Goal: Task Accomplishment & Management: Manage account settings

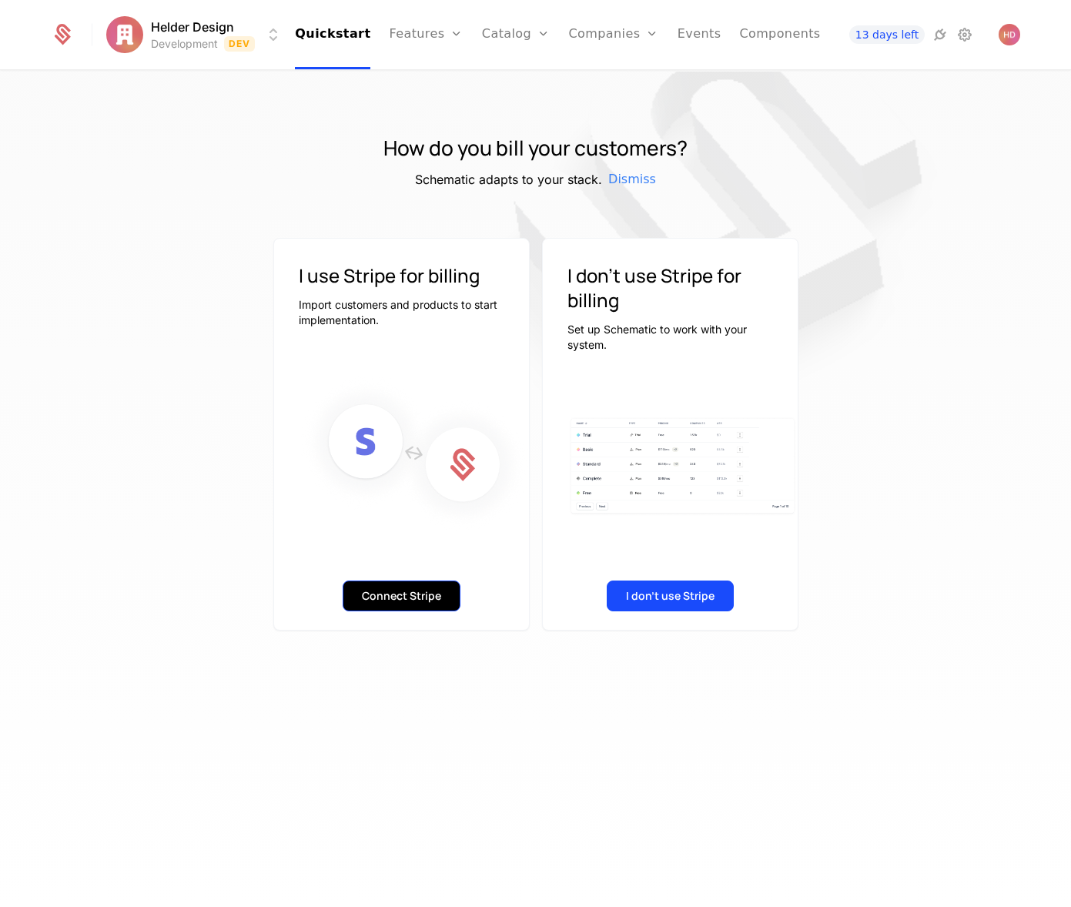
click at [397, 598] on button "Connect Stripe" at bounding box center [402, 596] width 118 height 31
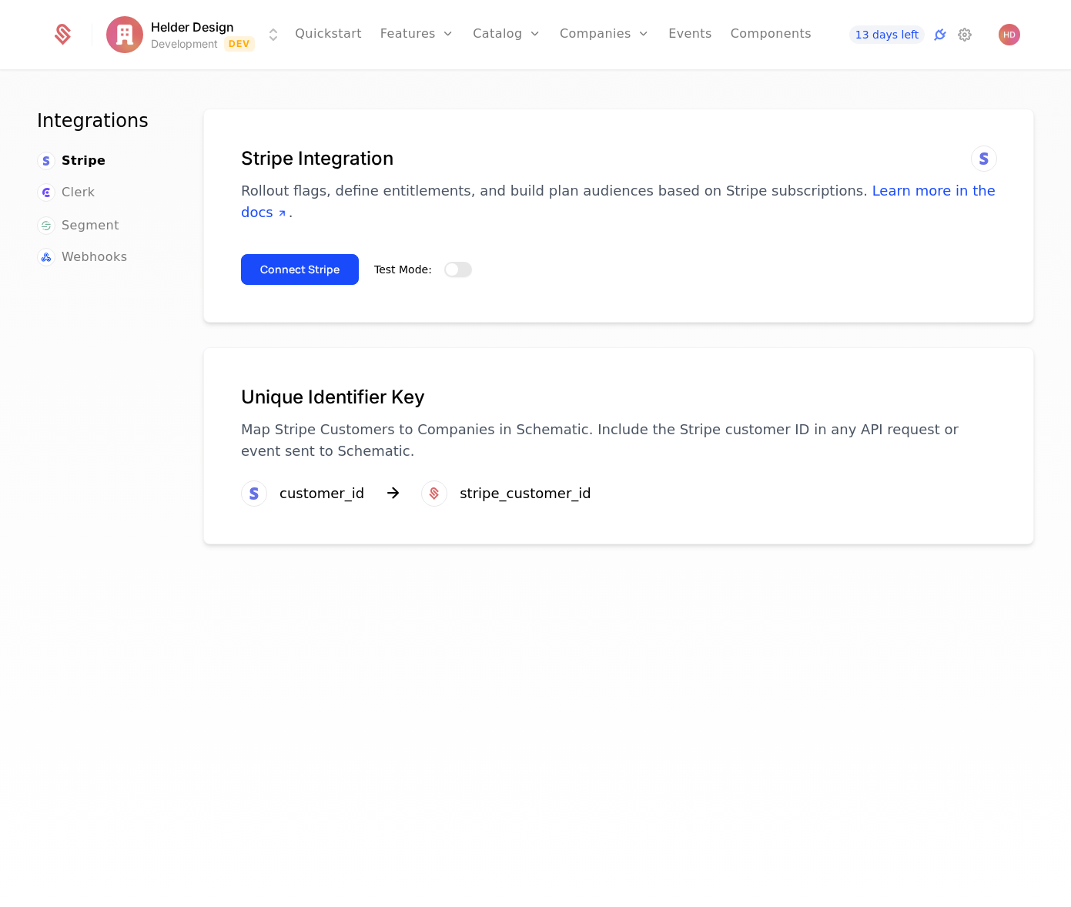
click at [456, 262] on button "Test Mode:" at bounding box center [458, 269] width 28 height 15
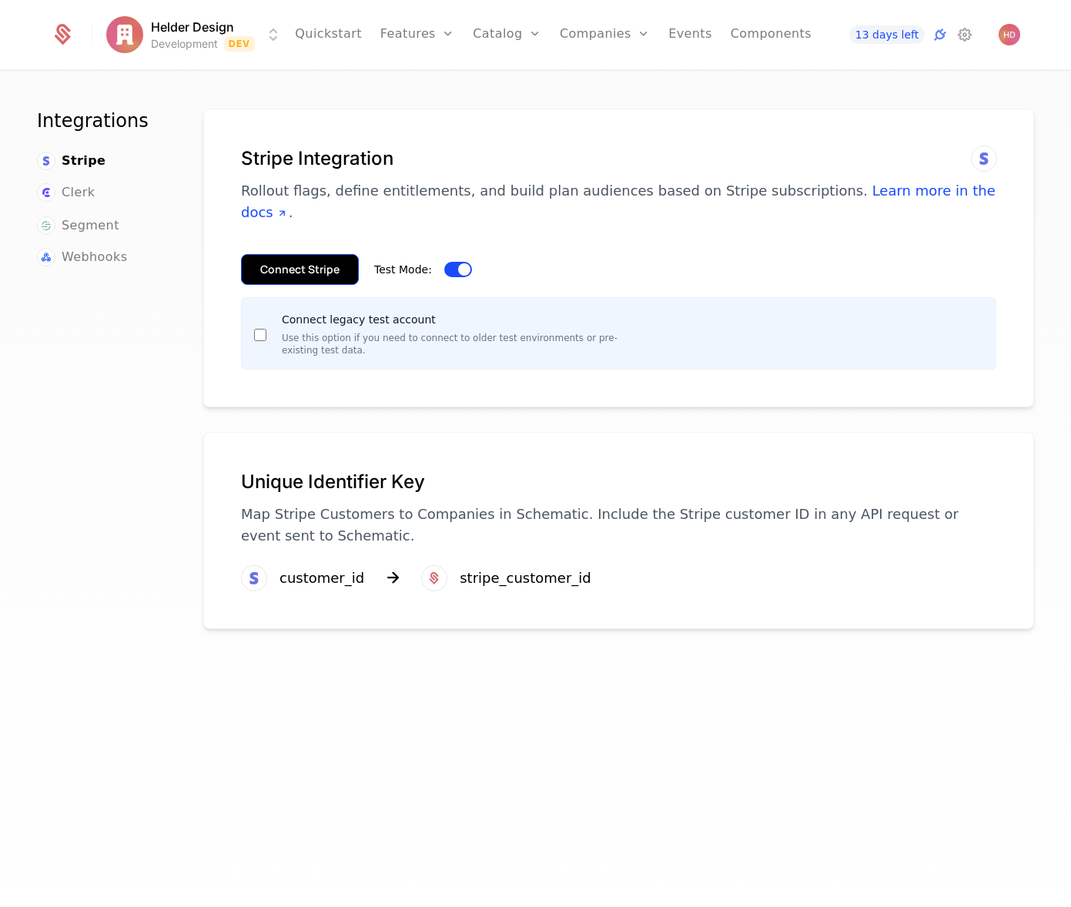
click at [298, 254] on button "Connect Stripe" at bounding box center [300, 269] width 118 height 31
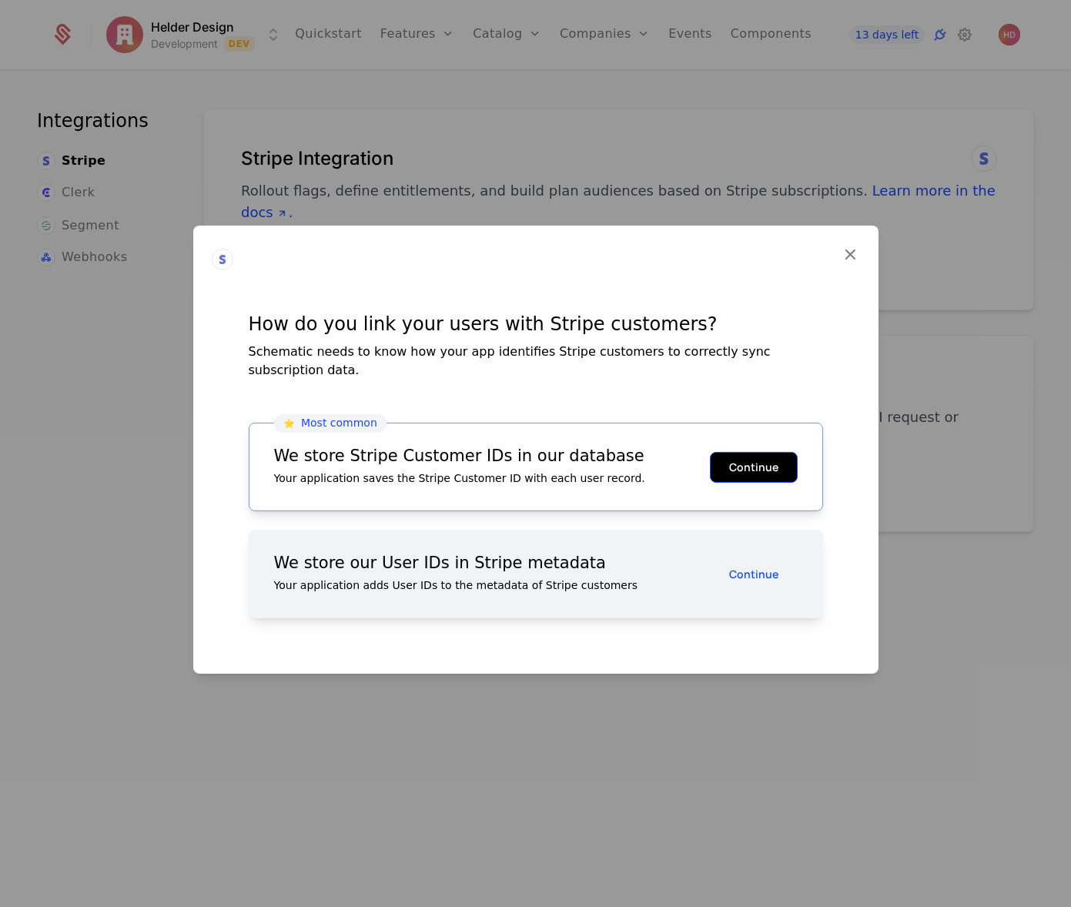
click at [744, 467] on button "Continue" at bounding box center [754, 466] width 88 height 31
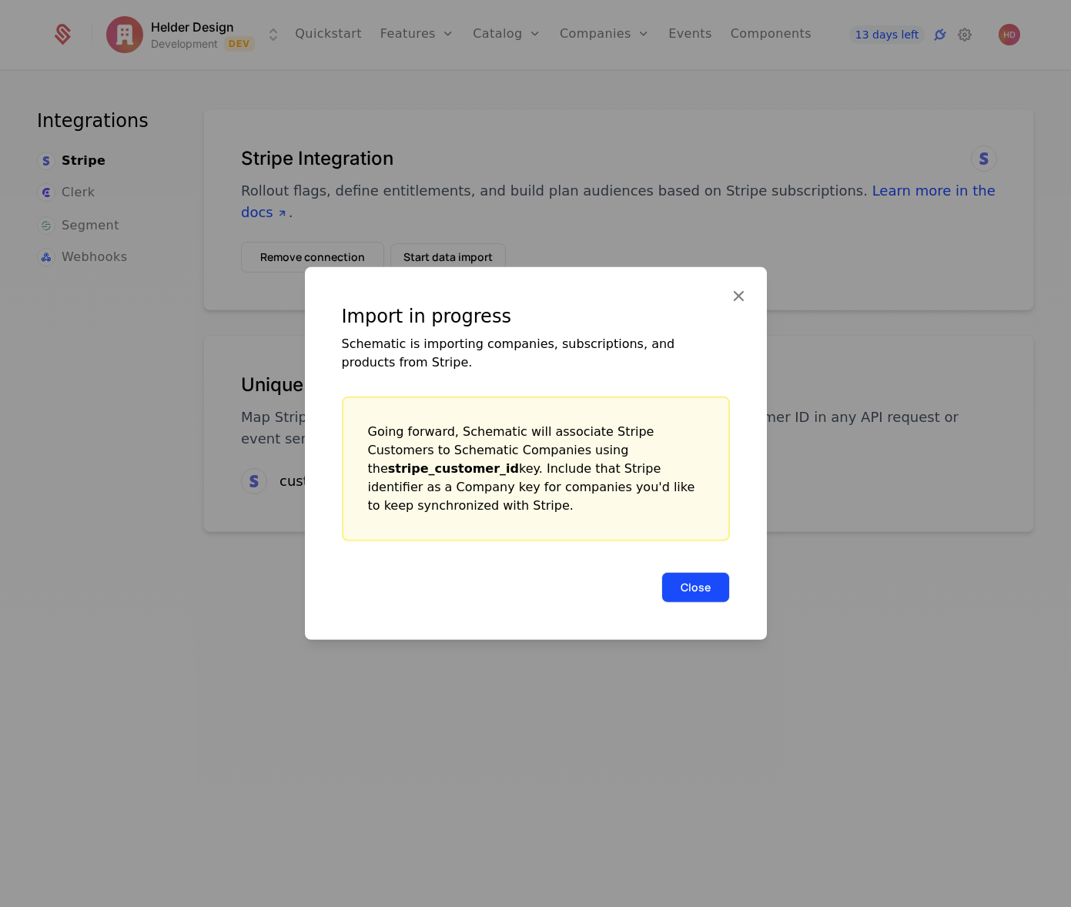
click at [709, 578] on button "Close" at bounding box center [696, 587] width 69 height 31
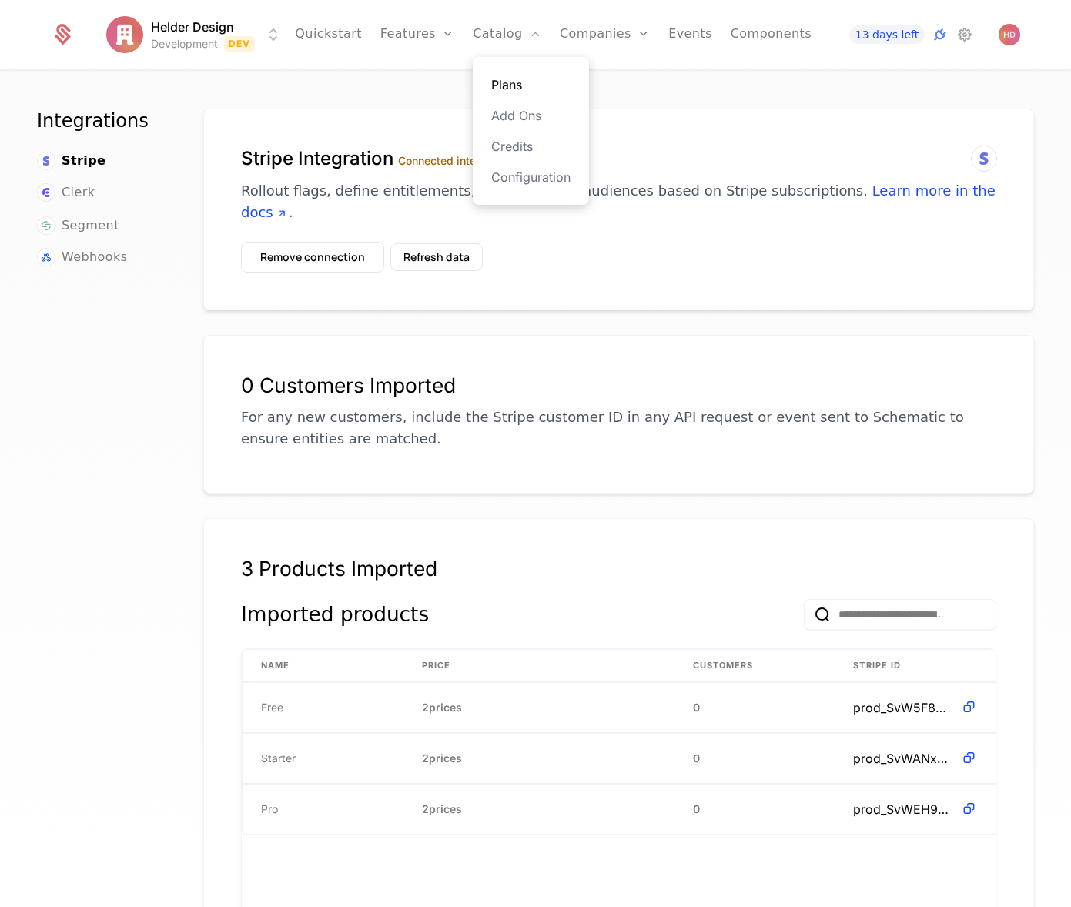
click at [502, 88] on link "Plans" at bounding box center [530, 84] width 79 height 18
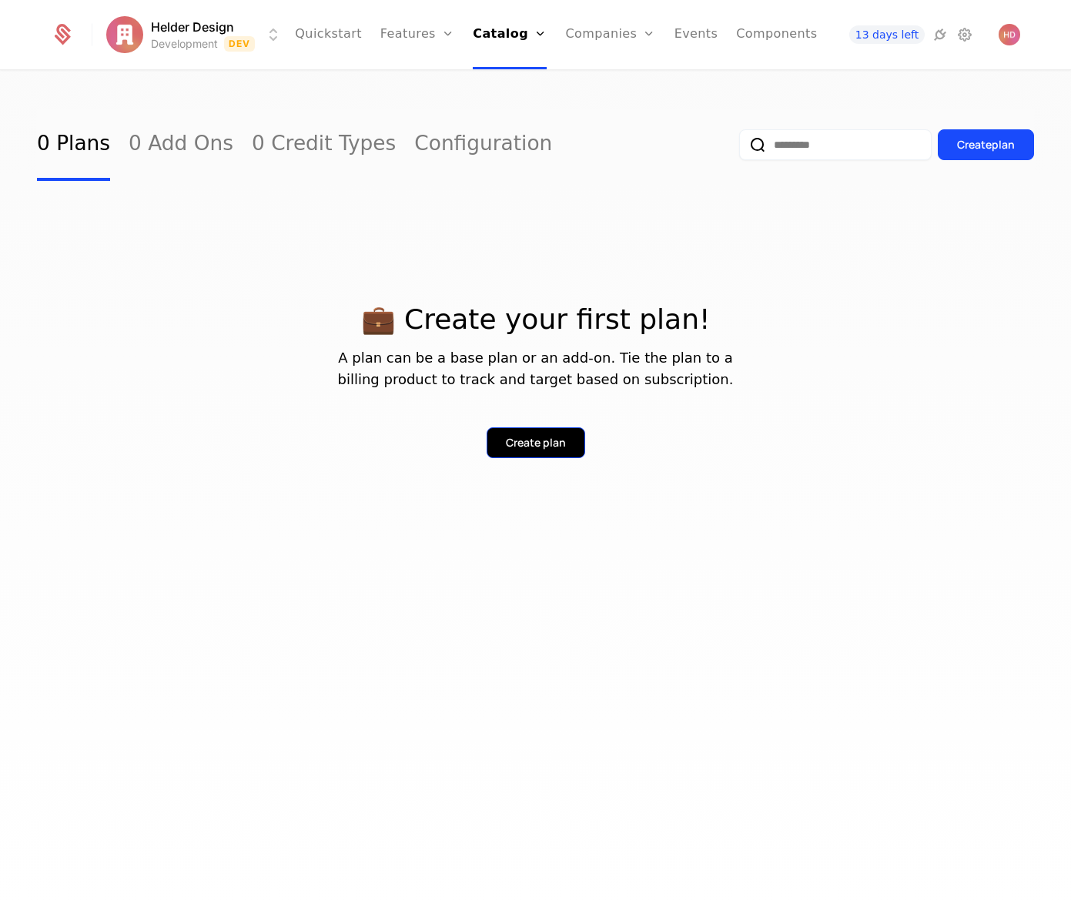
click at [529, 447] on div "Create plan" at bounding box center [536, 442] width 60 height 15
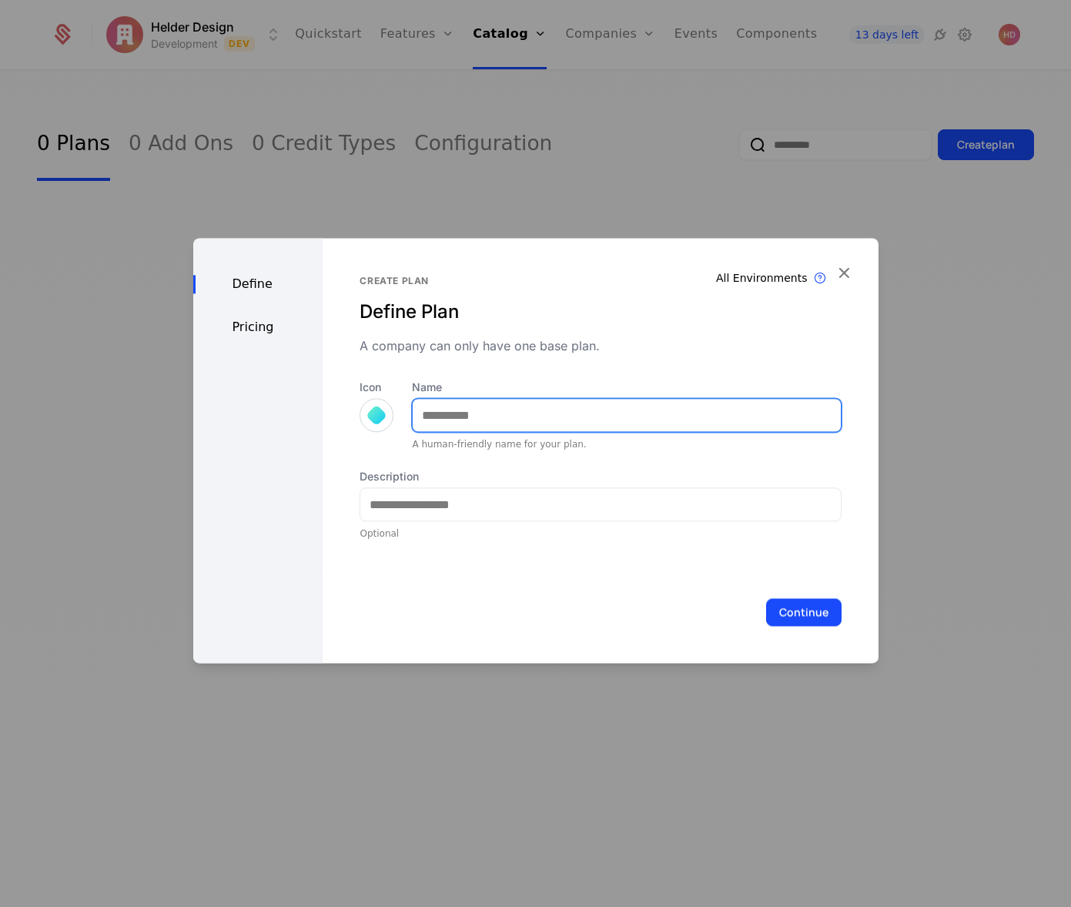
click at [539, 424] on input "Name" at bounding box center [626, 415] width 427 height 32
type input "****"
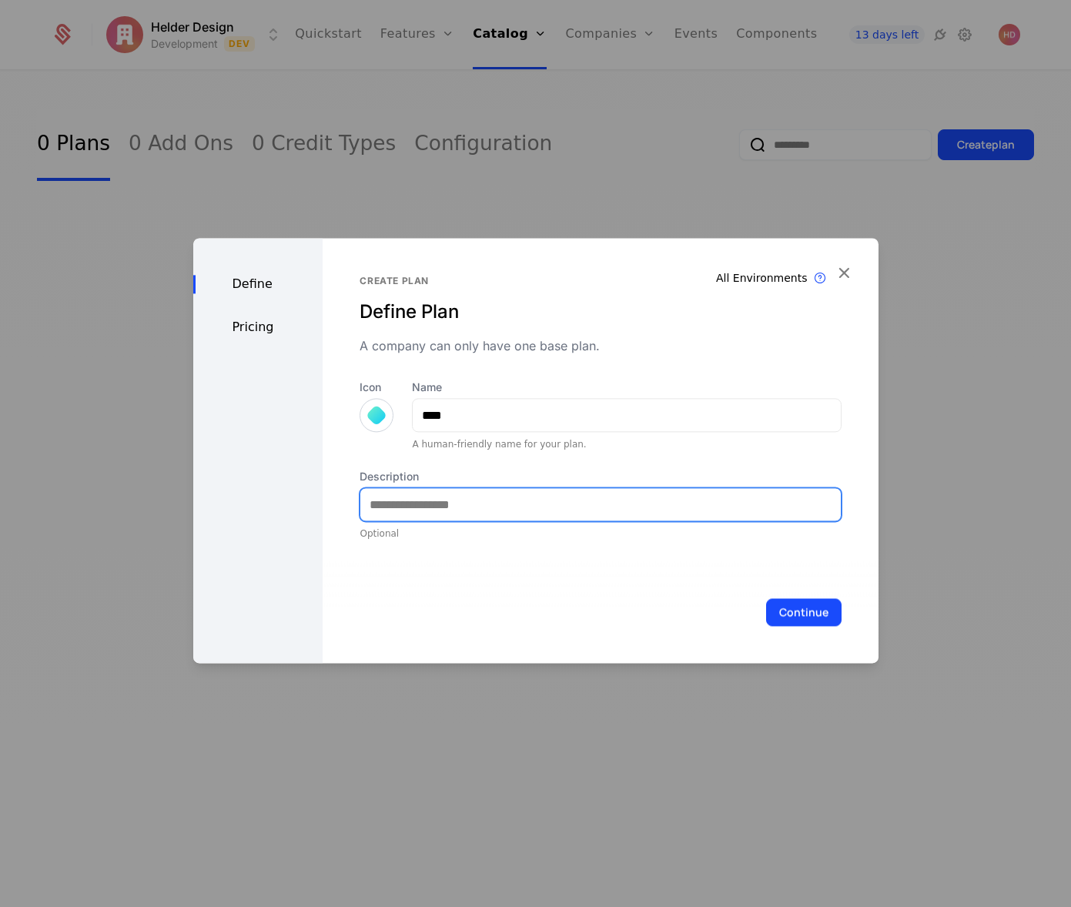
click at [461, 496] on input "Description" at bounding box center [600, 504] width 480 height 32
type input "**********"
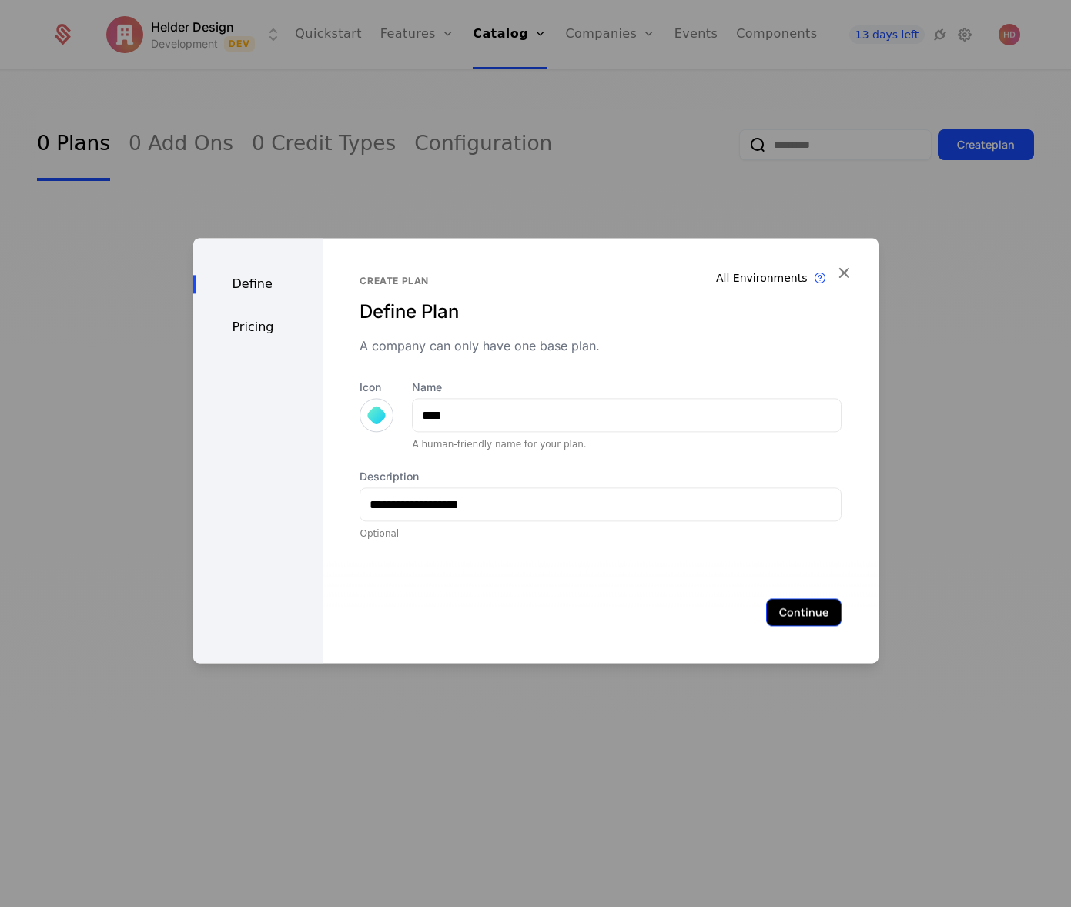
click at [809, 614] on button "Continue" at bounding box center [803, 612] width 75 height 28
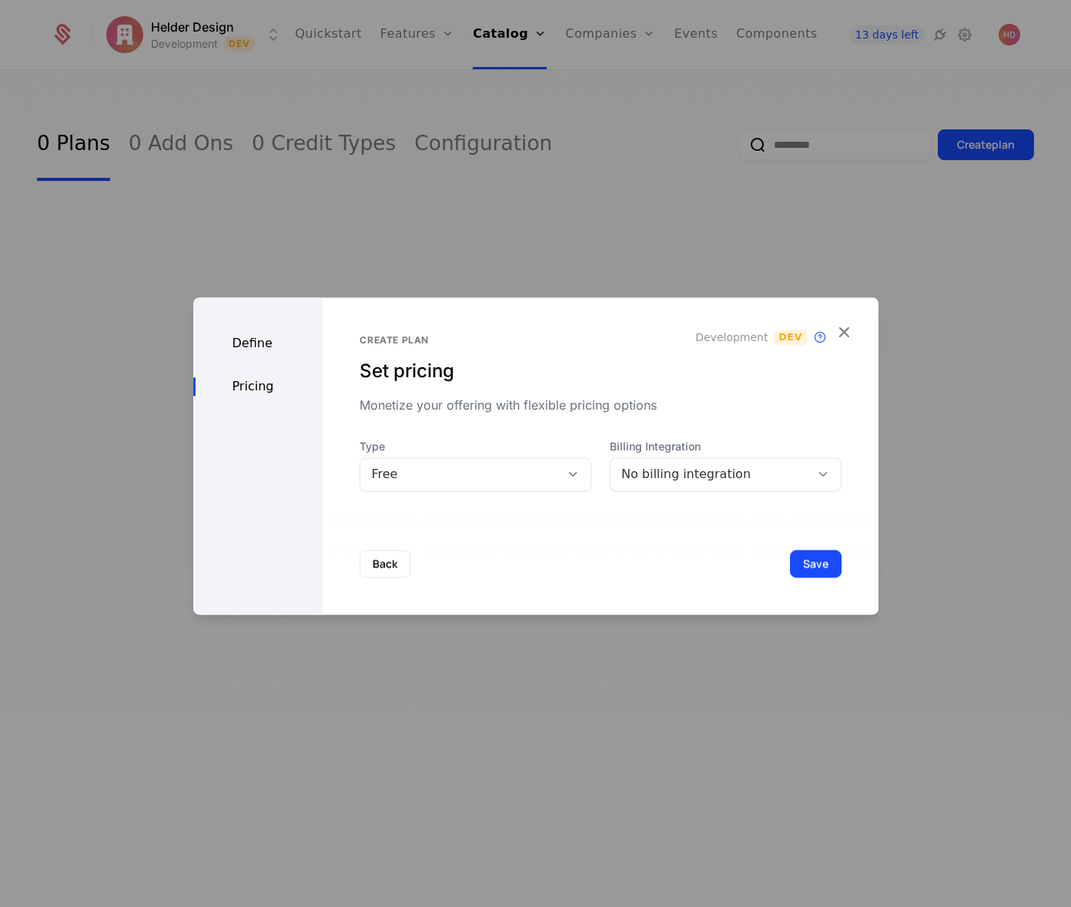
click at [575, 471] on icon at bounding box center [573, 474] width 14 height 14
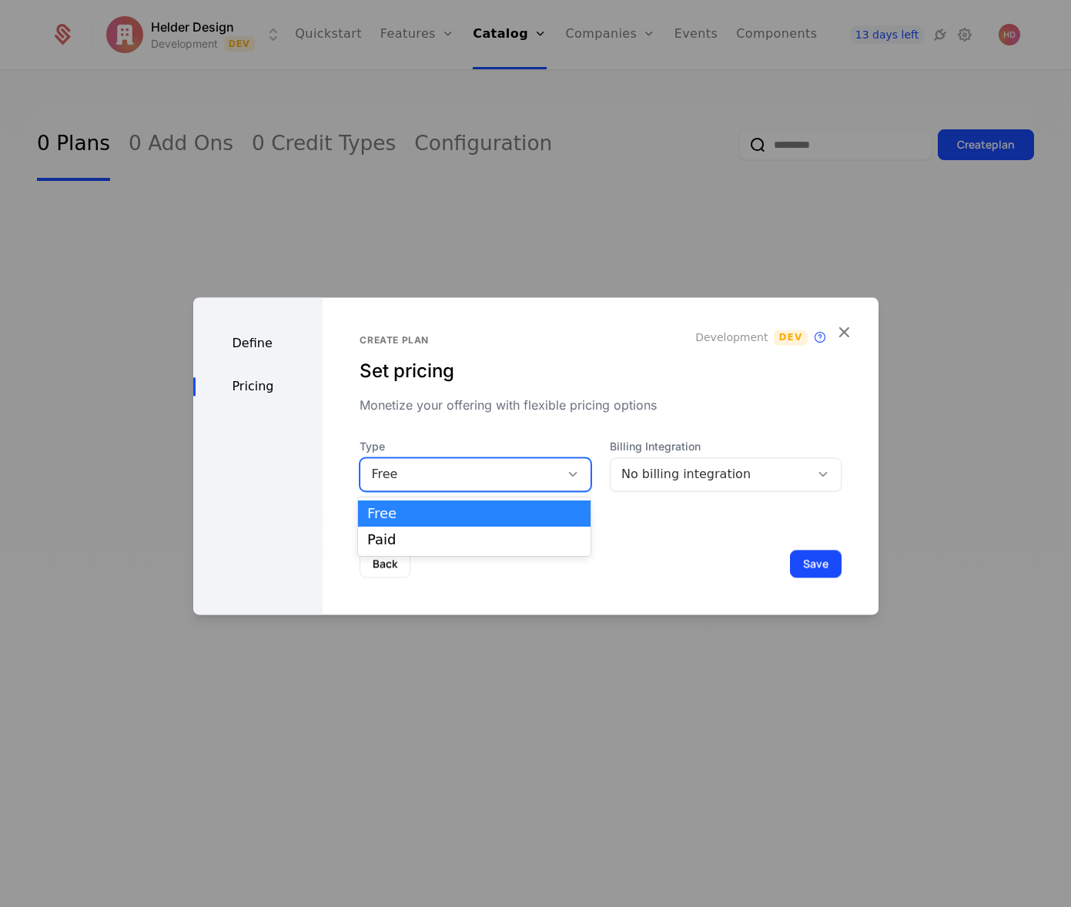
click at [674, 541] on div "Back Save" at bounding box center [600, 564] width 555 height 102
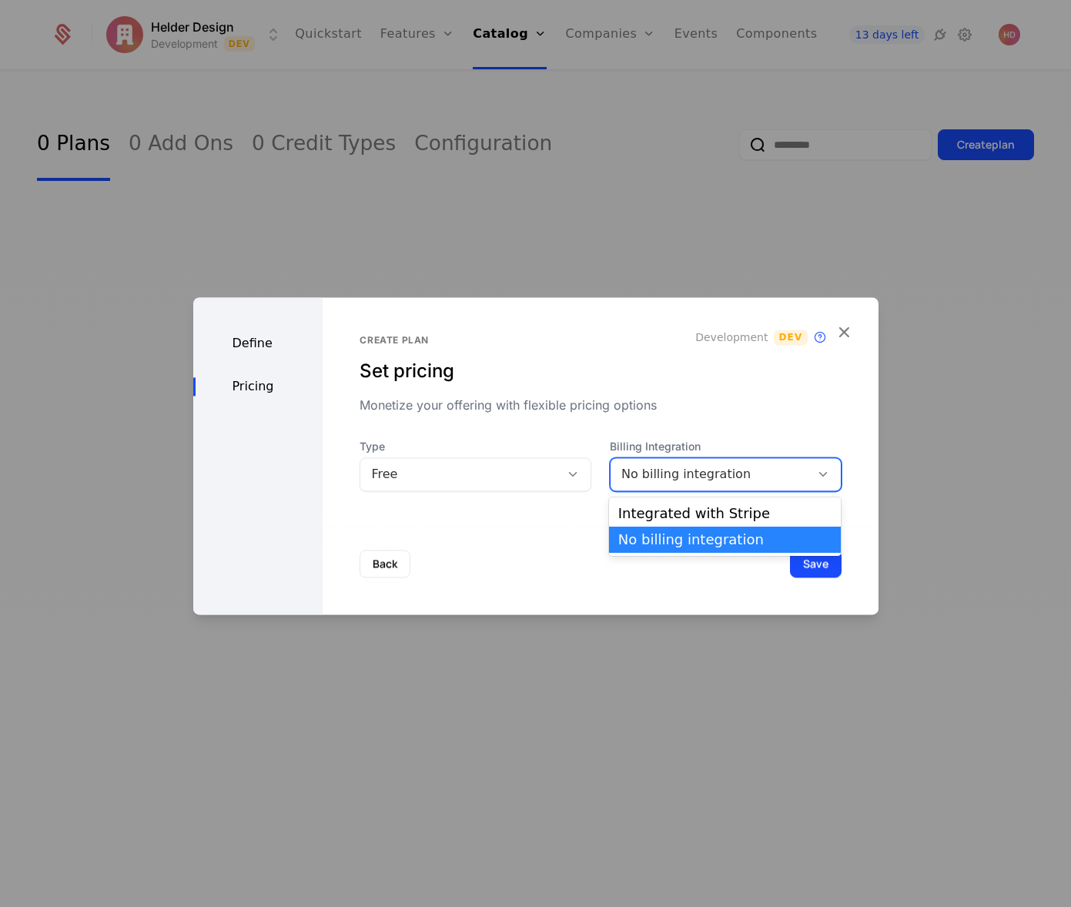
click at [692, 477] on div "No billing integration" at bounding box center [711, 474] width 178 height 18
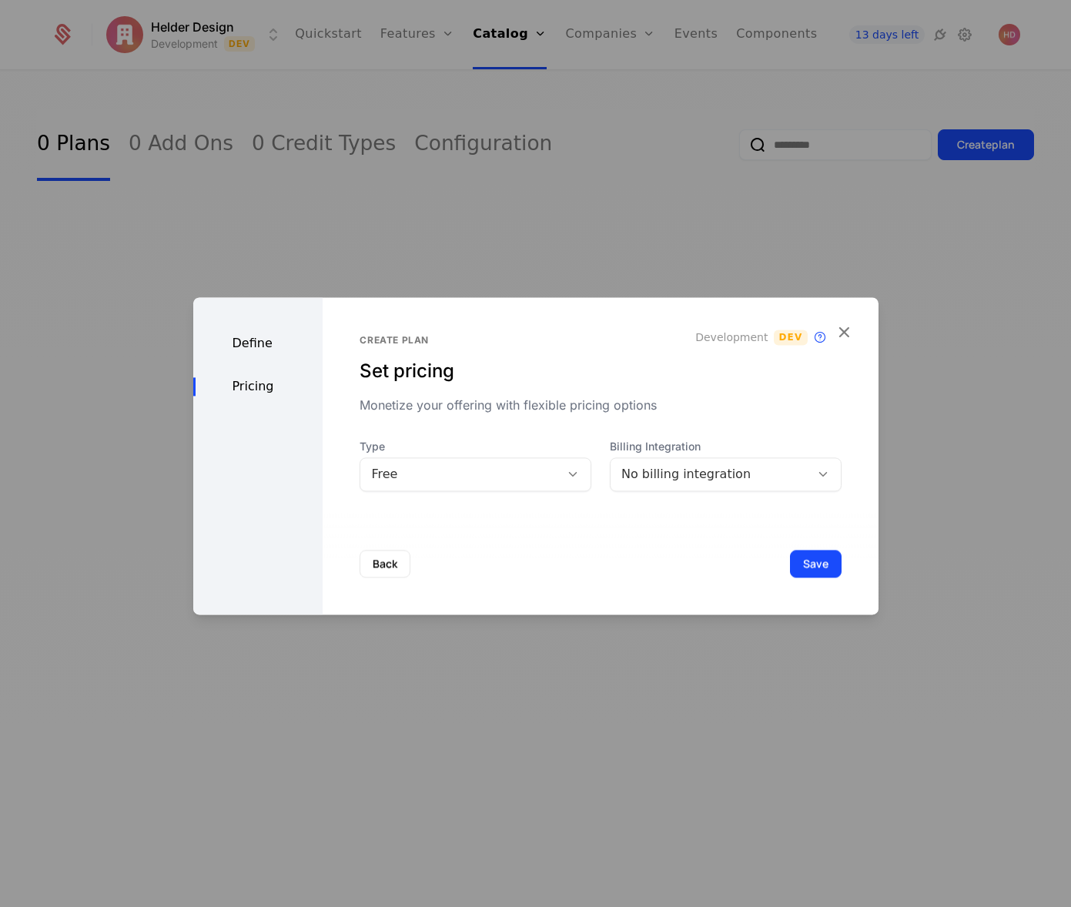
click at [541, 554] on div "Back Save" at bounding box center [600, 564] width 555 height 102
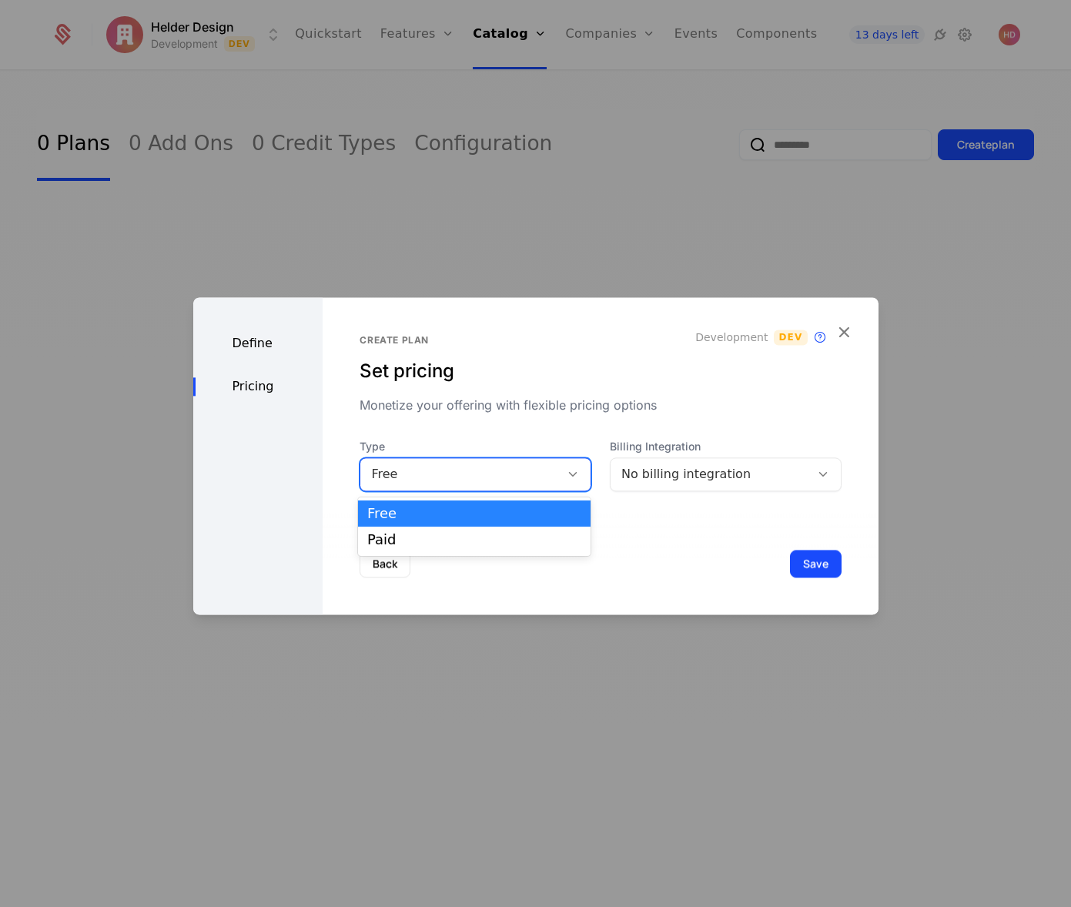
click at [437, 471] on div "Free" at bounding box center [460, 474] width 178 height 18
click at [394, 515] on div "Free" at bounding box center [474, 514] width 214 height 14
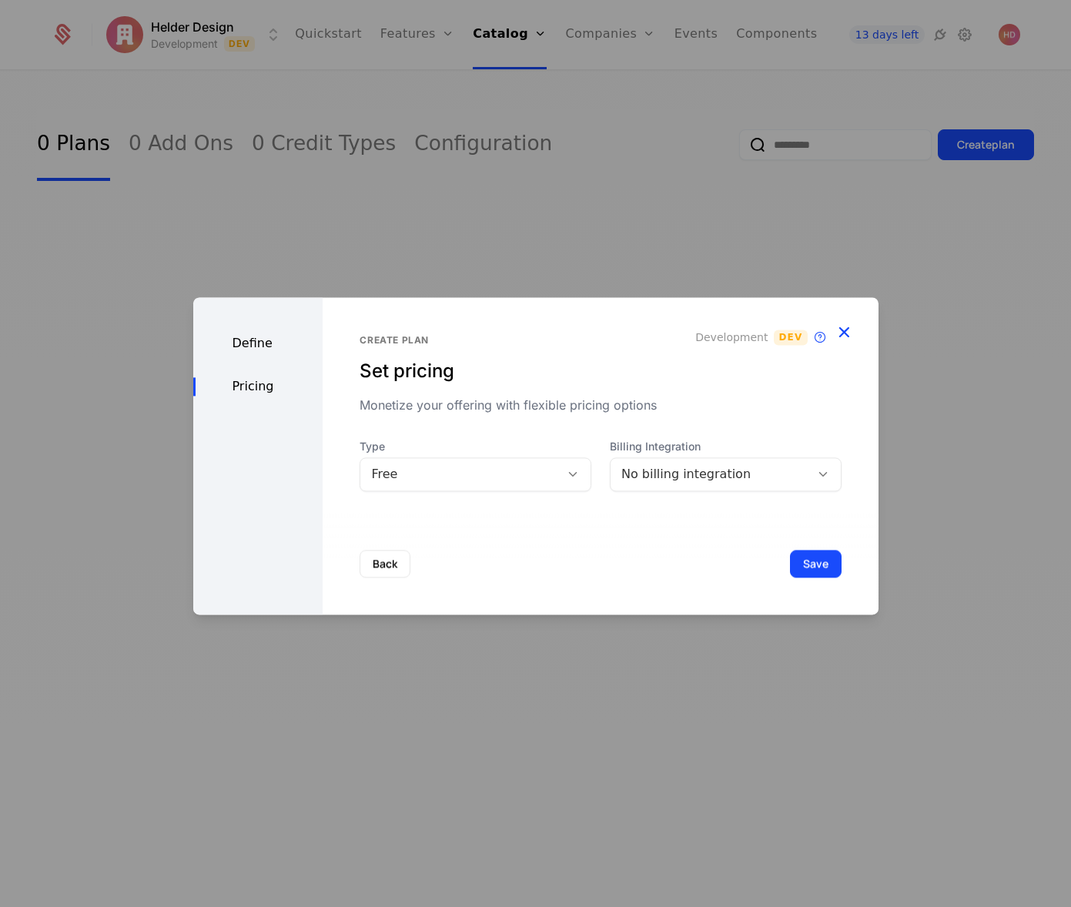
click at [845, 329] on icon "button" at bounding box center [844, 332] width 20 height 20
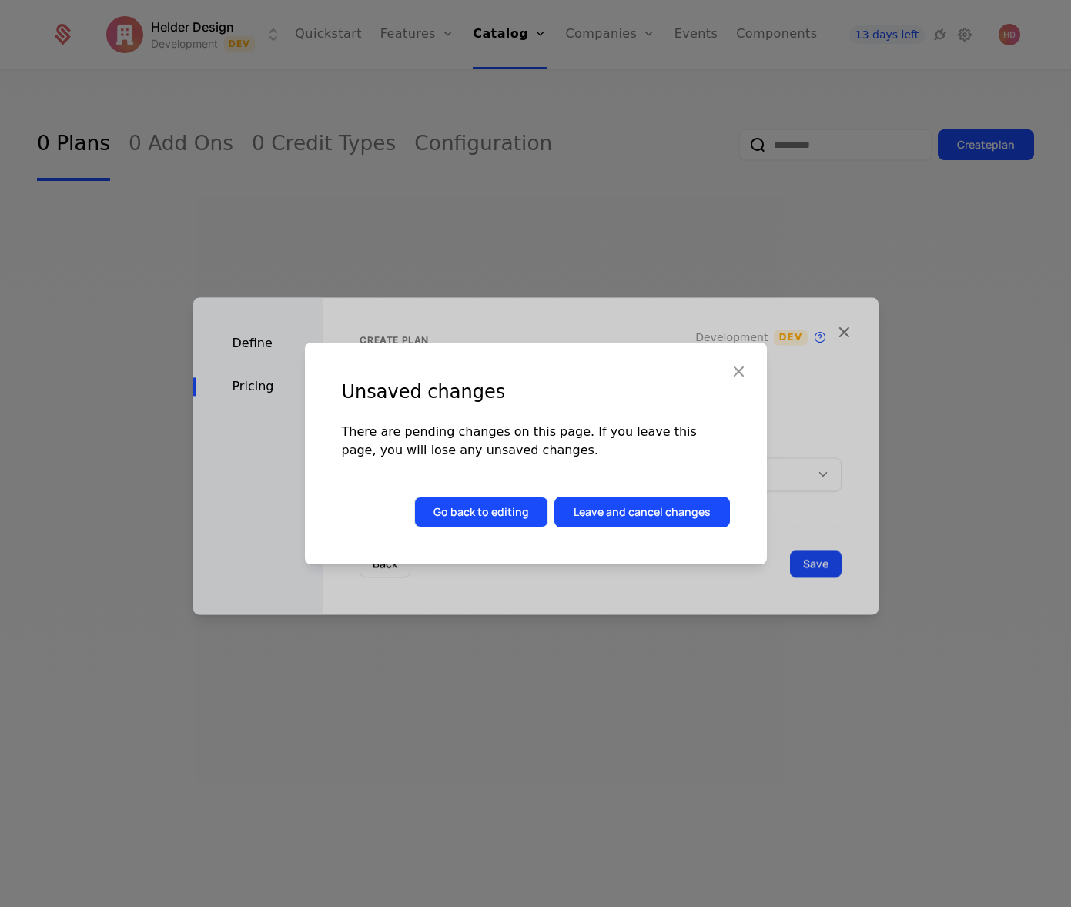
click at [464, 515] on button "Go back to editing" at bounding box center [481, 512] width 134 height 31
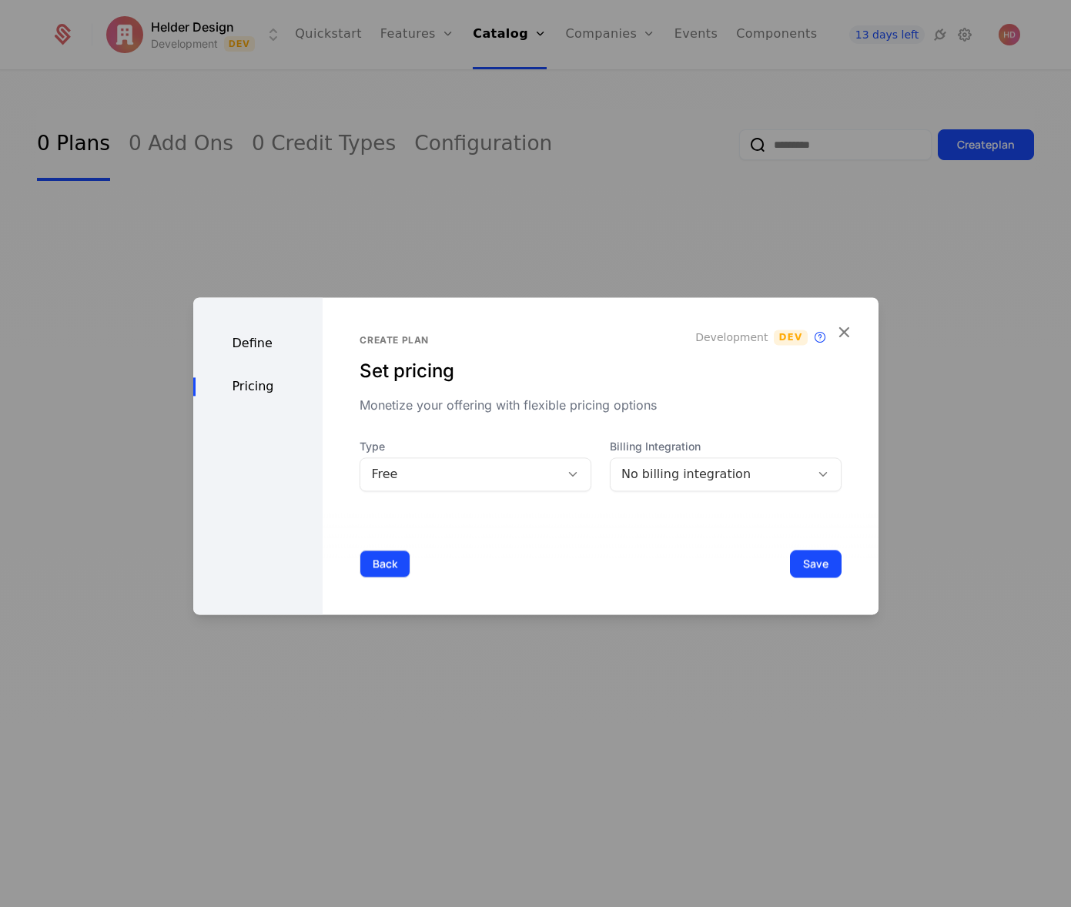
click at [394, 558] on button "Back" at bounding box center [385, 564] width 51 height 28
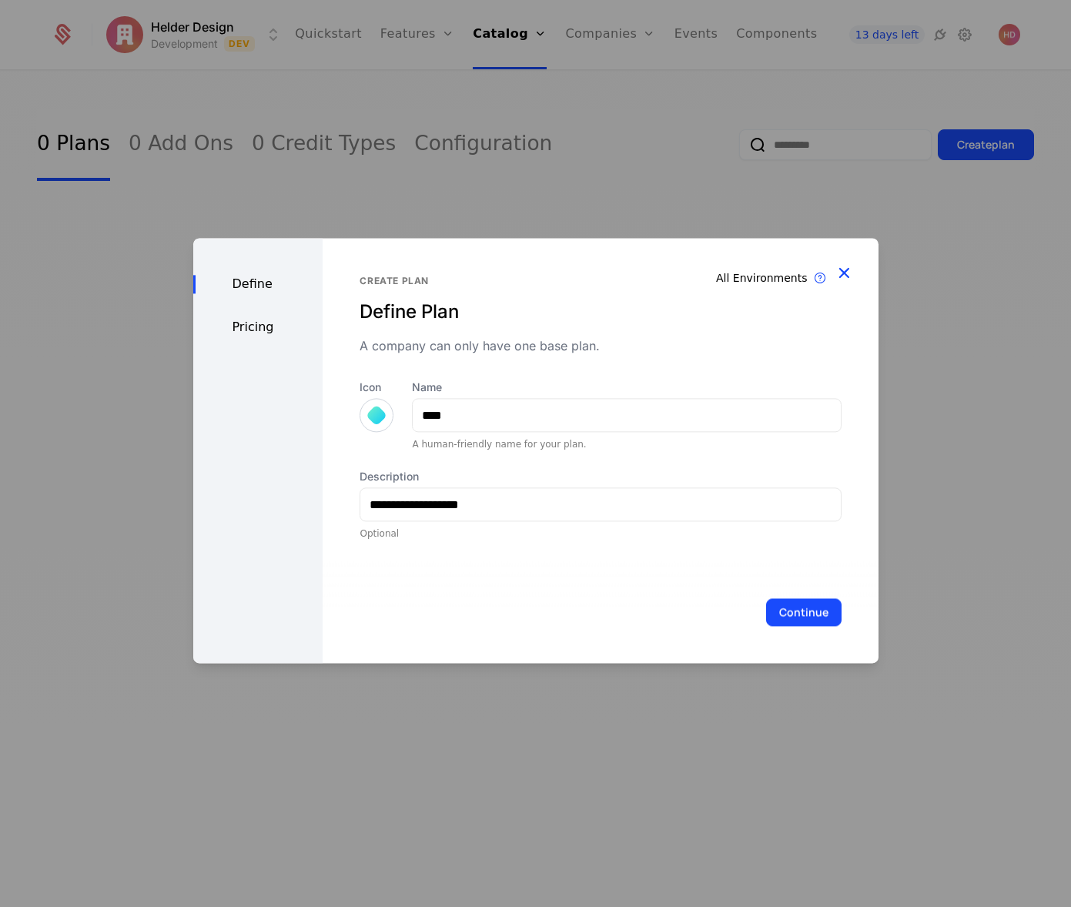
click at [845, 270] on icon "button" at bounding box center [844, 273] width 20 height 20
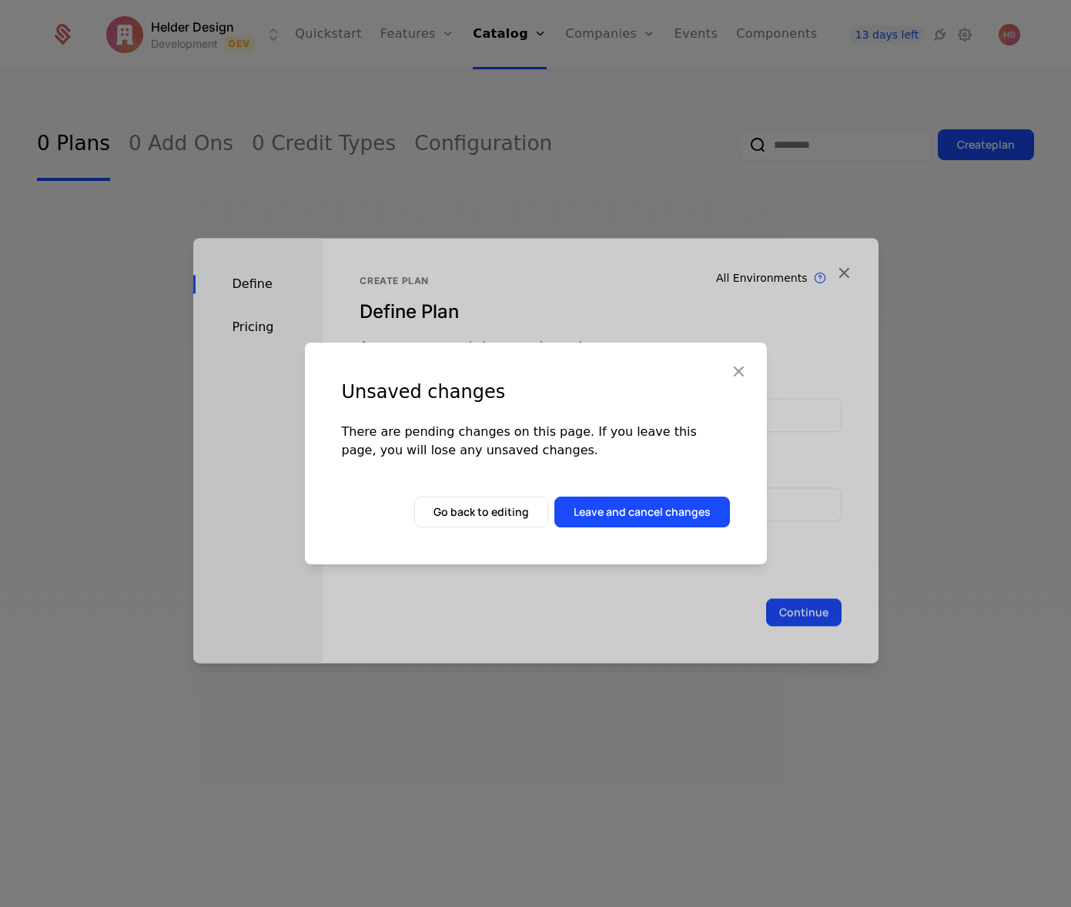
click at [618, 517] on button "Leave and cancel changes" at bounding box center [643, 512] width 176 height 31
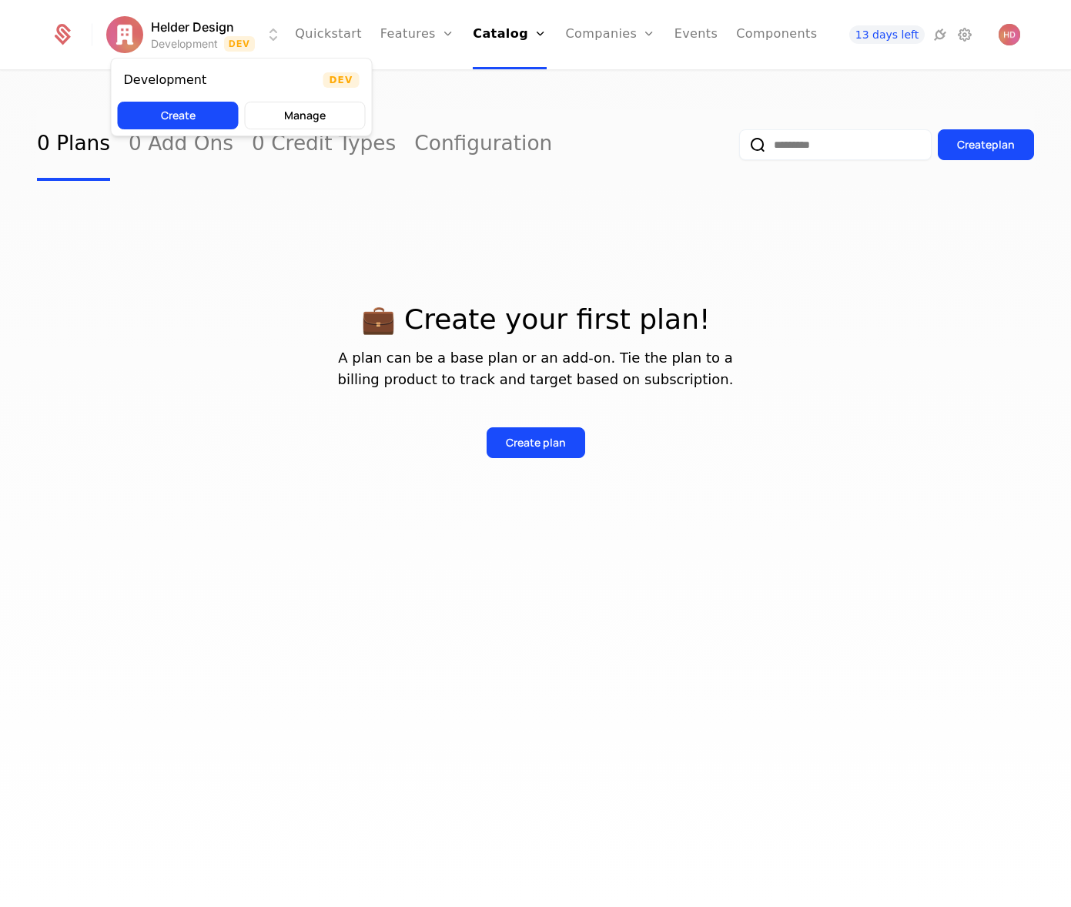
click at [179, 25] on html "Helder Design Development Dev Quickstart Features Features Flags Catalog Plans …" at bounding box center [535, 453] width 1071 height 907
click at [331, 214] on html "Helder Design Development Dev Quickstart Features Features Flags Catalog Plans …" at bounding box center [535, 453] width 1071 height 907
click at [183, 25] on html "Helder Design Development Dev Quickstart Features Features Flags Catalog Plans …" at bounding box center [535, 453] width 1071 height 907
click at [317, 37] on html "Helder Design Development Dev Quickstart Features Features Flags Catalog Plans …" at bounding box center [535, 453] width 1071 height 907
click at [317, 36] on link "Quickstart" at bounding box center [328, 34] width 67 height 69
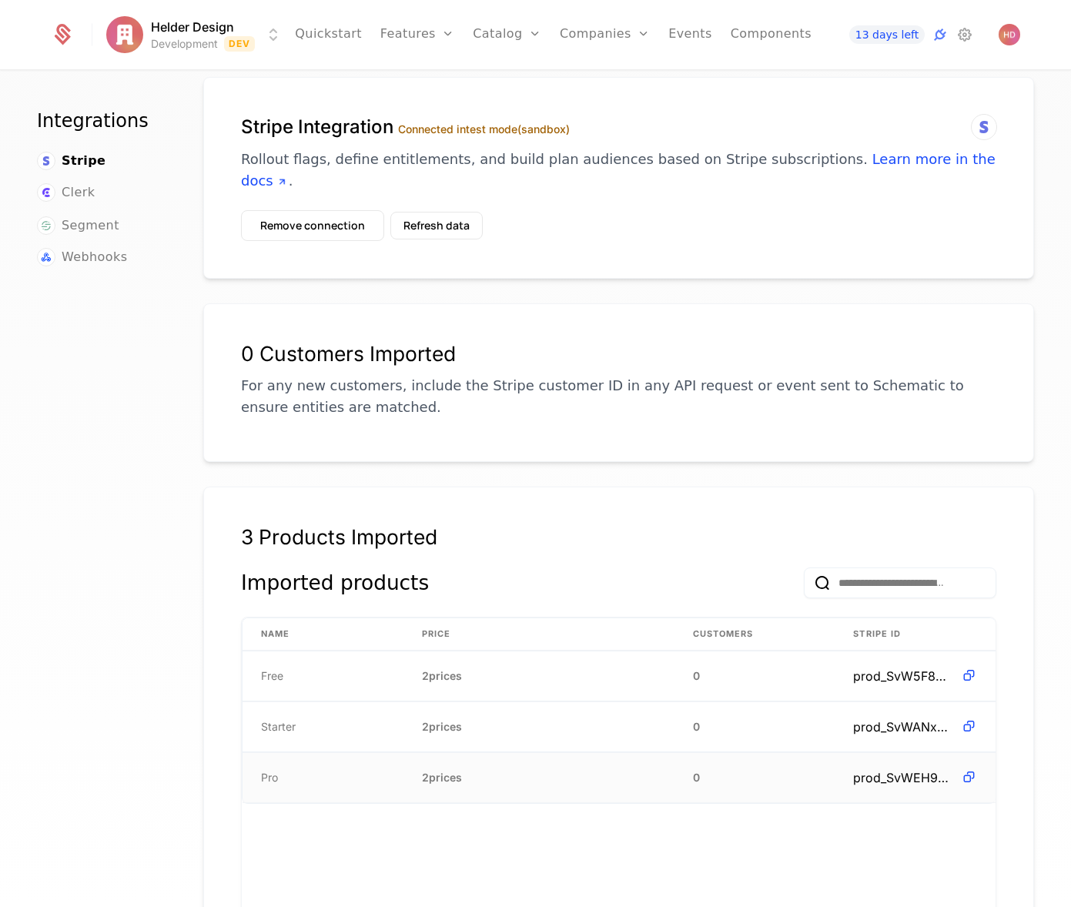
scroll to position [46, 0]
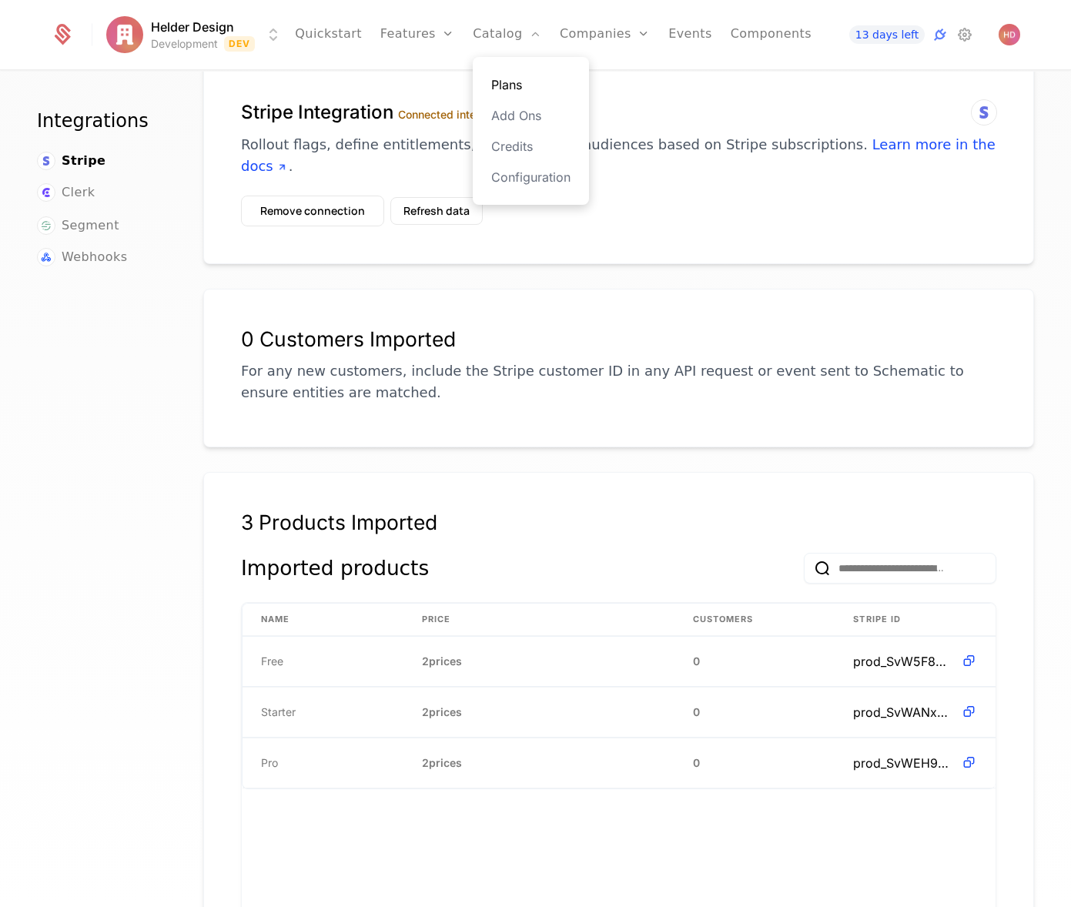
click at [496, 85] on link "Plans" at bounding box center [530, 84] width 79 height 18
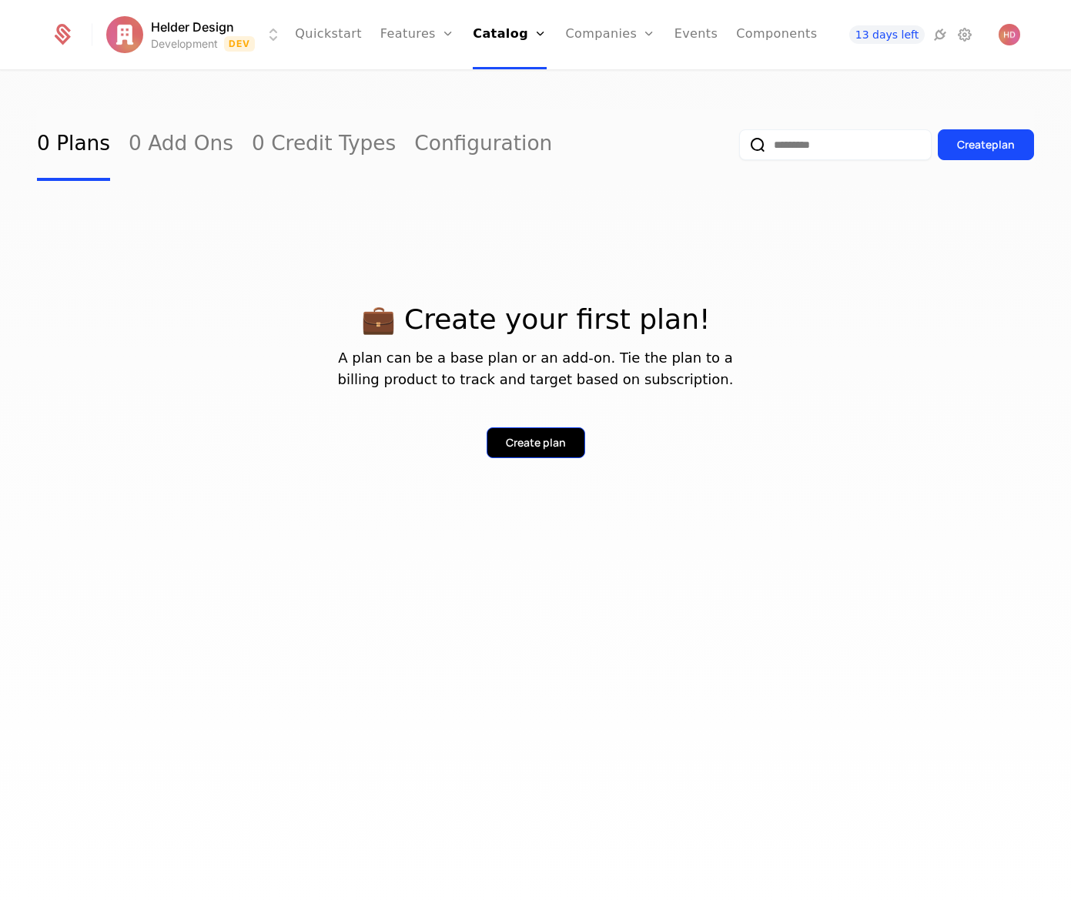
click at [537, 451] on button "Create plan" at bounding box center [536, 442] width 99 height 31
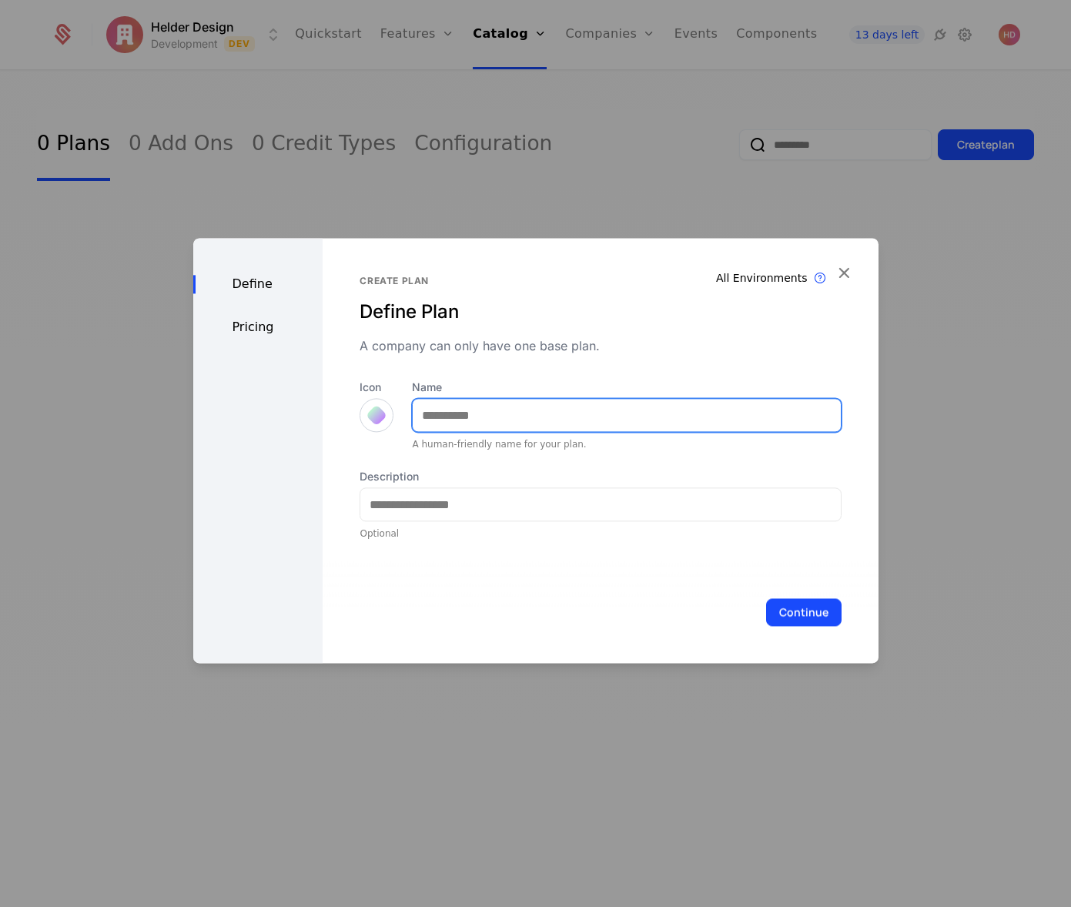
click at [480, 421] on input "Name" at bounding box center [626, 415] width 427 height 32
type input "****"
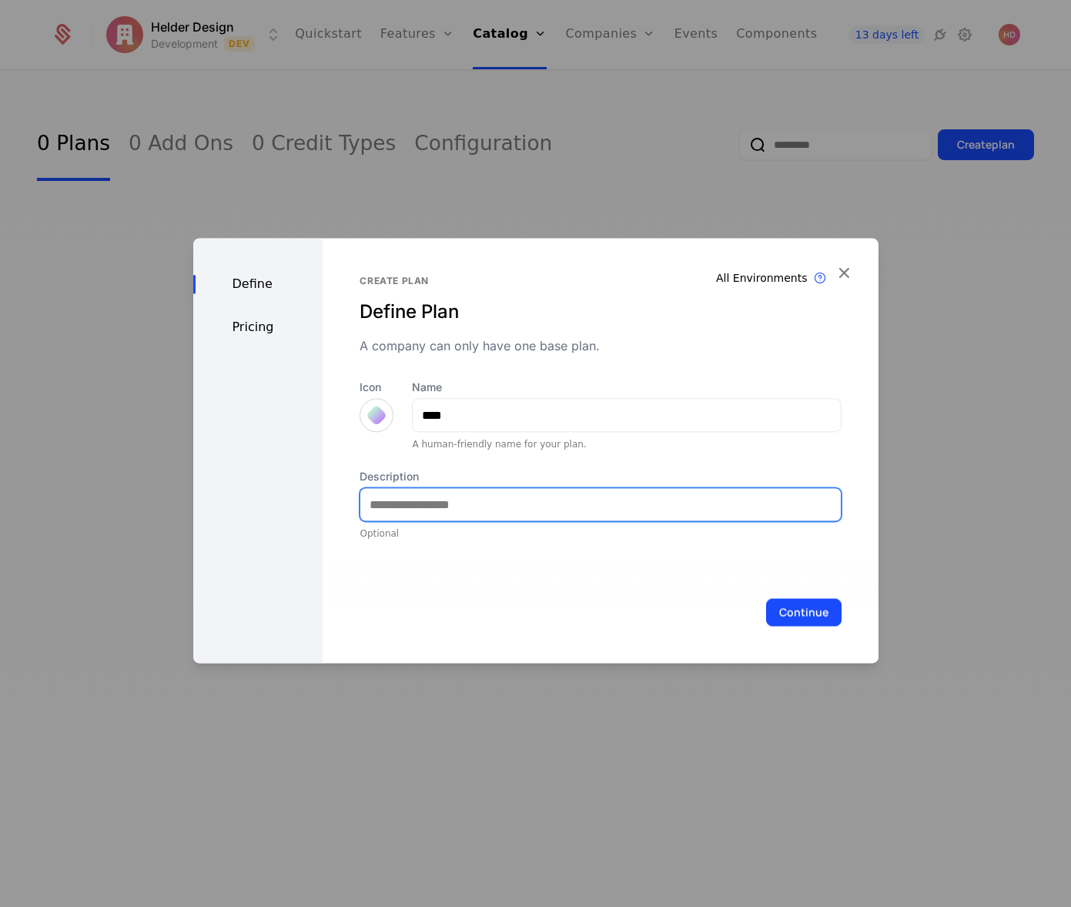
click at [465, 508] on input "Description" at bounding box center [600, 504] width 480 height 32
click at [465, 502] on input "Description" at bounding box center [600, 504] width 480 height 32
type input "**********"
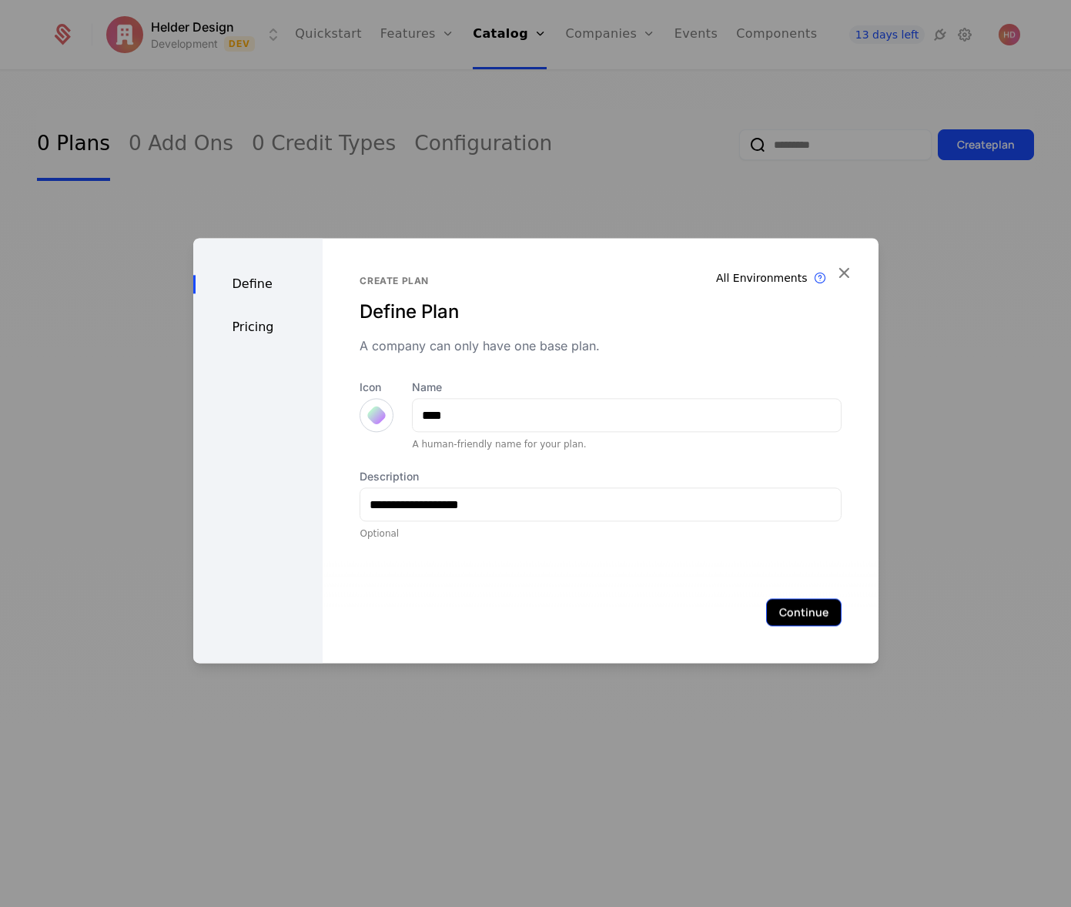
click at [799, 615] on button "Continue" at bounding box center [803, 612] width 75 height 28
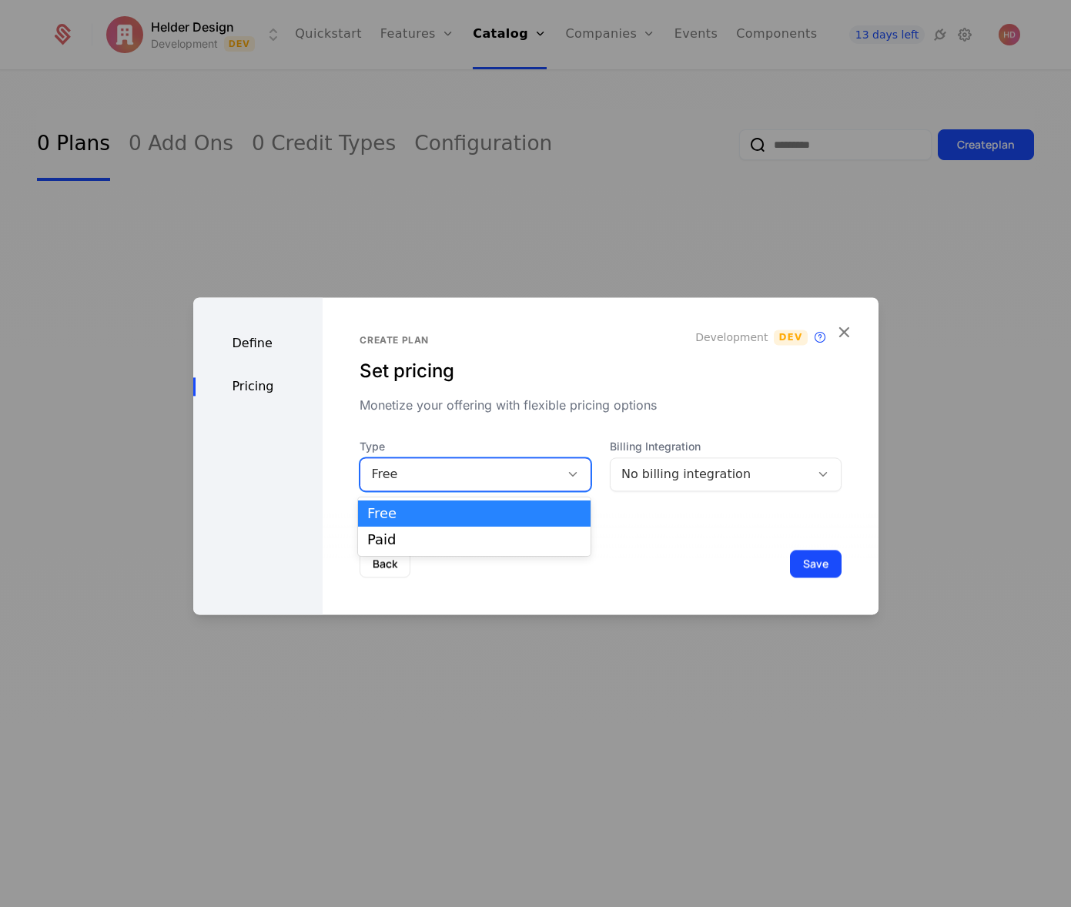
click at [524, 469] on div "Free" at bounding box center [460, 474] width 178 height 18
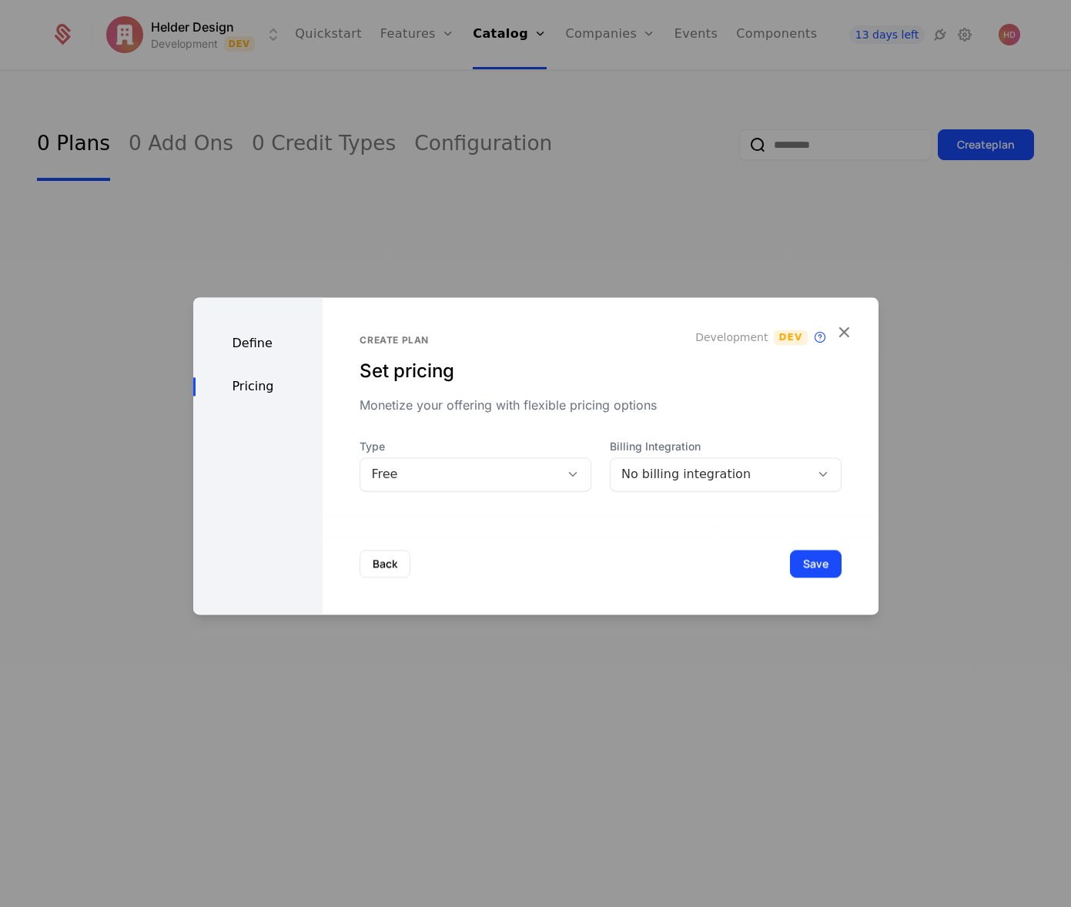
click at [707, 455] on div "Billing Integration No billing integration" at bounding box center [726, 465] width 232 height 52
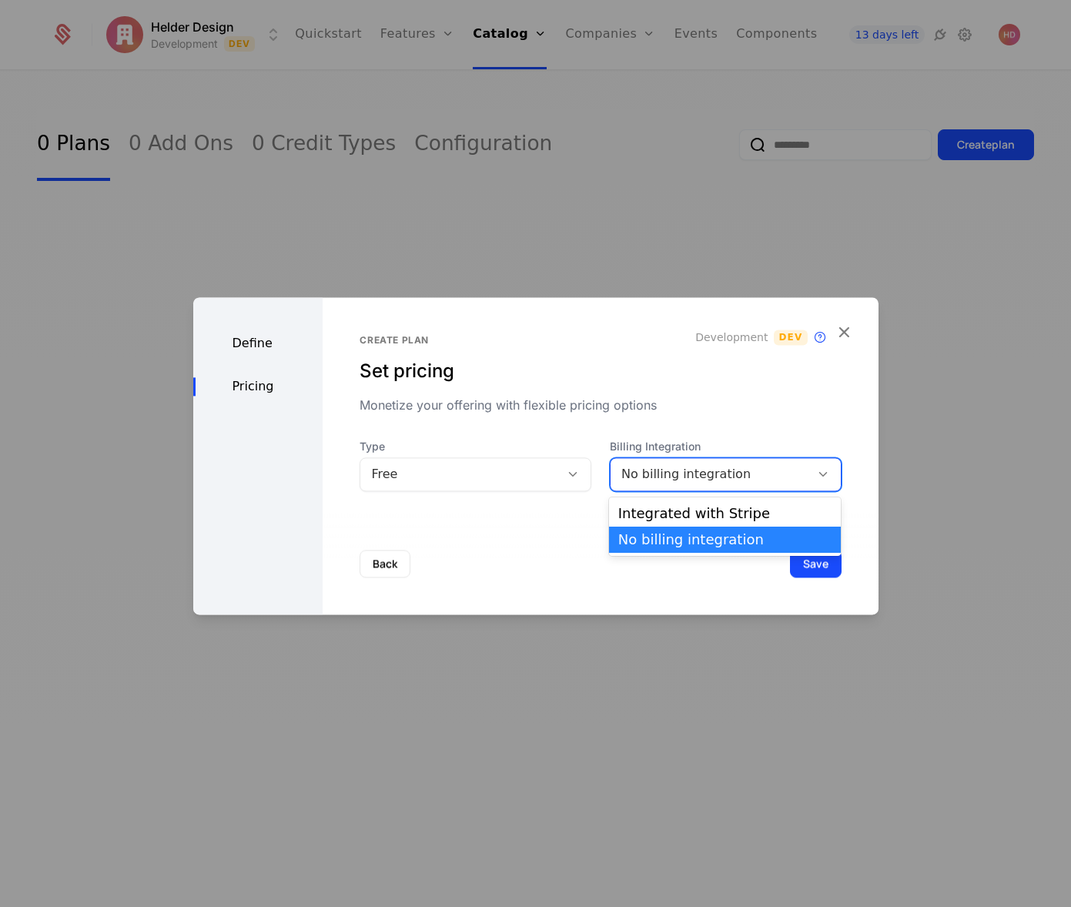
click at [705, 473] on div "No billing integration" at bounding box center [711, 474] width 178 height 18
click at [699, 518] on div "Integrated with Stripe" at bounding box center [725, 514] width 214 height 14
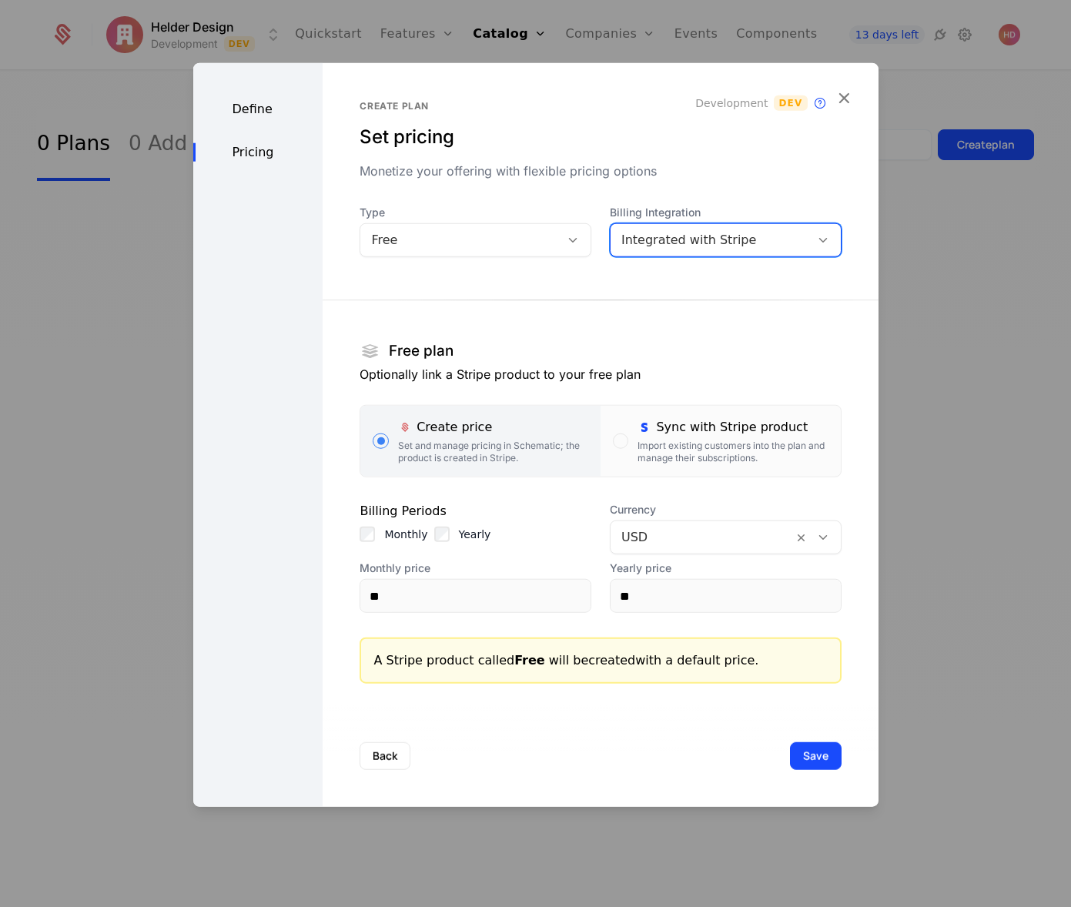
click at [734, 240] on div "Integrated with Stripe" at bounding box center [711, 240] width 178 height 18
click at [690, 284] on div "Integrated with Stripe" at bounding box center [725, 280] width 214 height 14
click at [465, 440] on div "Set and manage pricing in Schematic; the product is created in Stripe." at bounding box center [493, 452] width 190 height 25
click at [718, 535] on div at bounding box center [702, 538] width 161 height 22
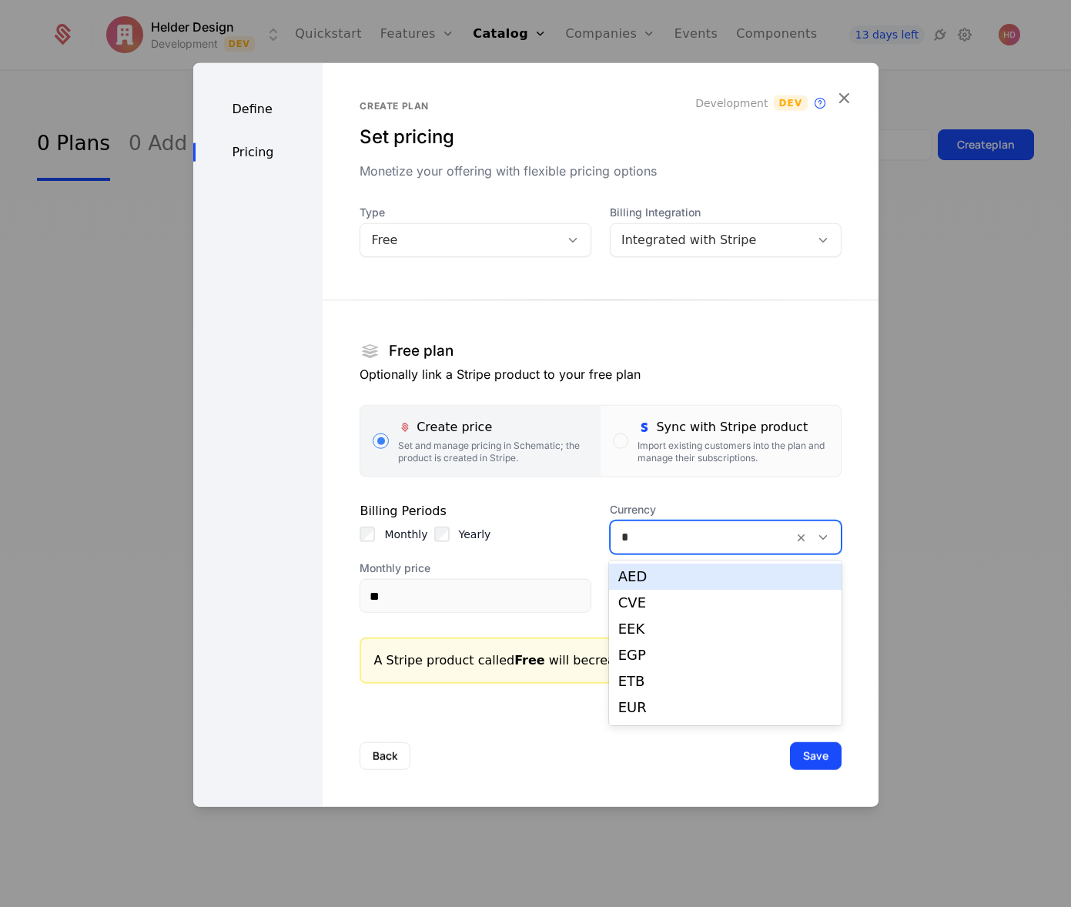
type input "**"
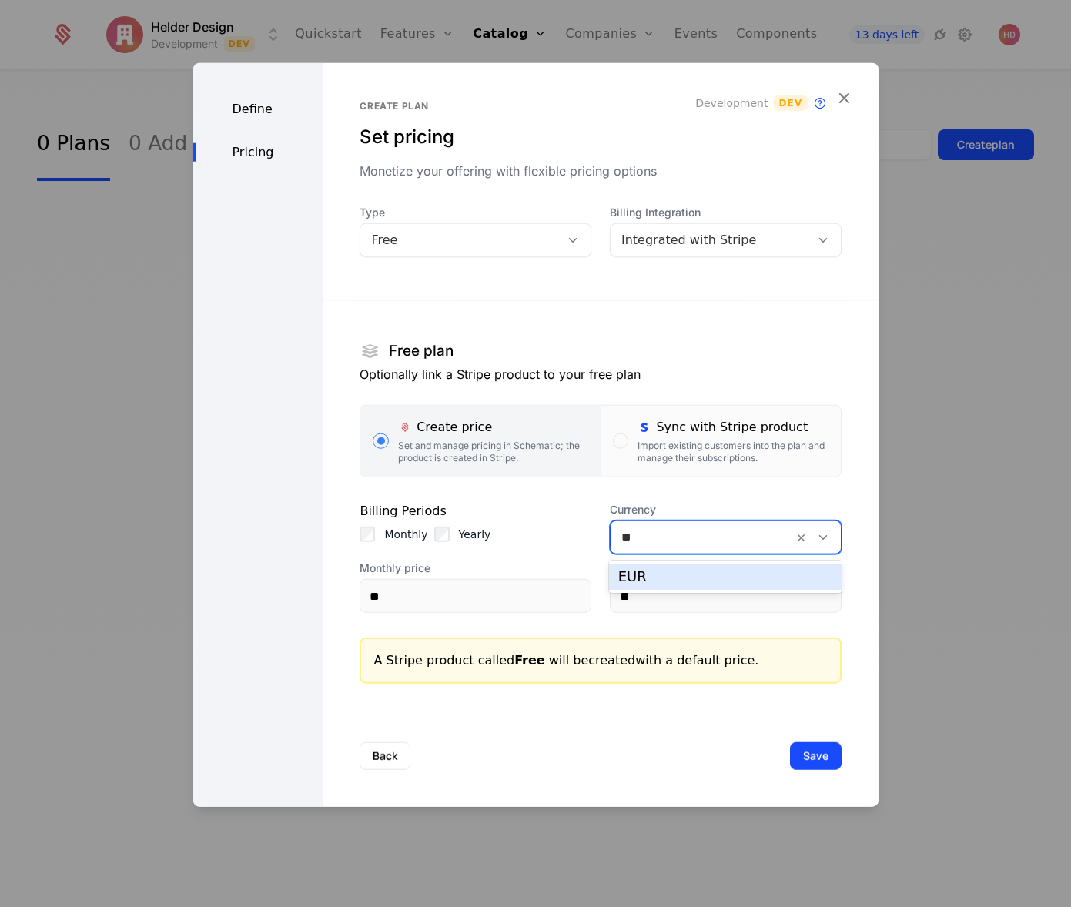
click at [662, 573] on div "EUR" at bounding box center [725, 577] width 214 height 14
type input "**"
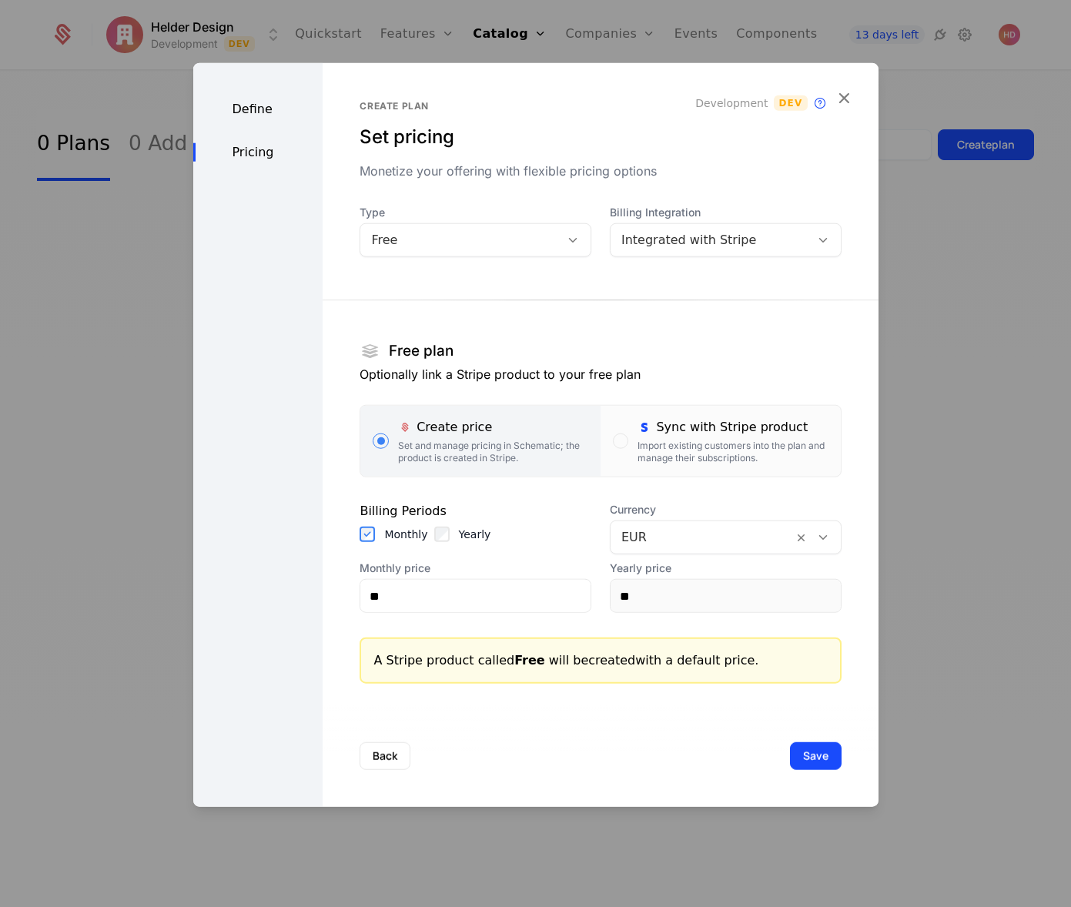
click at [581, 668] on div "A Stripe product called Free will be created with a default price." at bounding box center [601, 661] width 454 height 18
click at [844, 99] on icon "button" at bounding box center [844, 98] width 20 height 20
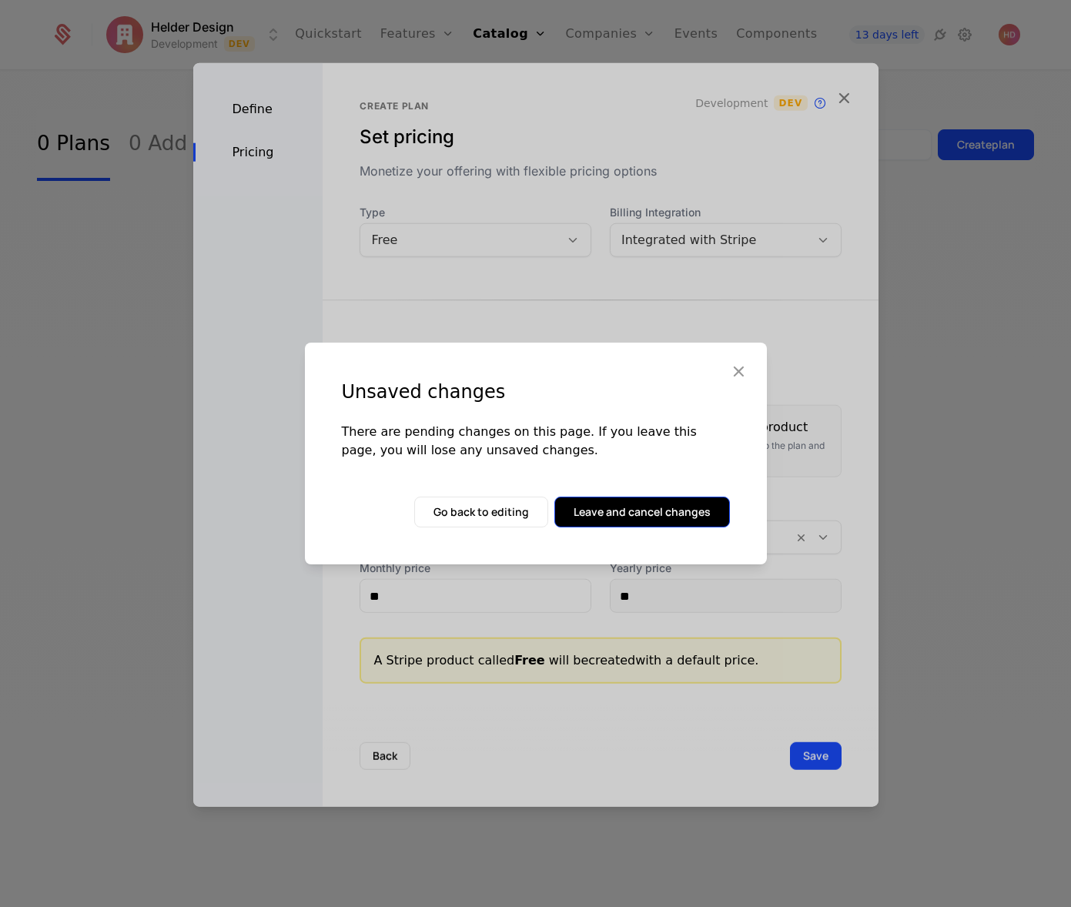
click at [609, 514] on button "Leave and cancel changes" at bounding box center [643, 512] width 176 height 31
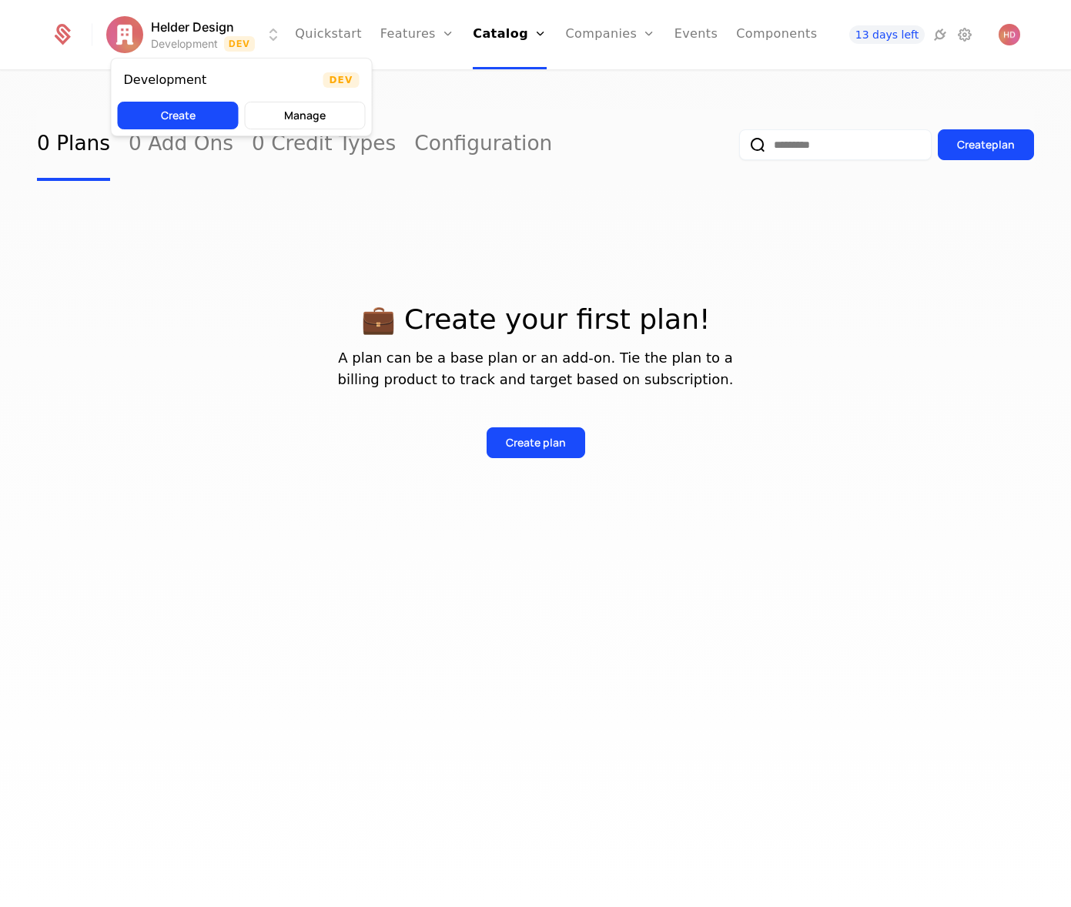
click at [199, 18] on html "Helder Design Development Dev Quickstart Features Features Flags Catalog Plans …" at bounding box center [535, 453] width 1071 height 907
click at [176, 116] on button "Create" at bounding box center [178, 116] width 121 height 28
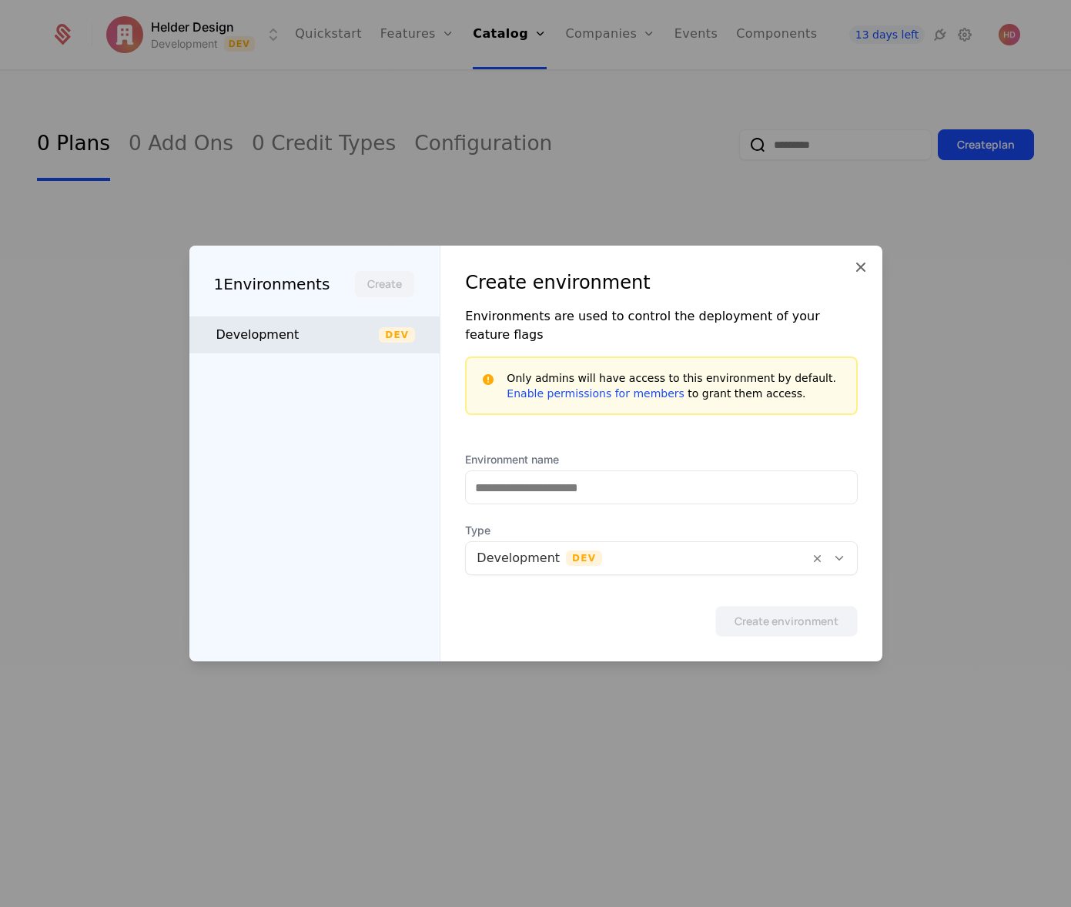
click at [261, 344] on div "Development" at bounding box center [297, 335] width 163 height 18
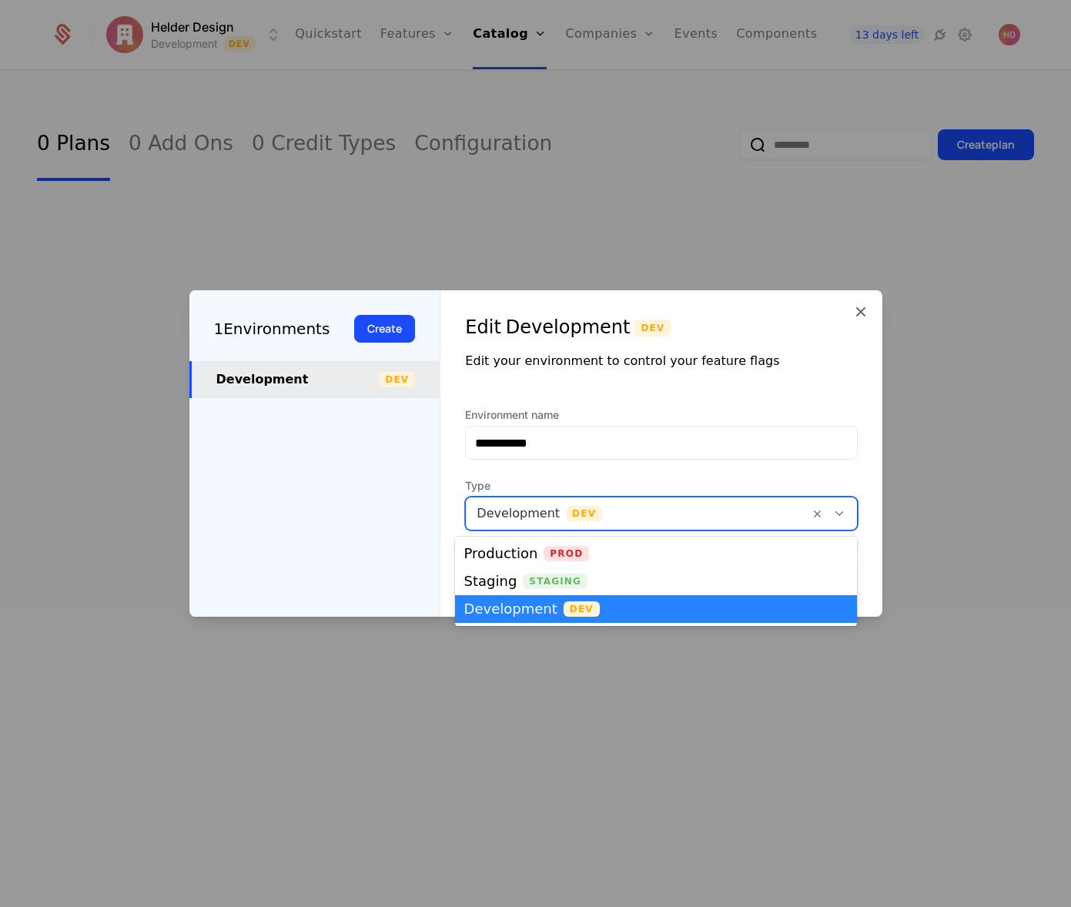
click at [833, 514] on icon at bounding box center [840, 514] width 14 height 14
click at [509, 606] on div "Development" at bounding box center [510, 609] width 93 height 14
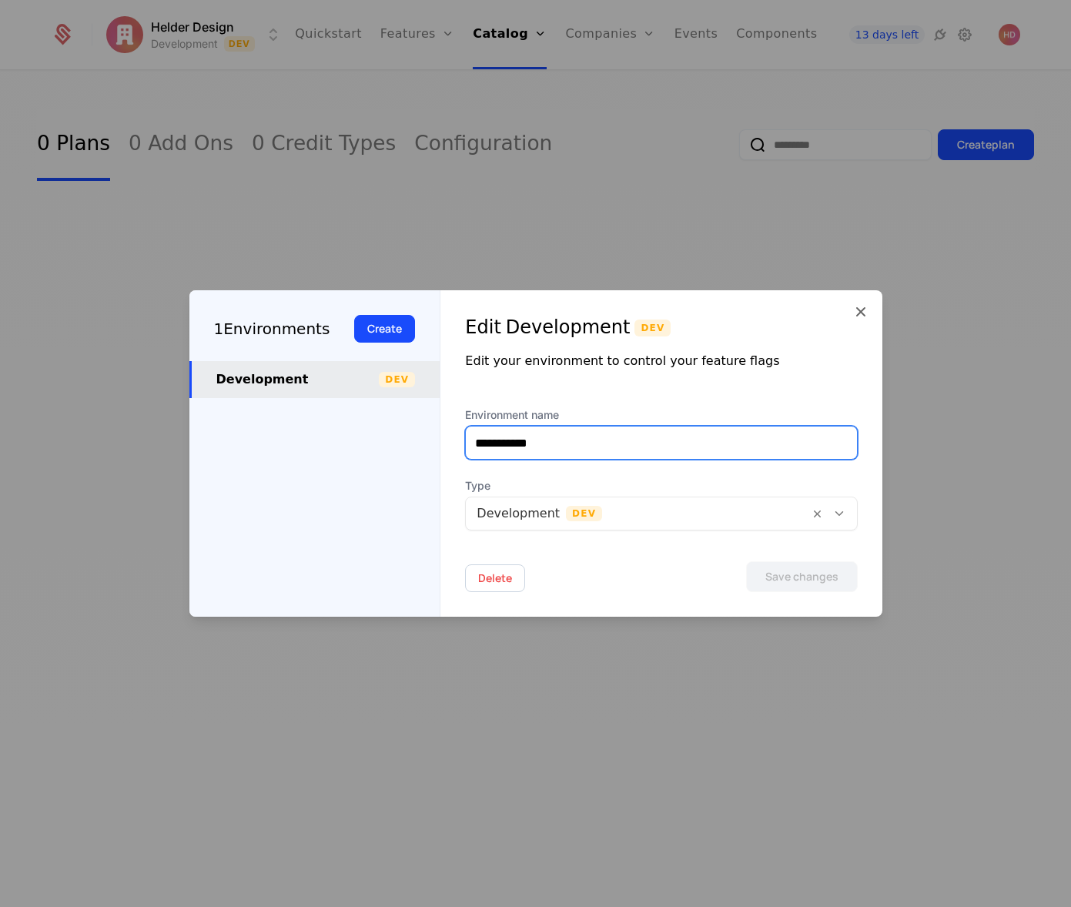
click at [551, 457] on input "**********" at bounding box center [661, 443] width 390 height 32
drag, startPoint x: 576, startPoint y: 451, endPoint x: -5, endPoint y: 429, distance: 581.9
click at [0, 429] on html "**********" at bounding box center [535, 453] width 1071 height 907
type input "****"
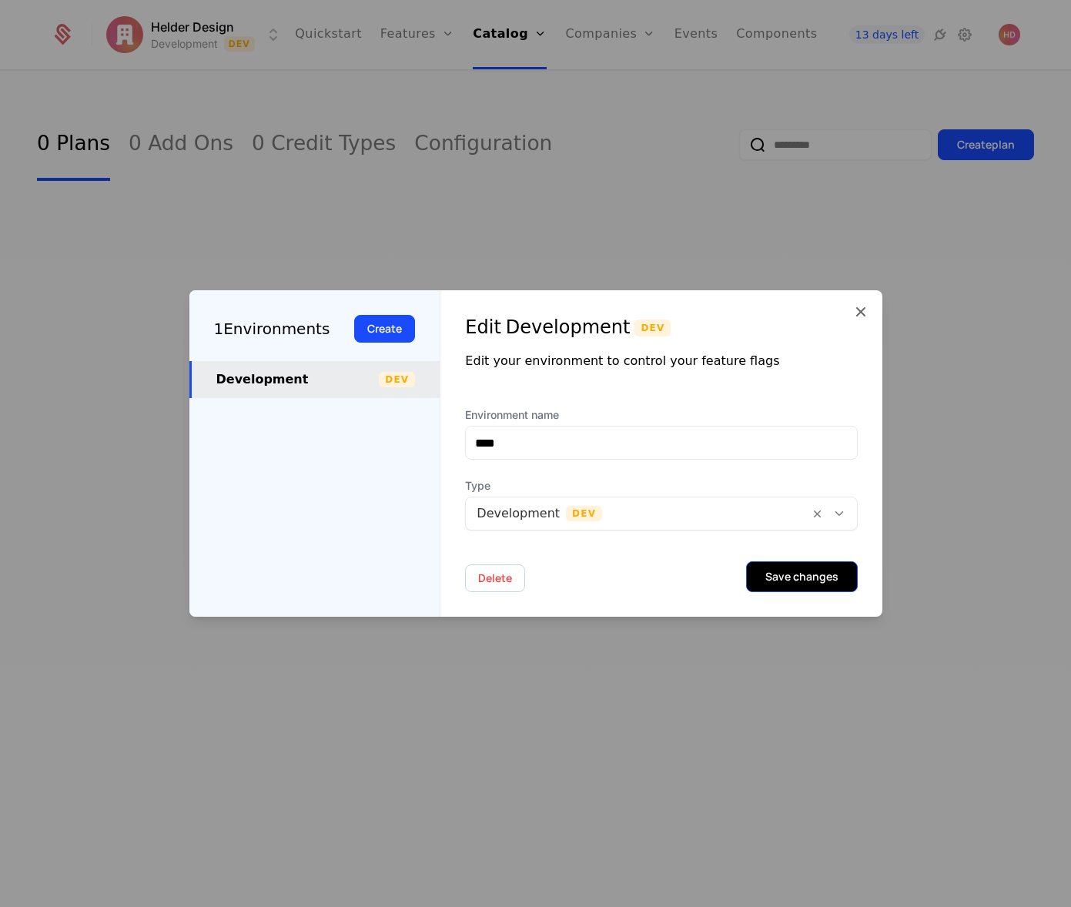
click at [794, 577] on button "Save changes" at bounding box center [802, 576] width 112 height 31
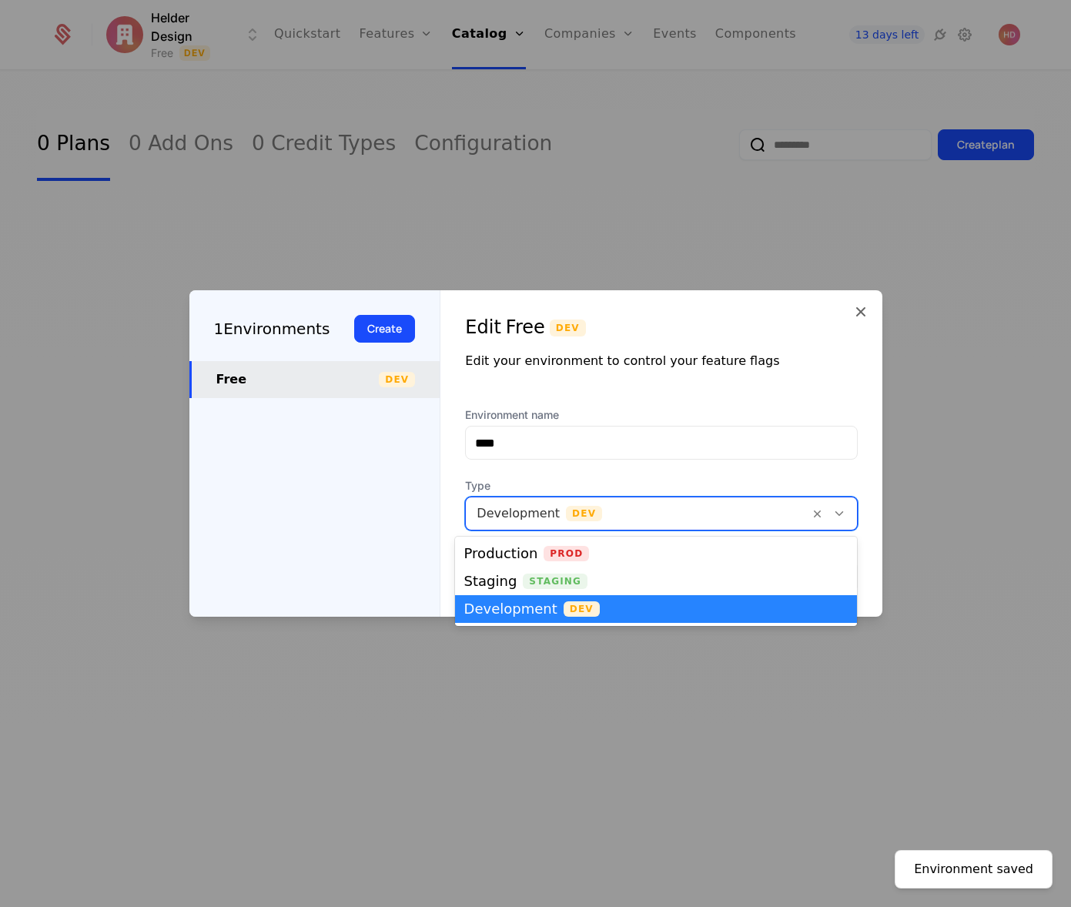
click at [656, 498] on div "Development Dev" at bounding box center [661, 514] width 392 height 34
click at [548, 615] on div "Development Dev" at bounding box center [656, 609] width 384 height 15
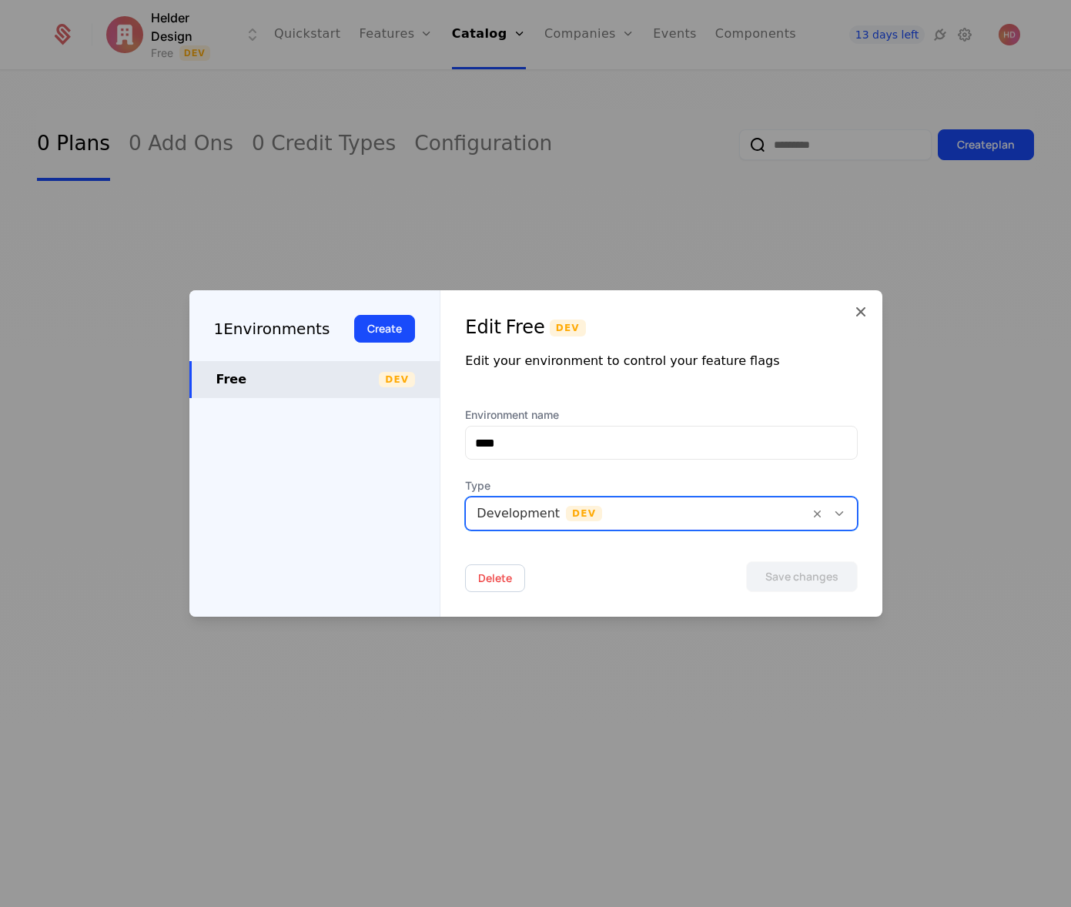
click at [272, 379] on div "Free" at bounding box center [297, 379] width 163 height 18
click at [377, 329] on button "Create" at bounding box center [384, 329] width 61 height 28
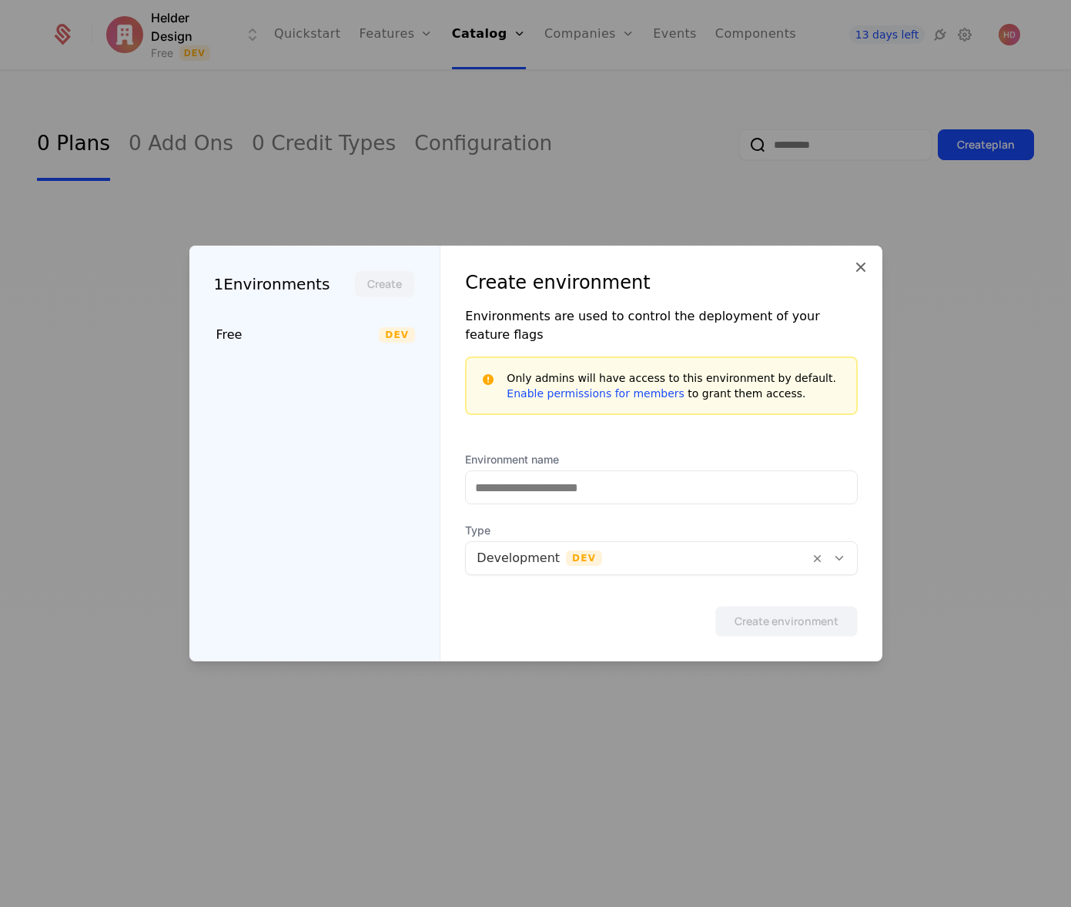
click at [771, 548] on div at bounding box center [637, 559] width 321 height 22
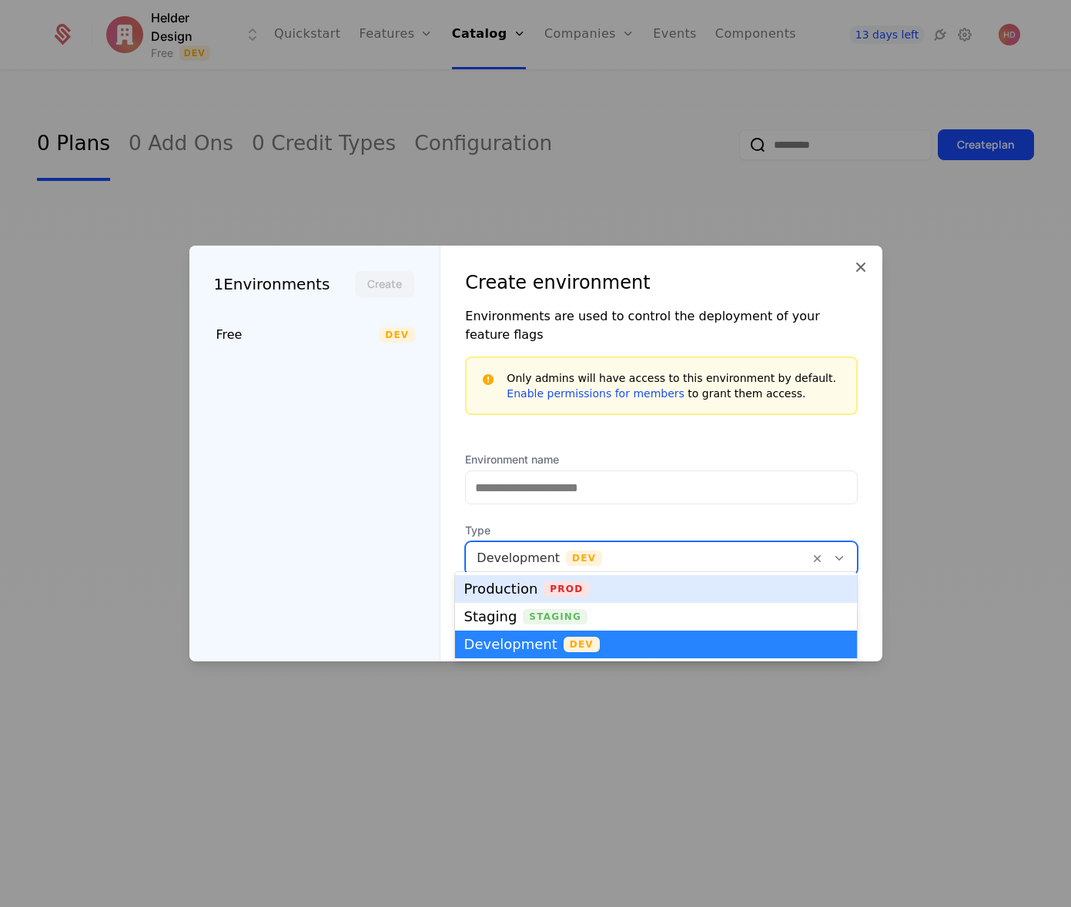
click at [499, 589] on div "Production" at bounding box center [501, 589] width 74 height 14
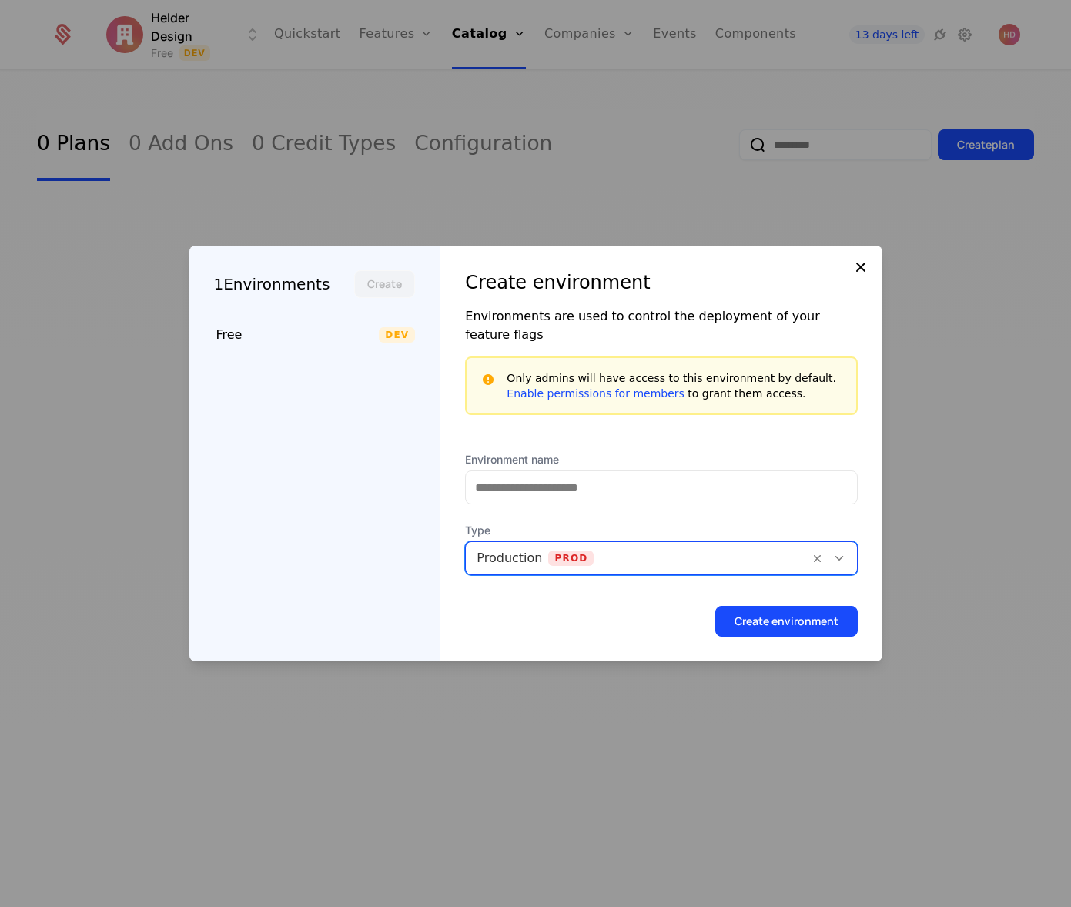
click at [856, 272] on icon at bounding box center [861, 267] width 18 height 18
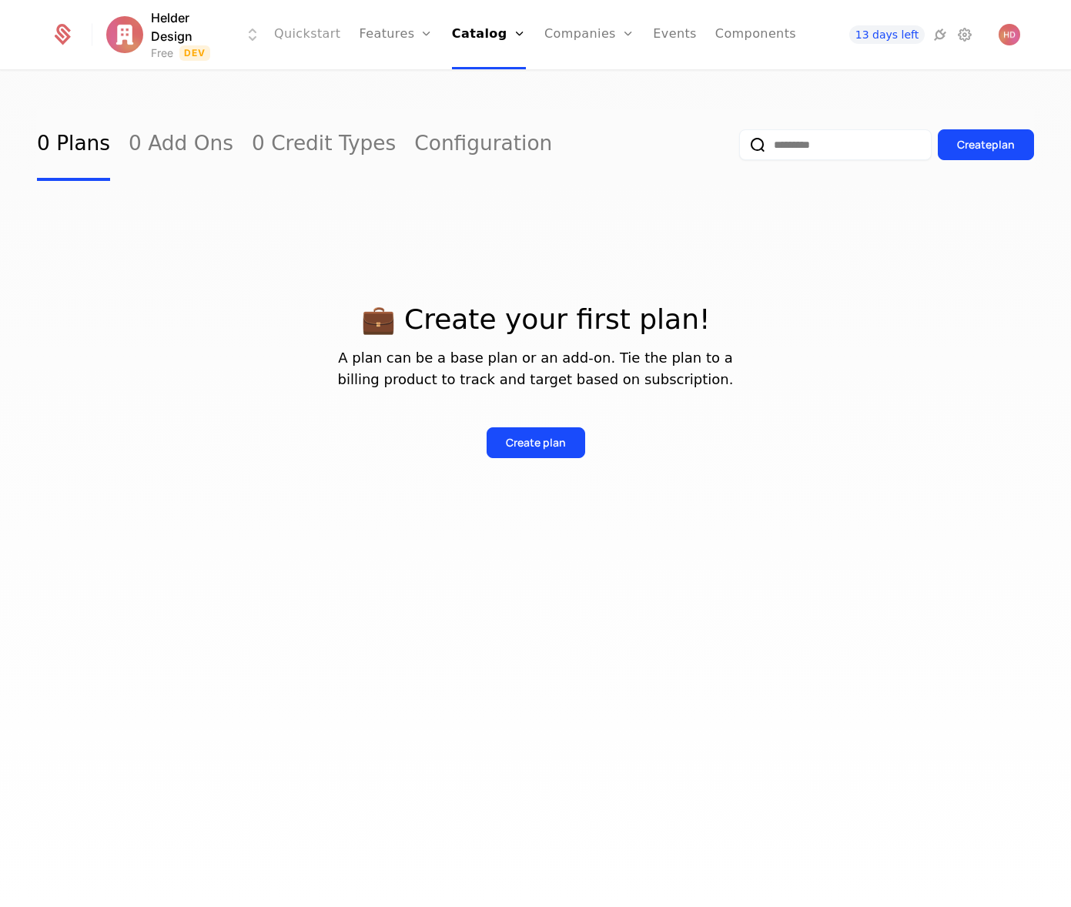
click at [300, 24] on link "Quickstart" at bounding box center [307, 34] width 67 height 69
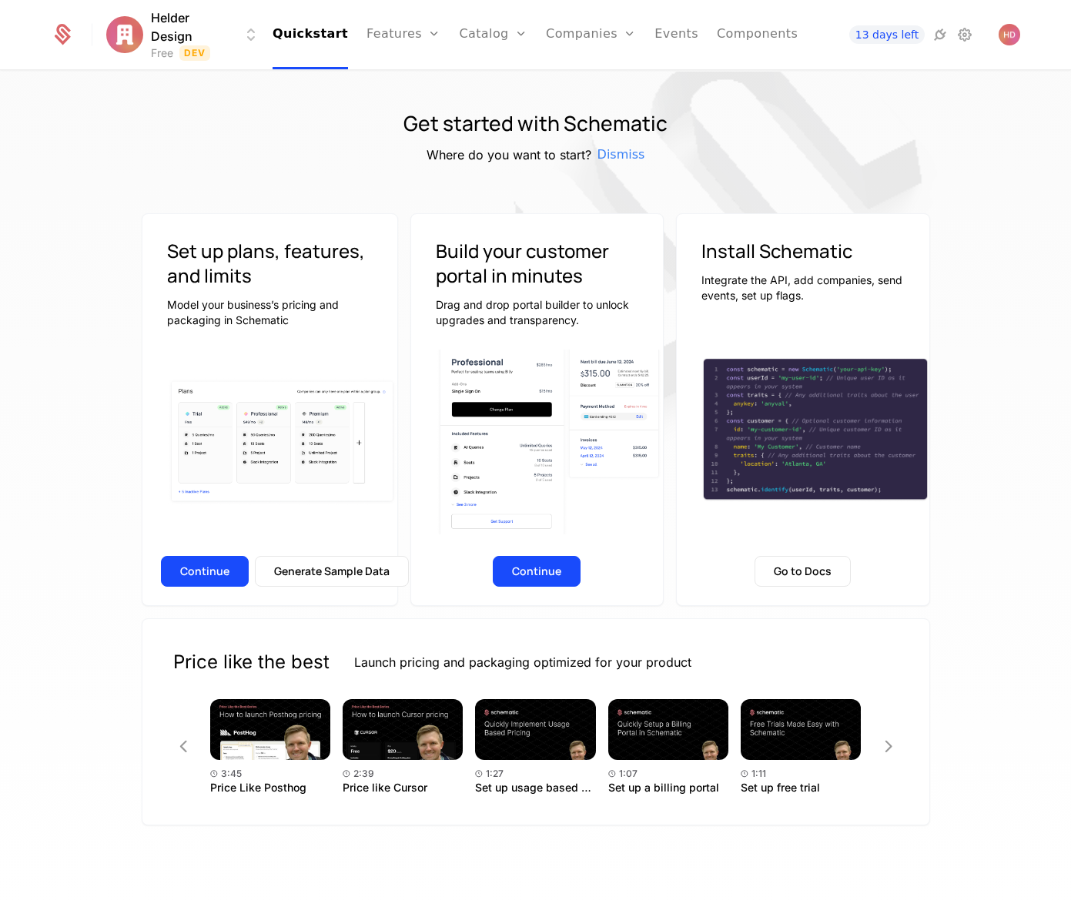
click at [180, 12] on div "Helder Design Free Dev Quickstart Features Features Flags Catalog Plans Add Ons…" at bounding box center [536, 34] width 970 height 69
click at [403, 30] on link "Features" at bounding box center [404, 34] width 74 height 69
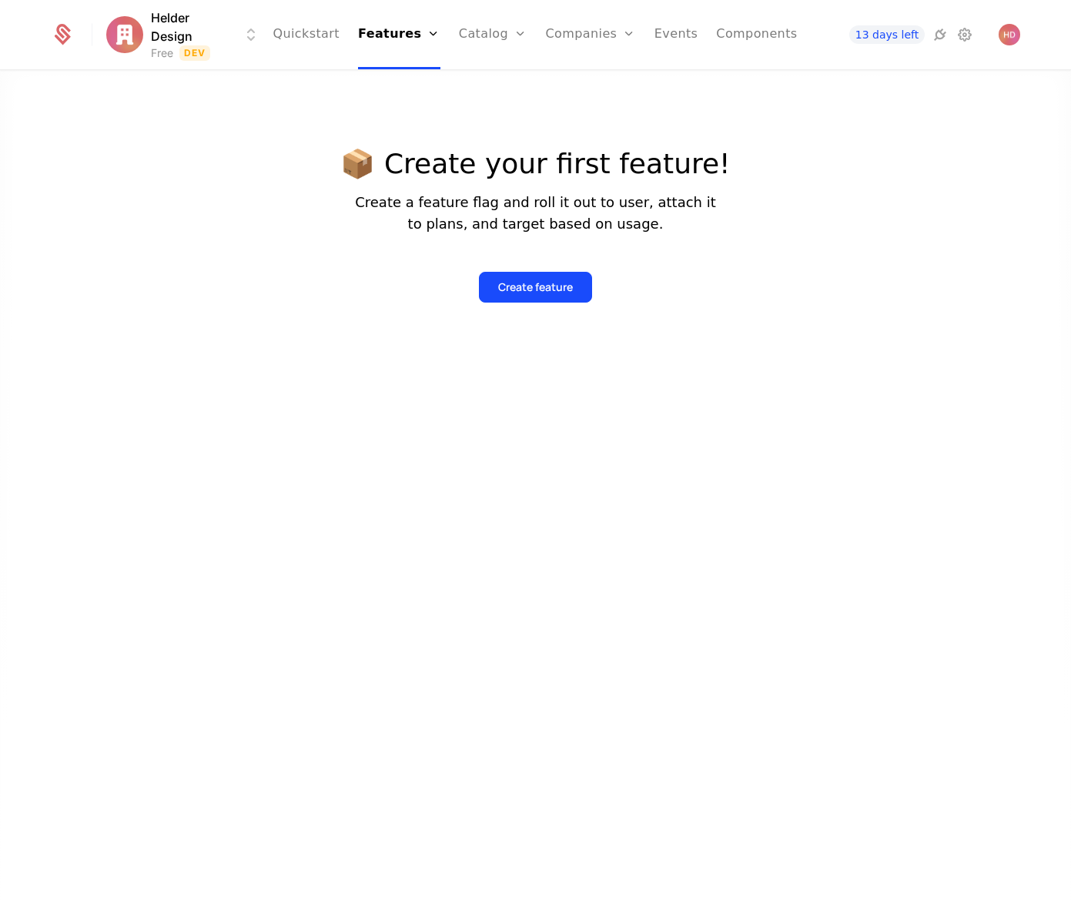
click at [59, 26] on icon at bounding box center [63, 31] width 15 height 15
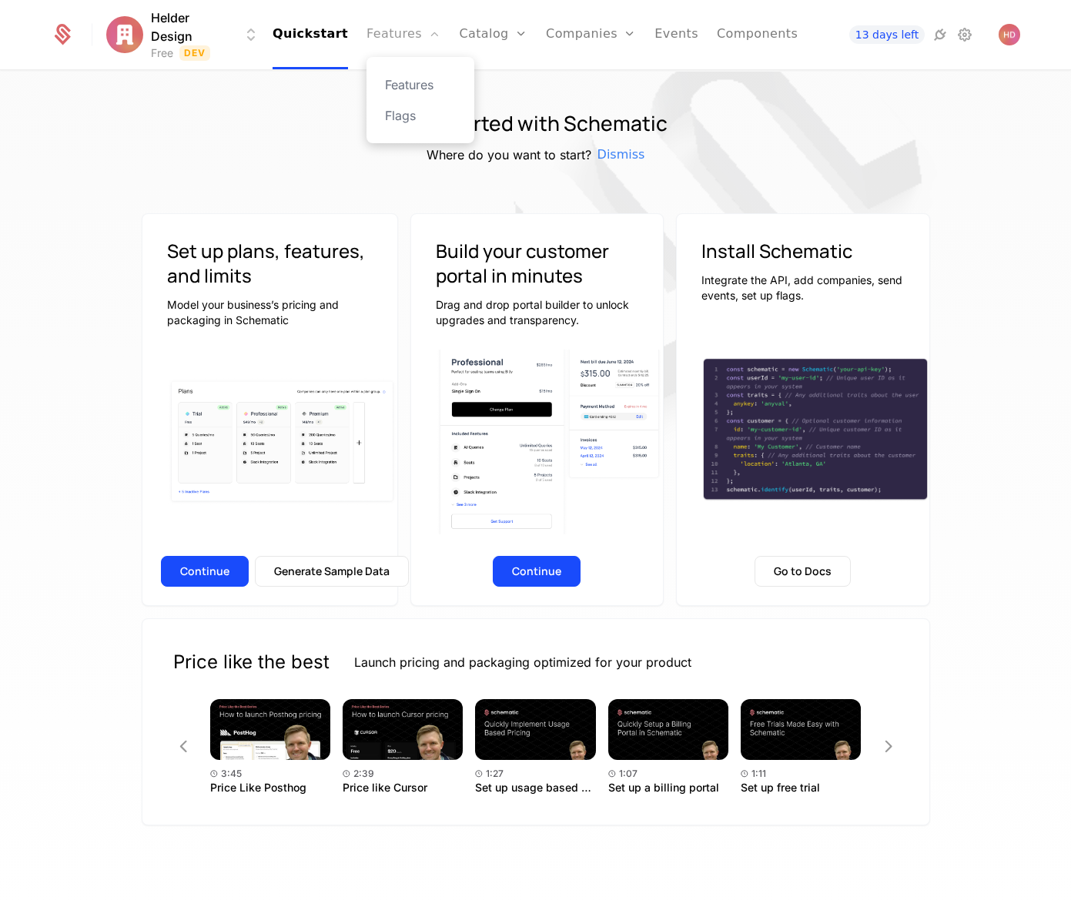
click at [411, 43] on link "Features" at bounding box center [404, 34] width 74 height 69
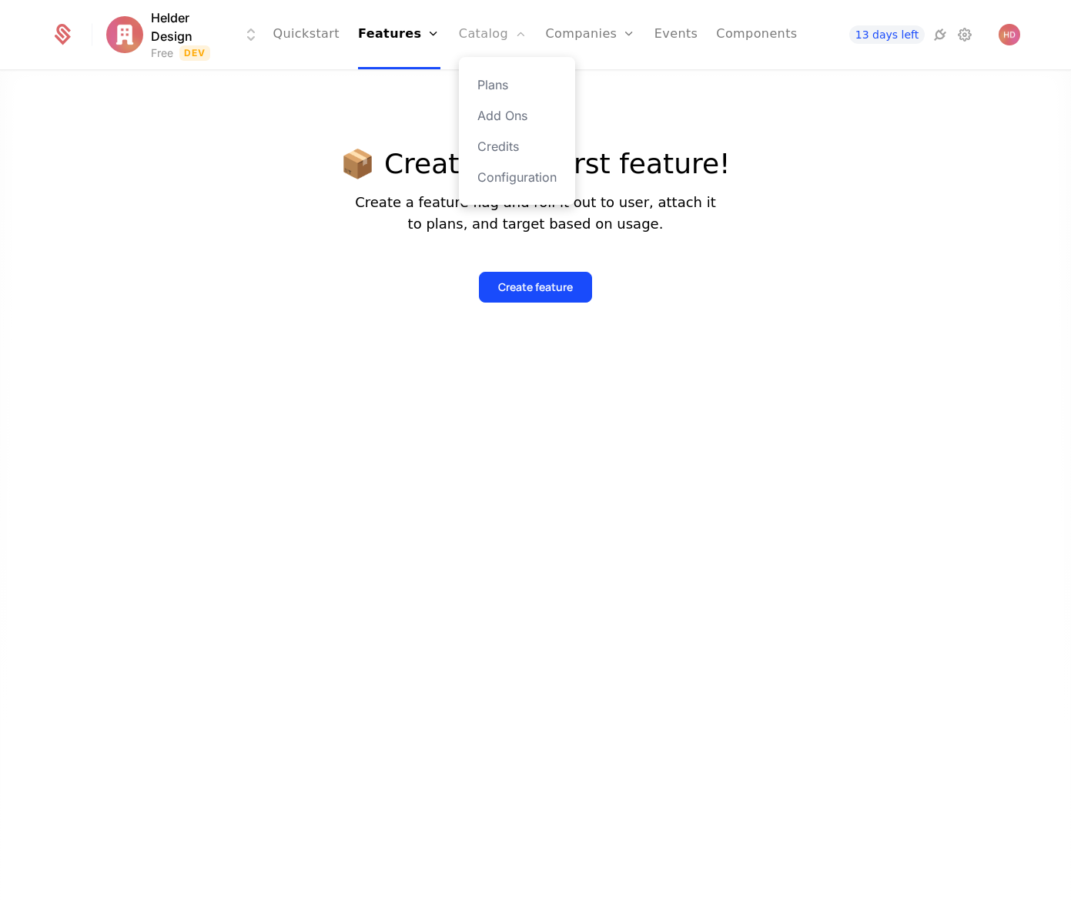
click at [488, 38] on link "Catalog" at bounding box center [493, 34] width 69 height 69
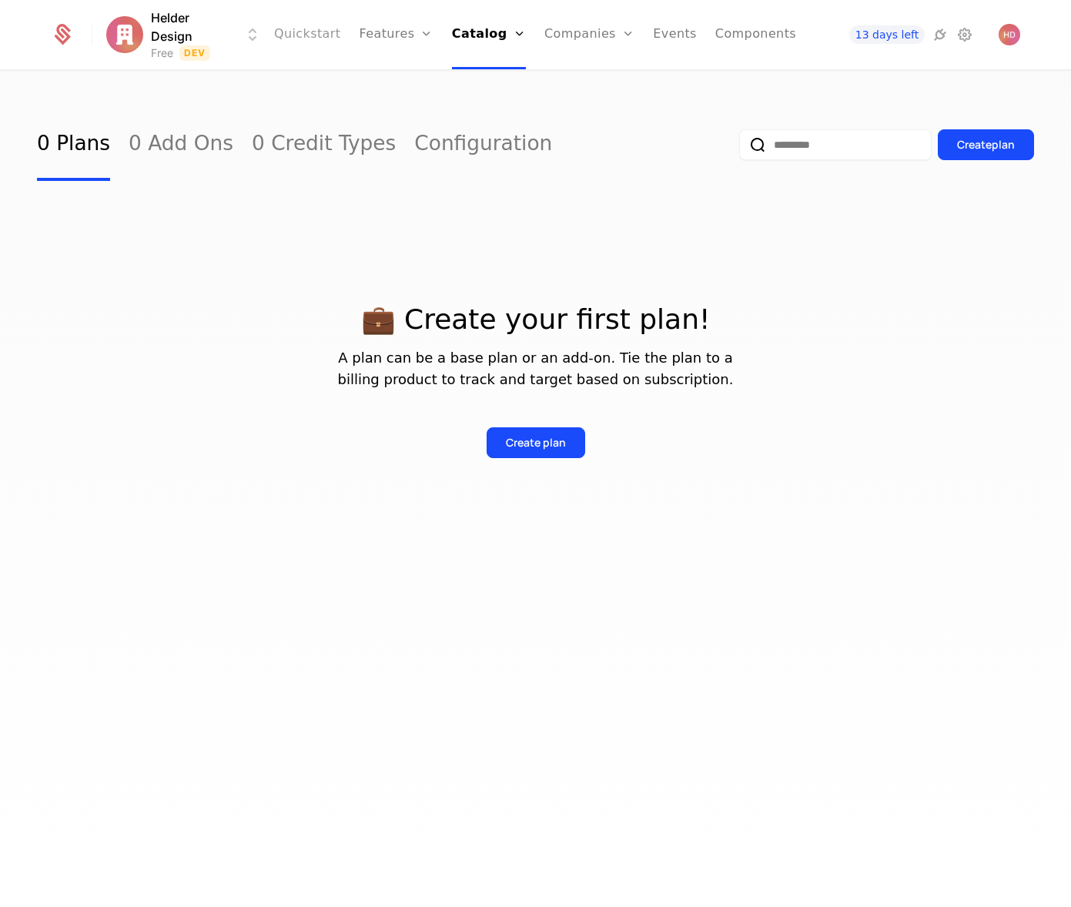
click at [314, 31] on link "Quickstart" at bounding box center [307, 34] width 67 height 69
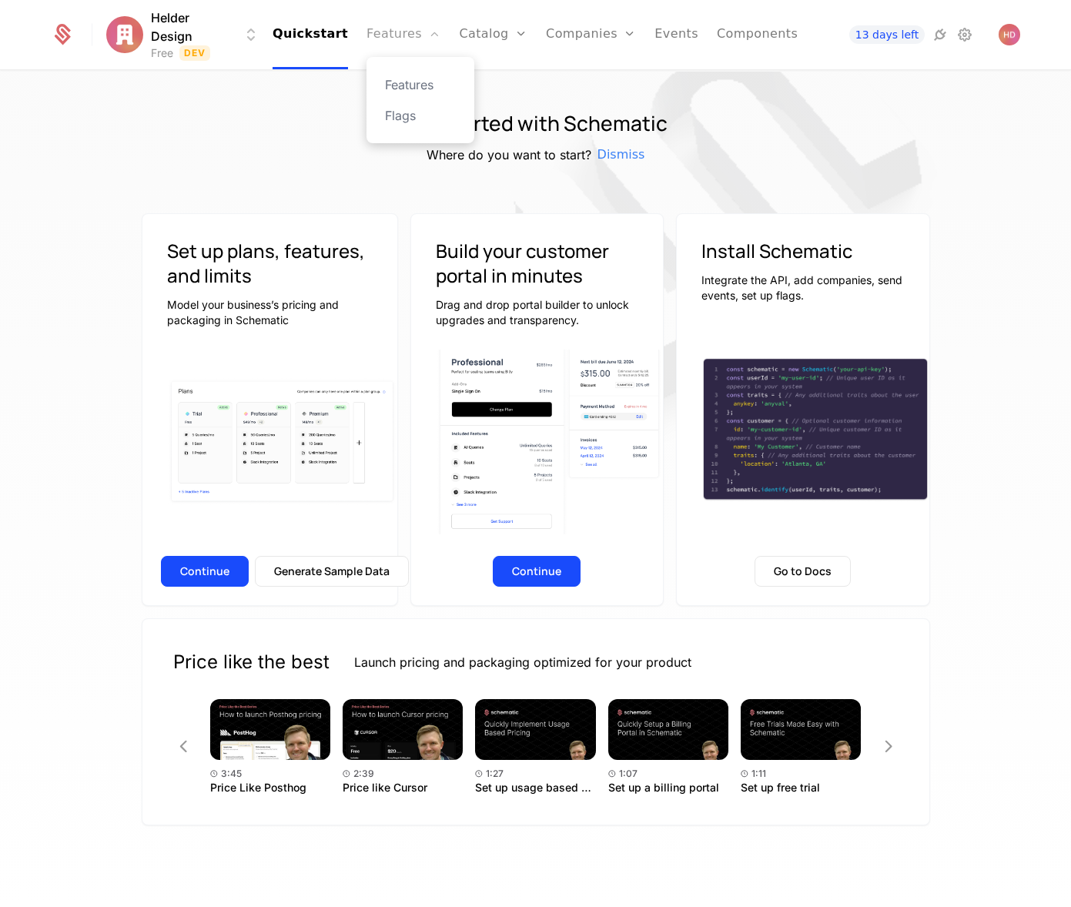
click at [401, 20] on link "Features" at bounding box center [404, 34] width 74 height 69
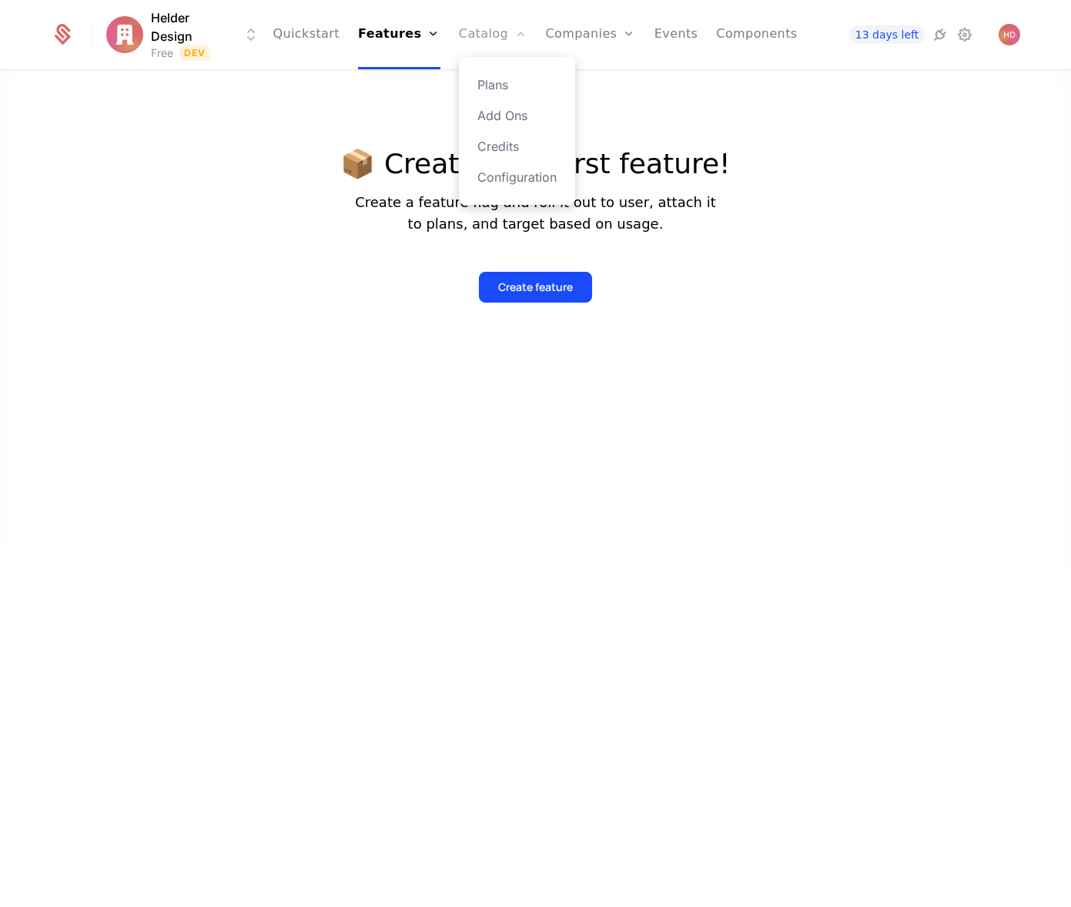
click at [482, 33] on link "Catalog" at bounding box center [493, 34] width 69 height 69
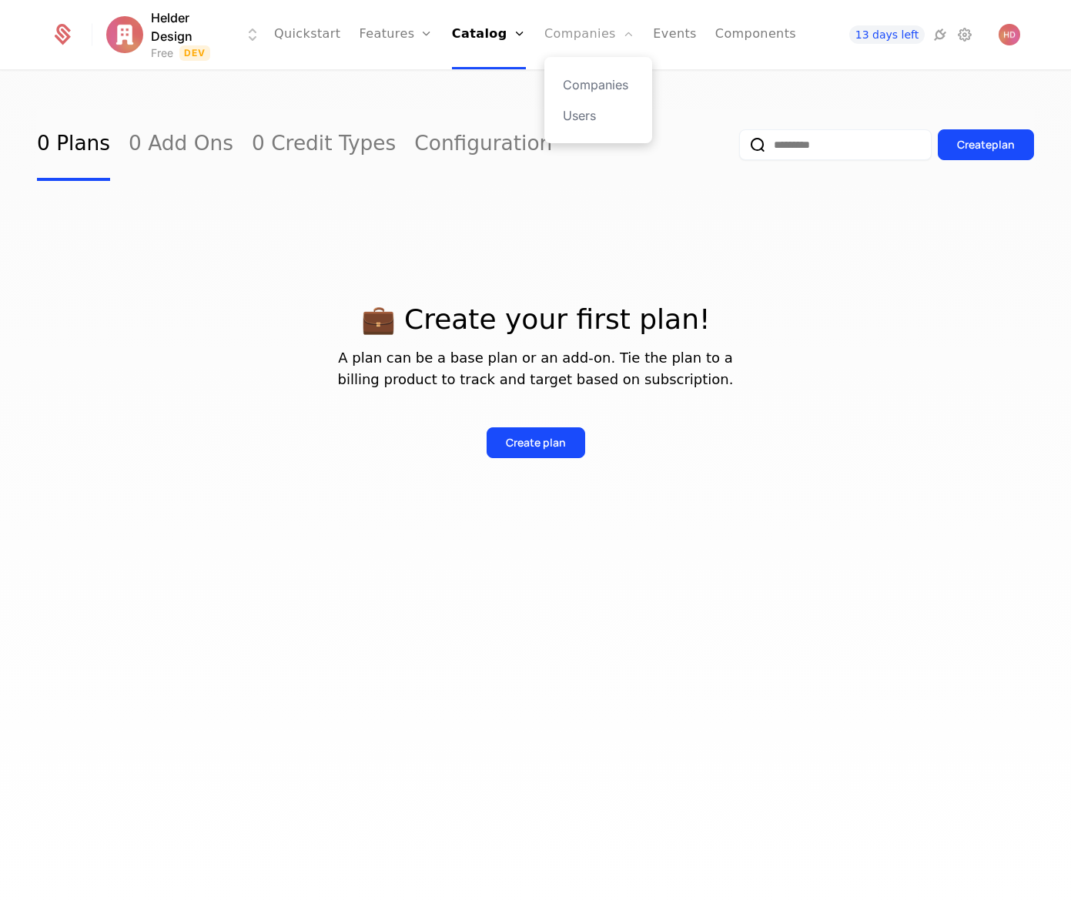
click at [569, 29] on link "Companies" at bounding box center [590, 34] width 90 height 69
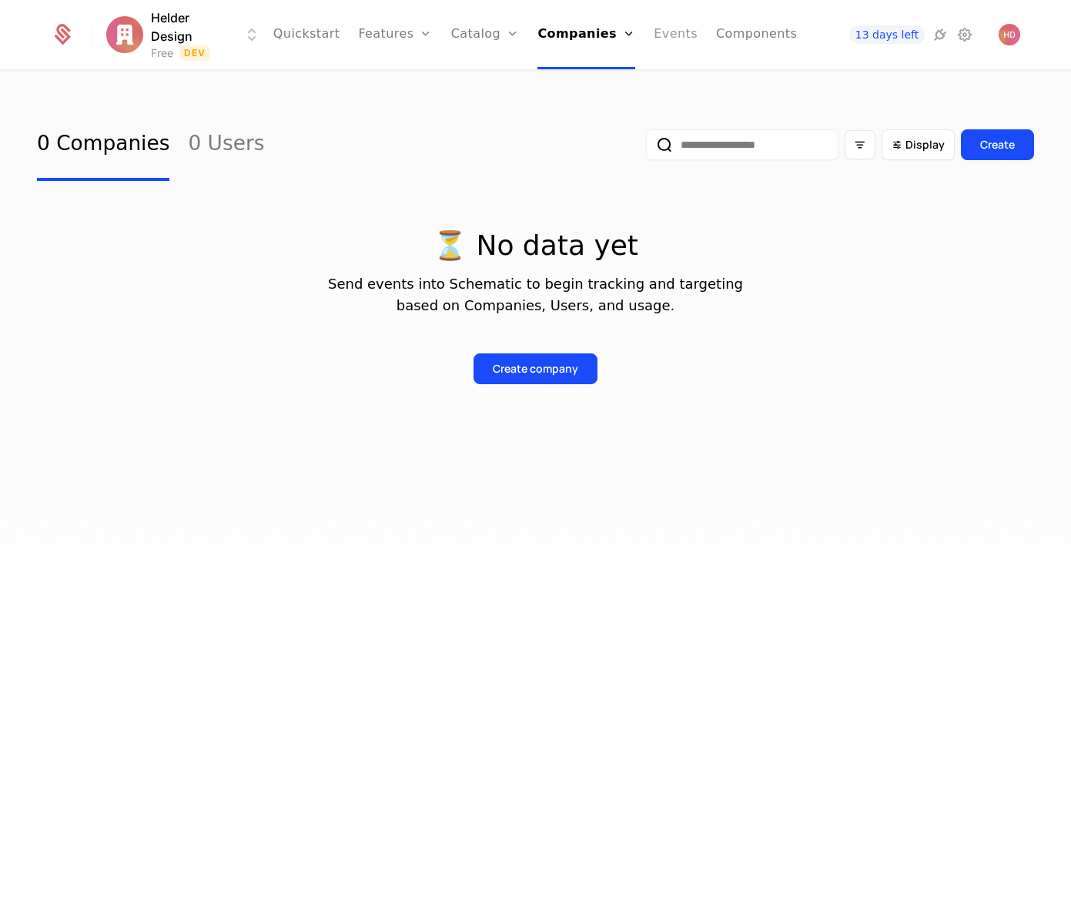
click at [658, 28] on link "Events" at bounding box center [676, 34] width 44 height 69
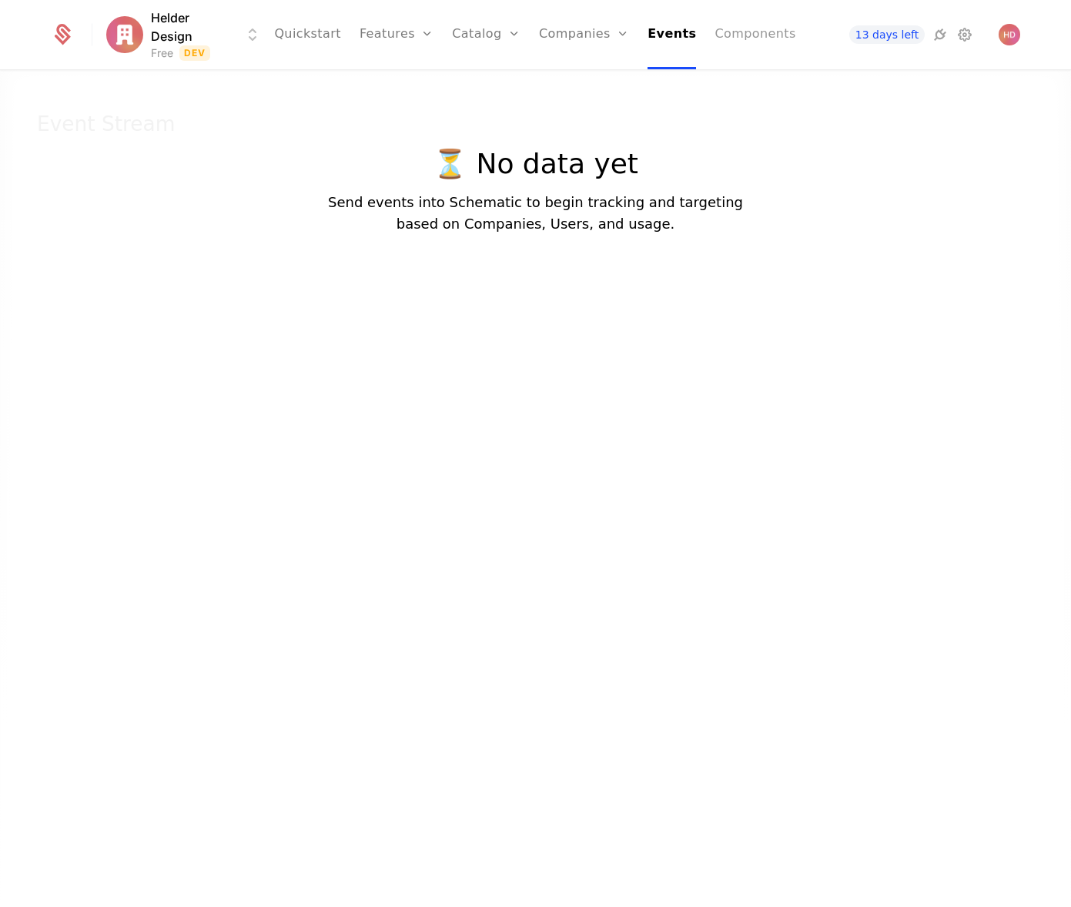
click at [744, 42] on link "Components" at bounding box center [755, 34] width 81 height 69
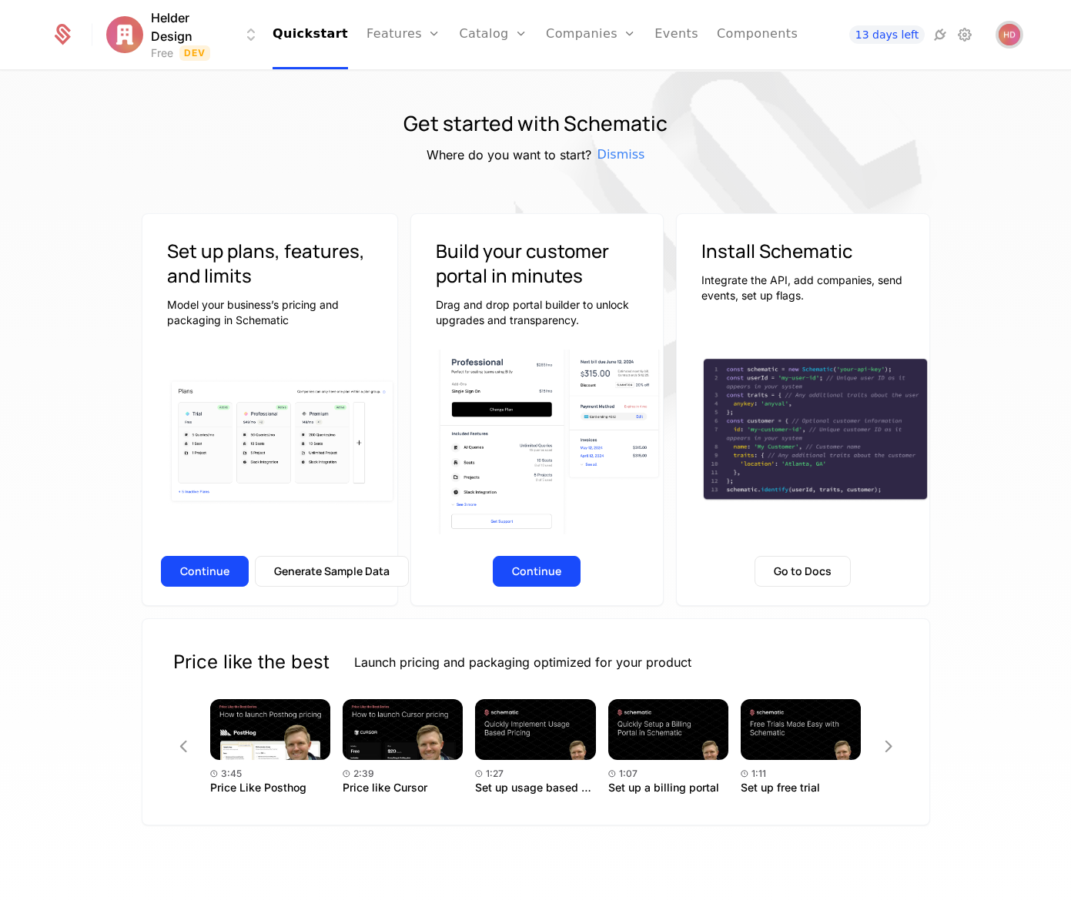
click at [1010, 42] on img "Open user button" at bounding box center [1010, 35] width 22 height 22
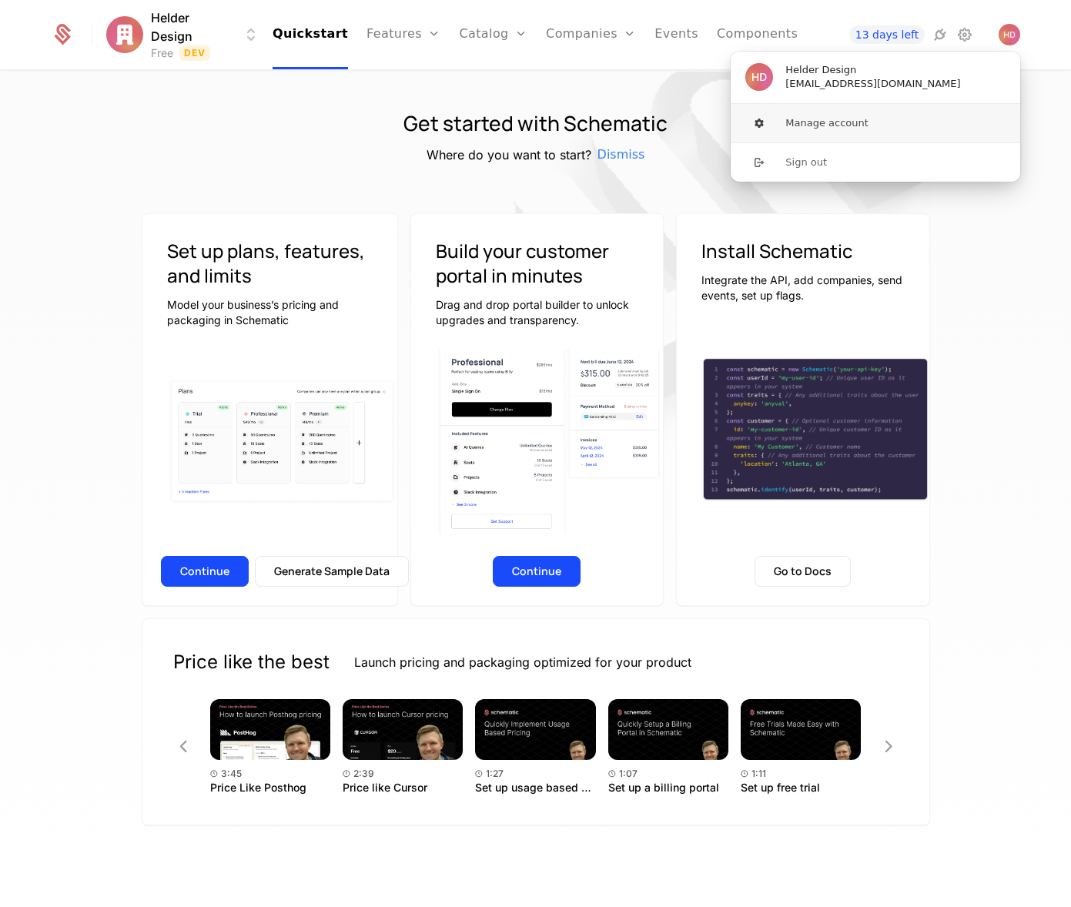
click at [806, 126] on button "Manage account" at bounding box center [875, 123] width 291 height 39
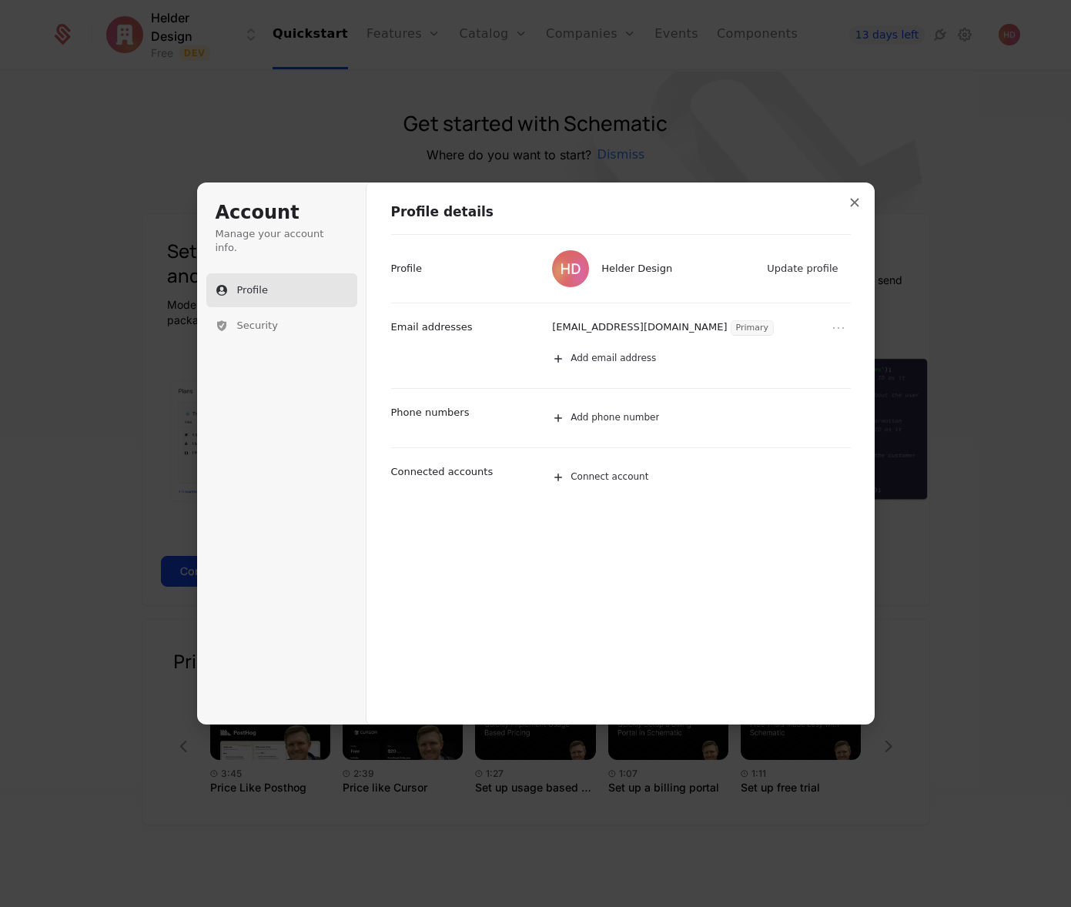
click at [271, 223] on h1 "Account" at bounding box center [282, 213] width 132 height 25
click at [853, 200] on icon "Close modal" at bounding box center [854, 202] width 9 height 9
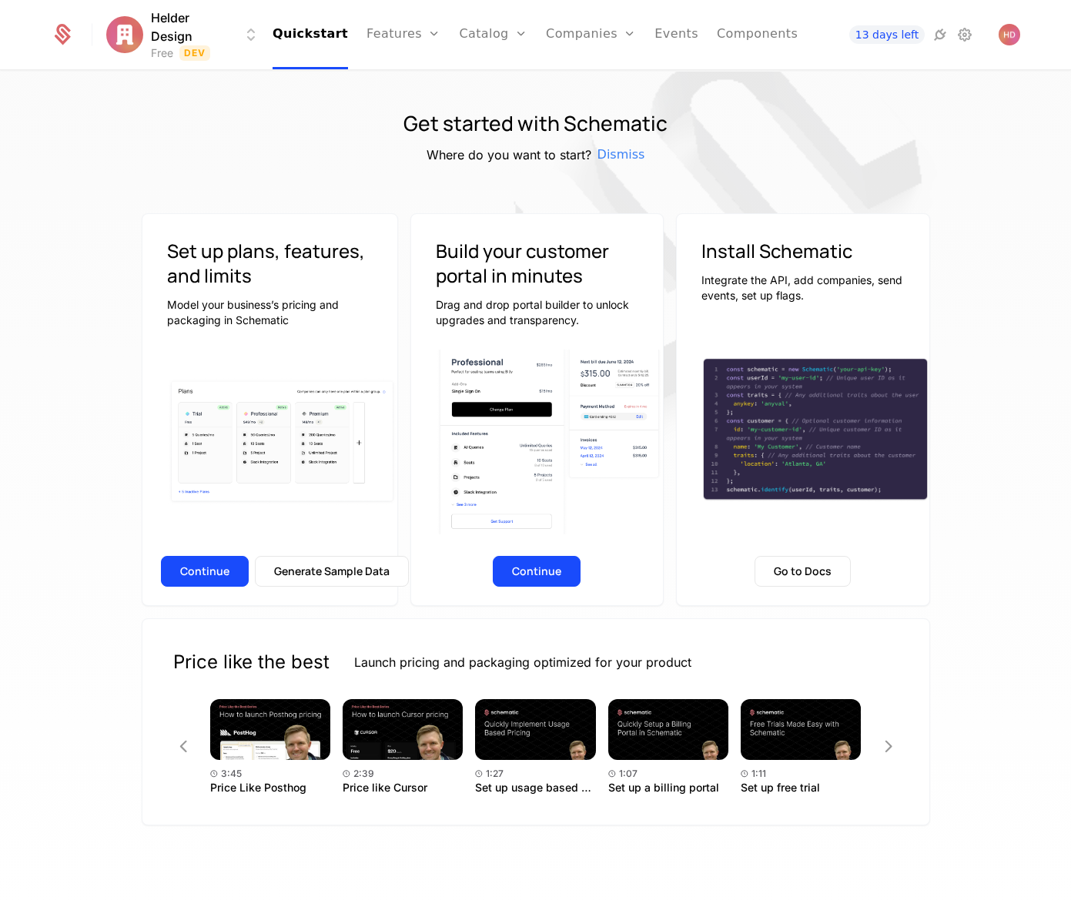
click at [189, 28] on html "Helder Design Free Dev Quickstart Features Features Flags Catalog Plans Add Ons…" at bounding box center [535, 453] width 1071 height 907
click at [65, 193] on html "Helder Design Free Dev Quickstart Features Features Flags Catalog Plans Add Ons…" at bounding box center [535, 453] width 1071 height 907
click at [186, 25] on html "Helder Design Free Dev Quickstart Features Features Flags Catalog Plans Add Ons…" at bounding box center [535, 453] width 1071 height 907
click at [163, 43] on html "Helder Design Free Dev Quickstart Features Features Flags Catalog Plans Add Ons…" at bounding box center [535, 453] width 1071 height 907
click at [255, 37] on html "Helder Design Free Dev Quickstart Features Features Flags Catalog Plans Add Ons…" at bounding box center [535, 453] width 1071 height 907
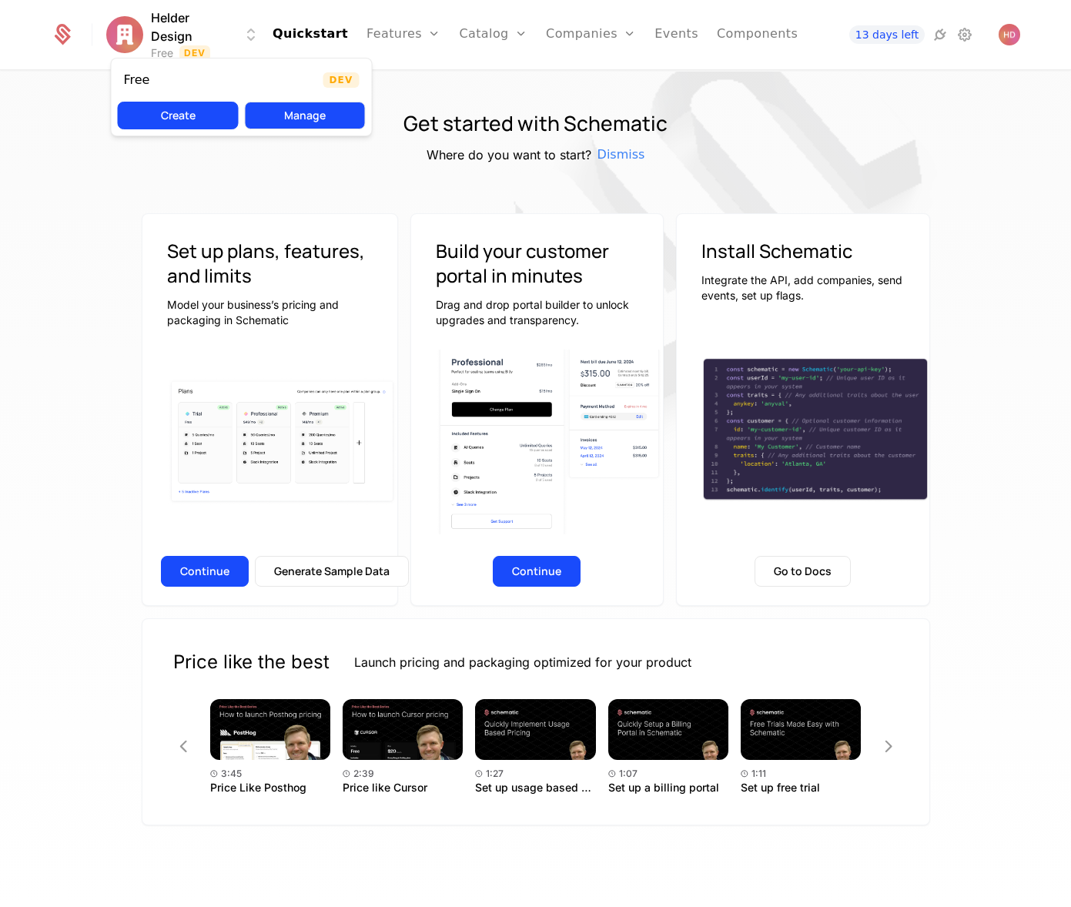
click at [300, 118] on button "Manage" at bounding box center [305, 116] width 121 height 28
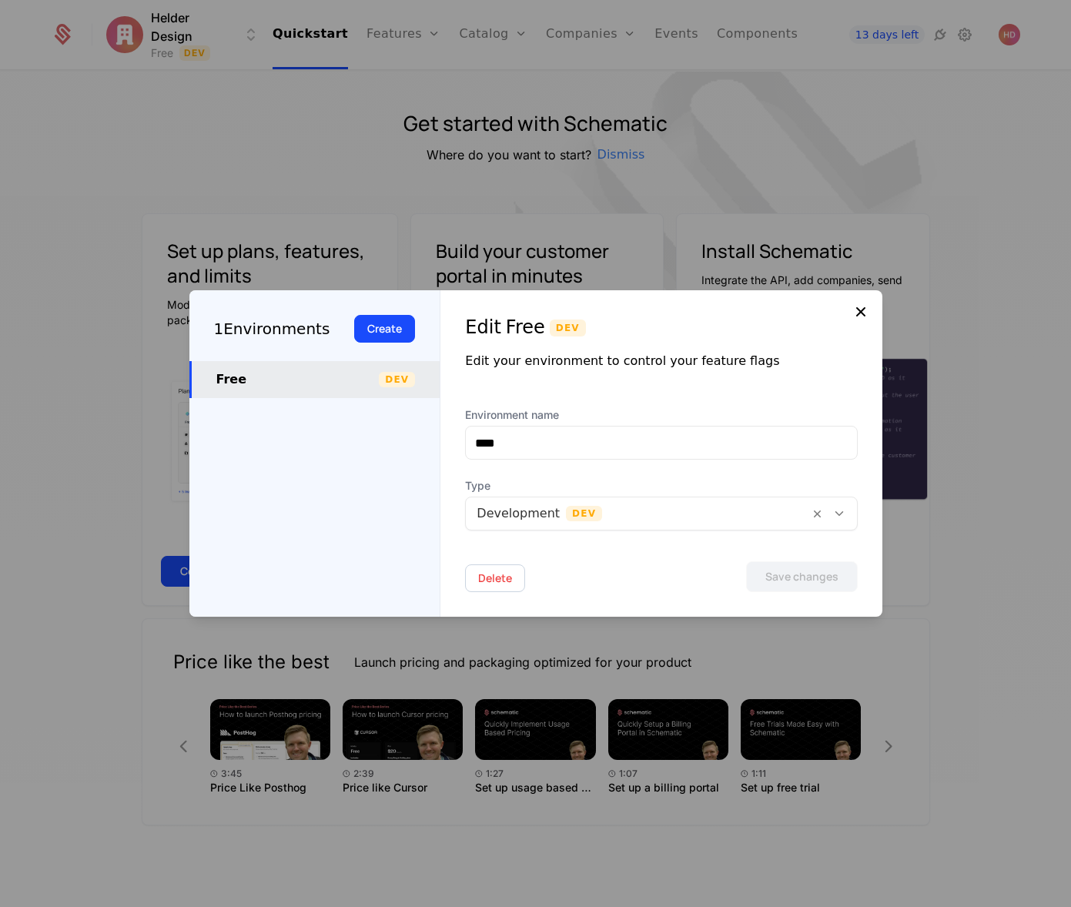
click at [860, 316] on icon at bounding box center [861, 312] width 18 height 18
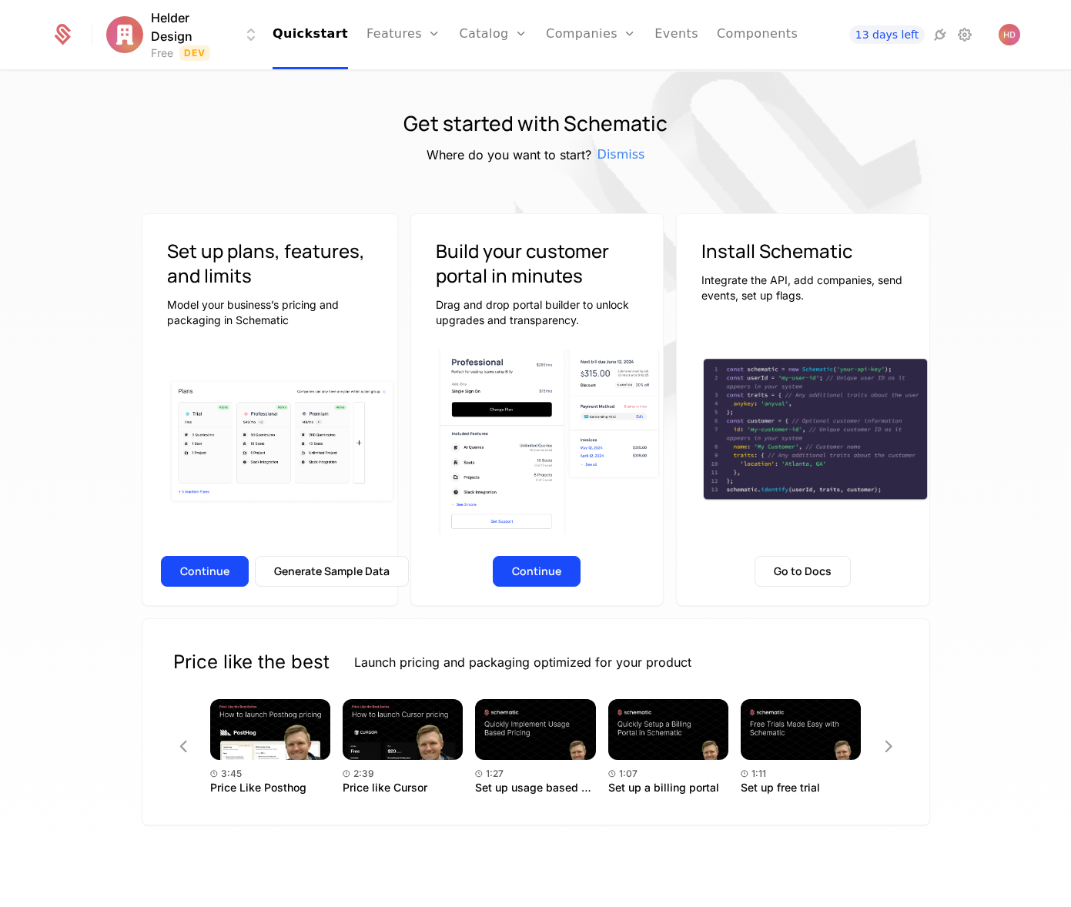
click at [154, 38] on html "Helder Design Free Dev Quickstart Features Features Flags Catalog Plans Add Ons…" at bounding box center [535, 453] width 1071 height 907
click at [279, 119] on button "Manage" at bounding box center [305, 116] width 121 height 28
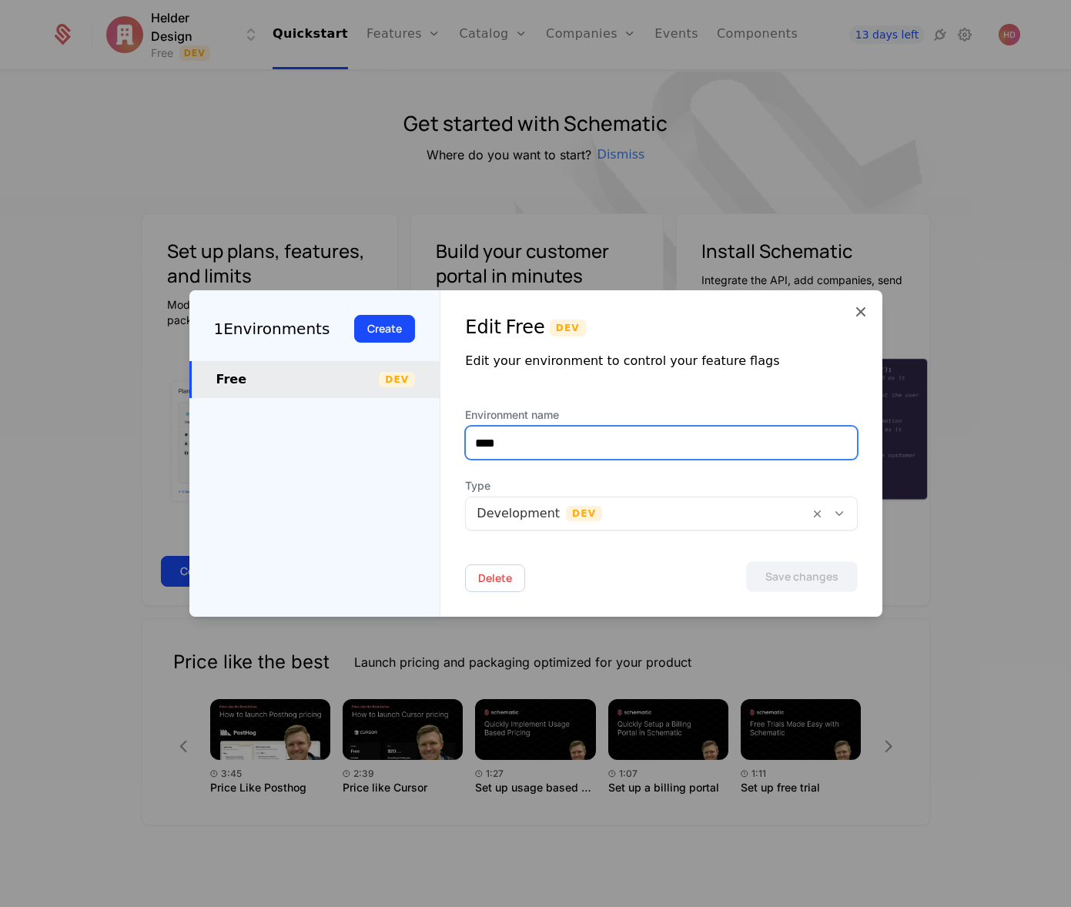
click at [515, 437] on input "****" at bounding box center [661, 443] width 390 height 32
drag, startPoint x: 515, startPoint y: 437, endPoint x: 376, endPoint y: 434, distance: 139.5
click at [376, 434] on div "1 Environments Create Free Dev Edit Free Dev Edit your environment to control y…" at bounding box center [535, 453] width 693 height 327
type input "**********"
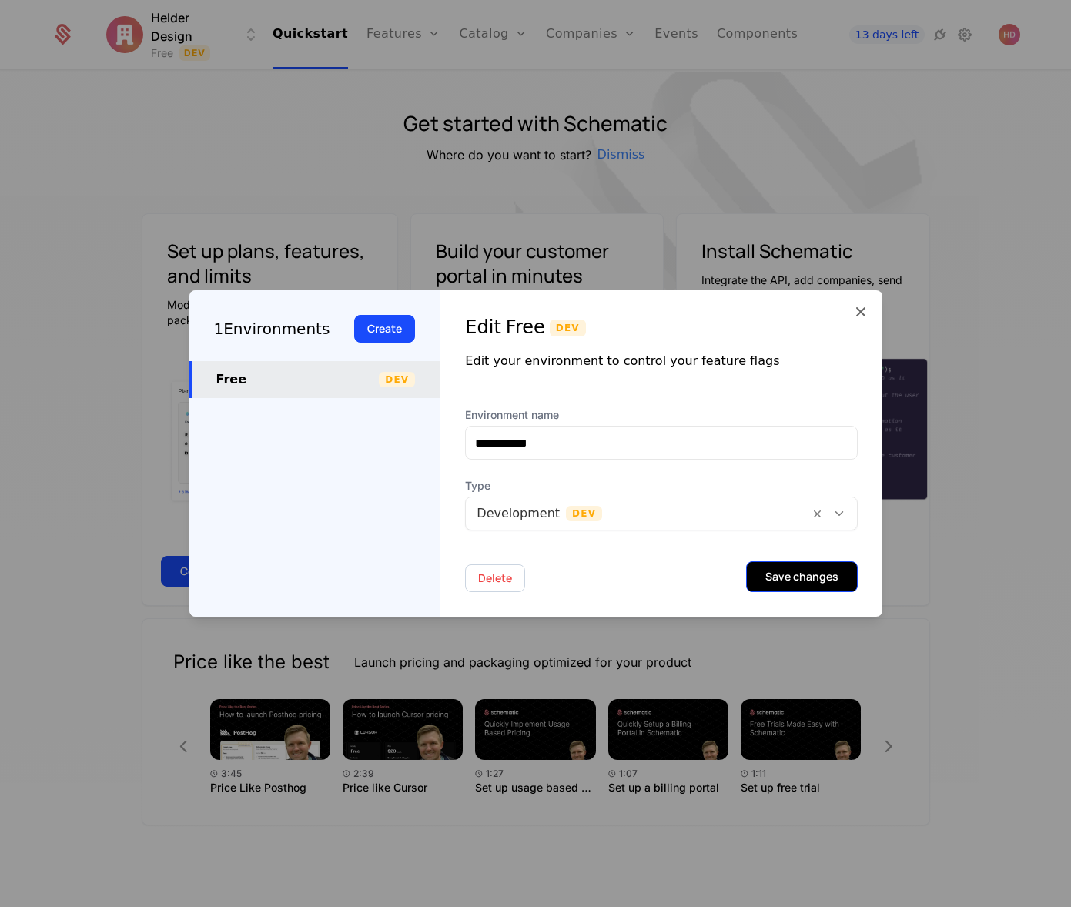
click at [813, 578] on button "Save changes" at bounding box center [802, 576] width 112 height 31
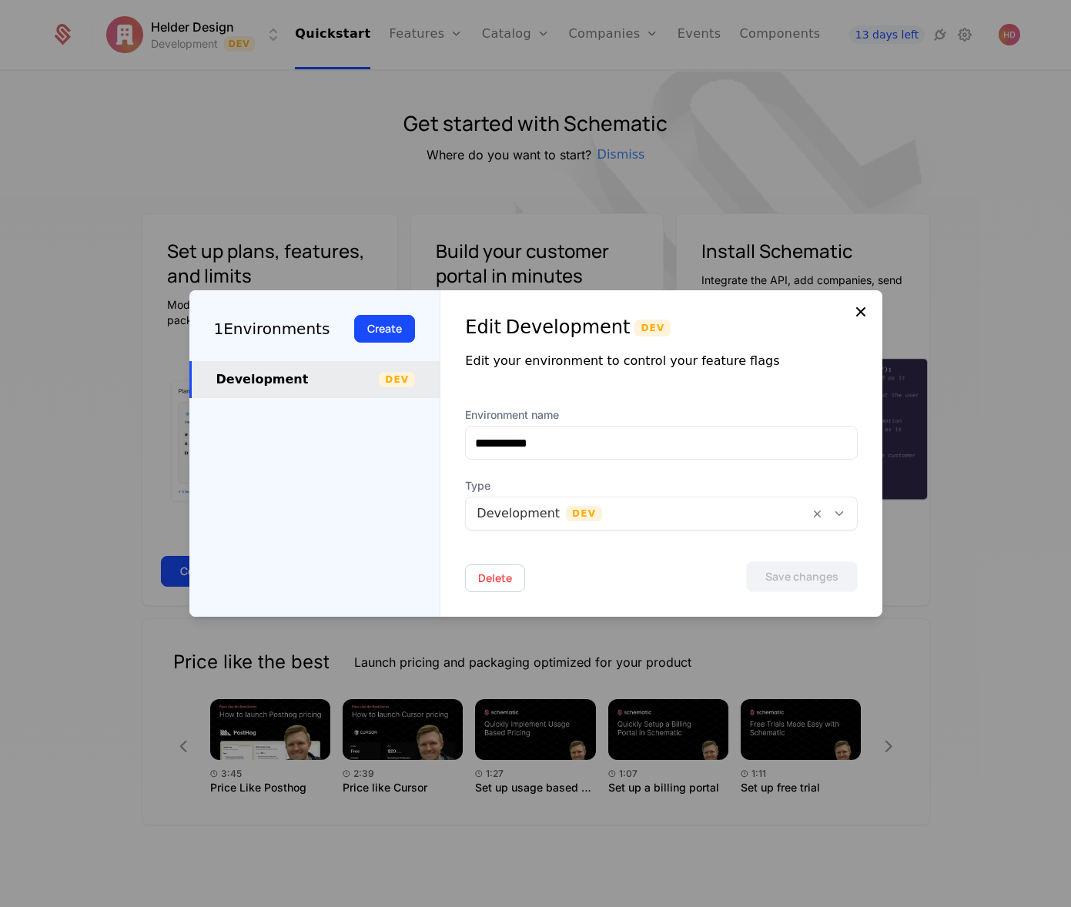
click at [866, 314] on icon at bounding box center [861, 312] width 18 height 18
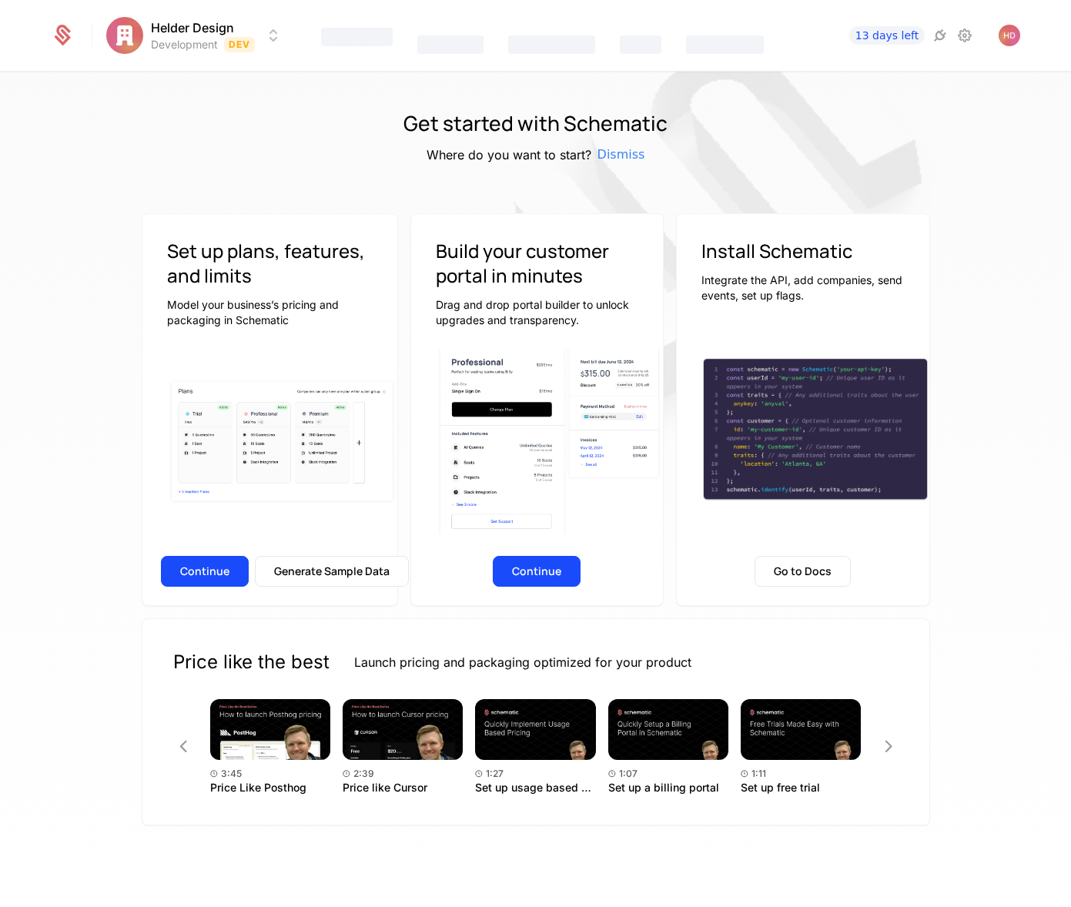
click at [66, 35] on icon at bounding box center [63, 37] width 16 height 17
click at [743, 38] on link "Components" at bounding box center [779, 34] width 81 height 69
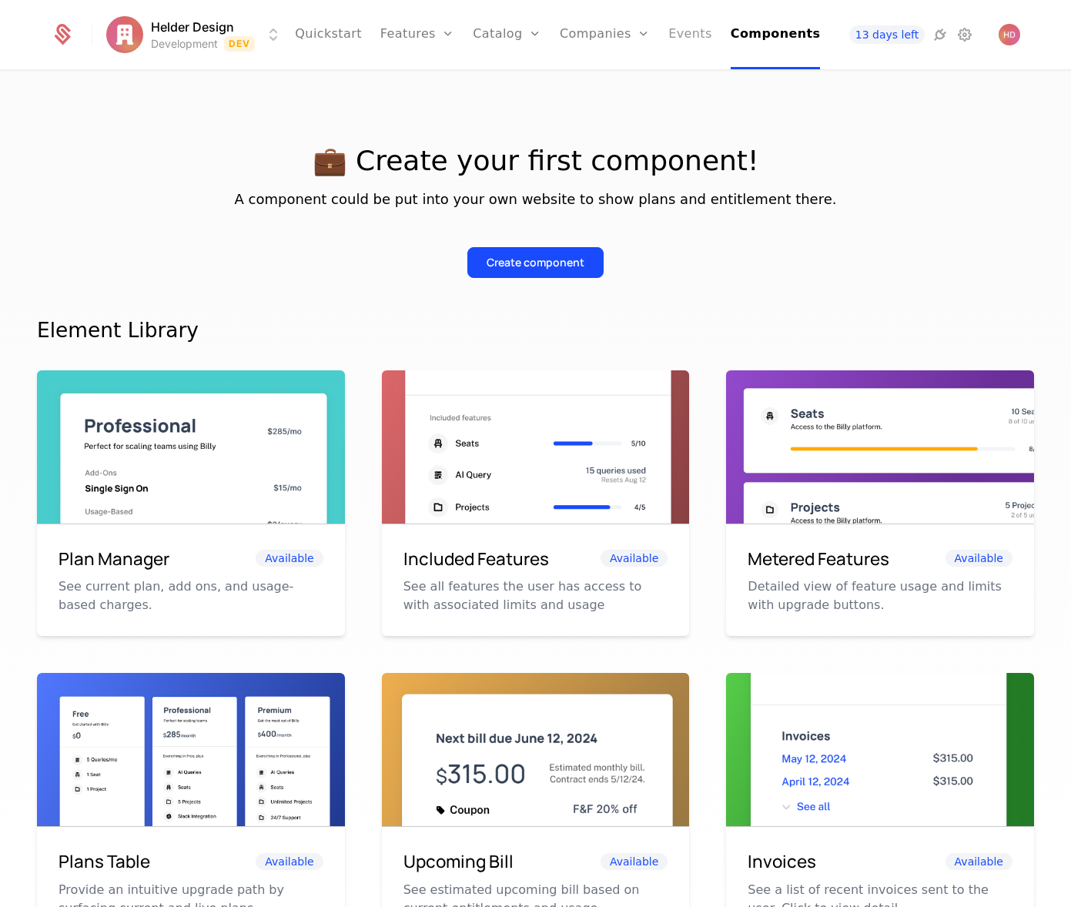
click at [675, 33] on link "Events" at bounding box center [691, 34] width 44 height 69
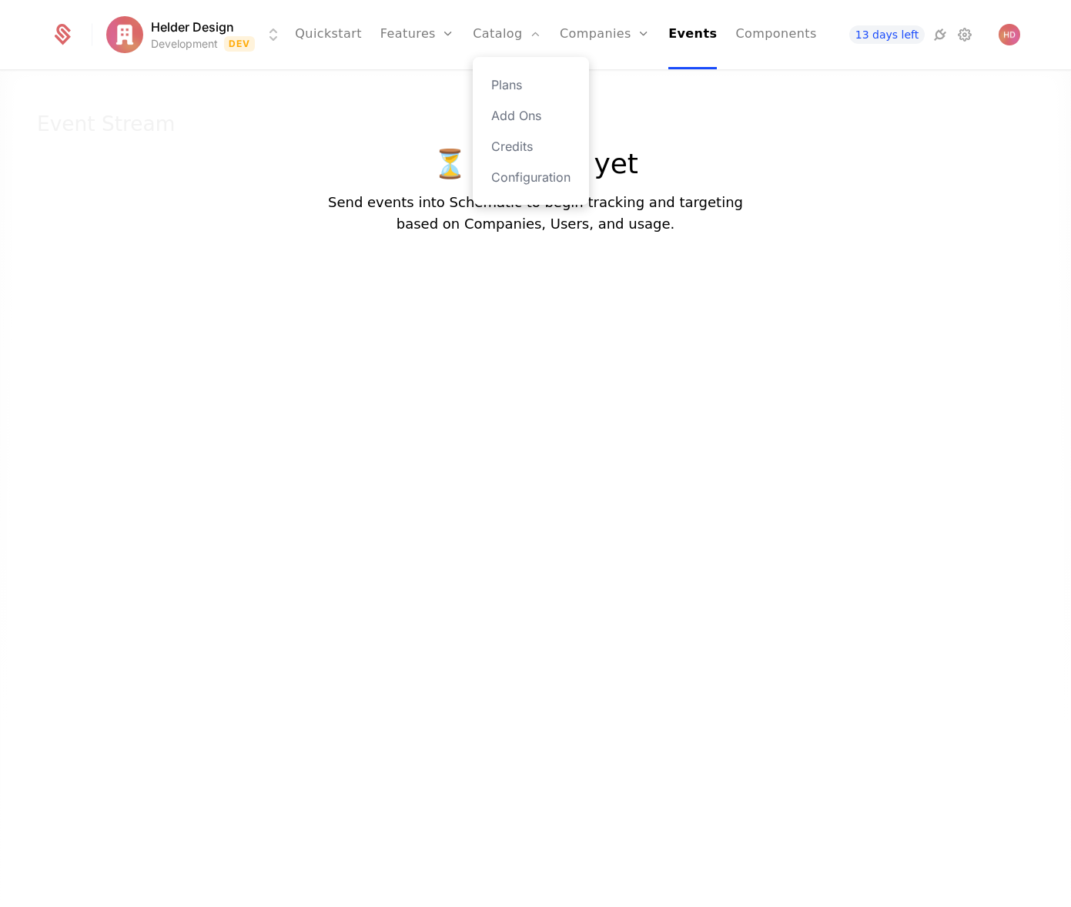
click at [515, 166] on div "Plans Add Ons Credits Configuration" at bounding box center [531, 131] width 116 height 148
click at [515, 171] on link "Configuration" at bounding box center [530, 177] width 79 height 18
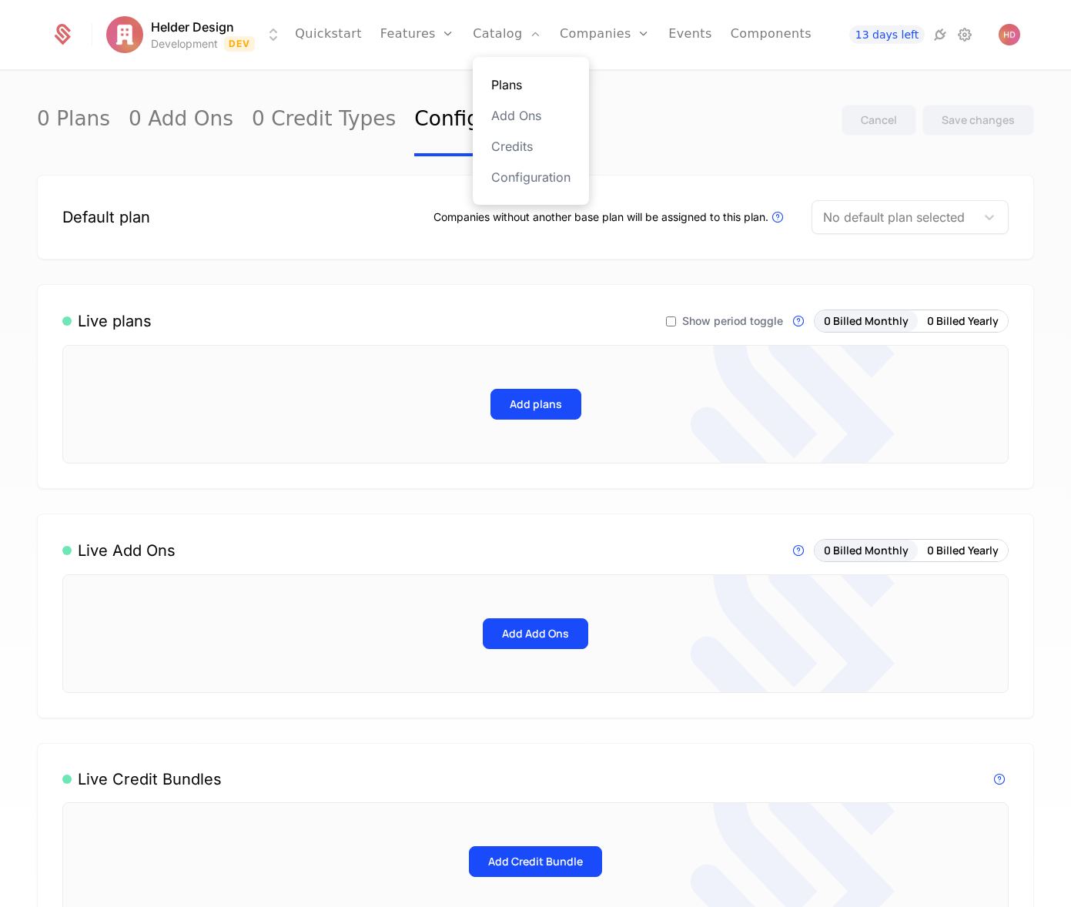
click at [502, 83] on link "Plans" at bounding box center [530, 84] width 79 height 18
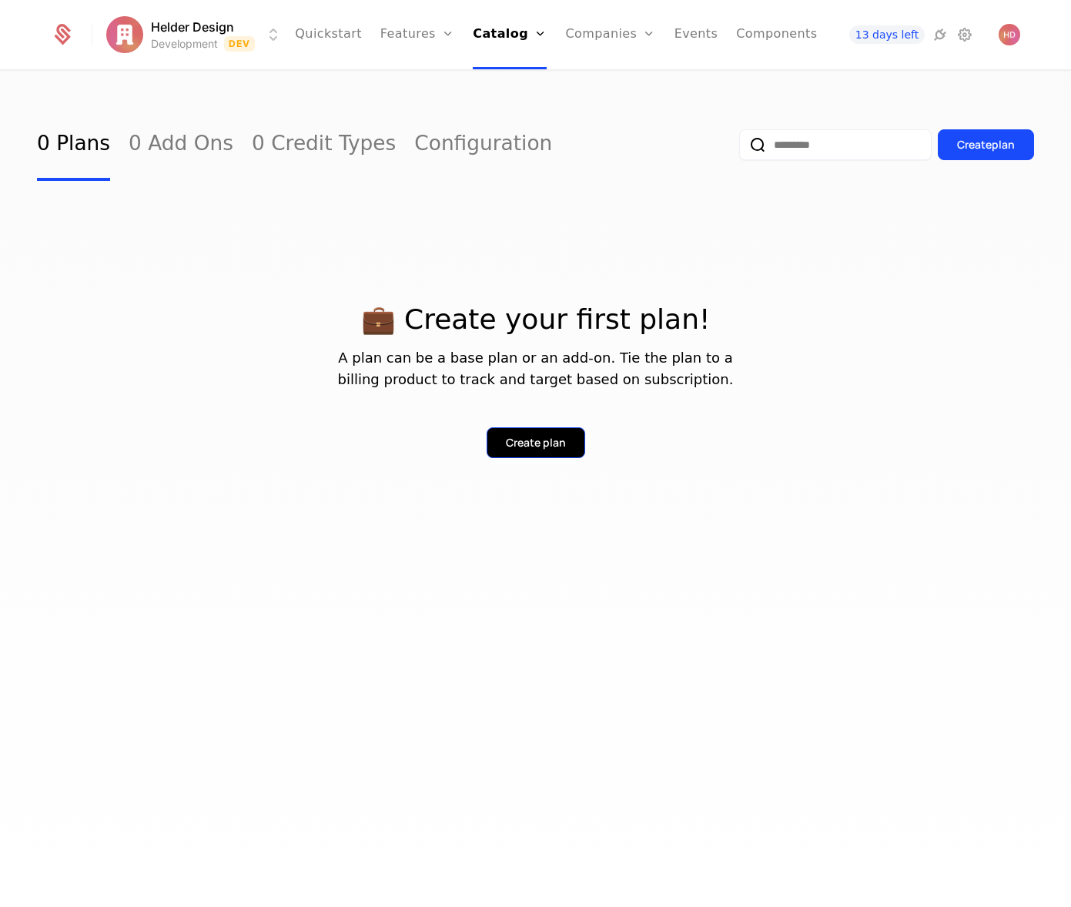
click at [525, 444] on div "Create plan" at bounding box center [536, 442] width 60 height 15
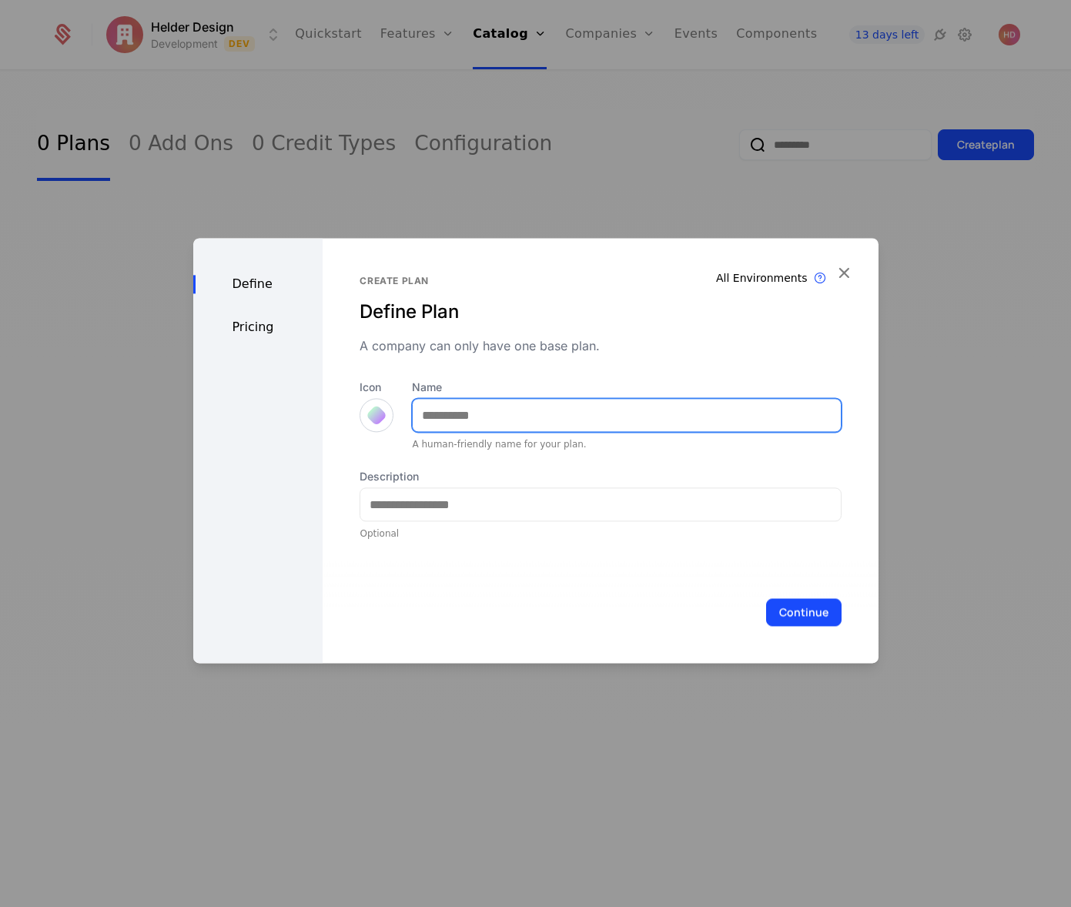
click at [464, 414] on input "Name" at bounding box center [626, 415] width 427 height 32
type input "****"
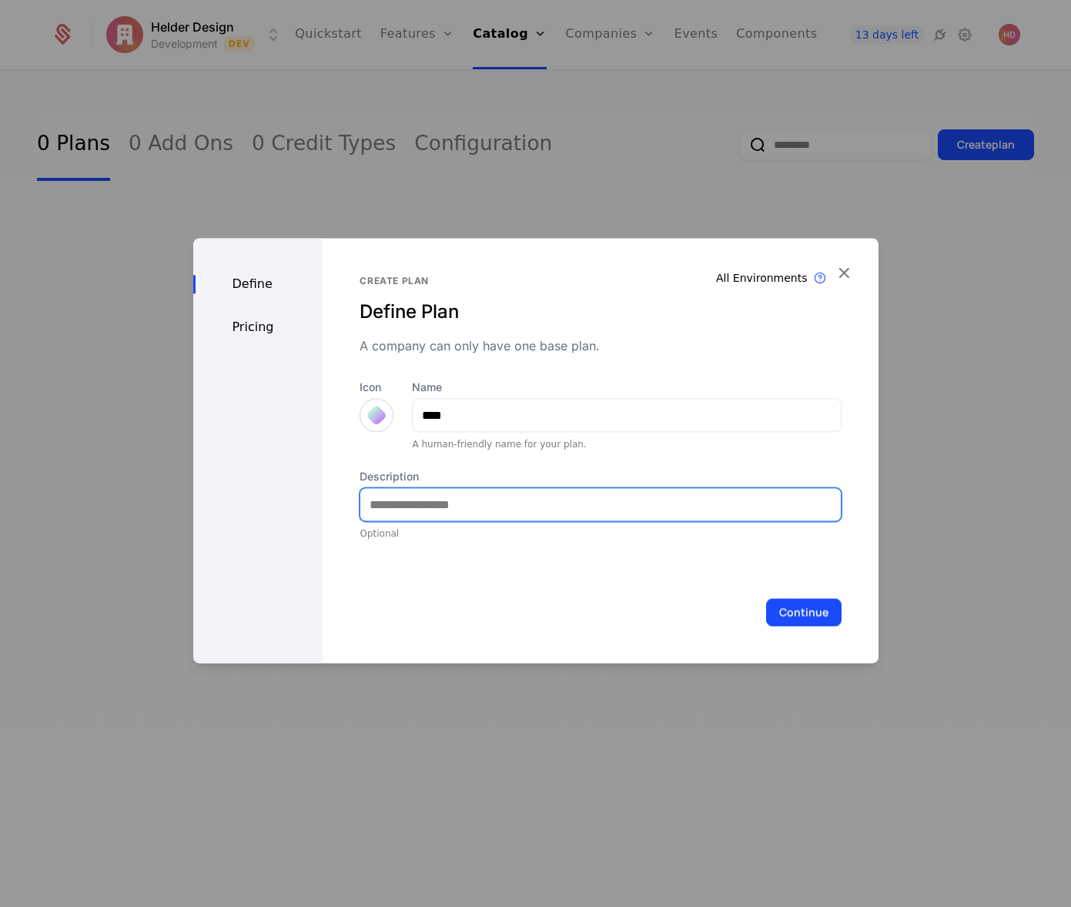
click at [446, 511] on input "Description" at bounding box center [600, 504] width 480 height 32
type input "**********"
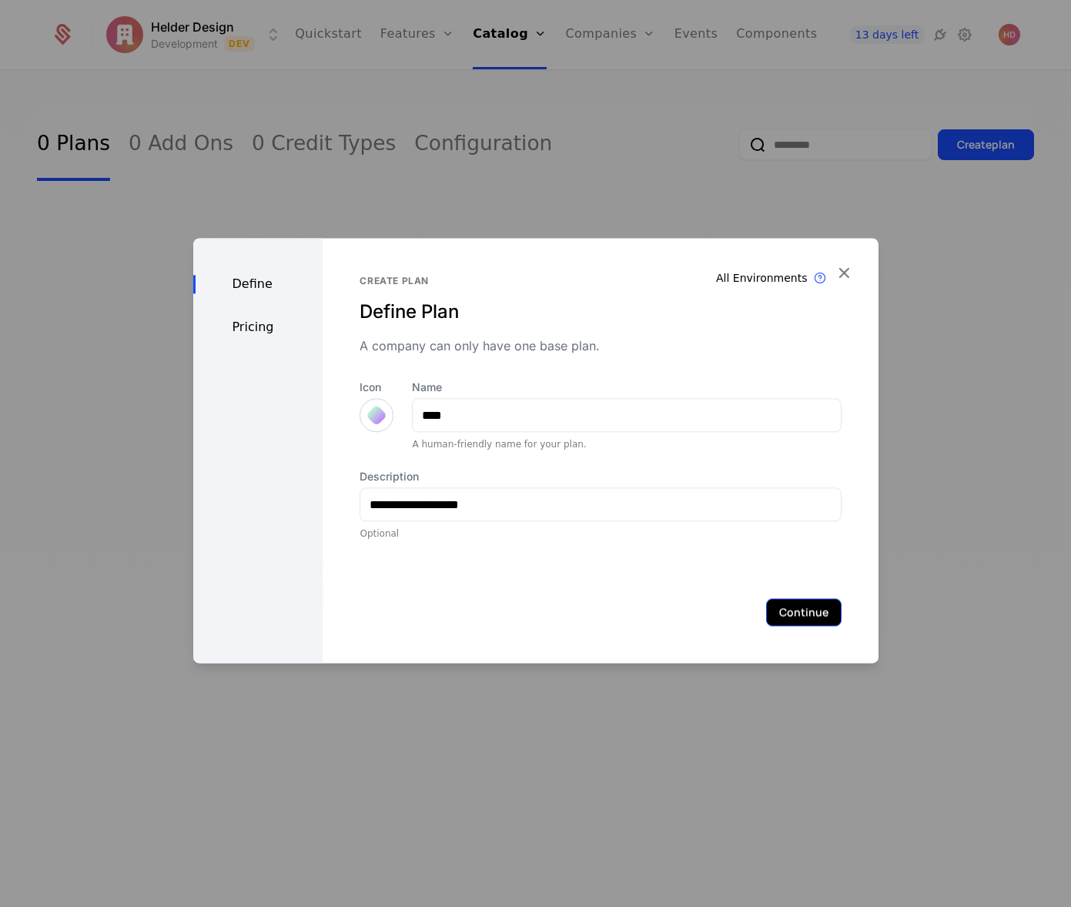
click at [794, 609] on button "Continue" at bounding box center [803, 612] width 75 height 28
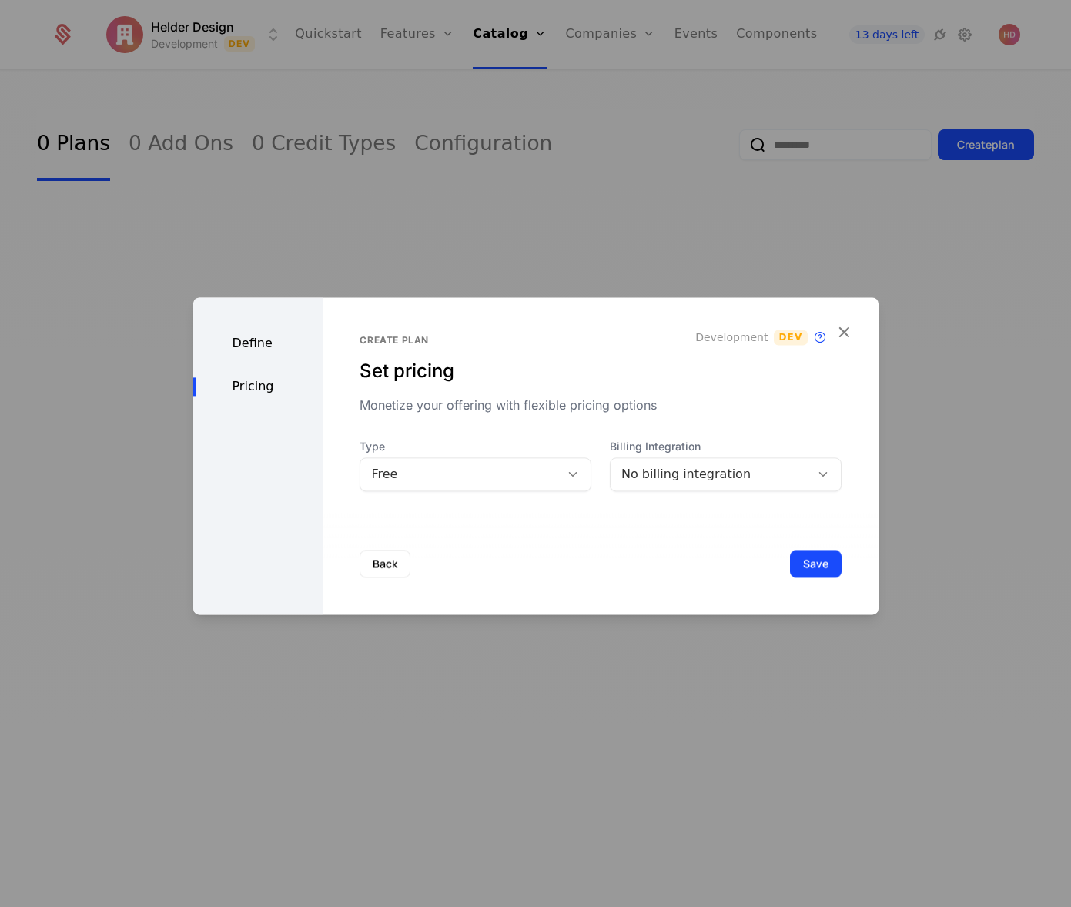
click at [694, 477] on div "No billing integration" at bounding box center [711, 474] width 178 height 18
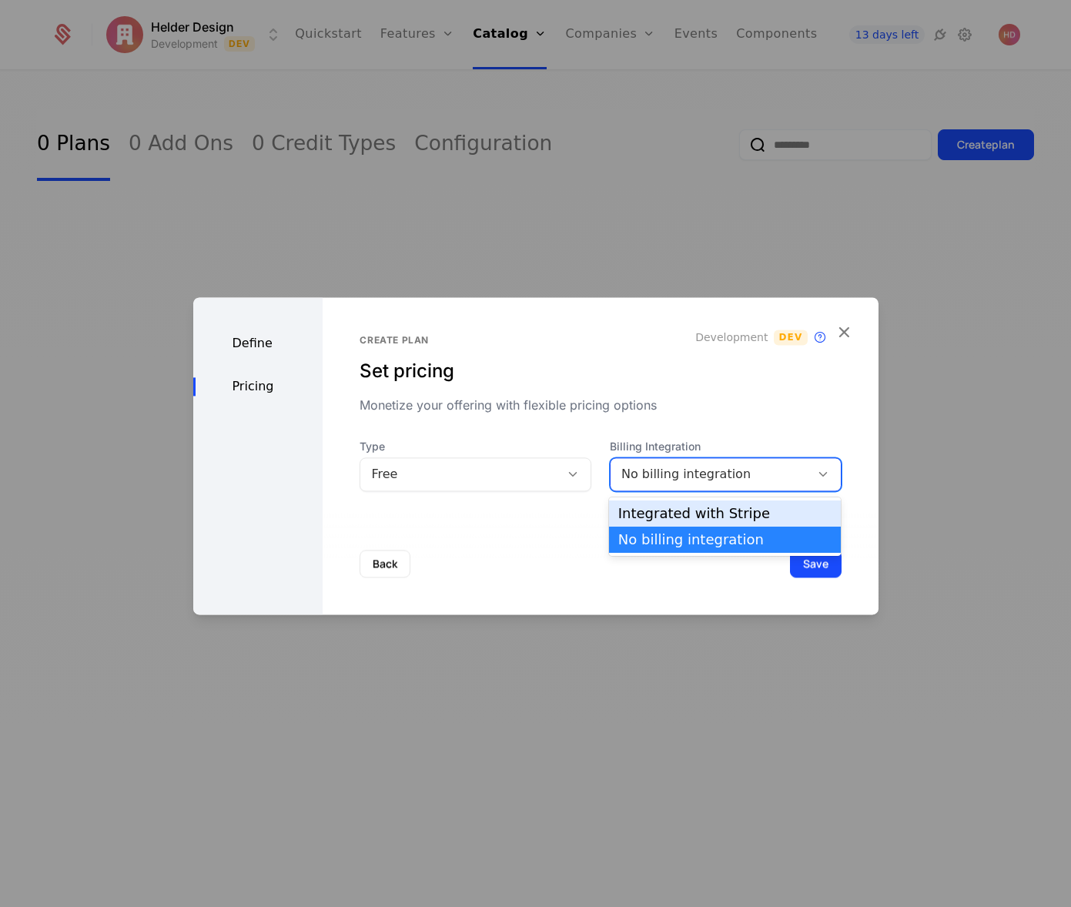
click at [678, 512] on div "Integrated with Stripe" at bounding box center [725, 514] width 214 height 14
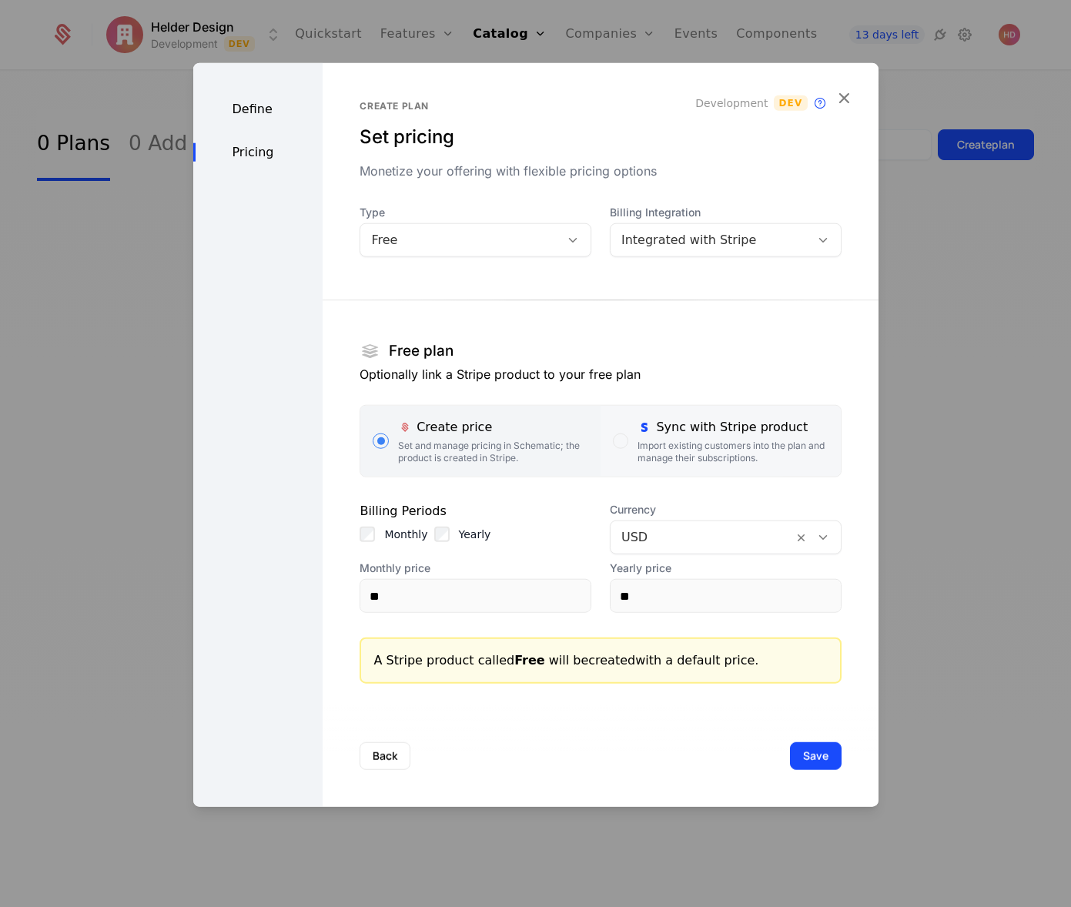
click at [622, 447] on div "button" at bounding box center [620, 441] width 15 height 15
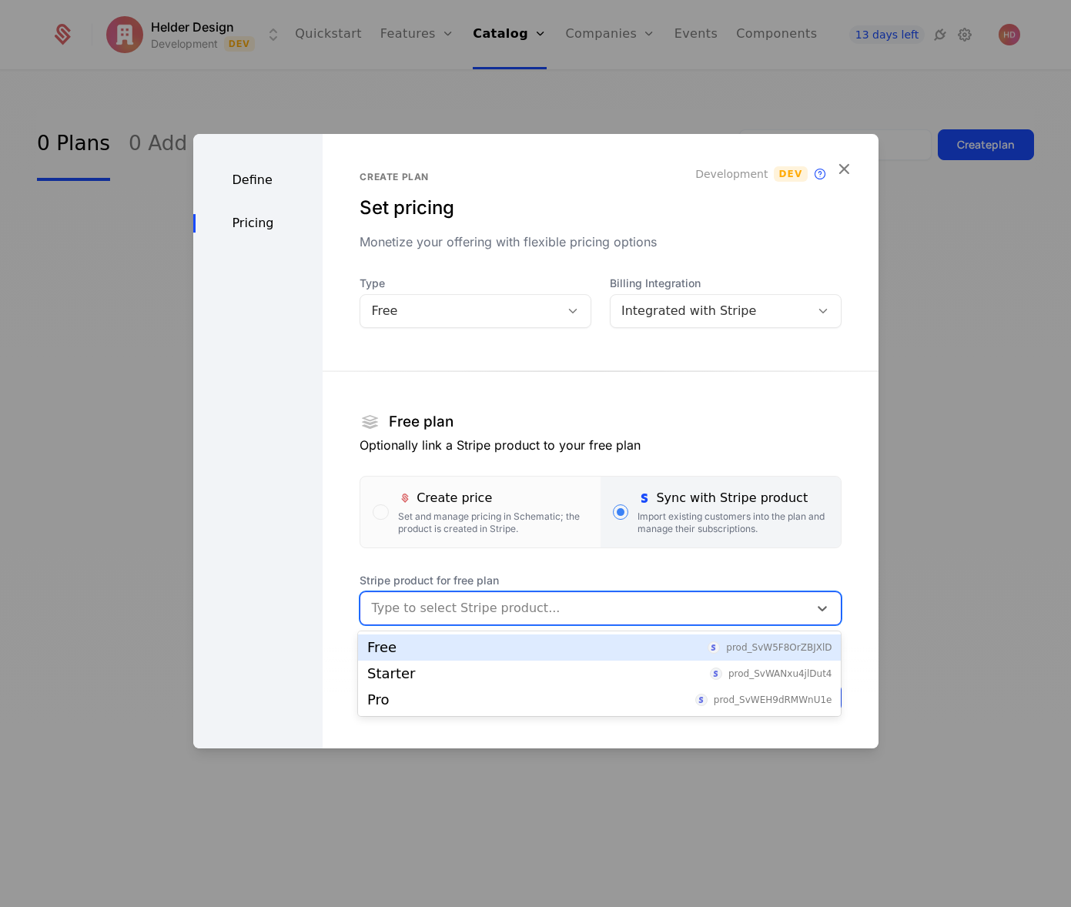
click at [420, 615] on div at bounding box center [584, 609] width 426 height 22
click at [378, 648] on div "Free" at bounding box center [381, 648] width 29 height 14
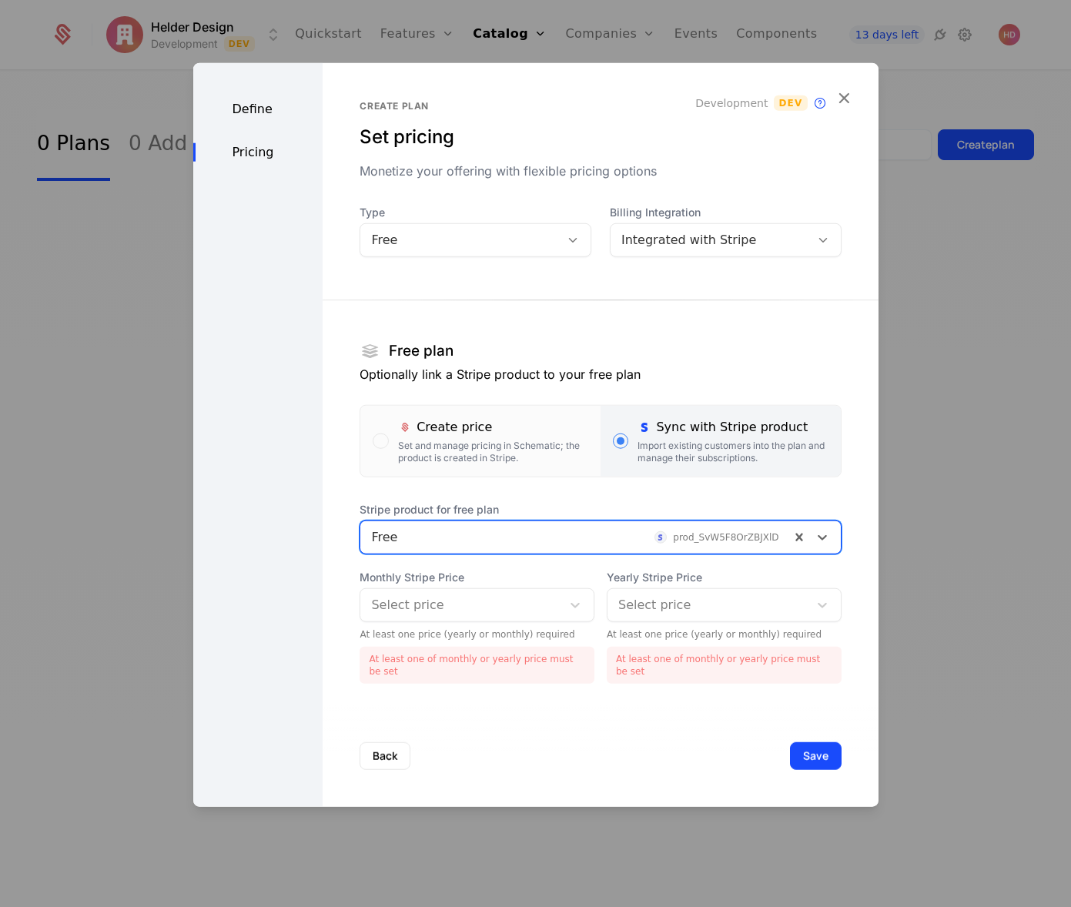
click at [465, 610] on div at bounding box center [460, 606] width 179 height 22
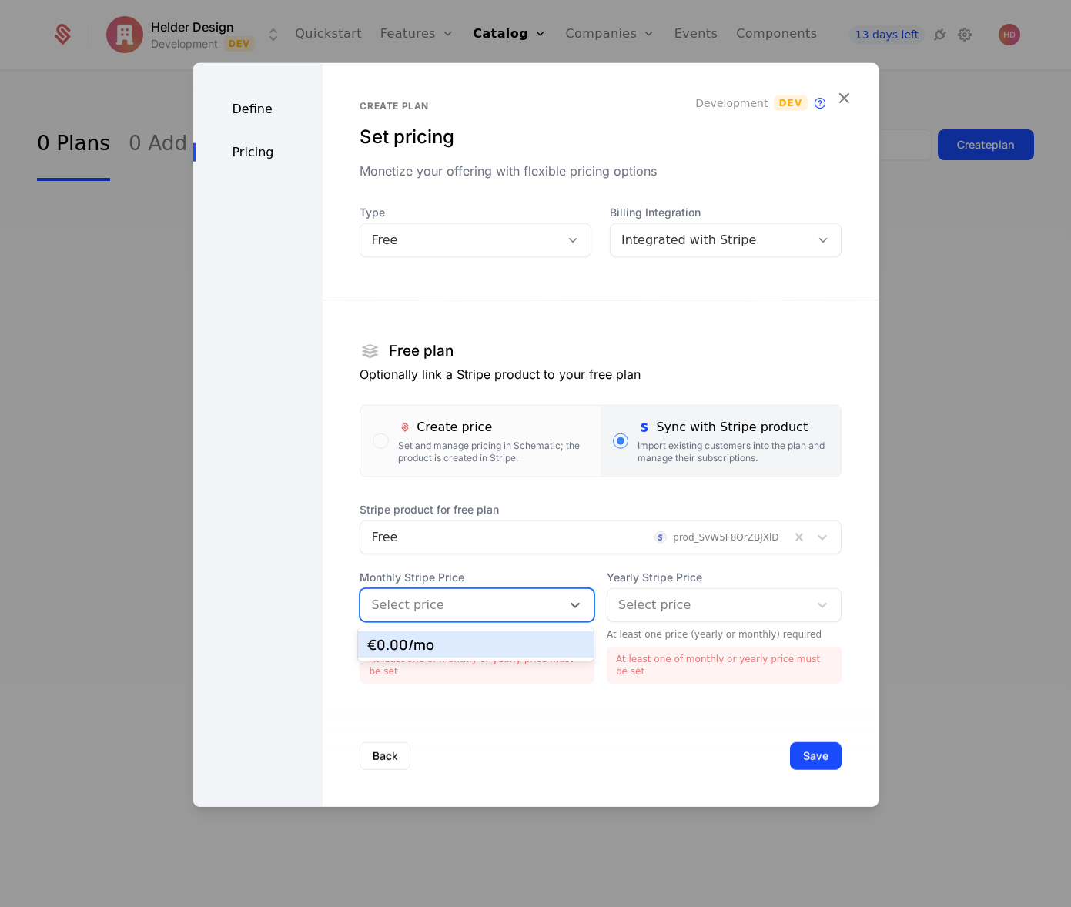
click at [409, 648] on div "€0.00 /mo" at bounding box center [475, 645] width 217 height 14
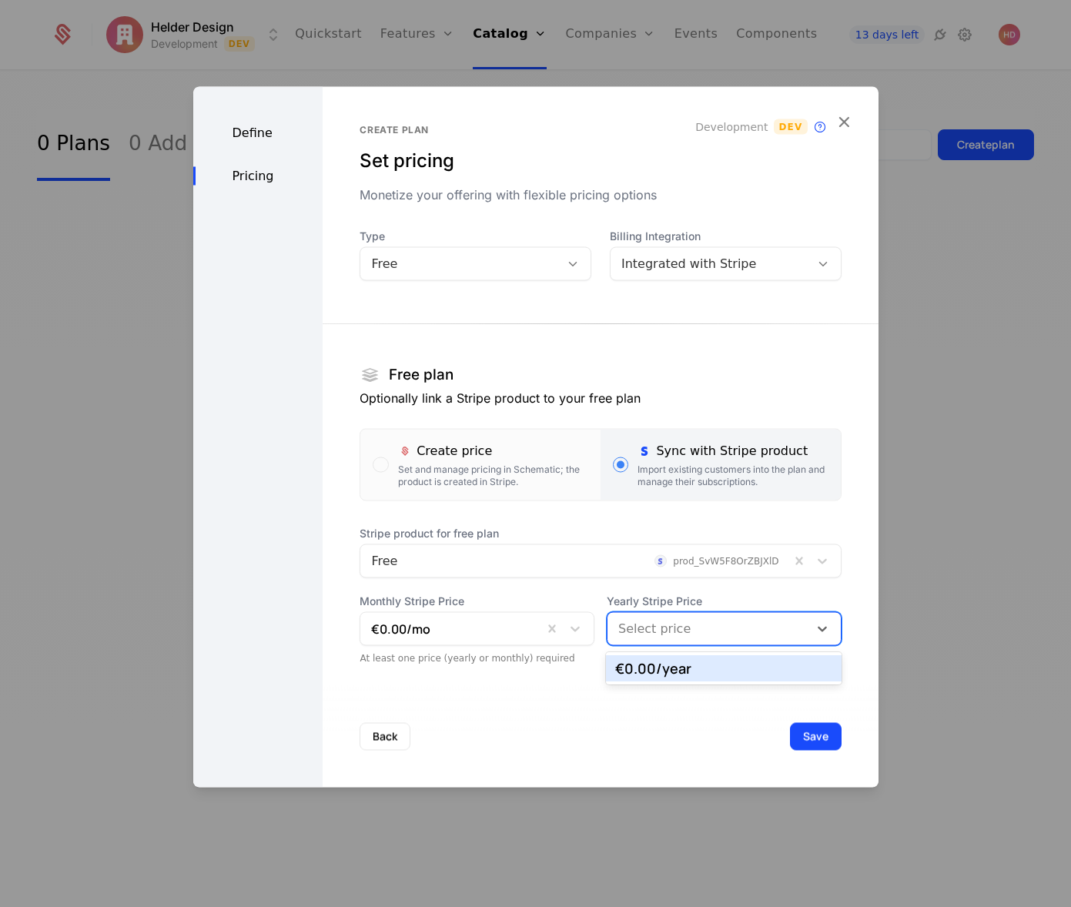
click at [703, 631] on div at bounding box center [707, 629] width 179 height 22
click at [672, 669] on div "€0.00 /year" at bounding box center [723, 669] width 217 height 14
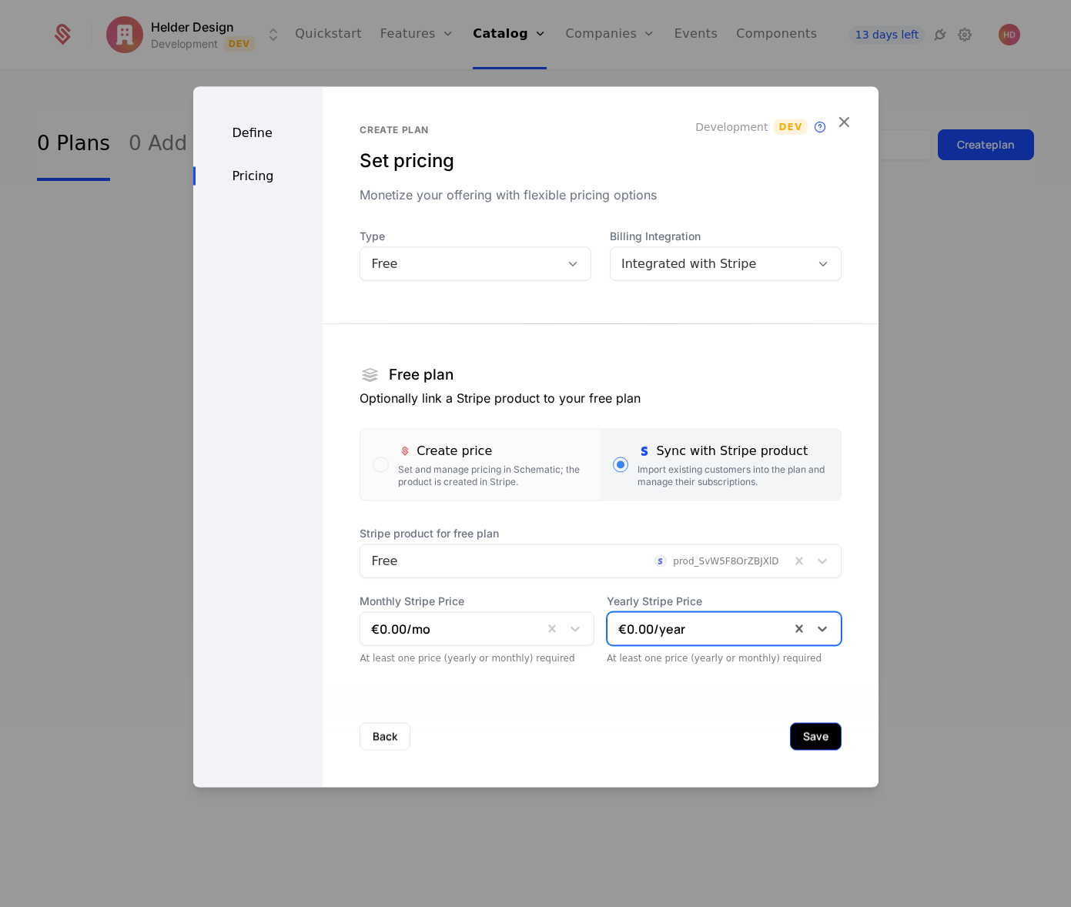
click at [818, 740] on button "Save" at bounding box center [816, 737] width 52 height 28
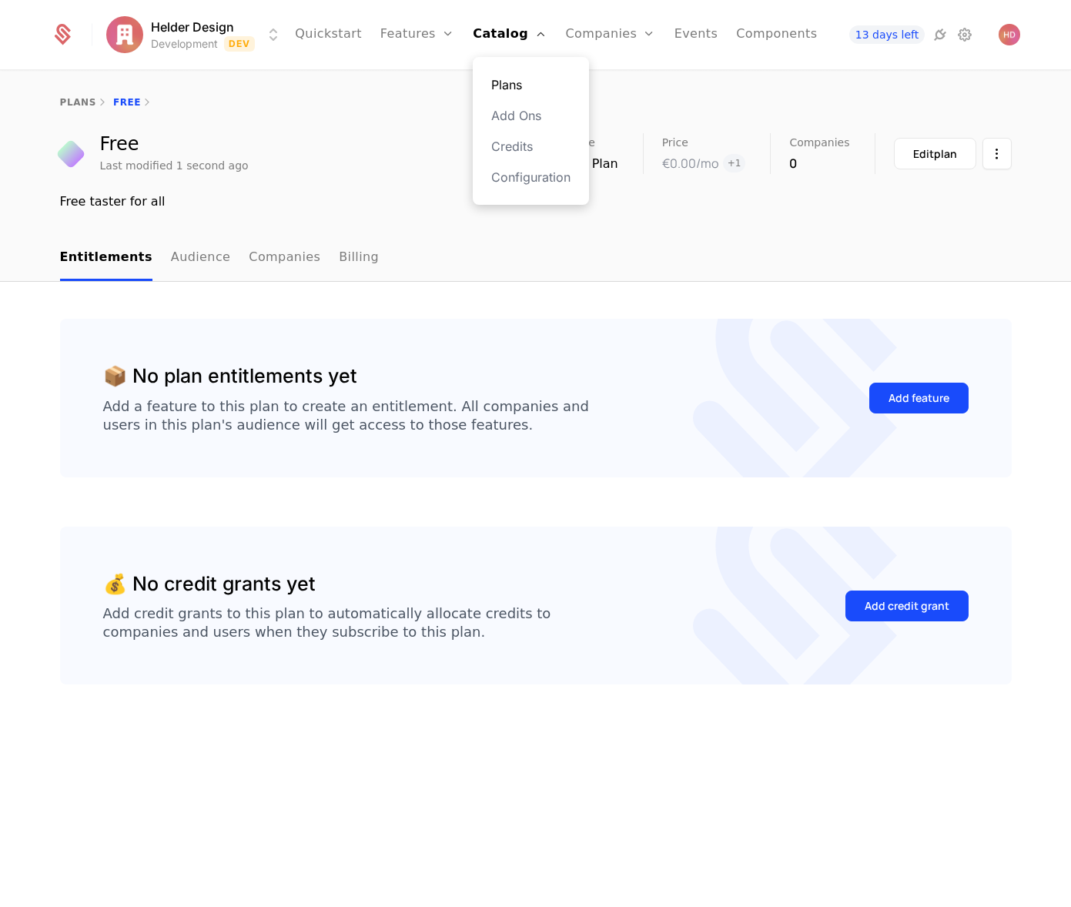
click at [508, 82] on link "Plans" at bounding box center [530, 84] width 79 height 18
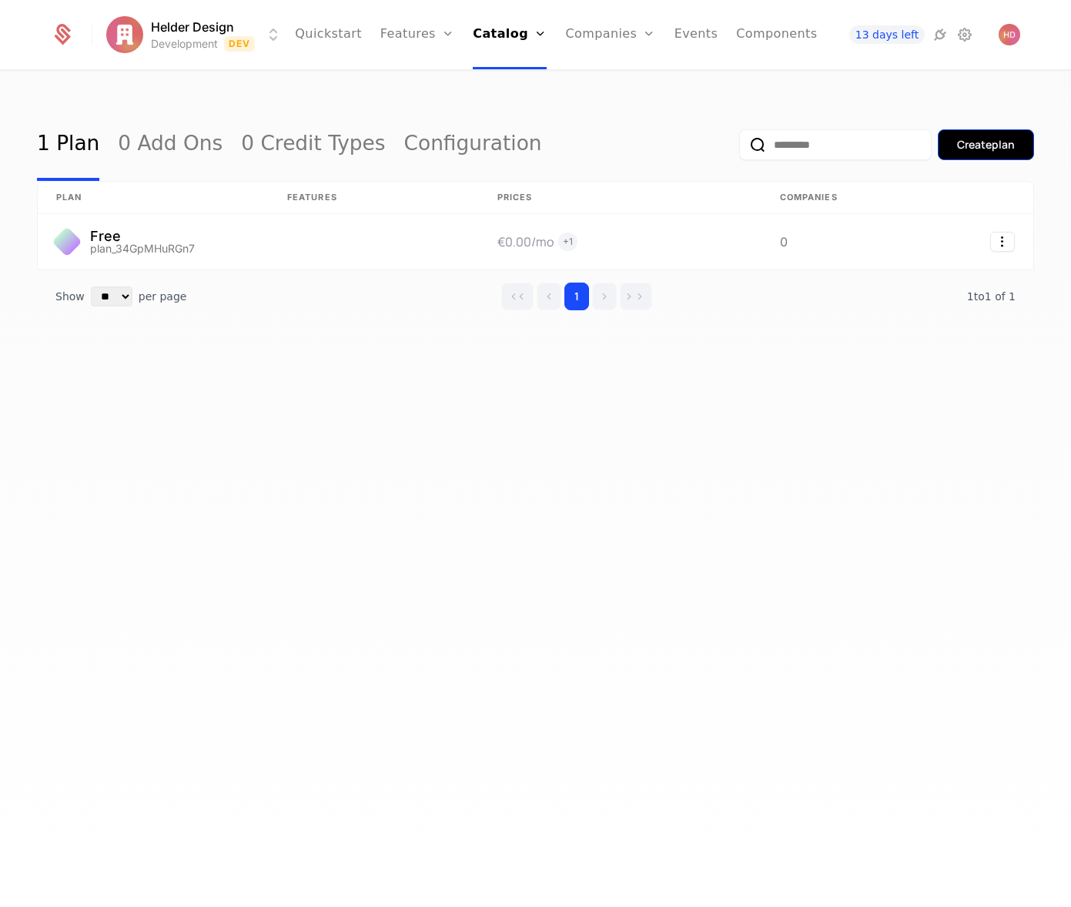
click at [992, 150] on div "Create plan" at bounding box center [986, 144] width 58 height 15
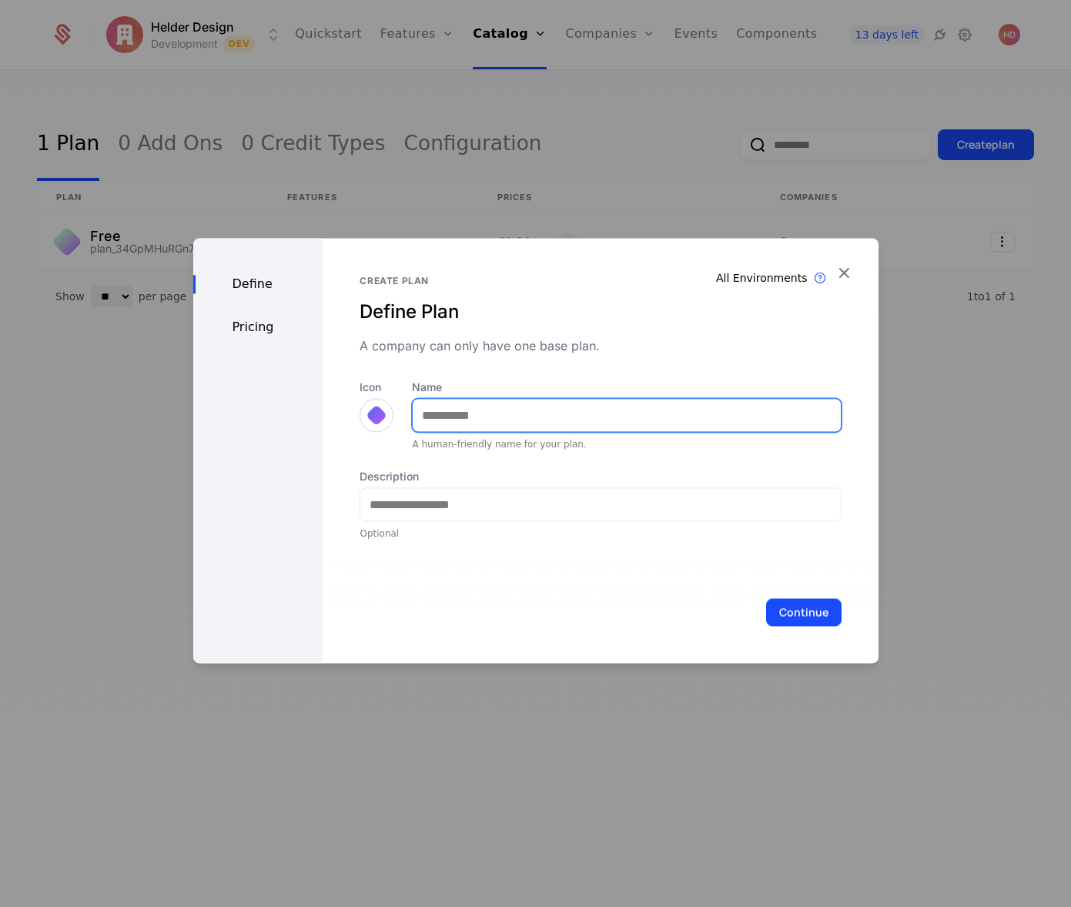
click at [527, 424] on input "Name" at bounding box center [626, 415] width 427 height 32
type input "*******"
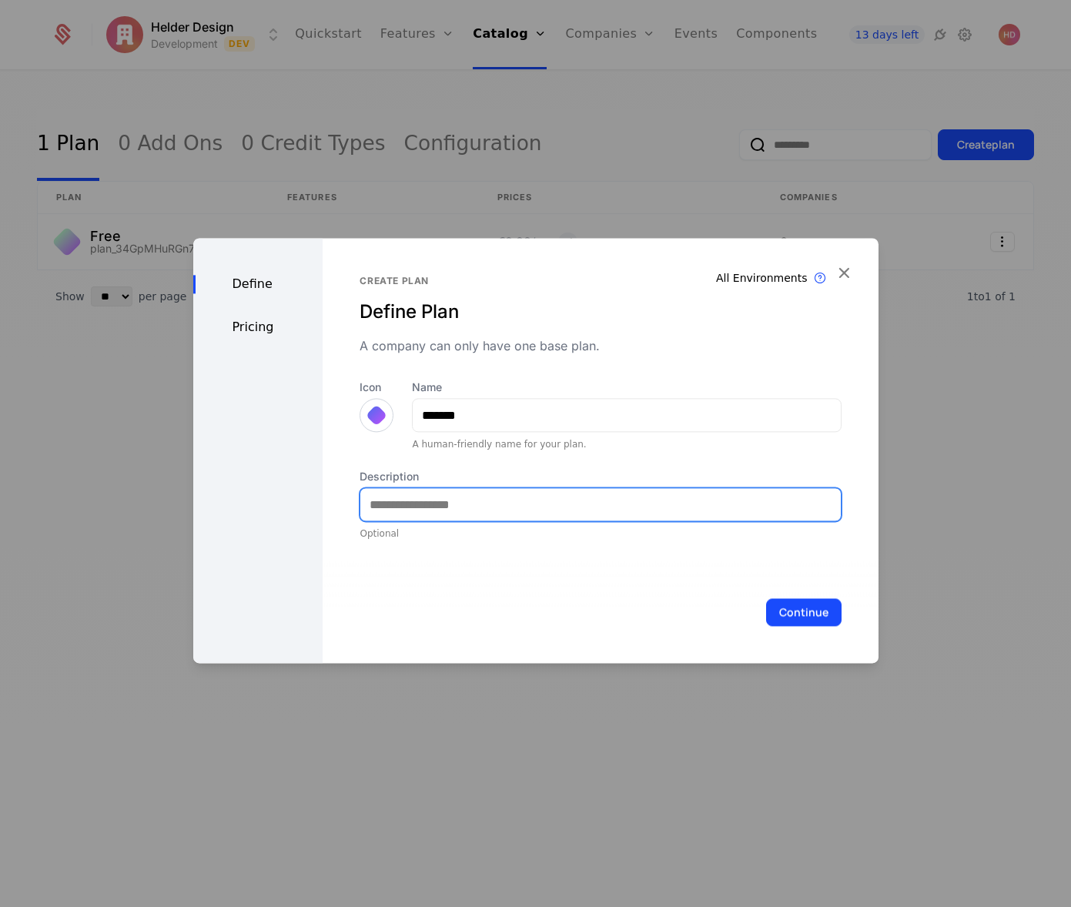
click at [421, 491] on input "Description" at bounding box center [600, 504] width 480 height 32
type input "*"
type input "**********"
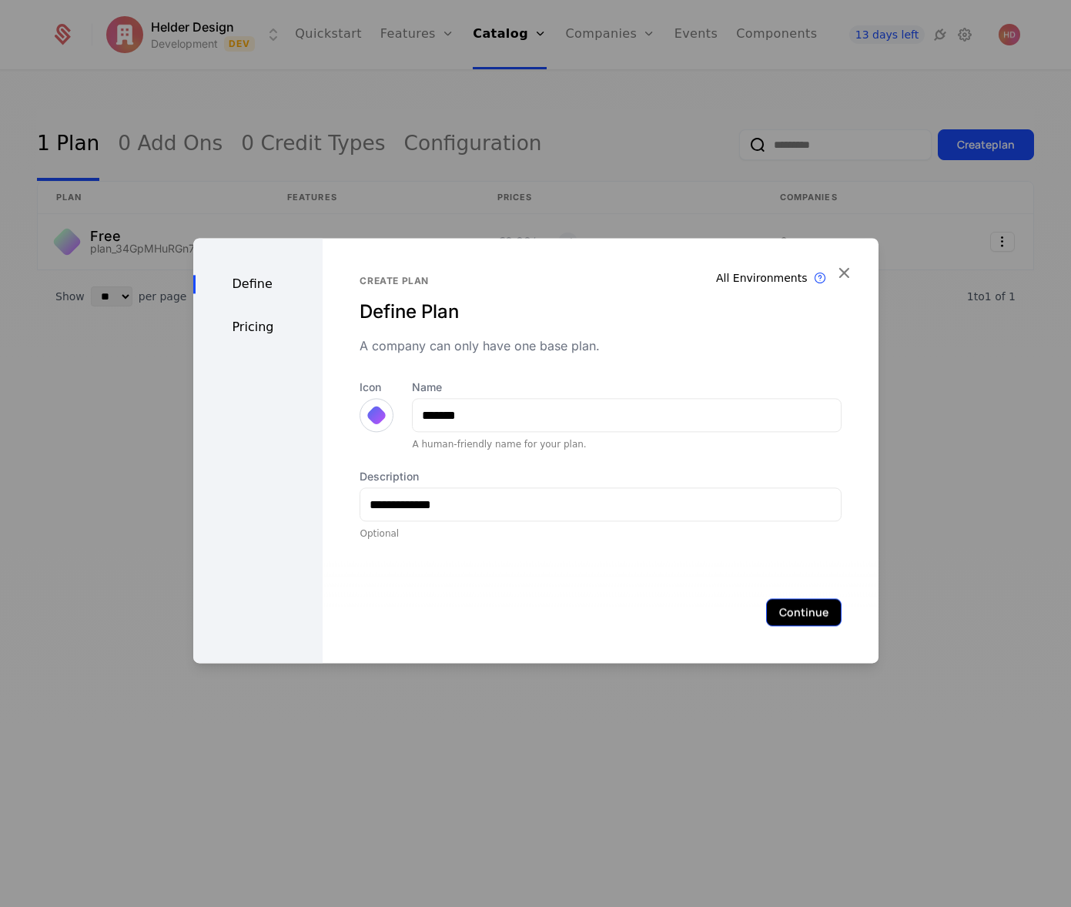
click at [793, 623] on button "Continue" at bounding box center [803, 612] width 75 height 28
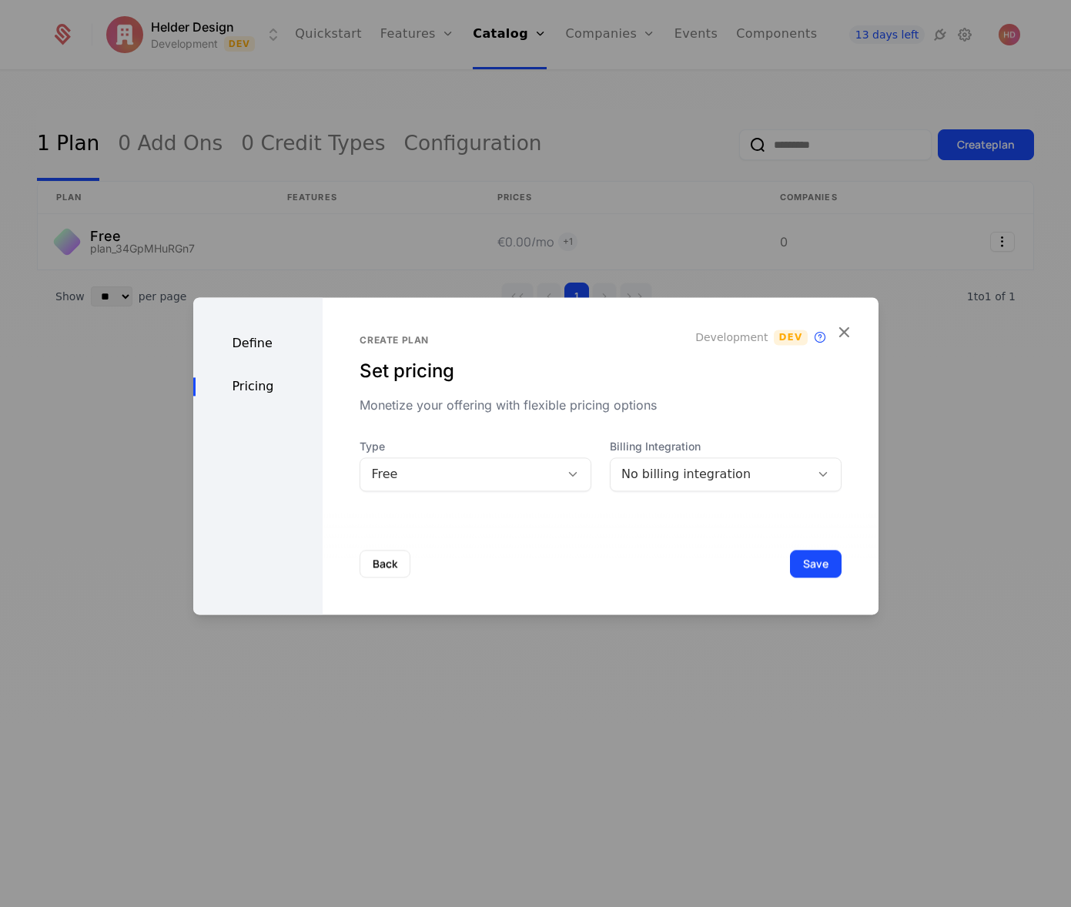
click at [529, 470] on div "Free" at bounding box center [460, 474] width 178 height 18
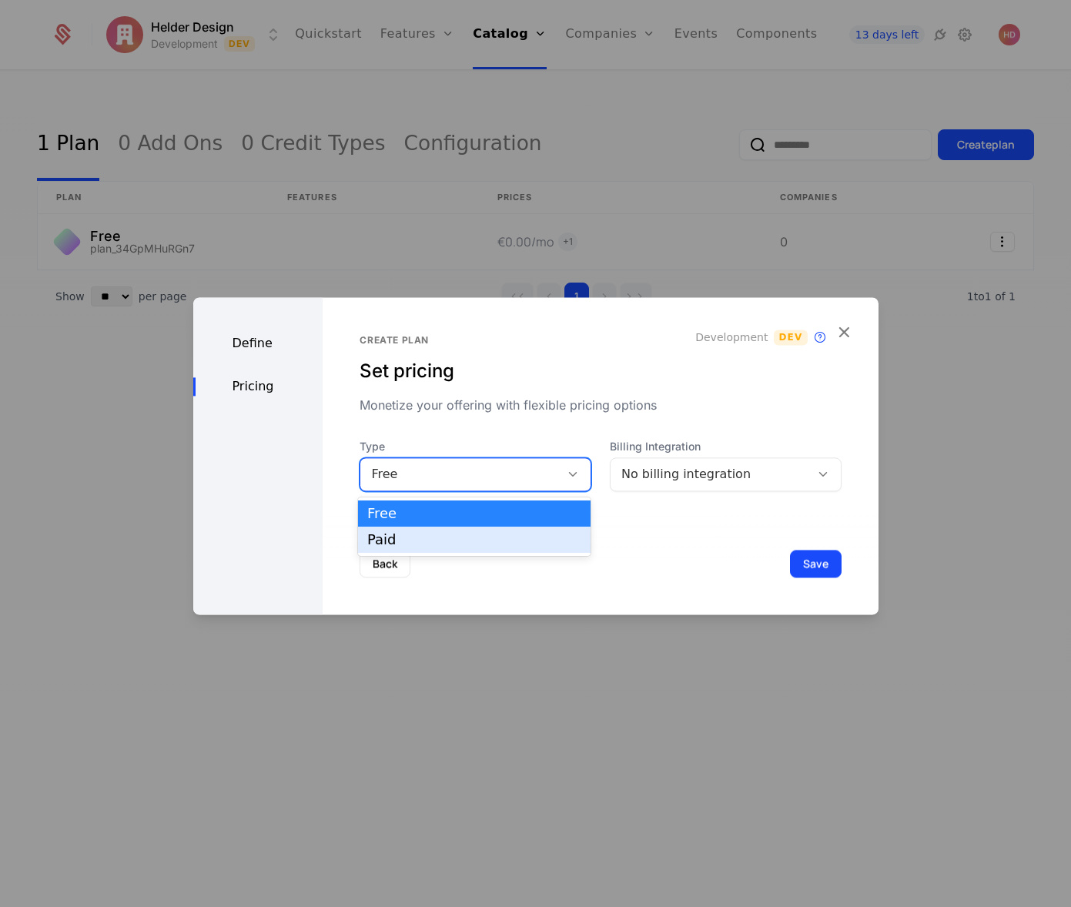
click at [422, 541] on div "Paid" at bounding box center [474, 540] width 214 height 14
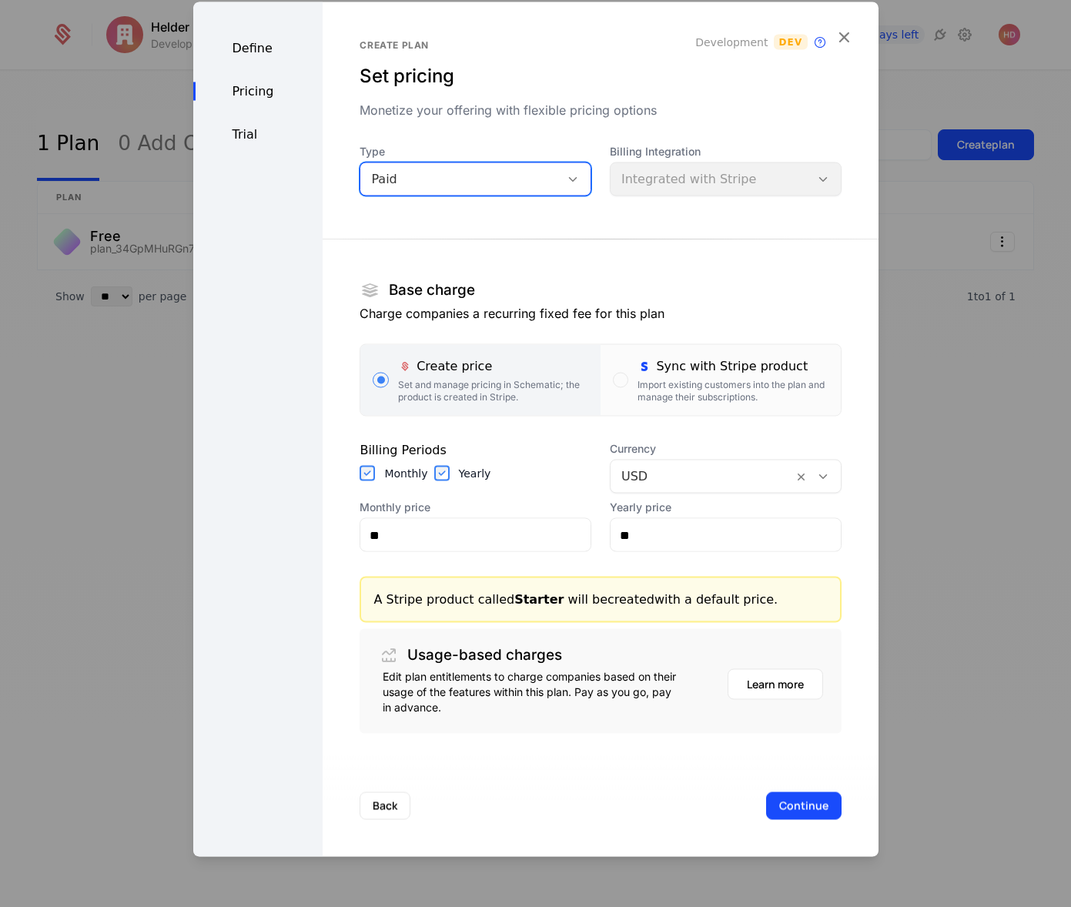
click at [682, 182] on div "Billing Integration Integrated with Stripe" at bounding box center [726, 170] width 232 height 52
click at [682, 180] on div "Billing Integration Integrated with Stripe" at bounding box center [726, 170] width 232 height 52
click at [470, 183] on div "Paid" at bounding box center [460, 179] width 178 height 18
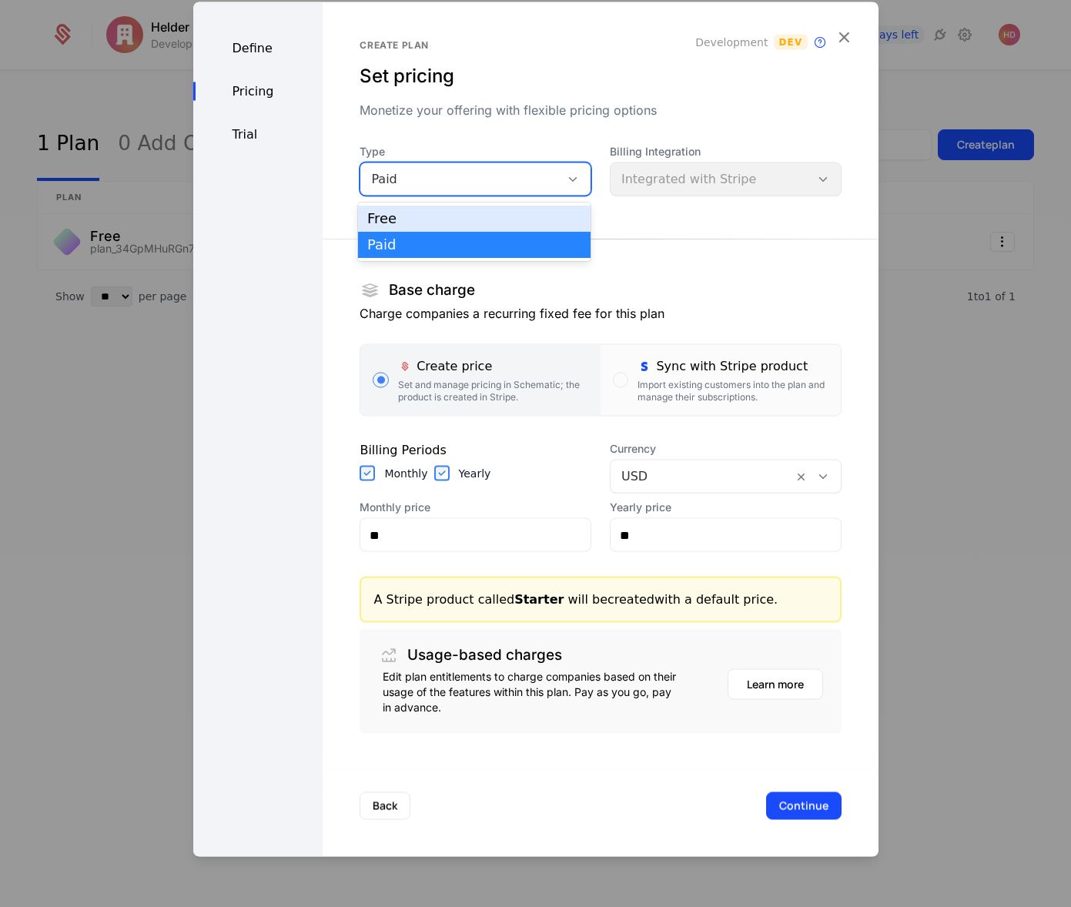
click at [413, 223] on div "Free" at bounding box center [474, 219] width 214 height 14
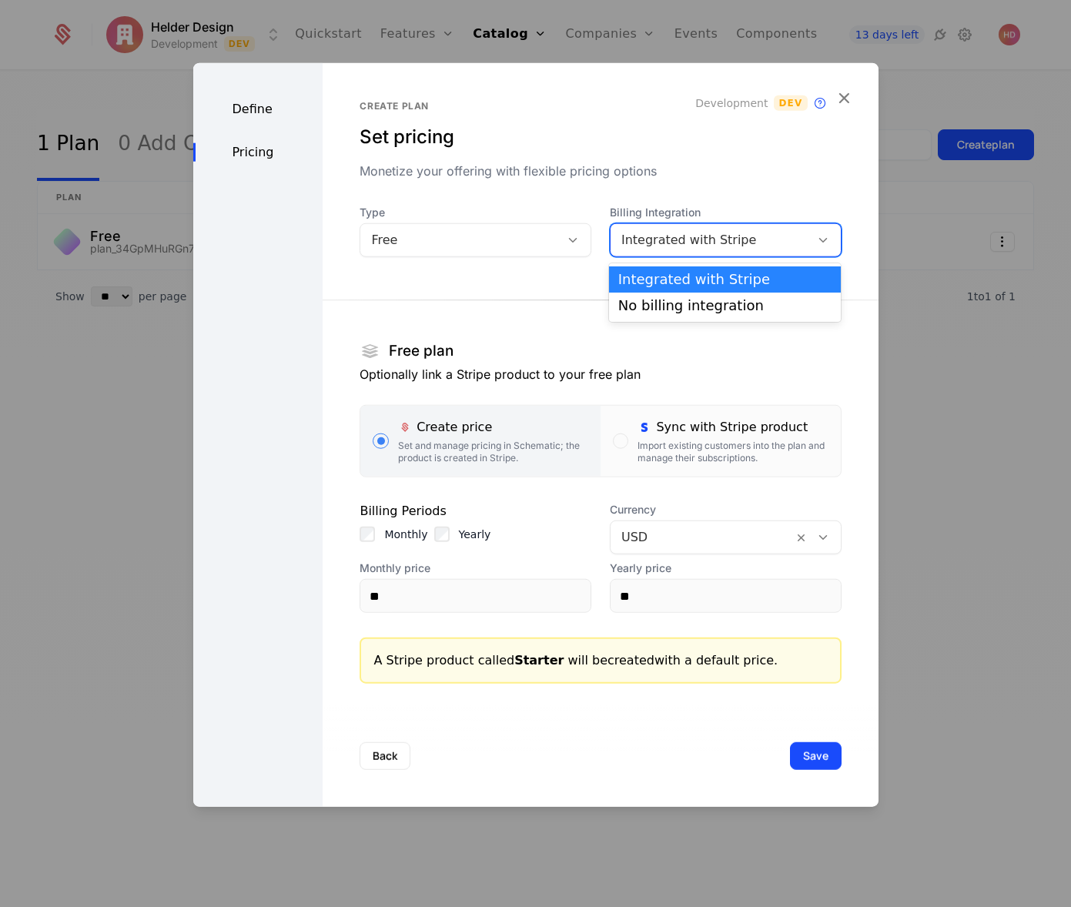
click at [658, 246] on div "Integrated with Stripe" at bounding box center [711, 240] width 178 height 18
click at [658, 283] on div "Integrated with Stripe" at bounding box center [725, 280] width 214 height 14
click at [672, 437] on div "Sync with Stripe product Import existing customers into the plan and manage the…" at bounding box center [733, 441] width 190 height 46
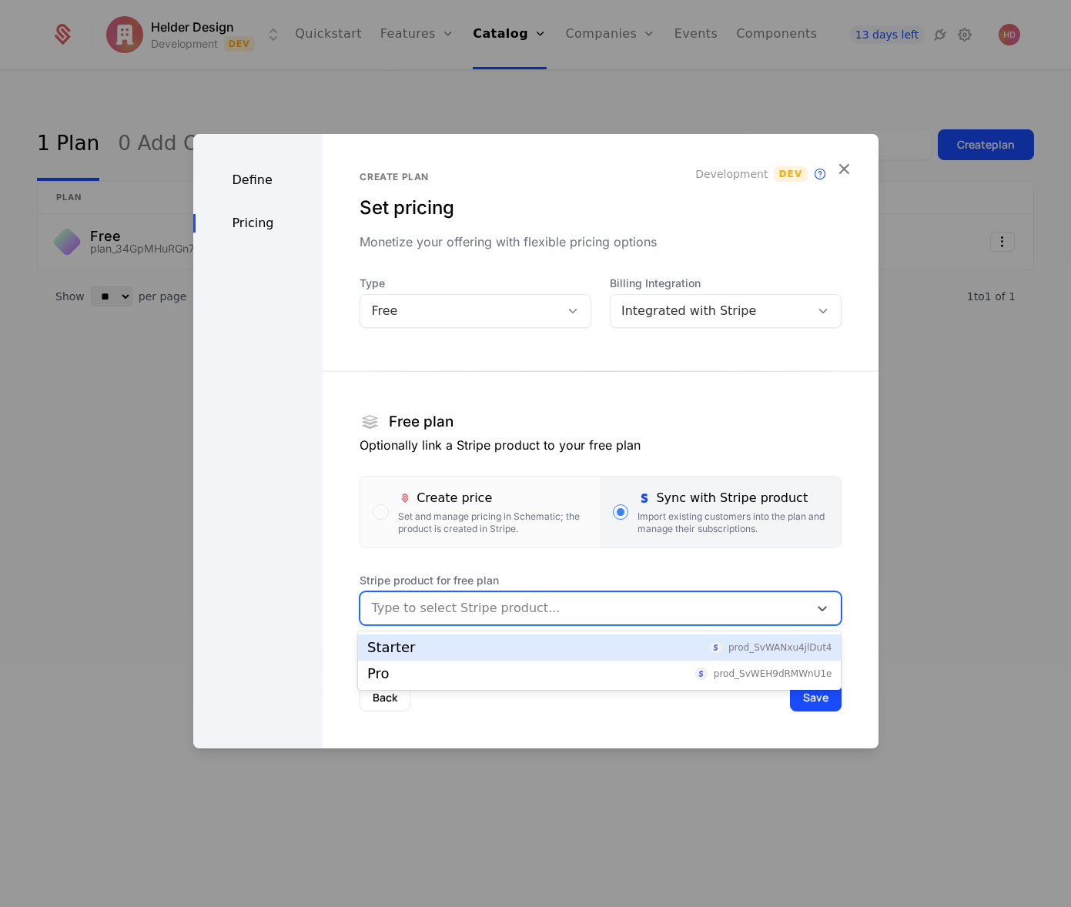
click at [447, 609] on div at bounding box center [584, 609] width 426 height 22
click at [407, 651] on div "Starter" at bounding box center [391, 648] width 48 height 14
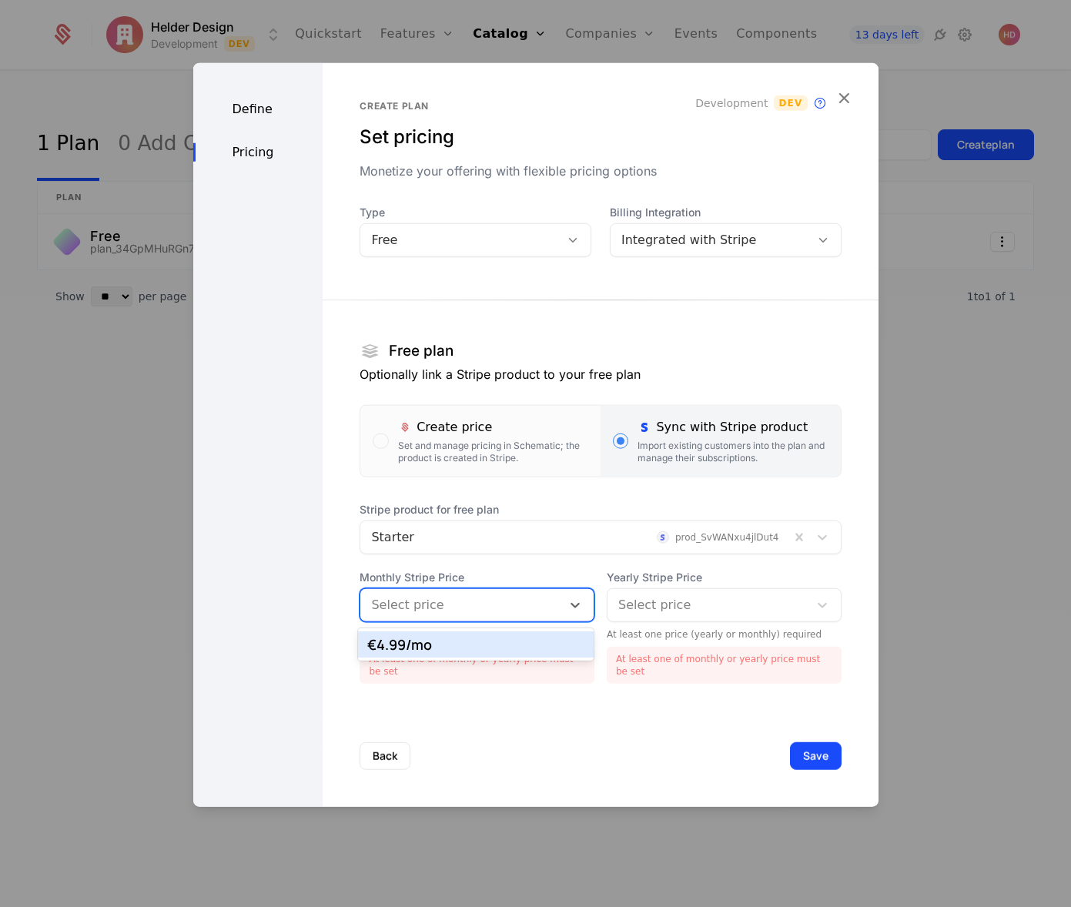
click at [441, 601] on div at bounding box center [460, 606] width 179 height 22
click at [414, 645] on div "€4.99 /mo" at bounding box center [475, 645] width 217 height 14
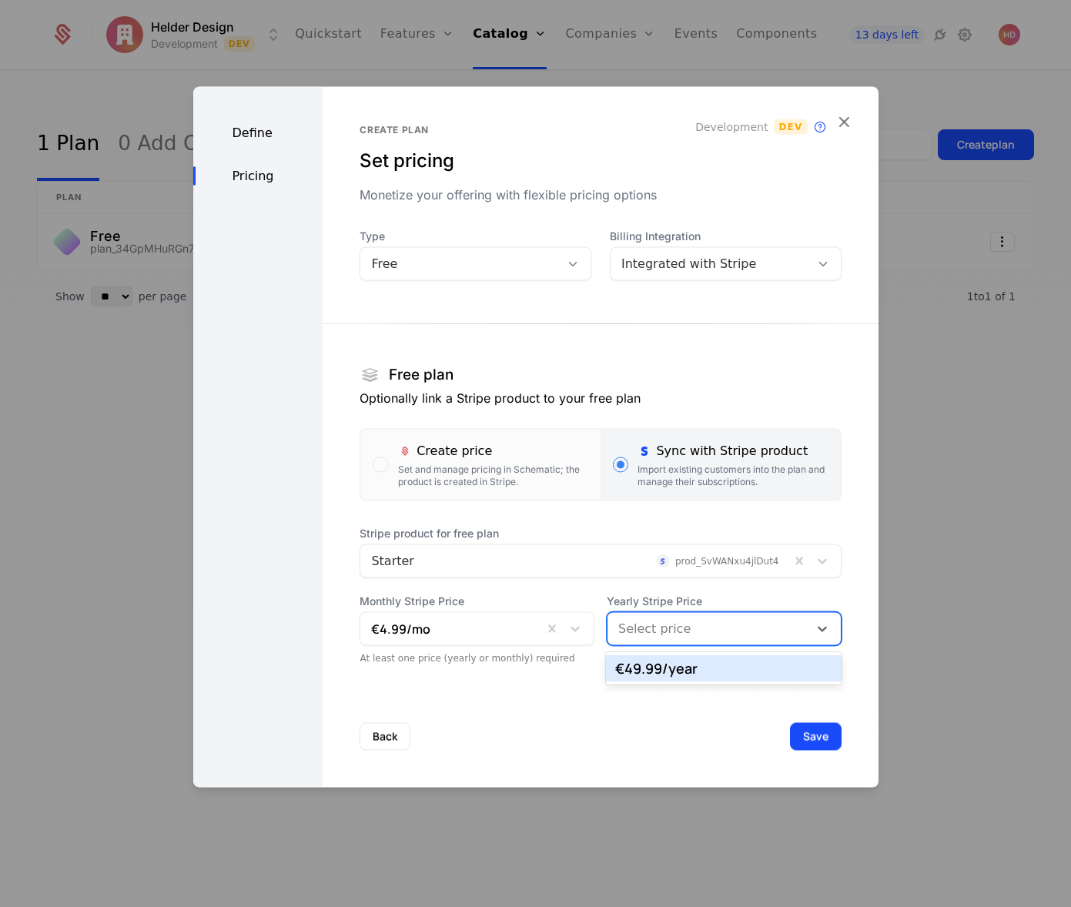
click at [643, 617] on div "Select price" at bounding box center [708, 629] width 201 height 28
click at [670, 670] on div "€49.99 /year" at bounding box center [723, 669] width 217 height 14
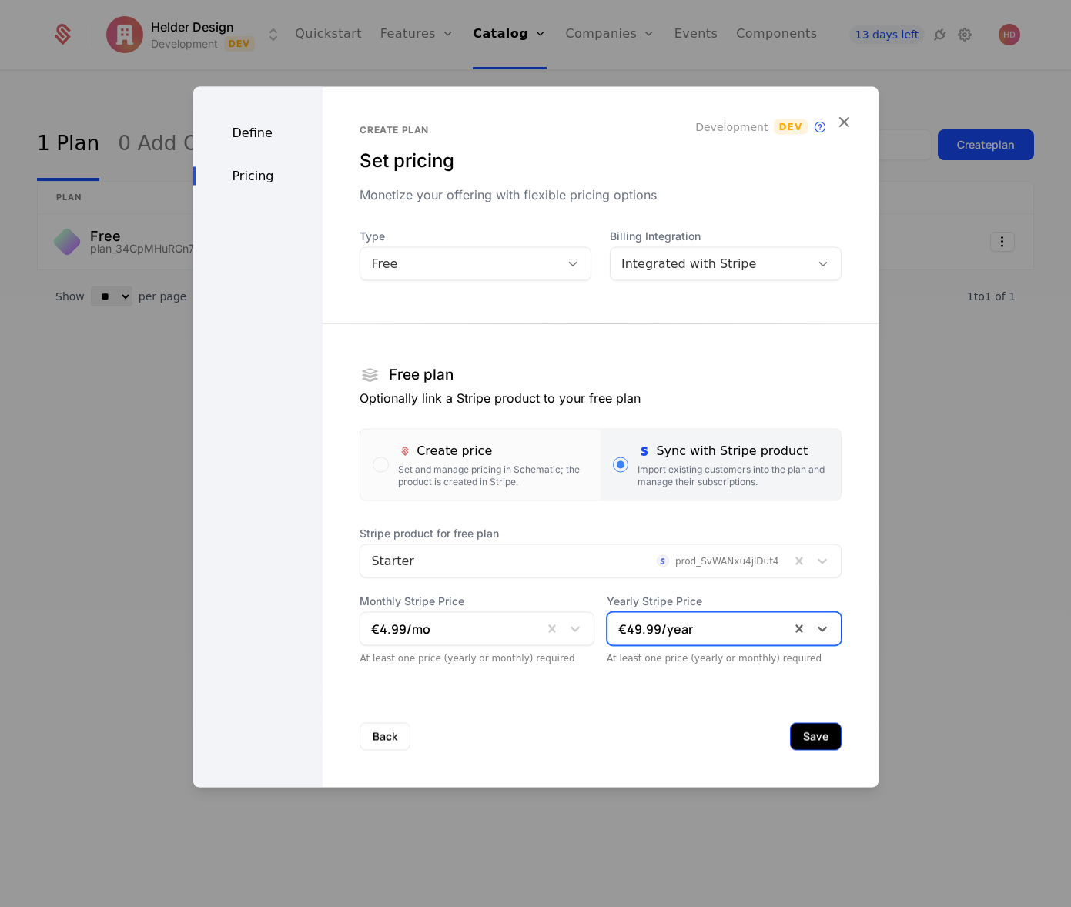
click at [809, 741] on button "Save" at bounding box center [816, 737] width 52 height 28
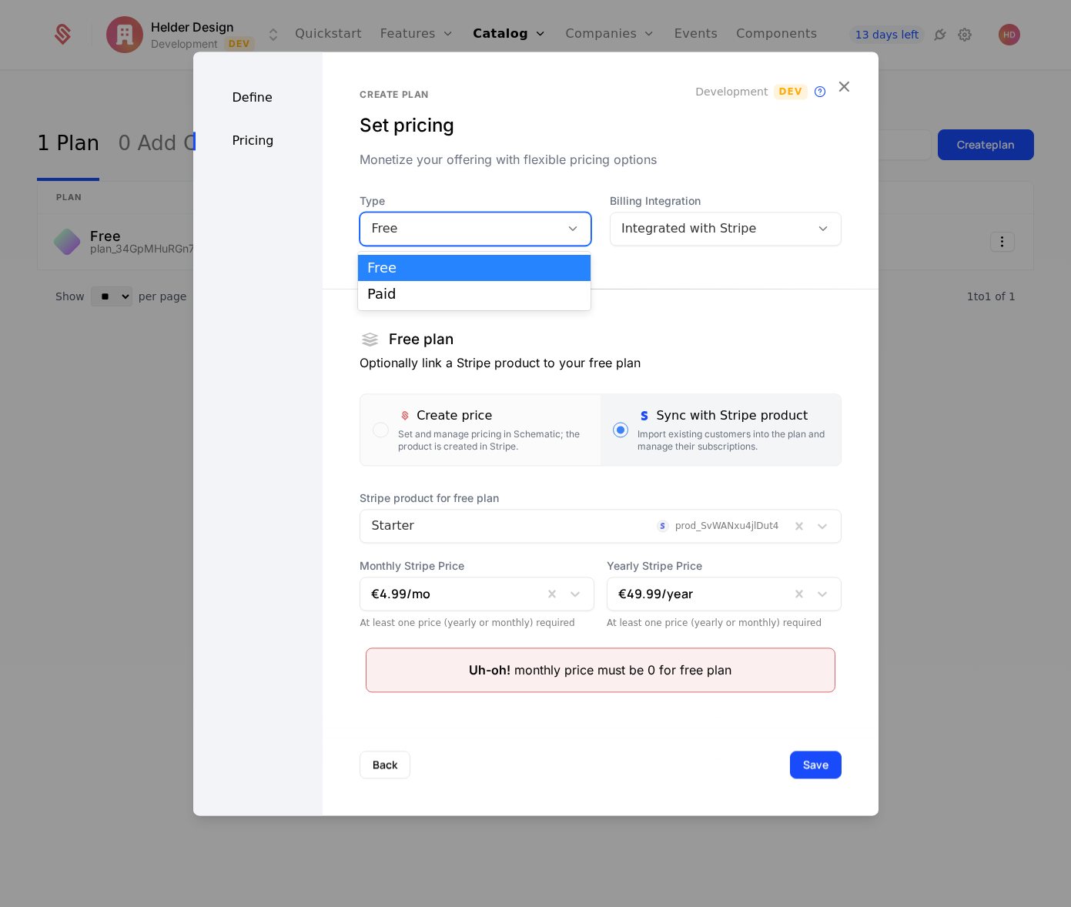
click at [471, 231] on div "Free" at bounding box center [460, 228] width 178 height 18
click at [367, 294] on div "Paid" at bounding box center [474, 294] width 214 height 14
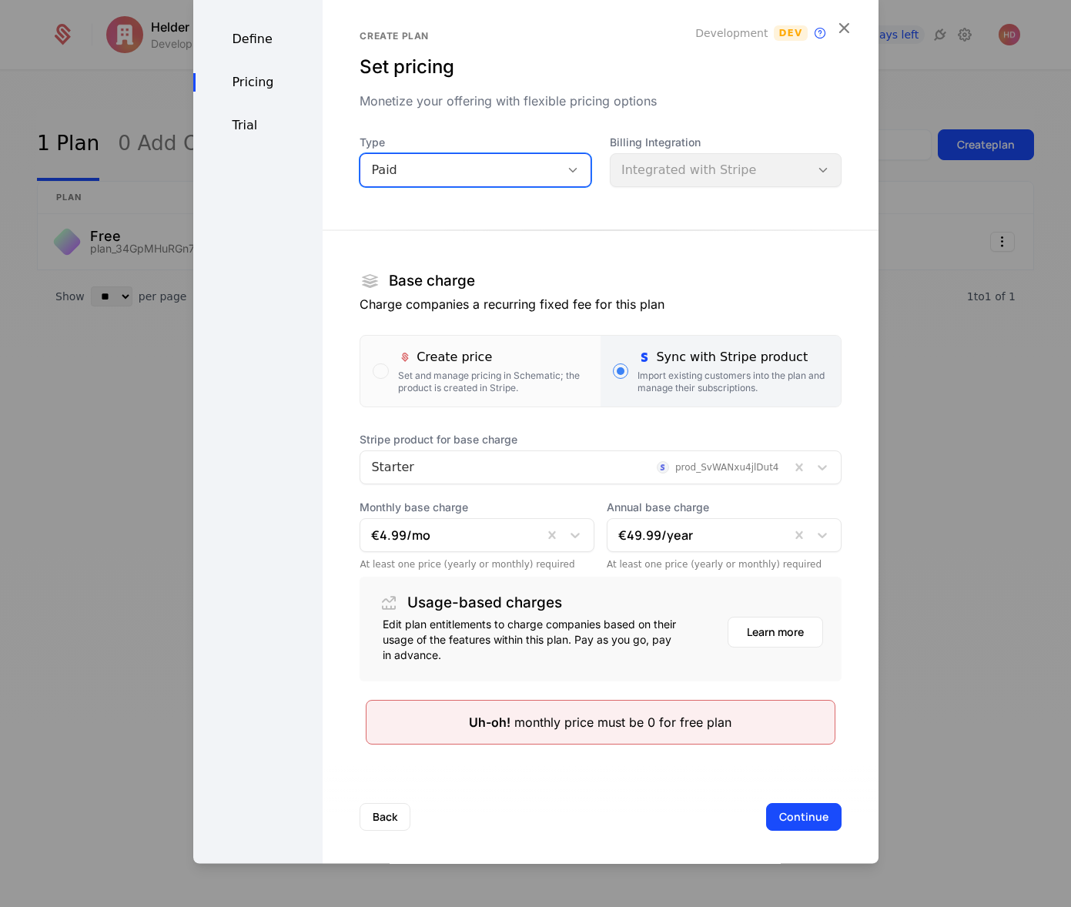
click at [805, 819] on button "Continue" at bounding box center [803, 818] width 75 height 28
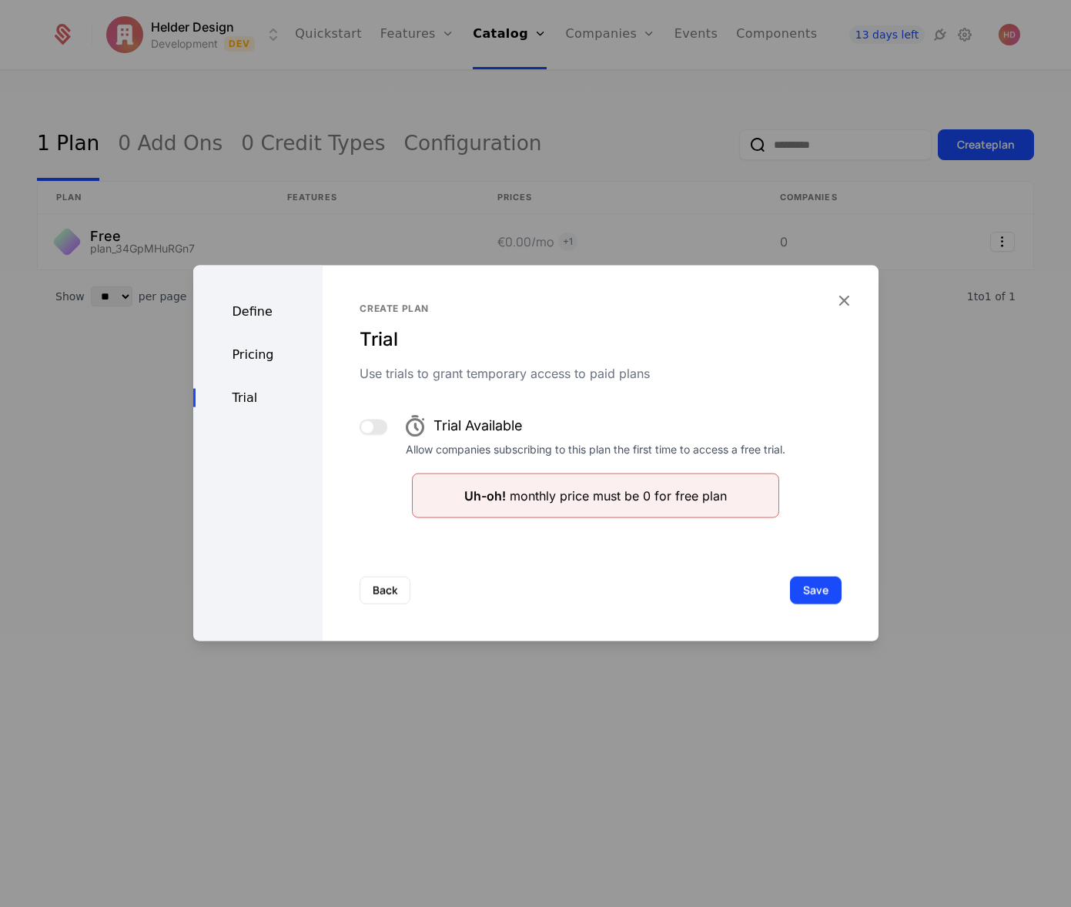
click at [382, 422] on button "button" at bounding box center [374, 427] width 28 height 15
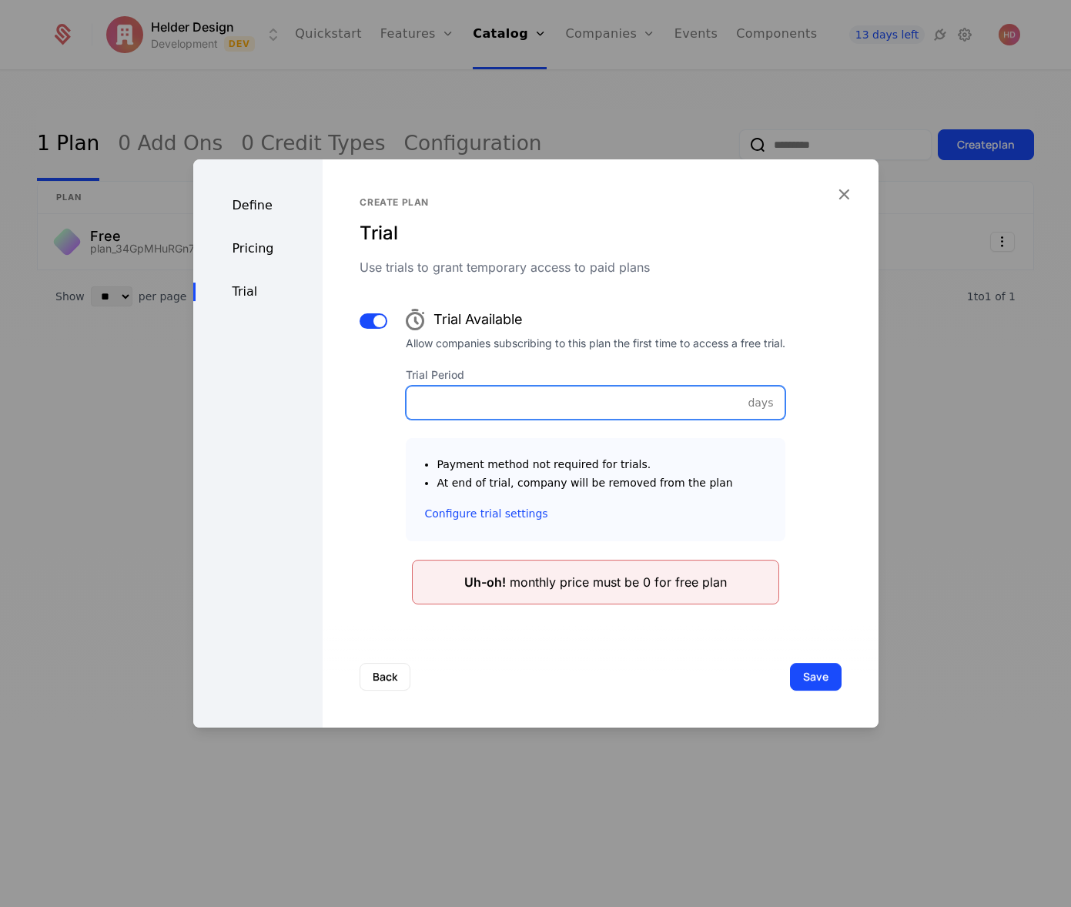
click at [444, 415] on input "Trial Period" at bounding box center [596, 403] width 378 height 32
click at [364, 320] on button "button" at bounding box center [374, 320] width 28 height 15
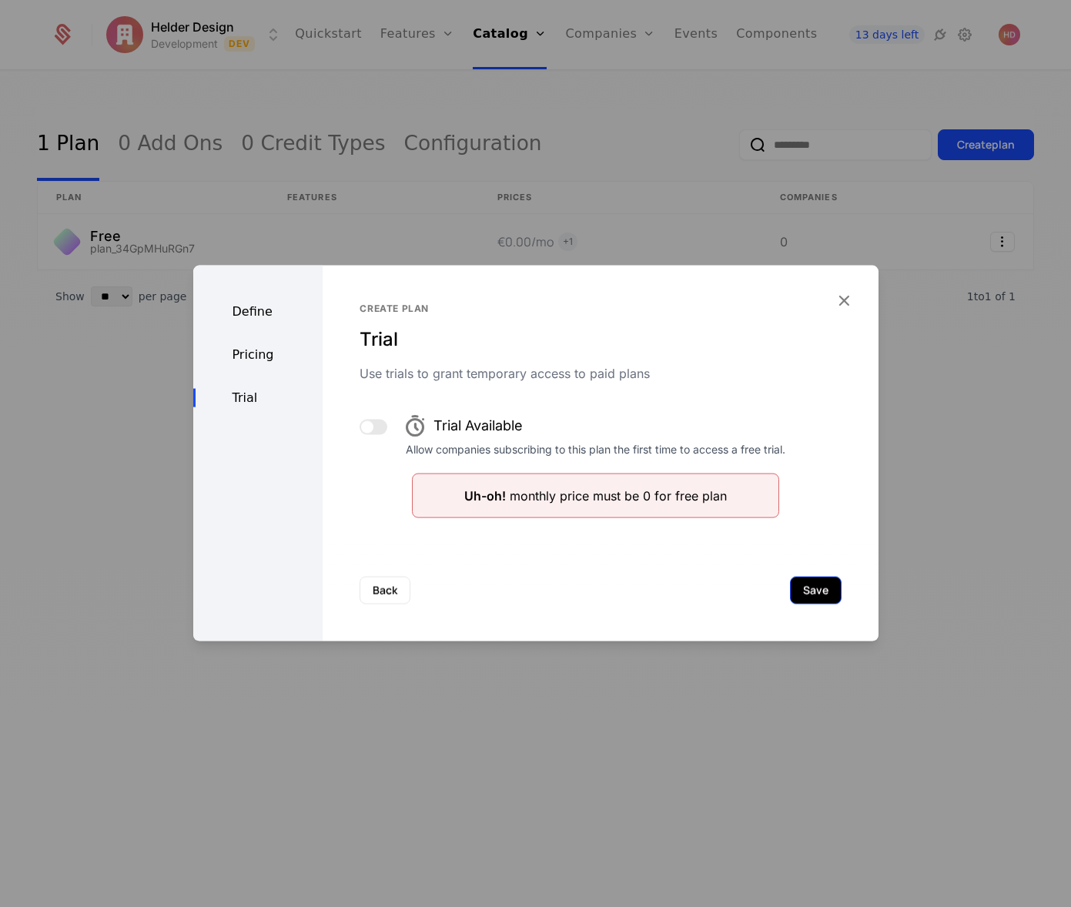
click at [803, 595] on button "Save" at bounding box center [816, 591] width 52 height 28
click at [383, 590] on button "Back" at bounding box center [385, 591] width 51 height 28
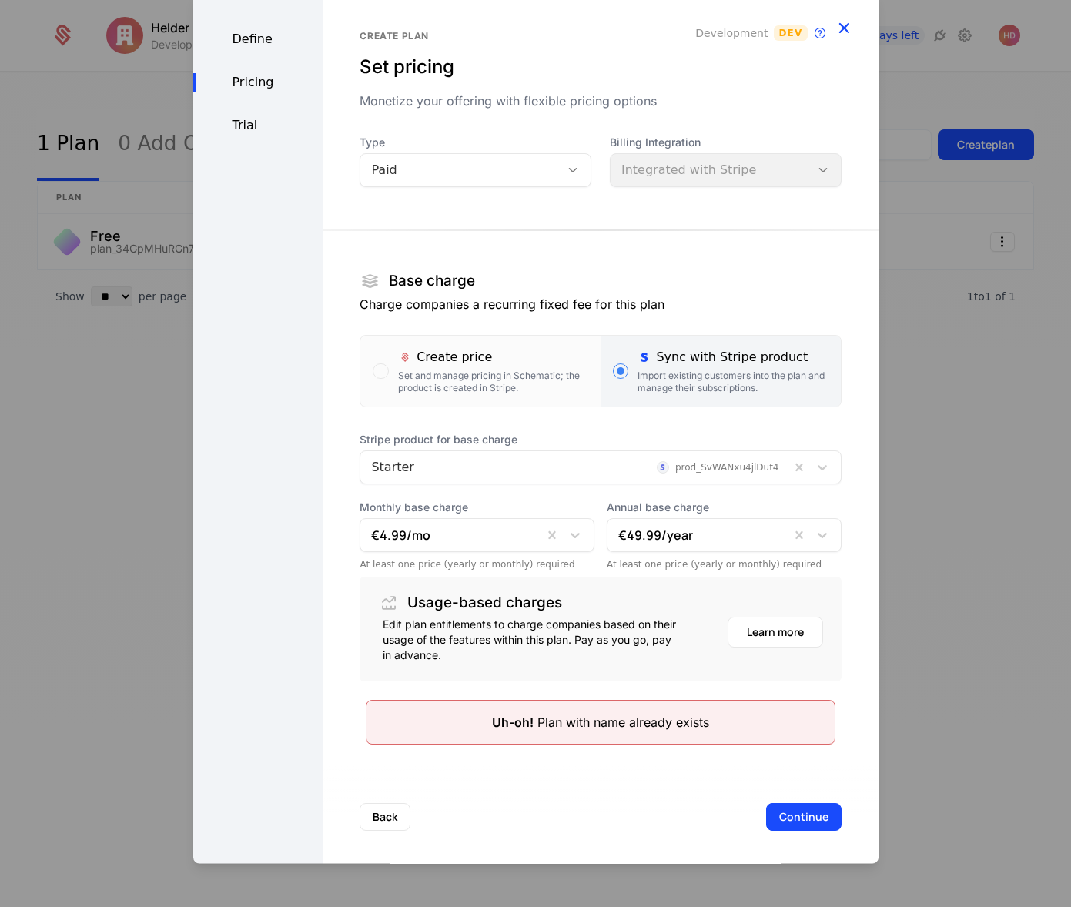
click at [842, 29] on icon "button" at bounding box center [844, 28] width 20 height 20
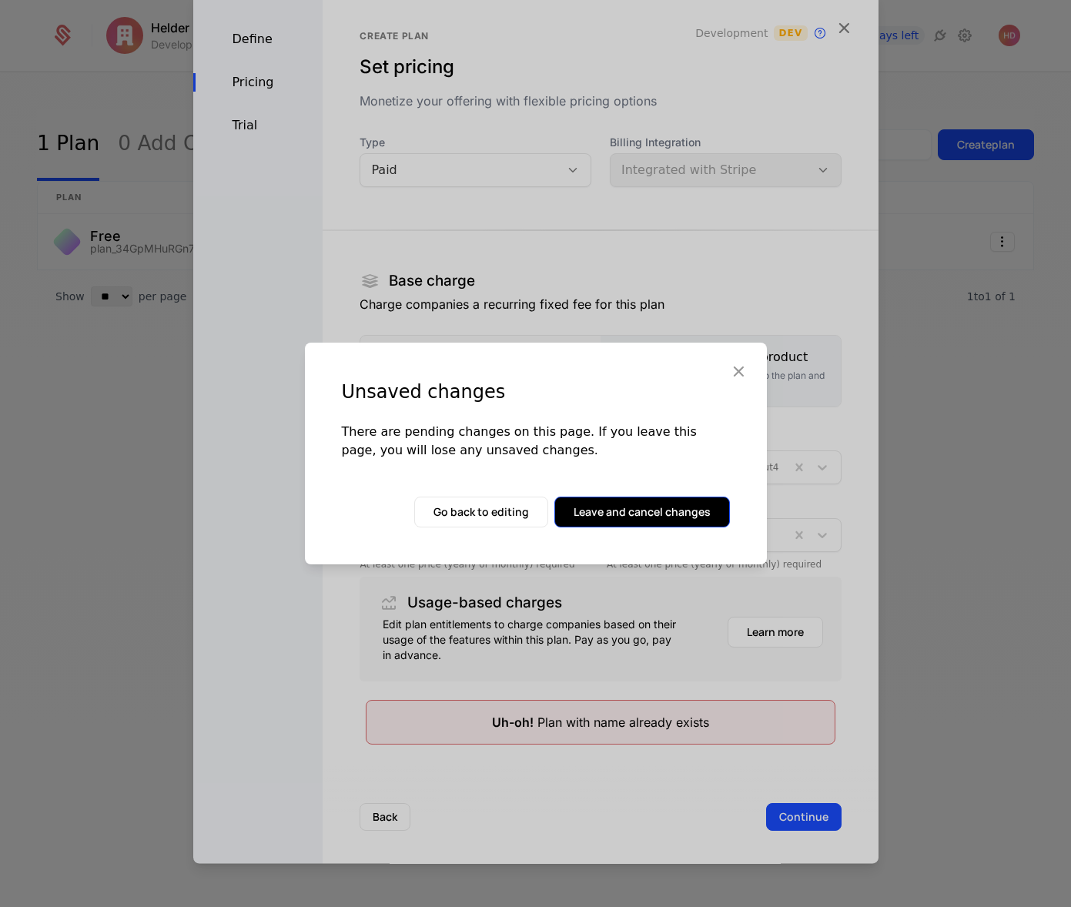
click at [612, 518] on button "Leave and cancel changes" at bounding box center [643, 512] width 176 height 31
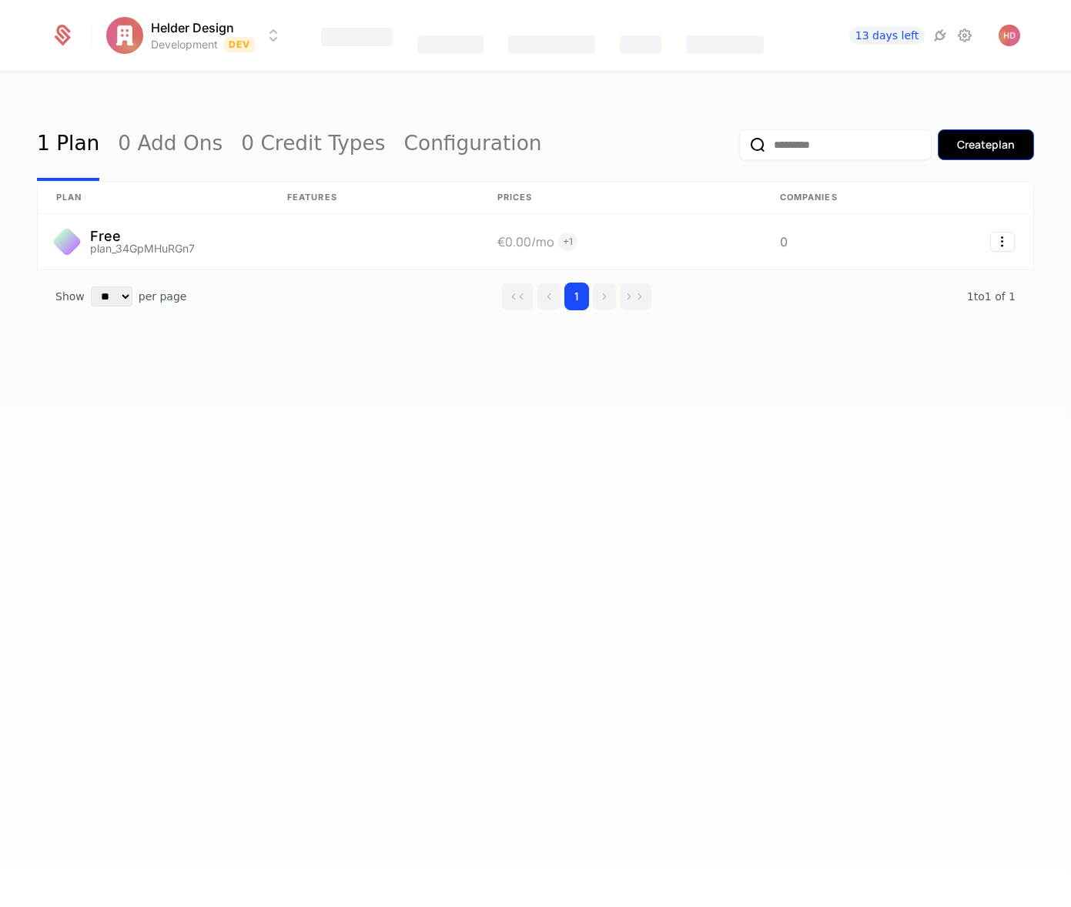
click at [989, 148] on div "Create plan" at bounding box center [986, 144] width 58 height 15
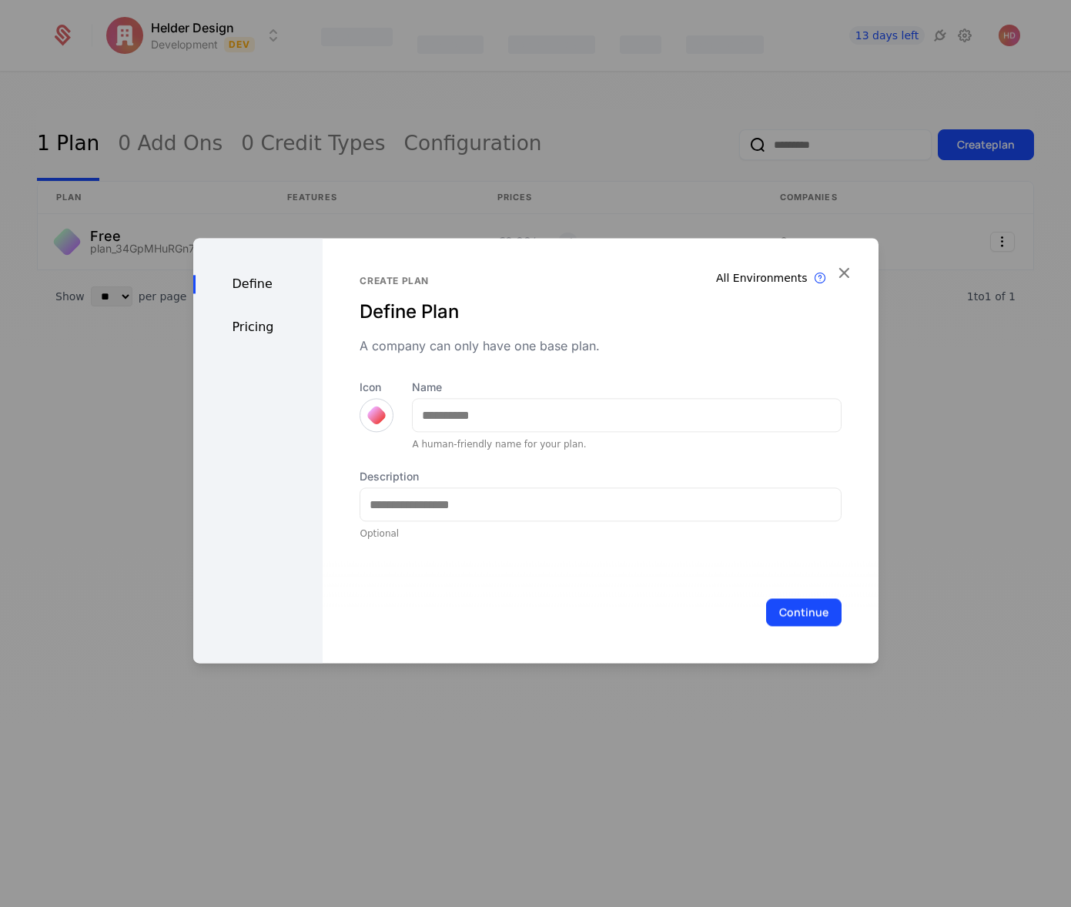
click at [258, 330] on div "Pricing" at bounding box center [258, 327] width 130 height 18
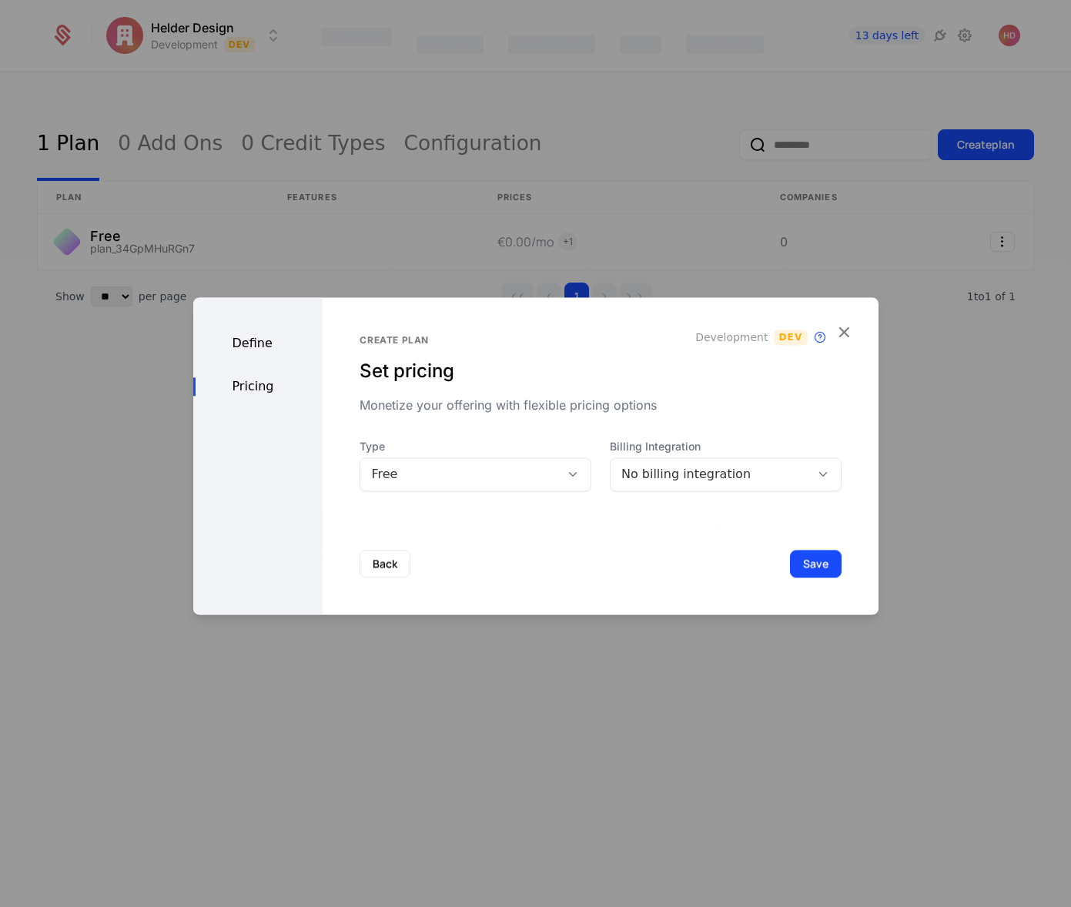
click at [246, 343] on div "Define" at bounding box center [258, 343] width 130 height 18
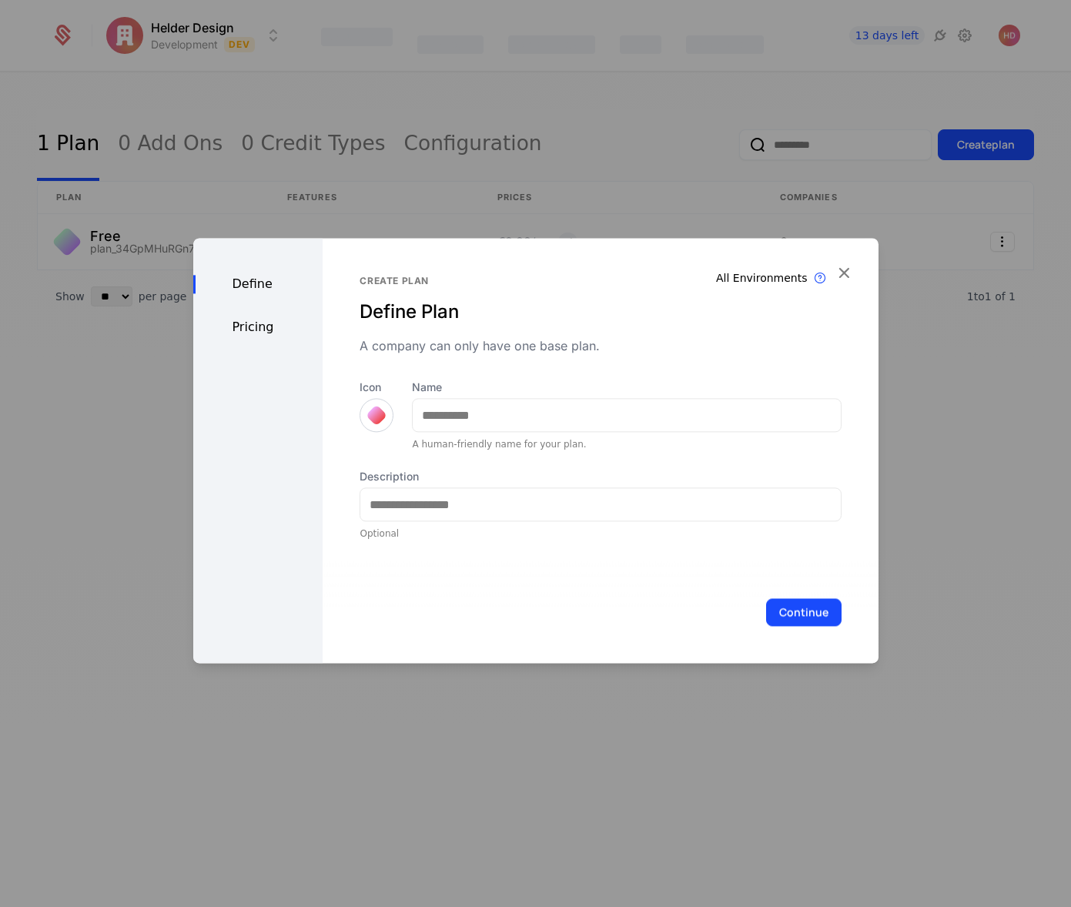
click at [243, 332] on div "Pricing" at bounding box center [258, 327] width 130 height 18
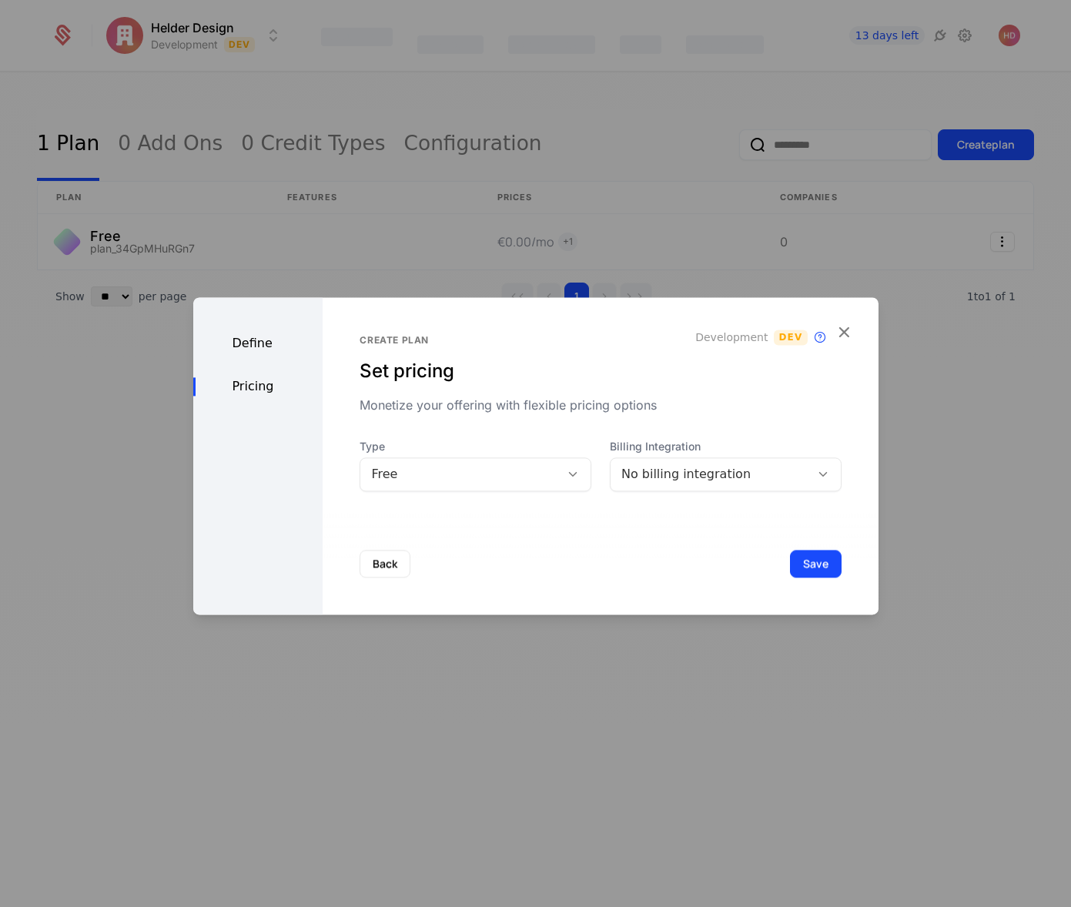
click at [251, 344] on div "Define" at bounding box center [258, 343] width 130 height 18
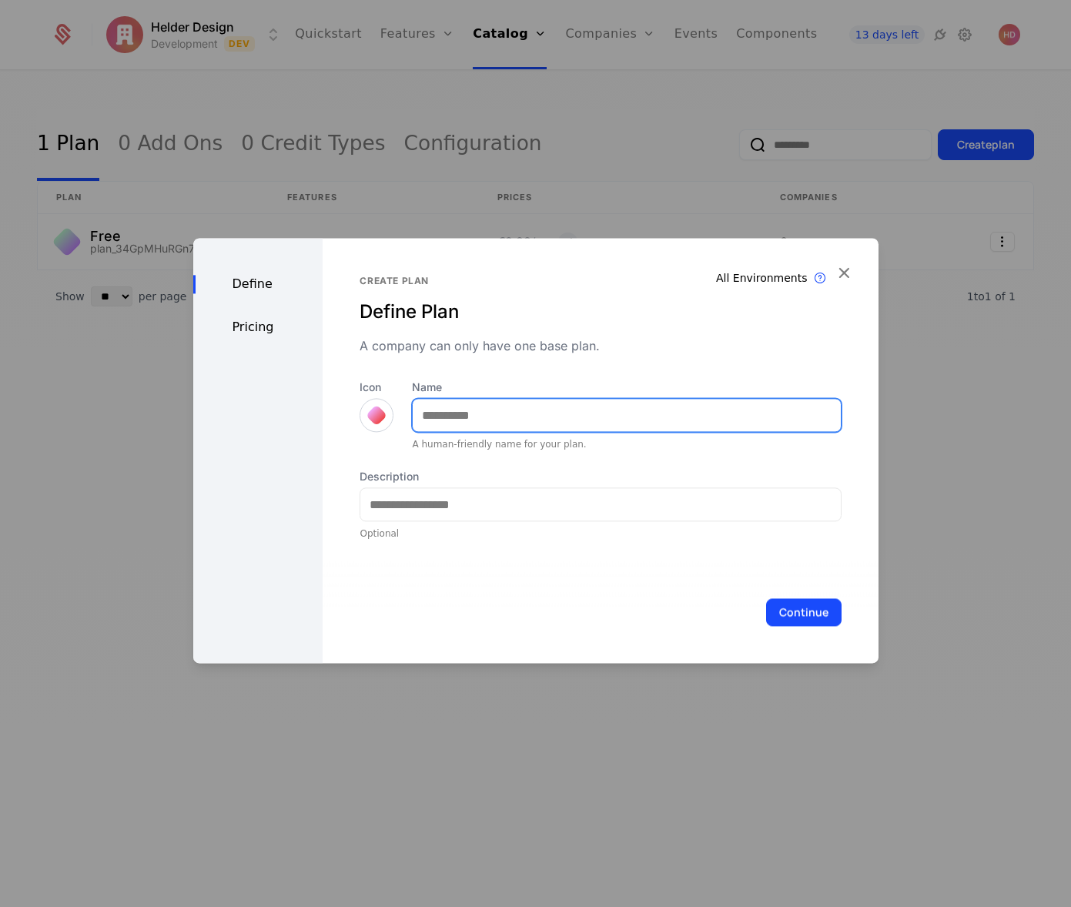
click at [467, 414] on input "Name" at bounding box center [626, 415] width 427 height 32
click at [259, 328] on div "Define Pricing" at bounding box center [258, 450] width 130 height 425
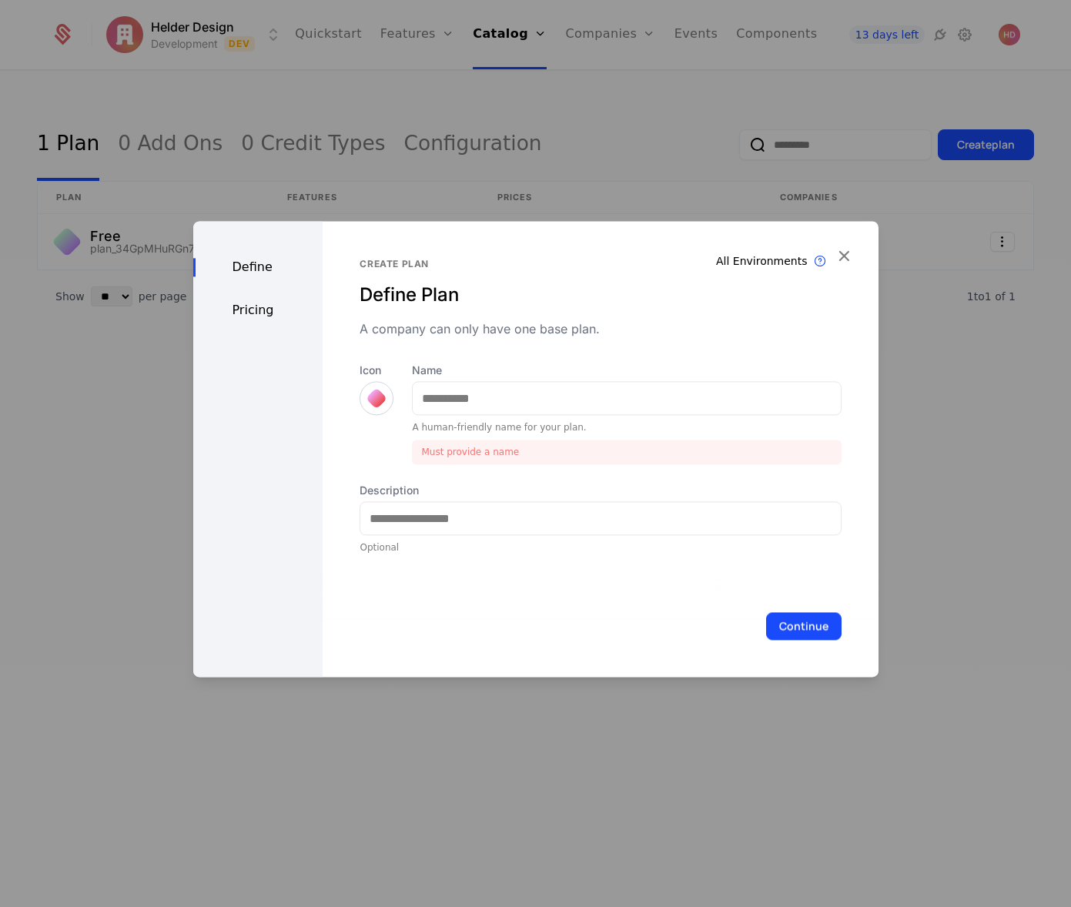
click at [254, 313] on div "Pricing" at bounding box center [258, 310] width 130 height 18
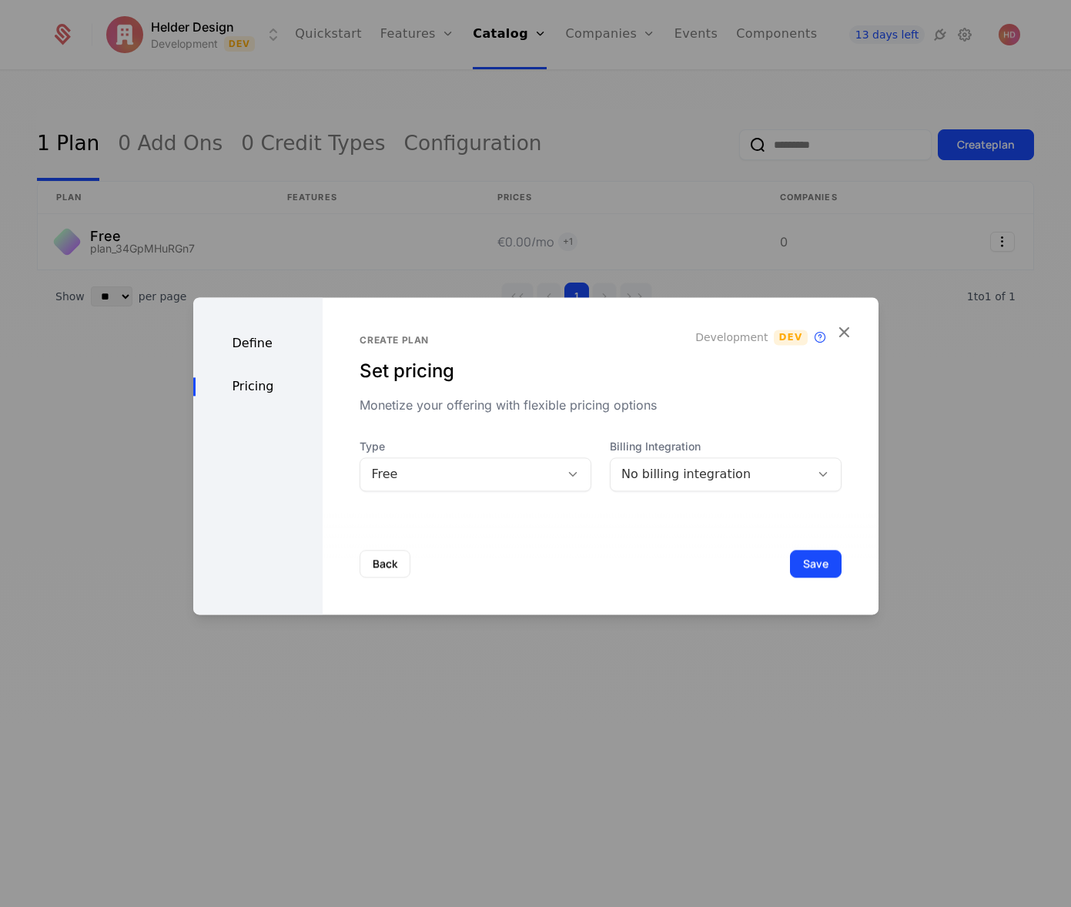
click at [243, 339] on div "Define" at bounding box center [258, 343] width 130 height 18
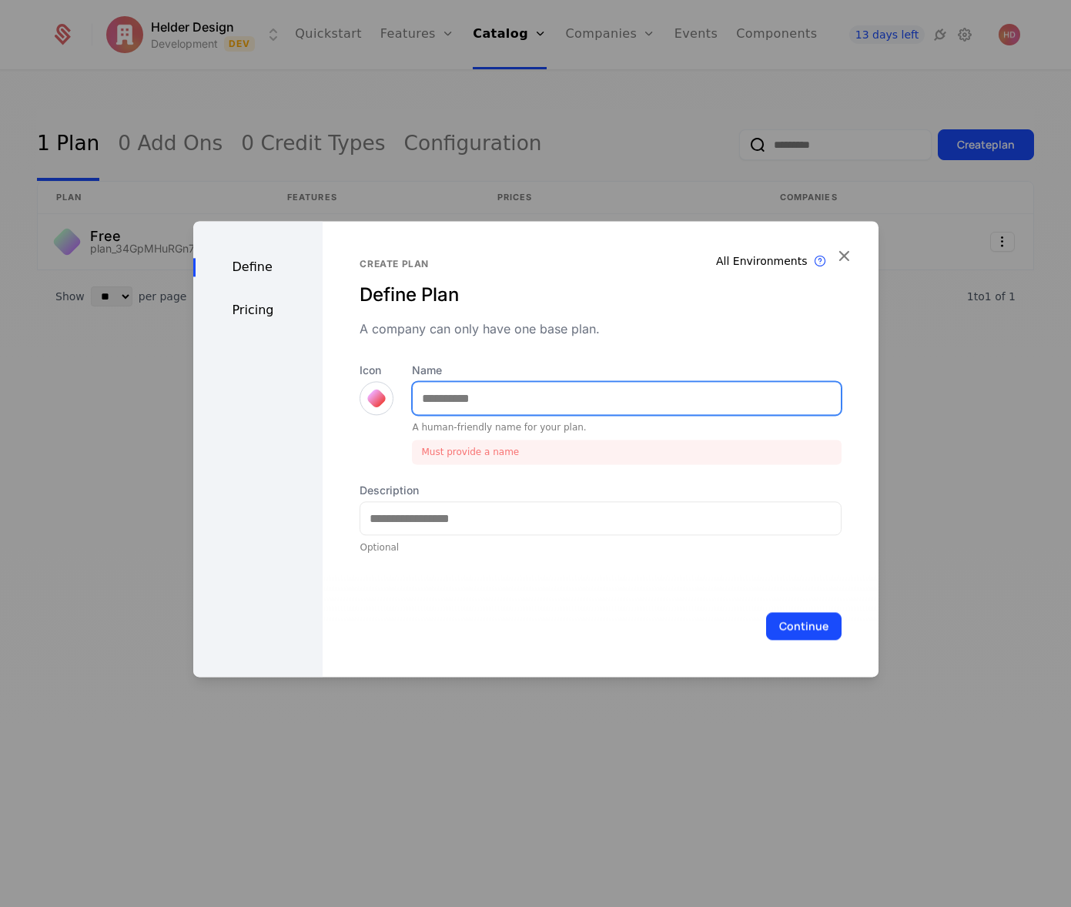
click at [464, 398] on input "Name" at bounding box center [626, 398] width 427 height 32
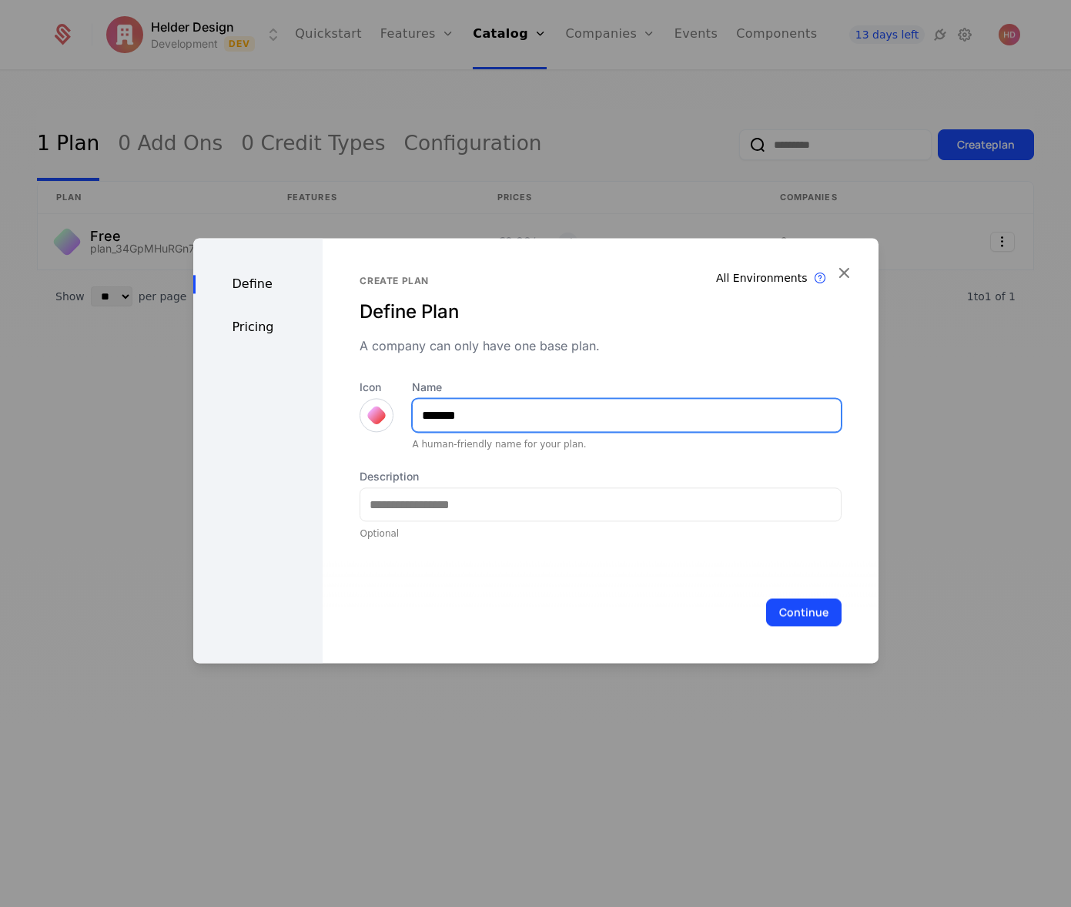
type input "*******"
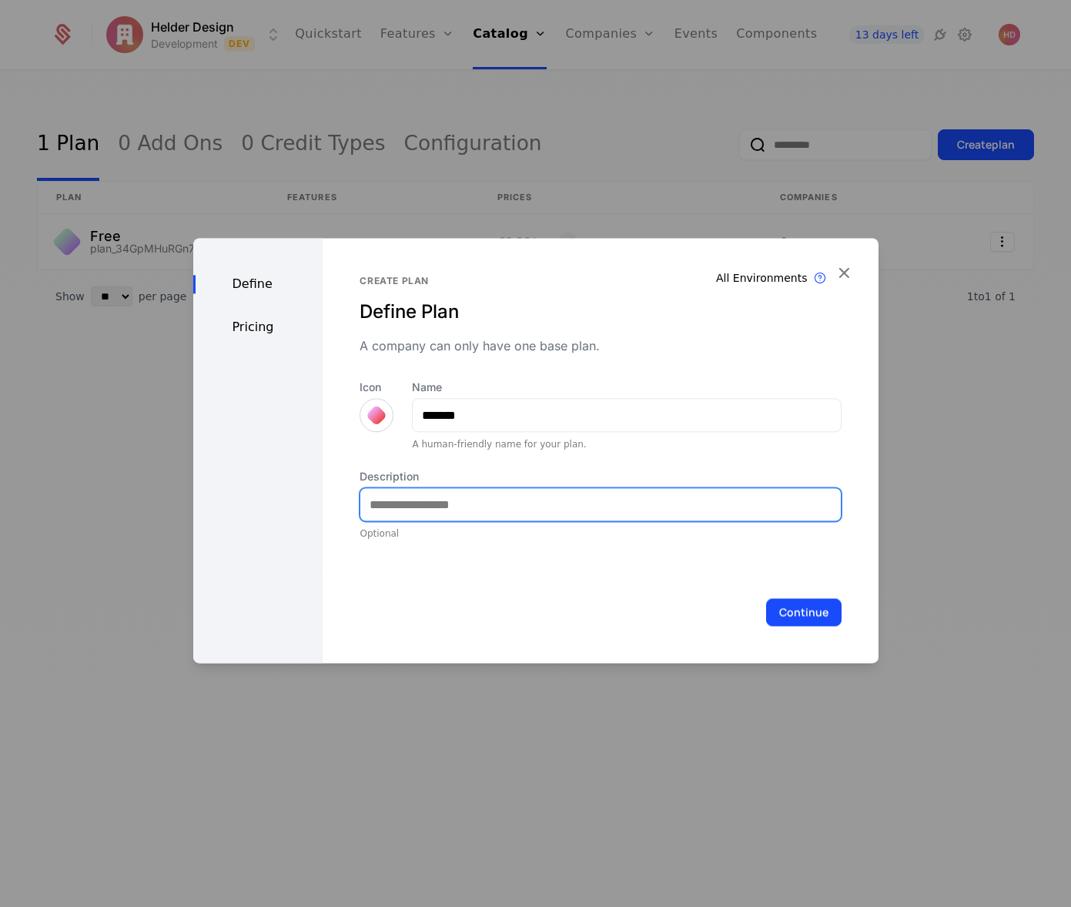
click at [393, 498] on input "Description" at bounding box center [600, 504] width 480 height 32
type input "**********"
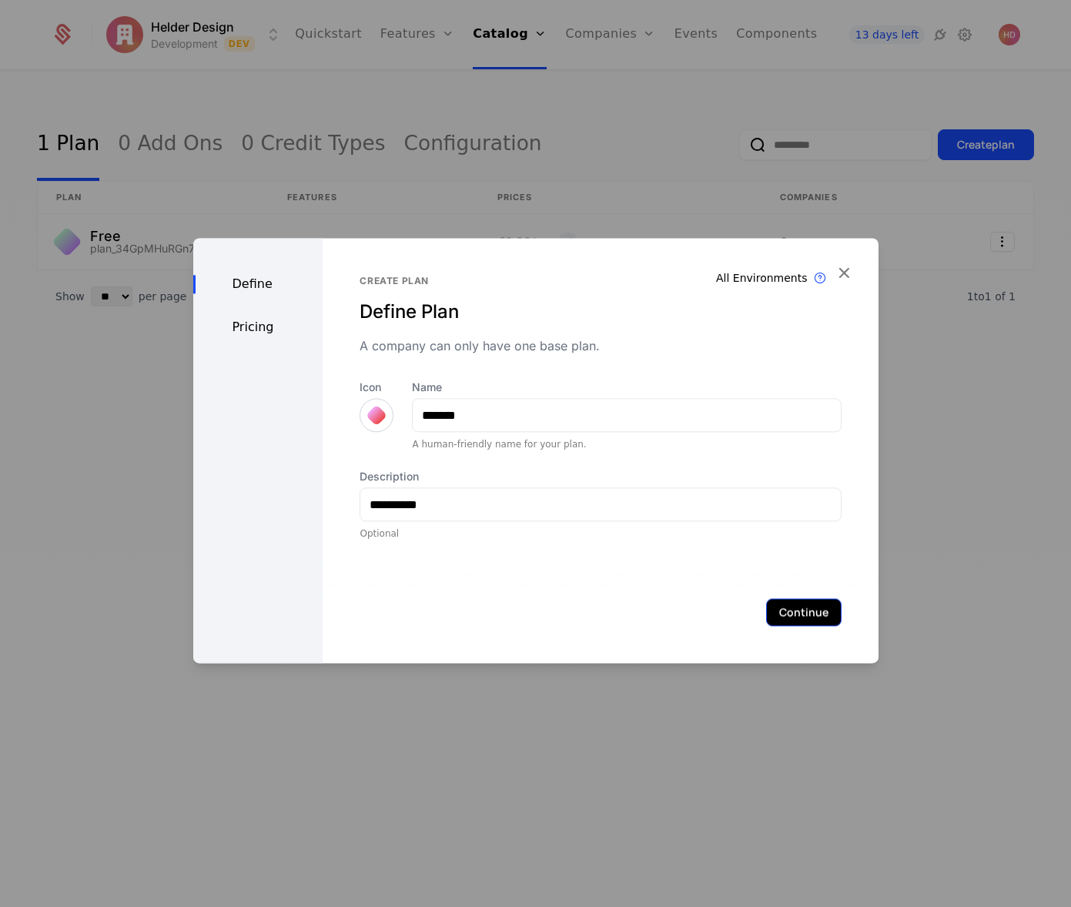
click at [813, 611] on button "Continue" at bounding box center [803, 612] width 75 height 28
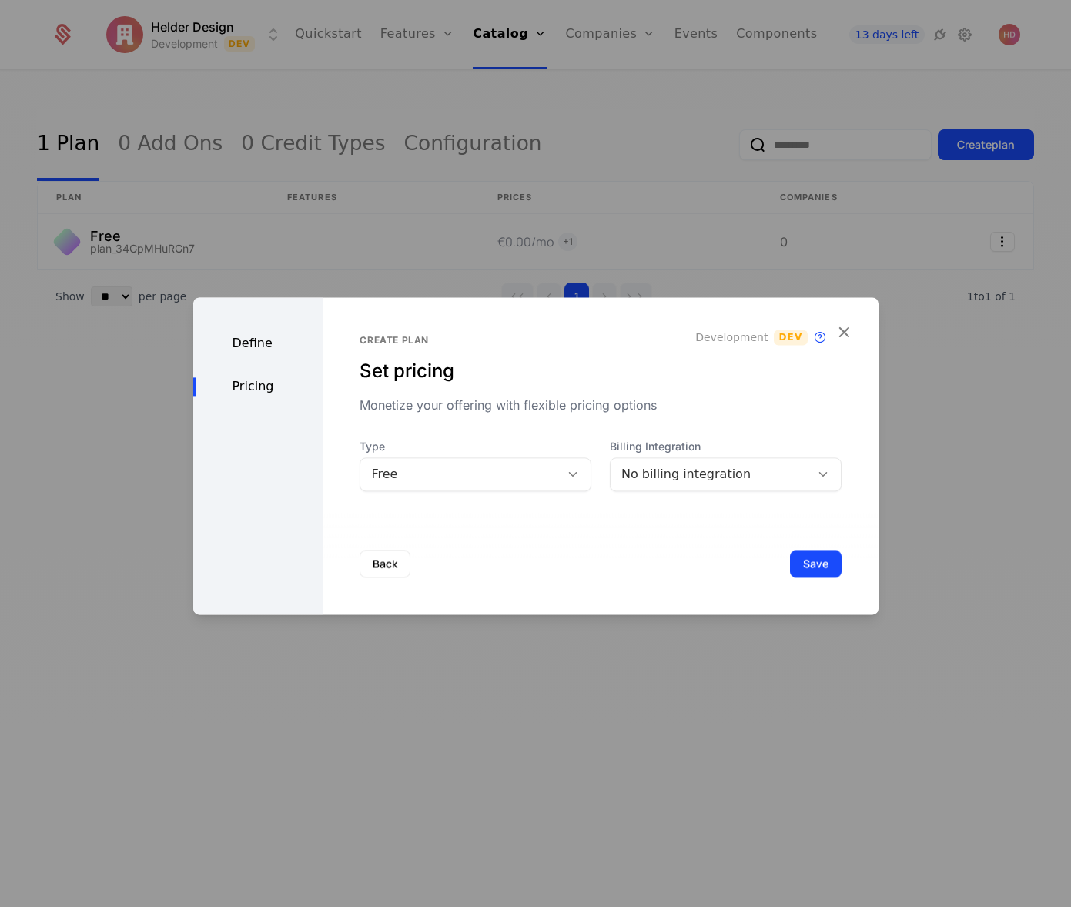
click at [729, 483] on div "No billing integration" at bounding box center [711, 474] width 178 height 18
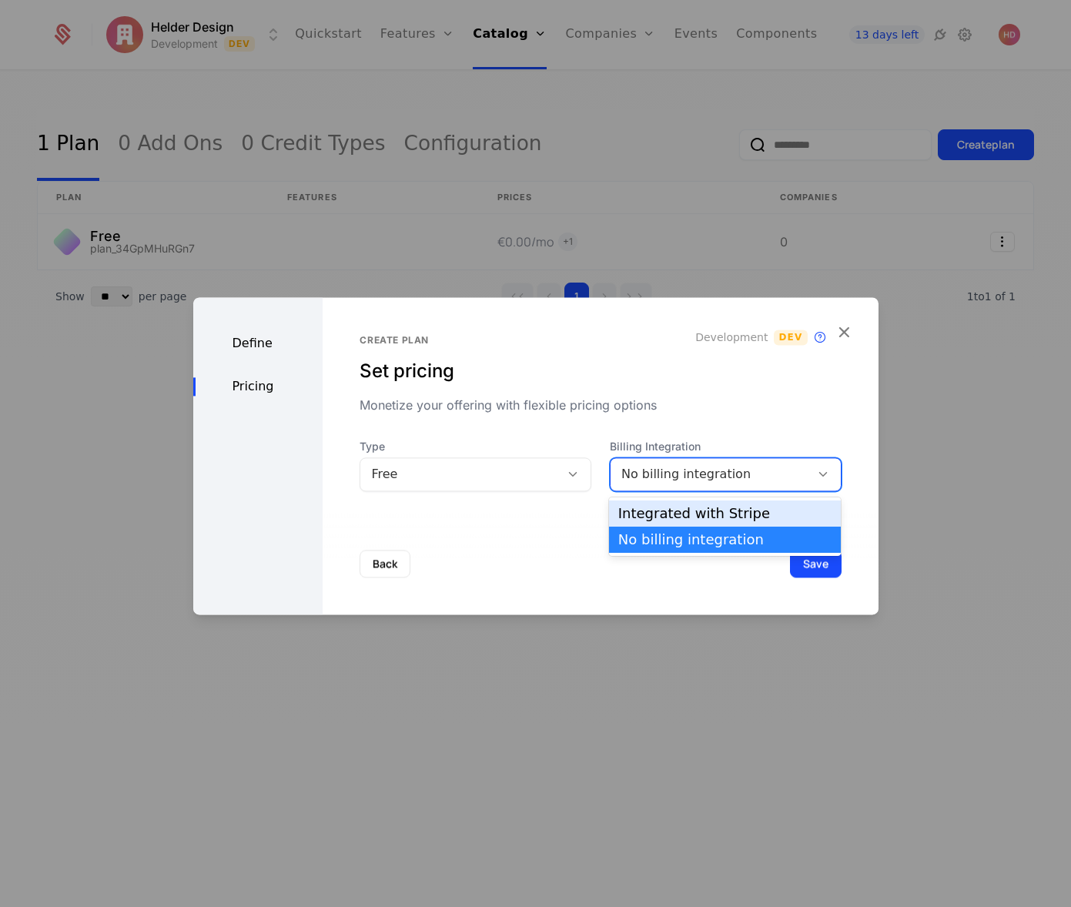
click at [682, 523] on div "Integrated with Stripe" at bounding box center [725, 514] width 233 height 26
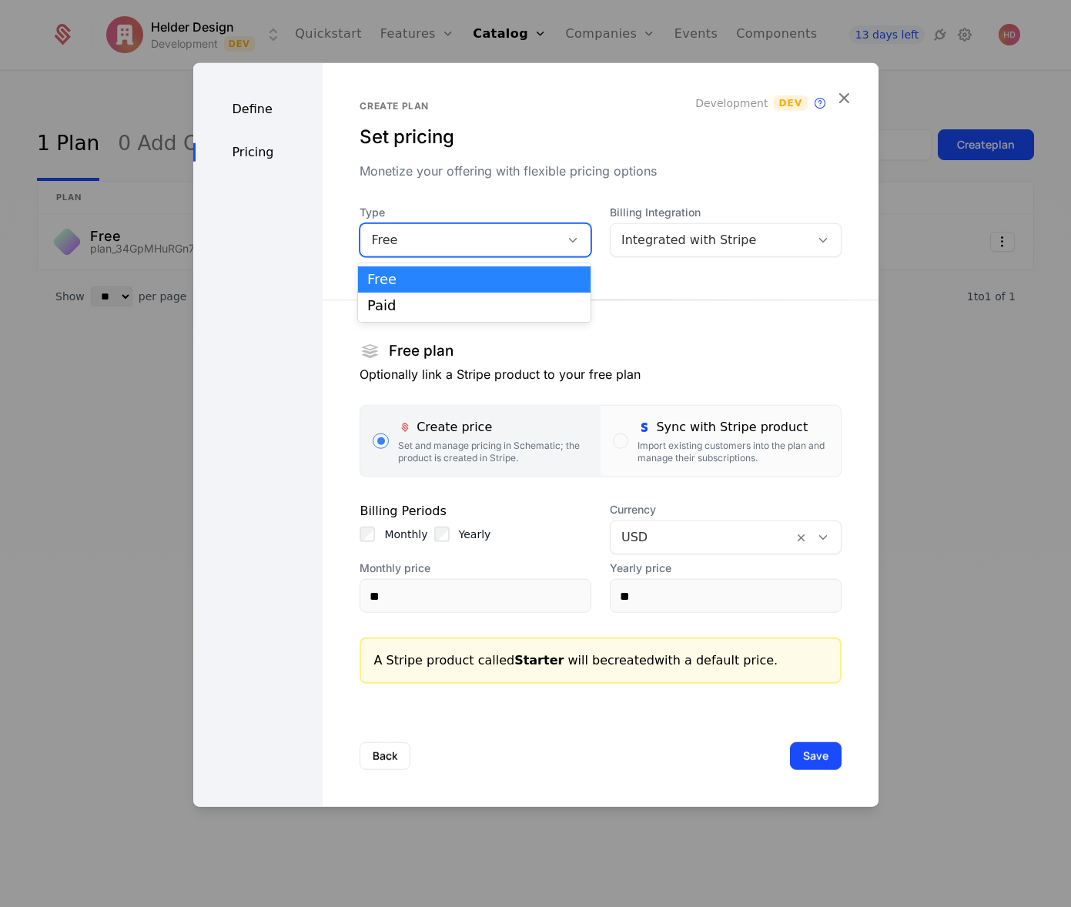
click at [451, 240] on div "Free" at bounding box center [460, 240] width 178 height 18
click at [411, 309] on div "Paid" at bounding box center [474, 306] width 214 height 14
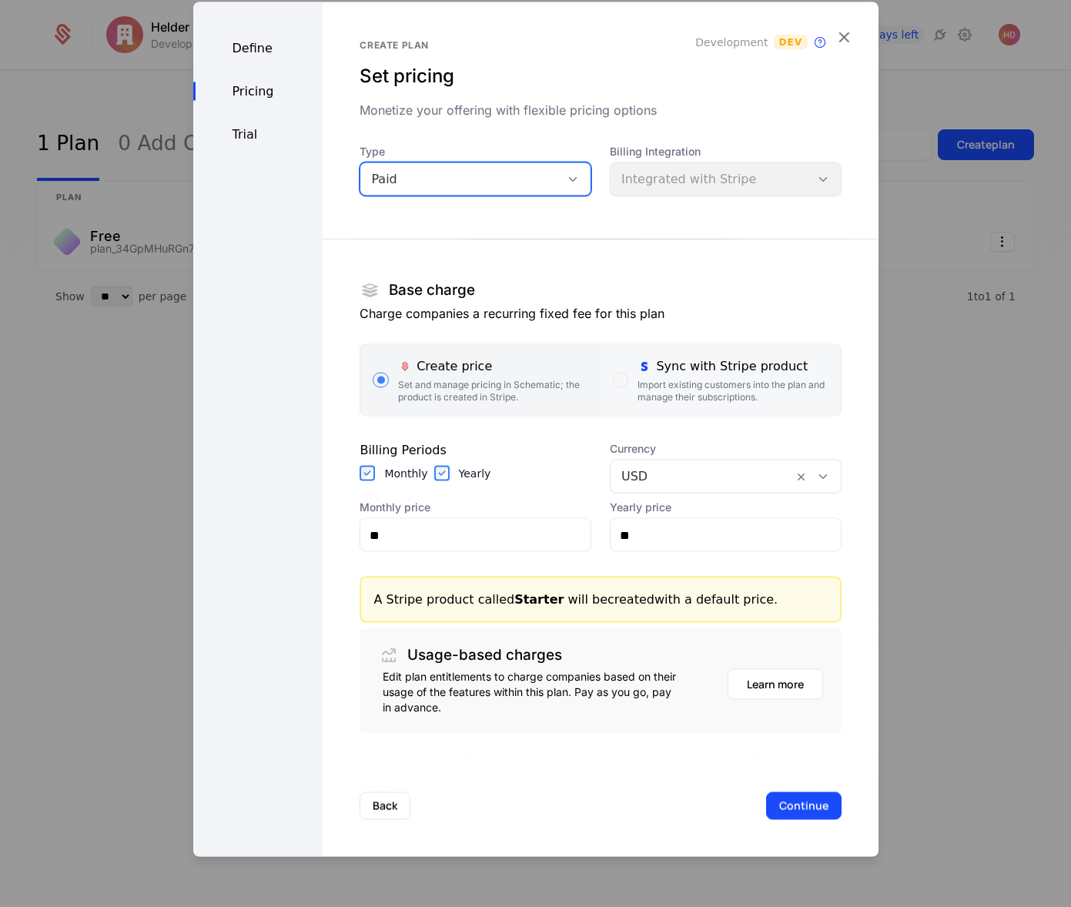
click at [655, 389] on div "Import existing customers into the plan and manage their subscriptions." at bounding box center [733, 391] width 190 height 25
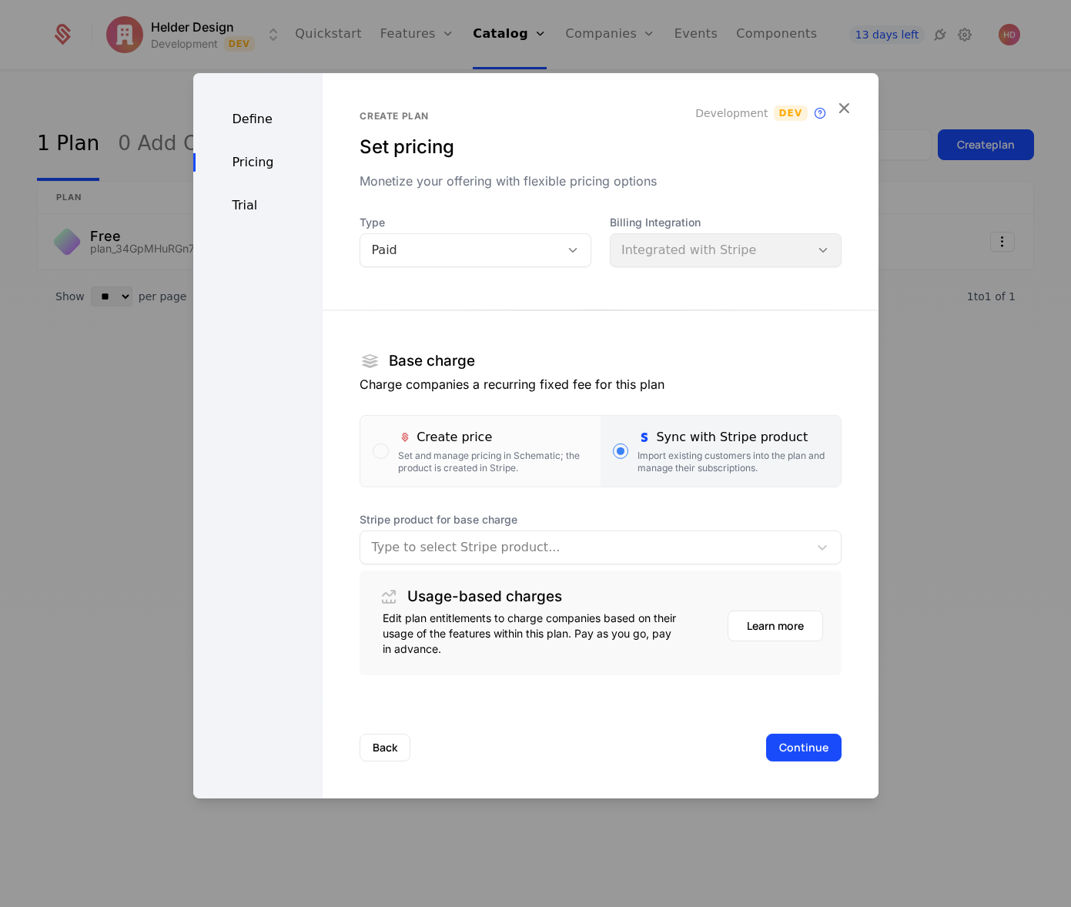
click at [527, 552] on div at bounding box center [584, 548] width 426 height 22
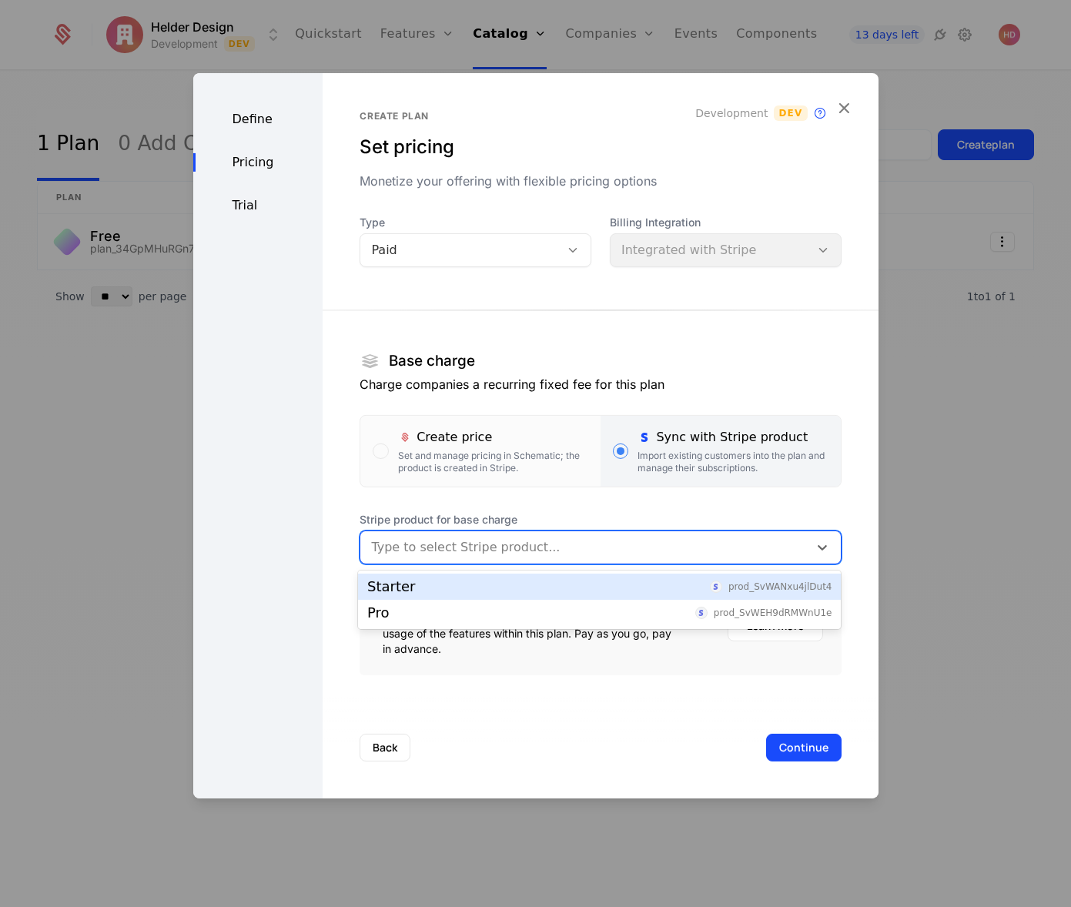
click at [436, 590] on div "Starter prod_SvWANxu4jlDut4" at bounding box center [599, 587] width 464 height 14
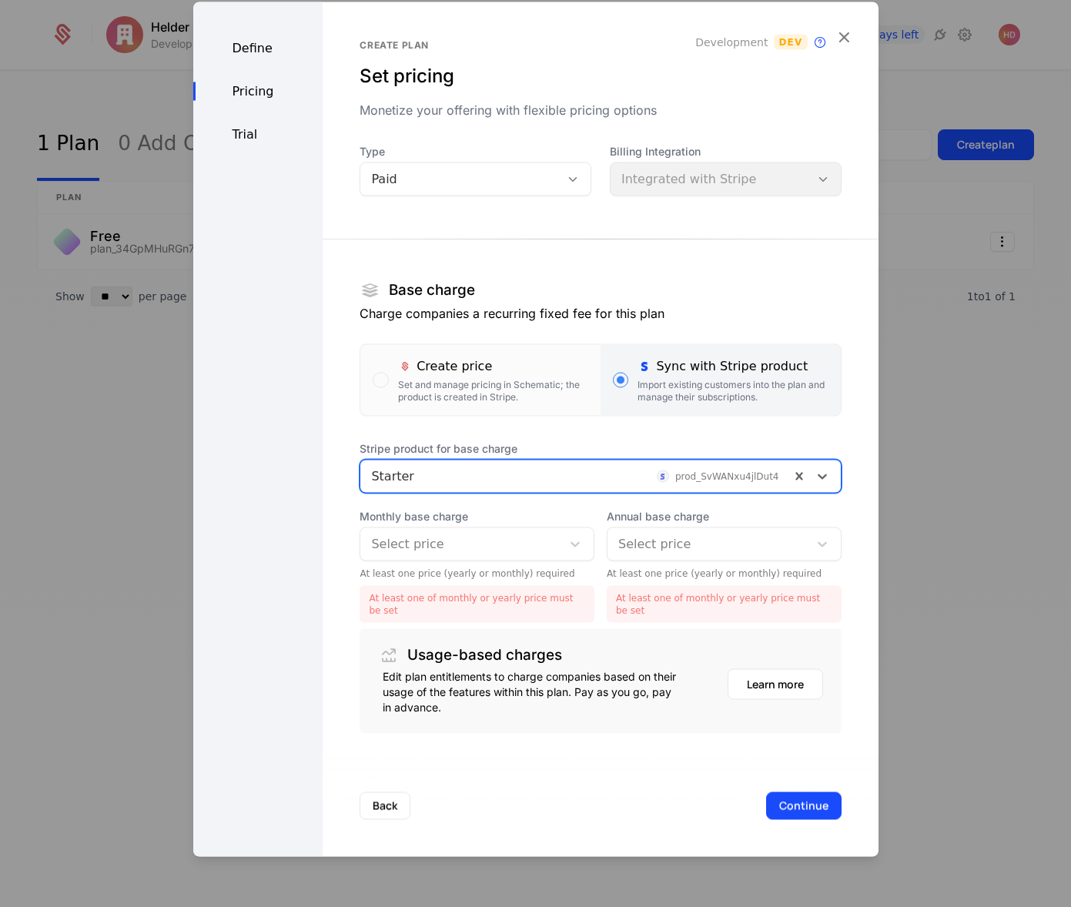
drag, startPoint x: 528, startPoint y: 631, endPoint x: 632, endPoint y: 637, distance: 104.9
click at [530, 631] on div "Usage-based charges Edit plan entitlements to charge companies based on their u…" at bounding box center [600, 681] width 481 height 105
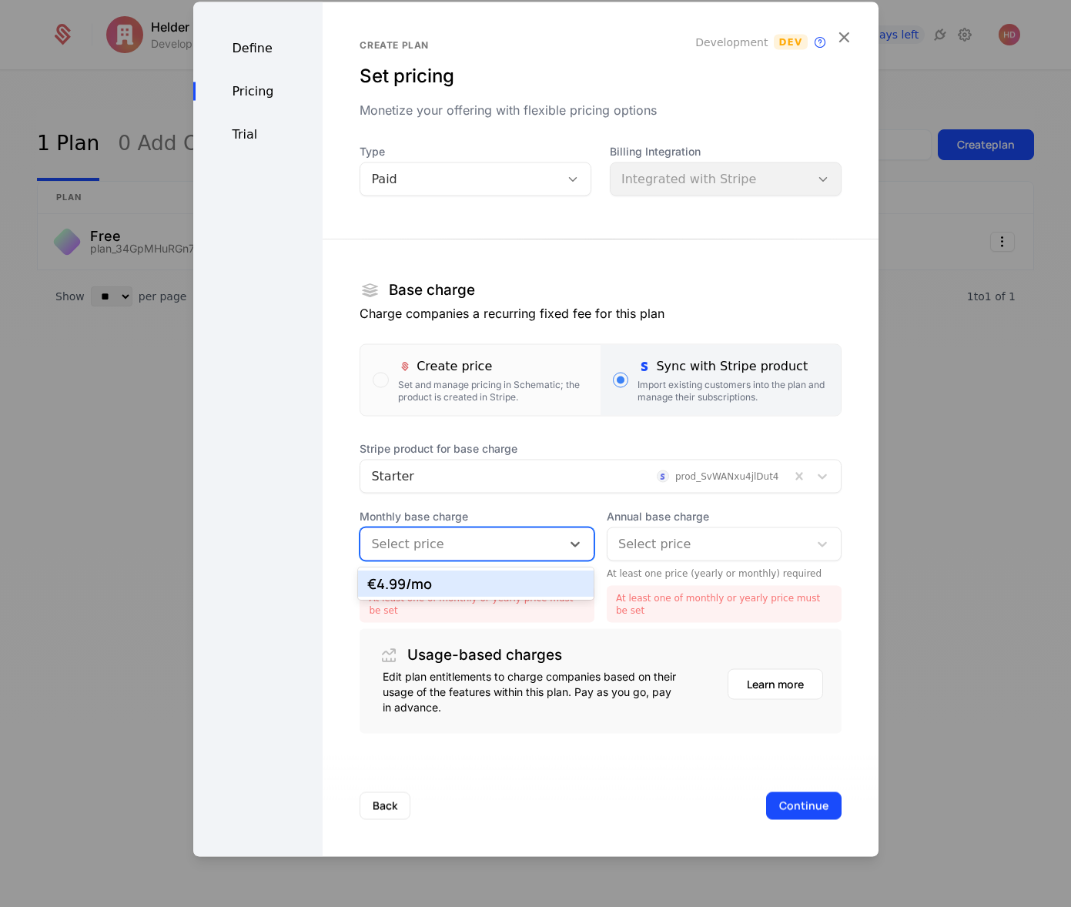
click at [498, 534] on div at bounding box center [460, 545] width 179 height 22
click at [420, 584] on div "€4.99 /mo" at bounding box center [475, 584] width 217 height 14
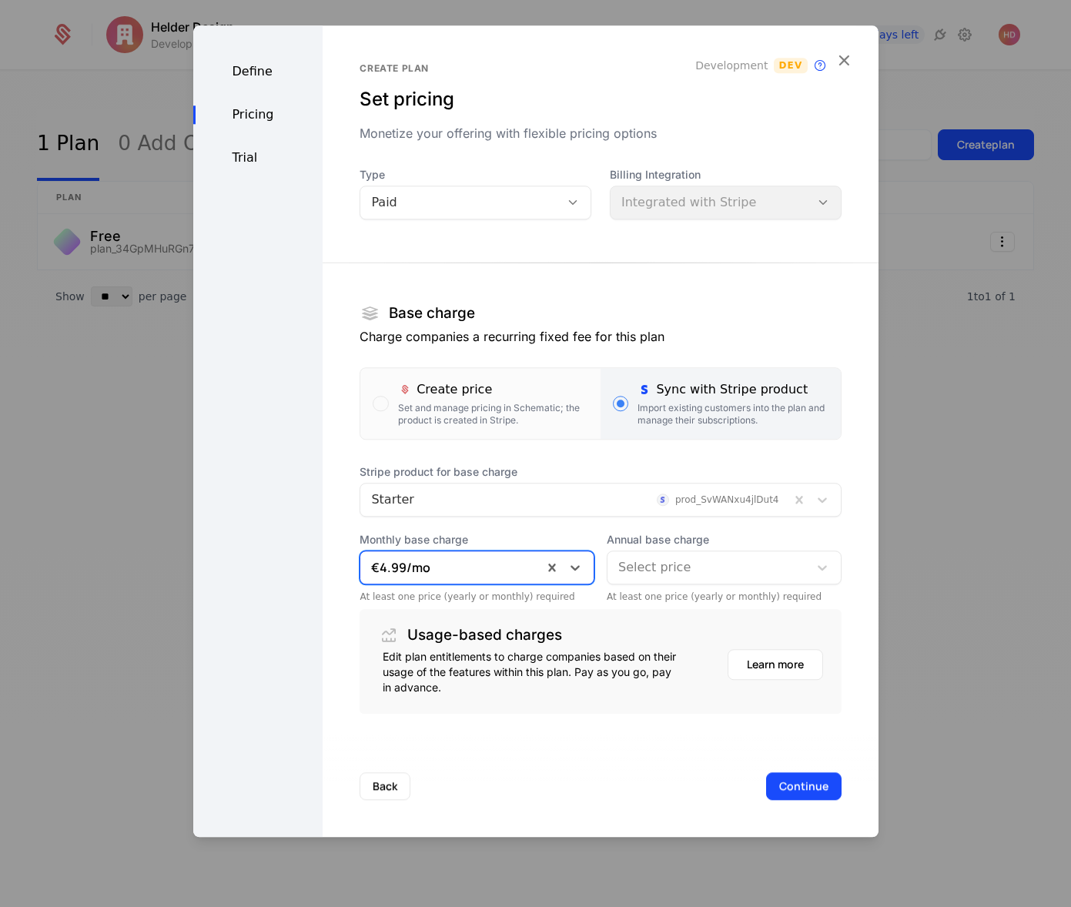
click at [739, 569] on div at bounding box center [707, 568] width 179 height 22
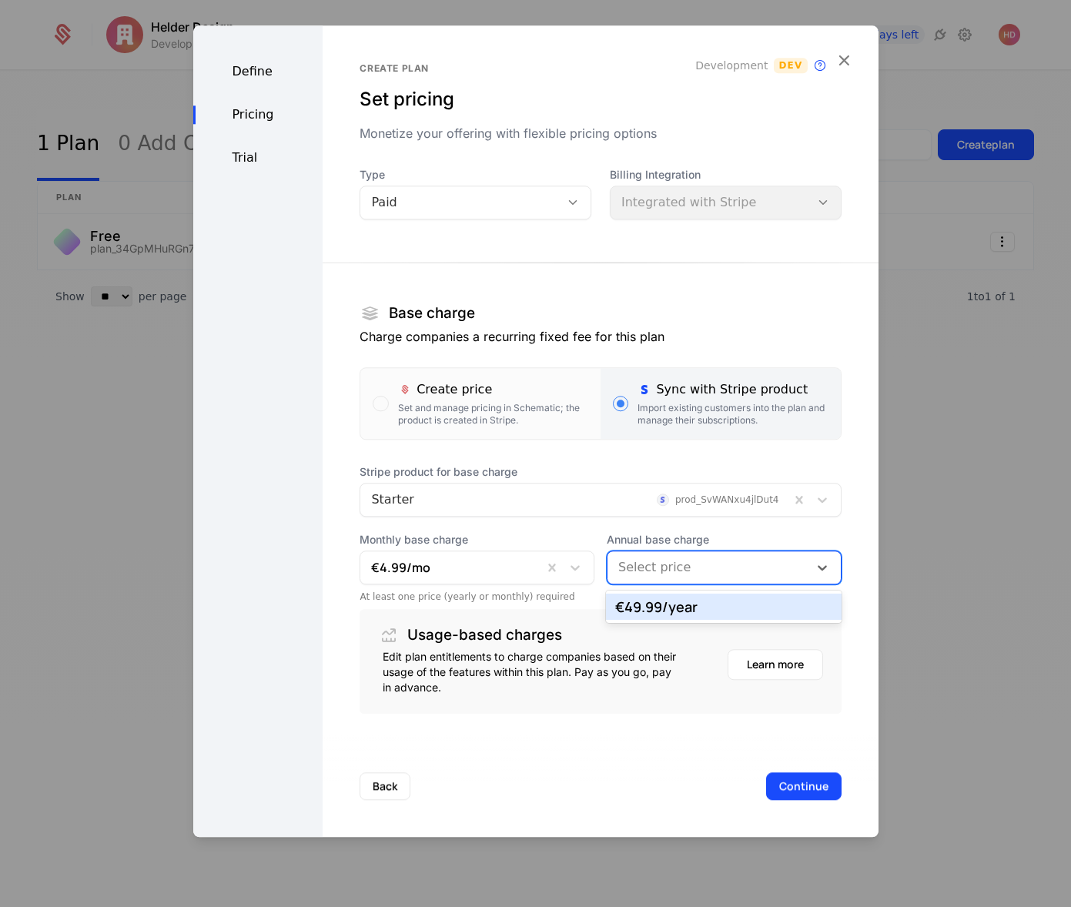
click at [682, 608] on div "€49.99 /year" at bounding box center [723, 607] width 217 height 14
click at [789, 782] on button "Continue" at bounding box center [803, 786] width 75 height 28
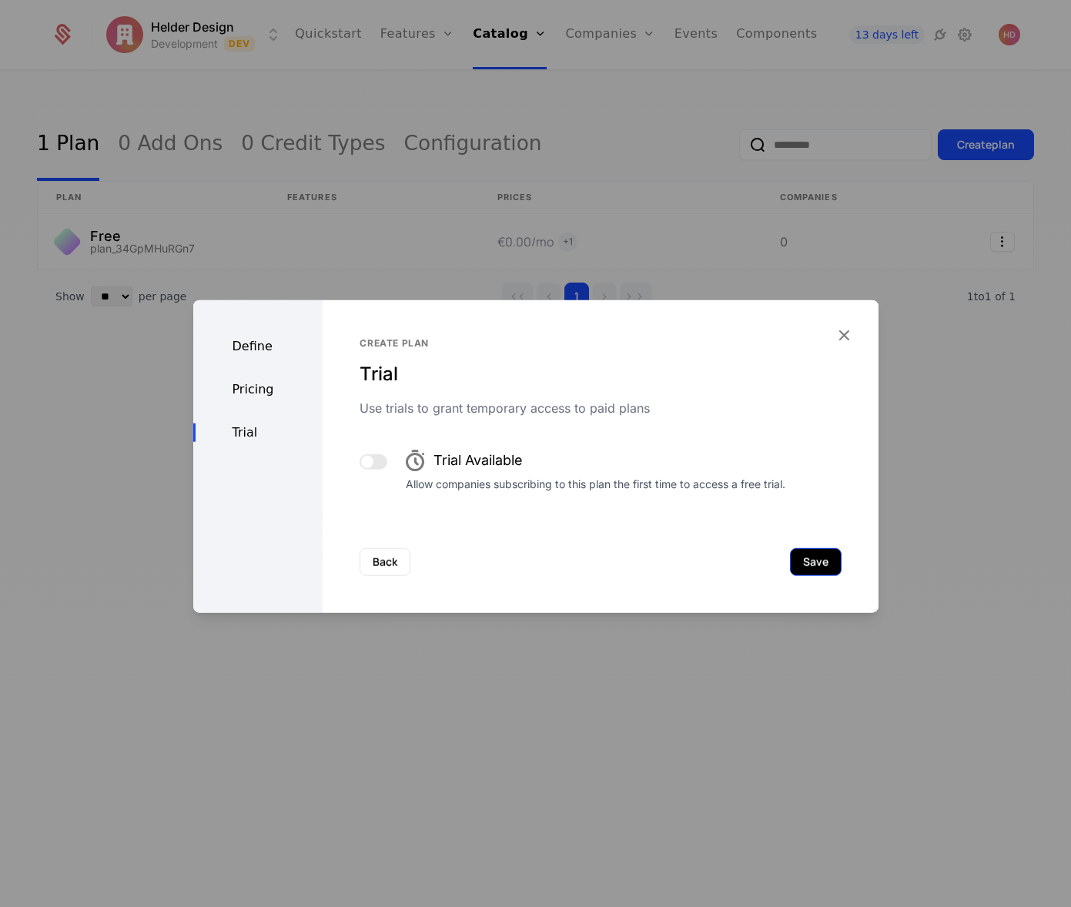
click at [814, 566] on button "Save" at bounding box center [816, 562] width 52 height 28
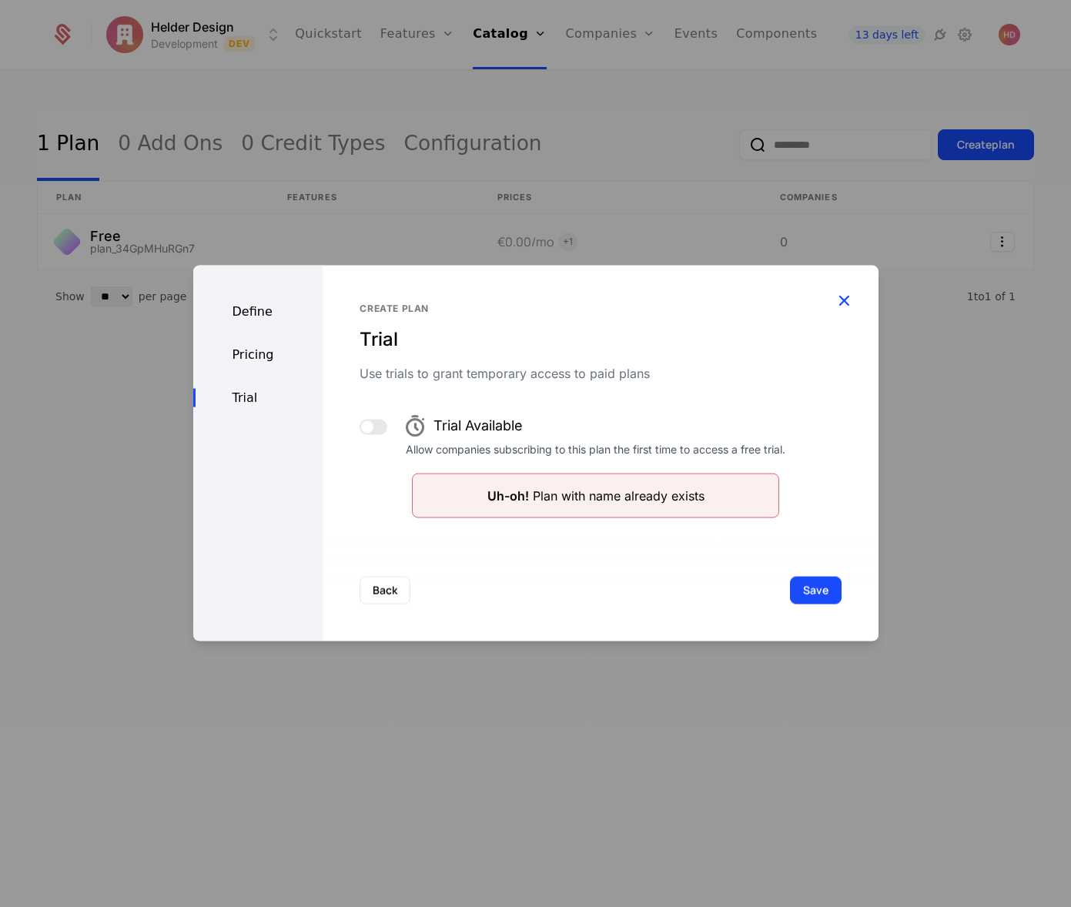
click at [849, 303] on icon "button" at bounding box center [844, 300] width 20 height 20
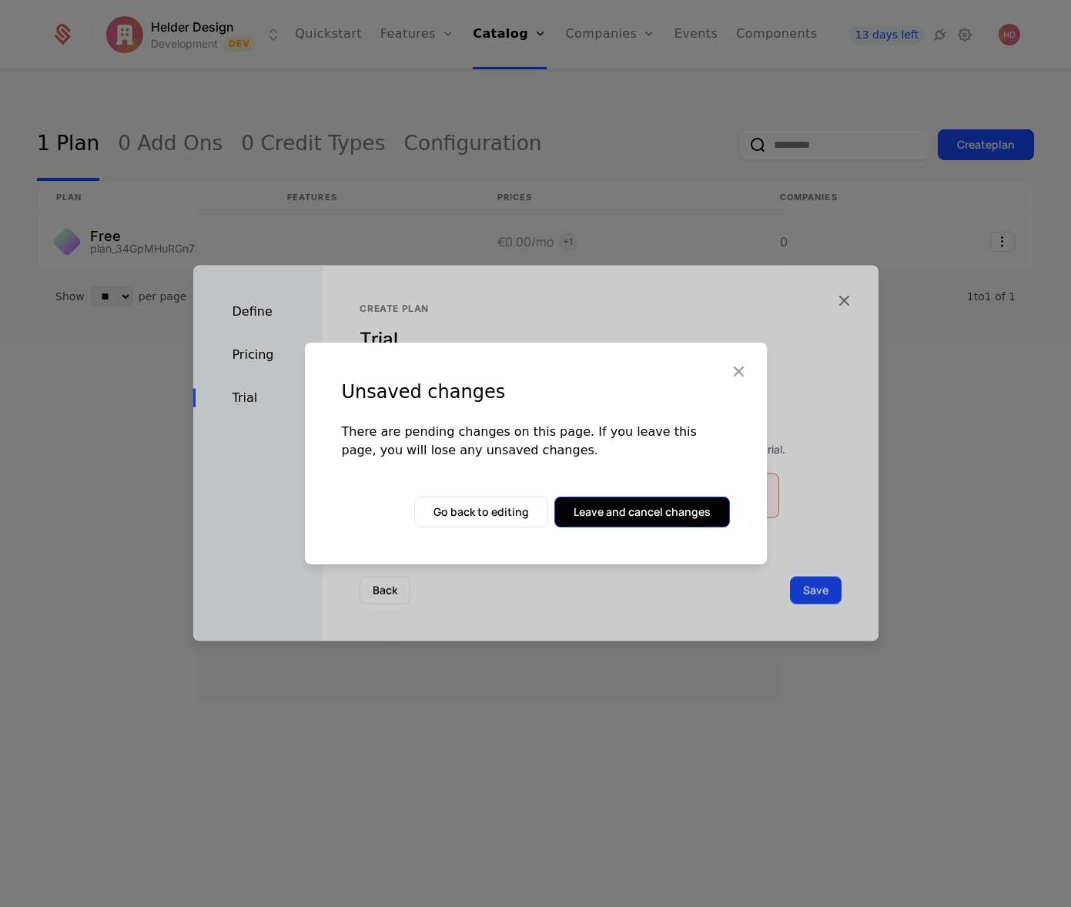
click at [618, 518] on button "Leave and cancel changes" at bounding box center [643, 512] width 176 height 31
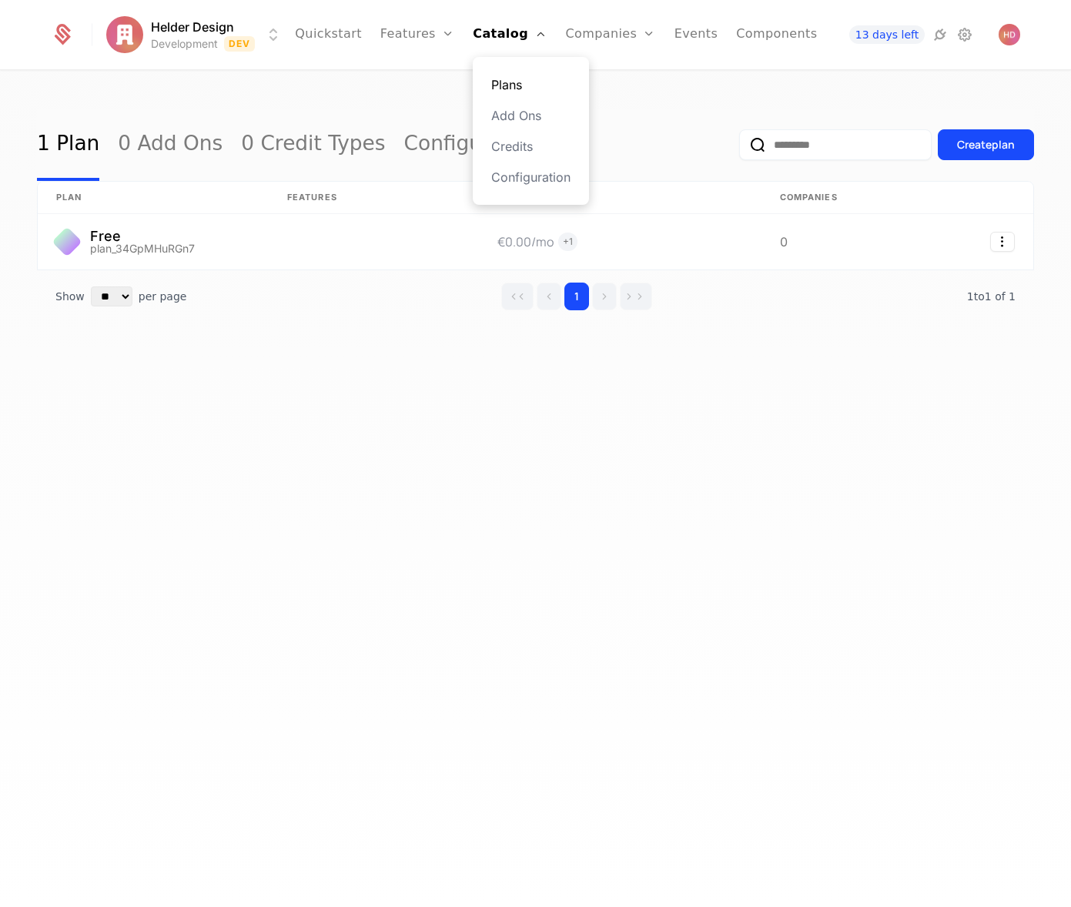
click at [505, 81] on link "Plans" at bounding box center [530, 84] width 79 height 18
click at [491, 84] on link "Plans" at bounding box center [530, 84] width 79 height 18
click at [496, 112] on link "Add Ons" at bounding box center [530, 115] width 79 height 18
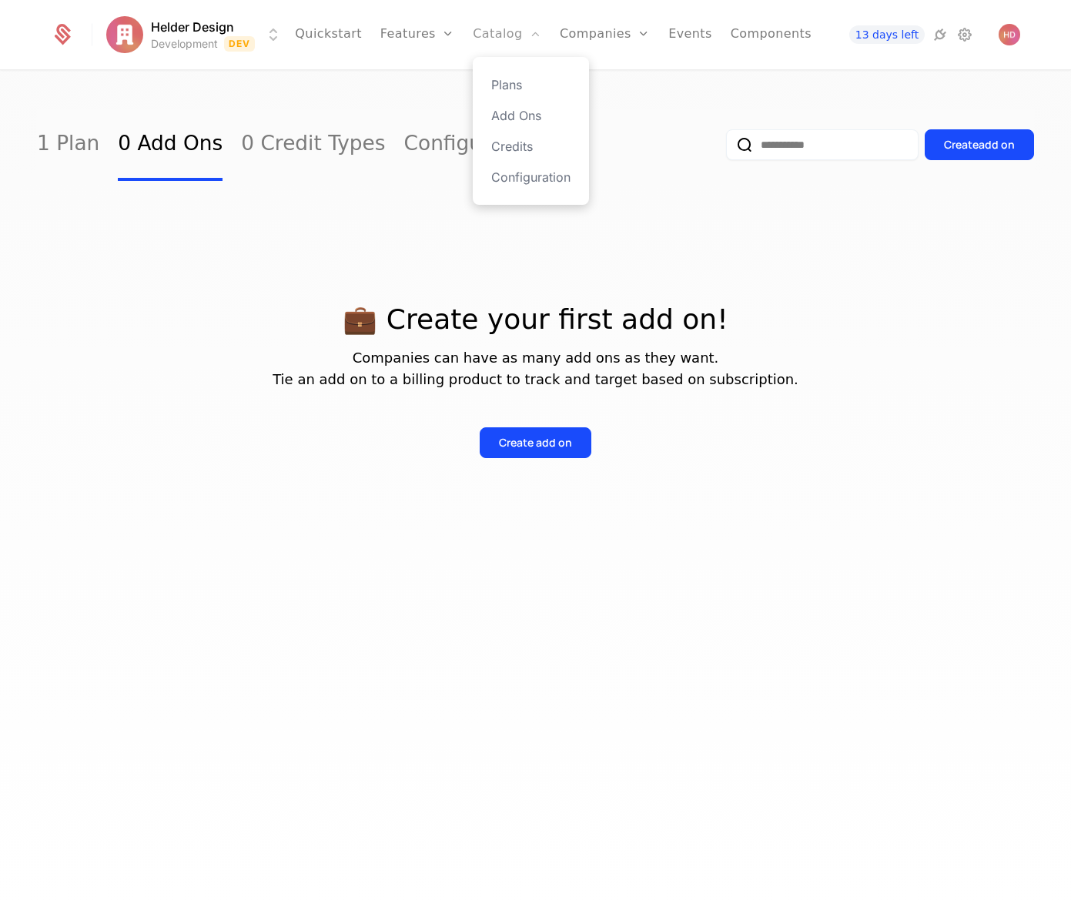
click at [491, 34] on link "Catalog" at bounding box center [507, 34] width 69 height 69
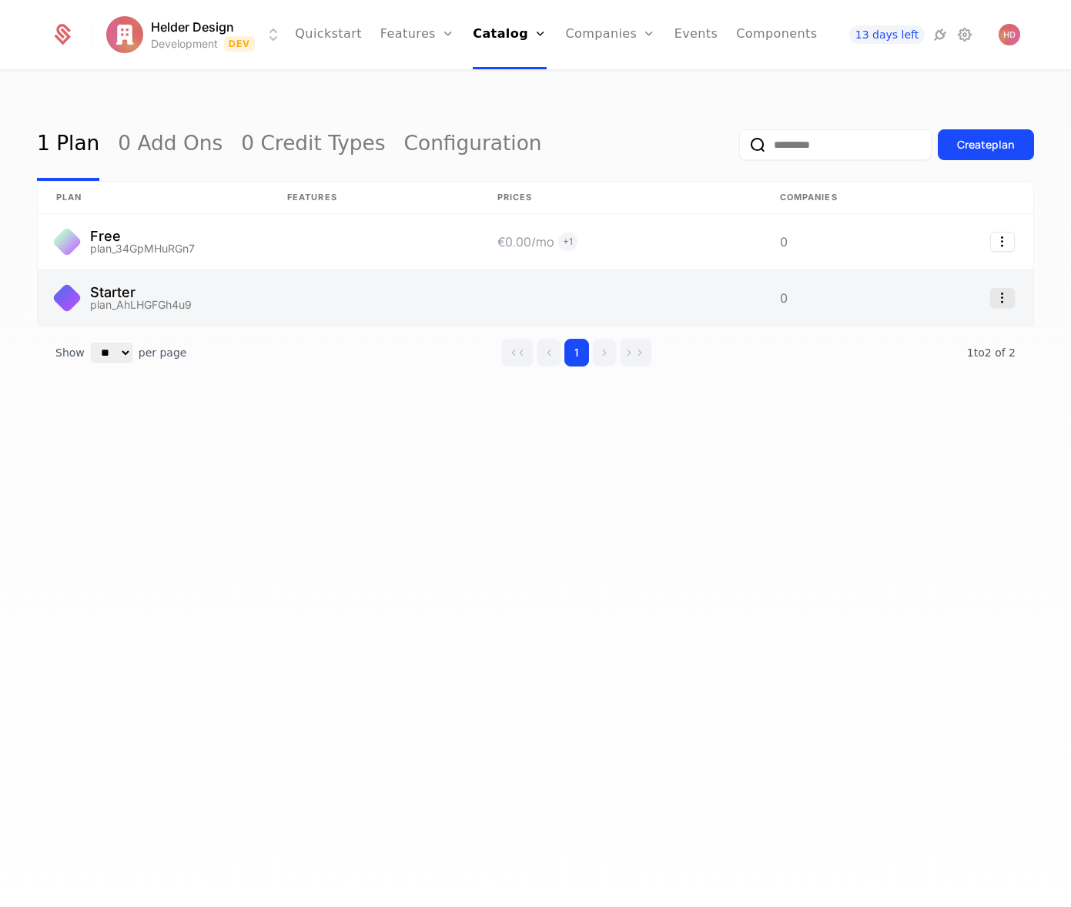
click at [1001, 293] on icon "Select action" at bounding box center [1002, 298] width 25 height 20
click at [537, 303] on html "Helder Design Development Dev Quickstart Features Features Flags Catalog Plans …" at bounding box center [535, 453] width 1071 height 907
click at [537, 303] on link at bounding box center [620, 297] width 283 height 55
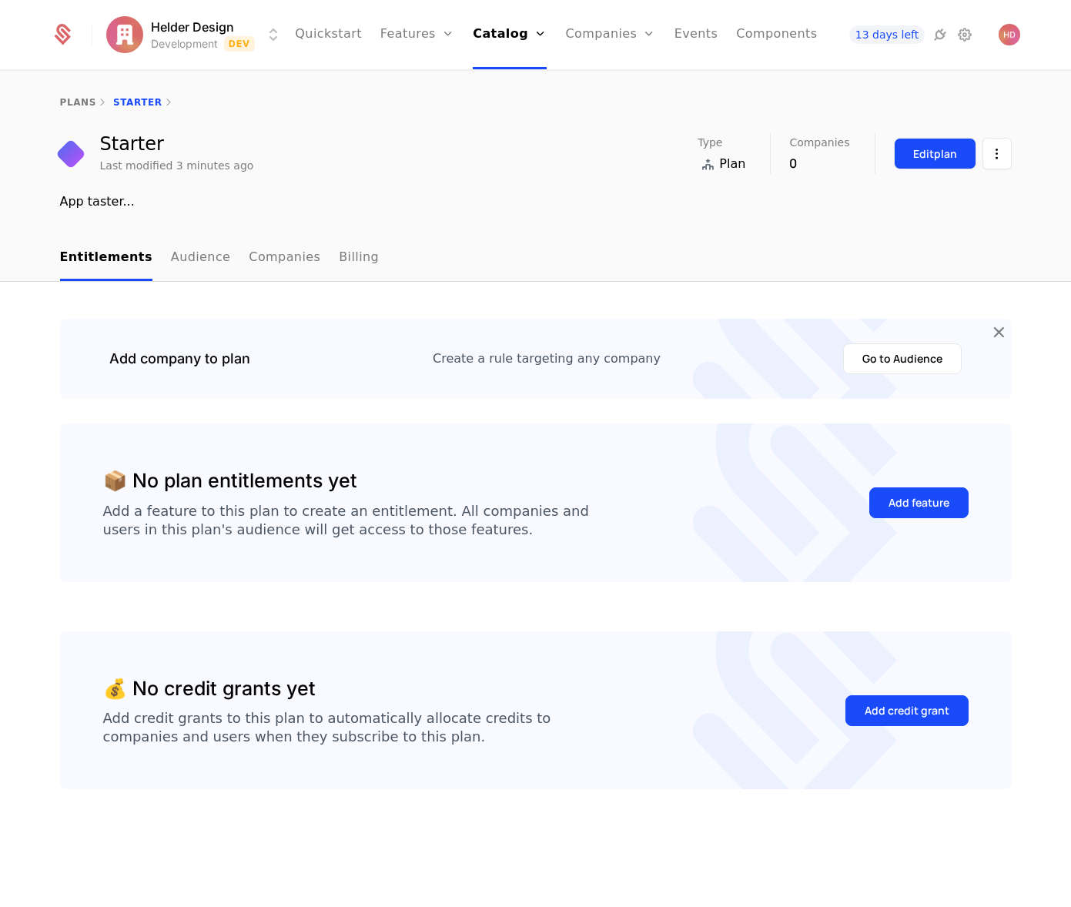
click at [941, 160] on div "Edit plan" at bounding box center [935, 153] width 44 height 15
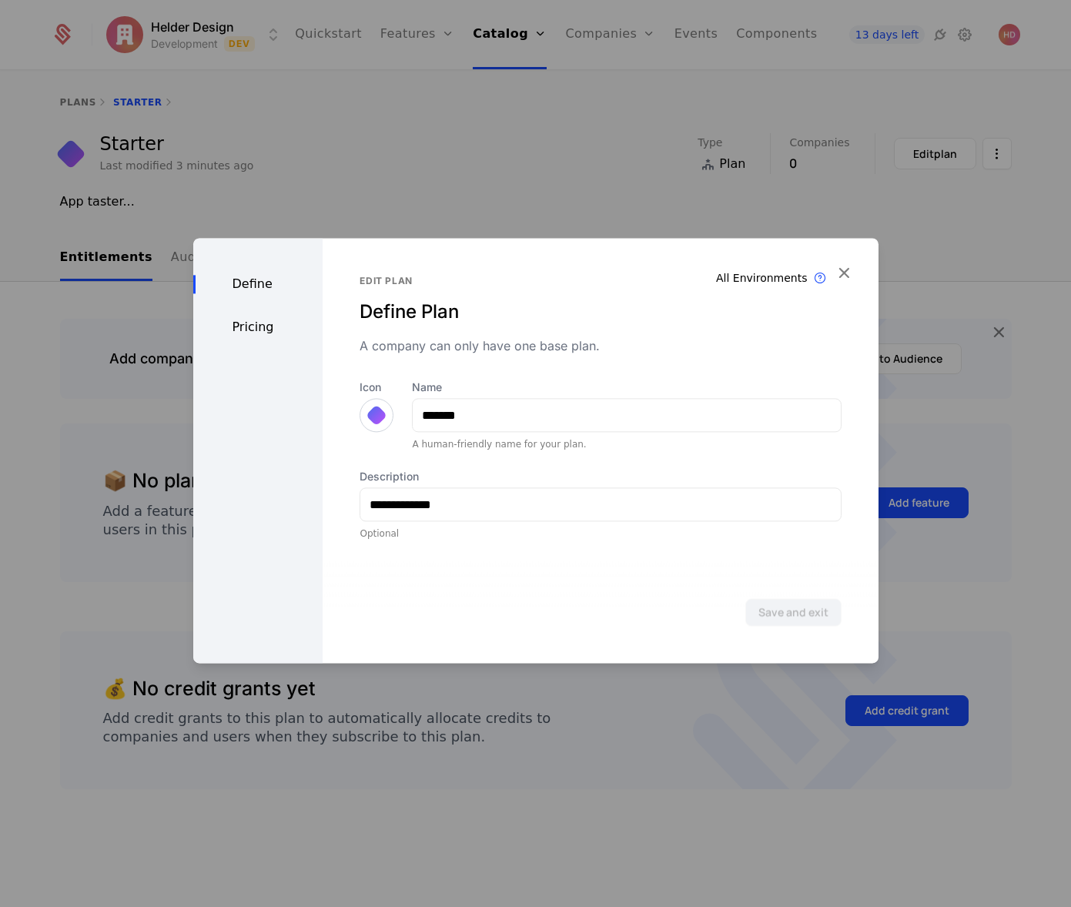
click at [639, 561] on div "**********" at bounding box center [600, 450] width 555 height 425
click at [566, 605] on div "Save and exit" at bounding box center [600, 612] width 555 height 102
click at [456, 502] on input "**********" at bounding box center [600, 504] width 480 height 32
click at [370, 414] on div at bounding box center [377, 415] width 22 height 22
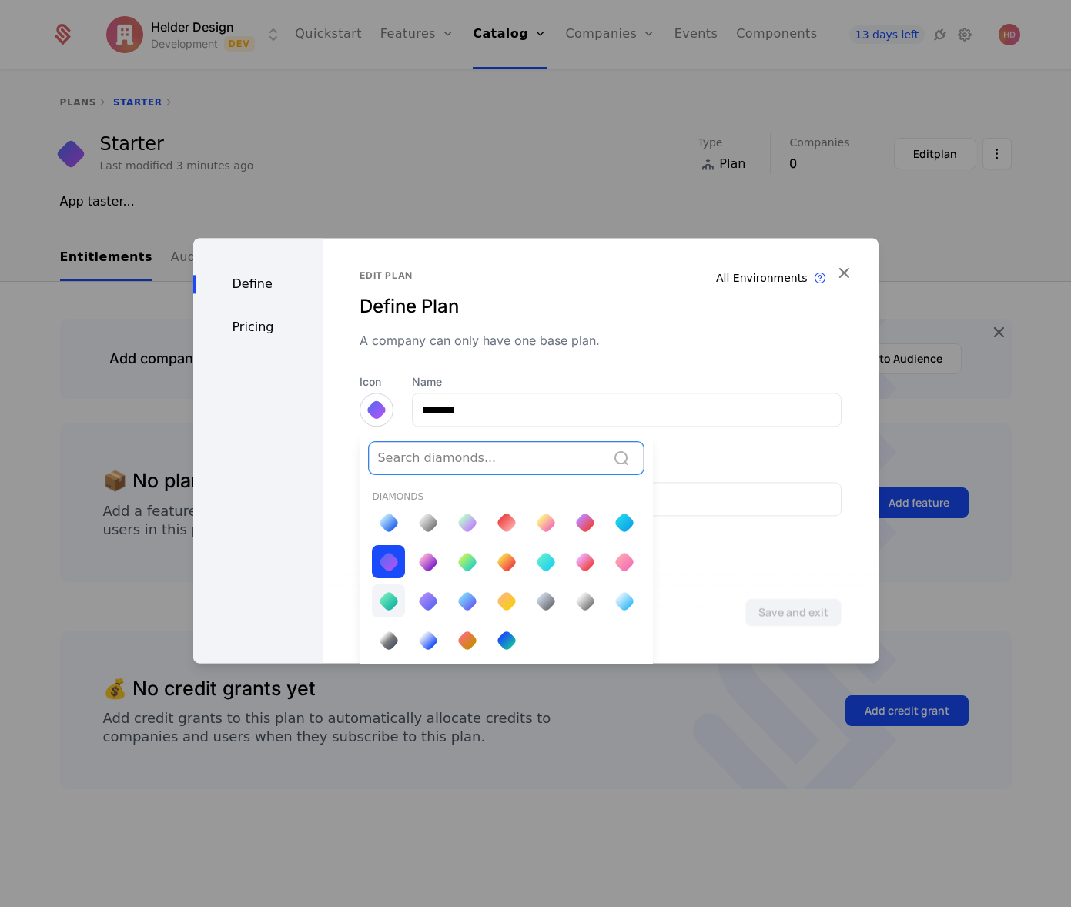
click at [388, 607] on div at bounding box center [389, 602] width 22 height 22
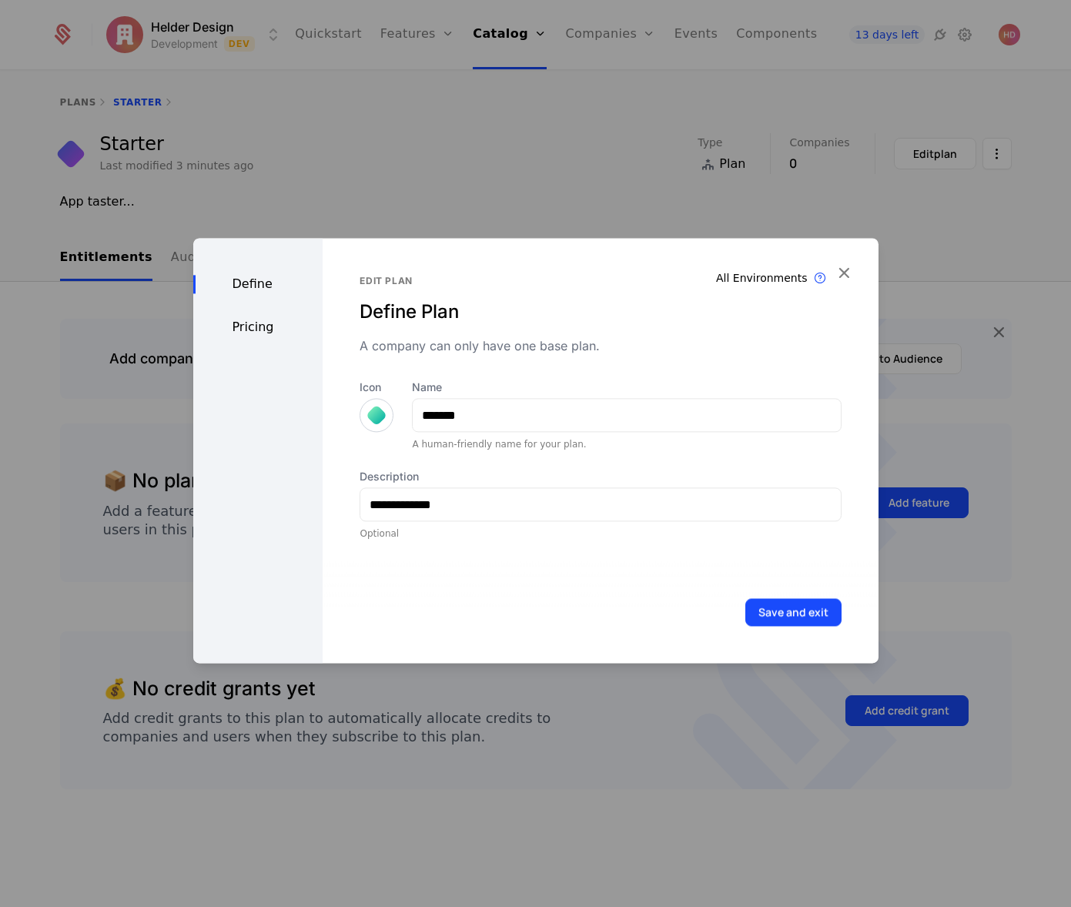
click at [371, 416] on div at bounding box center [377, 415] width 22 height 22
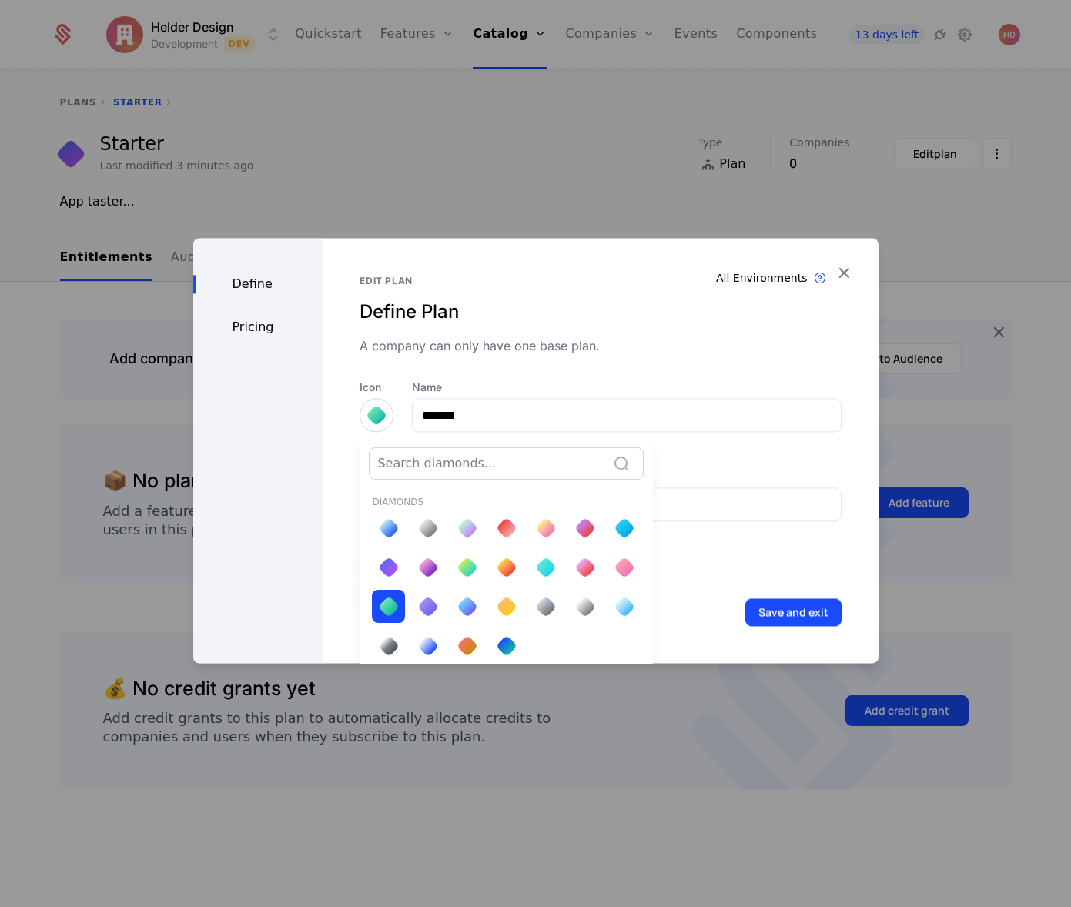
scroll to position [5, 0]
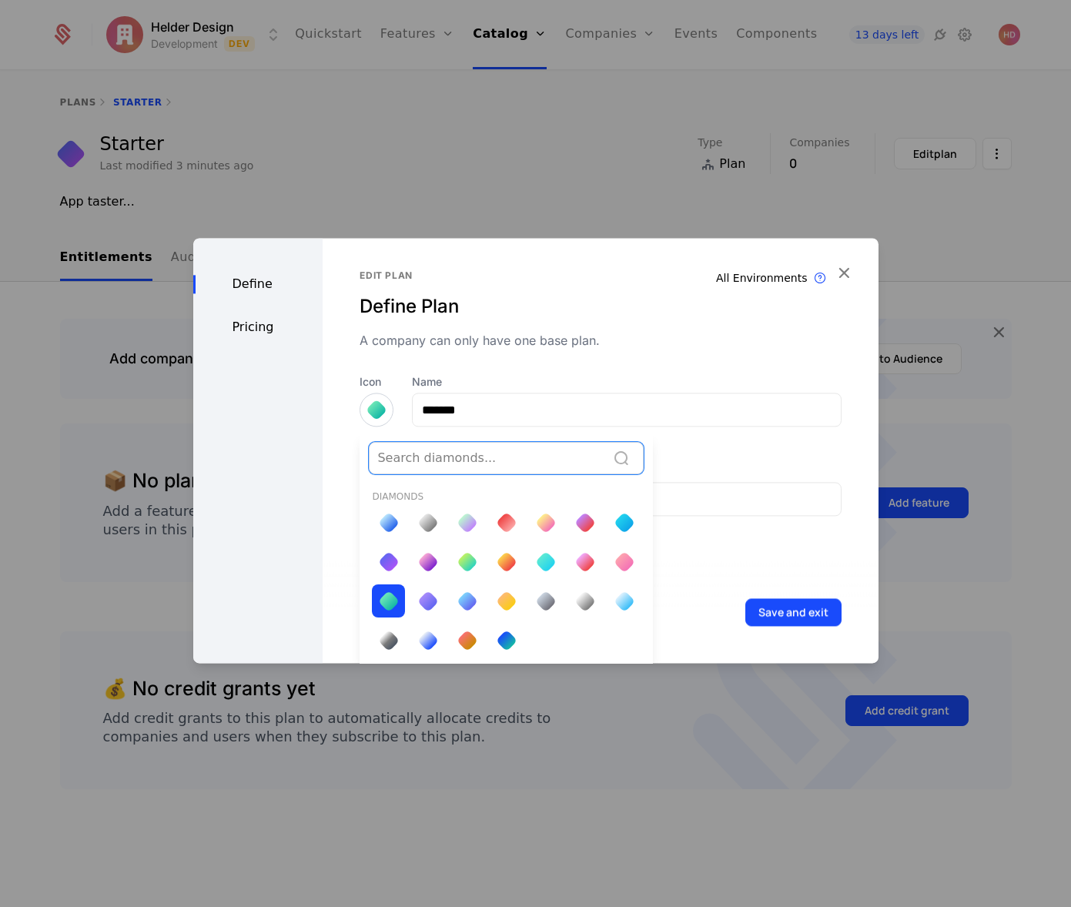
click at [384, 605] on div at bounding box center [389, 602] width 22 height 22
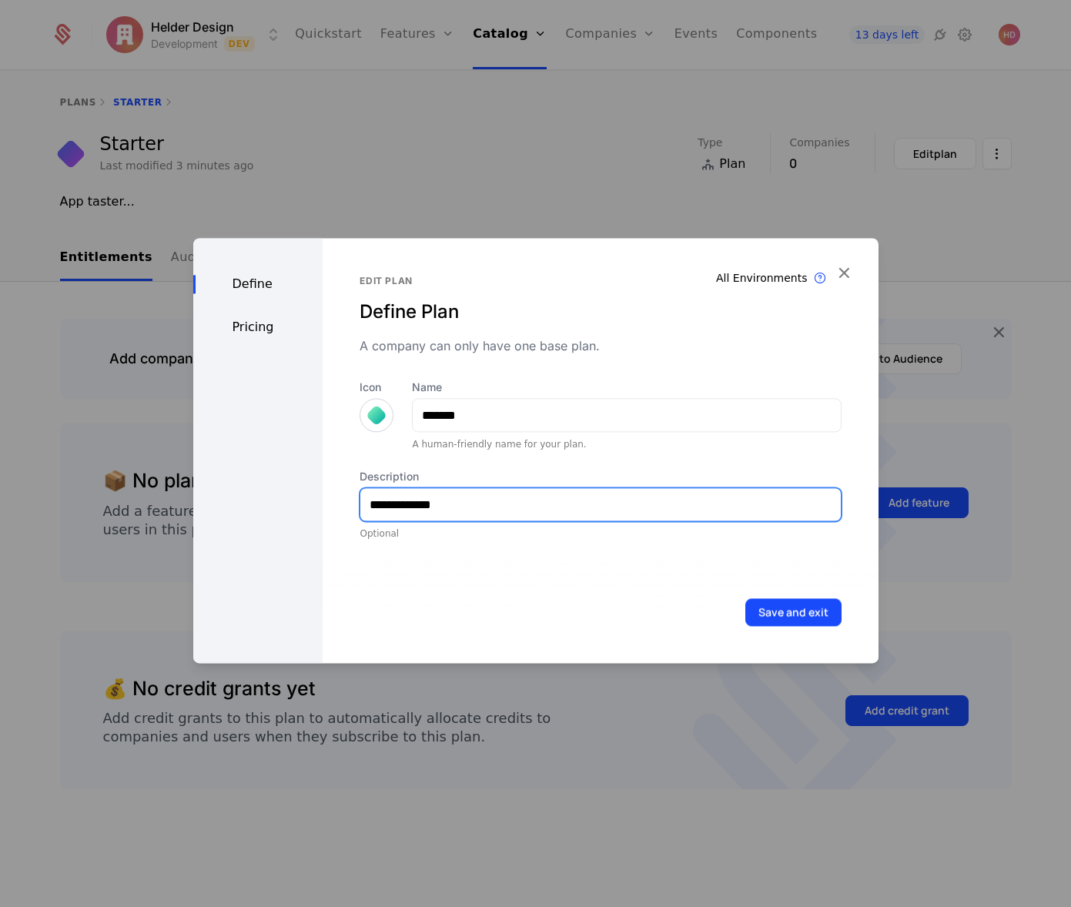
click at [513, 508] on input "**********" at bounding box center [600, 504] width 480 height 32
click at [252, 329] on div "Pricing" at bounding box center [258, 327] width 130 height 18
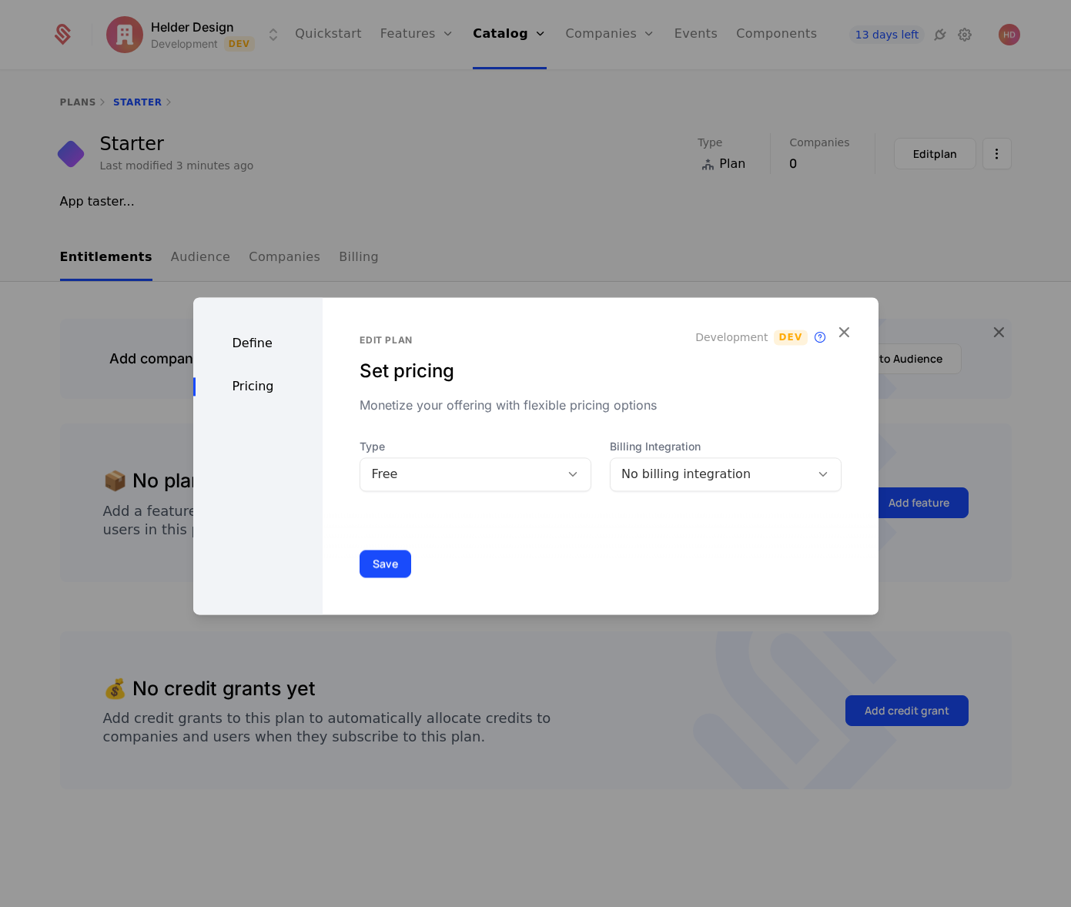
click at [437, 470] on div "Free" at bounding box center [460, 474] width 178 height 18
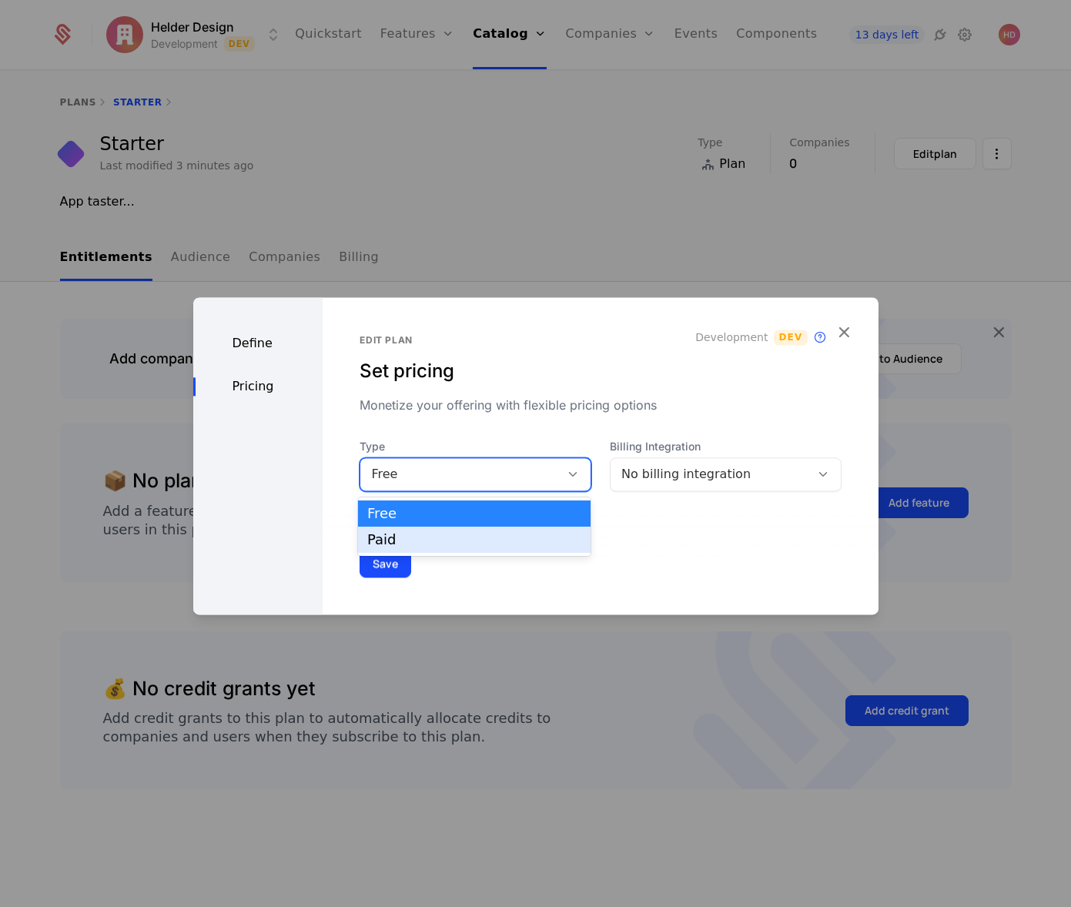
click at [369, 545] on div "Paid" at bounding box center [474, 540] width 214 height 14
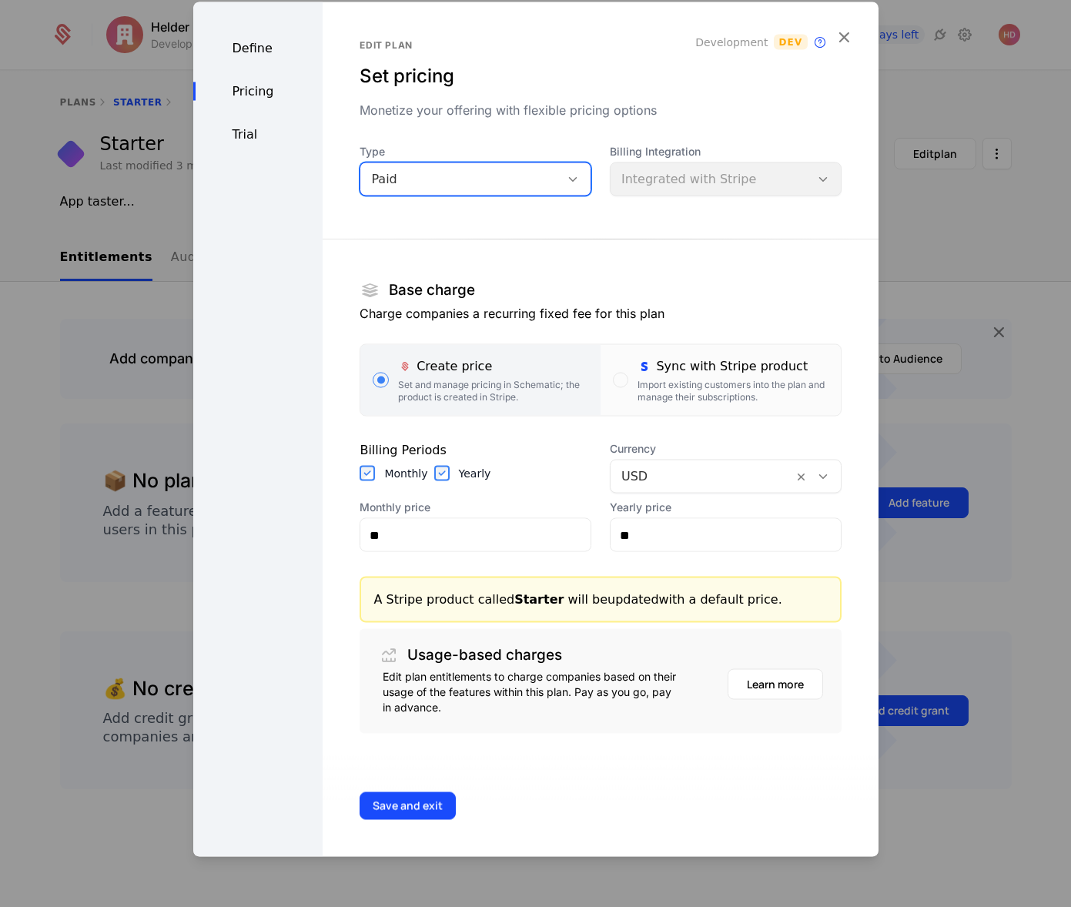
click at [697, 177] on div "Billing Integration Integrated with Stripe" at bounding box center [726, 170] width 232 height 52
click at [683, 185] on div "Billing Integration Integrated with Stripe" at bounding box center [726, 170] width 232 height 52
click at [692, 179] on div "Billing Integration Integrated with Stripe" at bounding box center [726, 170] width 232 height 52
click at [661, 374] on div "Sync with Stripe product" at bounding box center [733, 366] width 190 height 18
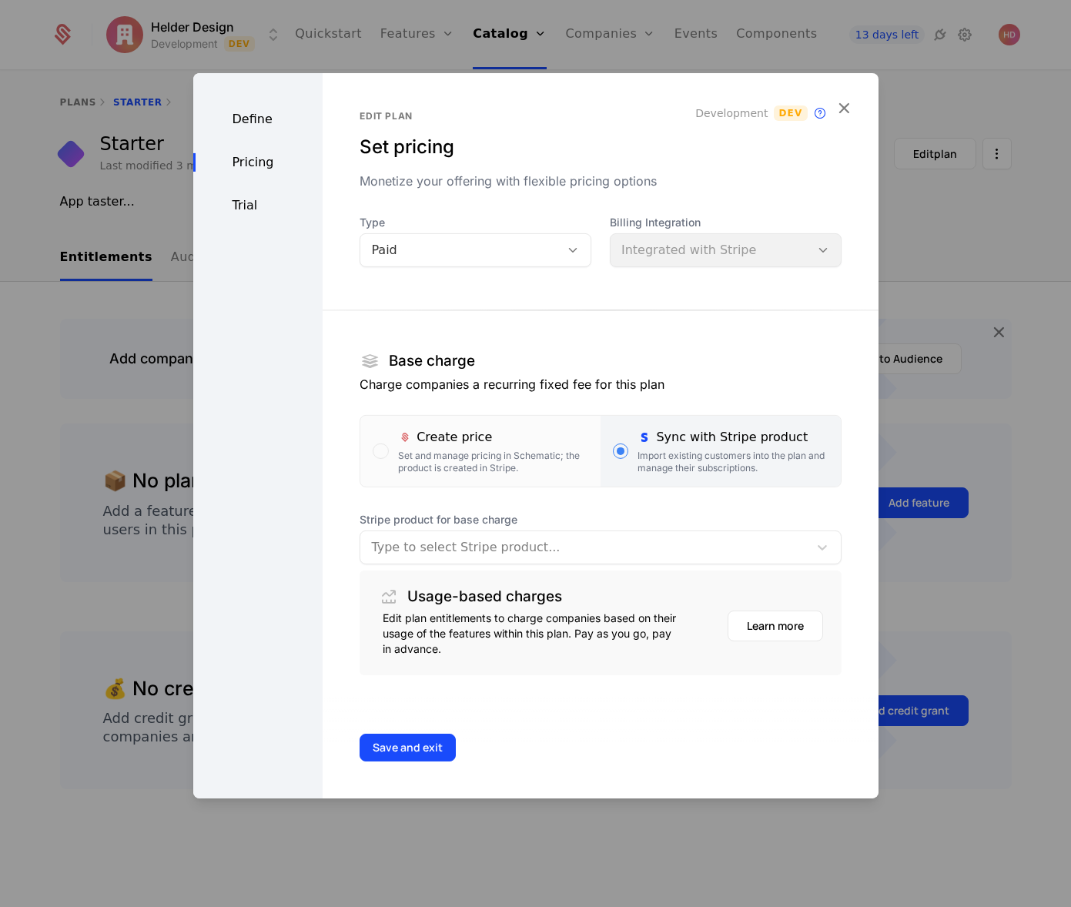
click at [454, 546] on div at bounding box center [584, 548] width 426 height 22
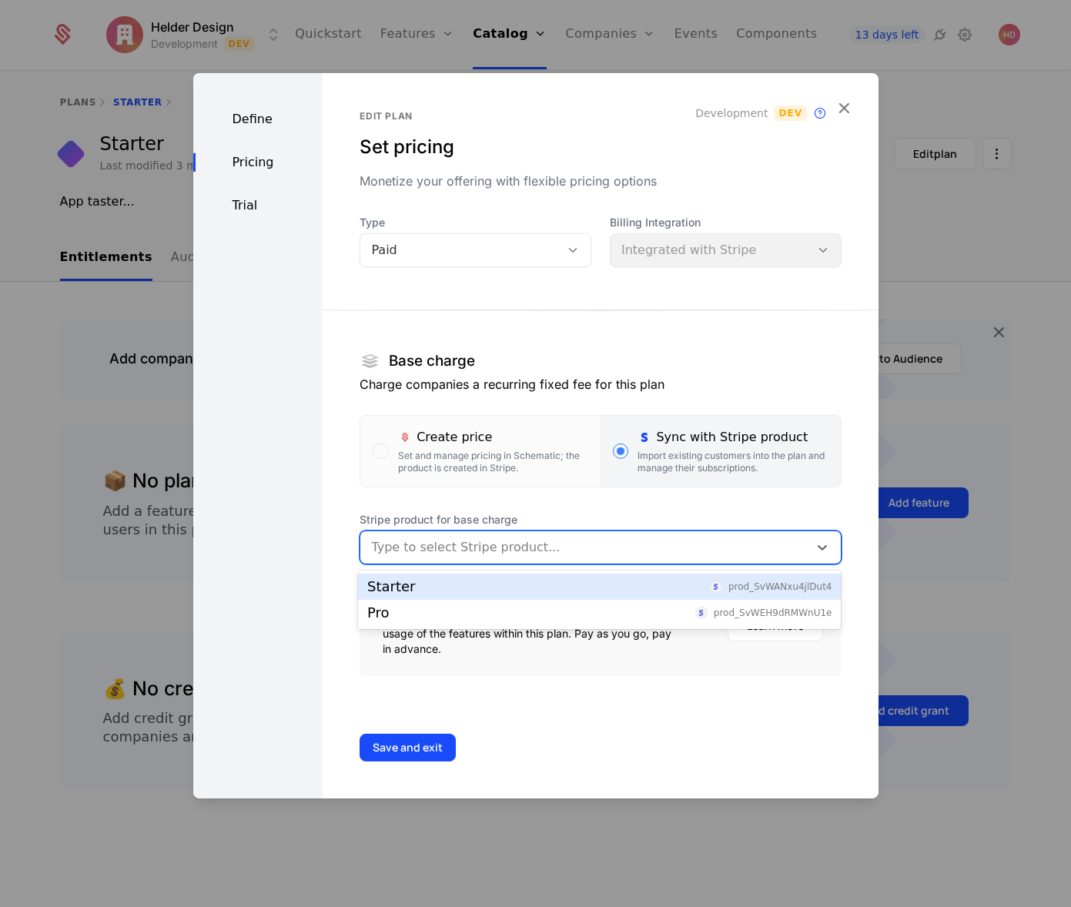
click at [408, 592] on div "Starter" at bounding box center [391, 587] width 48 height 14
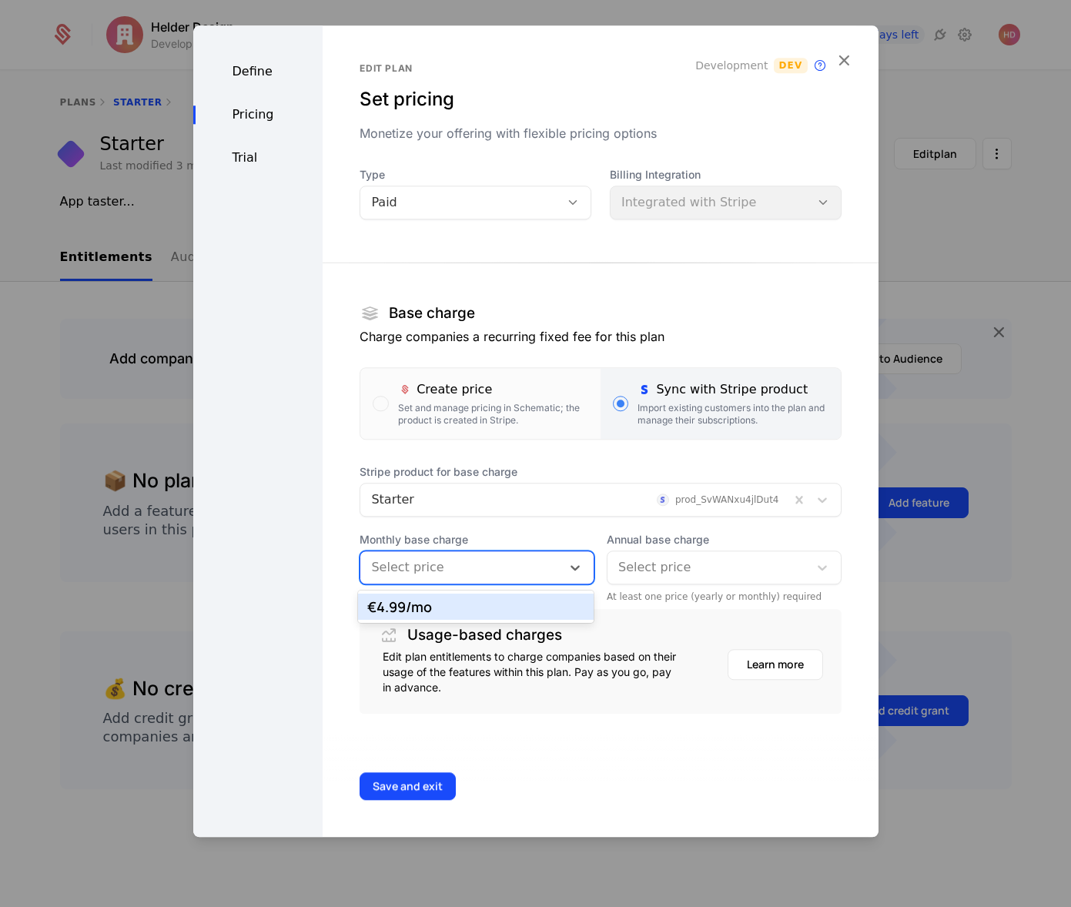
click at [437, 558] on div at bounding box center [460, 568] width 179 height 22
click at [417, 608] on div "€4.99 /mo" at bounding box center [475, 607] width 217 height 14
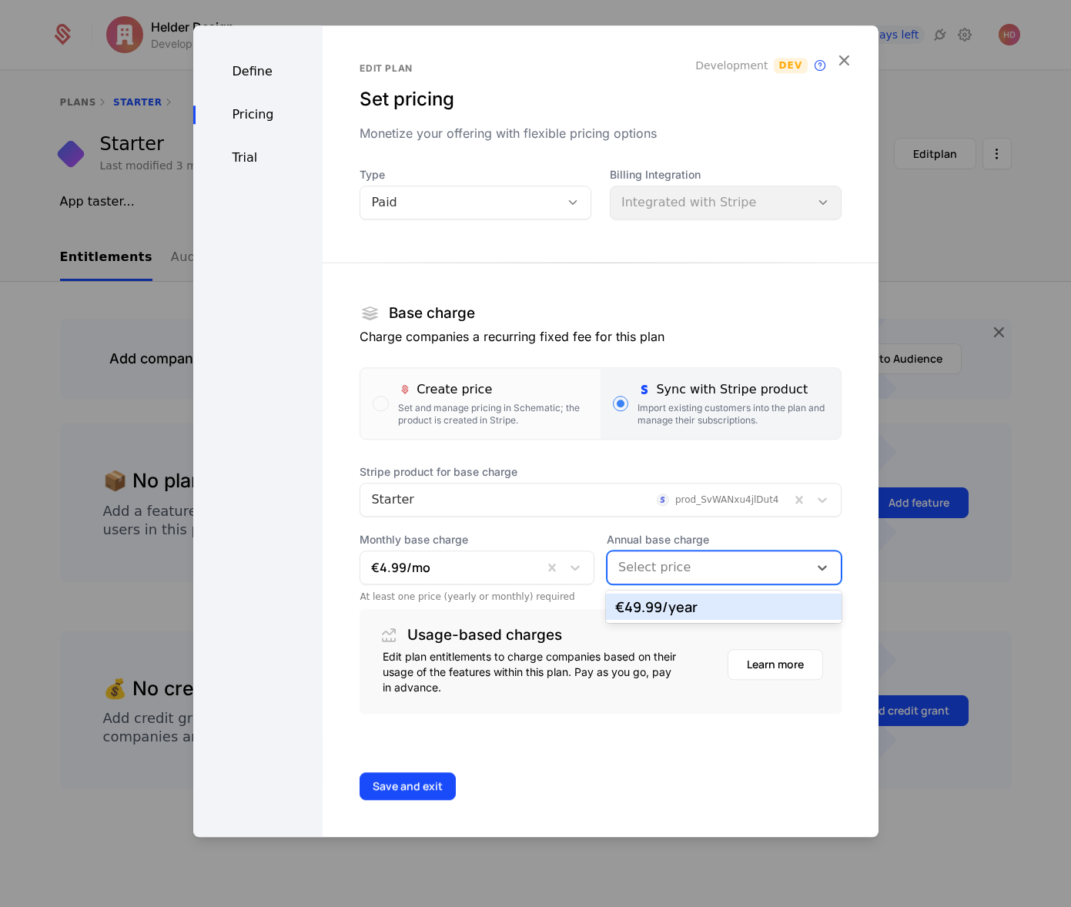
click at [679, 565] on div at bounding box center [707, 568] width 179 height 22
click at [673, 609] on div "€49.99 /year" at bounding box center [723, 607] width 217 height 14
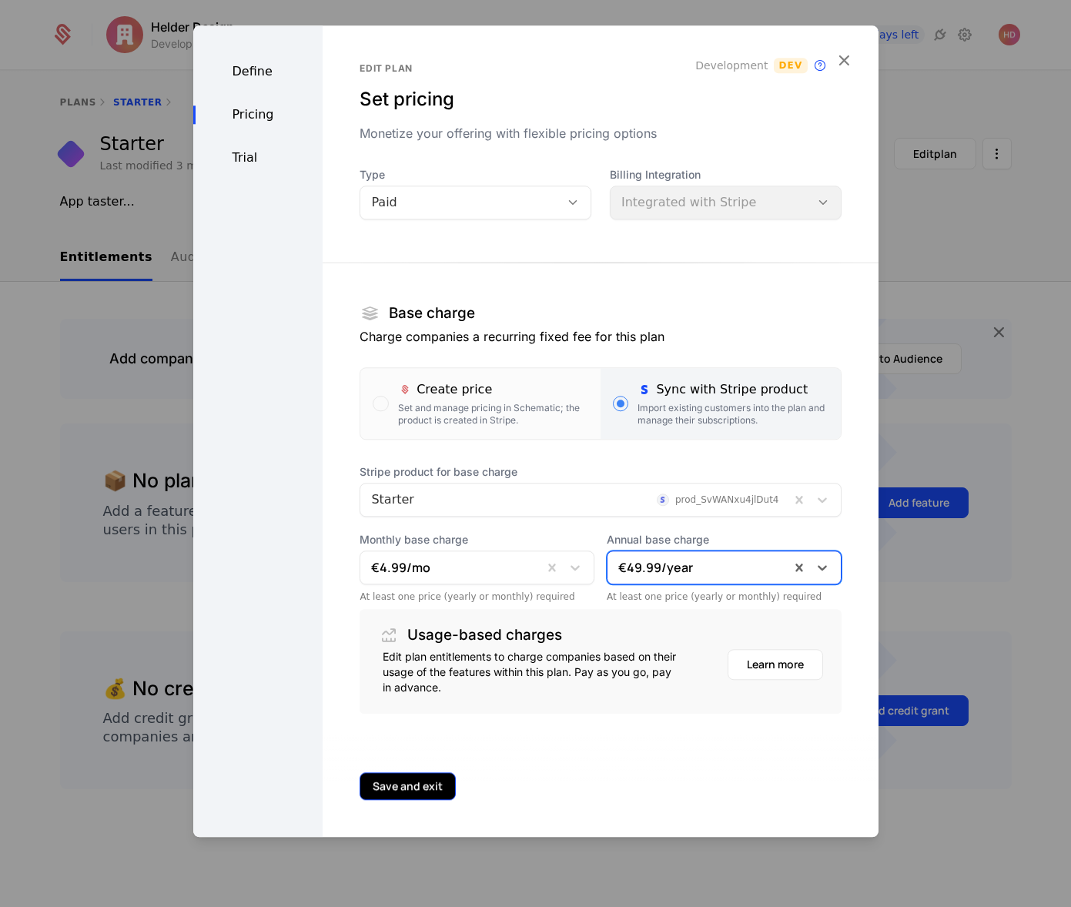
click at [374, 785] on button "Save and exit" at bounding box center [408, 786] width 96 height 28
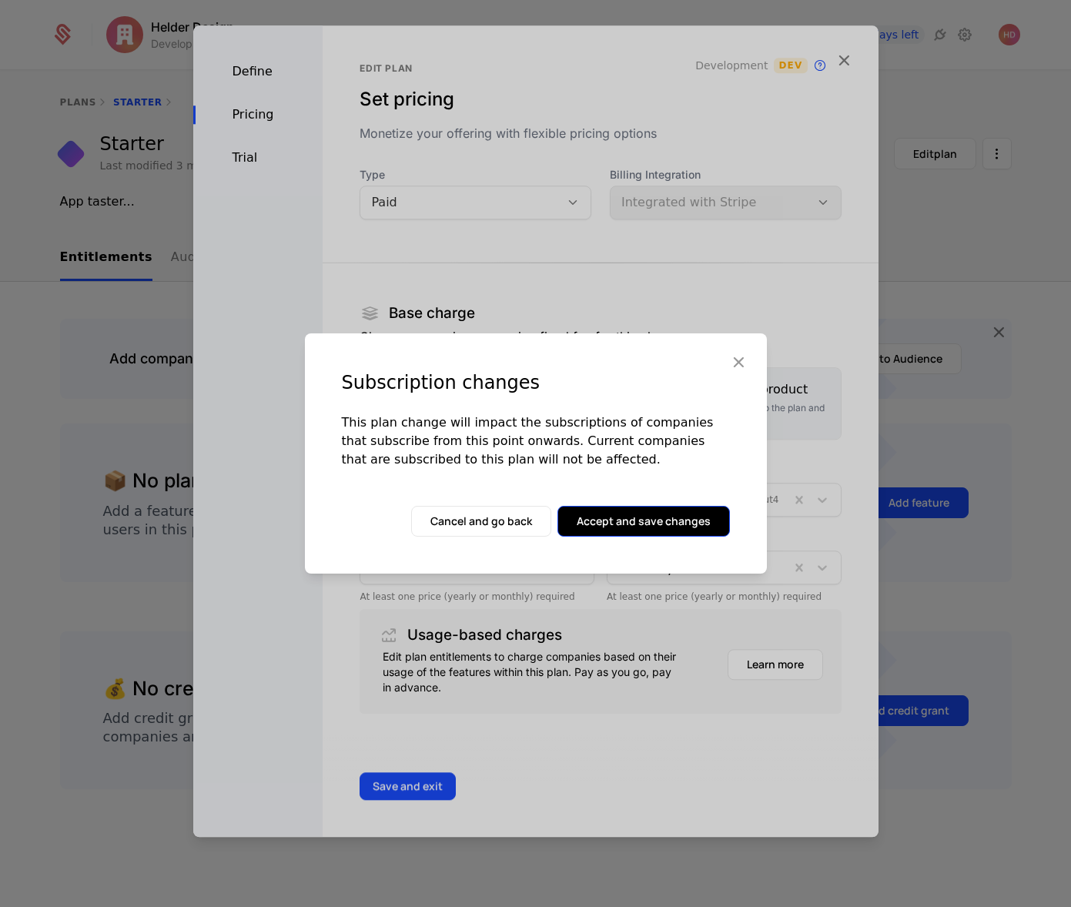
click at [657, 521] on button "Accept and save changes" at bounding box center [644, 521] width 173 height 31
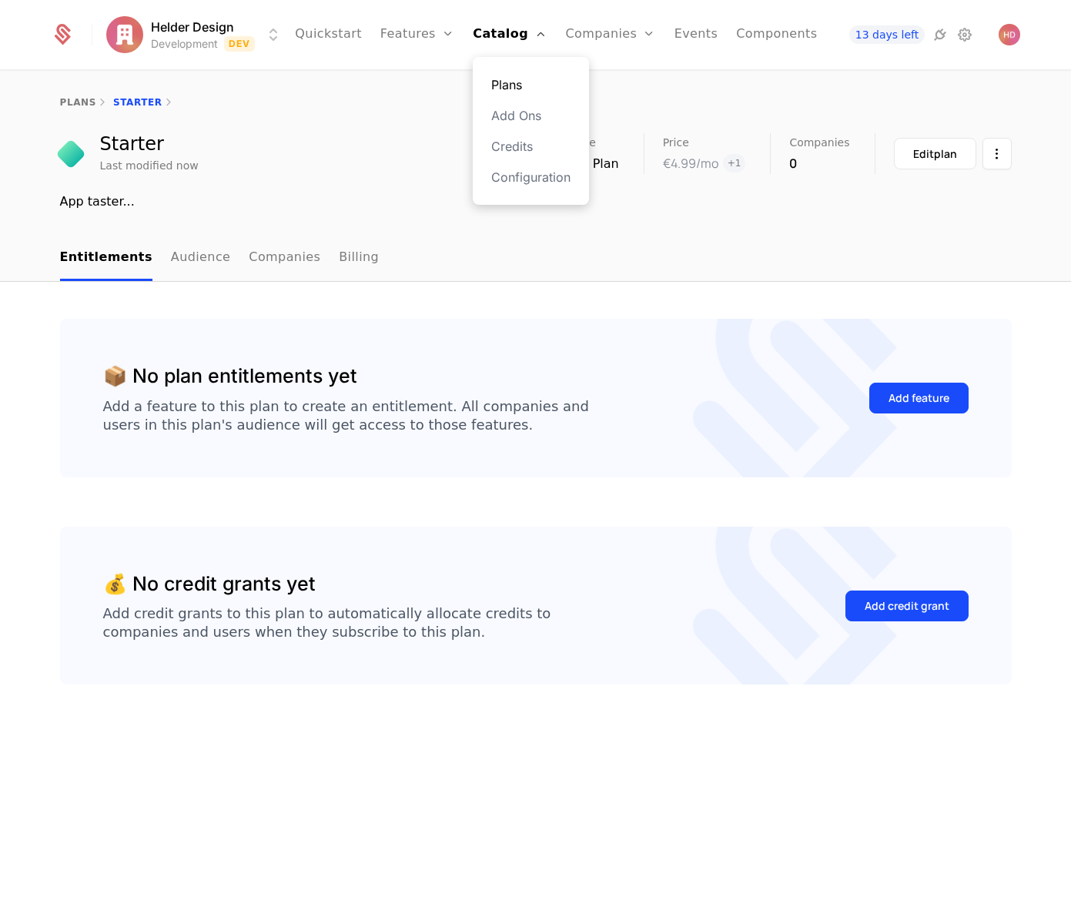
click at [501, 77] on link "Plans" at bounding box center [530, 84] width 79 height 18
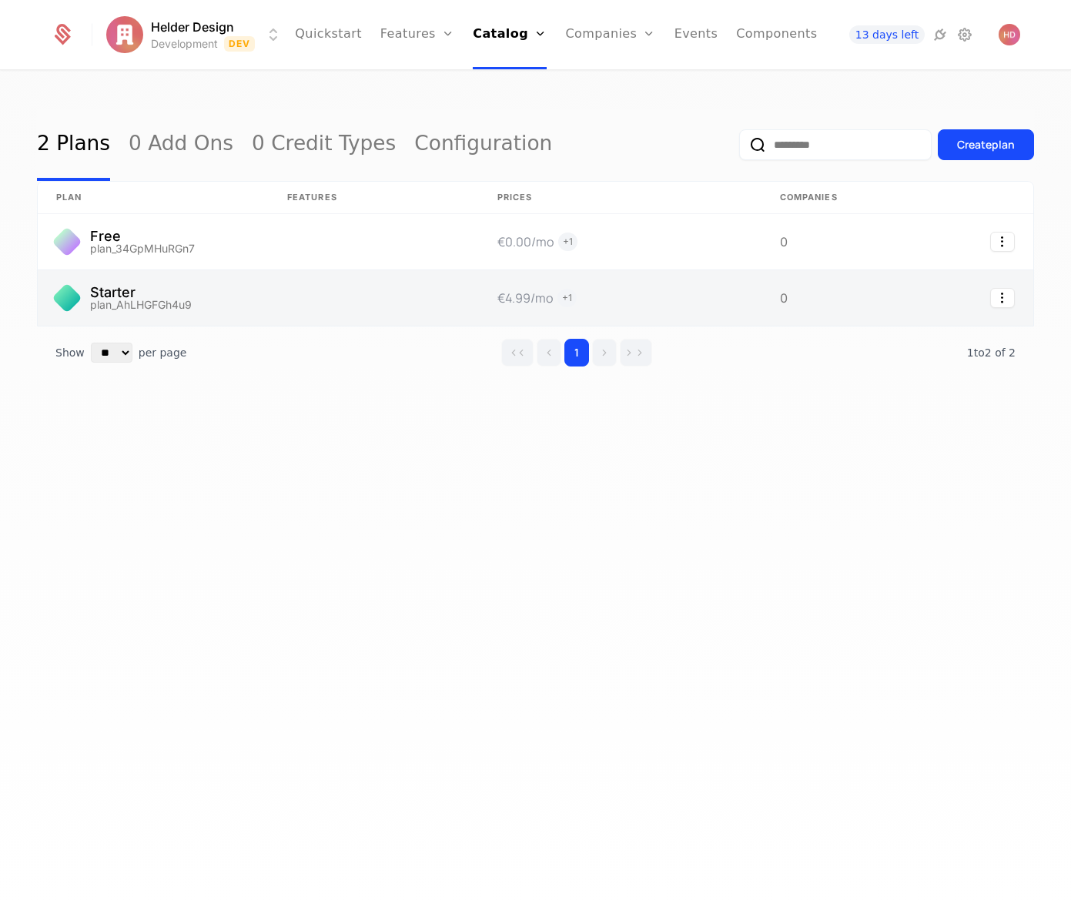
click at [304, 294] on link at bounding box center [374, 297] width 210 height 55
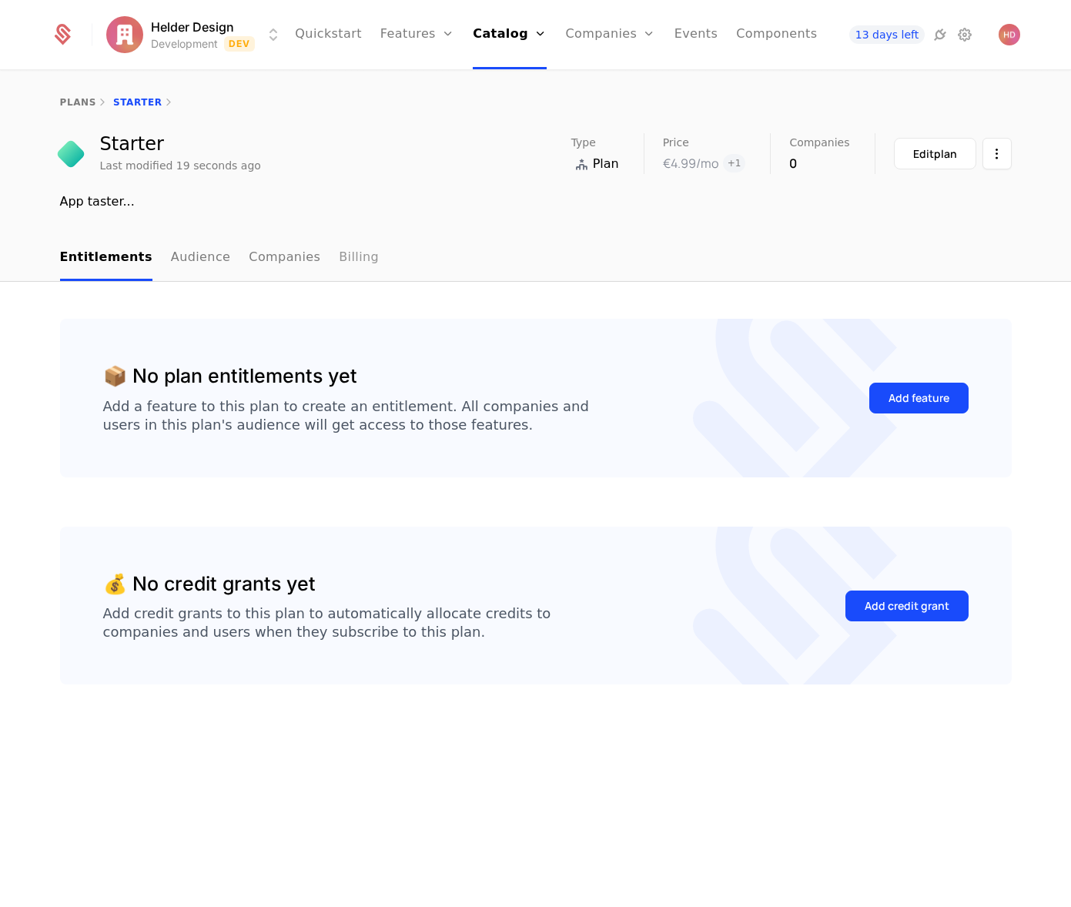
click at [339, 256] on link "Billing" at bounding box center [359, 258] width 40 height 45
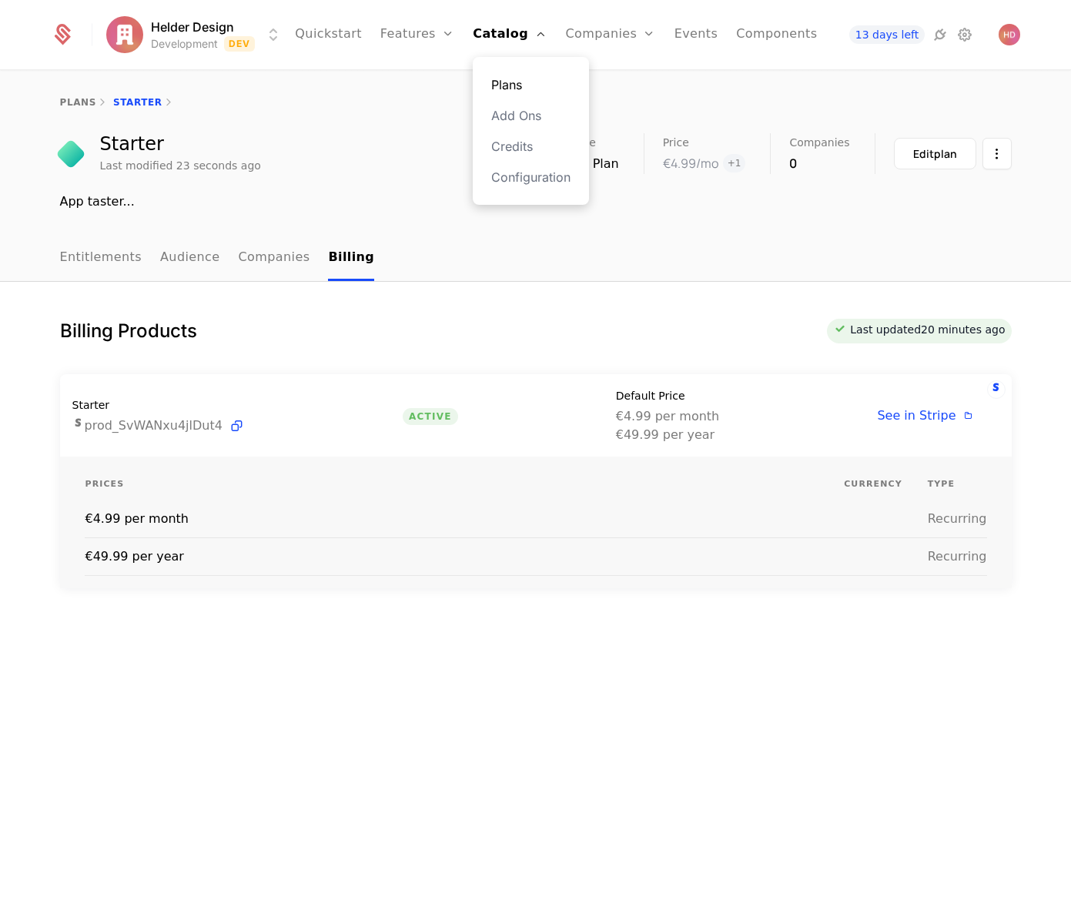
click at [499, 85] on link "Plans" at bounding box center [530, 84] width 79 height 18
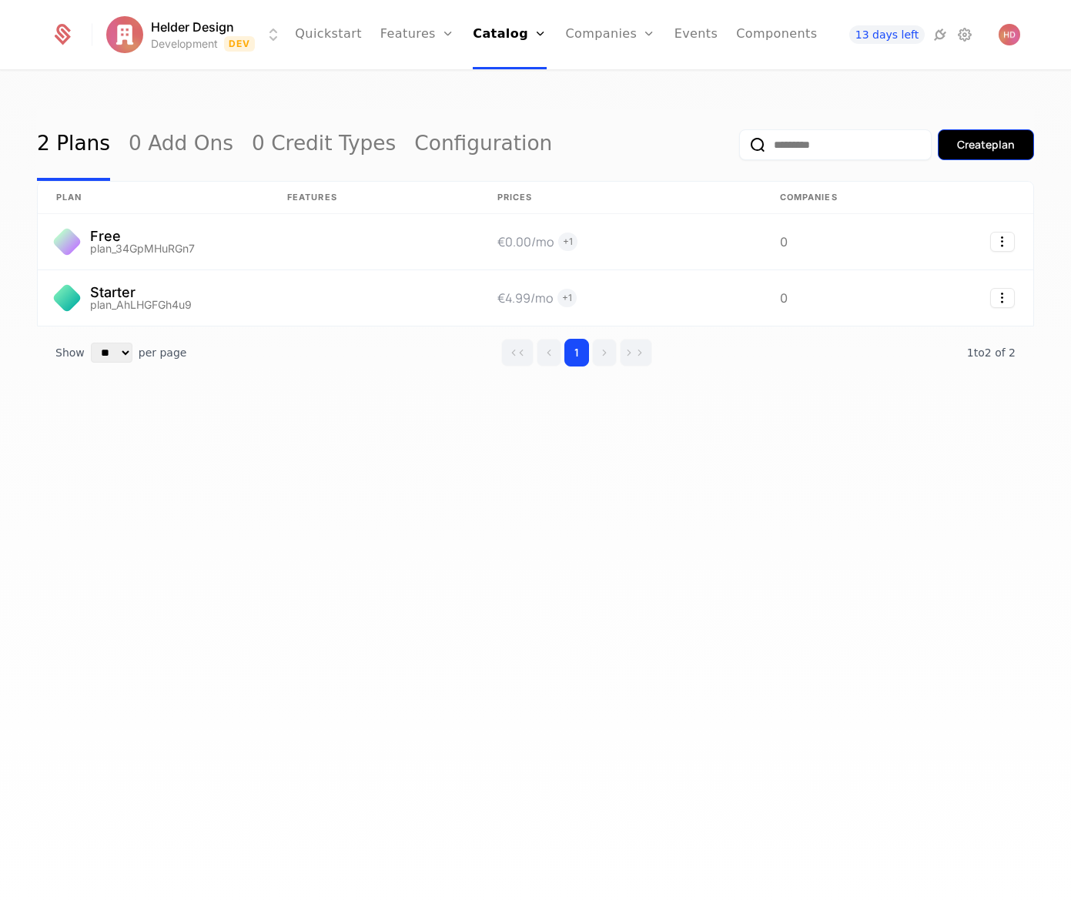
click at [990, 148] on div "Create plan" at bounding box center [986, 144] width 58 height 15
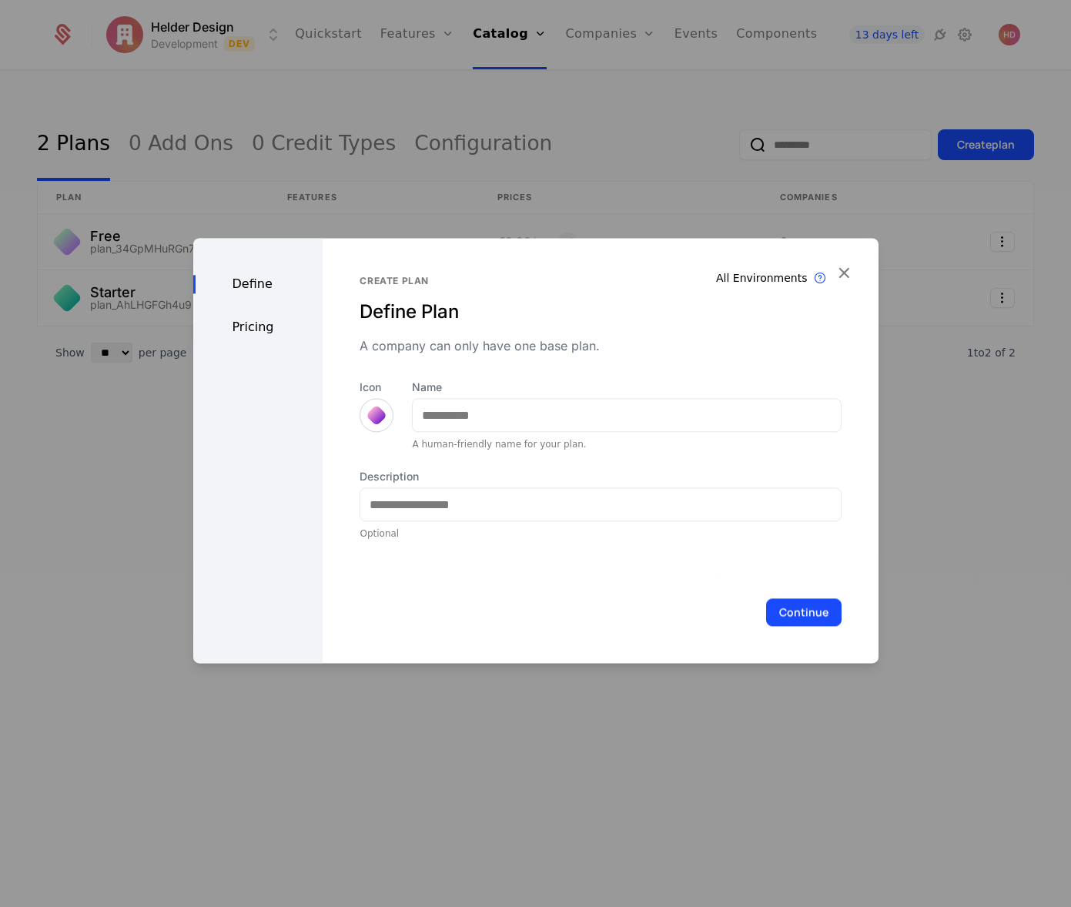
click at [369, 414] on div at bounding box center [377, 415] width 22 height 22
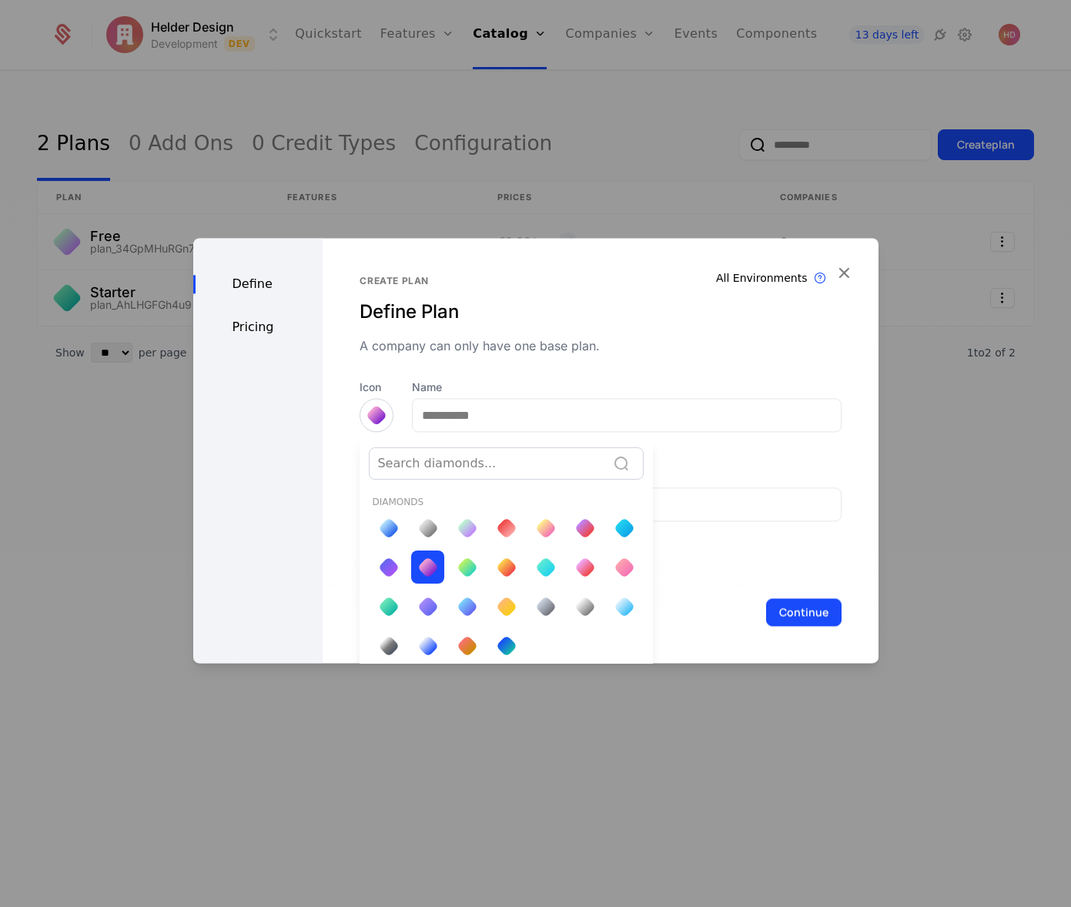
scroll to position [5, 0]
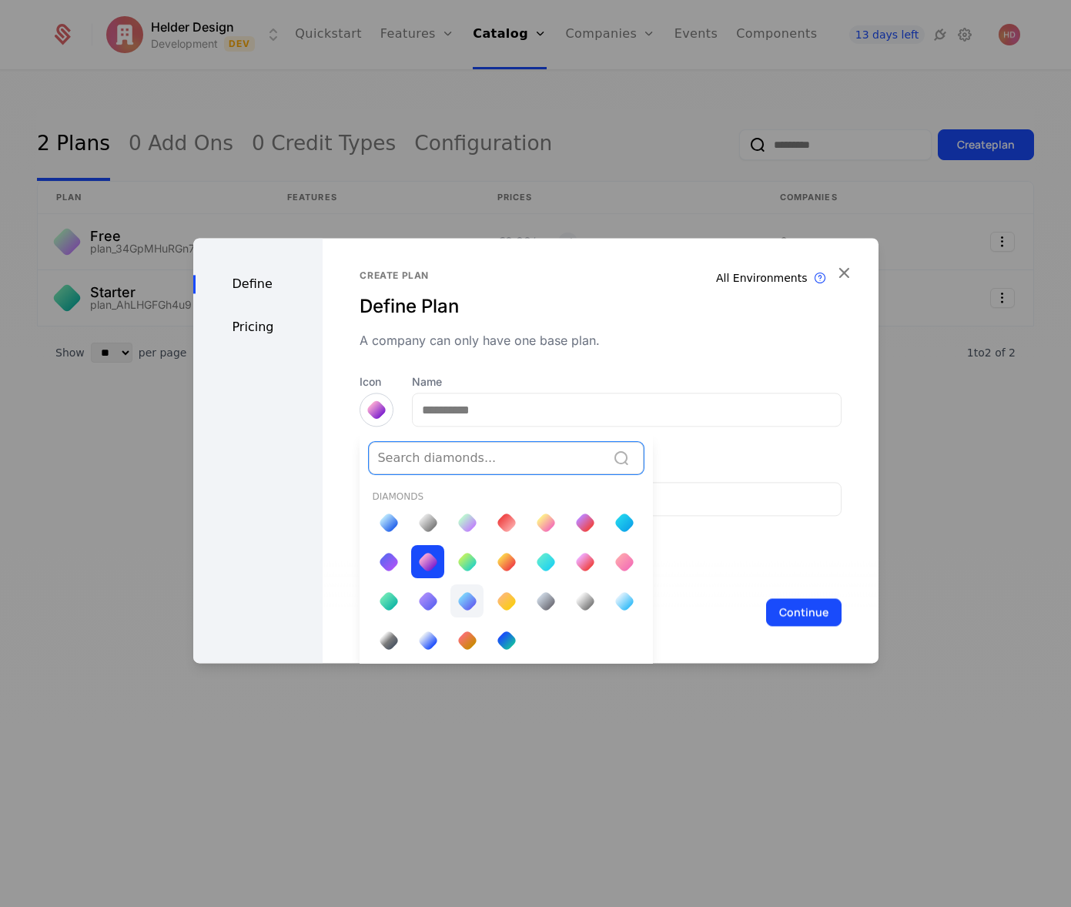
click at [469, 595] on div at bounding box center [468, 602] width 22 height 22
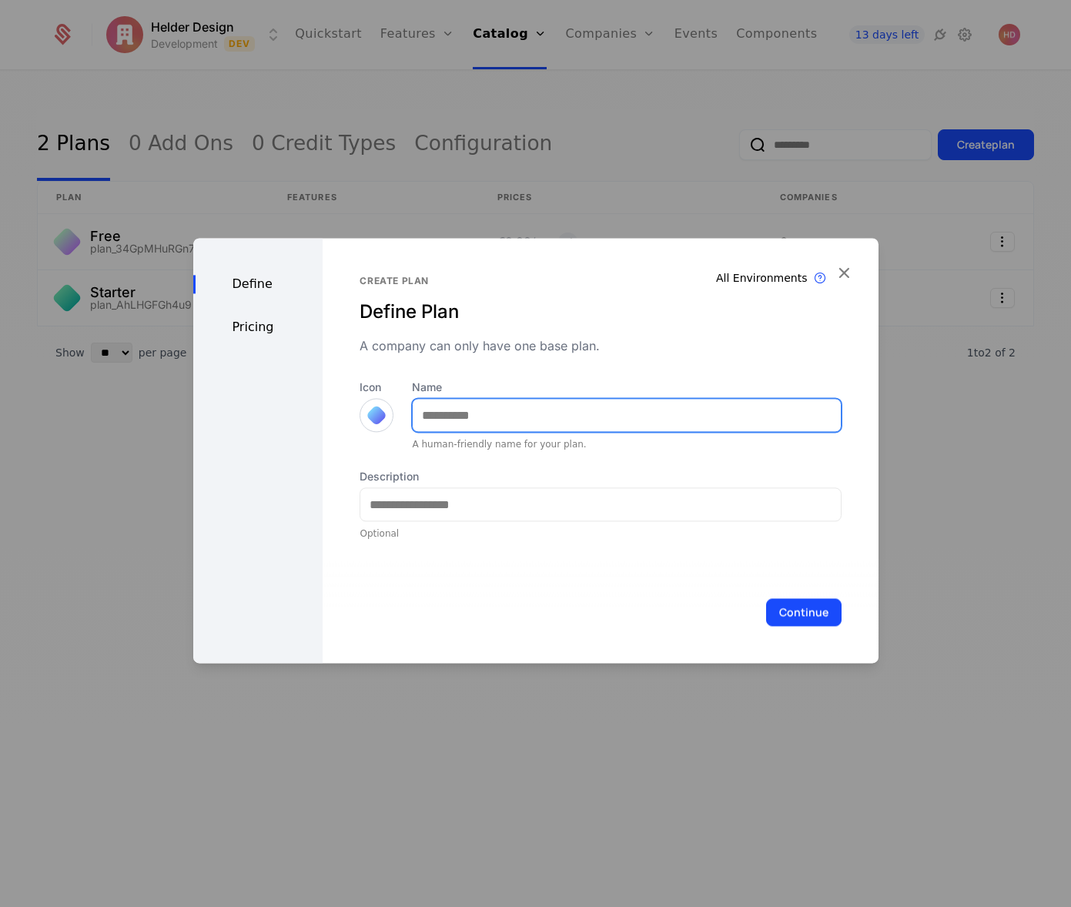
click at [464, 411] on input "Name" at bounding box center [626, 415] width 427 height 32
type input "***"
click at [441, 522] on div "Description Optional" at bounding box center [600, 504] width 481 height 71
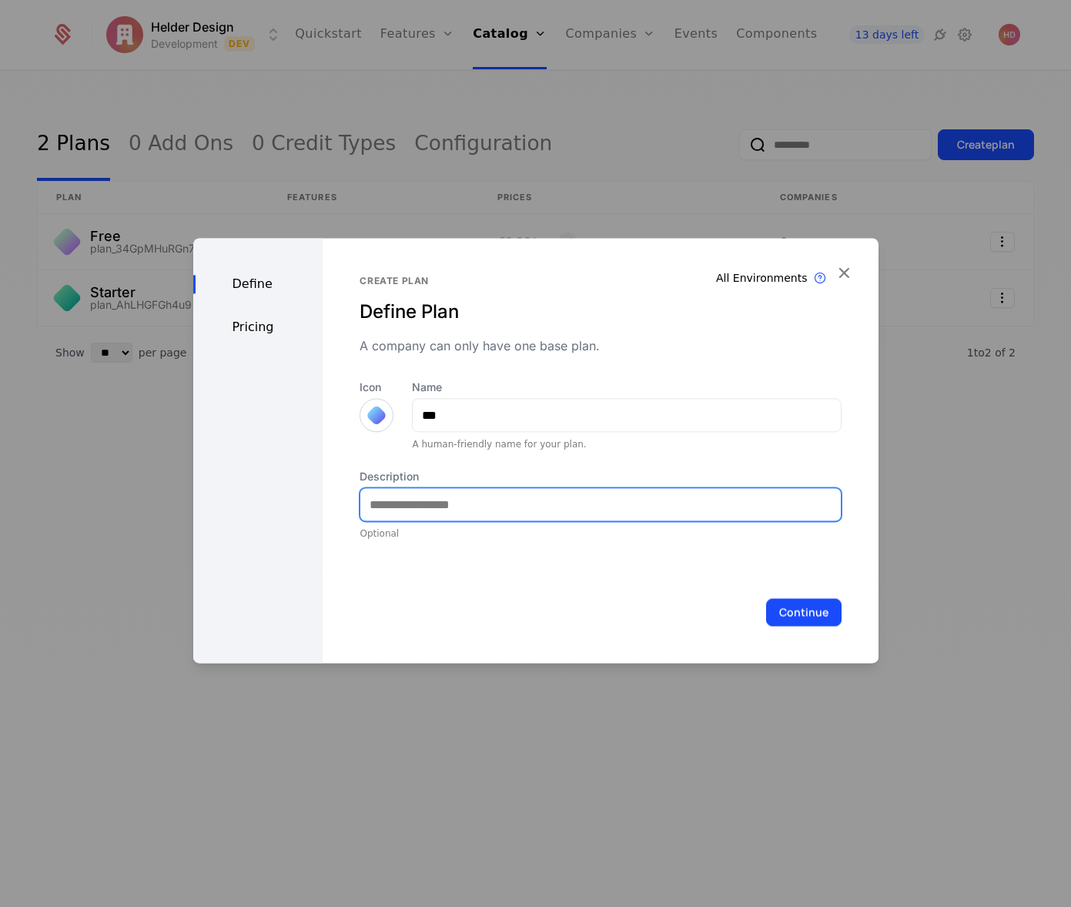
click at [438, 503] on input "Description" at bounding box center [600, 504] width 480 height 32
paste input "**********"
type input "**********"
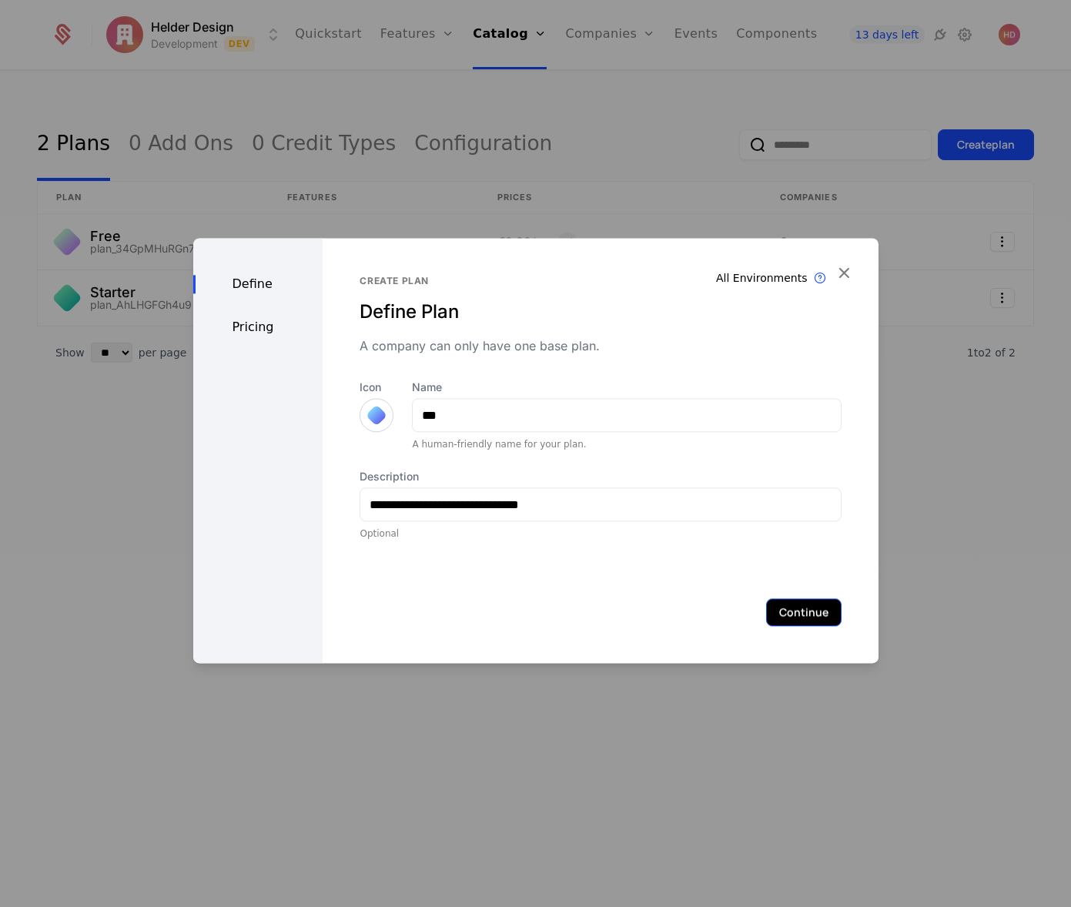
click at [819, 613] on button "Continue" at bounding box center [803, 612] width 75 height 28
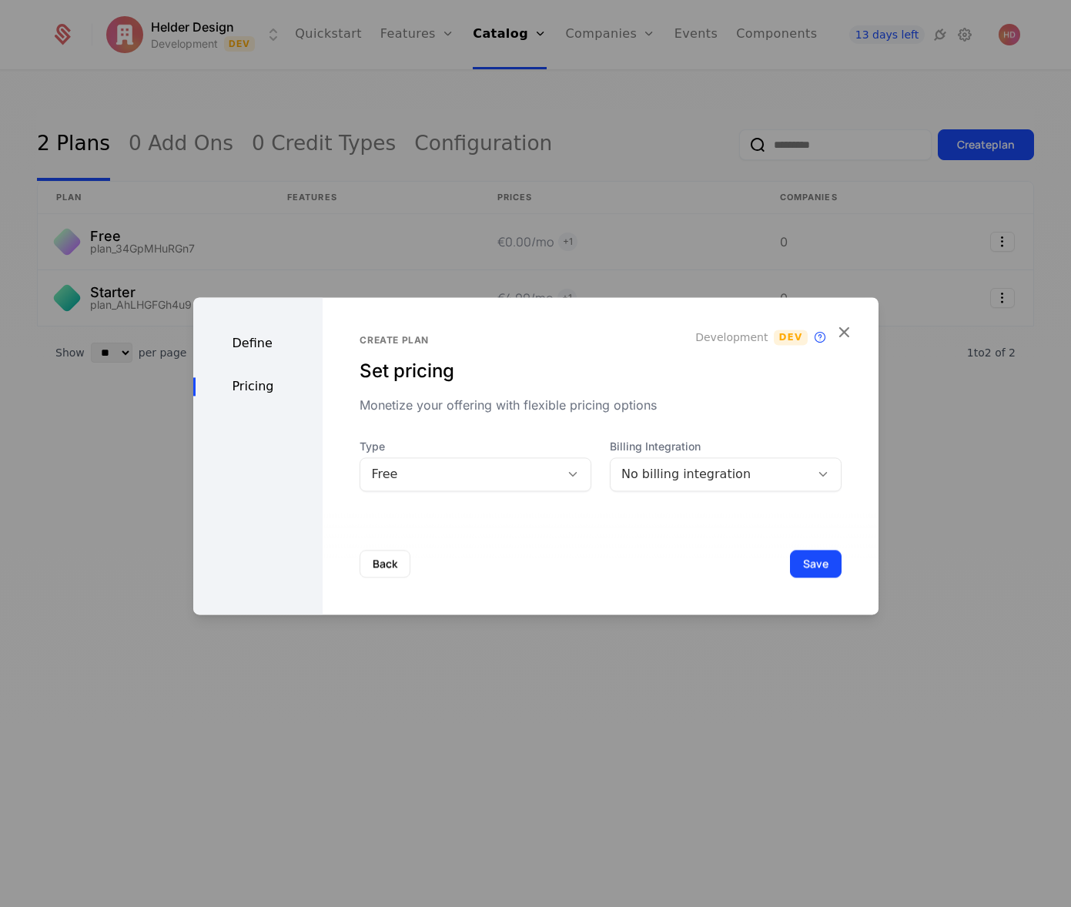
click at [450, 479] on div "Free" at bounding box center [460, 474] width 178 height 18
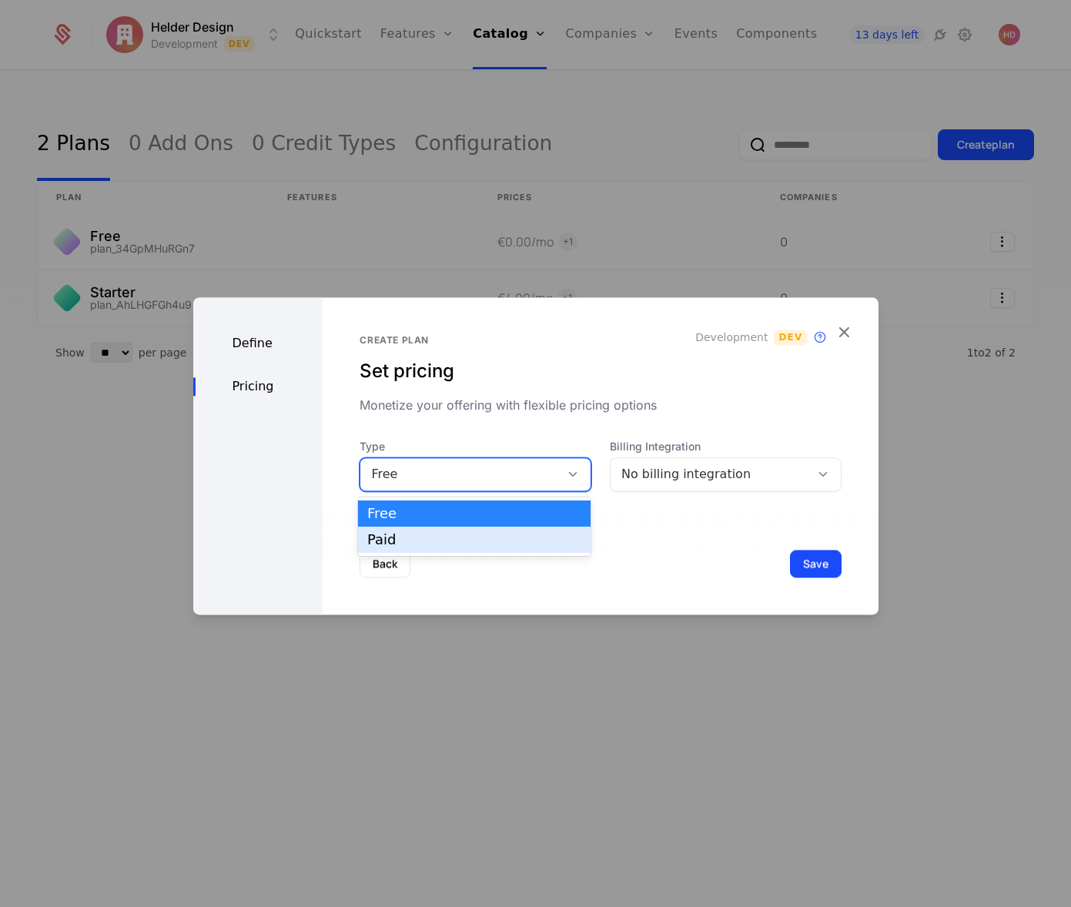
click at [399, 544] on div "Paid" at bounding box center [474, 540] width 214 height 14
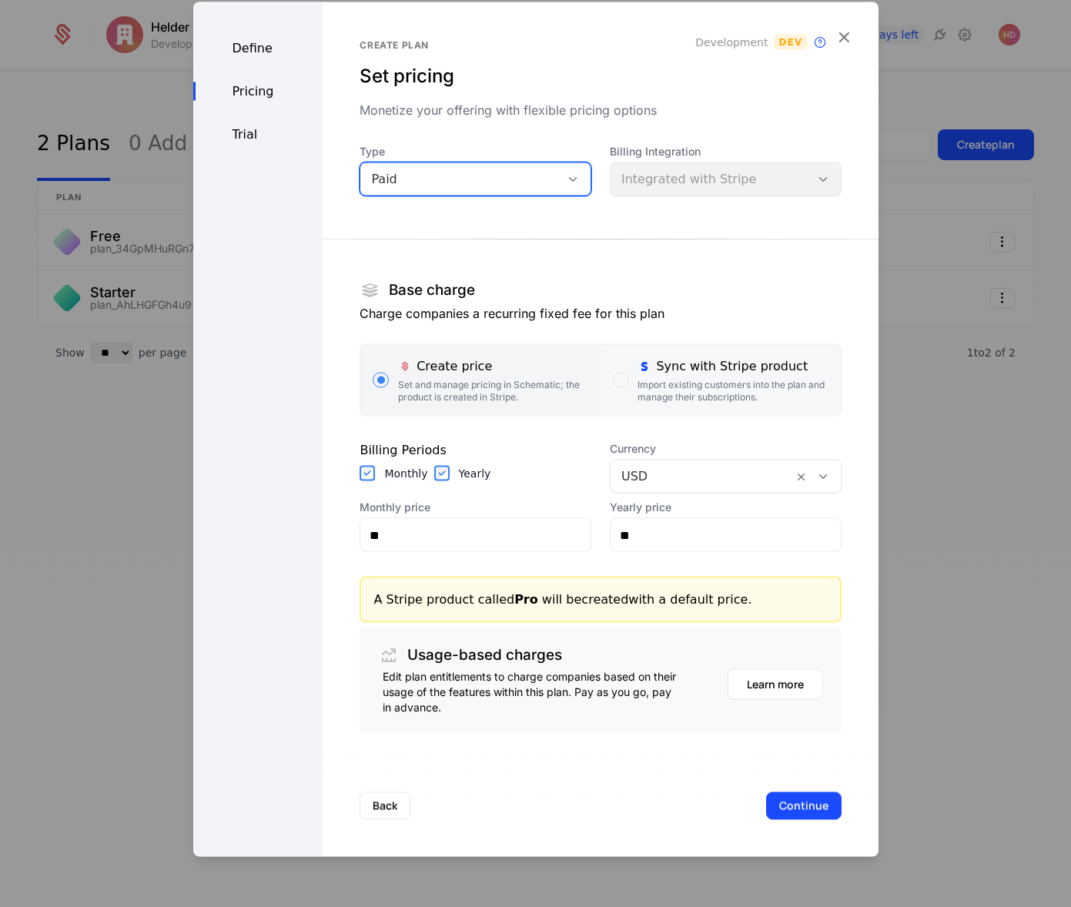
click at [674, 385] on div "Import existing customers into the plan and manage their subscriptions." at bounding box center [733, 391] width 190 height 25
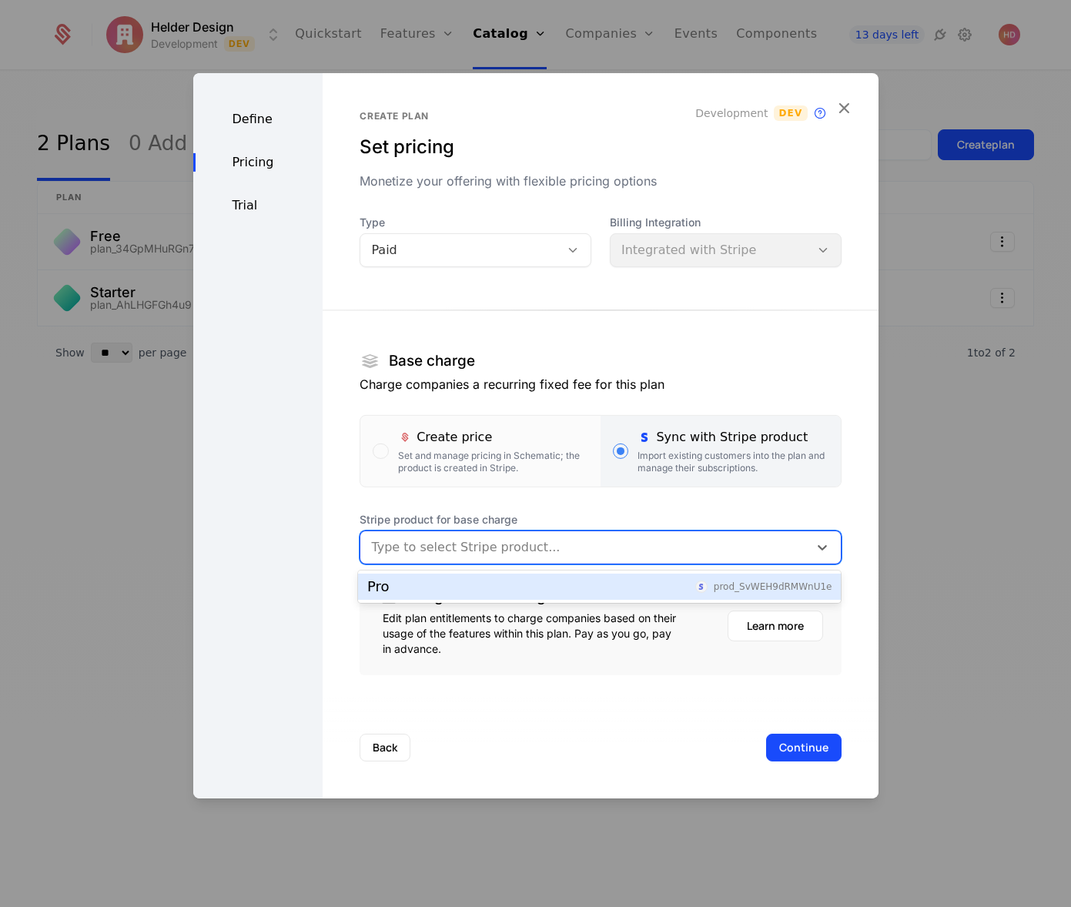
click at [488, 556] on div at bounding box center [584, 548] width 426 height 22
click at [398, 587] on div "Pro prod_SvWEH9dRMWnU1e" at bounding box center [599, 587] width 464 height 14
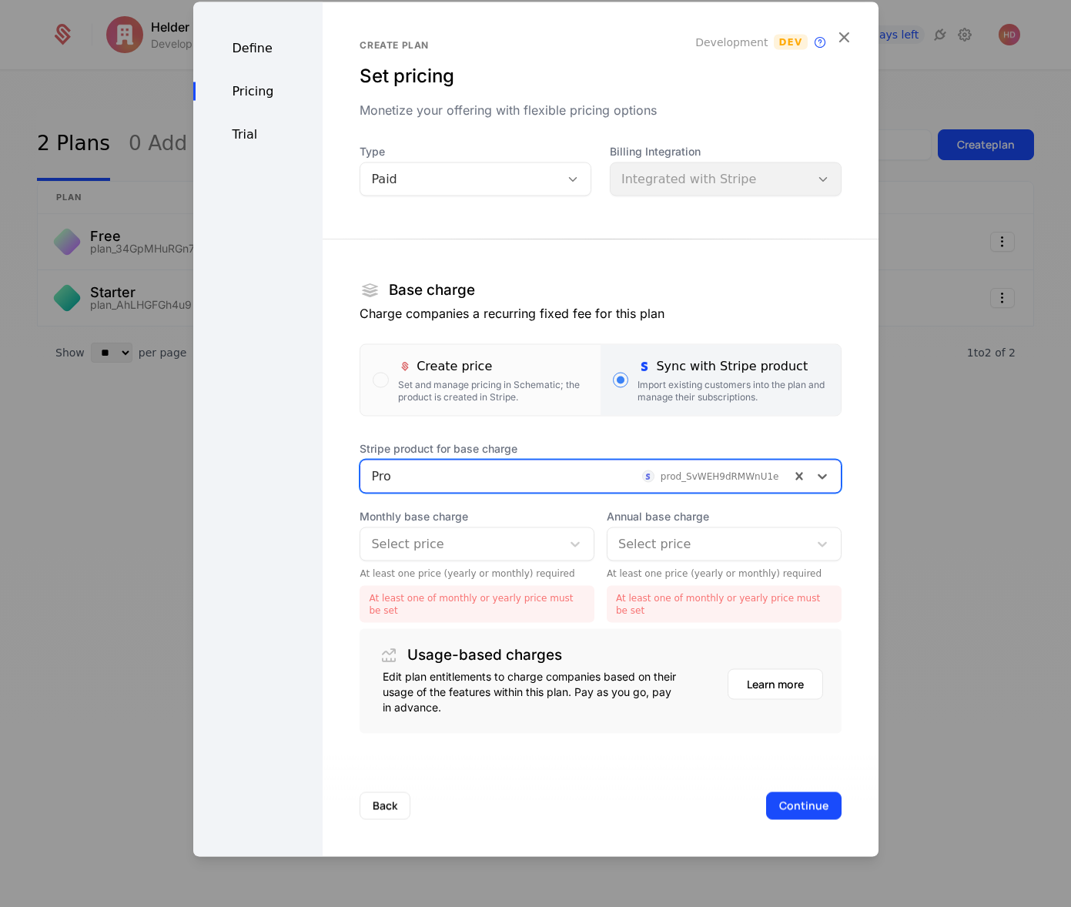
click at [503, 529] on div "Select price" at bounding box center [477, 545] width 235 height 34
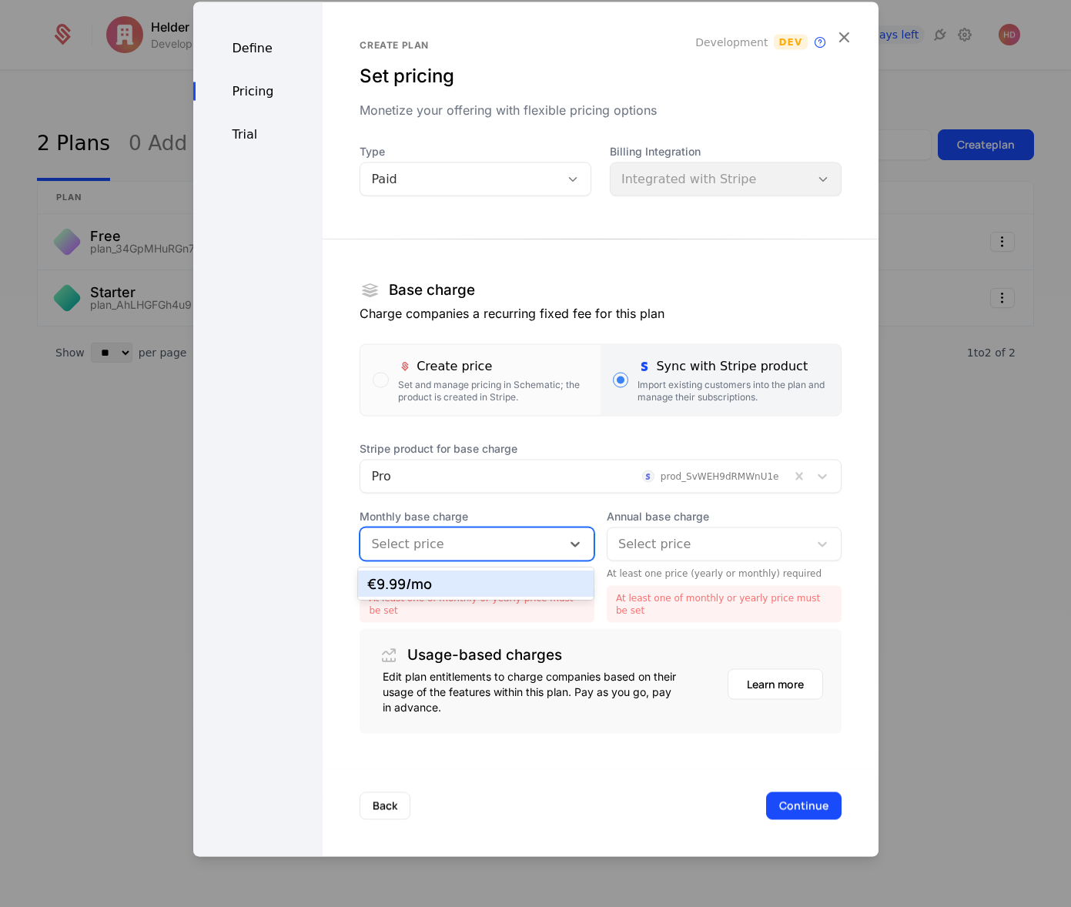
click at [385, 577] on div "€9.99 /mo" at bounding box center [475, 584] width 217 height 14
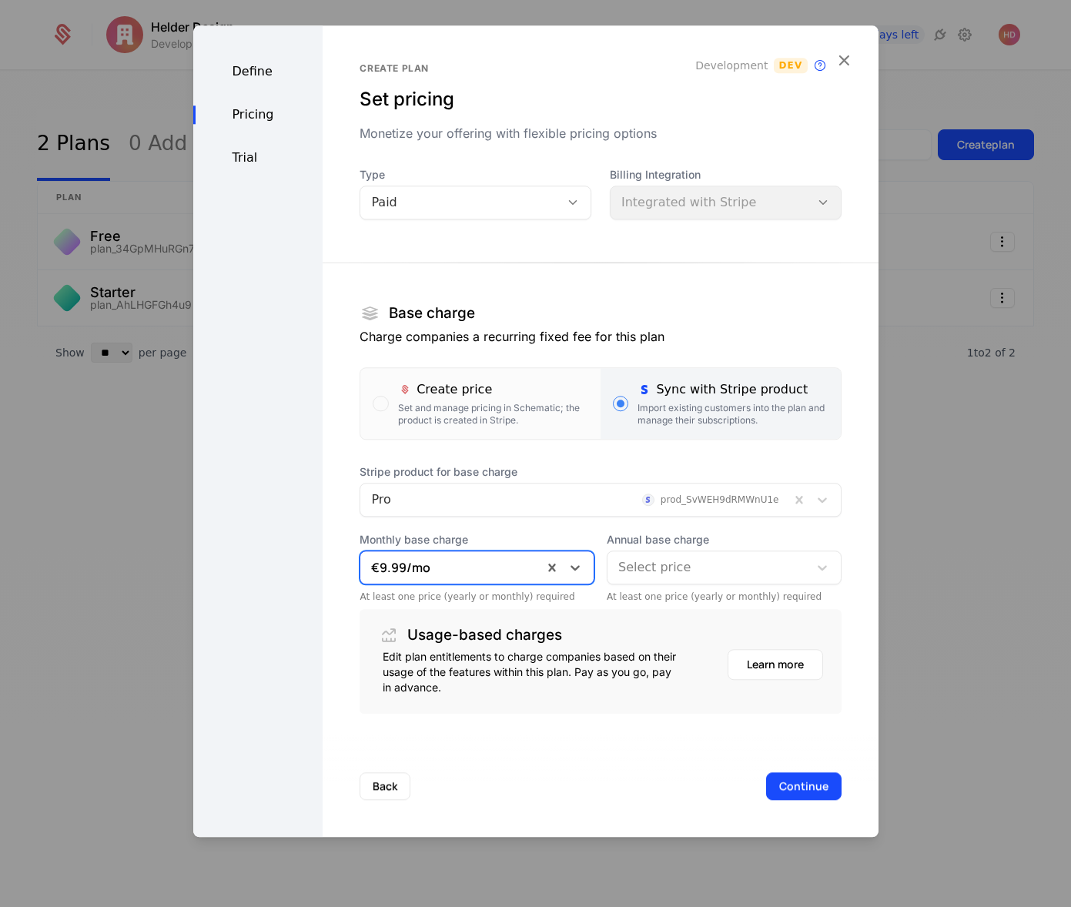
click at [681, 571] on div at bounding box center [707, 568] width 179 height 22
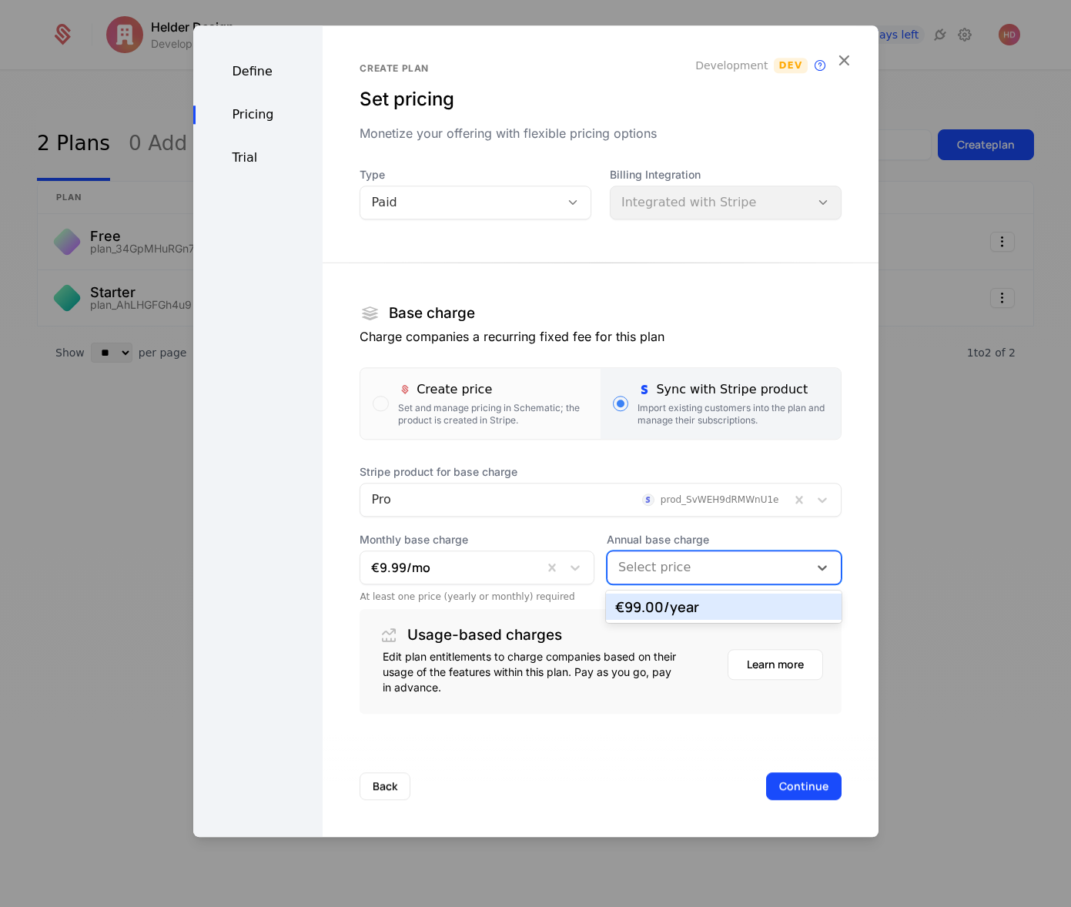
click at [667, 608] on div "€99.00 /year" at bounding box center [723, 607] width 217 height 14
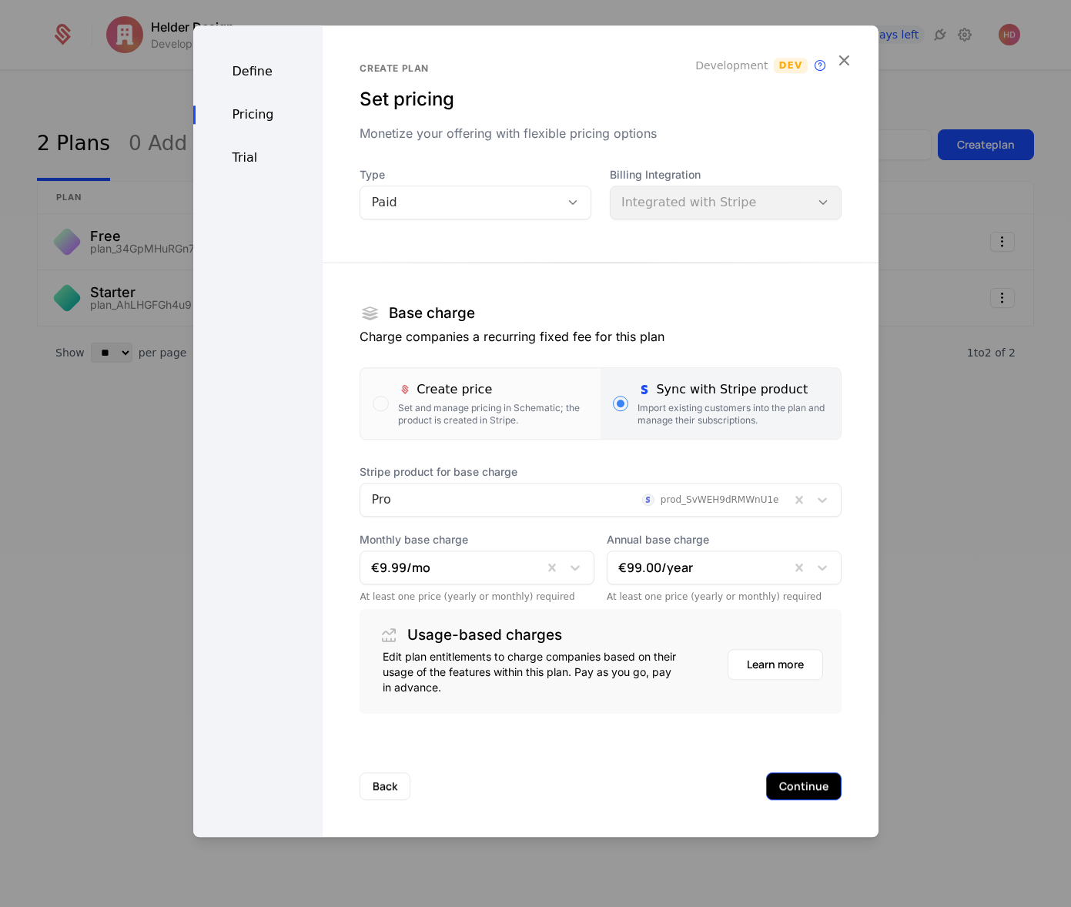
click at [787, 782] on button "Continue" at bounding box center [803, 786] width 75 height 28
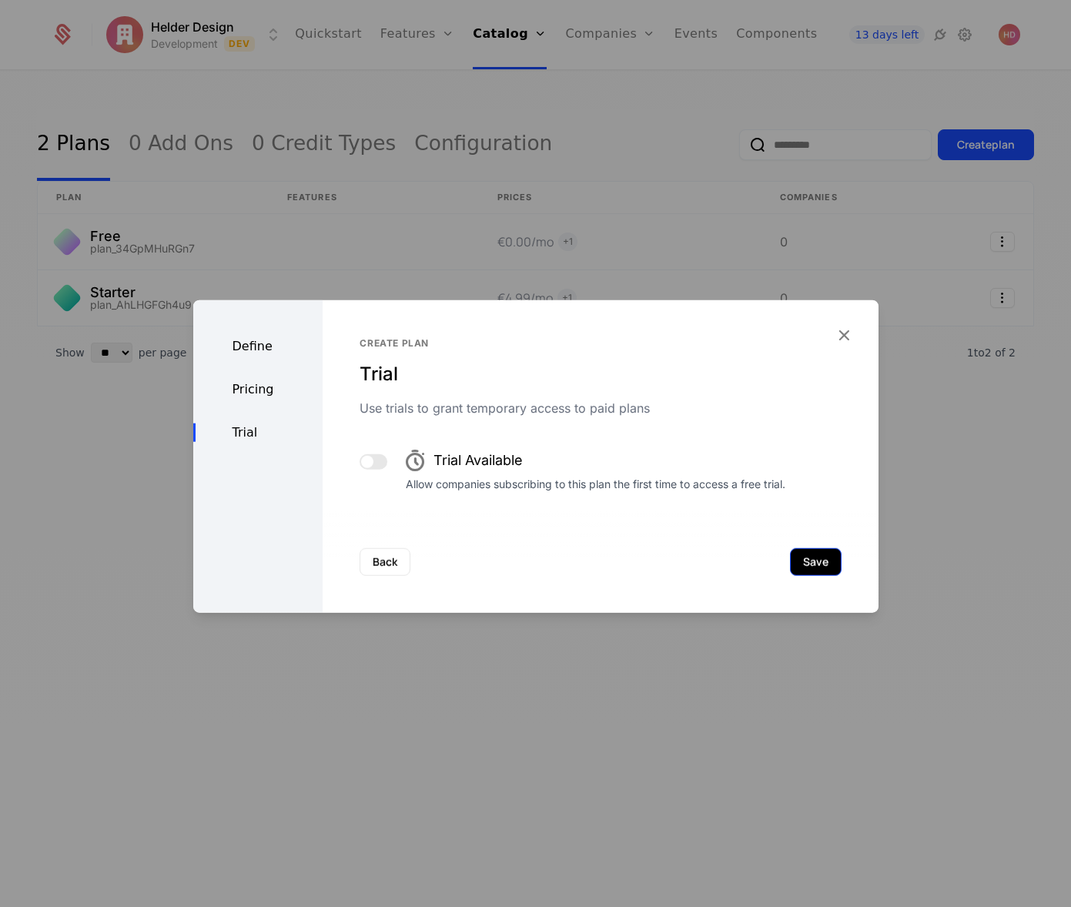
click at [819, 565] on button "Save" at bounding box center [816, 562] width 52 height 28
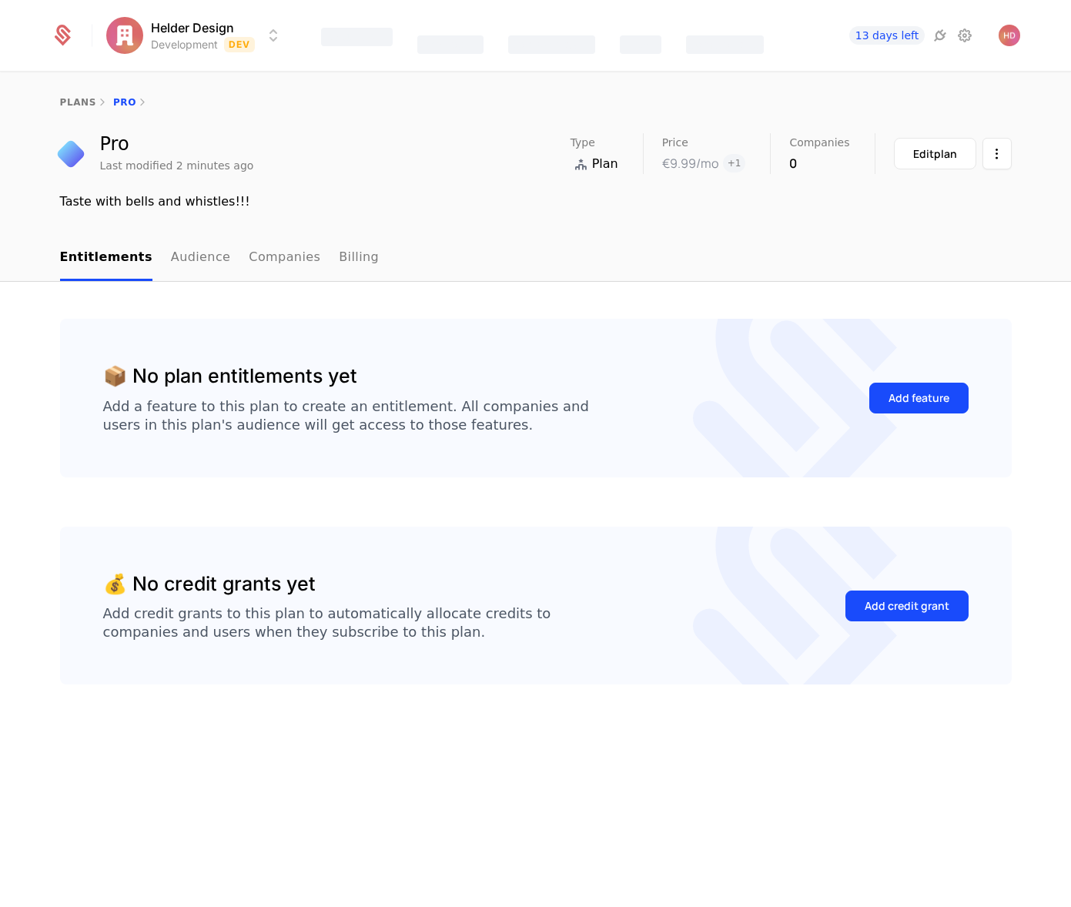
click at [393, 32] on div "Features" at bounding box center [357, 37] width 72 height 18
click at [398, 126] on div "plans Pro" at bounding box center [535, 103] width 1071 height 62
click at [412, 83] on link "Features" at bounding box center [434, 84] width 71 height 18
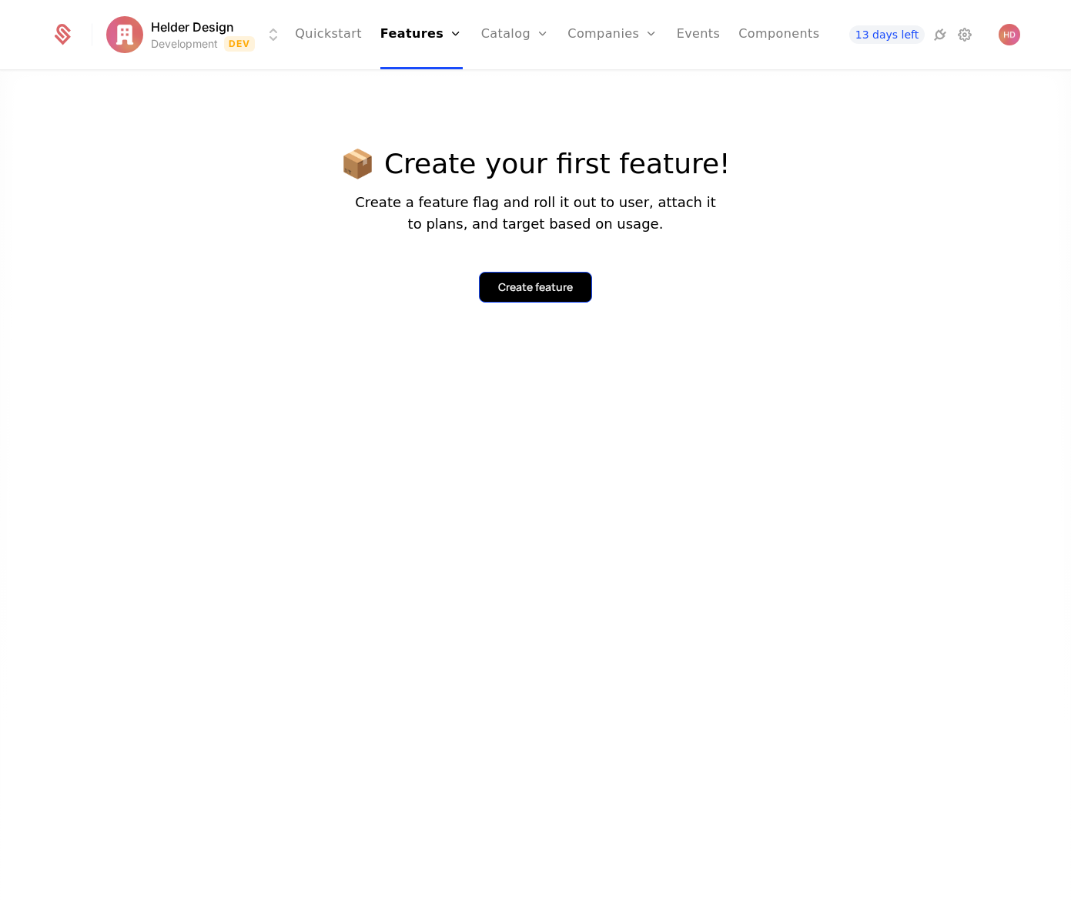
click at [534, 280] on div "Create feature" at bounding box center [535, 287] width 75 height 15
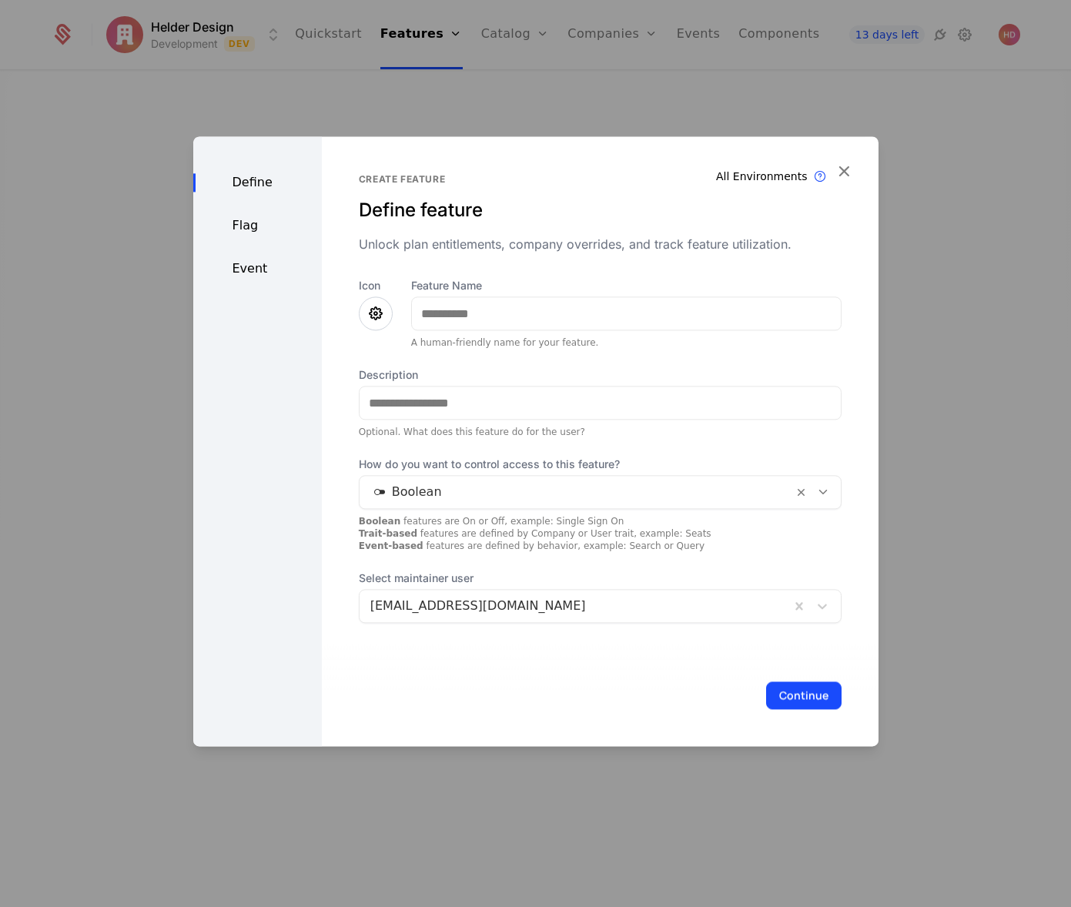
click at [370, 317] on icon at bounding box center [376, 313] width 18 height 18
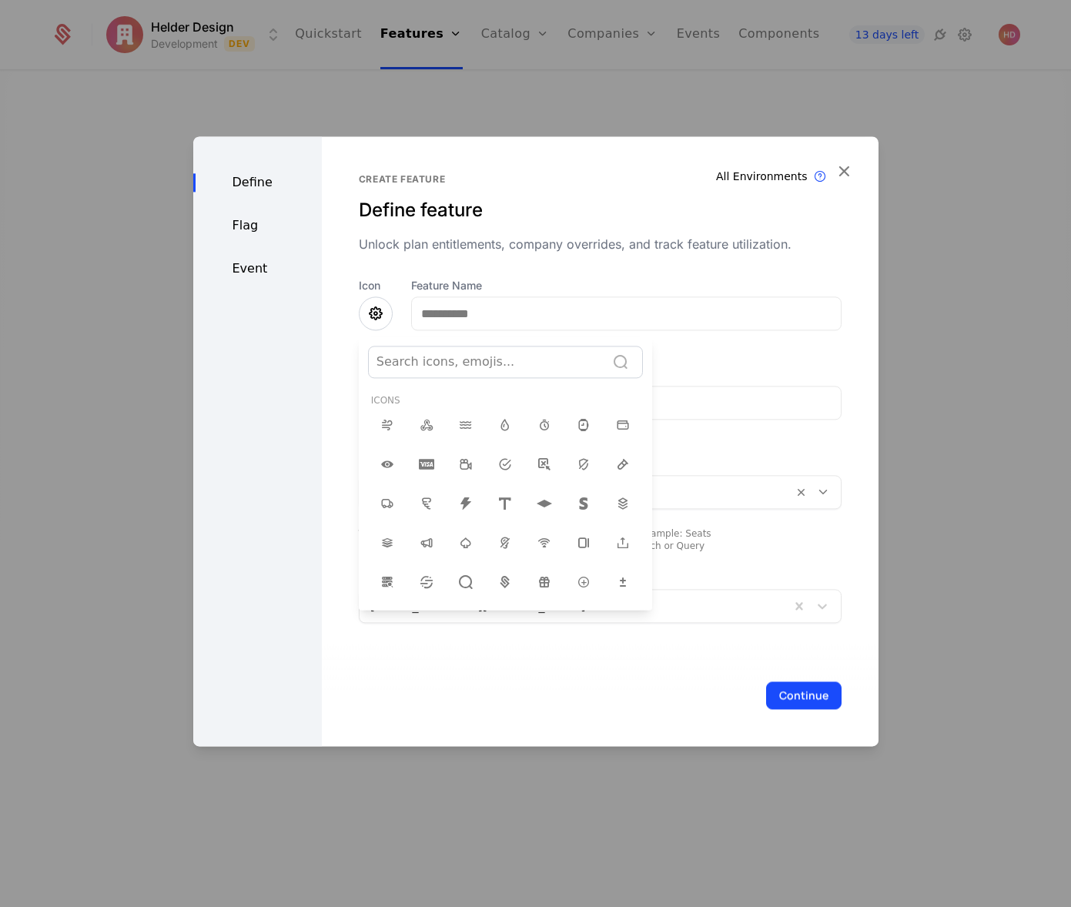
click at [370, 317] on div at bounding box center [535, 441] width 685 height 610
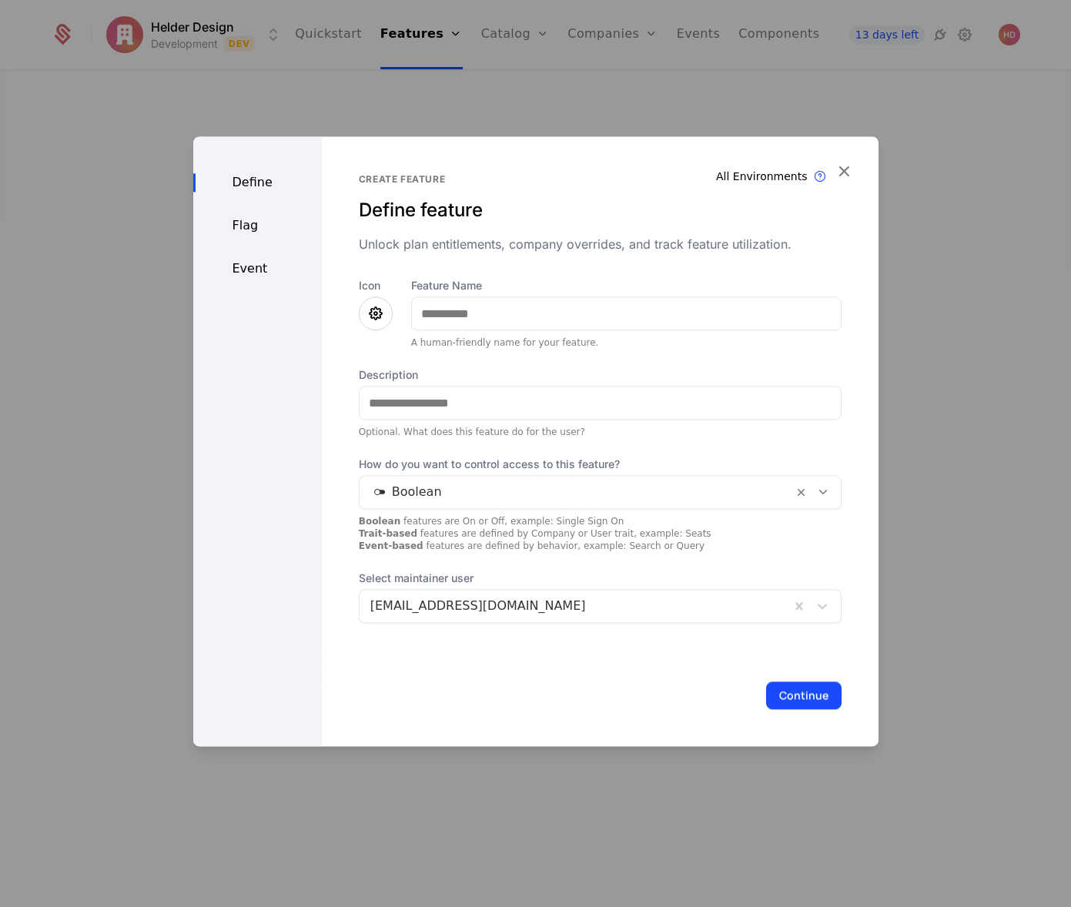
click at [370, 317] on icon at bounding box center [376, 313] width 18 height 18
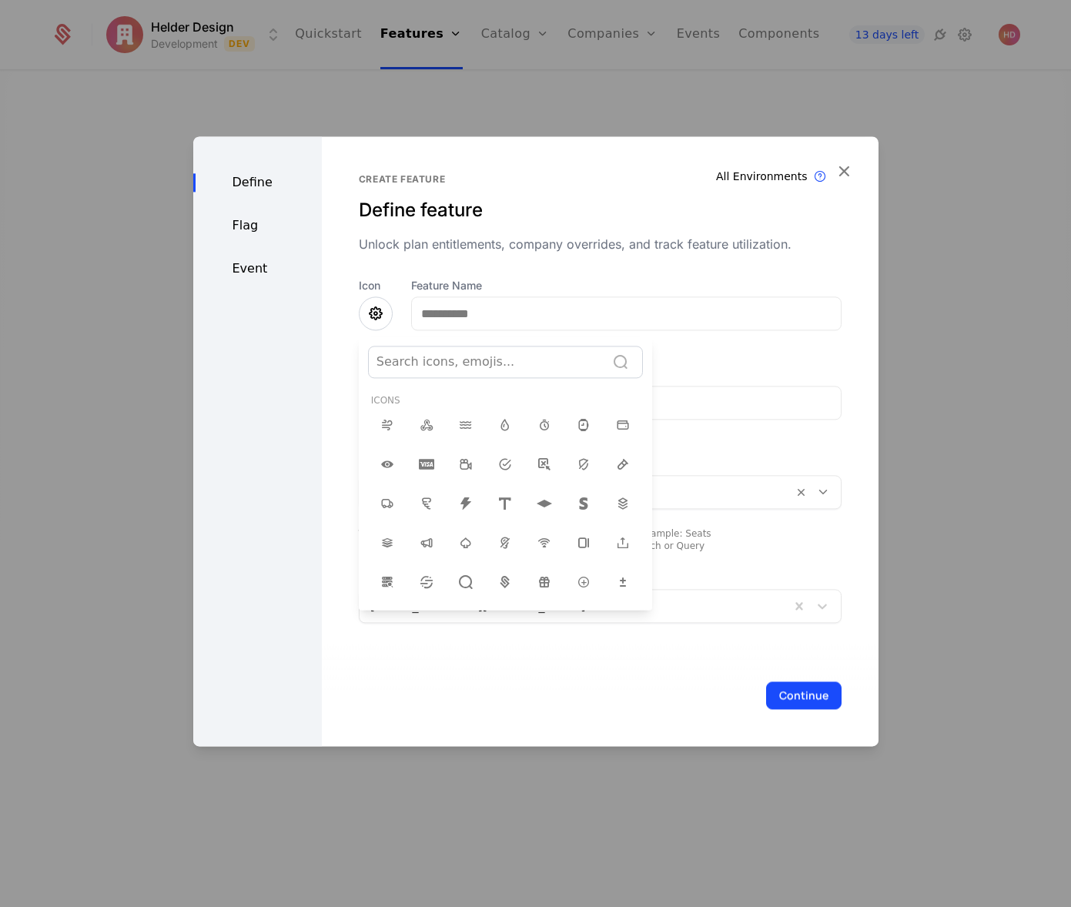
click at [444, 301] on div at bounding box center [535, 441] width 685 height 610
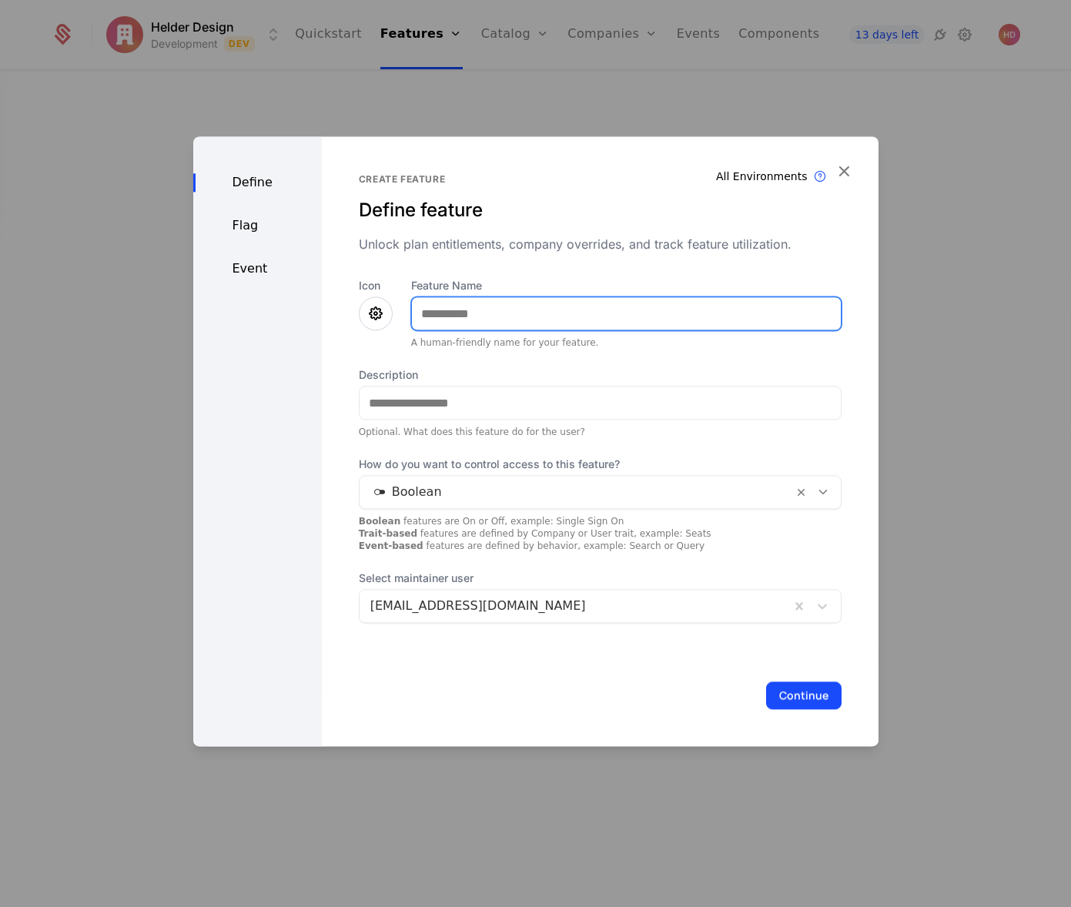
click at [437, 313] on input "Feature Name" at bounding box center [626, 313] width 429 height 32
type input "*****"
click at [370, 318] on icon at bounding box center [376, 313] width 18 height 18
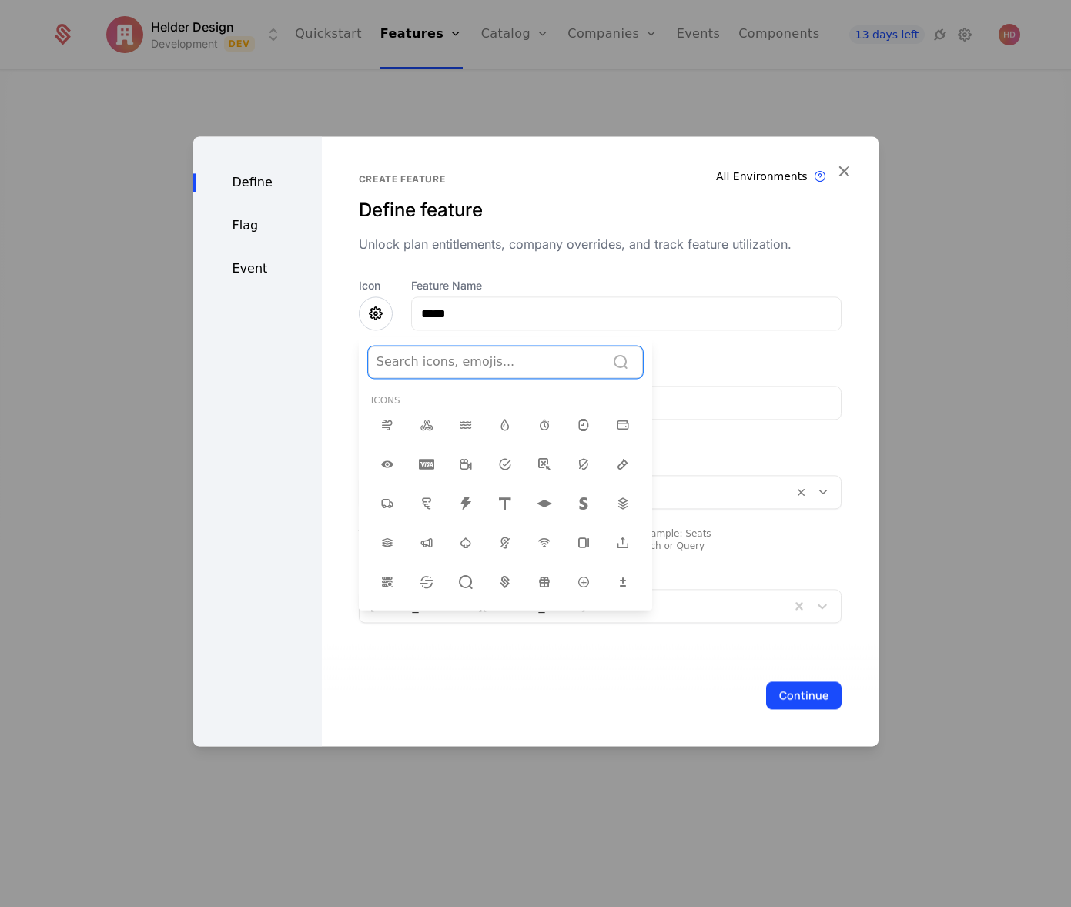
click at [446, 363] on div at bounding box center [487, 362] width 221 height 22
type input "**"
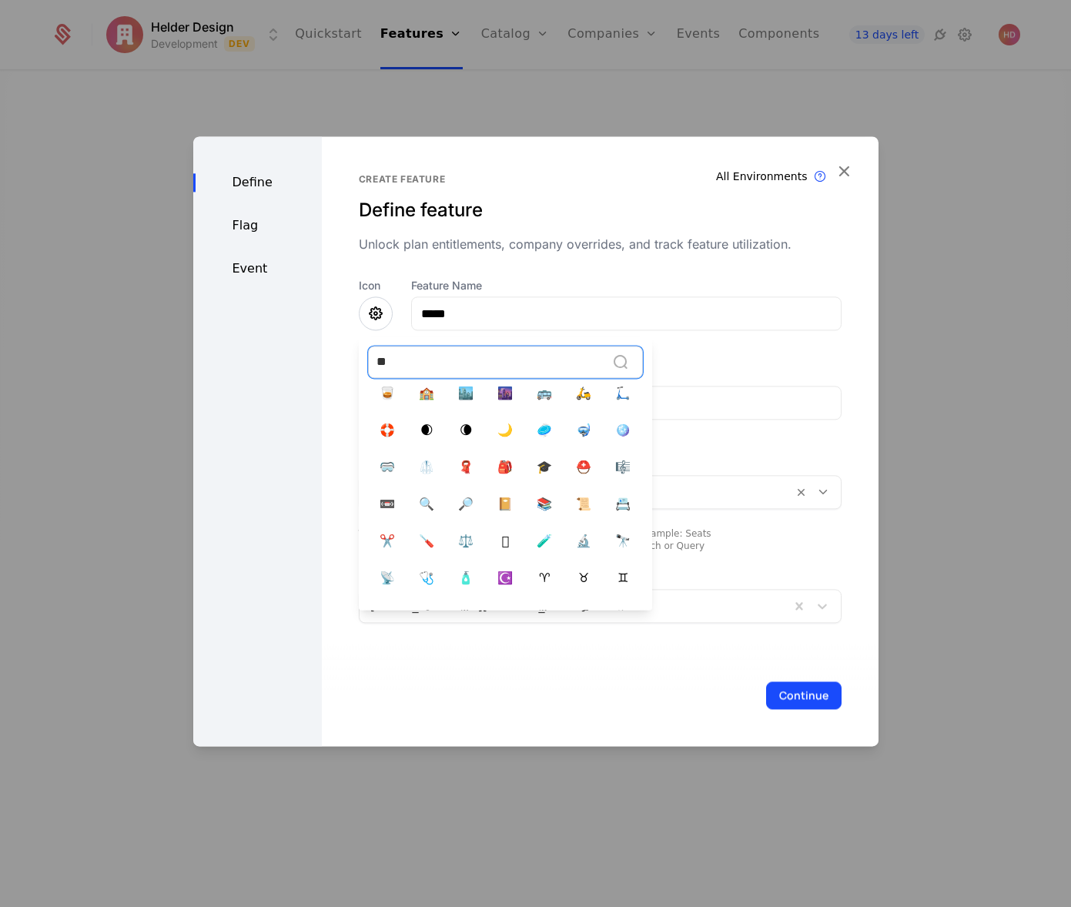
scroll to position [381, 0]
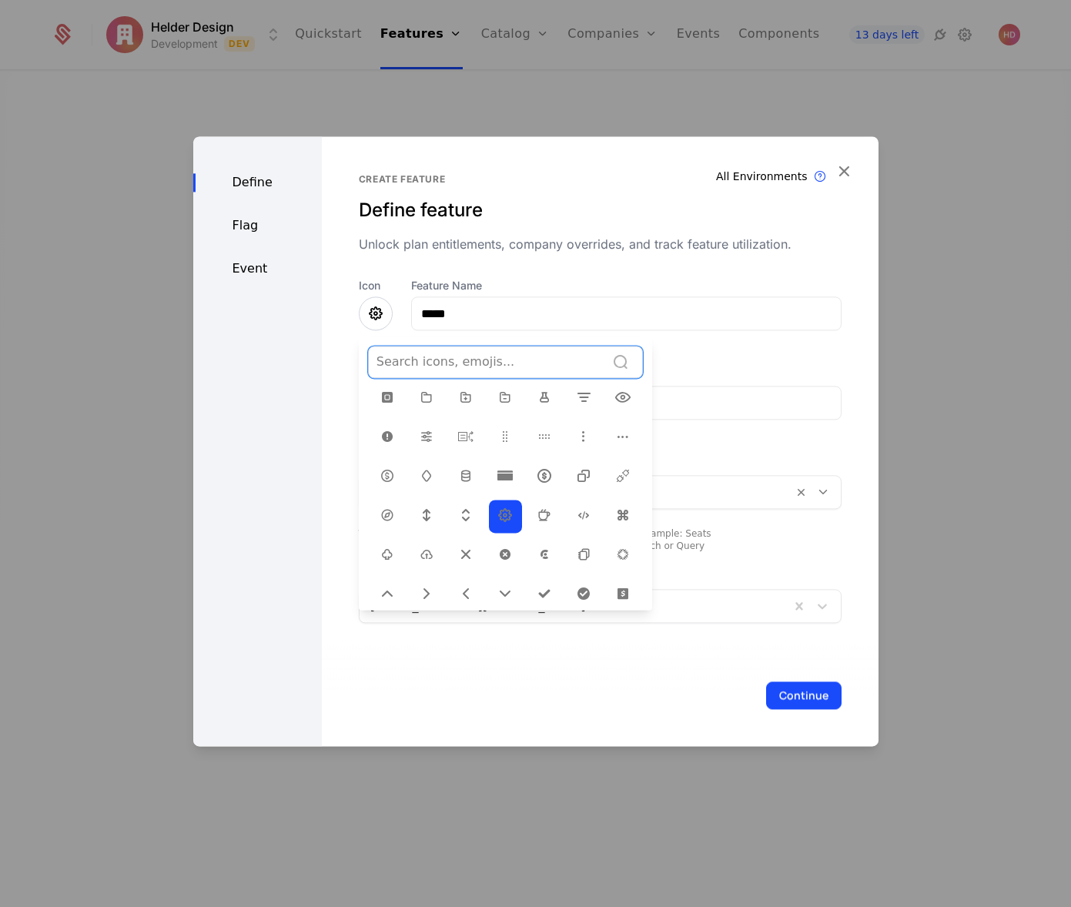
click at [359, 349] on div "Icon unsubscribe, 12 of 1978. 1978 results available. Use Up and Down to choose…" at bounding box center [376, 313] width 34 height 71
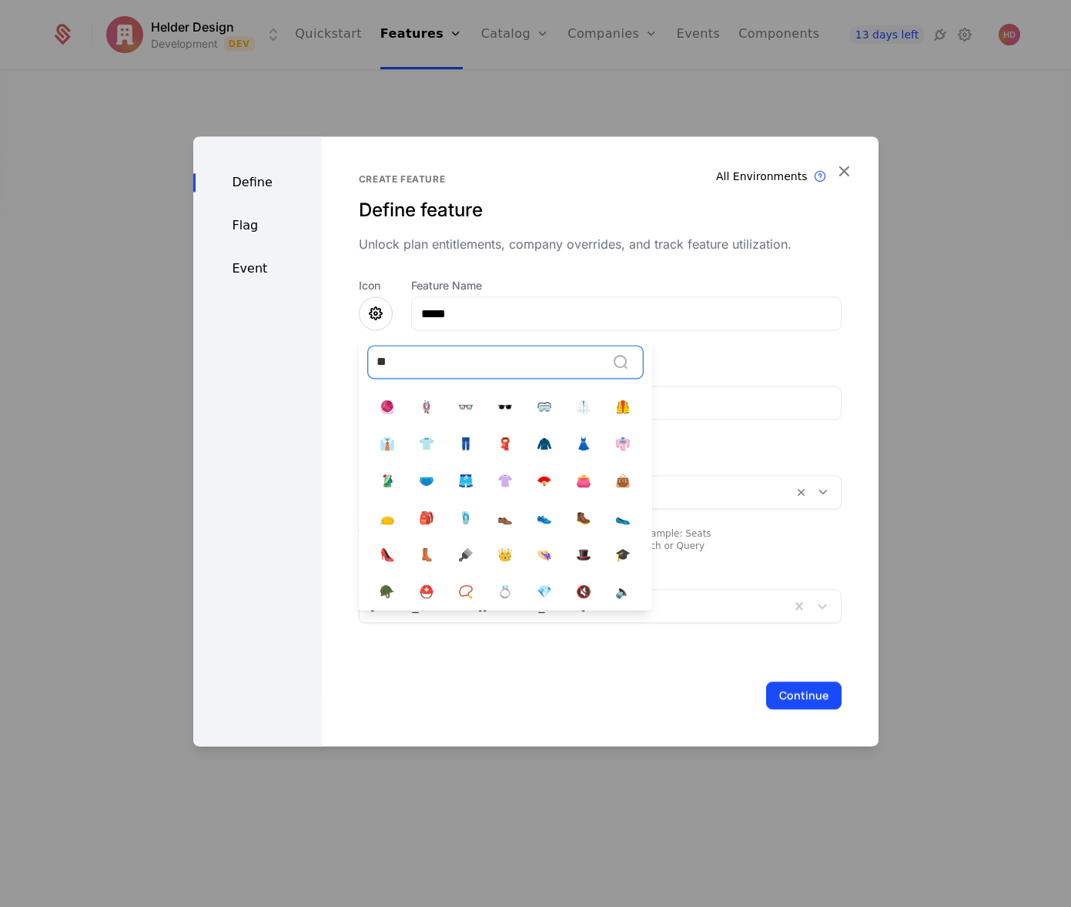
scroll to position [1527, 0]
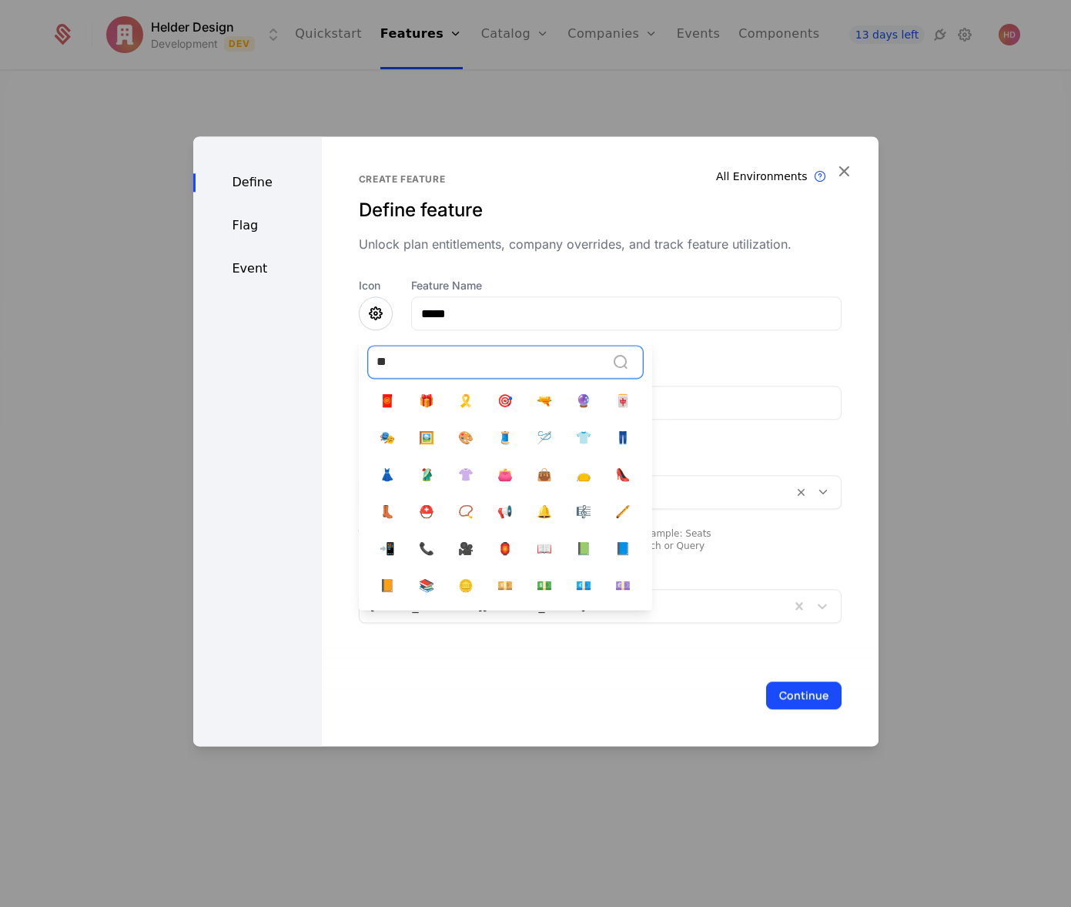
type input "***"
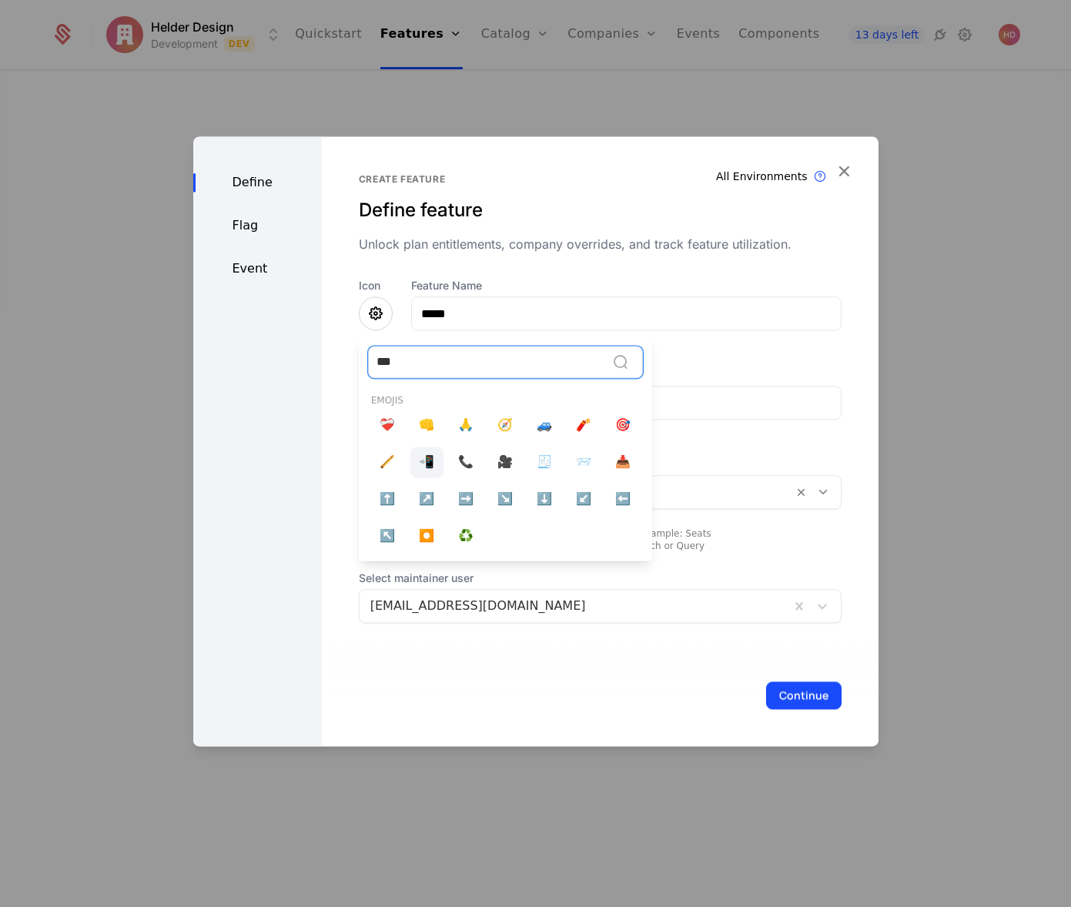
click at [425, 467] on span "📲" at bounding box center [426, 462] width 15 height 18
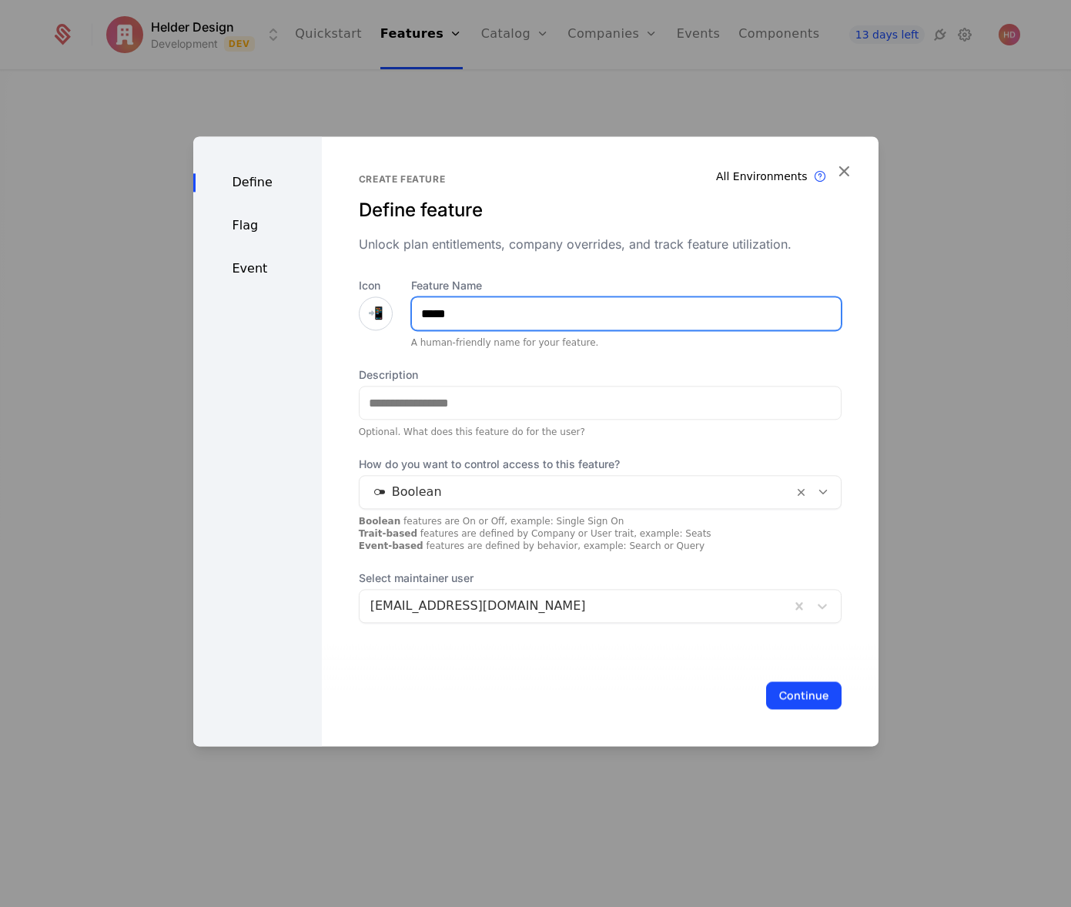
drag, startPoint x: 472, startPoint y: 315, endPoint x: 343, endPoint y: 315, distance: 129.4
click at [343, 315] on div "Create feature Define feature Unlock plan entitlements, company overrides, and …" at bounding box center [600, 441] width 557 height 610
type input "*****"
click at [374, 313] on span "📲" at bounding box center [375, 313] width 15 height 18
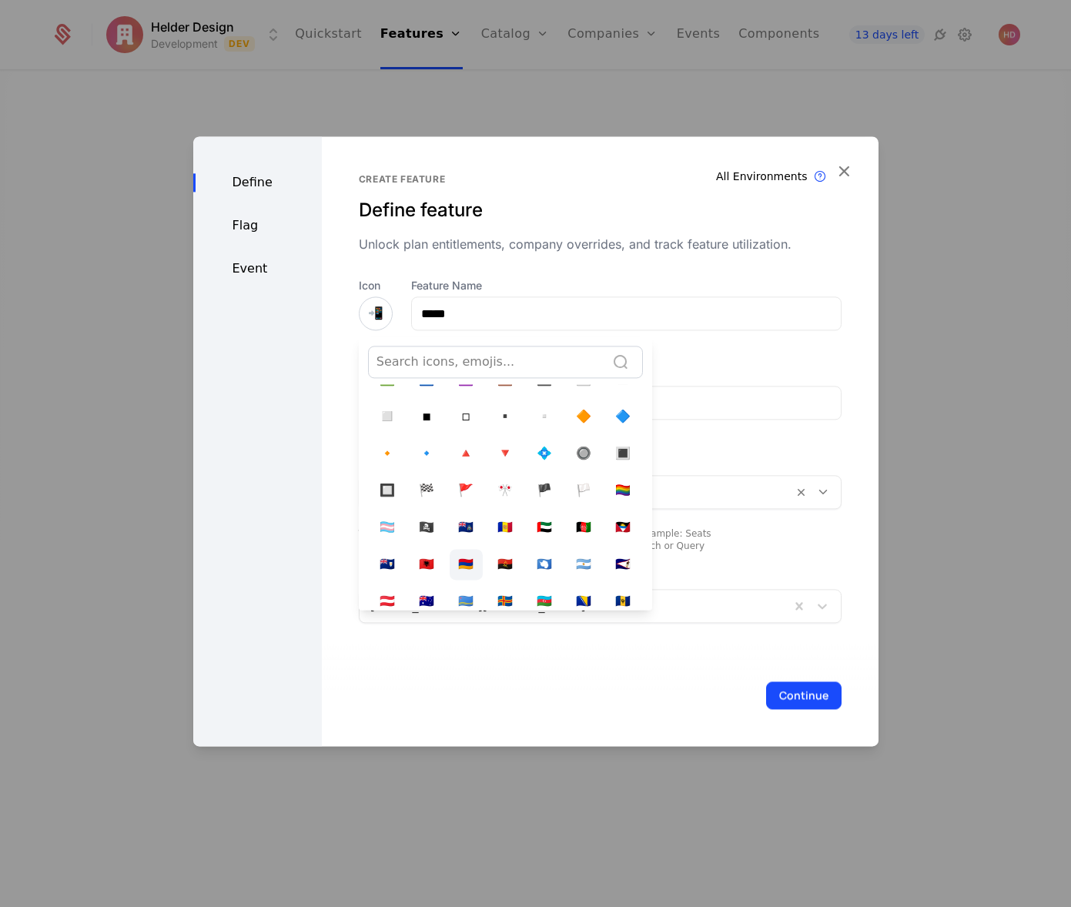
scroll to position [9030, 0]
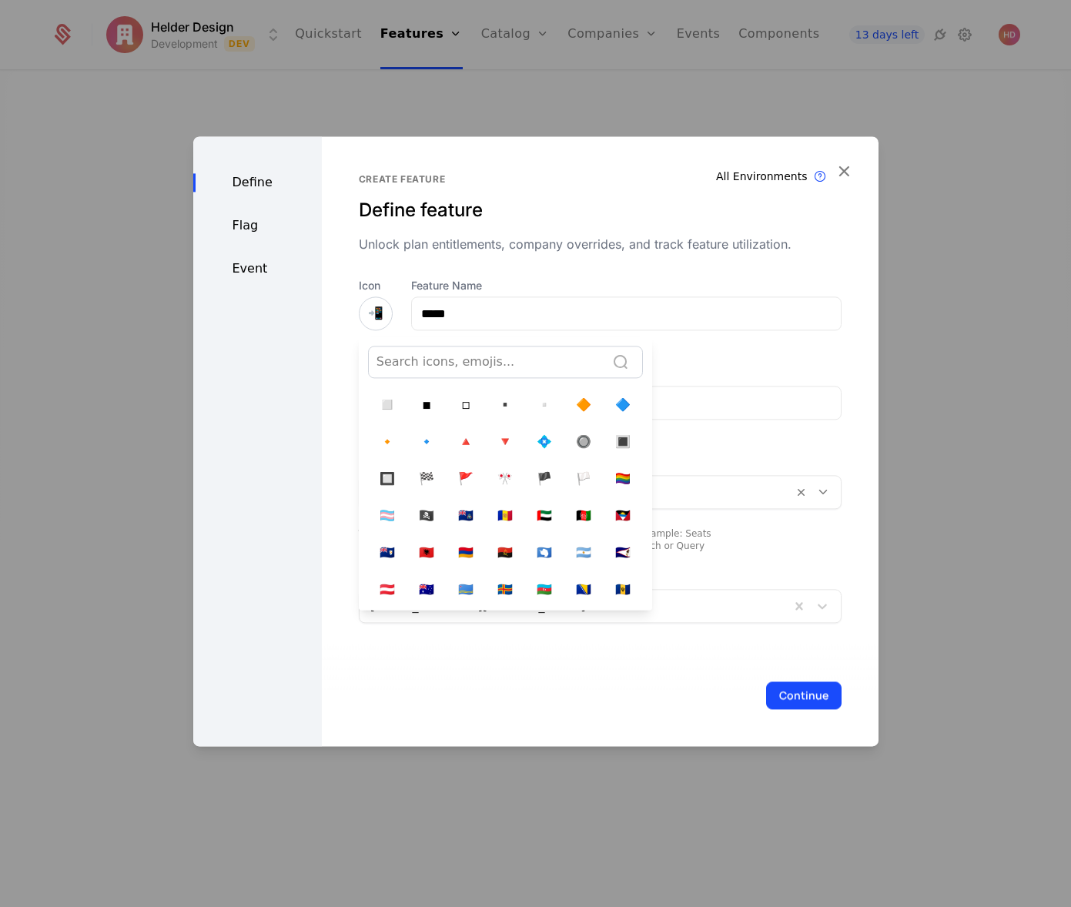
click at [662, 347] on div at bounding box center [535, 441] width 685 height 610
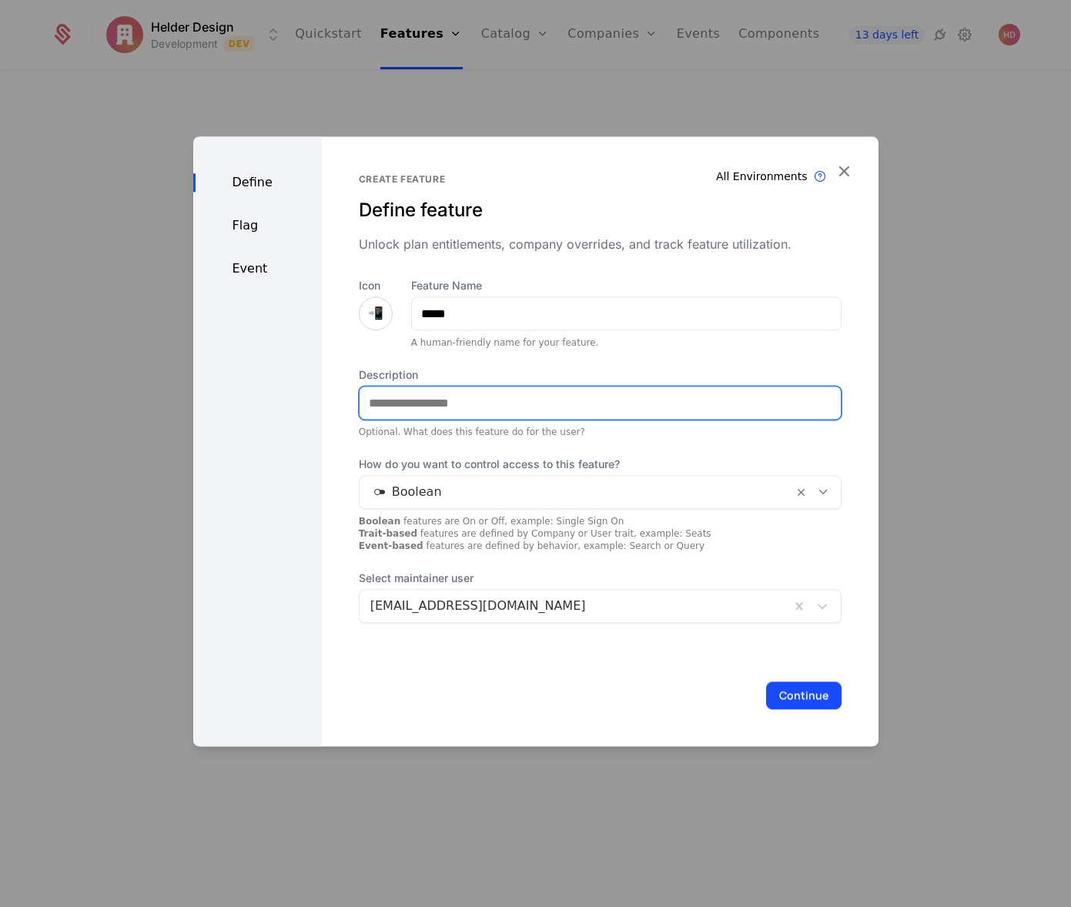
click at [433, 400] on input "Description" at bounding box center [600, 403] width 481 height 32
type input "**********"
click at [451, 494] on div at bounding box center [576, 492] width 412 height 22
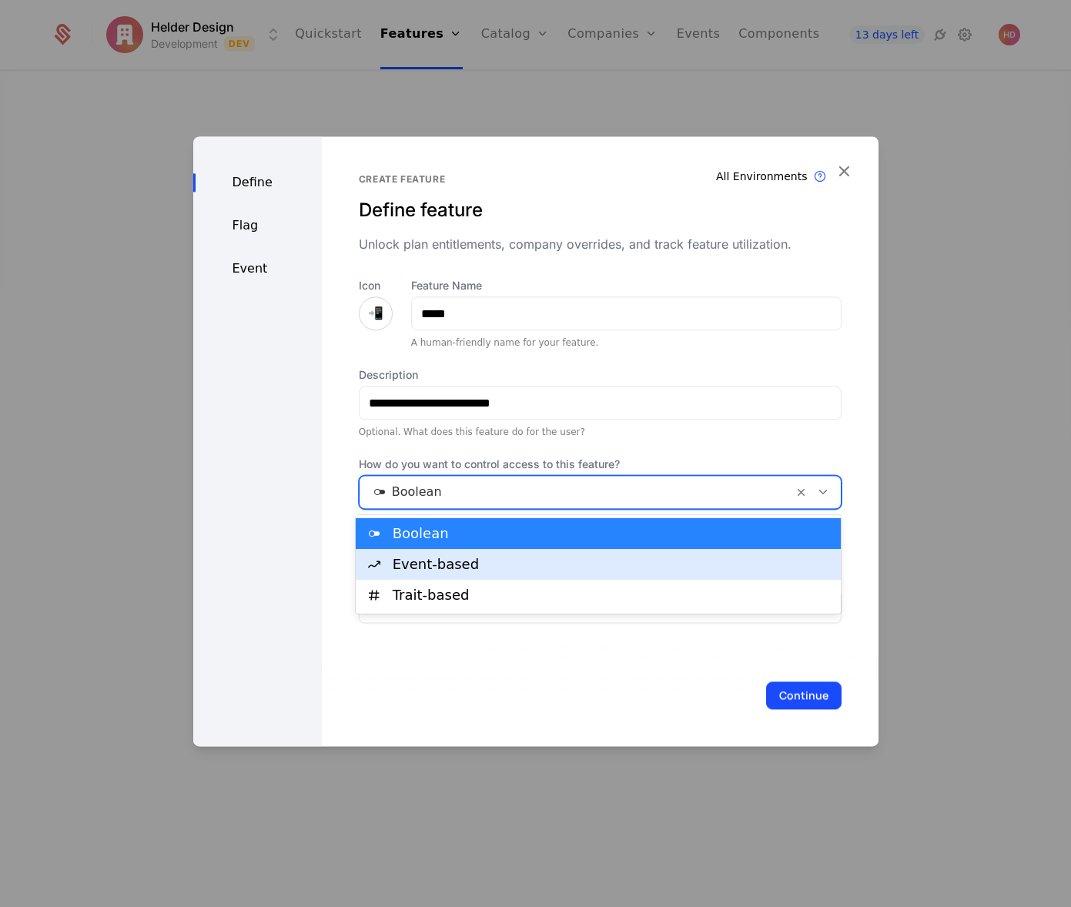
click at [438, 561] on div "Event-based" at bounding box center [613, 565] width 440 height 14
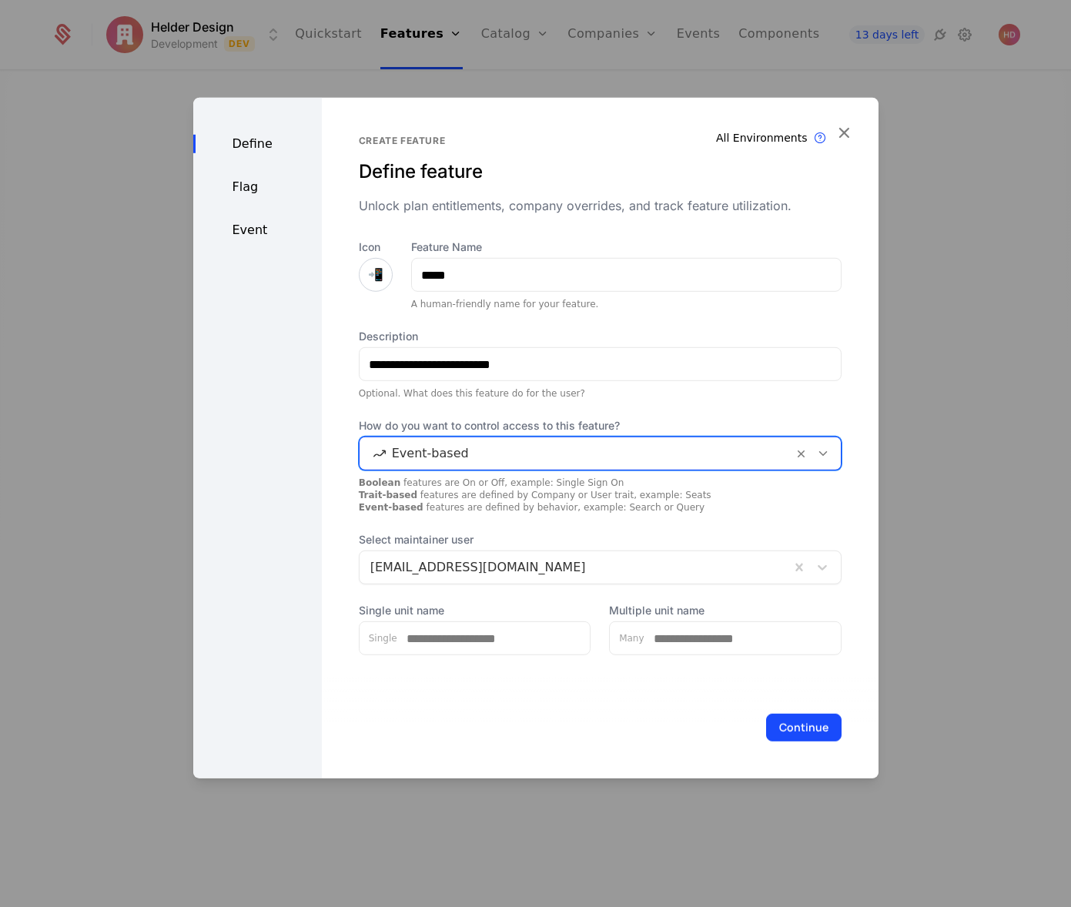
click at [246, 193] on div "Flag" at bounding box center [257, 187] width 129 height 18
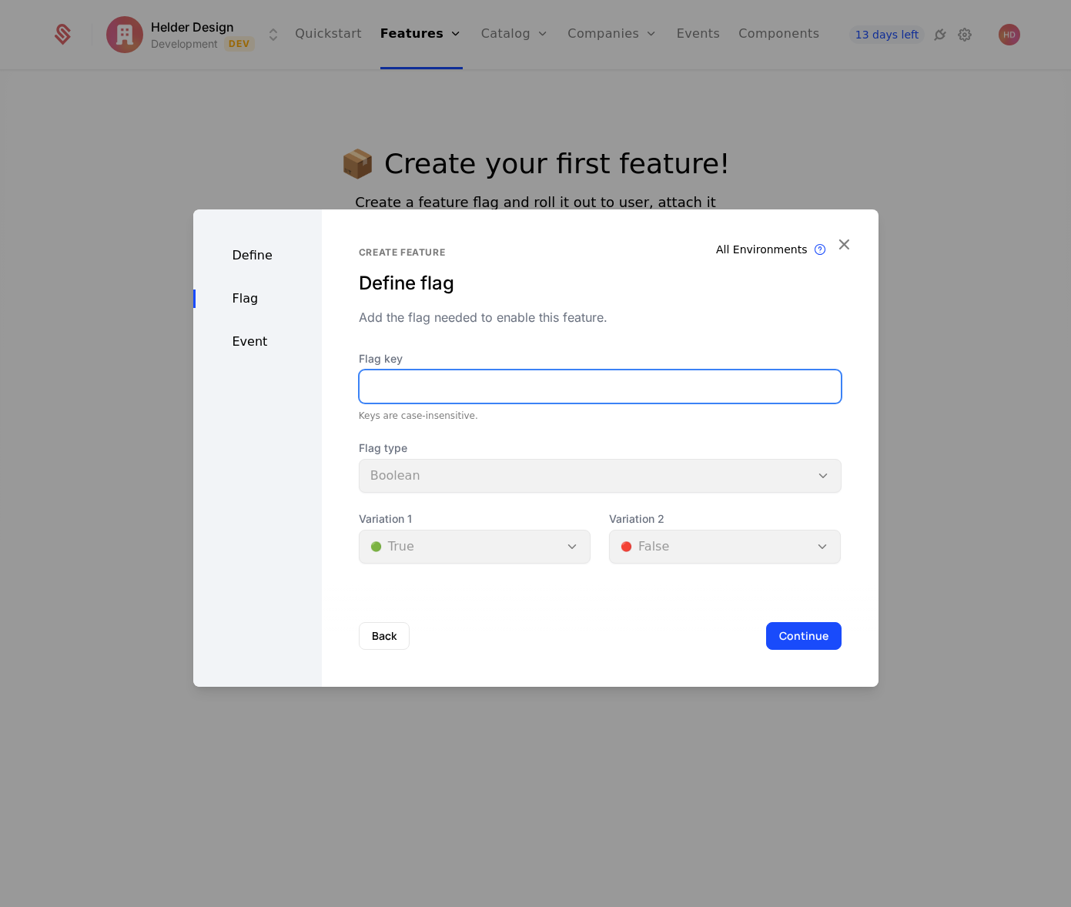
click at [388, 394] on input "Flag key" at bounding box center [600, 386] width 481 height 32
type input "*****"
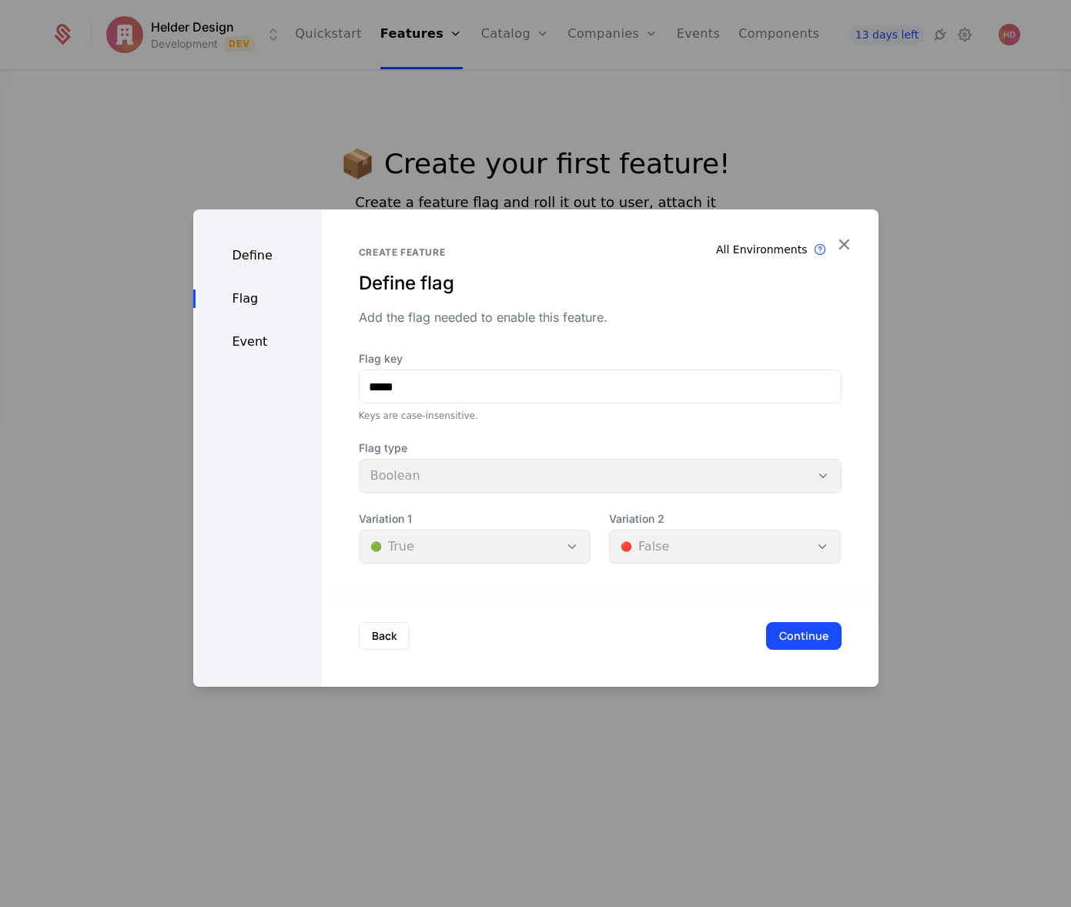
click at [248, 253] on div "Define" at bounding box center [257, 255] width 129 height 18
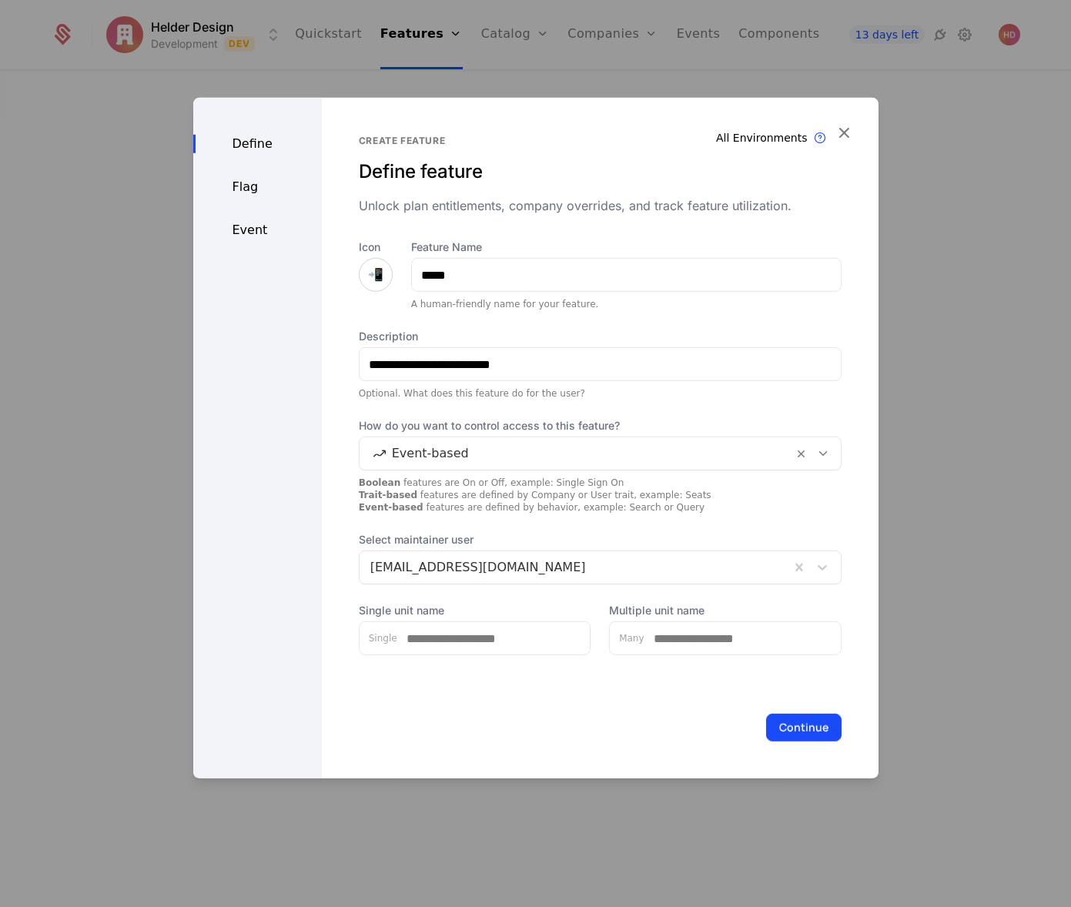
click at [239, 191] on div "Flag" at bounding box center [257, 187] width 129 height 18
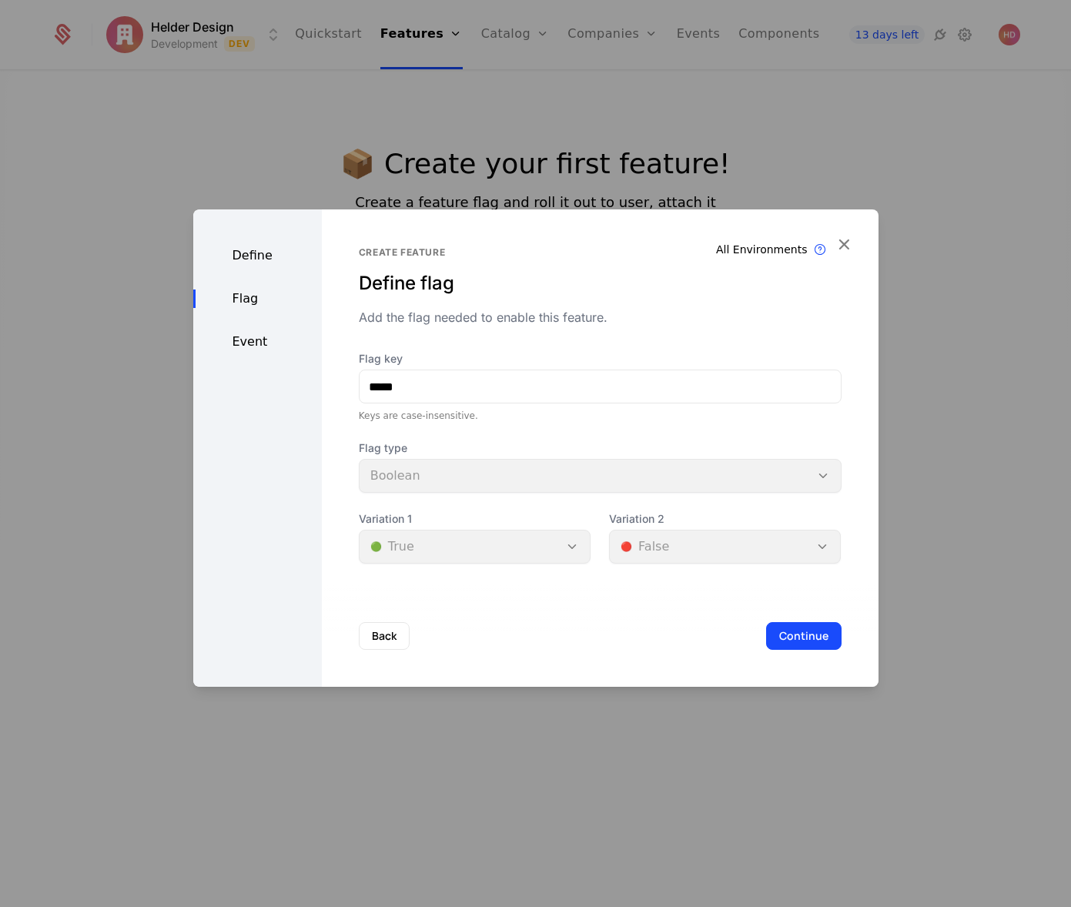
click at [243, 260] on div "Define" at bounding box center [257, 255] width 129 height 18
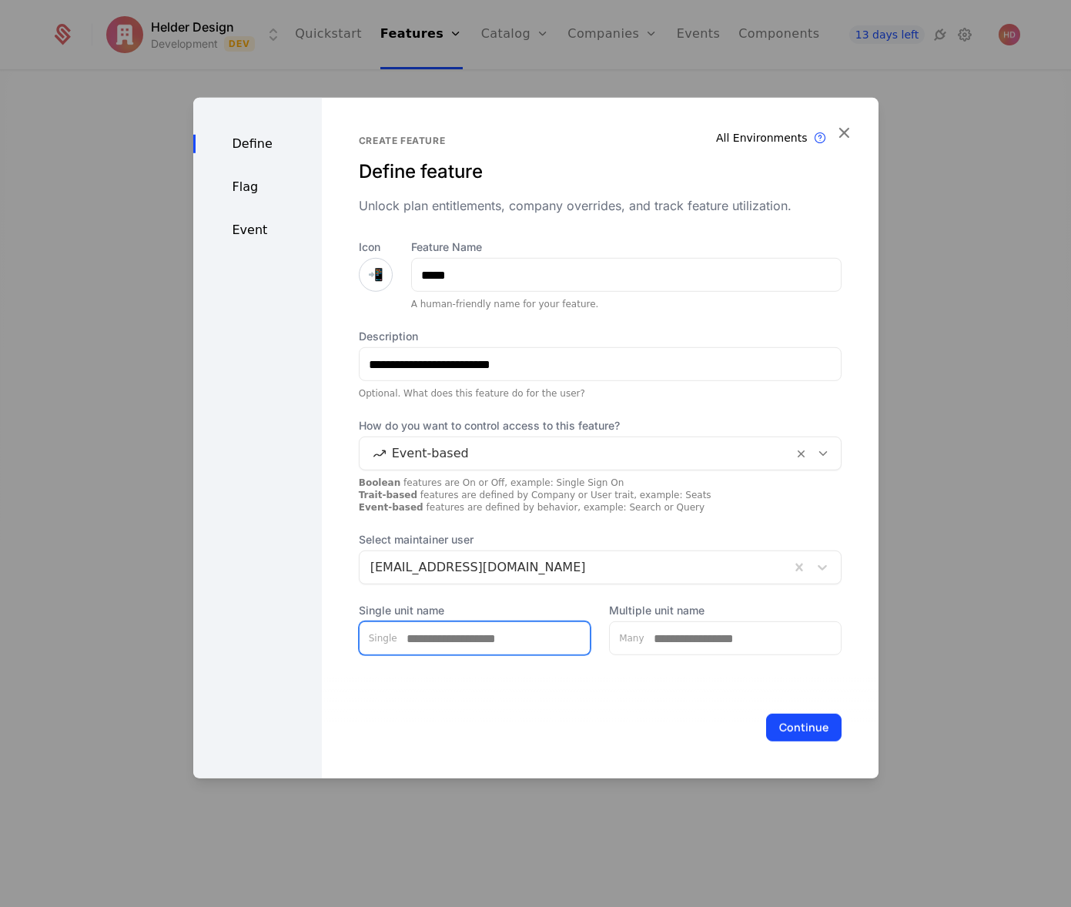
click at [544, 642] on input "Single unit name" at bounding box center [493, 638] width 193 height 32
click at [541, 642] on input "Single unit name" at bounding box center [493, 638] width 193 height 32
type input "****"
click at [749, 641] on input "Multiple unit name" at bounding box center [743, 638] width 196 height 32
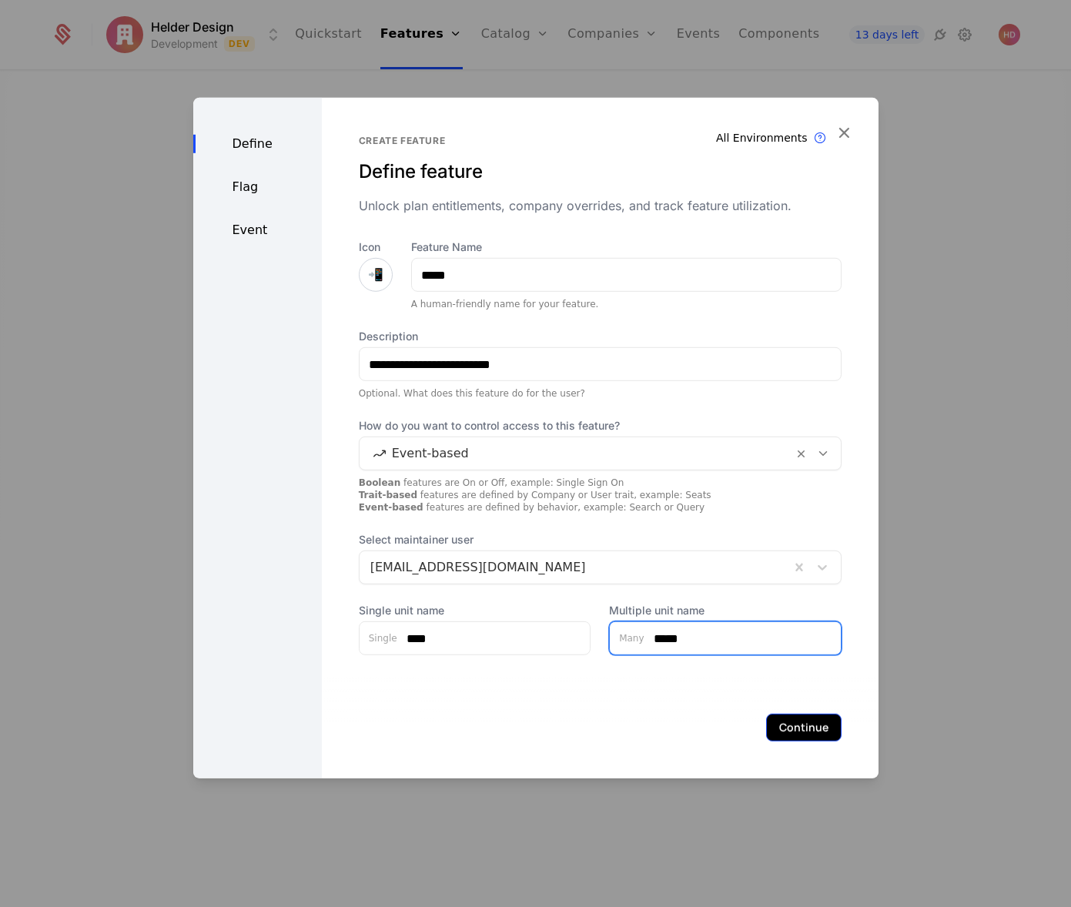
type input "*****"
click at [802, 733] on button "Continue" at bounding box center [803, 728] width 75 height 28
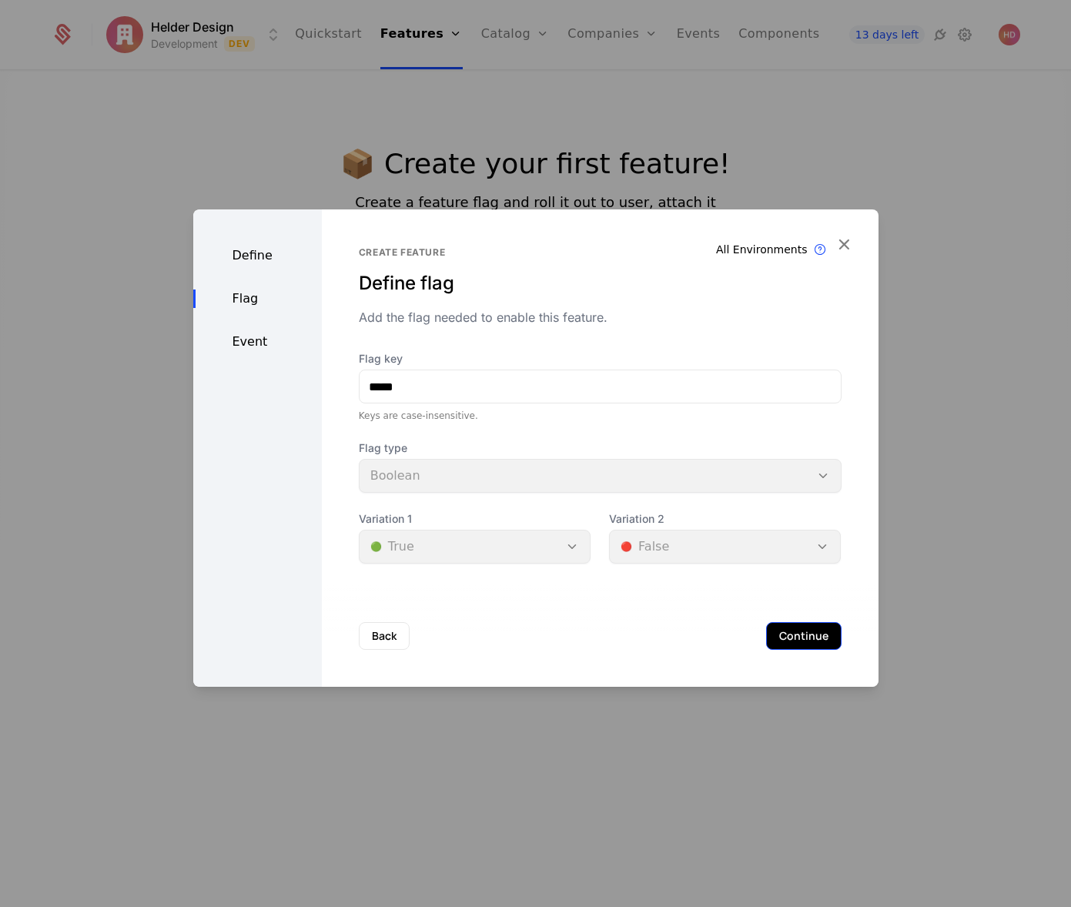
click at [789, 636] on button "Continue" at bounding box center [803, 636] width 75 height 28
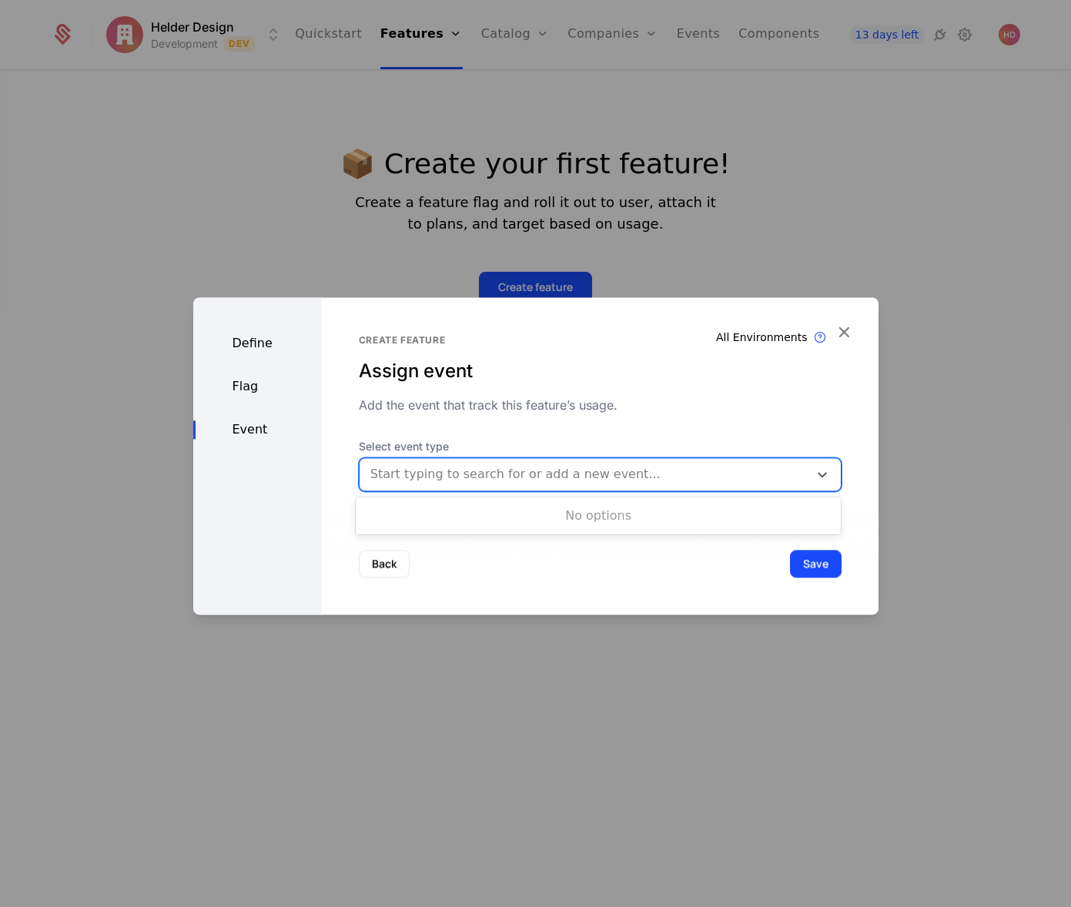
click at [501, 474] on div at bounding box center [583, 475] width 427 height 22
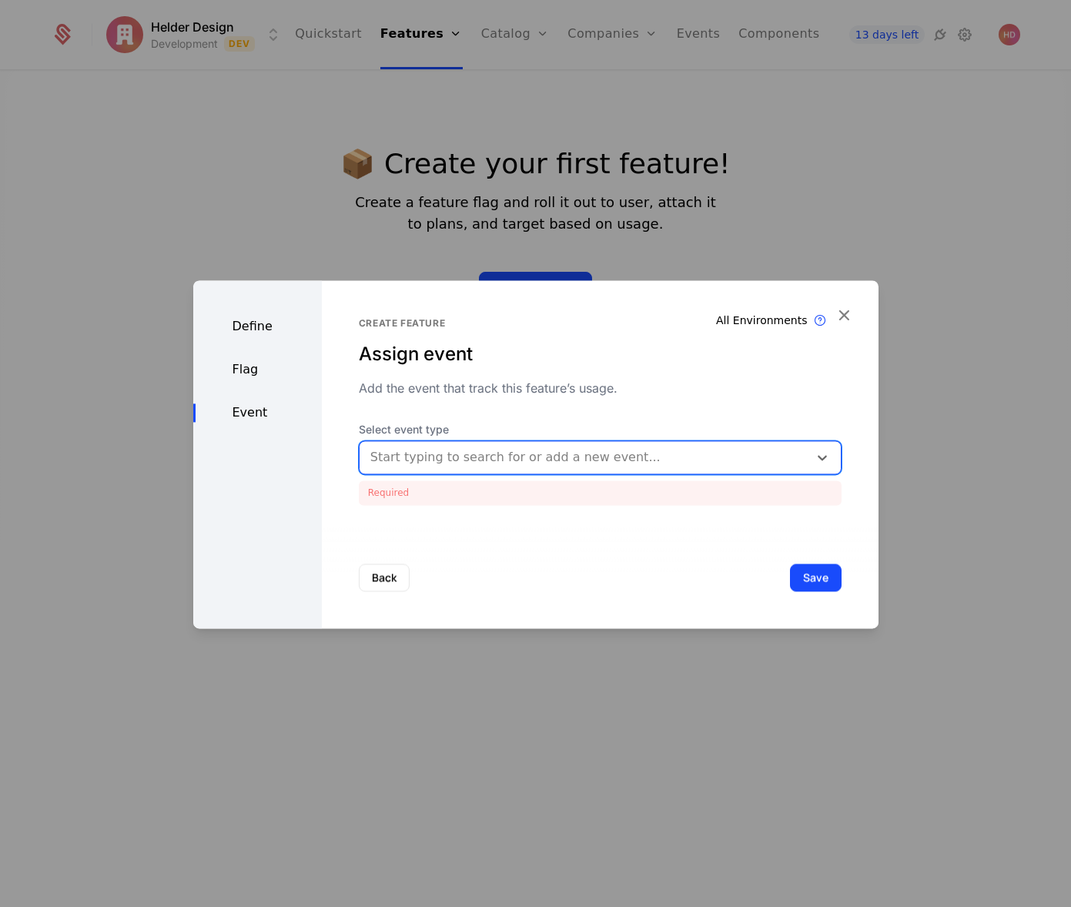
click at [521, 459] on div at bounding box center [583, 458] width 427 height 22
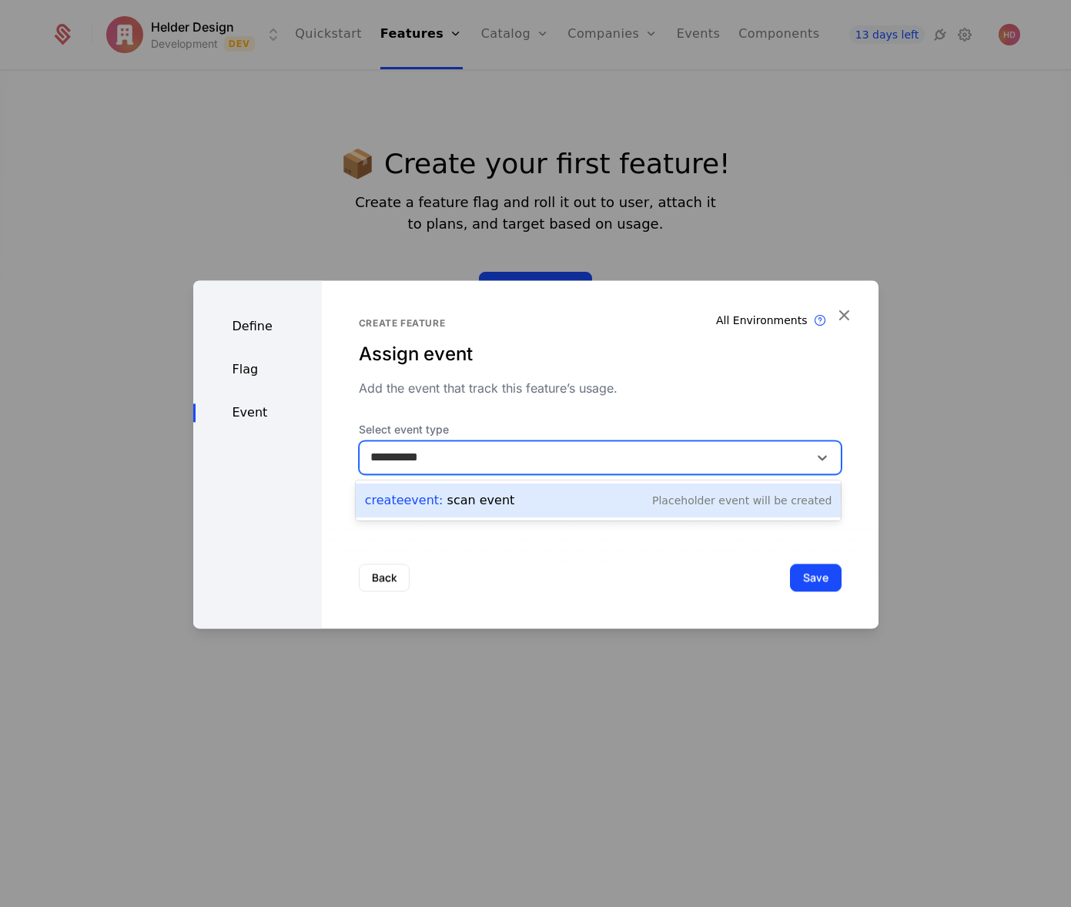
type input "**********"
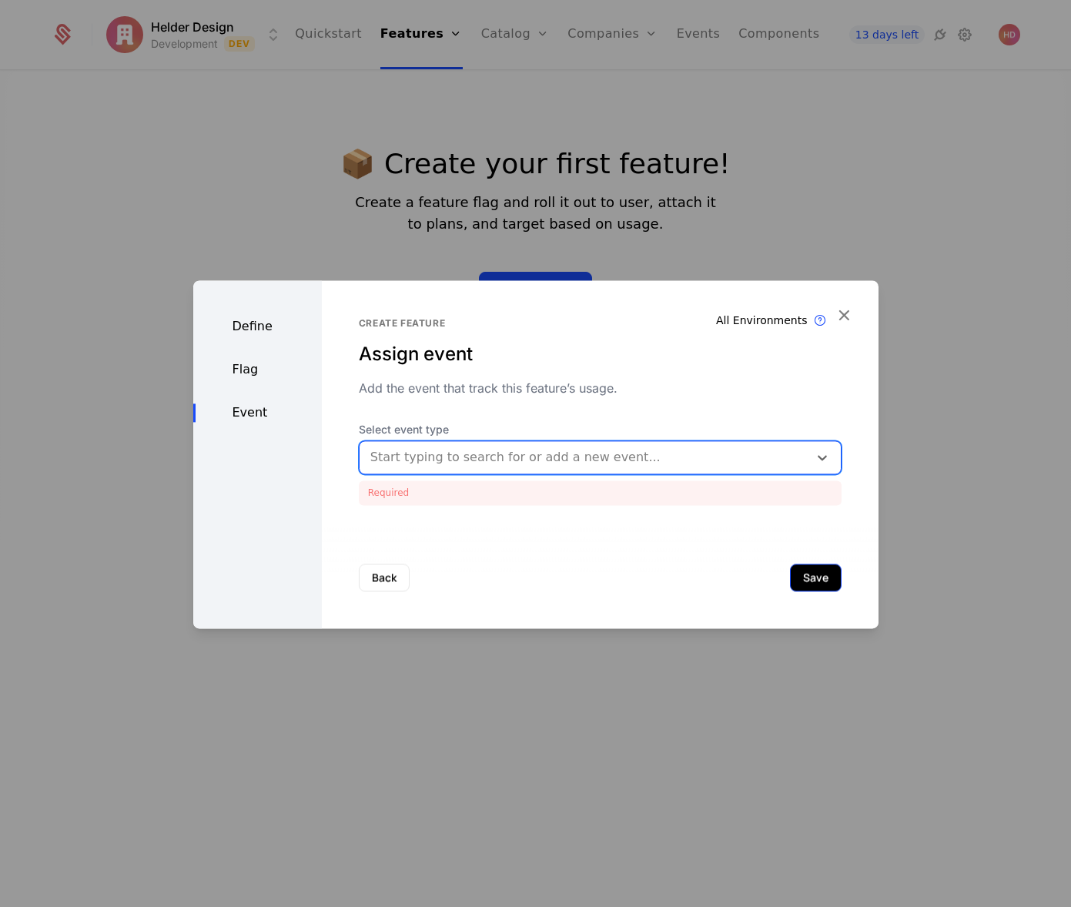
click at [809, 584] on button "Save" at bounding box center [816, 578] width 52 height 28
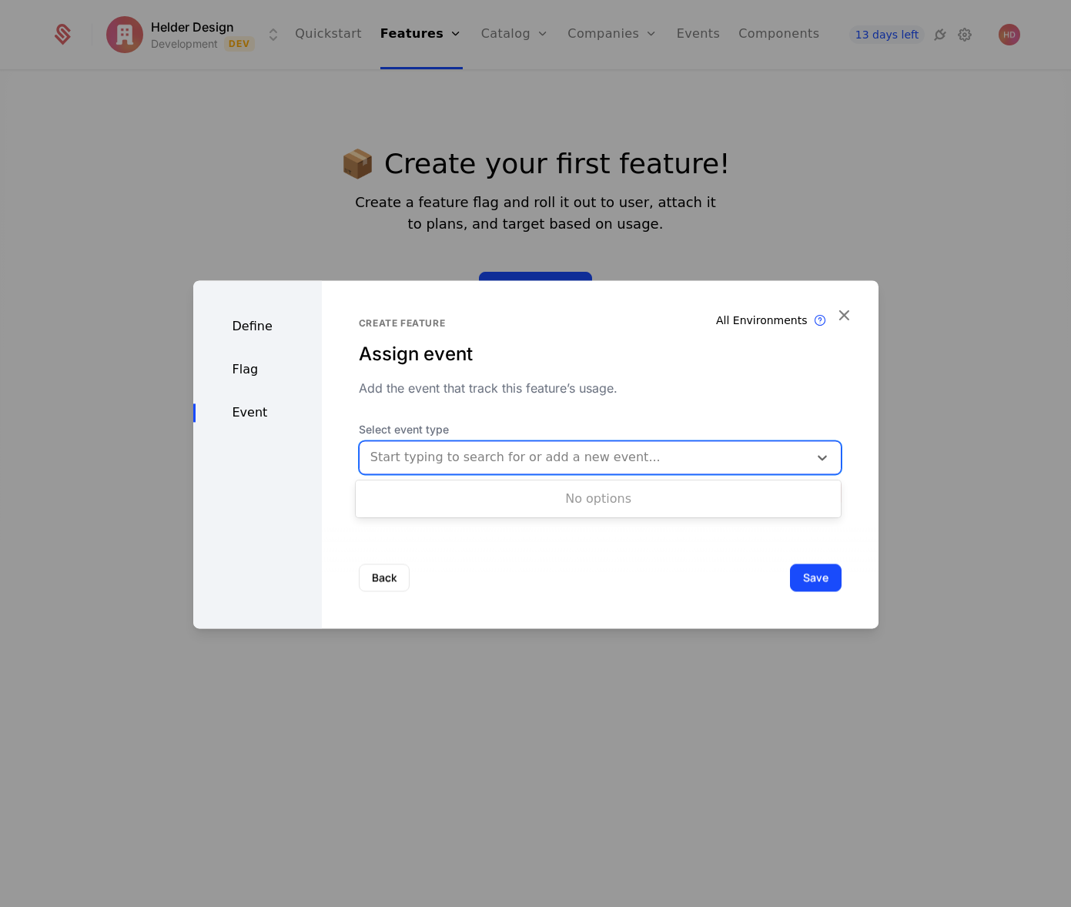
click at [542, 455] on div at bounding box center [583, 458] width 427 height 22
type input "****"
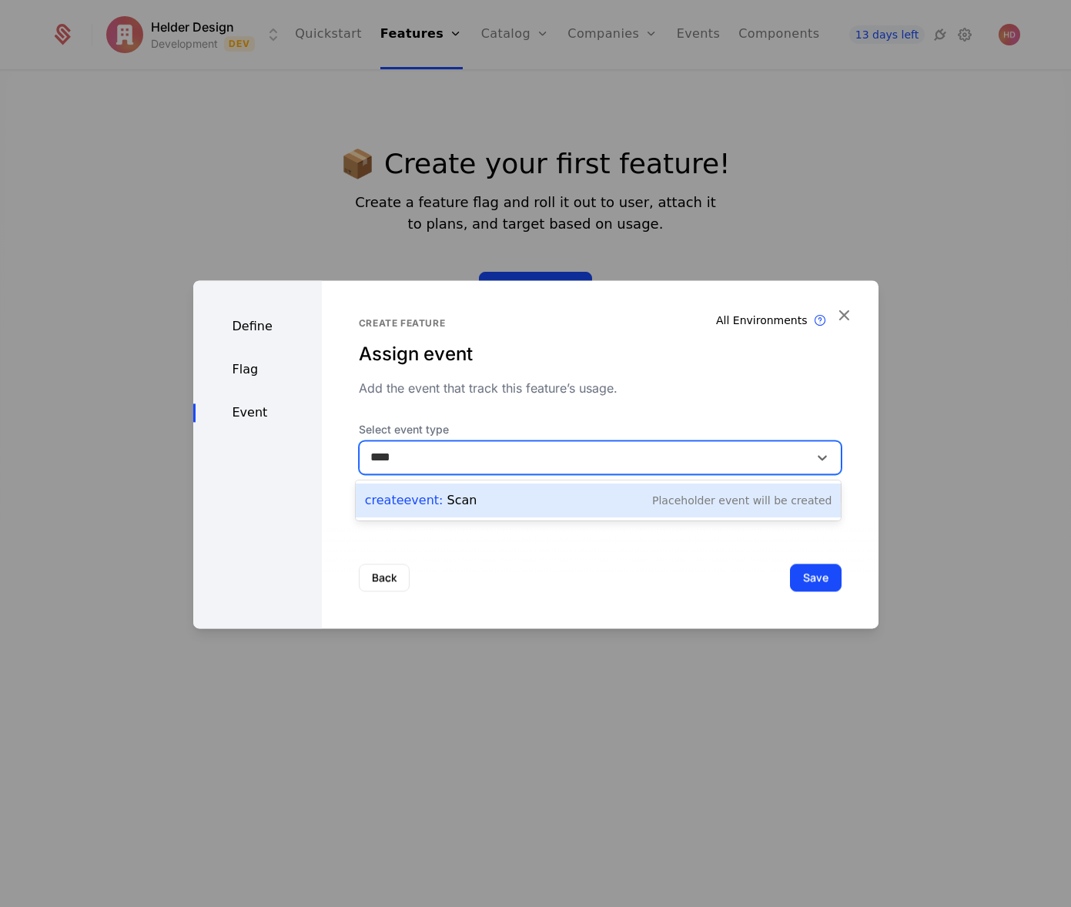
click at [489, 505] on div "Create Event : Scan Placeholder Event will be created" at bounding box center [598, 501] width 467 height 22
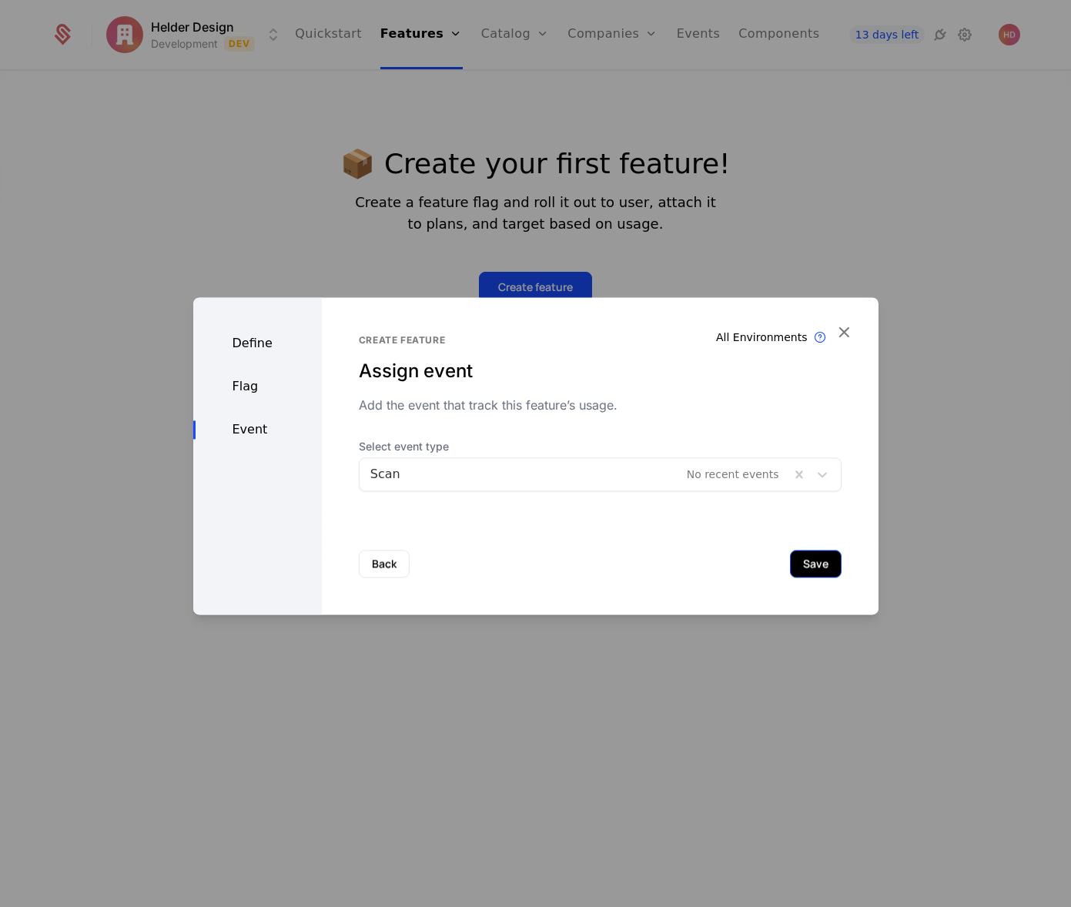
click at [808, 568] on button "Save" at bounding box center [816, 564] width 52 height 28
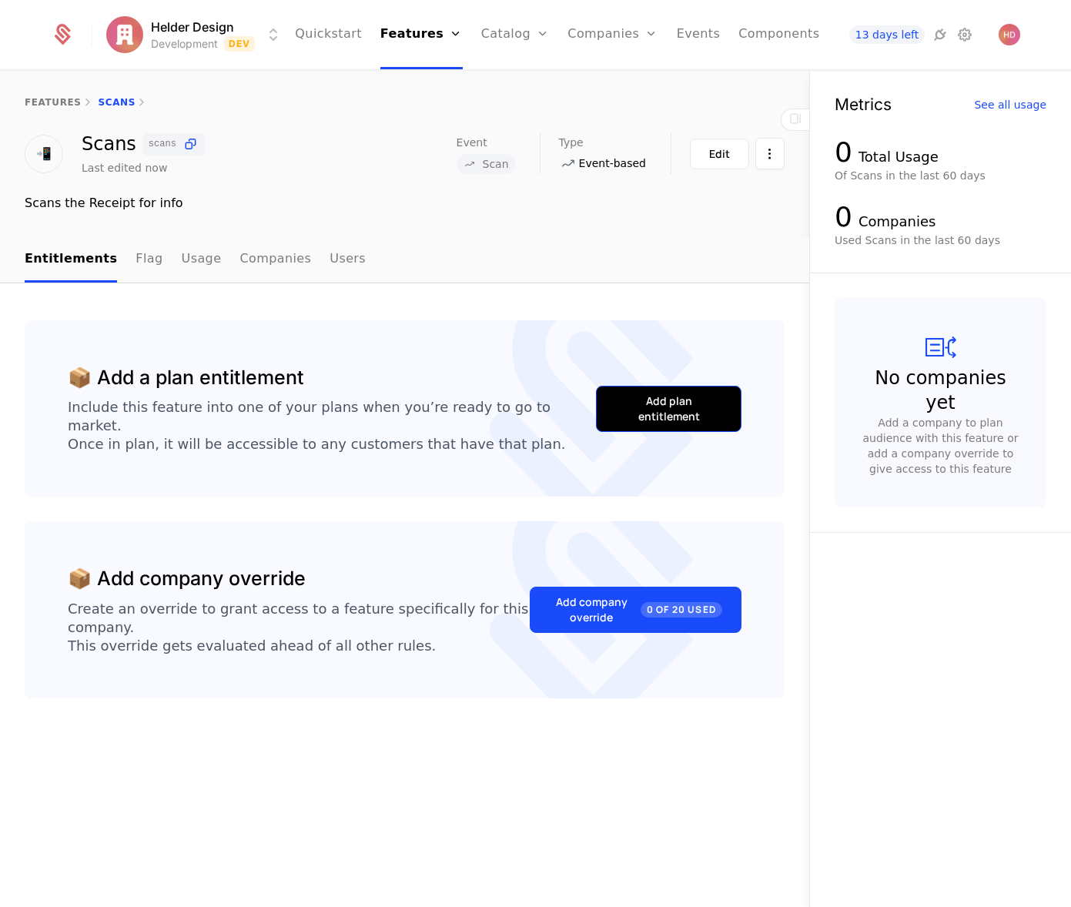
click at [664, 407] on div "Add plan entitlement" at bounding box center [668, 409] width 107 height 31
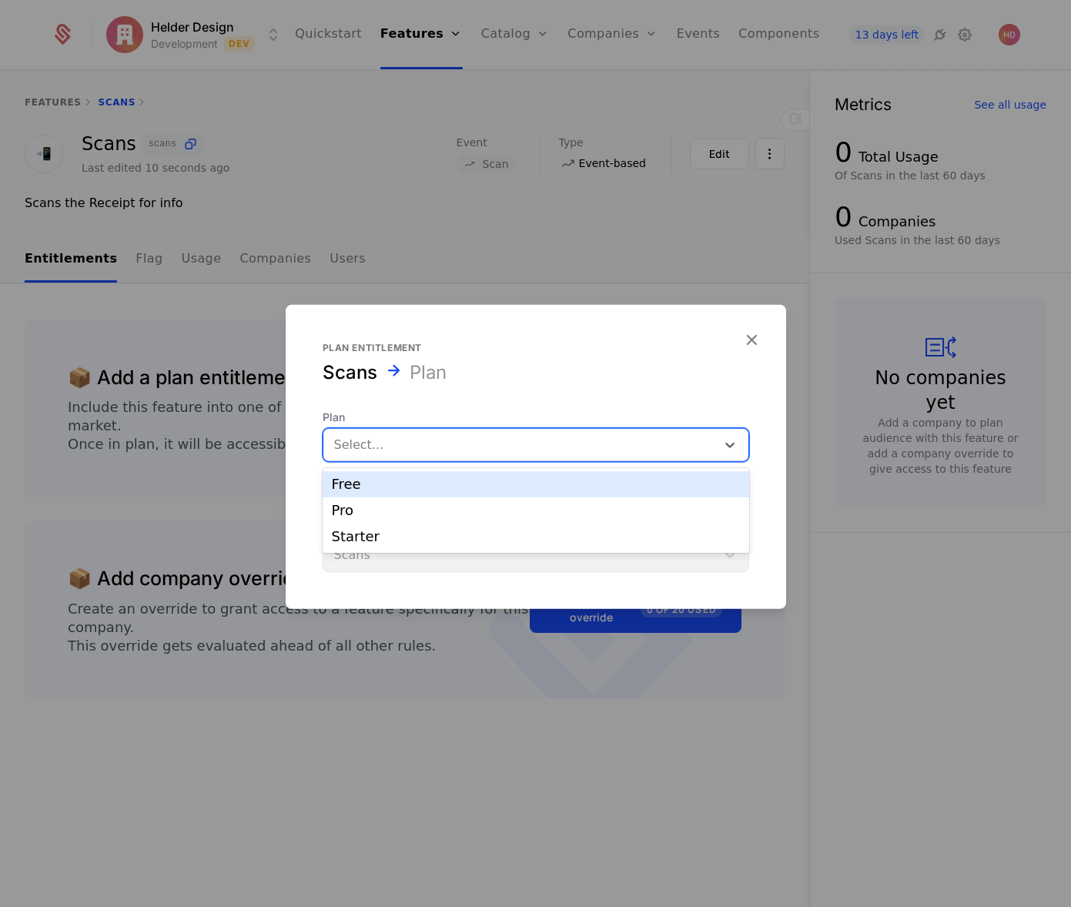
click at [519, 450] on div at bounding box center [519, 445] width 371 height 22
click at [394, 491] on div "Free" at bounding box center [536, 485] width 408 height 14
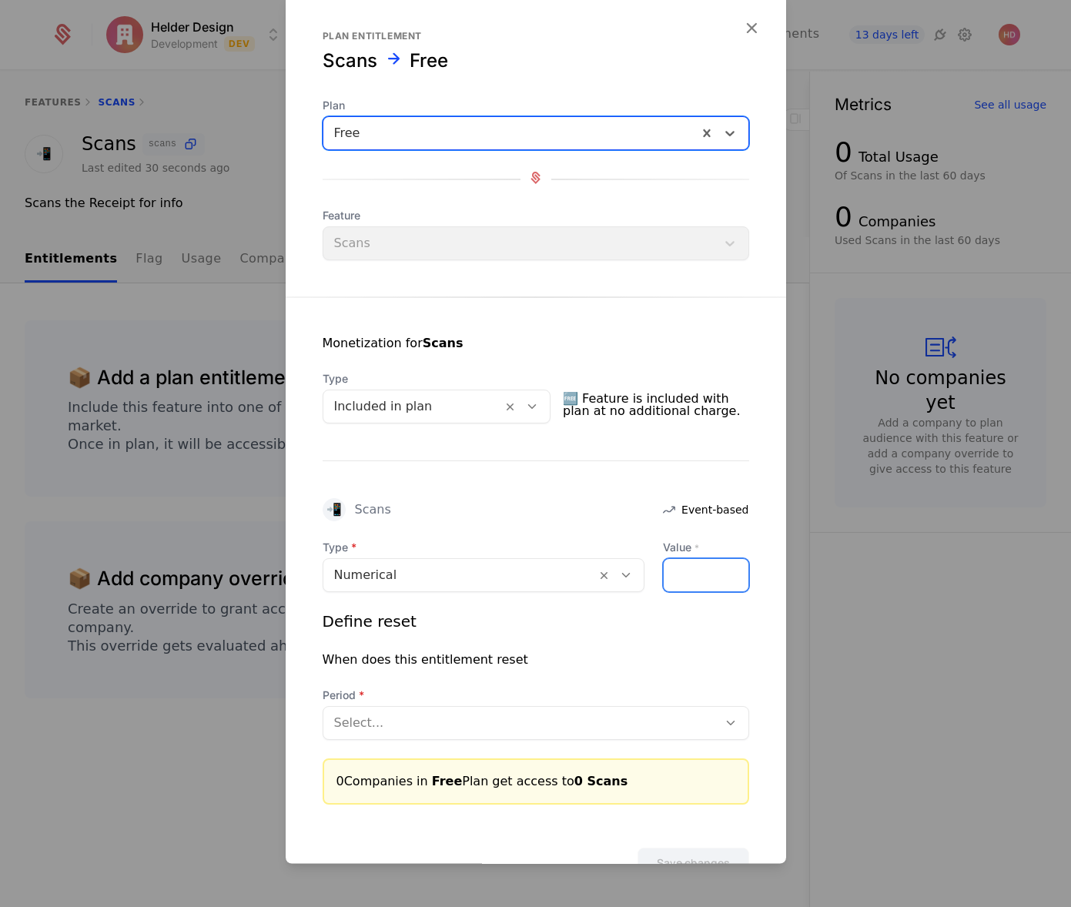
click at [696, 584] on input "Value *" at bounding box center [706, 576] width 85 height 32
type input "*"
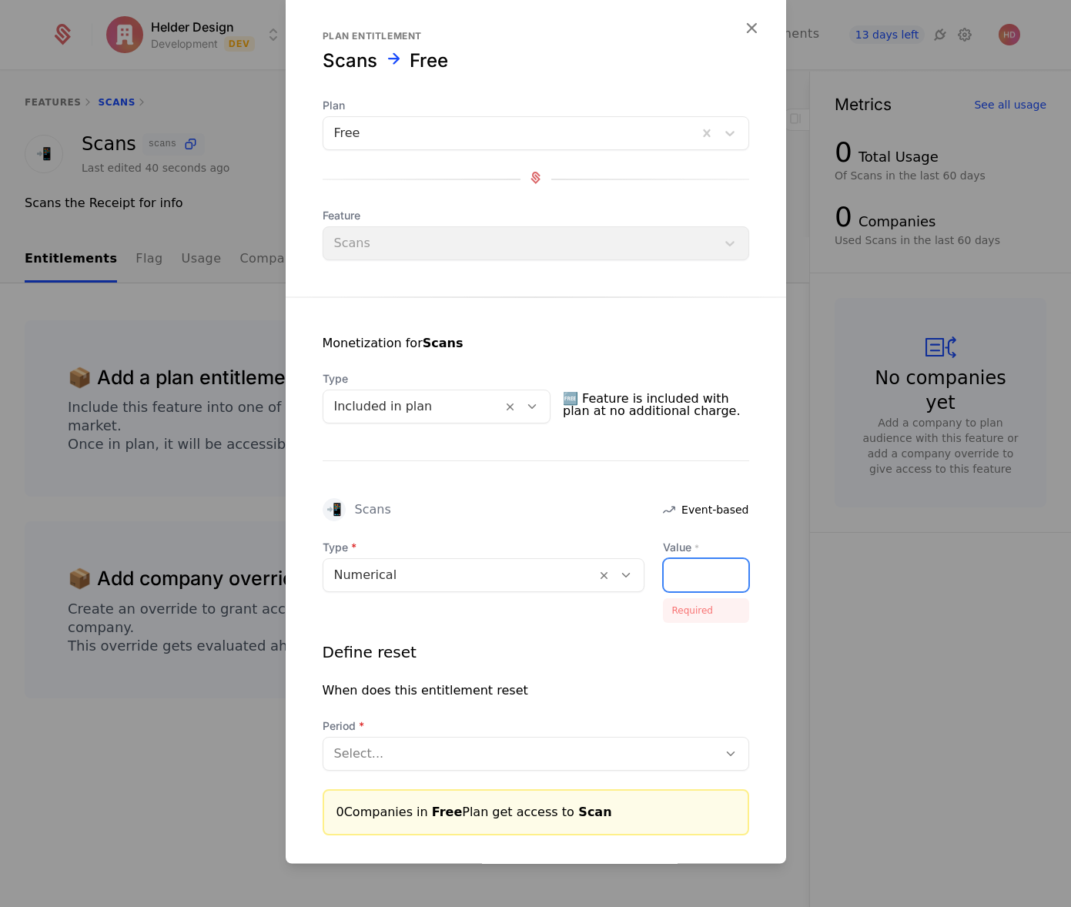
type input "*"
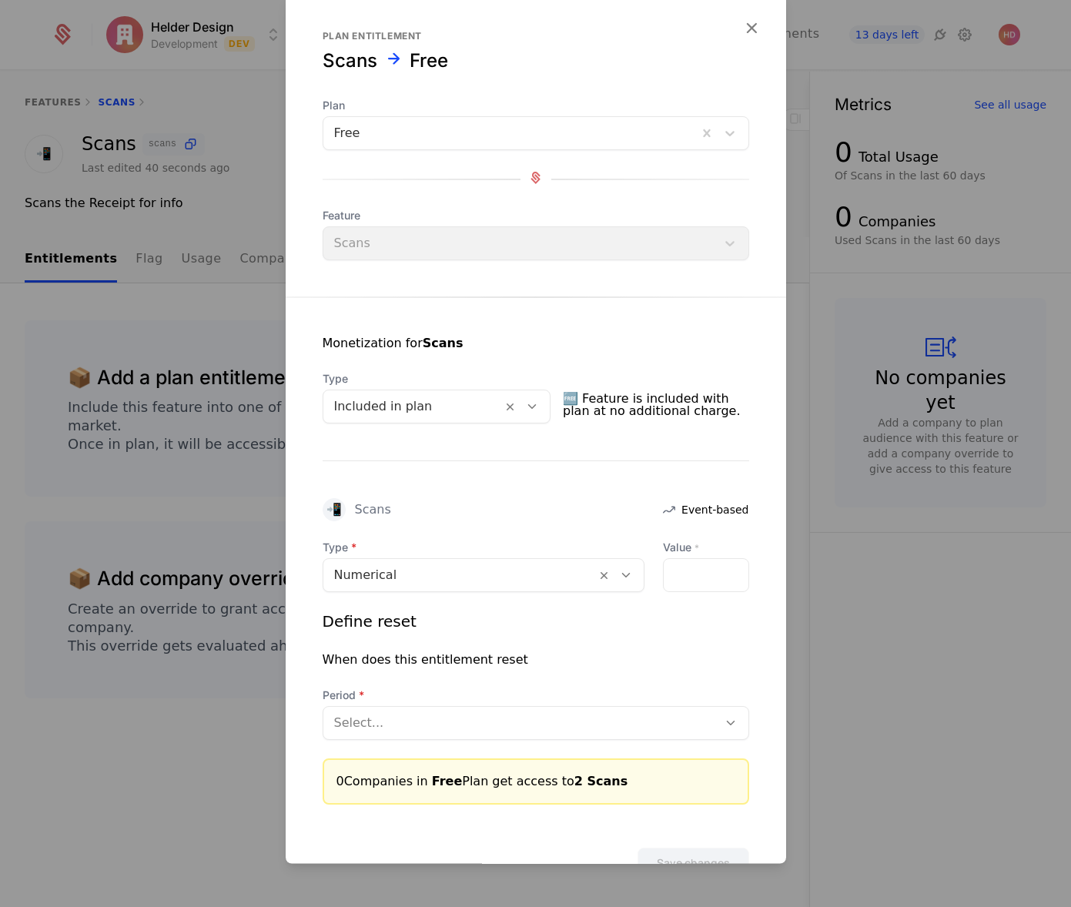
click at [377, 723] on div at bounding box center [520, 724] width 373 height 22
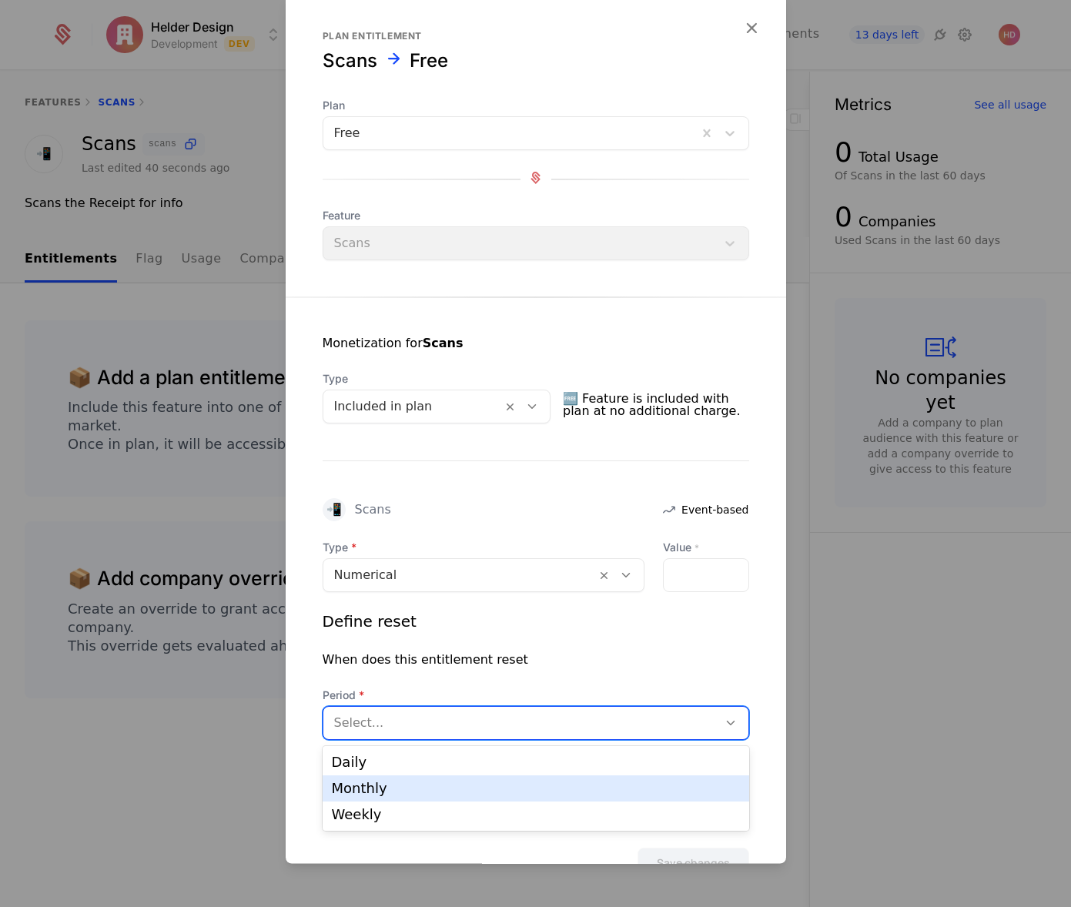
click at [368, 785] on div "Monthly" at bounding box center [536, 789] width 408 height 14
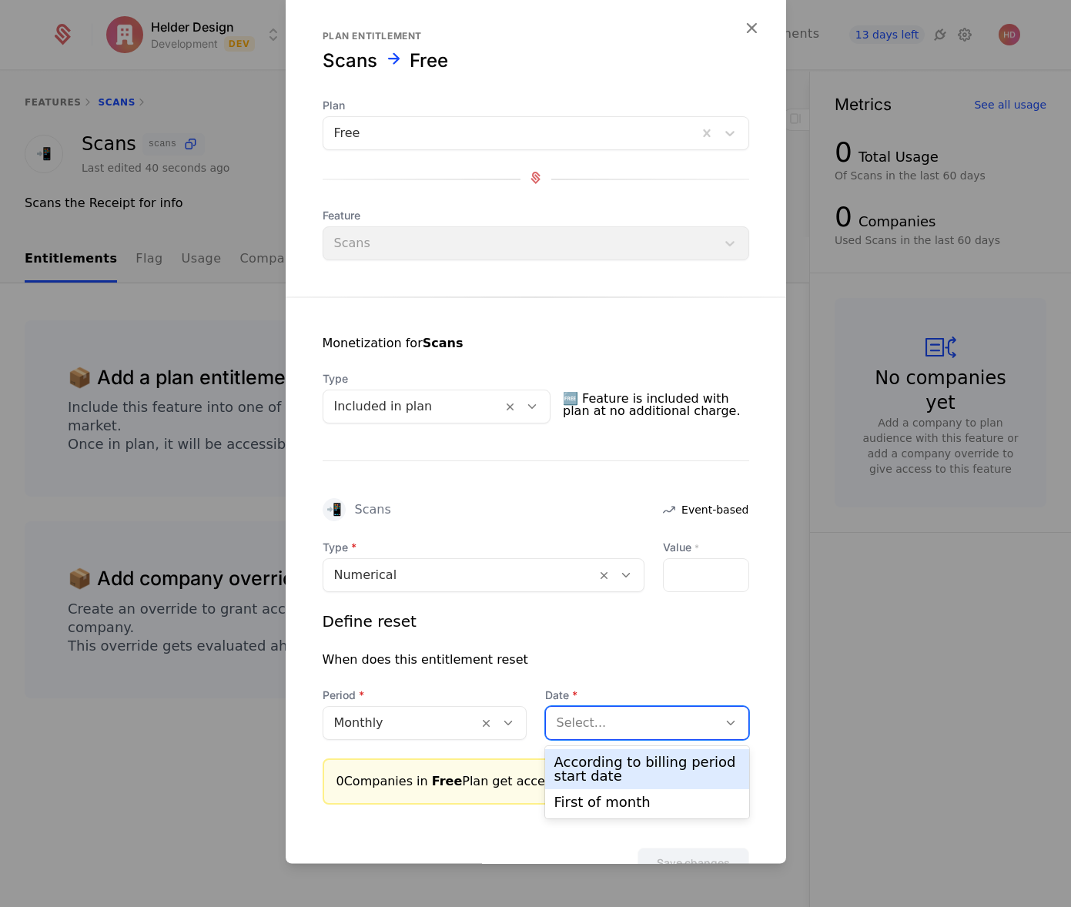
click at [626, 722] on div at bounding box center [632, 724] width 150 height 22
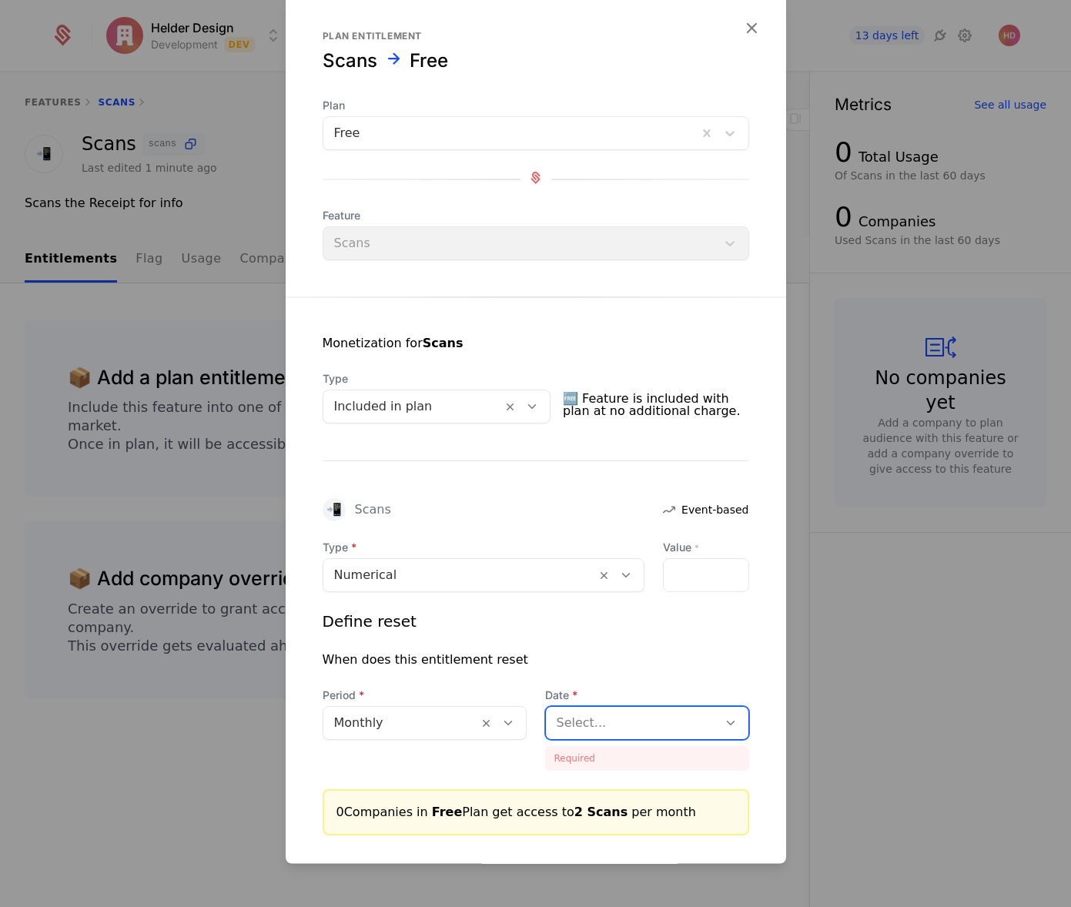
click at [598, 726] on div at bounding box center [632, 724] width 150 height 22
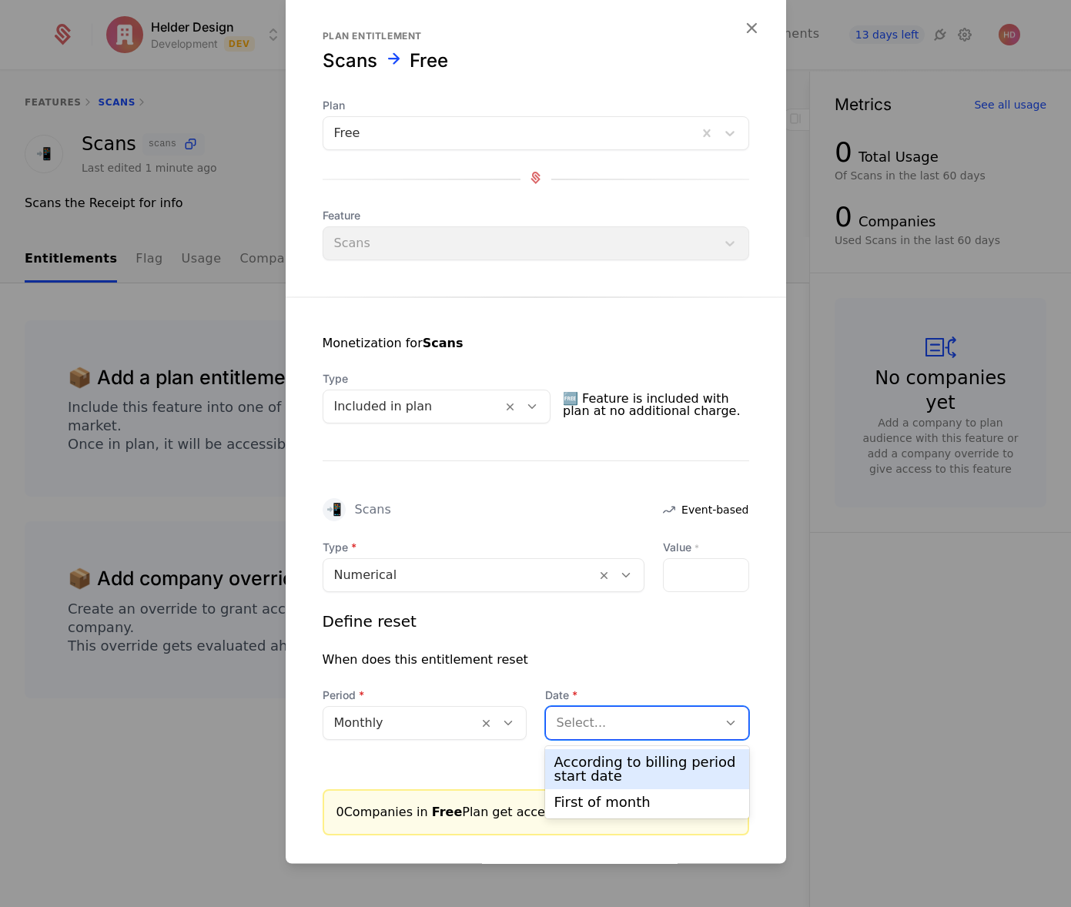
click at [591, 768] on div "According to billing period start date" at bounding box center [648, 770] width 186 height 28
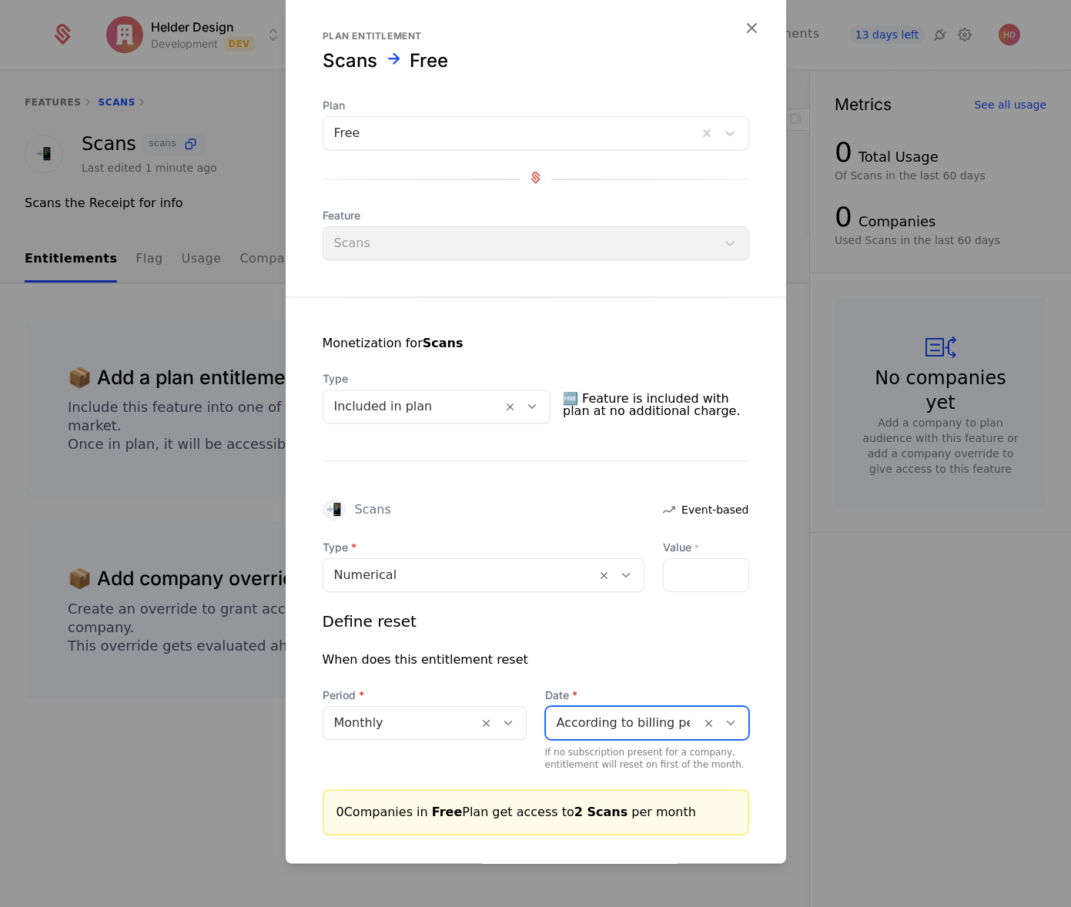
scroll to position [82, 0]
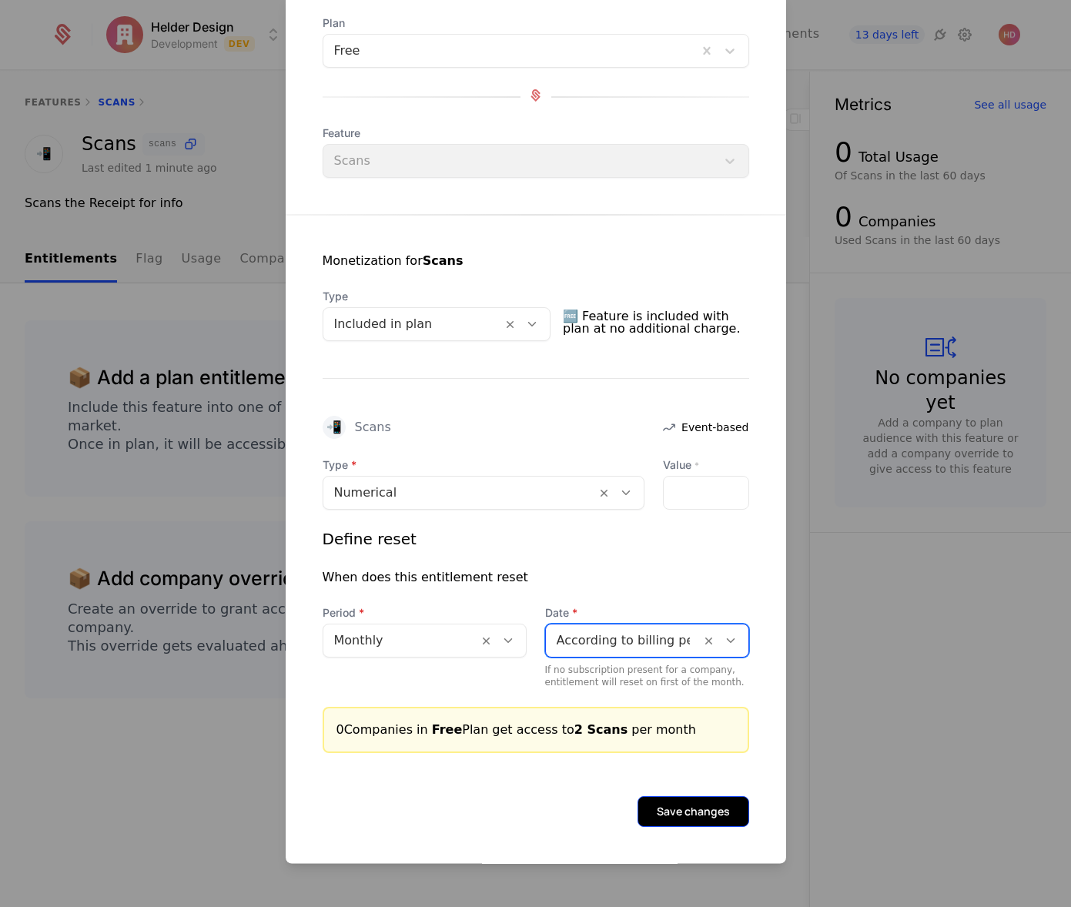
click at [685, 803] on button "Save changes" at bounding box center [694, 812] width 112 height 31
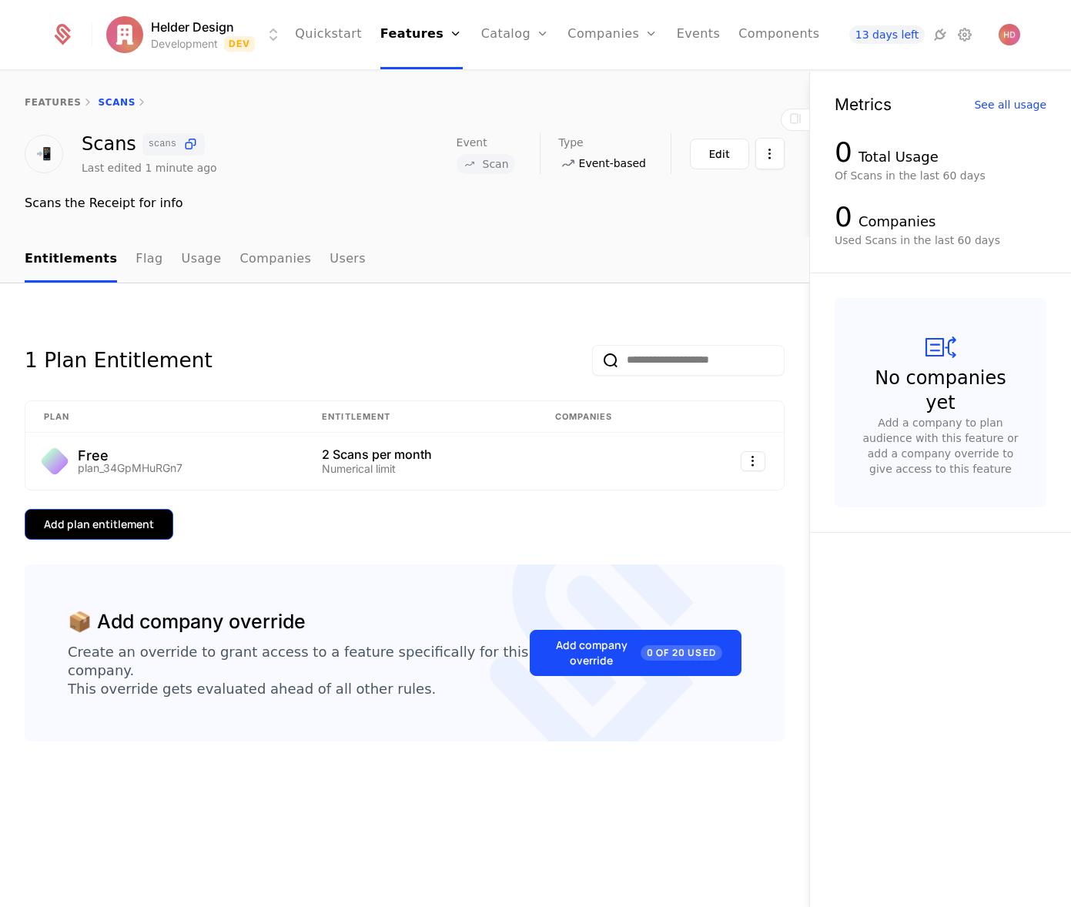
click at [137, 528] on div "Add plan entitlement" at bounding box center [99, 524] width 110 height 15
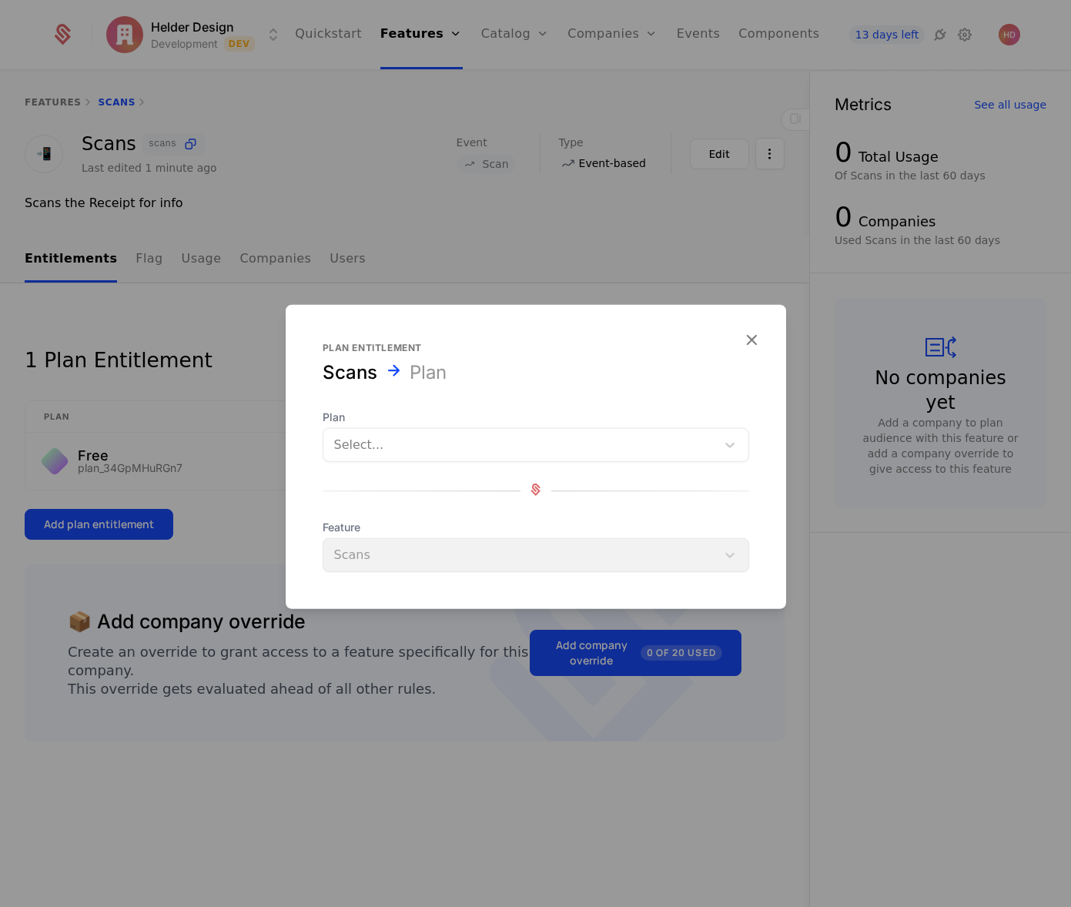
click at [398, 455] on div at bounding box center [519, 445] width 371 height 22
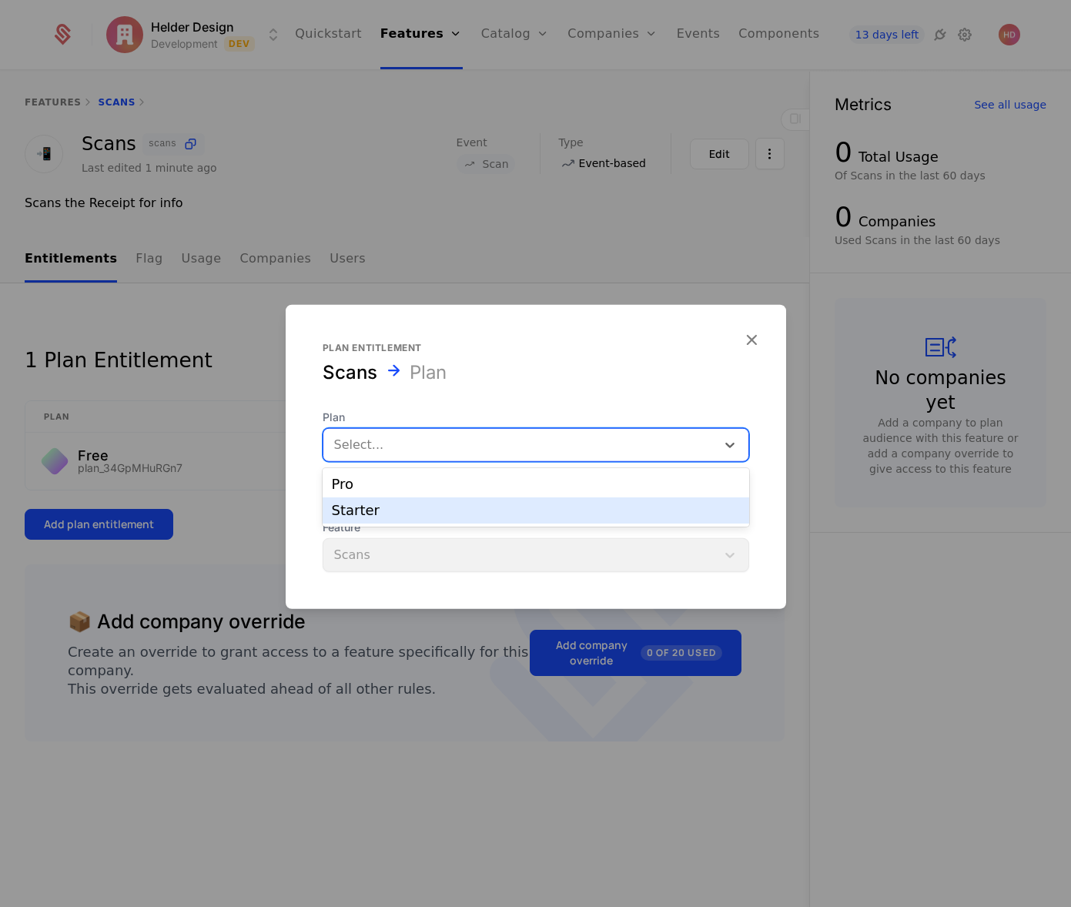
click at [377, 514] on div "Starter" at bounding box center [536, 511] width 408 height 14
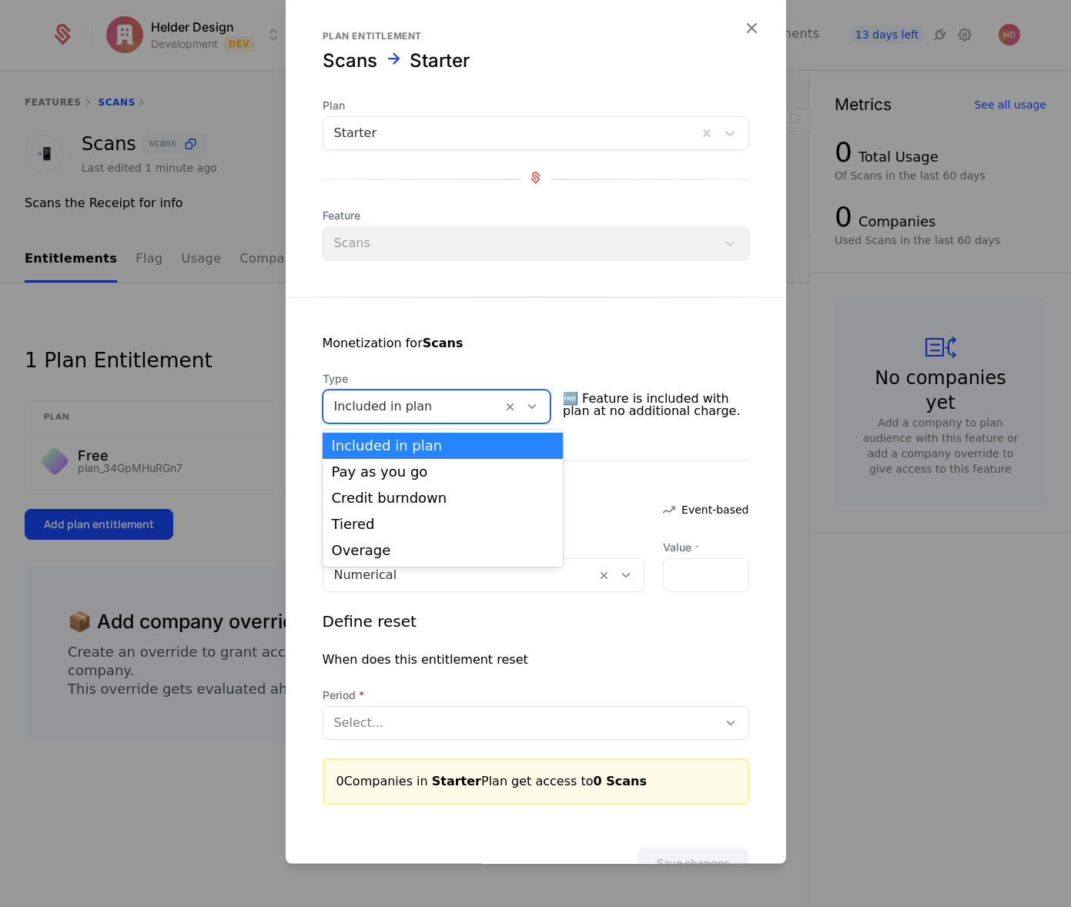
click at [539, 407] on icon at bounding box center [532, 407] width 14 height 14
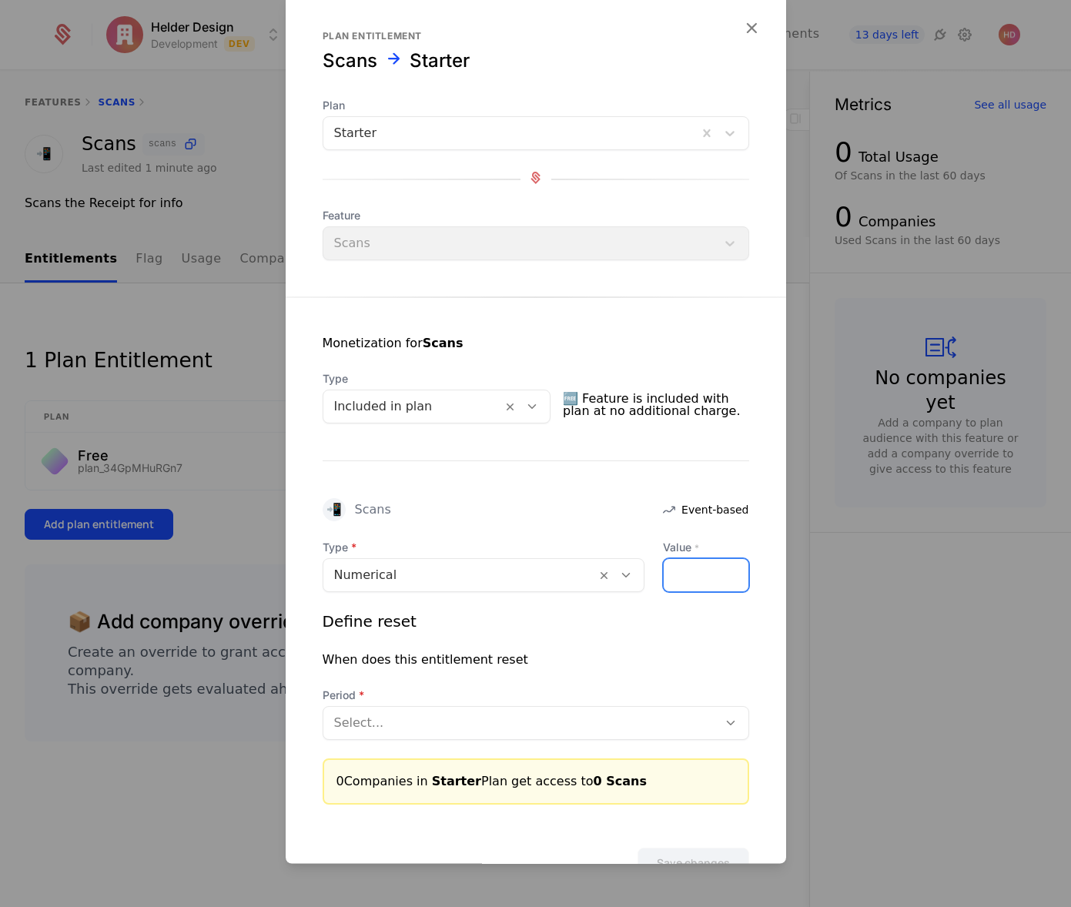
click at [695, 576] on input "Value *" at bounding box center [706, 576] width 85 height 32
type input "**"
click at [437, 713] on div at bounding box center [520, 724] width 373 height 22
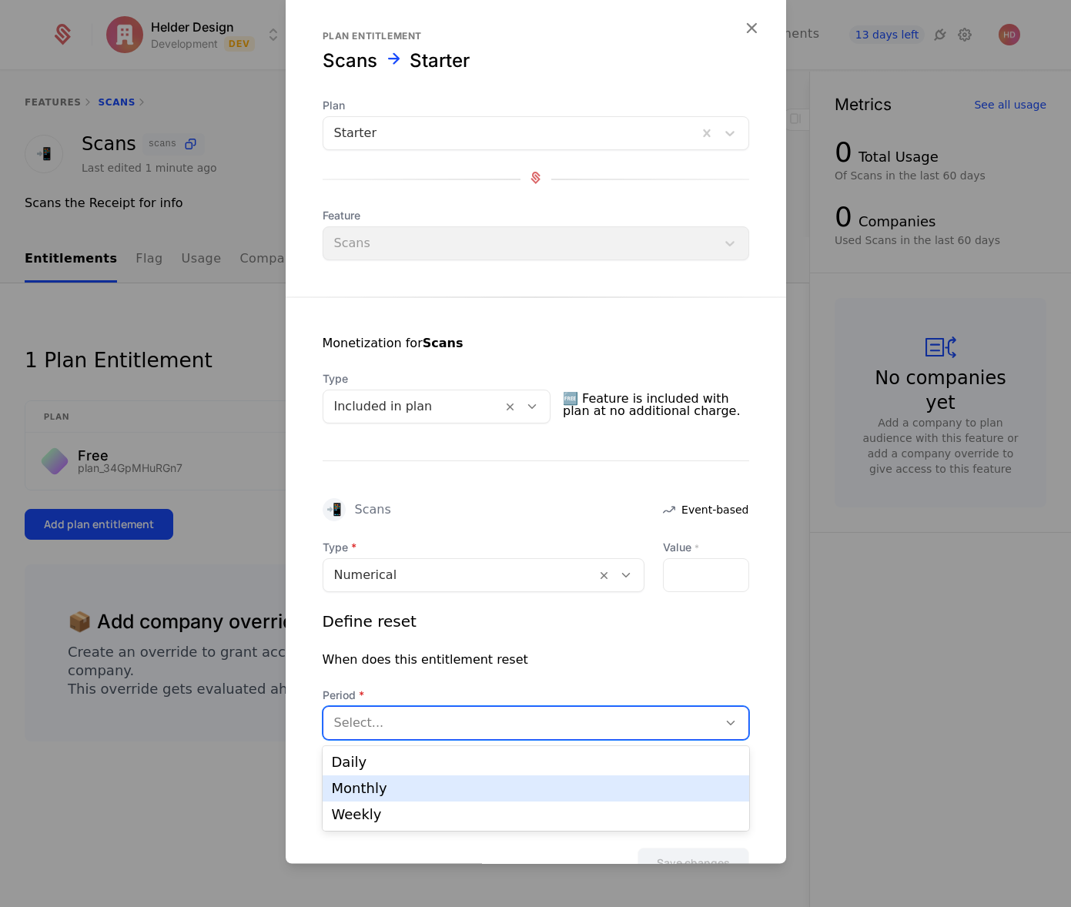
click at [366, 784] on div "Monthly" at bounding box center [536, 789] width 408 height 14
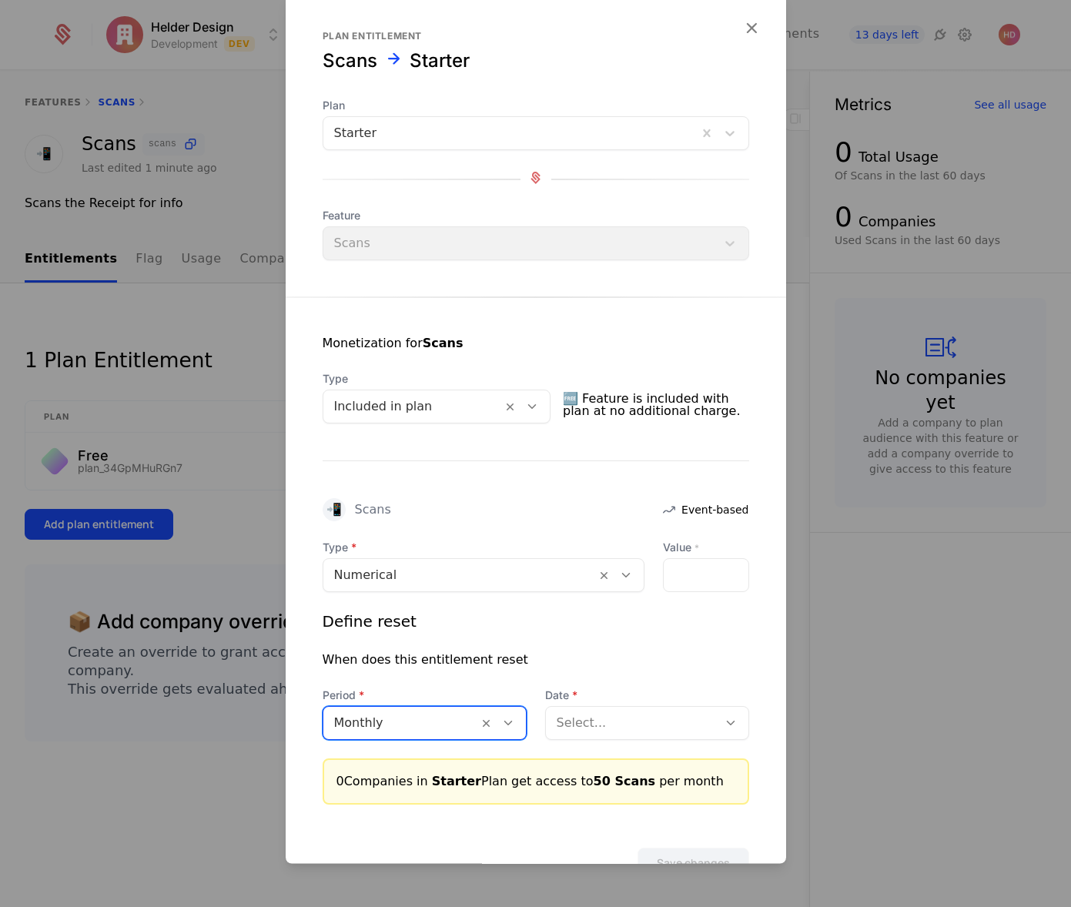
click at [613, 730] on div at bounding box center [632, 724] width 150 height 22
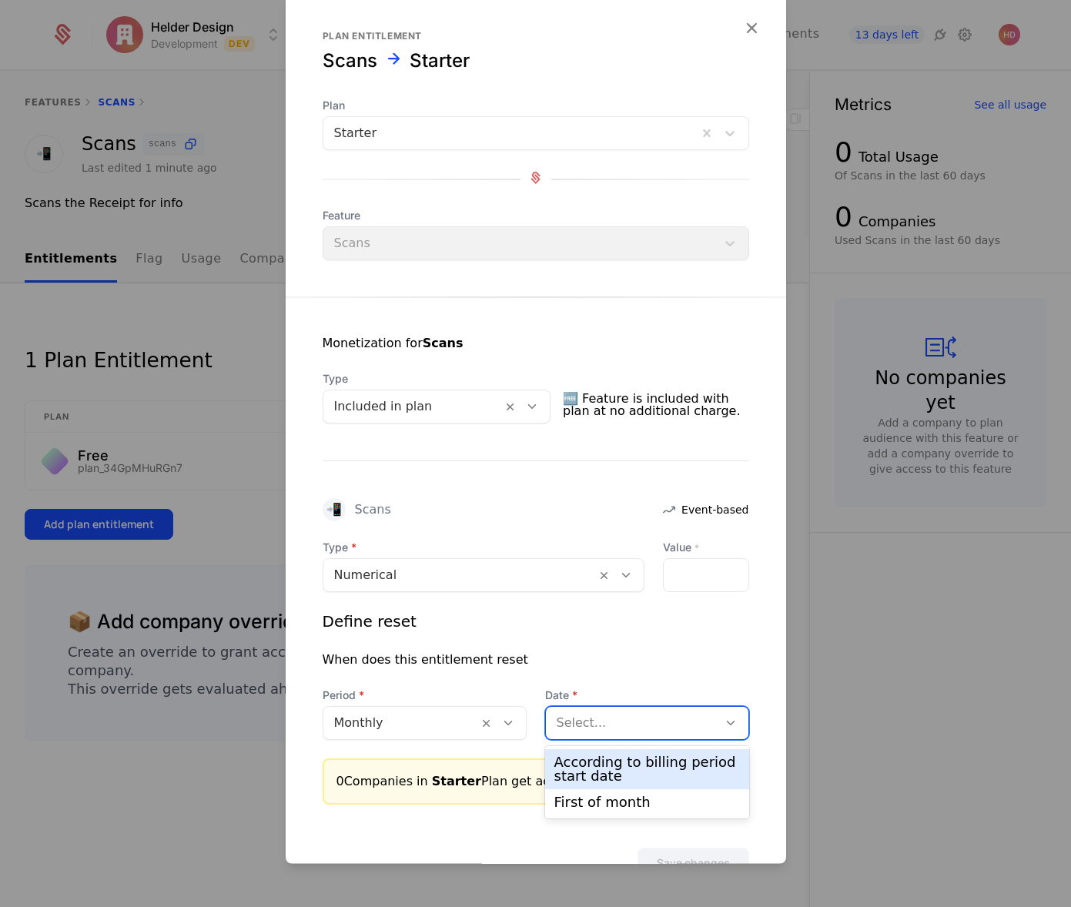
click at [593, 766] on div "According to billing period start date" at bounding box center [648, 770] width 186 height 28
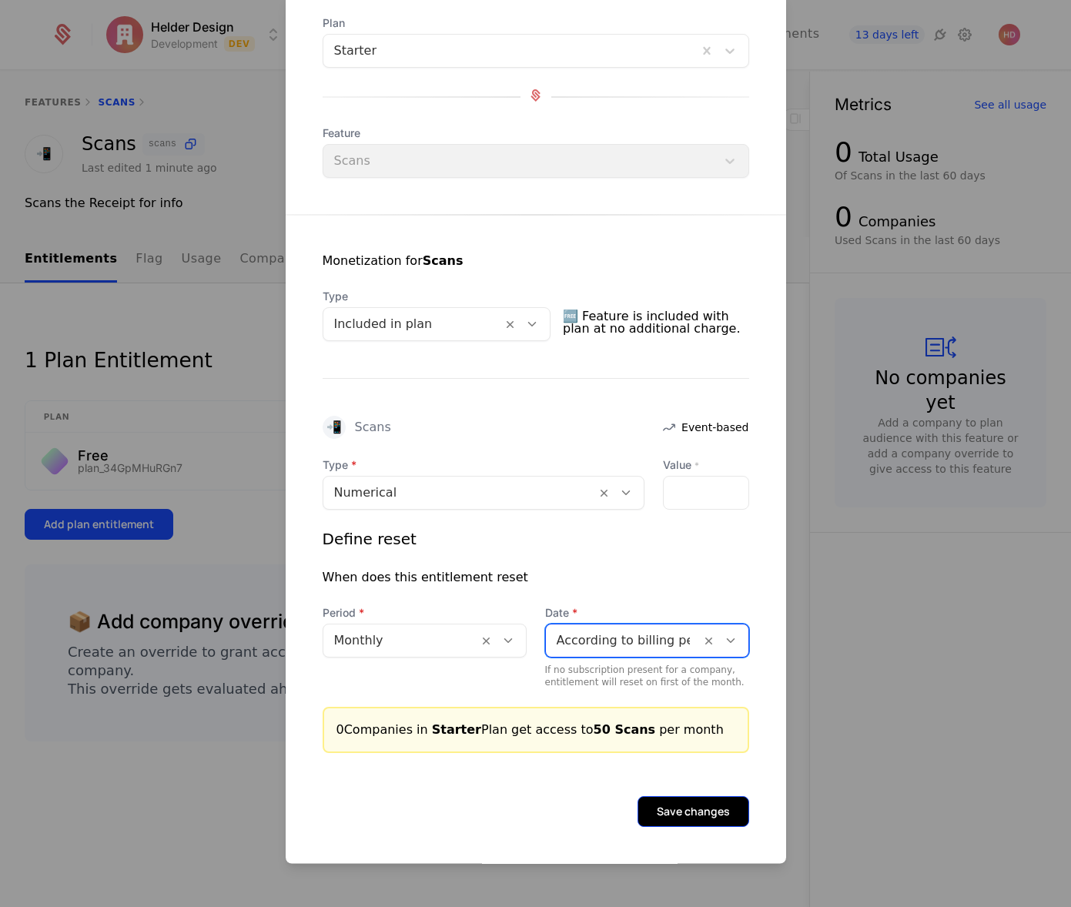
click at [689, 819] on button "Save changes" at bounding box center [694, 812] width 112 height 31
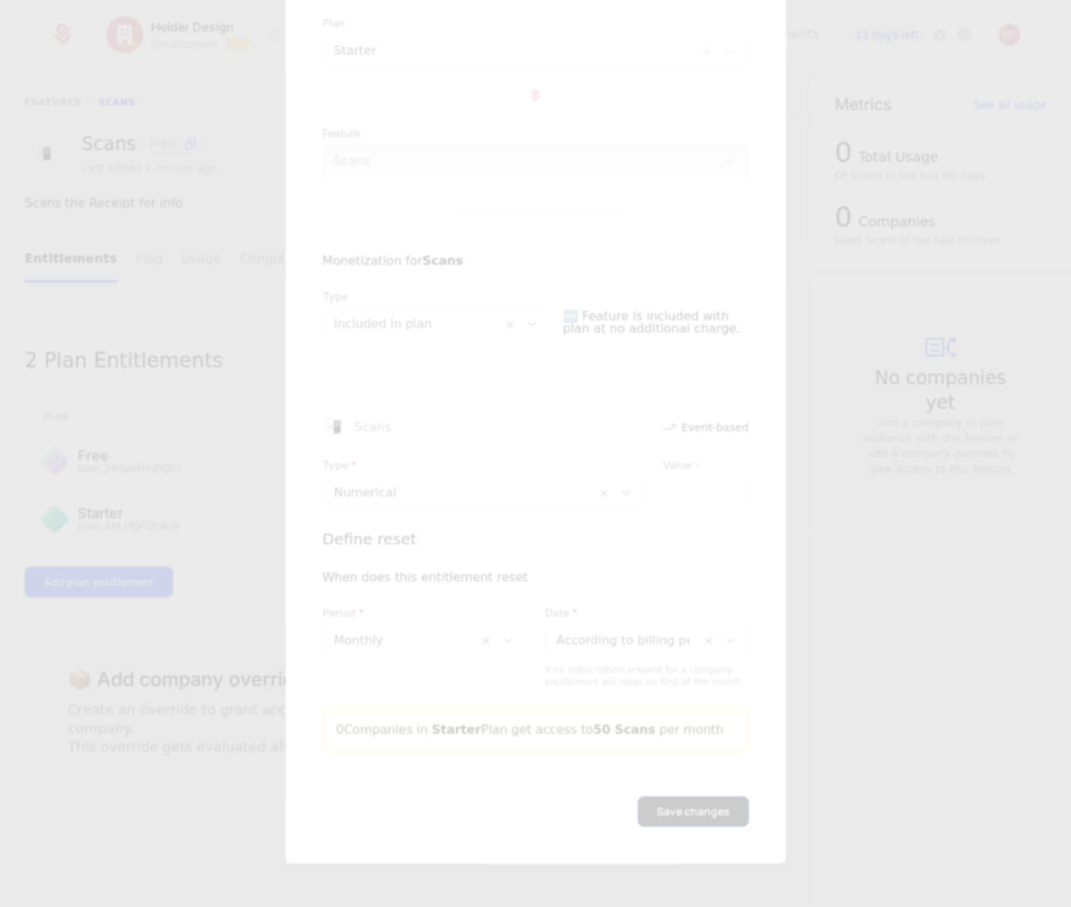
scroll to position [0, 0]
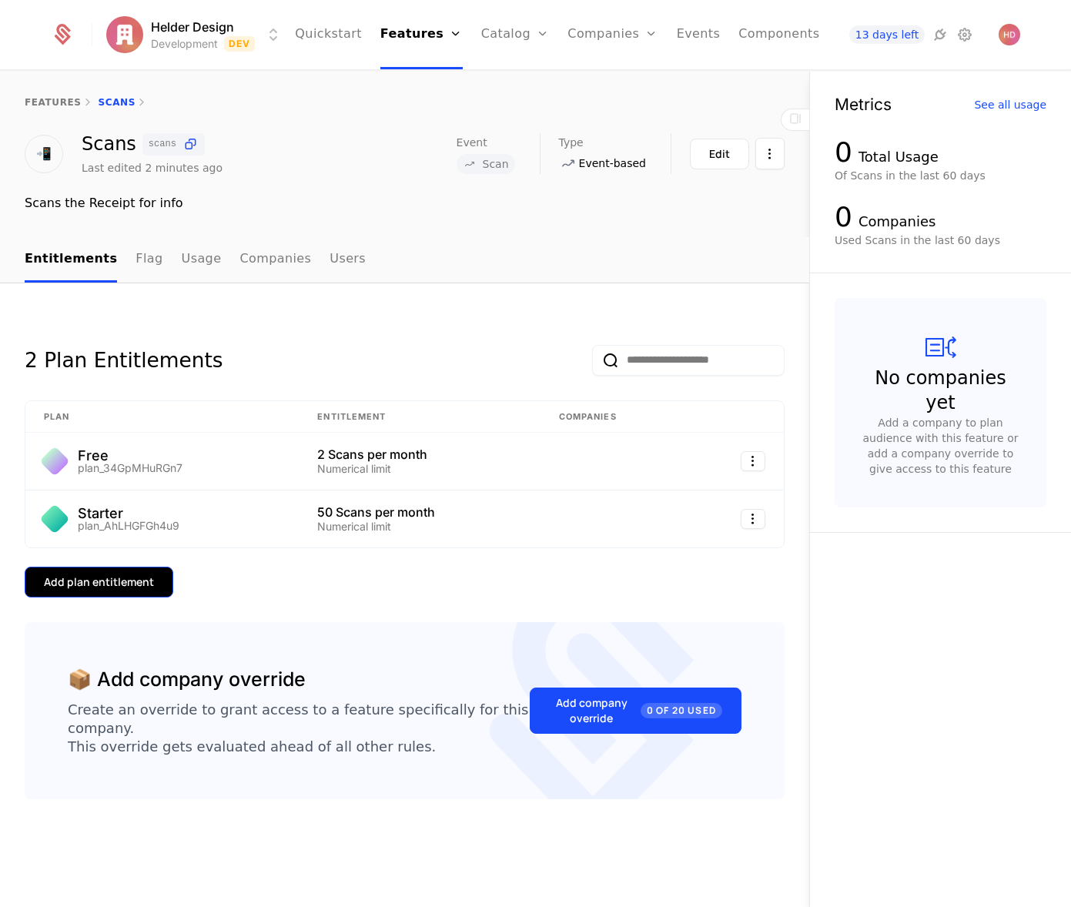
click at [102, 579] on div "Add plan entitlement" at bounding box center [99, 582] width 110 height 15
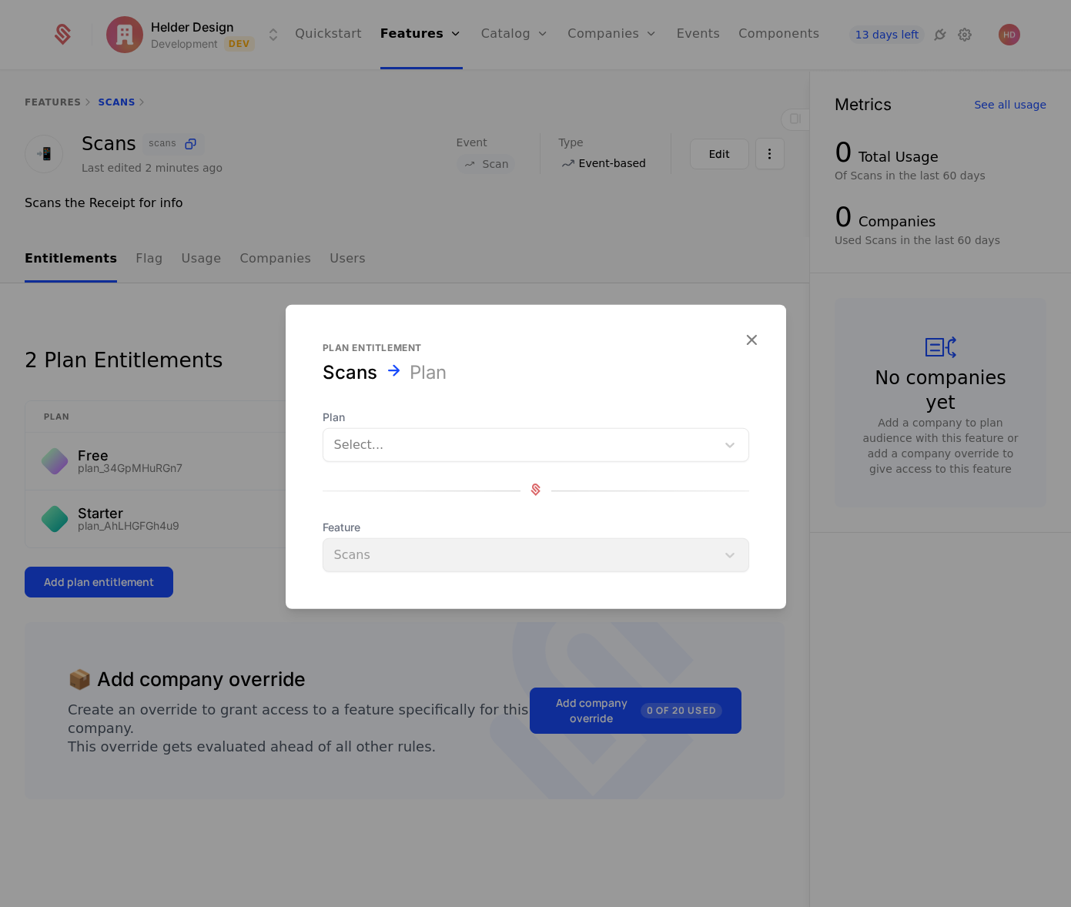
click at [364, 448] on div at bounding box center [519, 445] width 371 height 22
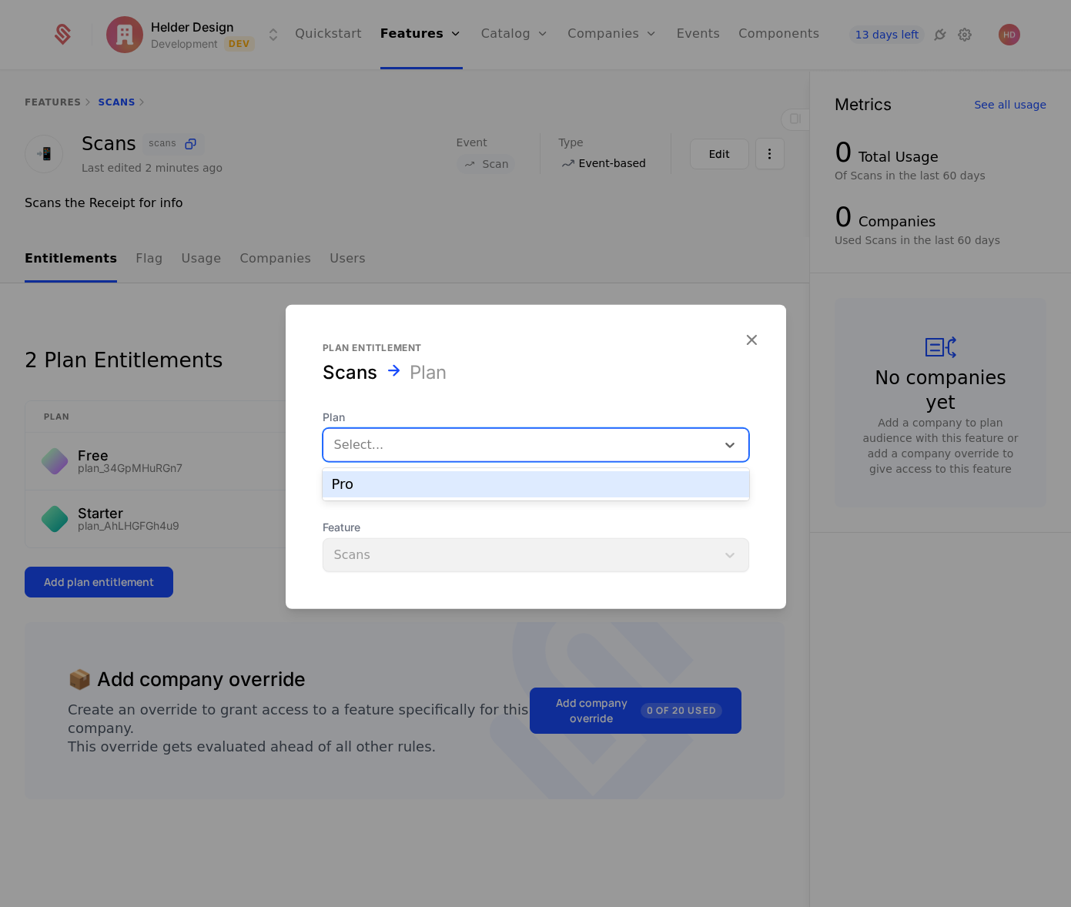
click at [363, 489] on div "Pro" at bounding box center [536, 485] width 408 height 14
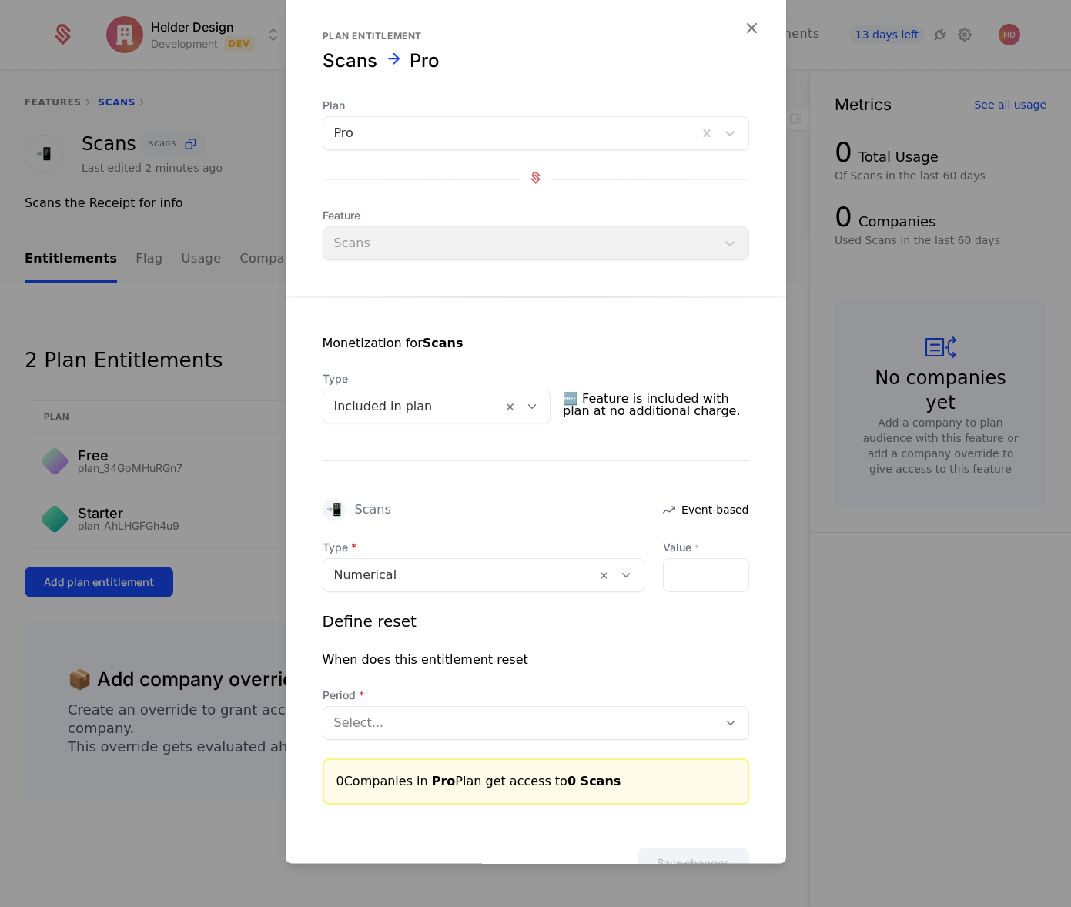
click at [462, 246] on div "Feature Scans" at bounding box center [536, 235] width 427 height 52
click at [399, 580] on div at bounding box center [459, 576] width 251 height 22
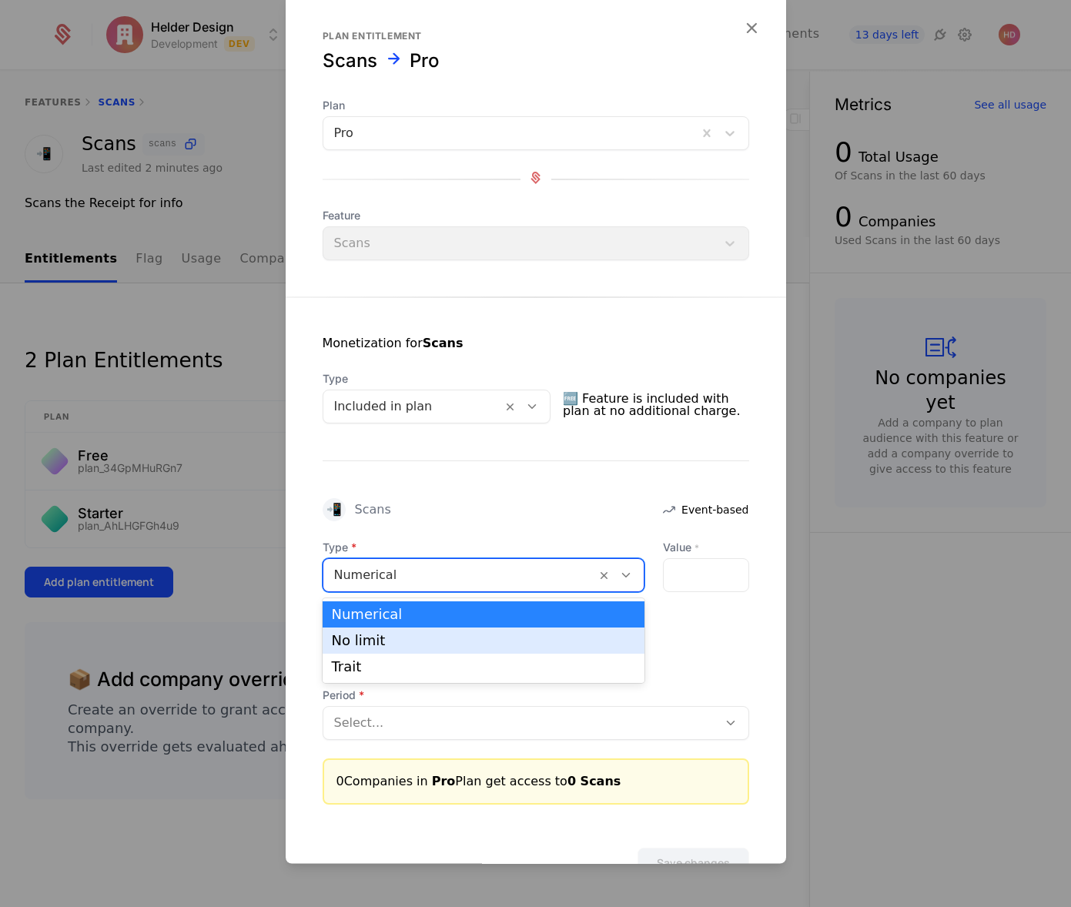
click at [348, 646] on div "No limit" at bounding box center [483, 641] width 303 height 14
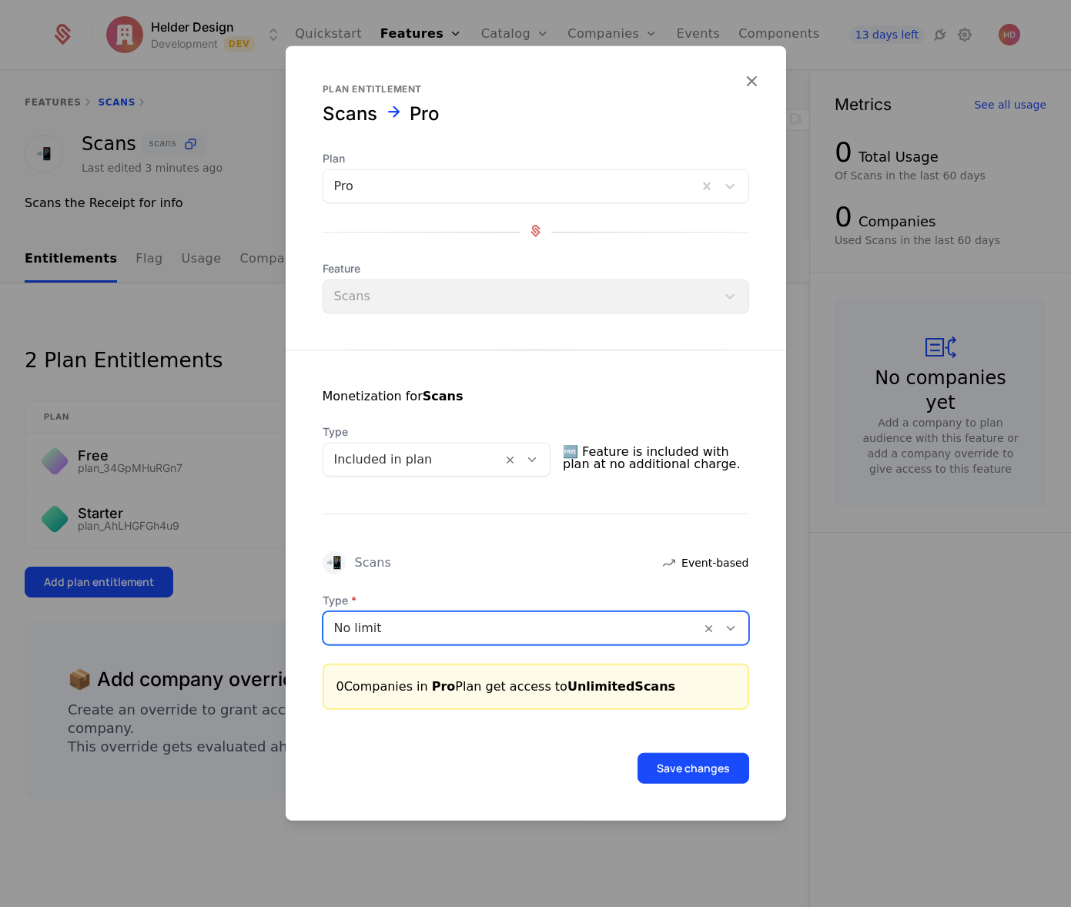
click at [728, 626] on icon at bounding box center [731, 629] width 14 height 14
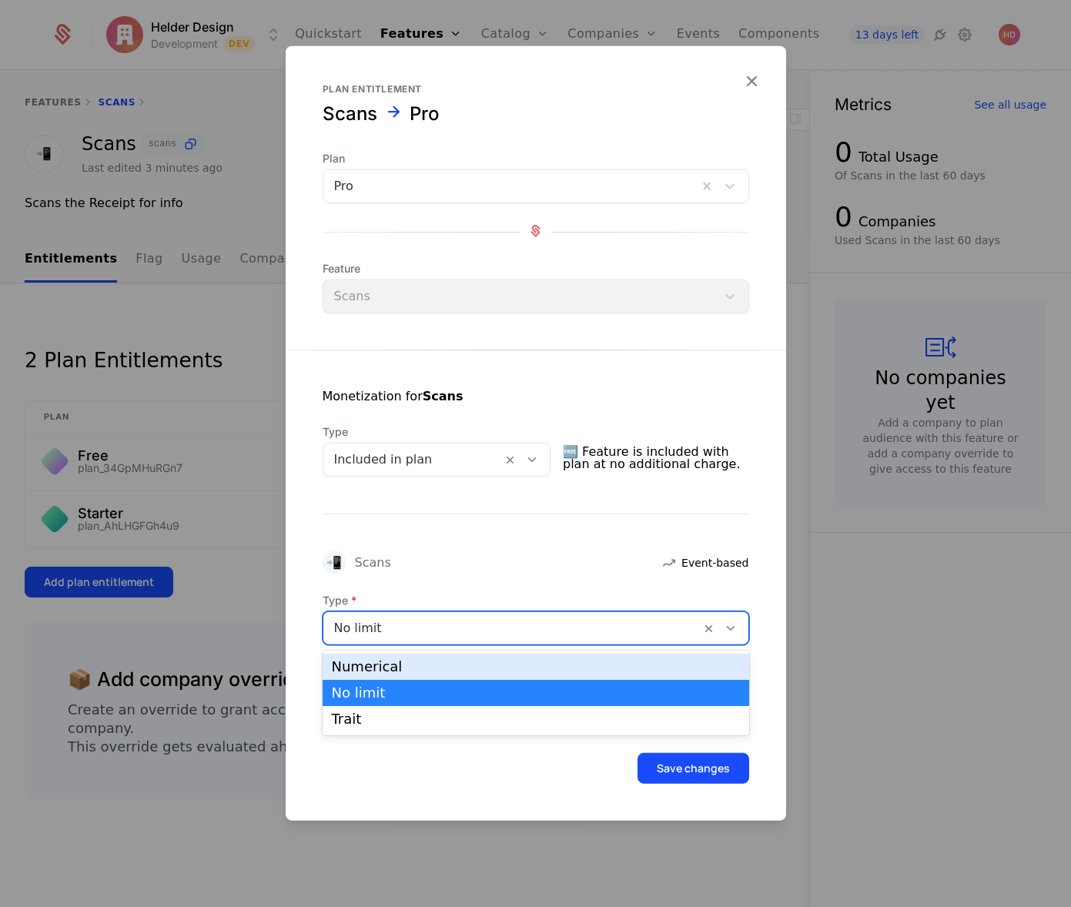
click at [373, 672] on div "Numerical" at bounding box center [536, 667] width 408 height 14
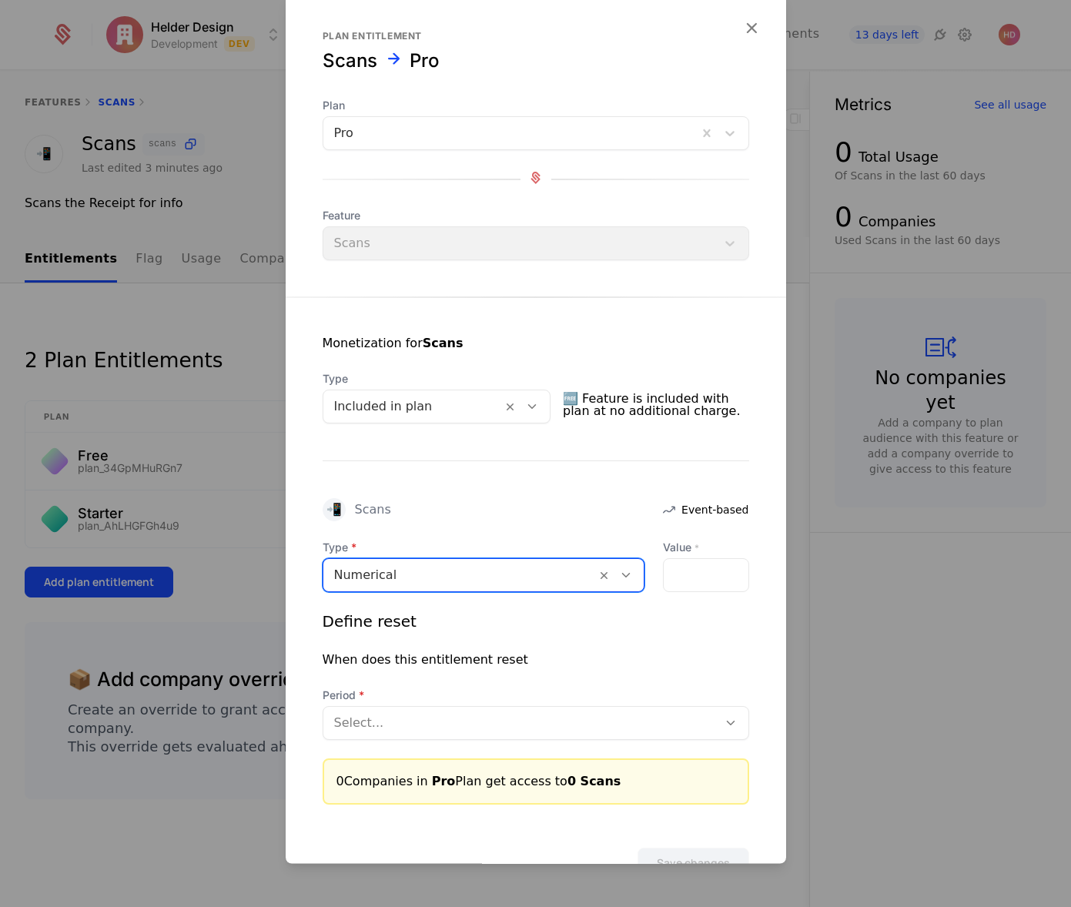
click at [628, 575] on icon at bounding box center [626, 576] width 14 height 14
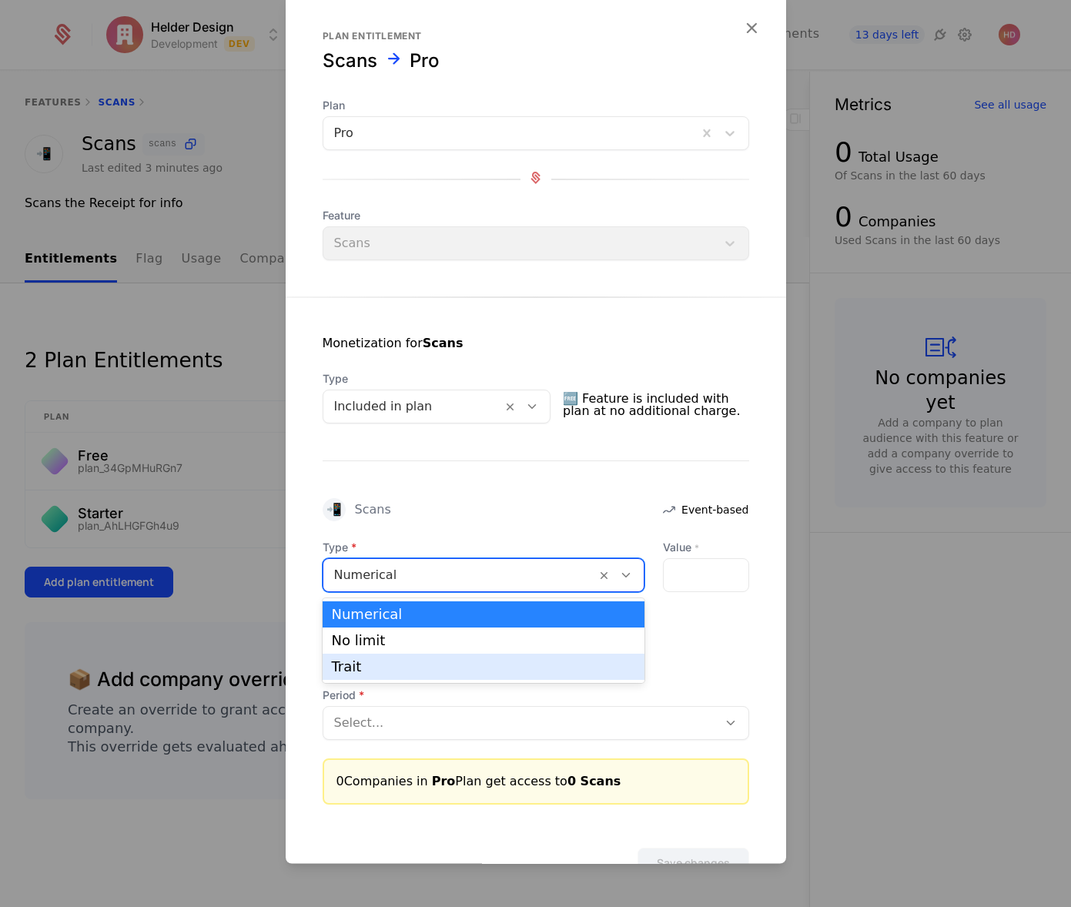
click at [354, 660] on div "Trait" at bounding box center [483, 667] width 303 height 14
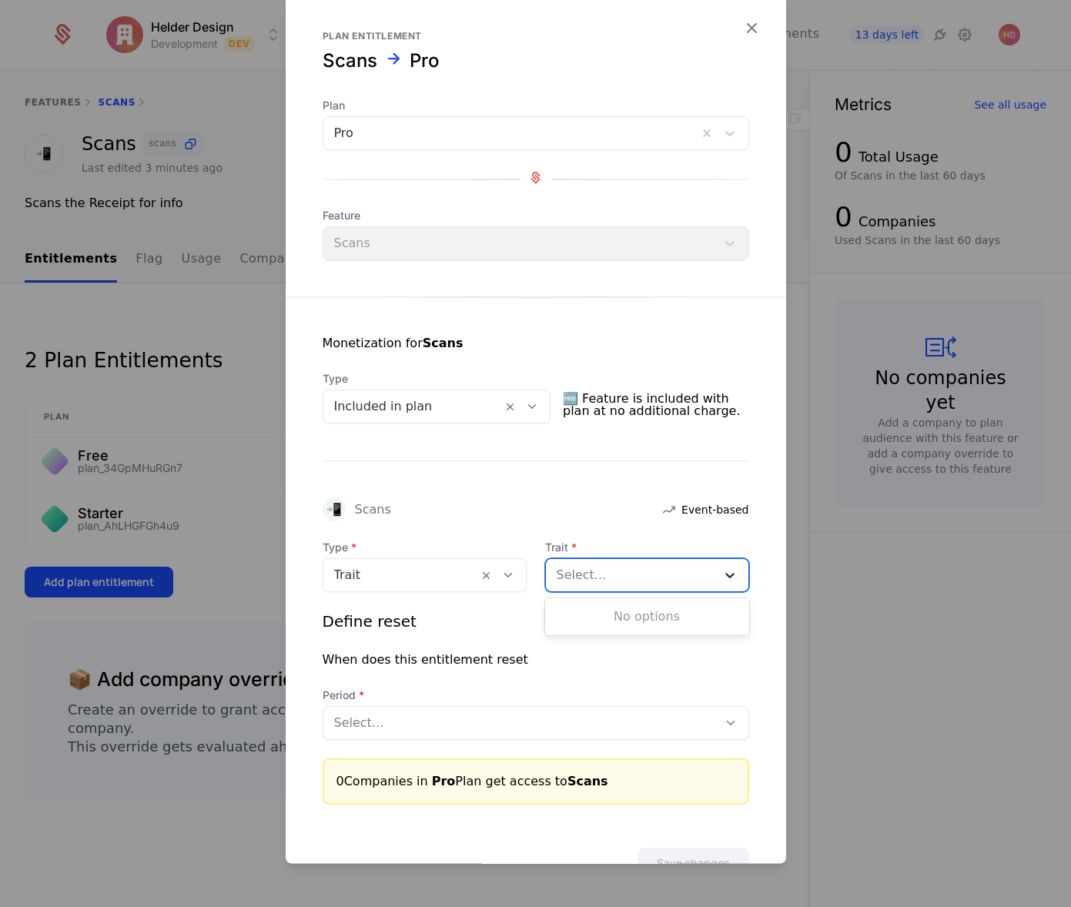
click at [720, 570] on div at bounding box center [730, 576] width 28 height 18
click at [411, 574] on div at bounding box center [400, 576] width 133 height 22
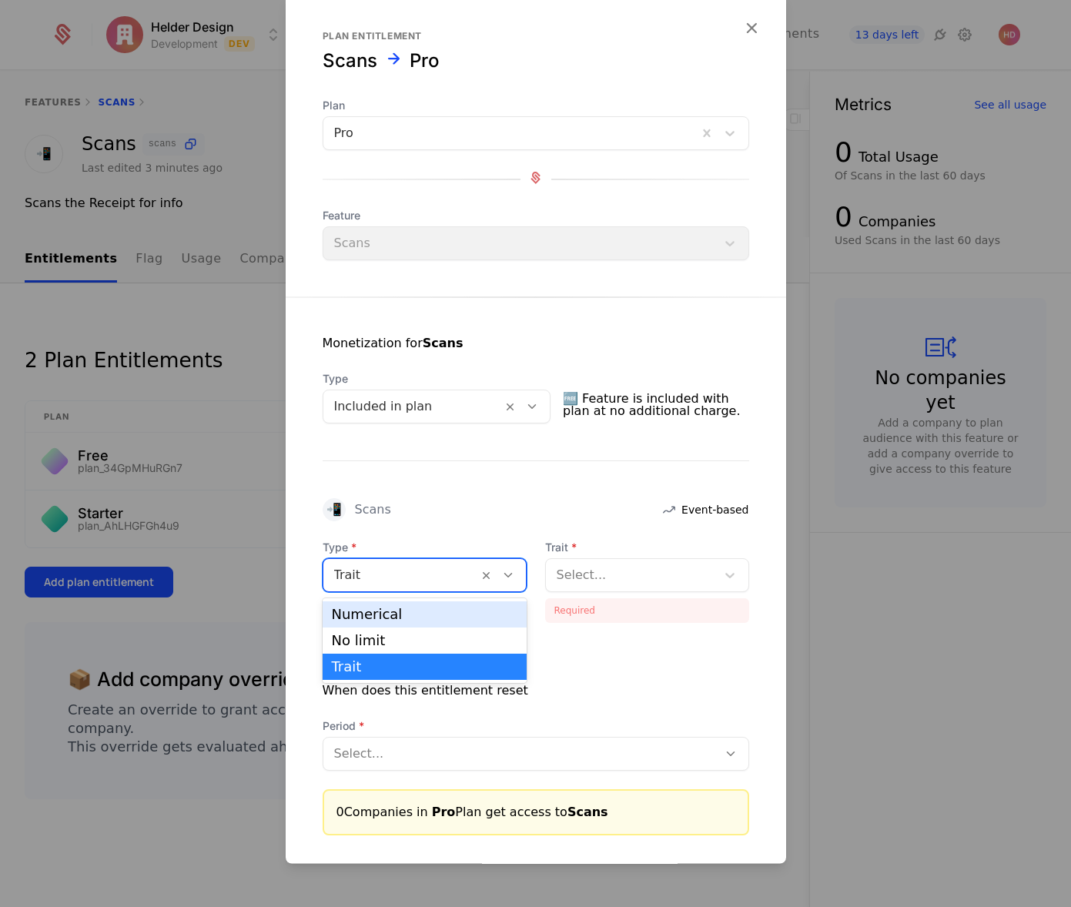
click at [378, 617] on div "Numerical" at bounding box center [425, 615] width 186 height 14
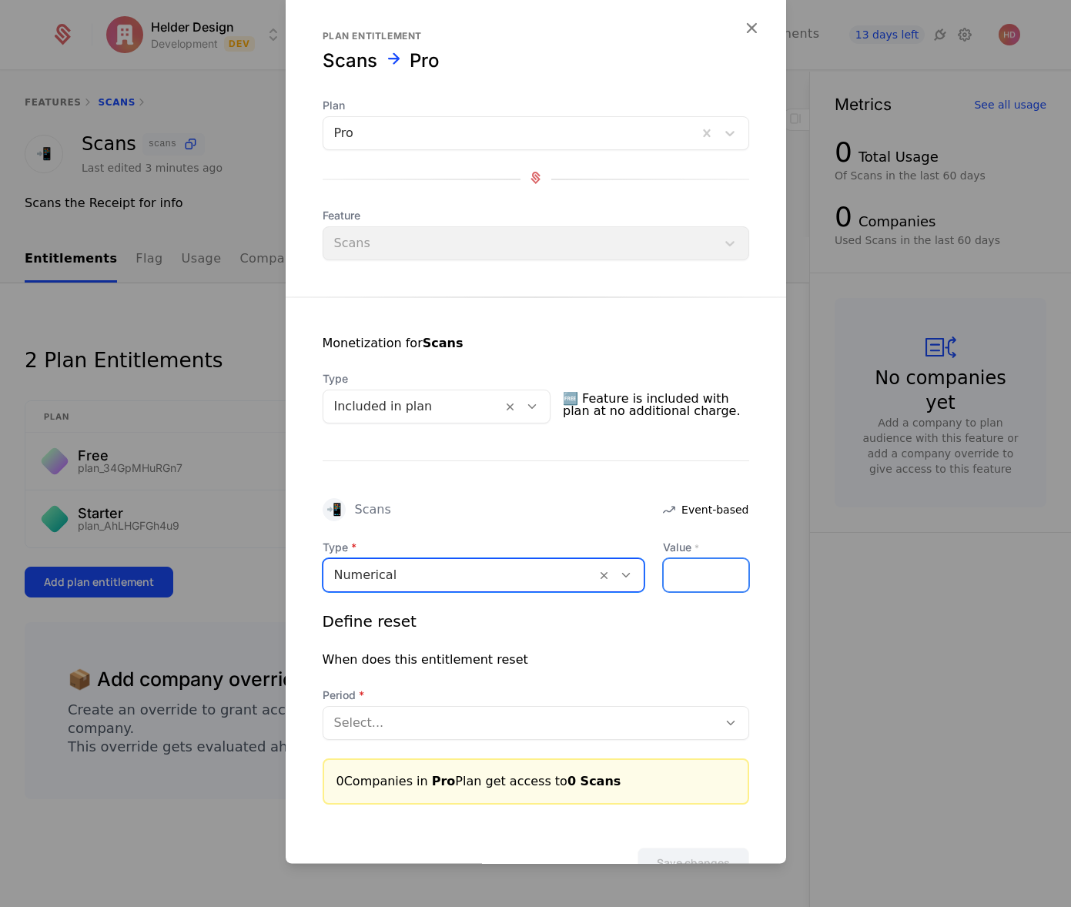
click at [673, 578] on input "Value *" at bounding box center [706, 576] width 85 height 32
type input "***"
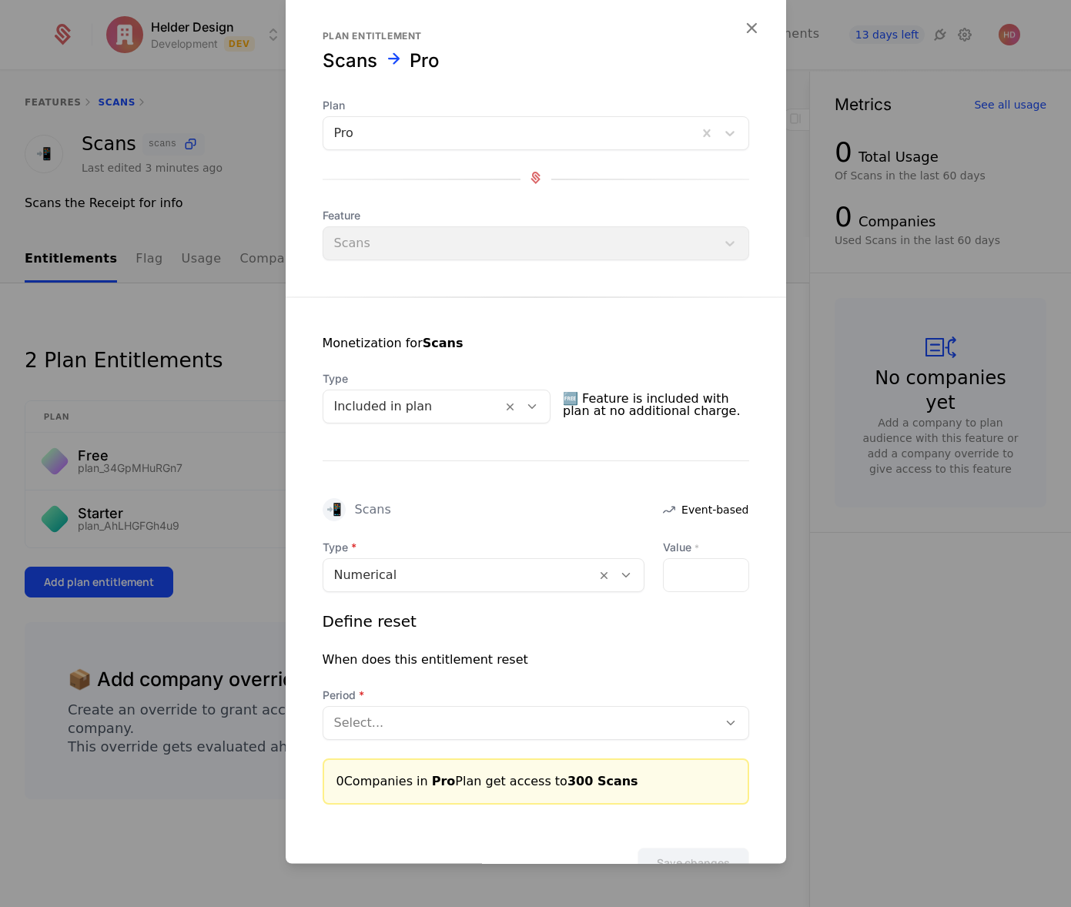
click at [398, 720] on div at bounding box center [520, 724] width 373 height 22
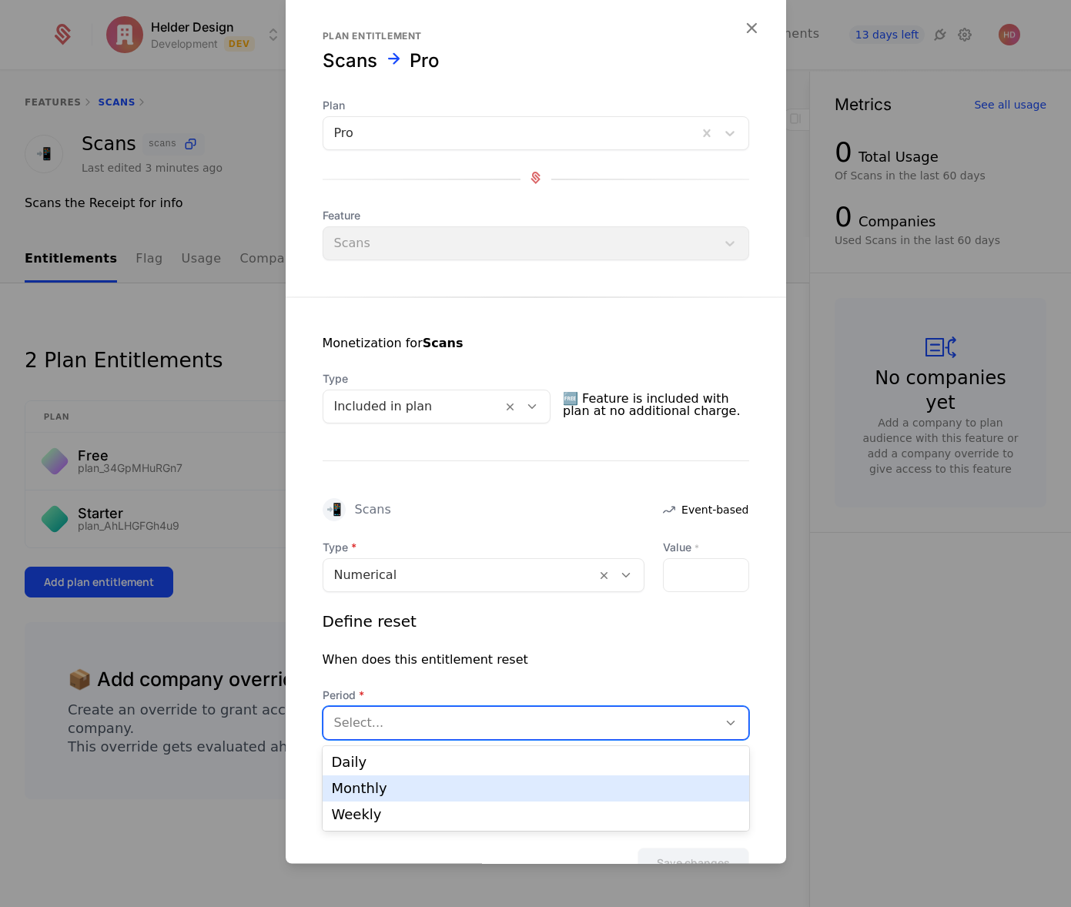
click at [355, 790] on div "Monthly" at bounding box center [536, 789] width 408 height 14
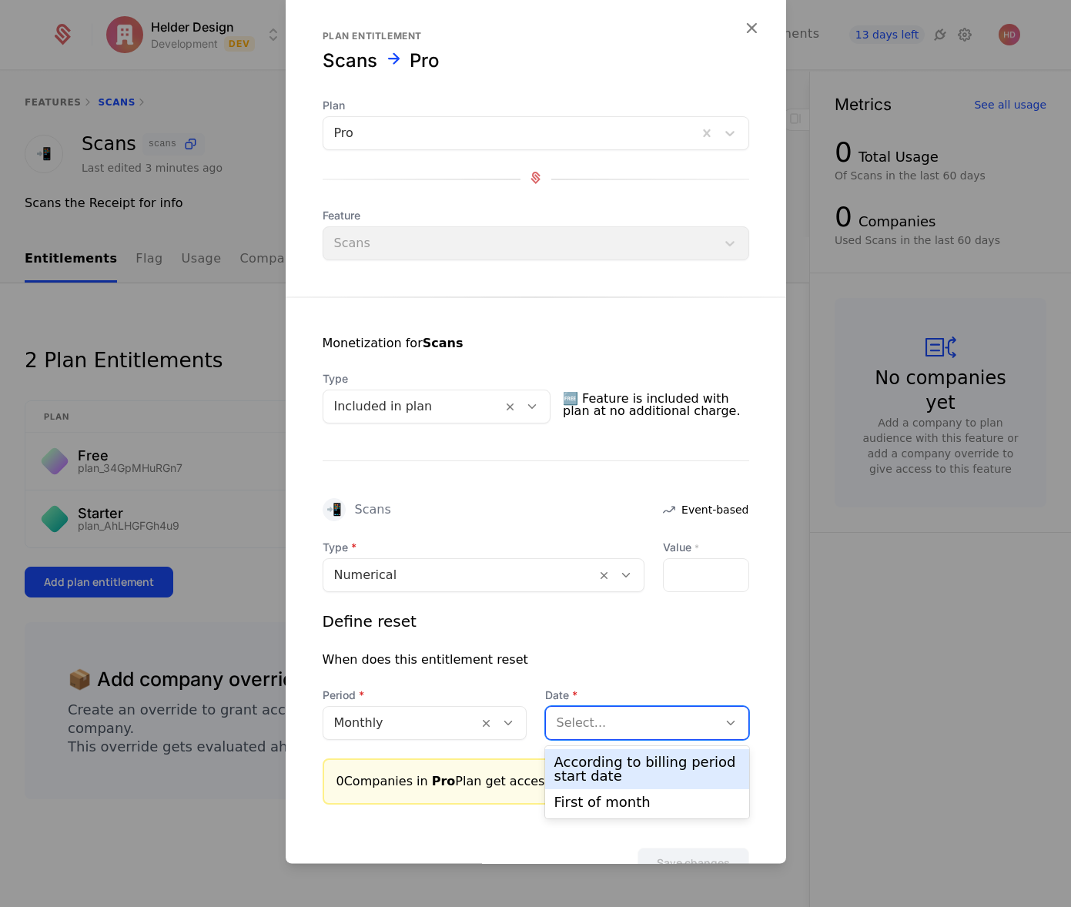
click at [619, 719] on div at bounding box center [632, 724] width 150 height 22
click at [598, 778] on div "According to billing period start date" at bounding box center [648, 770] width 186 height 28
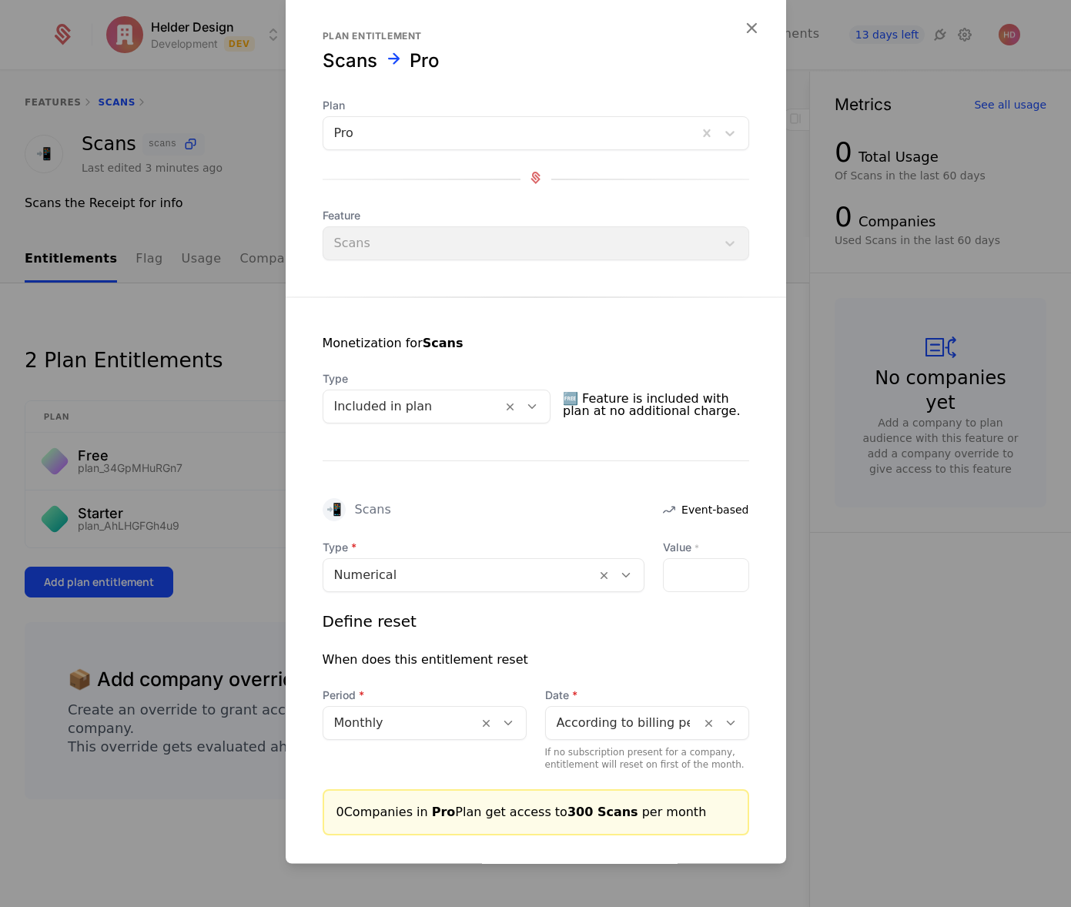
scroll to position [82, 0]
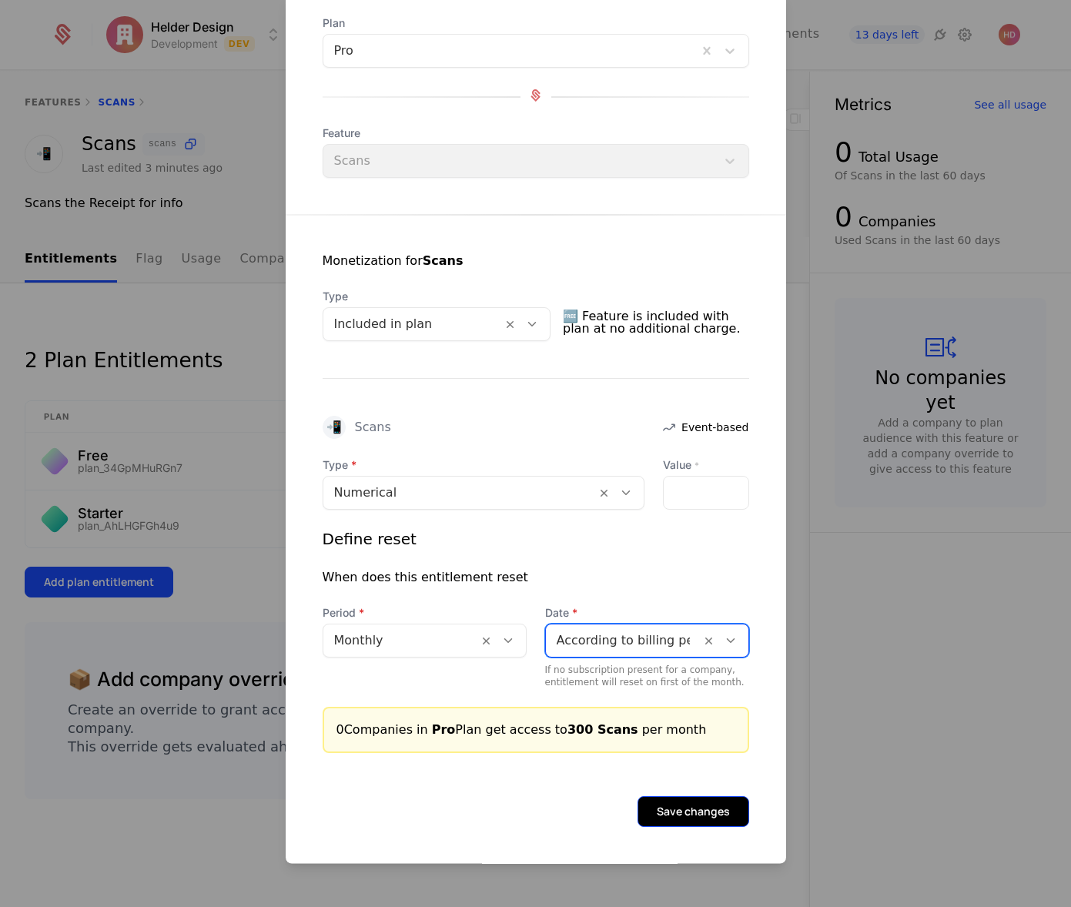
click at [709, 819] on button "Save changes" at bounding box center [694, 812] width 112 height 31
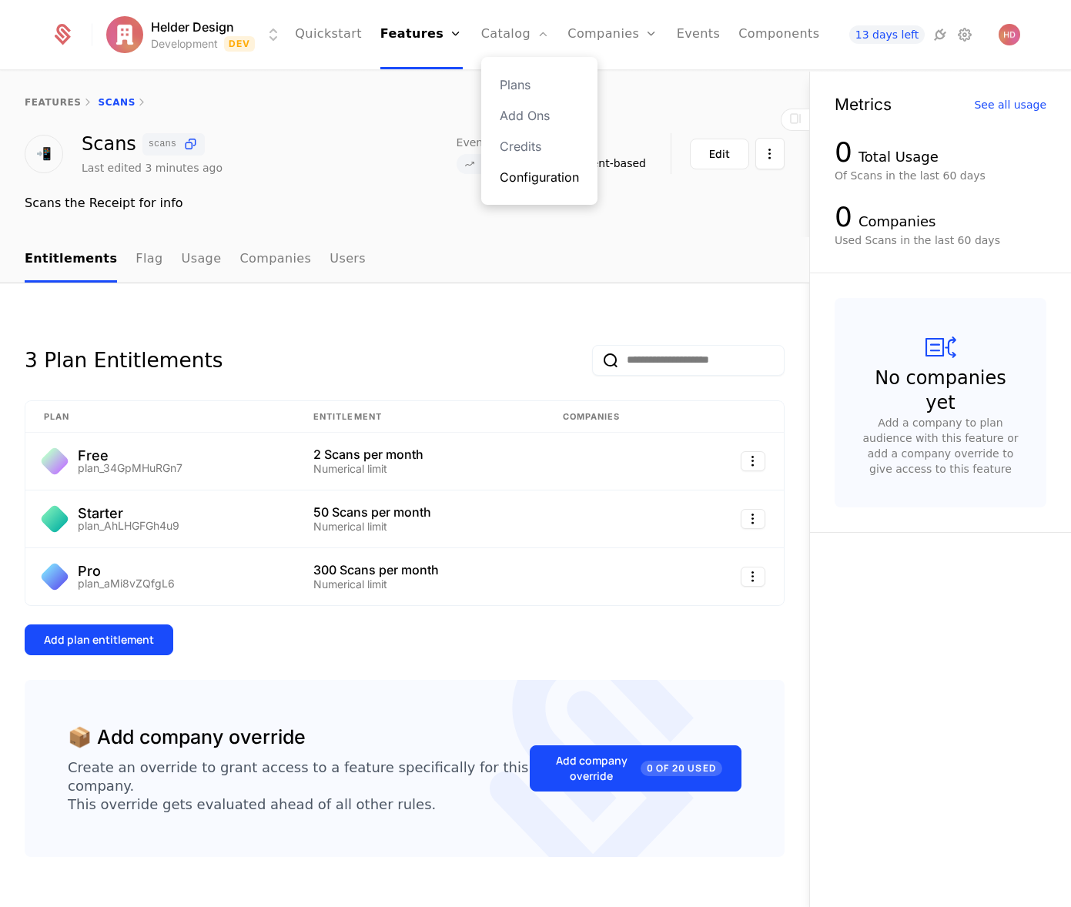
click at [516, 183] on link "Configuration" at bounding box center [539, 177] width 79 height 18
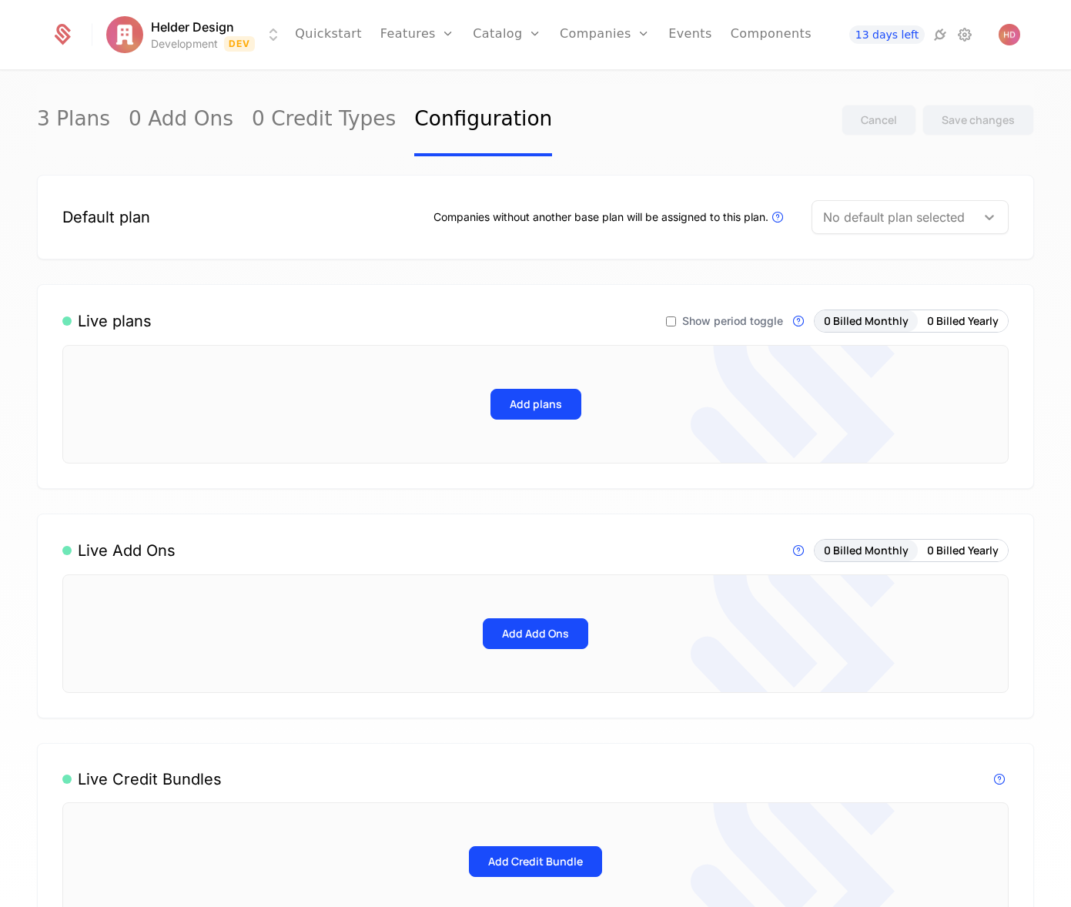
click at [980, 216] on div at bounding box center [990, 217] width 28 height 18
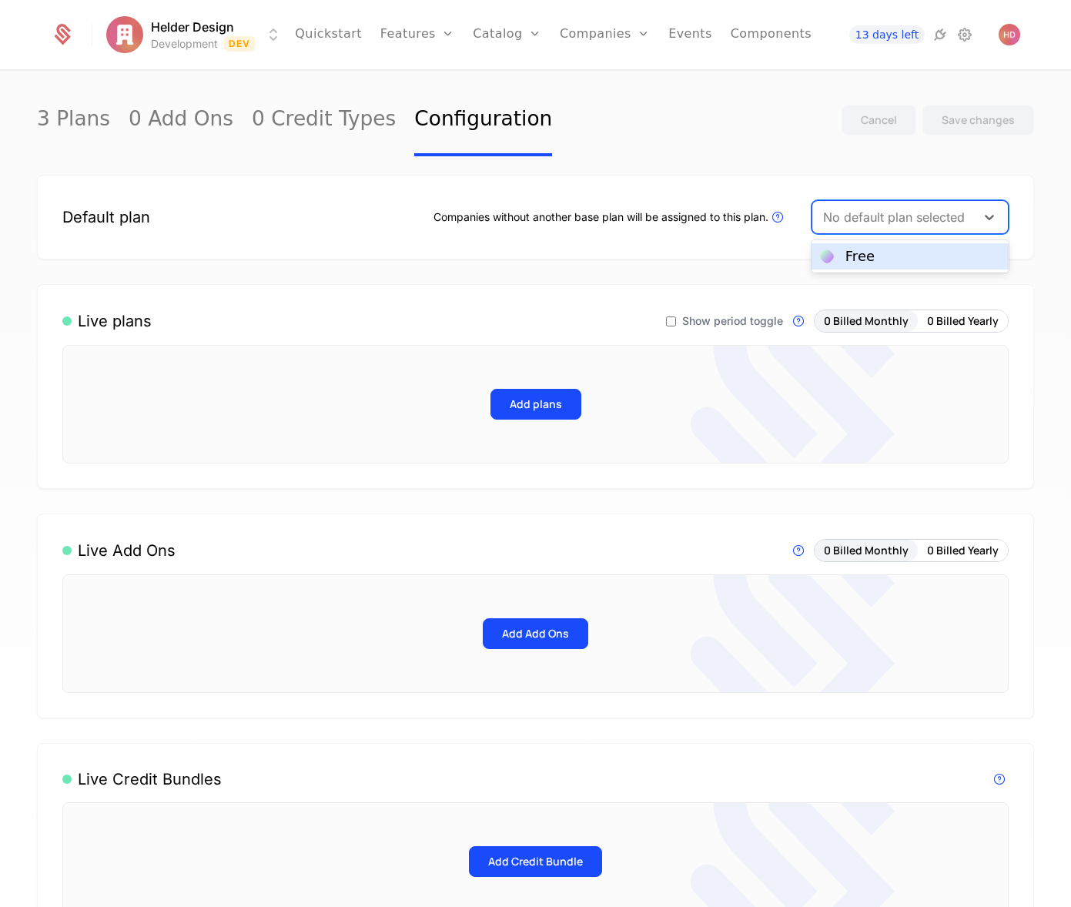
click at [851, 260] on div "Free" at bounding box center [860, 257] width 29 height 14
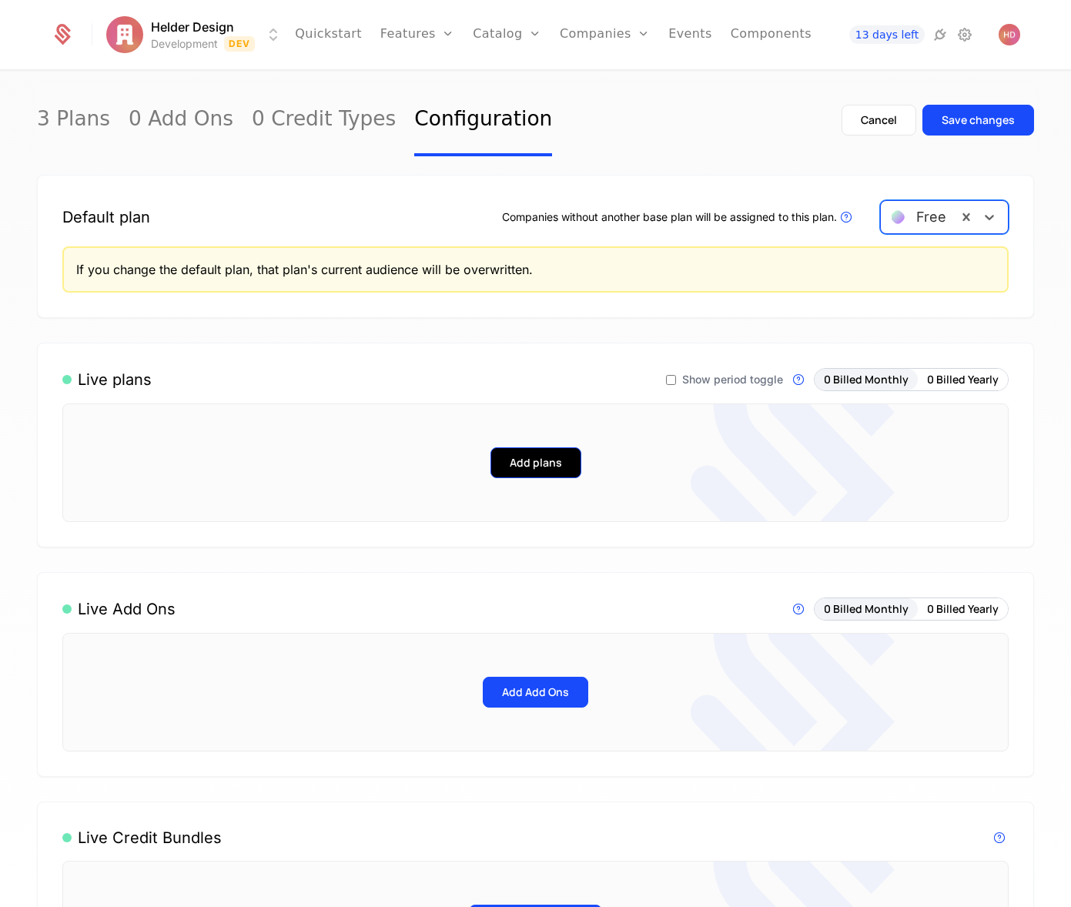
click at [528, 465] on button "Add plans" at bounding box center [536, 462] width 91 height 31
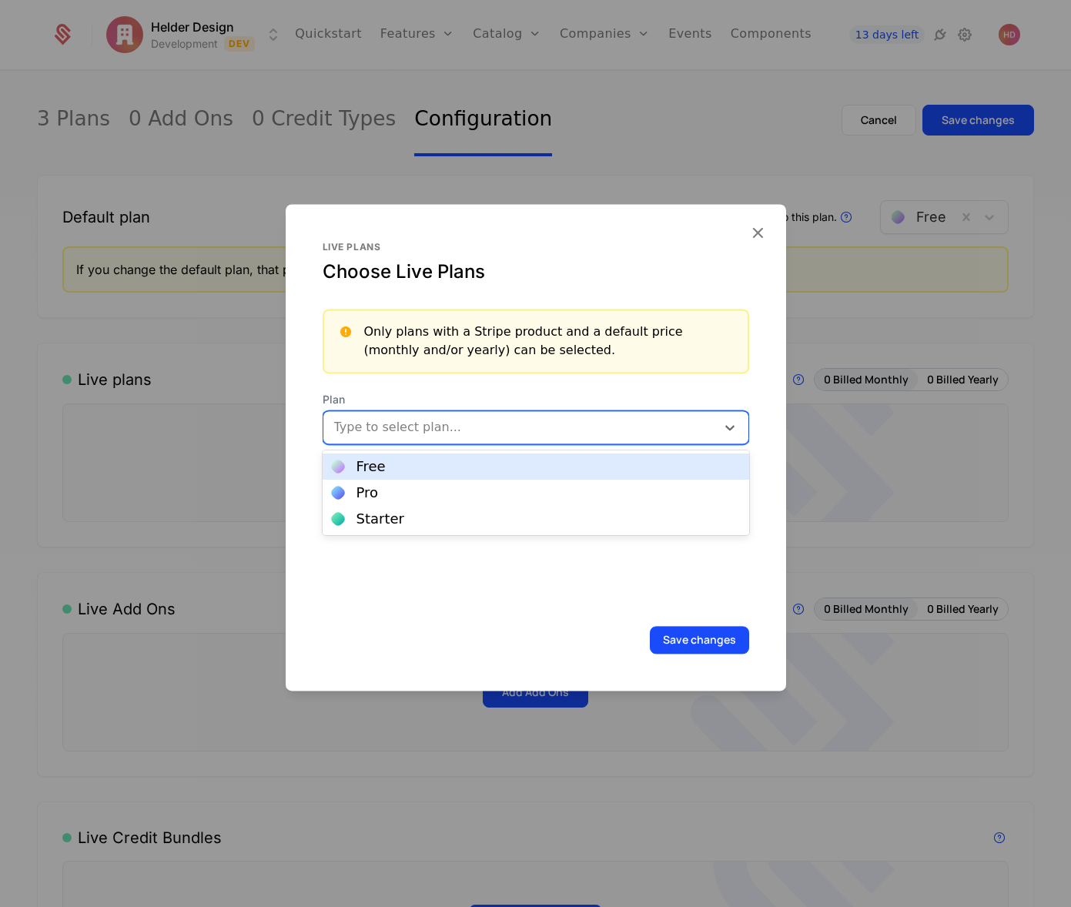
click at [504, 434] on div at bounding box center [521, 428] width 371 height 22
click at [399, 472] on div "Free" at bounding box center [536, 467] width 408 height 14
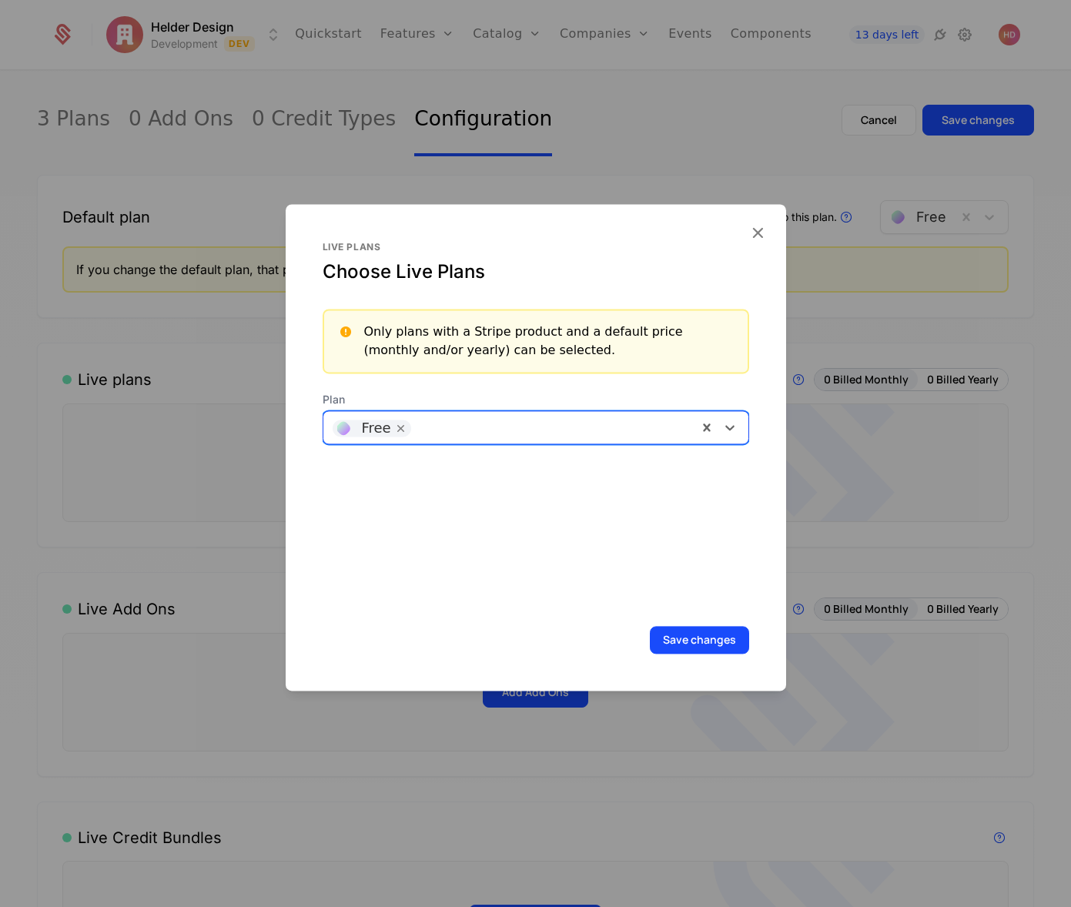
type input "*"
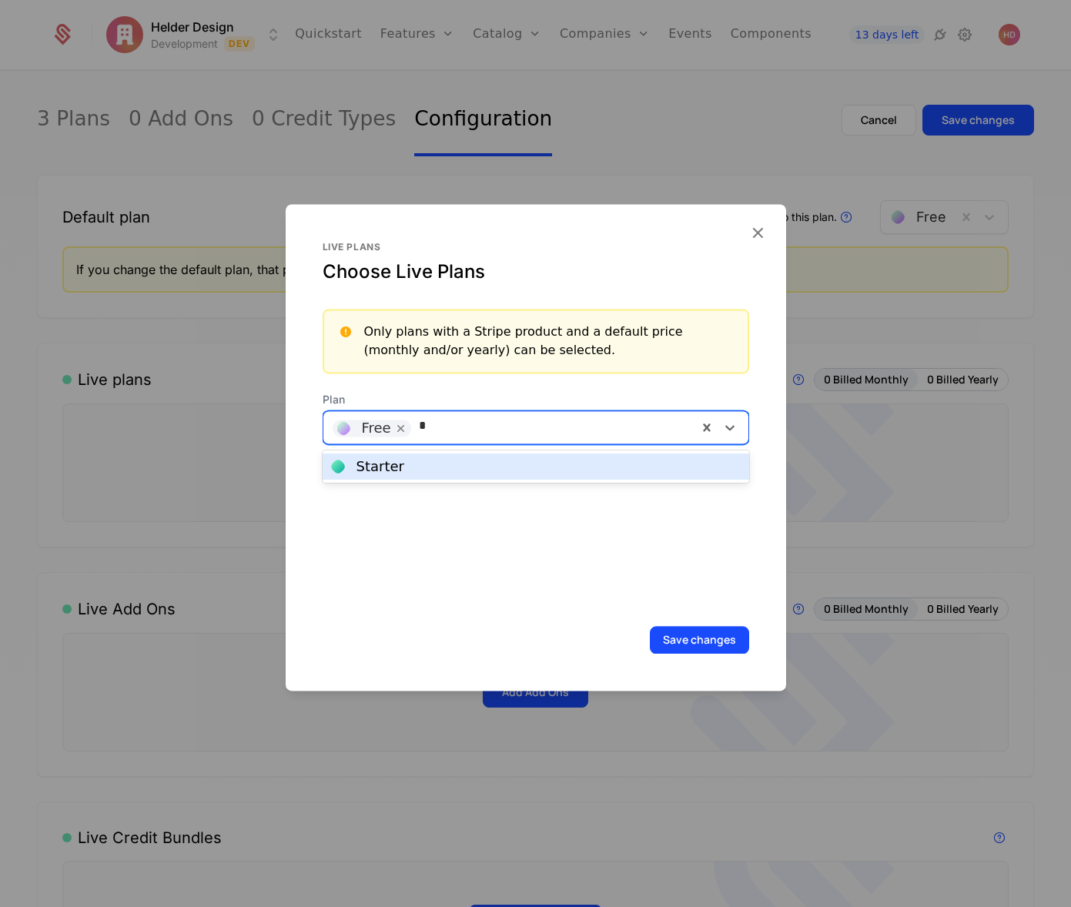
click at [415, 463] on div "Starter" at bounding box center [536, 467] width 408 height 14
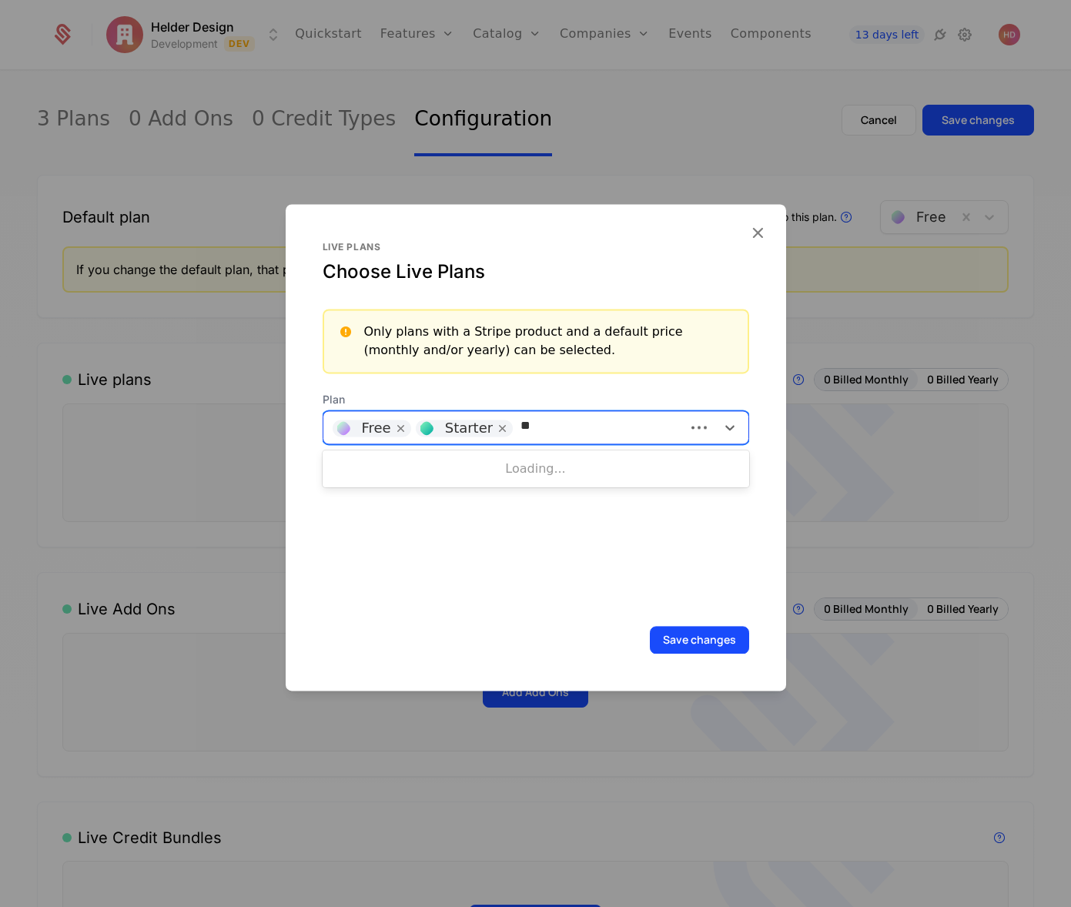
type input "***"
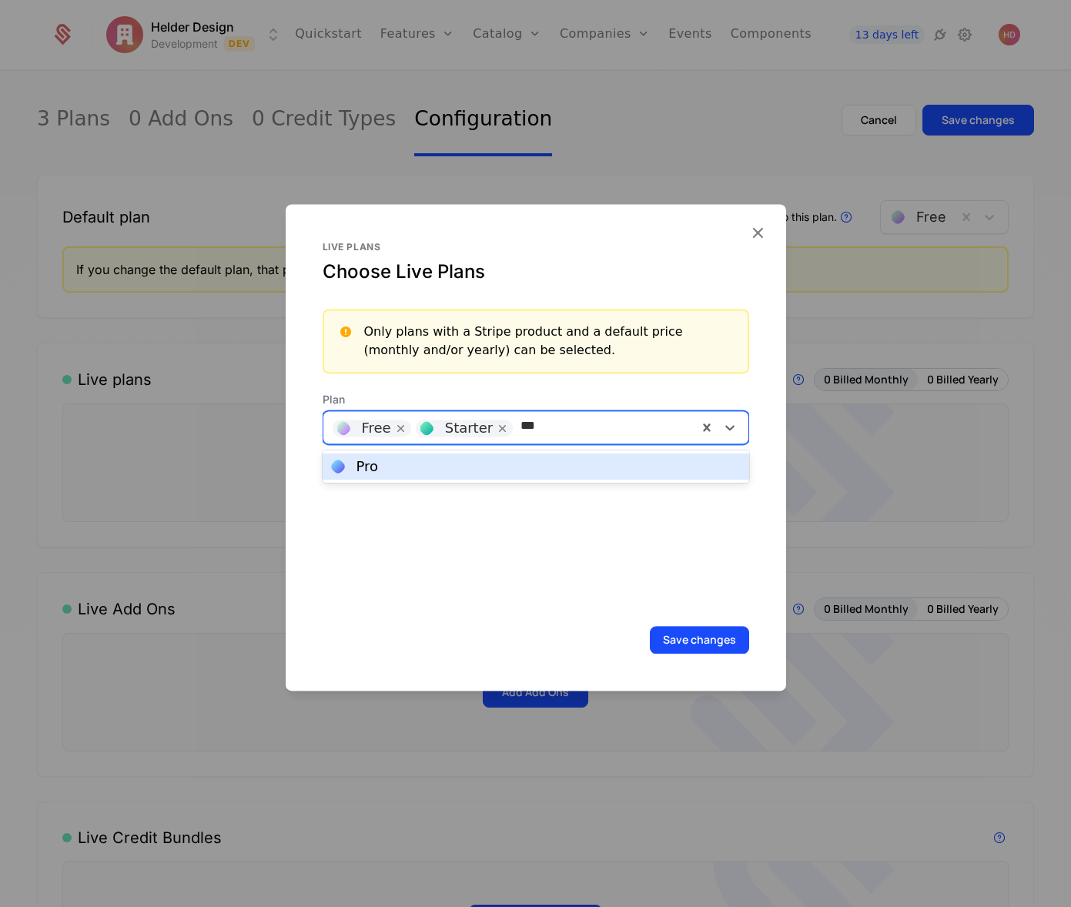
click at [362, 469] on div "Pro" at bounding box center [368, 467] width 22 height 14
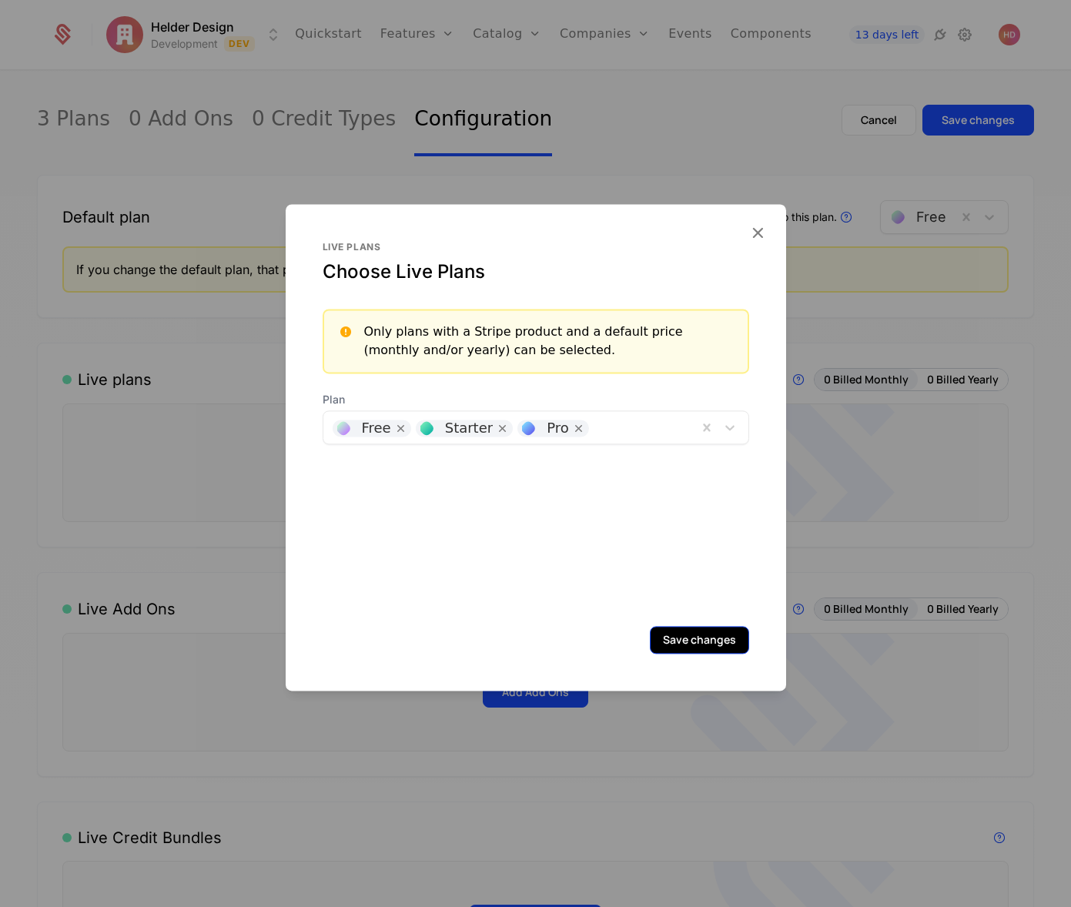
click at [698, 642] on button "Save changes" at bounding box center [699, 640] width 99 height 28
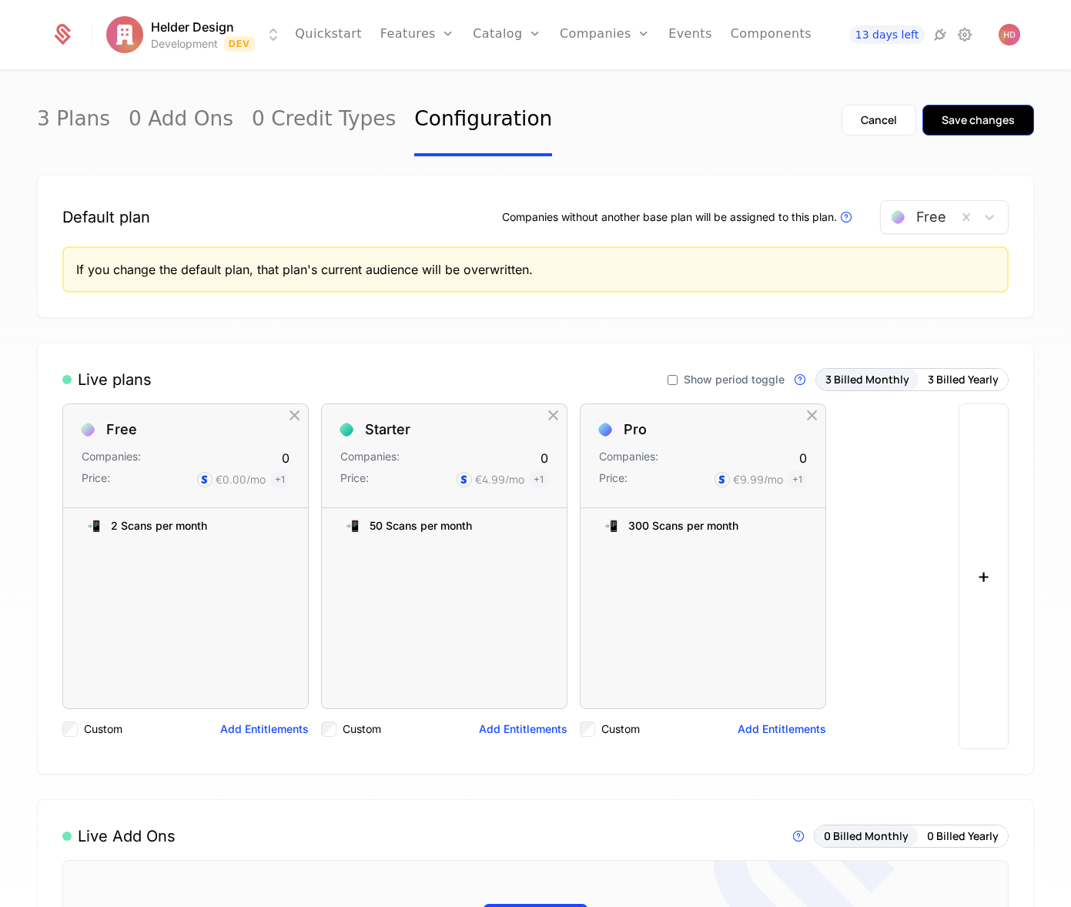
click at [975, 111] on button "Save changes" at bounding box center [979, 120] width 112 height 31
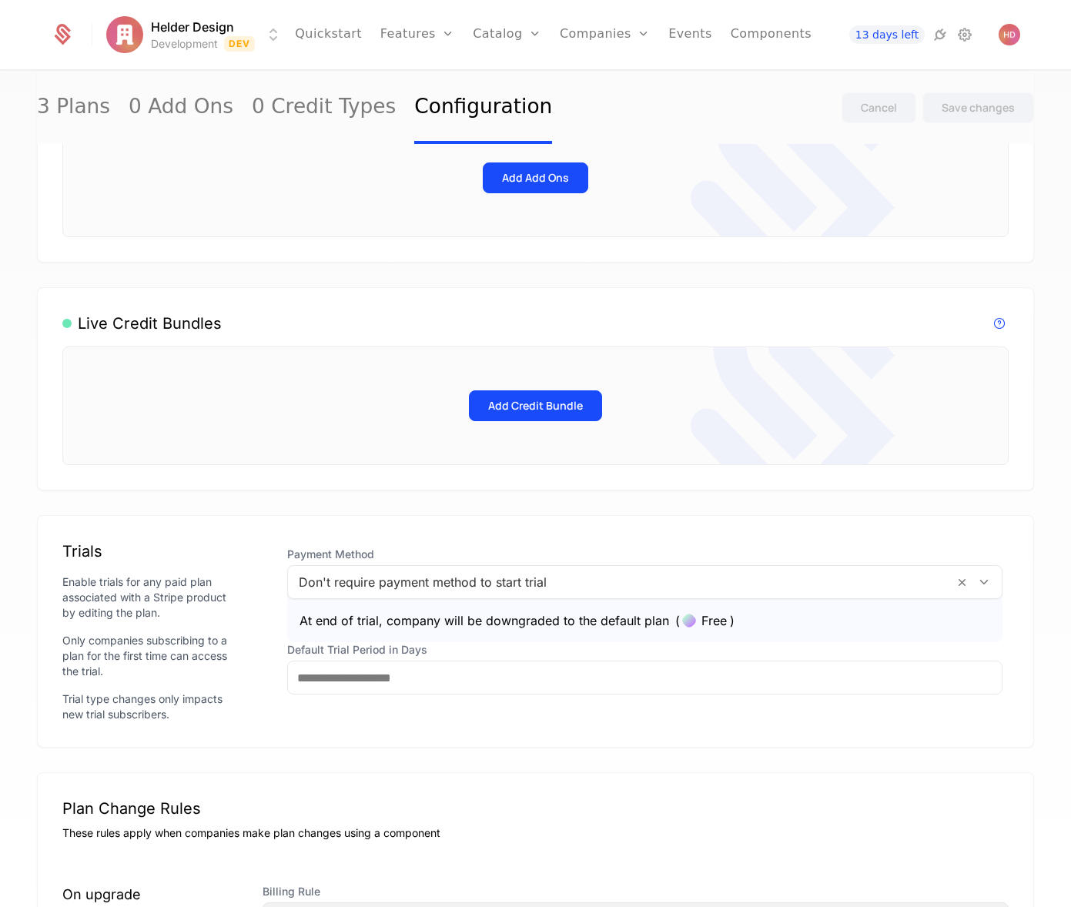
scroll to position [695, 0]
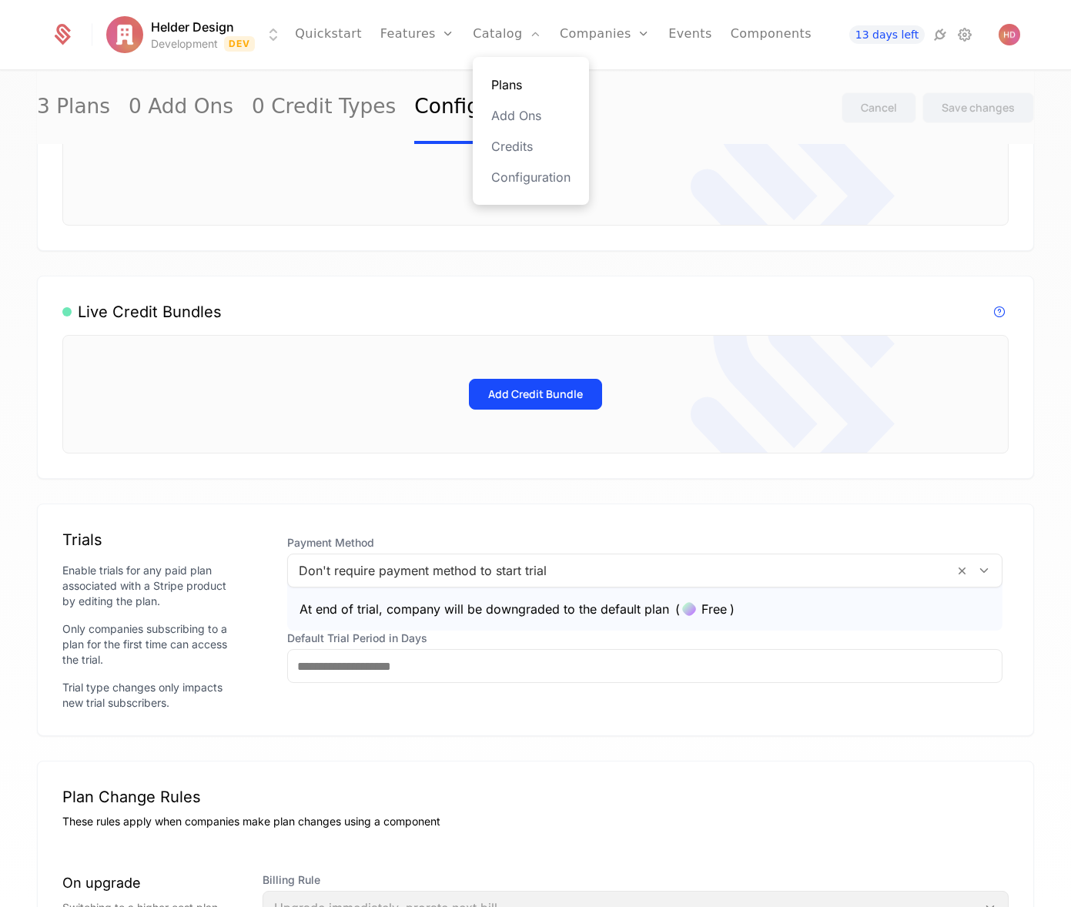
click at [491, 87] on link "Plans" at bounding box center [530, 84] width 79 height 18
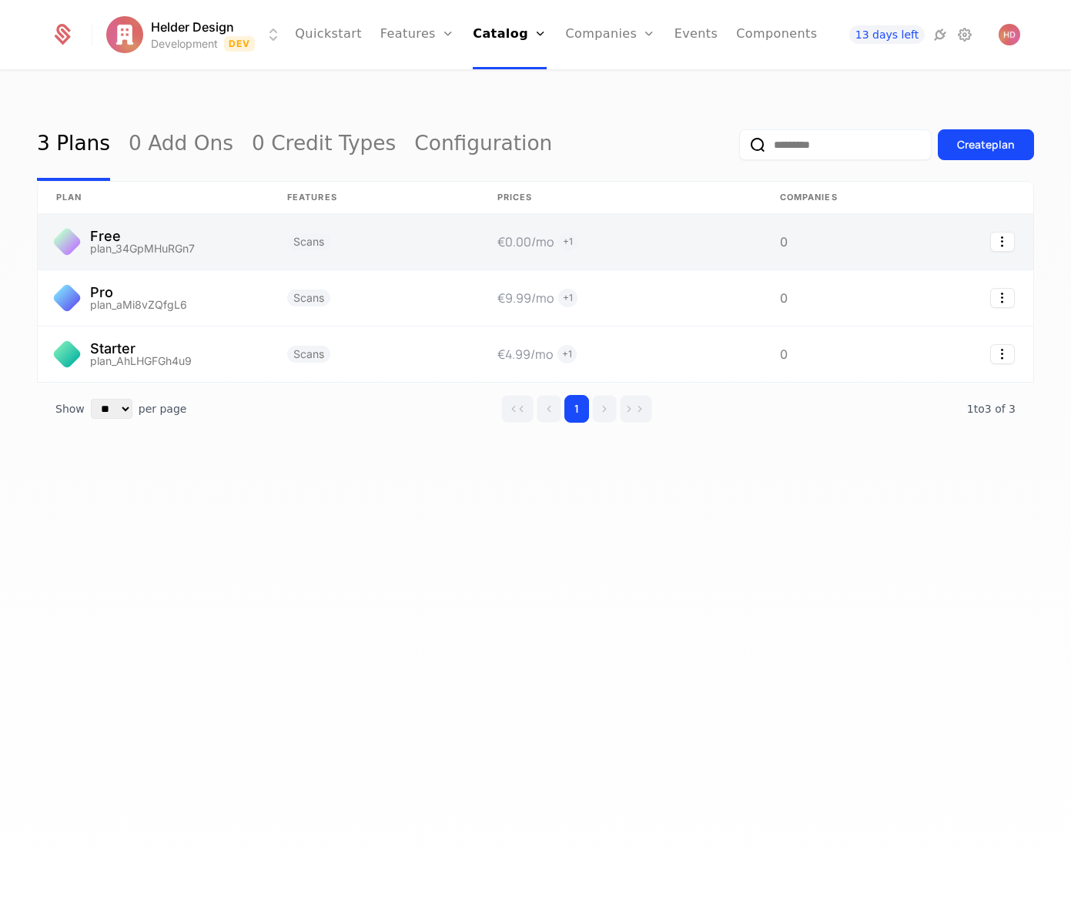
click at [217, 249] on link at bounding box center [153, 241] width 231 height 55
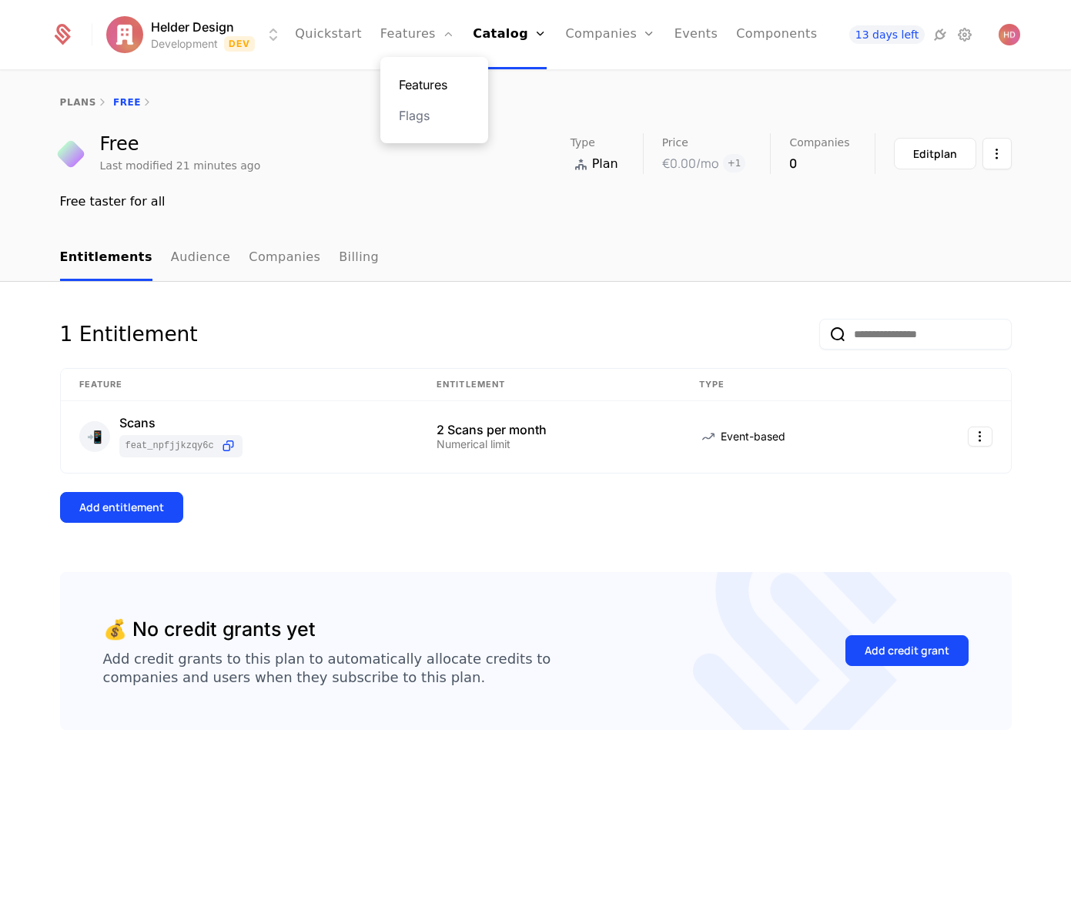
click at [422, 89] on link "Features" at bounding box center [434, 84] width 71 height 18
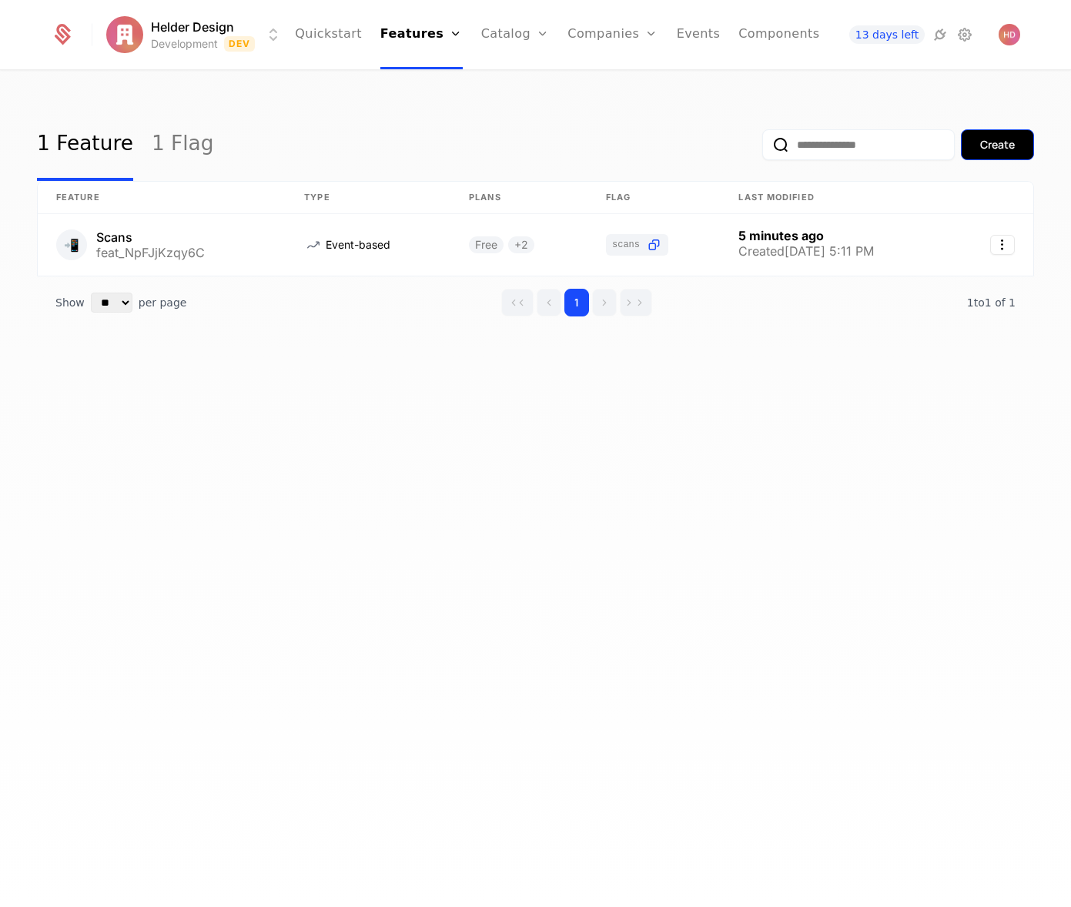
click at [1005, 149] on div "Create" at bounding box center [997, 144] width 35 height 15
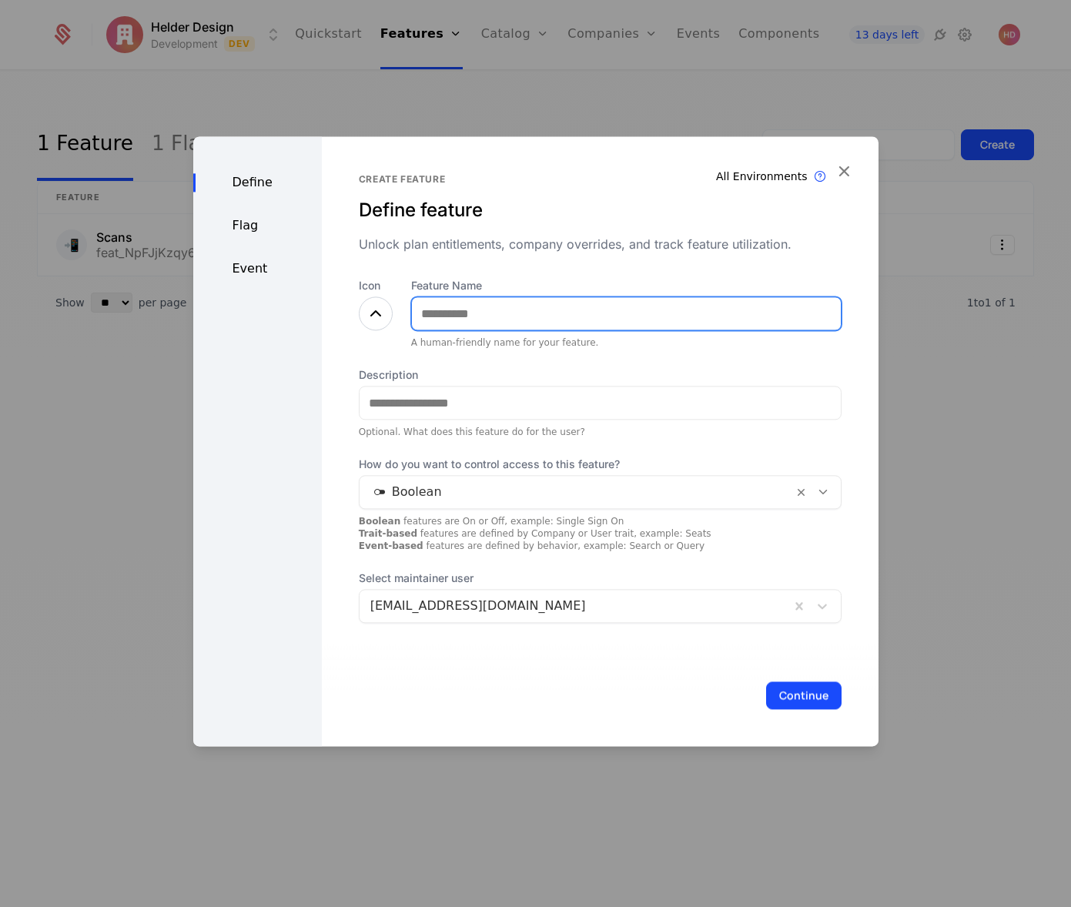
click at [491, 323] on input "Feature Name" at bounding box center [626, 313] width 429 height 32
type input "**********"
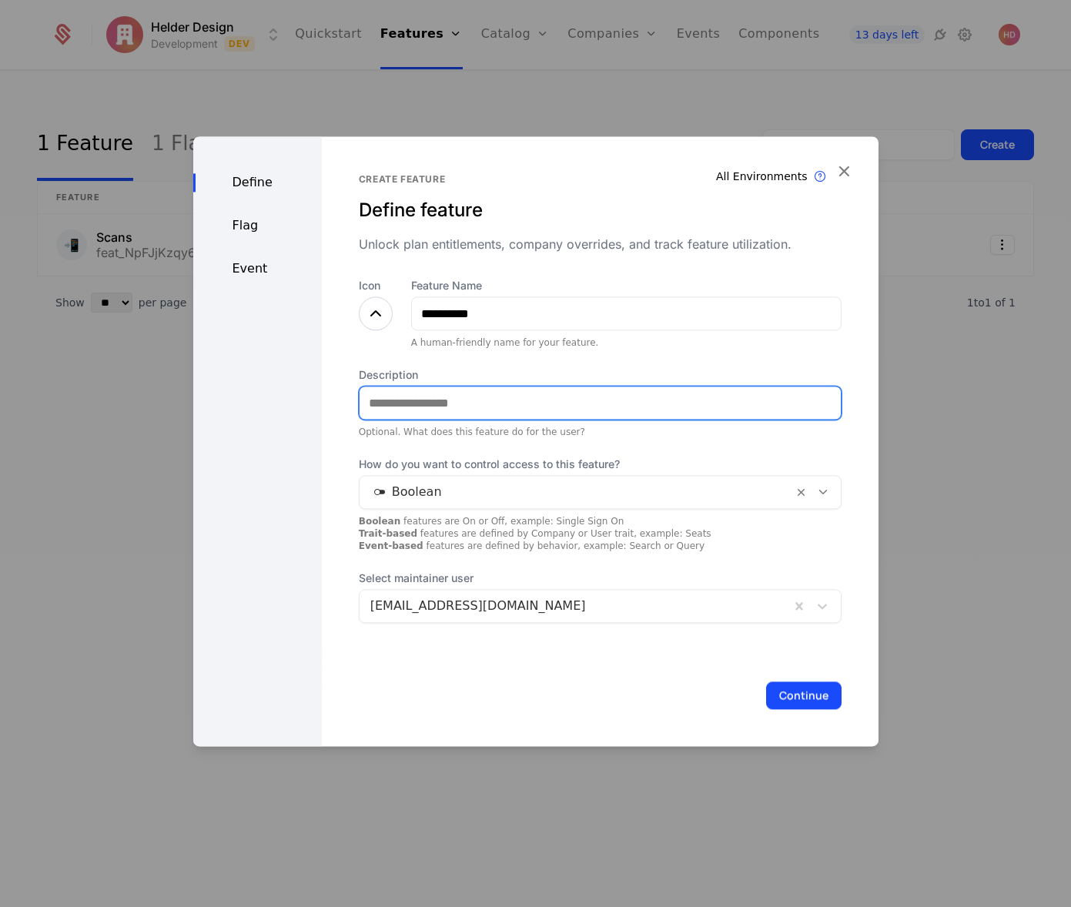
click at [435, 404] on input "Description" at bounding box center [600, 403] width 481 height 32
type input "**********"
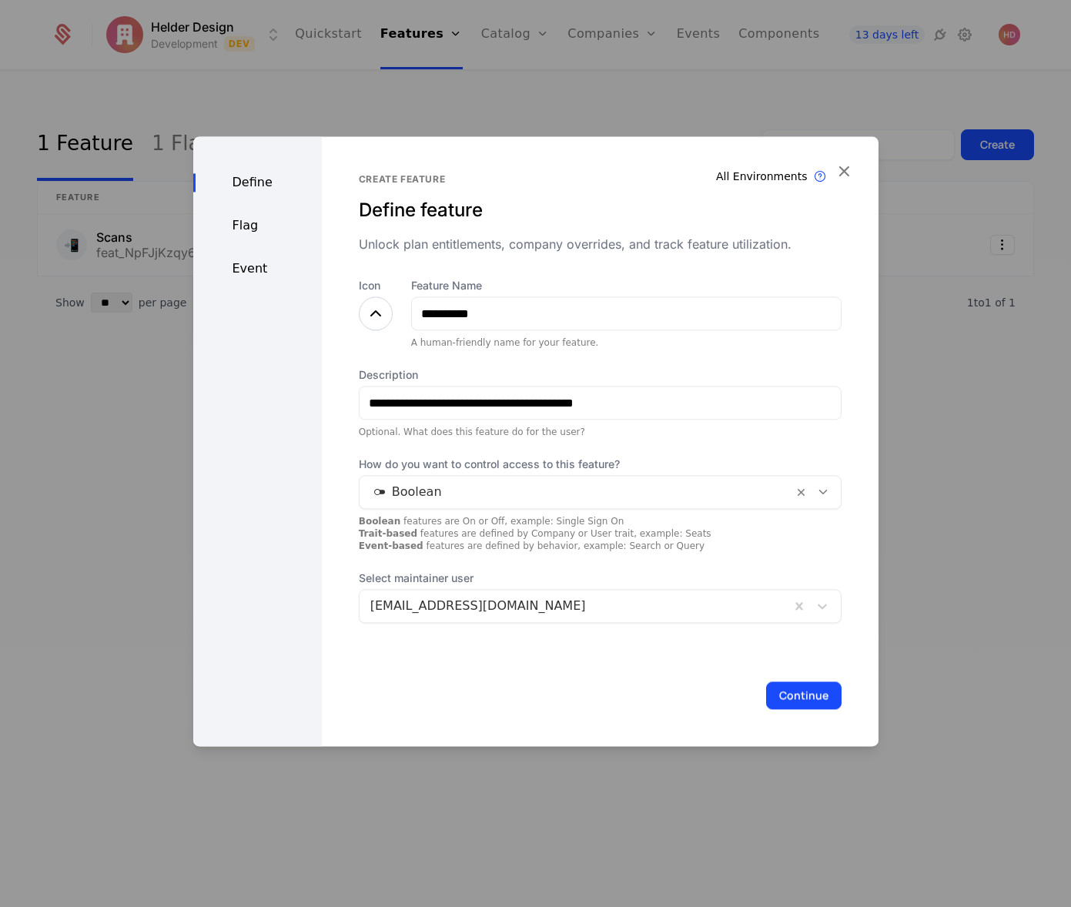
click at [373, 314] on icon at bounding box center [376, 313] width 18 height 18
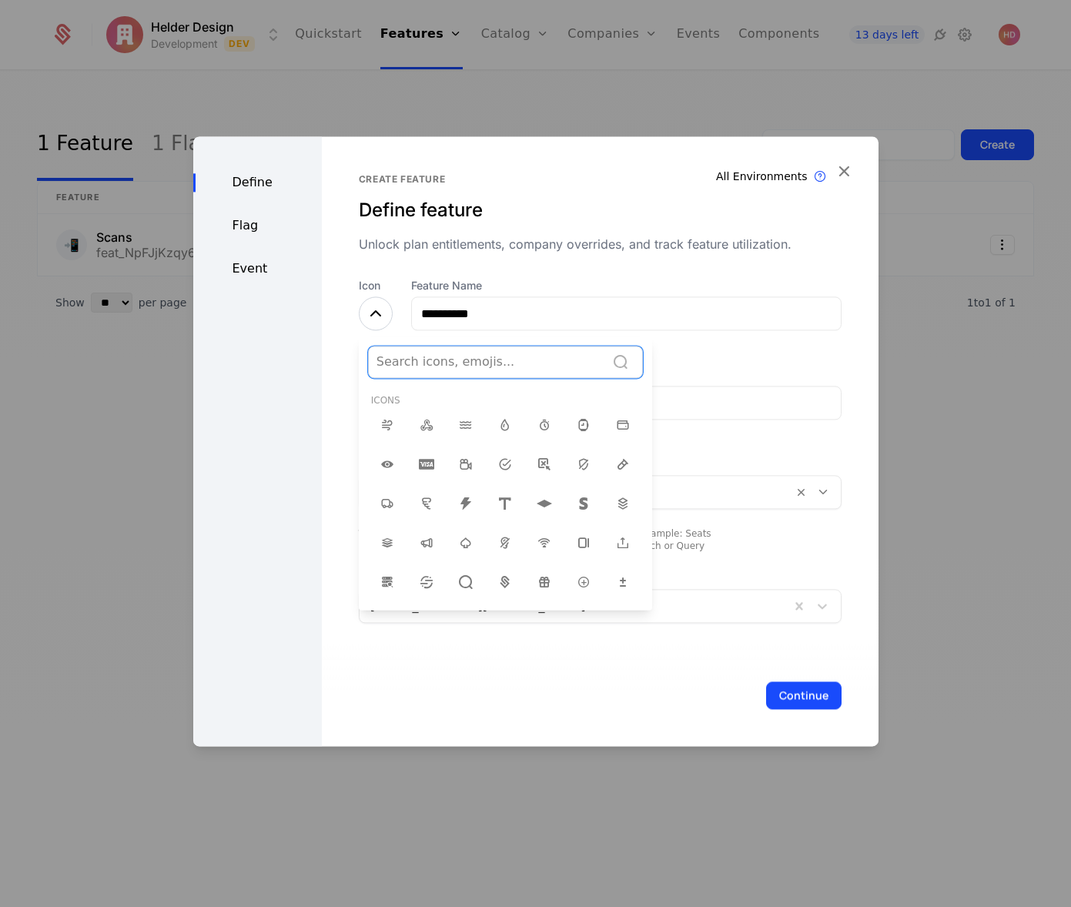
click at [447, 357] on div at bounding box center [487, 362] width 221 height 22
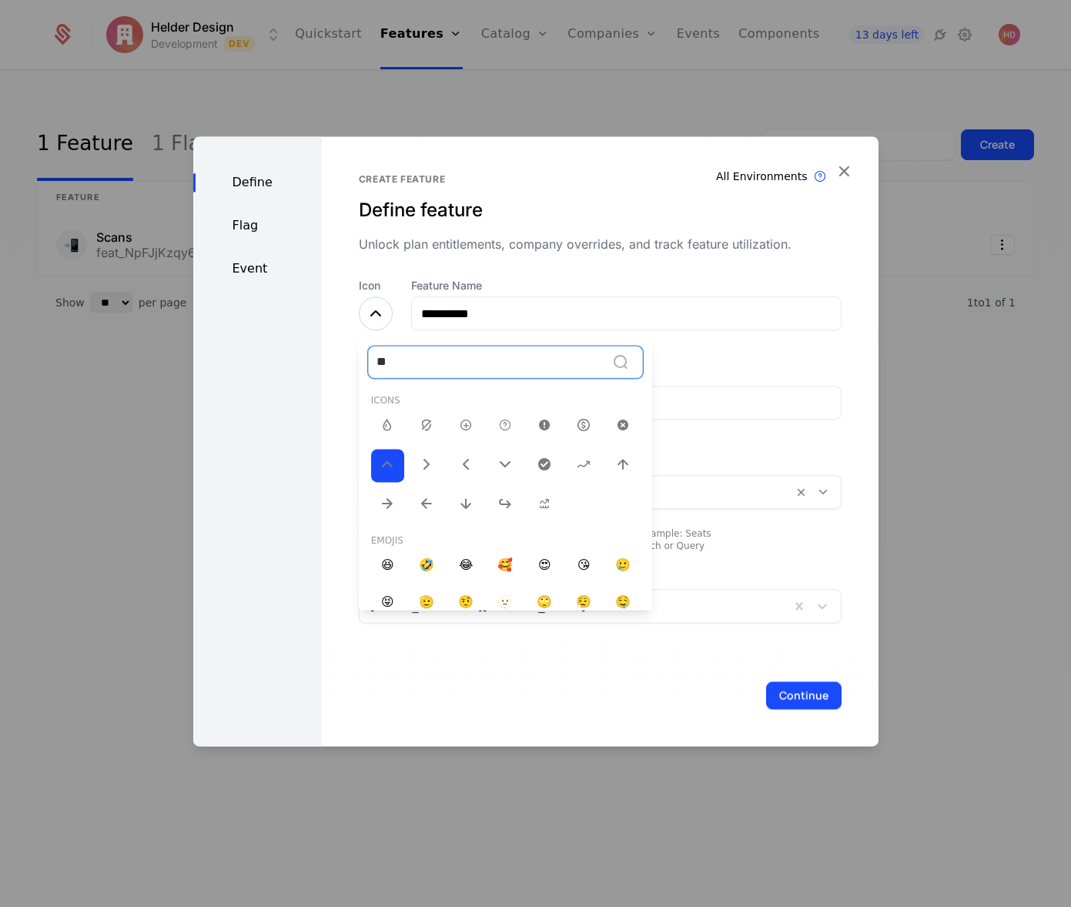
type input "***"
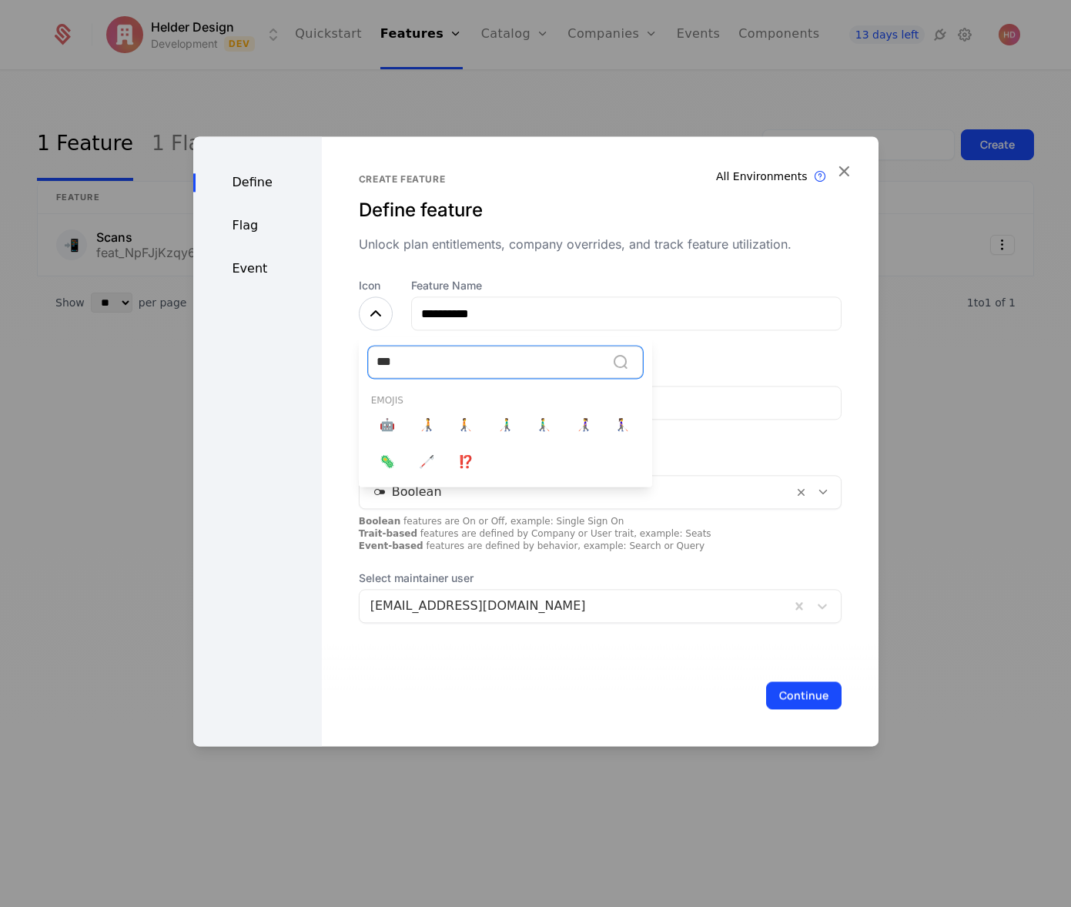
click at [386, 463] on span "🦠" at bounding box center [387, 462] width 15 height 18
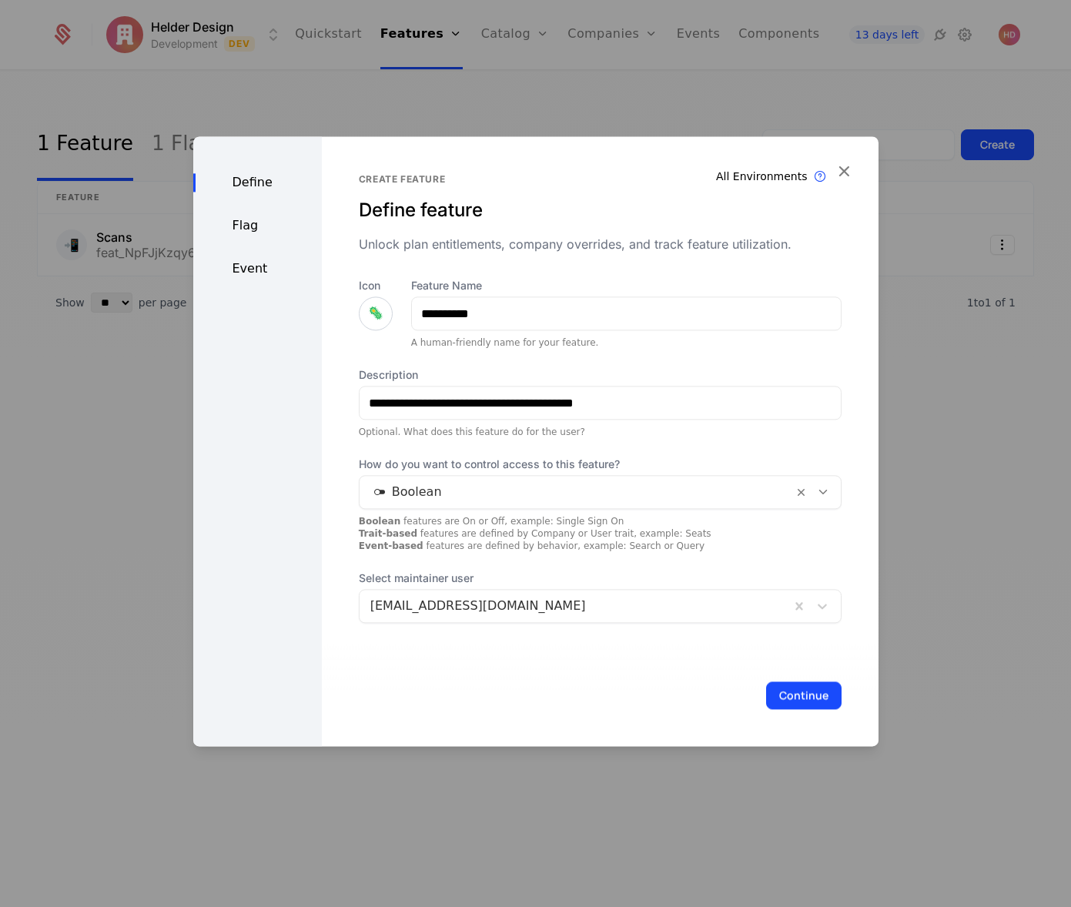
click at [368, 313] on span "🦠" at bounding box center [375, 313] width 15 height 18
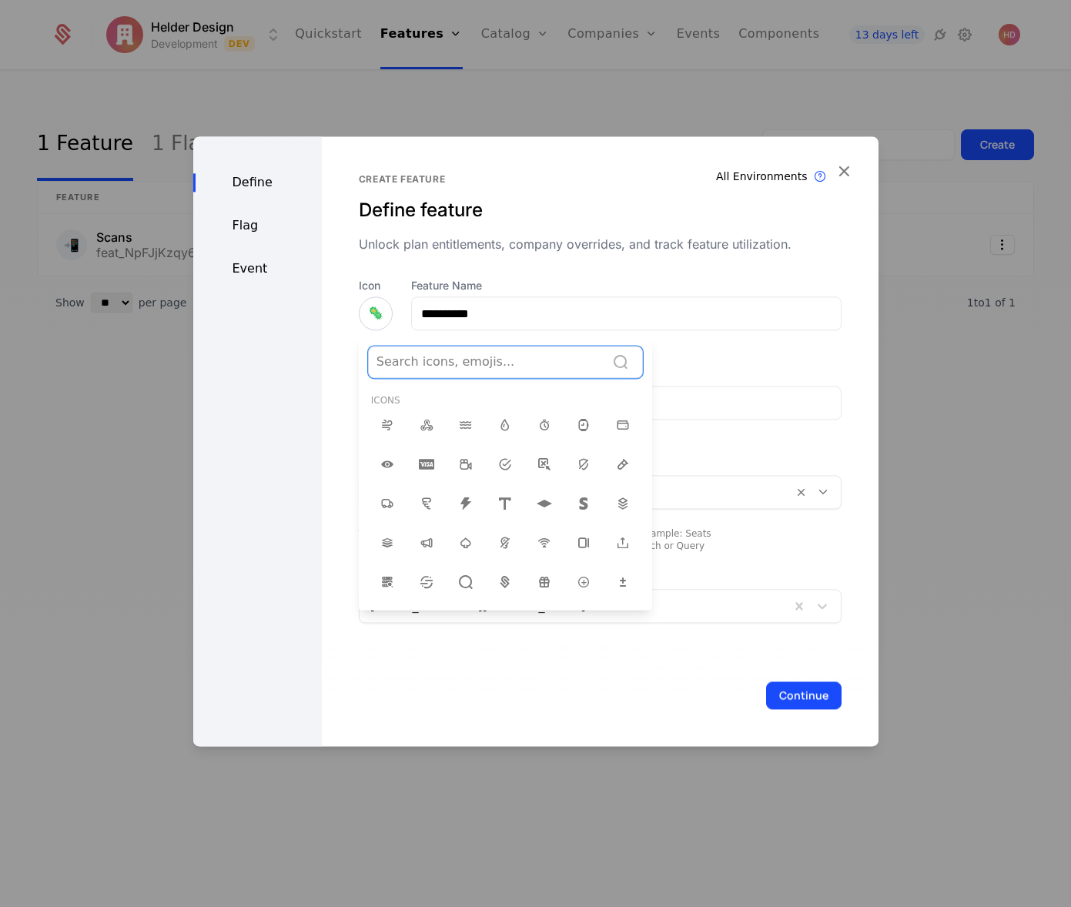
click at [457, 363] on div at bounding box center [487, 362] width 221 height 22
type input "**"
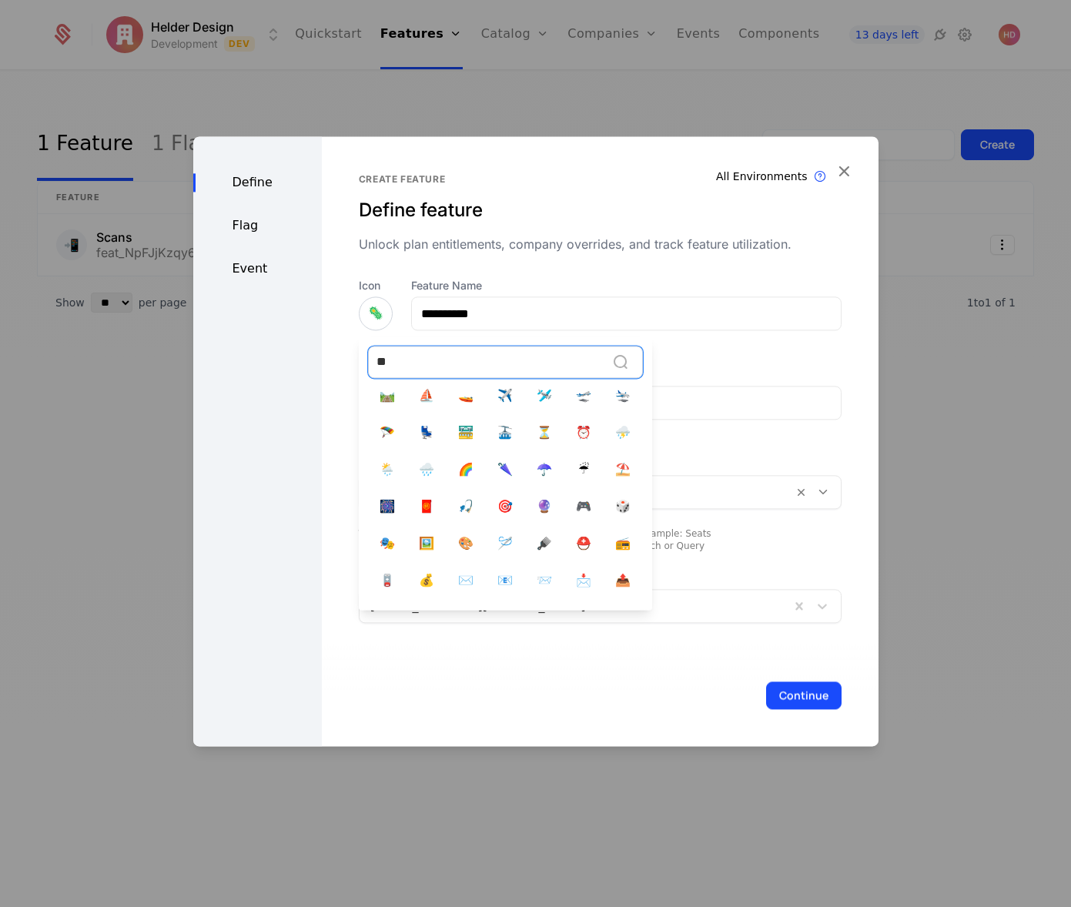
scroll to position [838, 0]
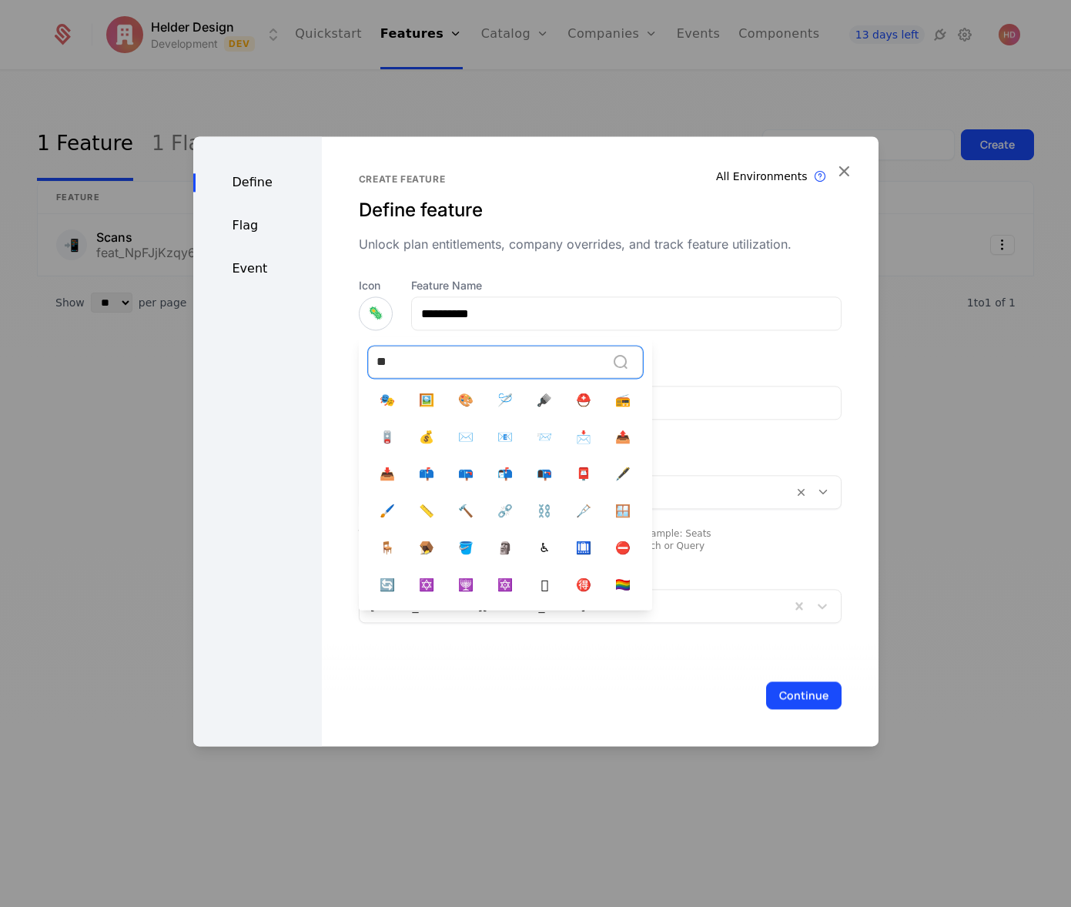
click at [392, 364] on div "**" at bounding box center [487, 362] width 221 height 22
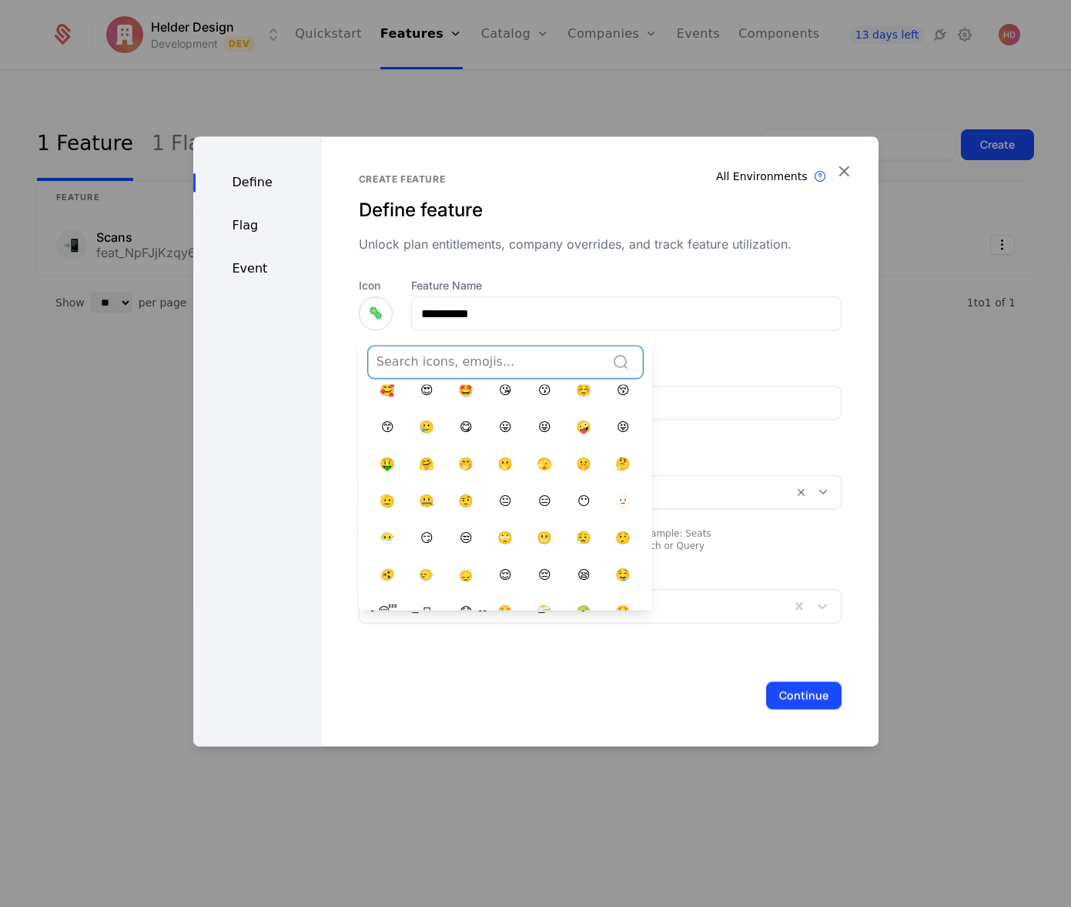
scroll to position [6470, 0]
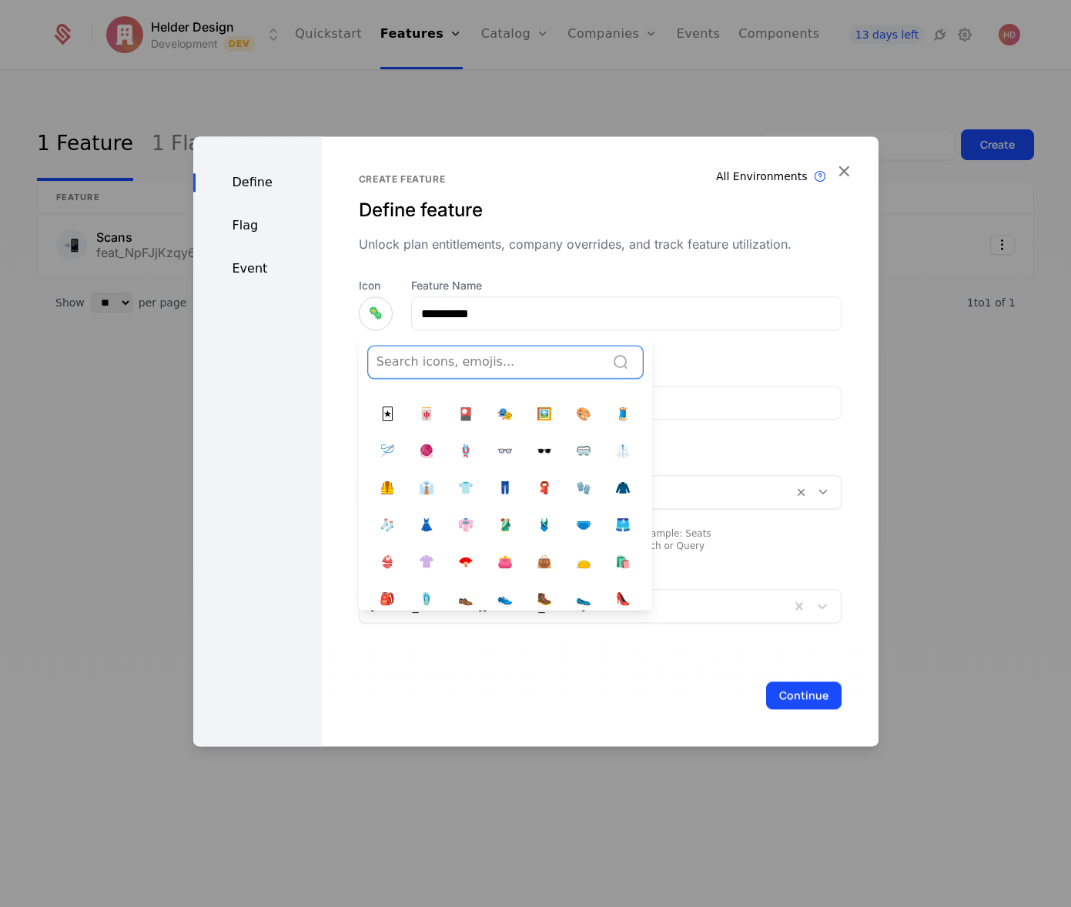
click at [390, 364] on div at bounding box center [487, 362] width 221 height 22
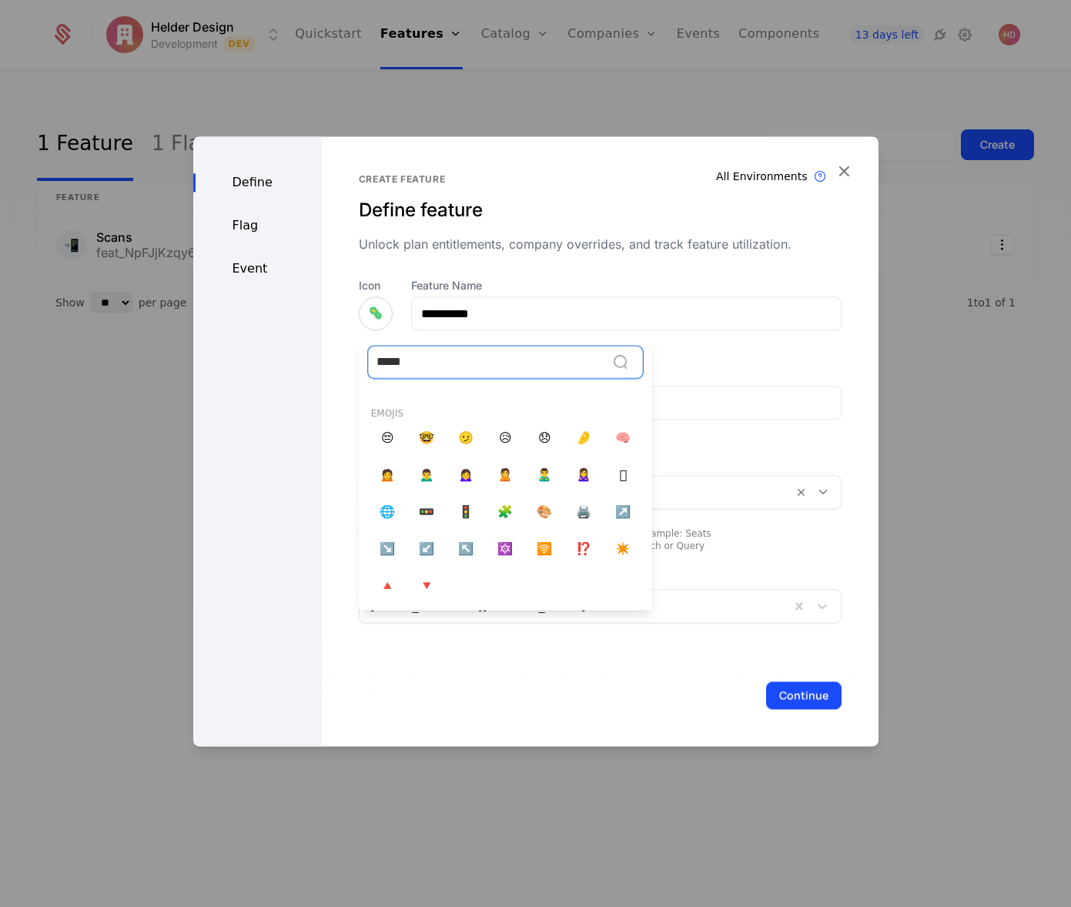
scroll to position [0, 0]
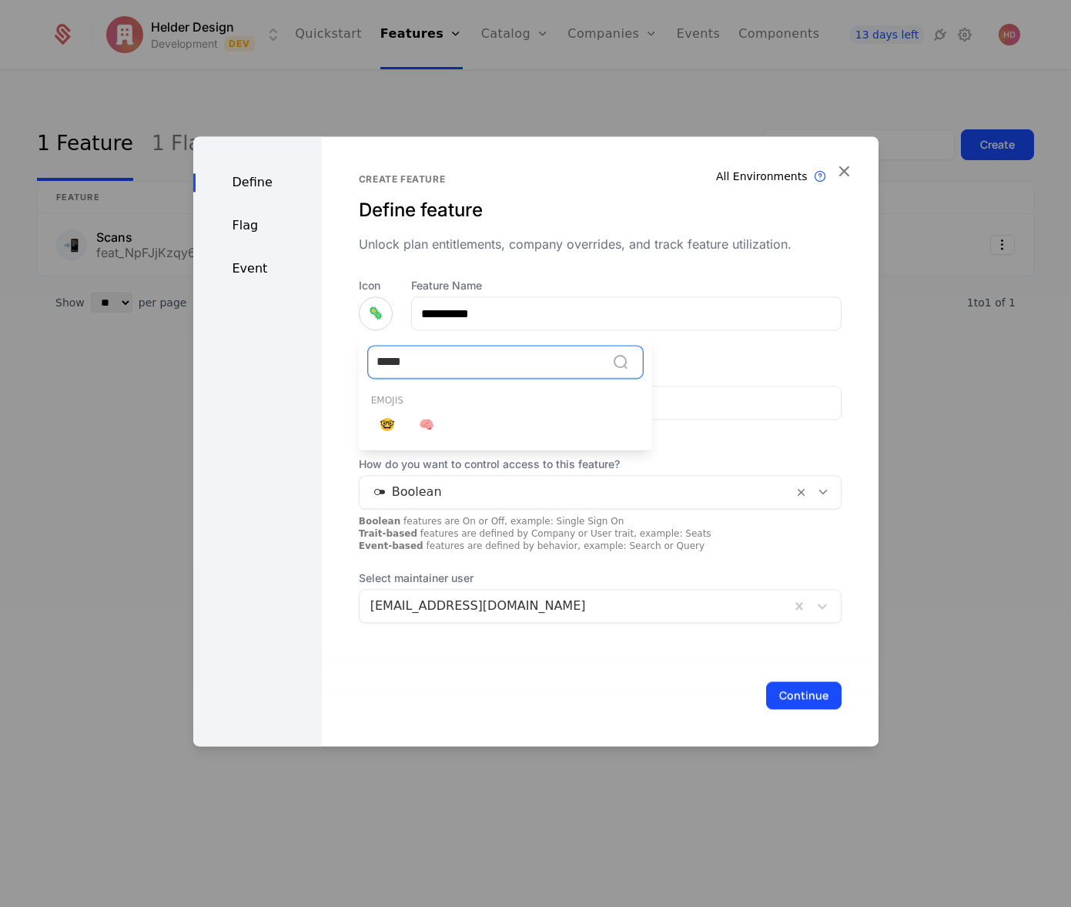
type input "****"
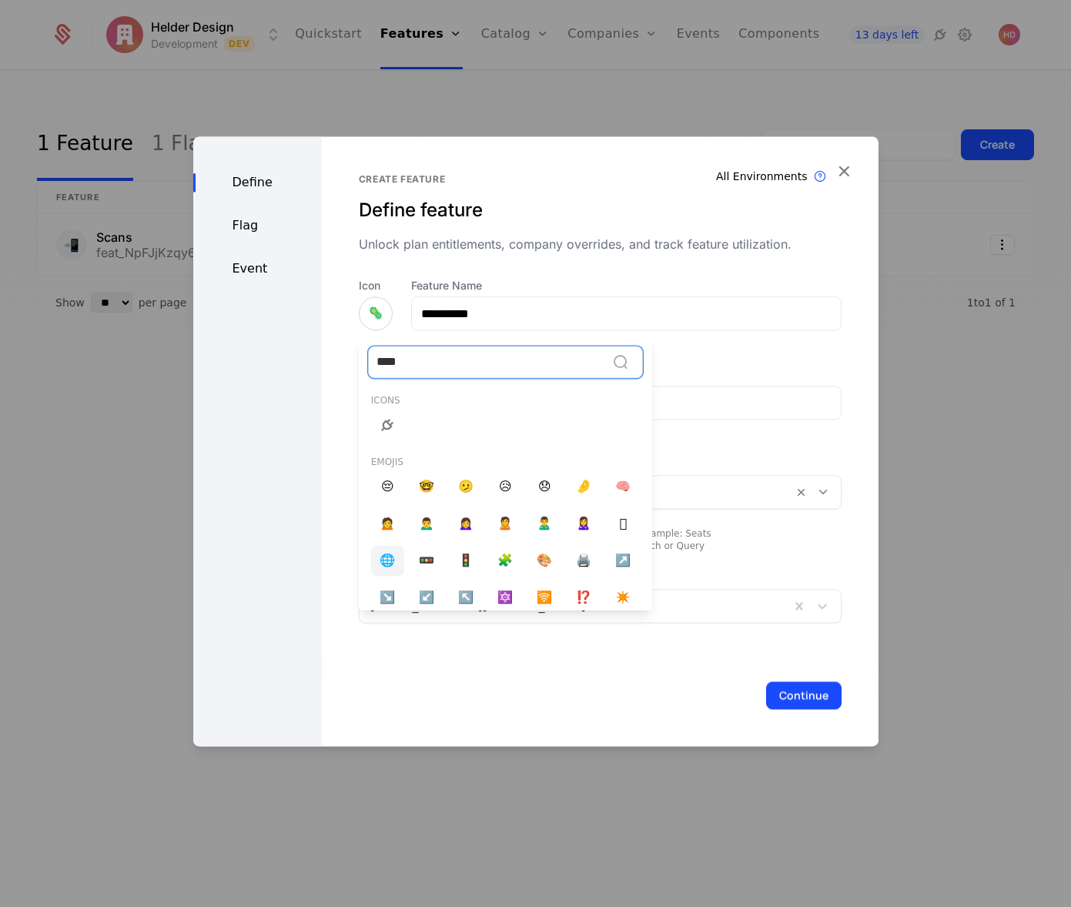
click at [390, 569] on div "🌐" at bounding box center [387, 560] width 33 height 31
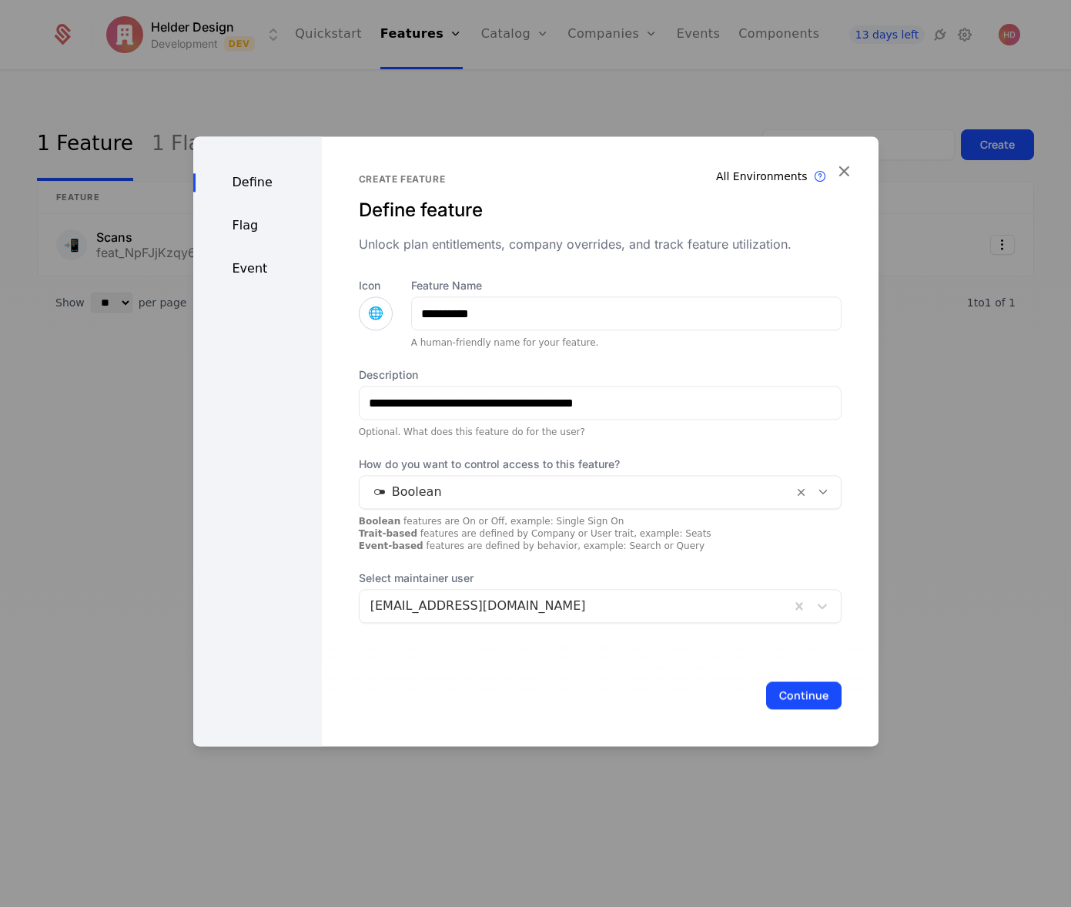
click at [370, 313] on span "🌐" at bounding box center [375, 313] width 15 height 18
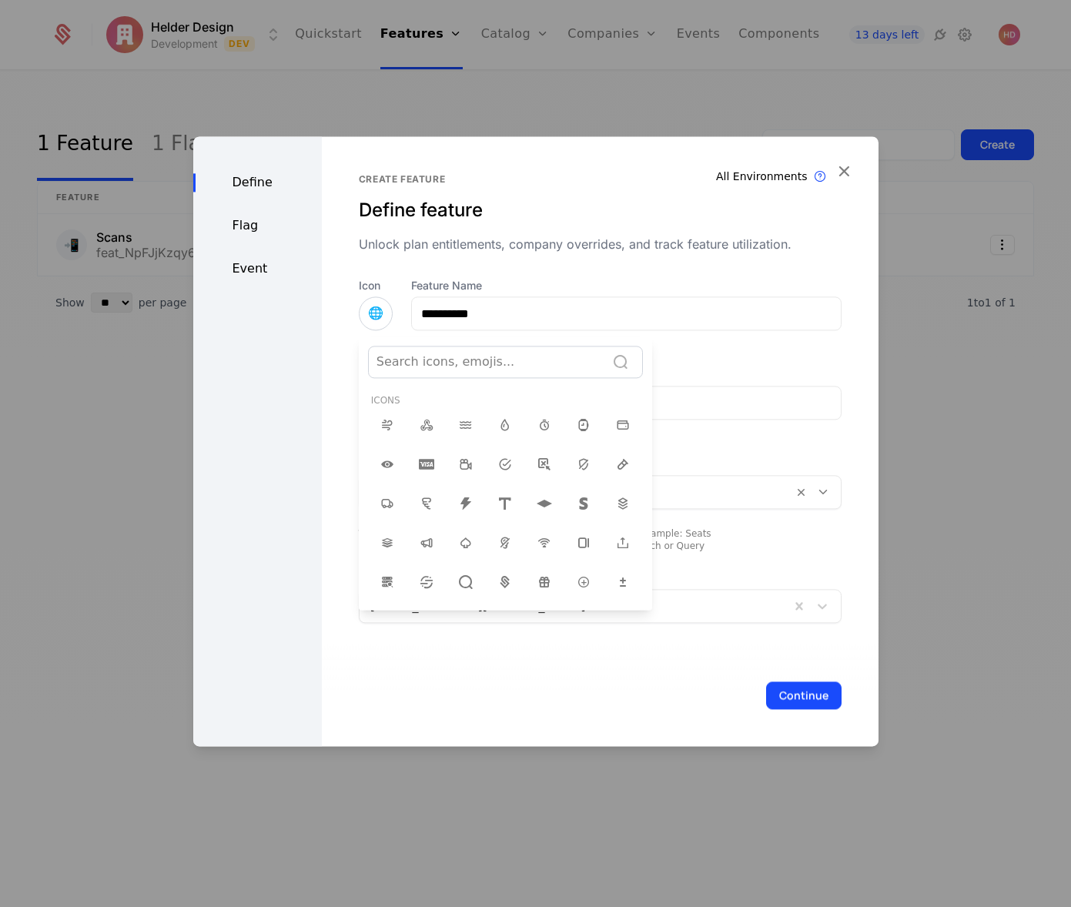
click at [434, 359] on div at bounding box center [487, 362] width 221 height 22
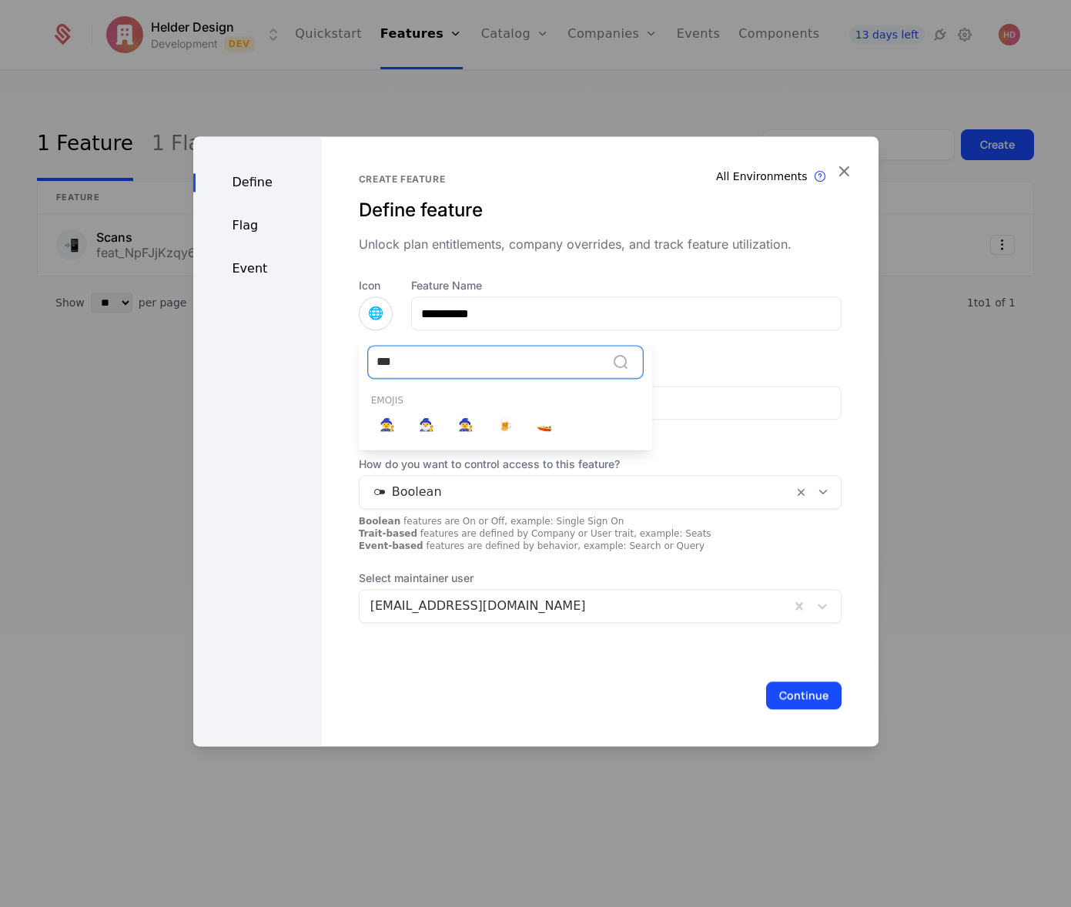
type input "****"
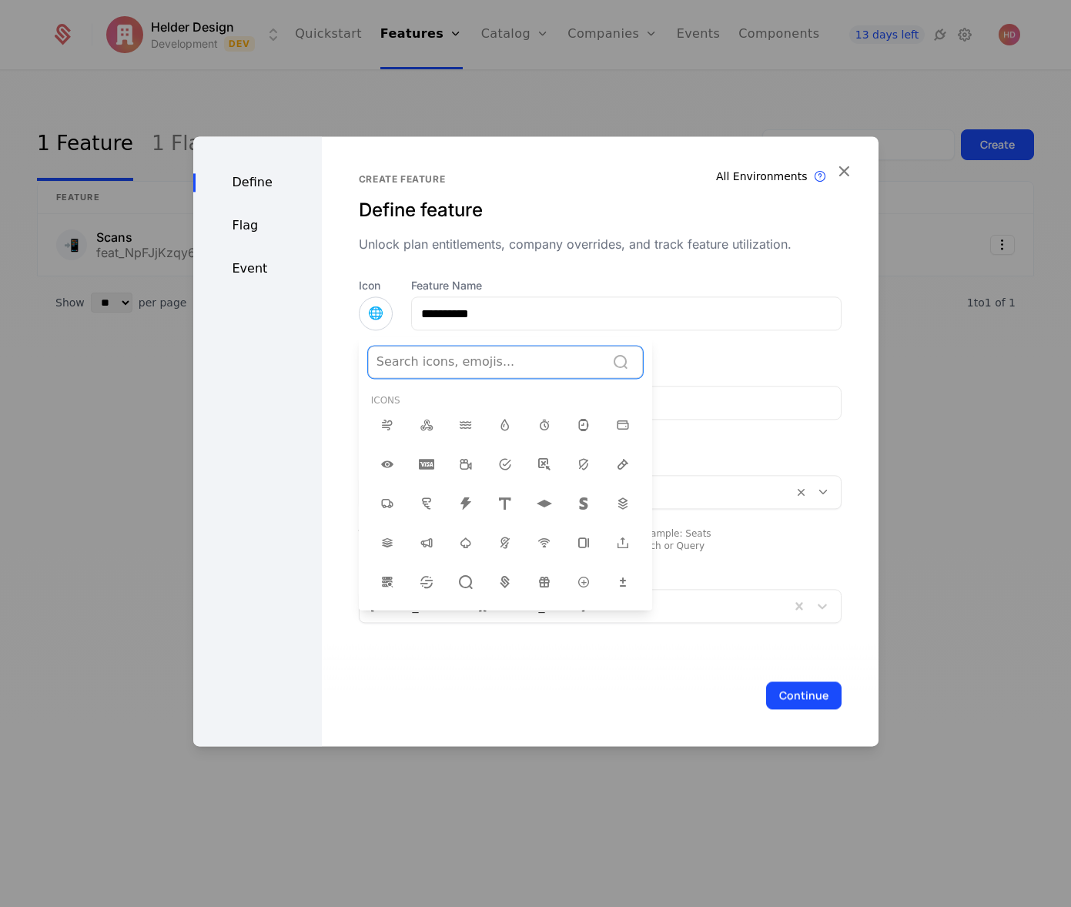
click at [359, 349] on div "Icon 🌐 fantasy, mage, magic, play, sorcerer, sorceress, sorcery, spell, summon,…" at bounding box center [376, 313] width 34 height 71
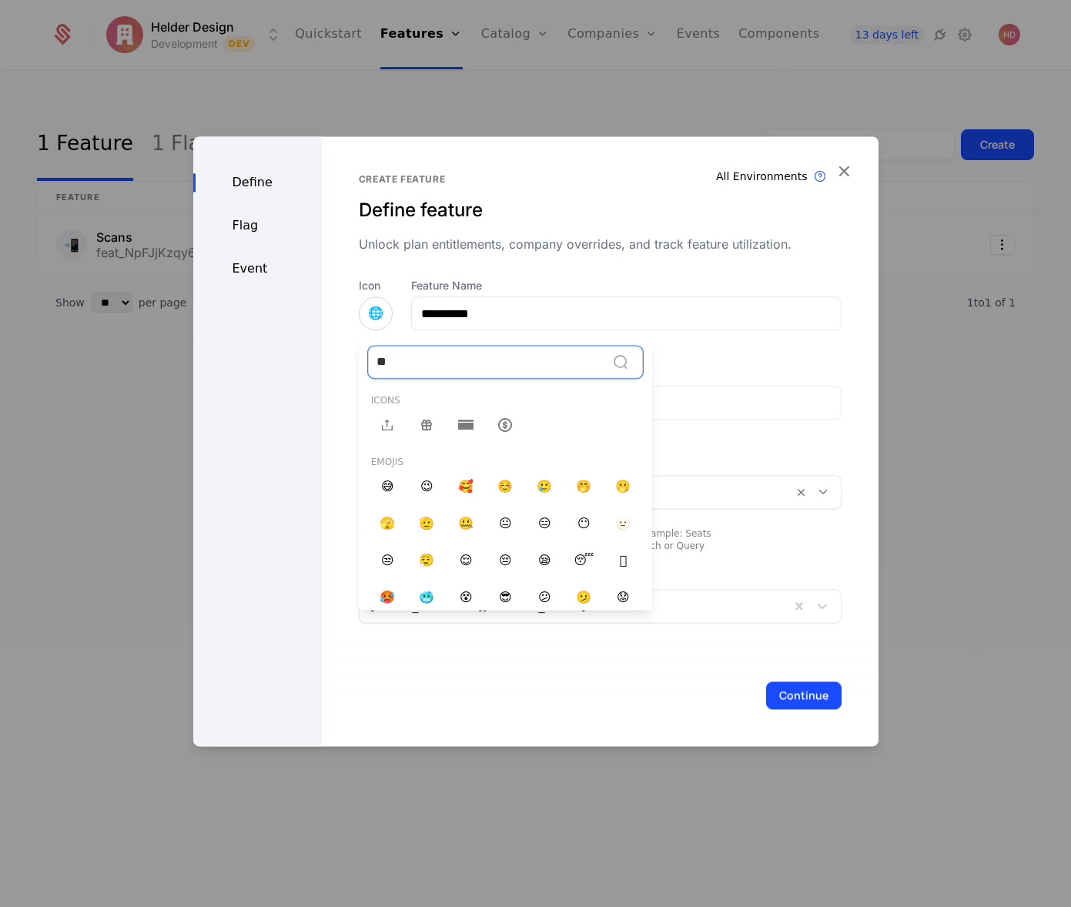
type input "*"
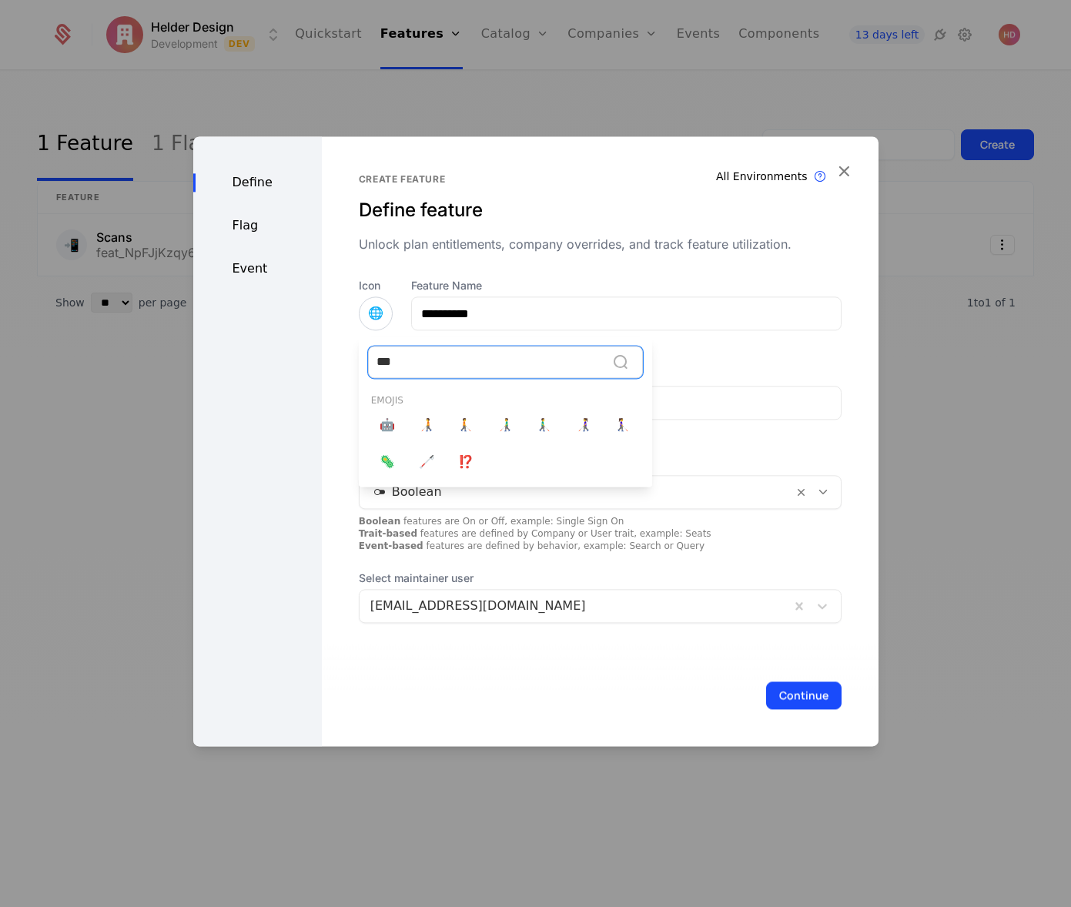
type input "****"
click at [385, 424] on span "🤖" at bounding box center [387, 425] width 15 height 18
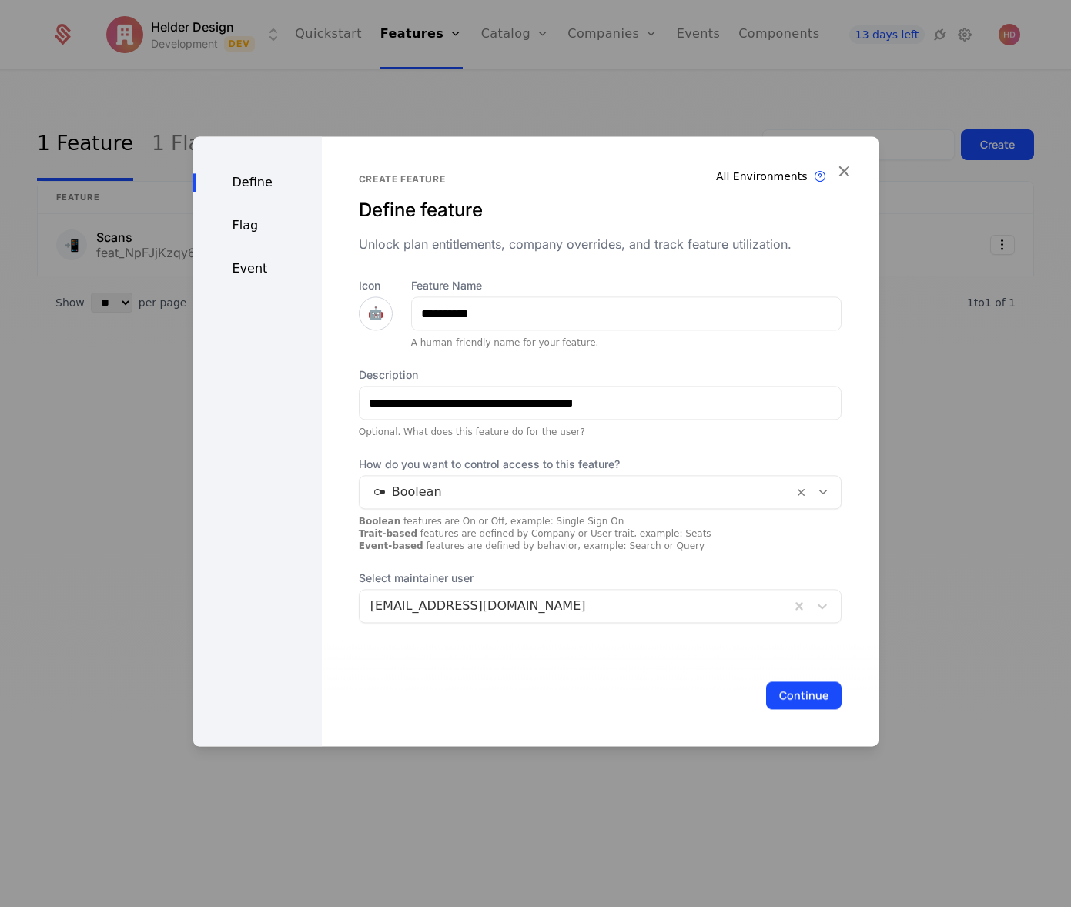
click at [804, 705] on button "Continue" at bounding box center [803, 696] width 75 height 28
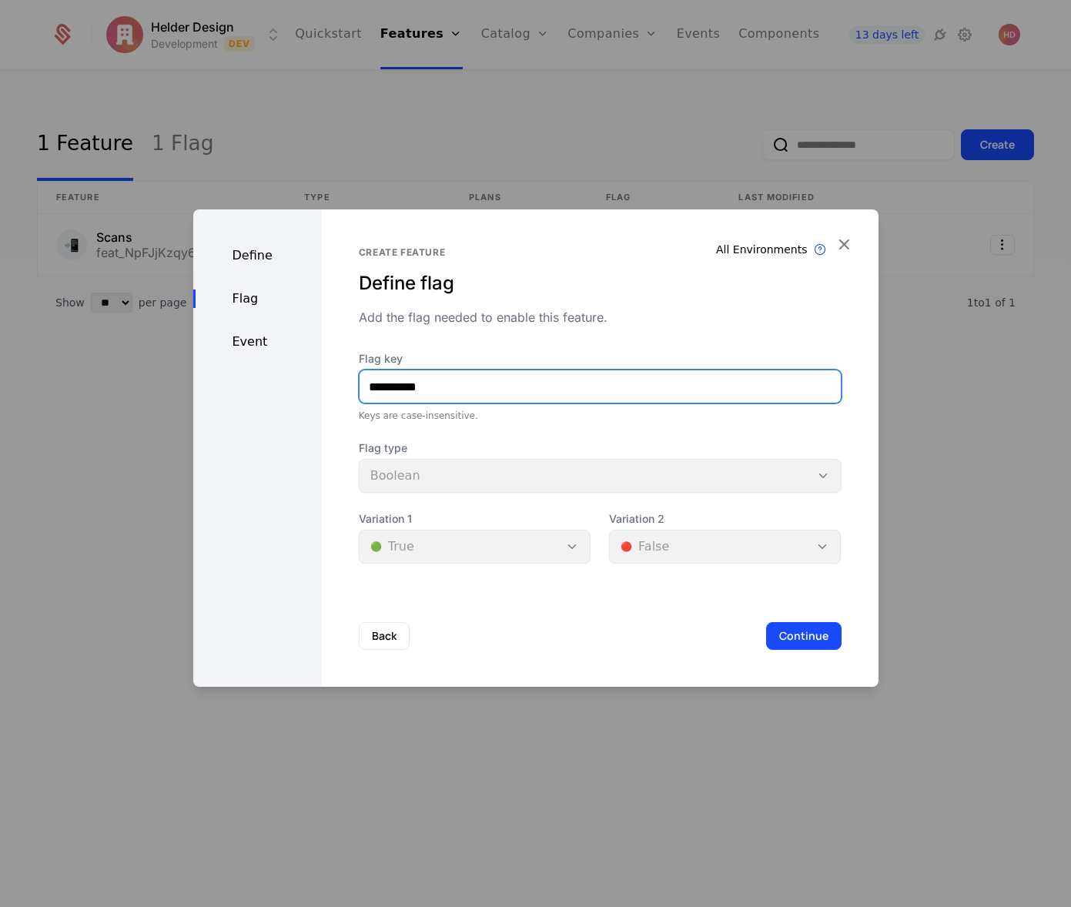
drag, startPoint x: 461, startPoint y: 387, endPoint x: 214, endPoint y: 360, distance: 248.0
click at [216, 360] on div "**********" at bounding box center [535, 448] width 685 height 478
type input "*******"
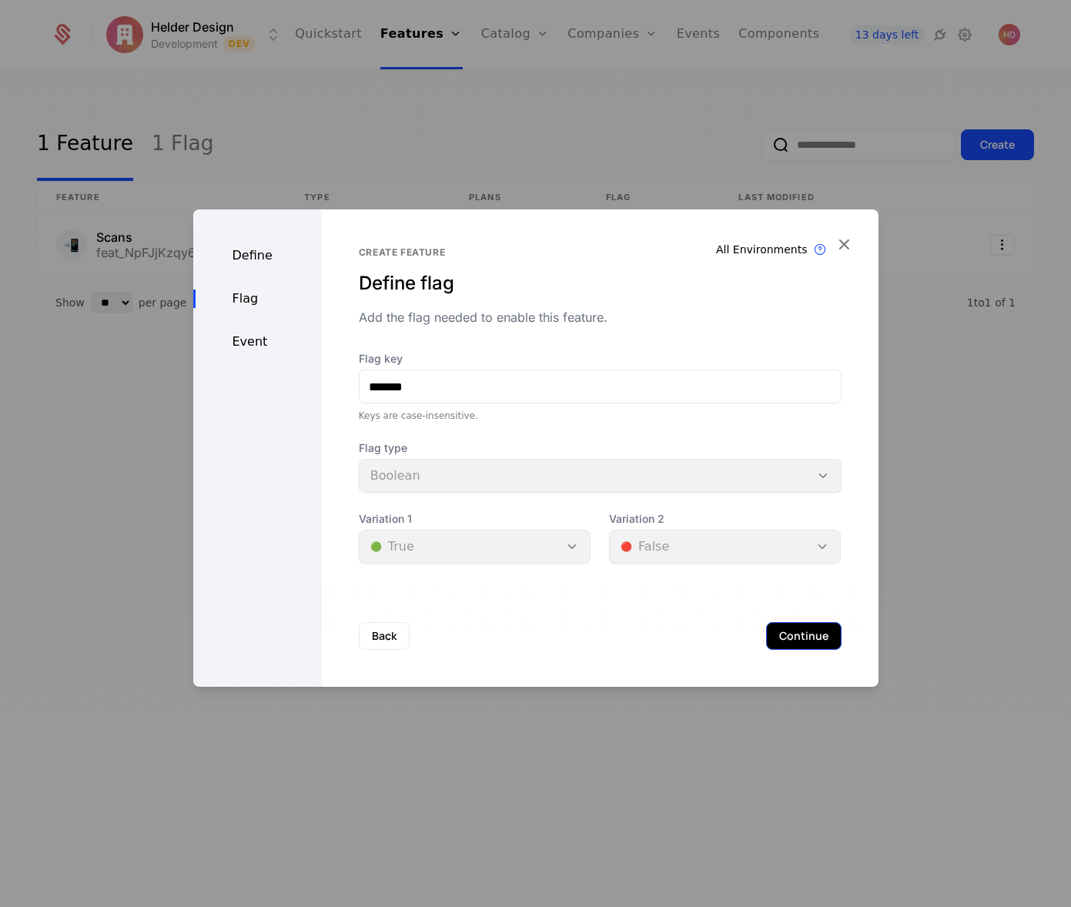
click at [793, 643] on button "Continue" at bounding box center [803, 636] width 75 height 28
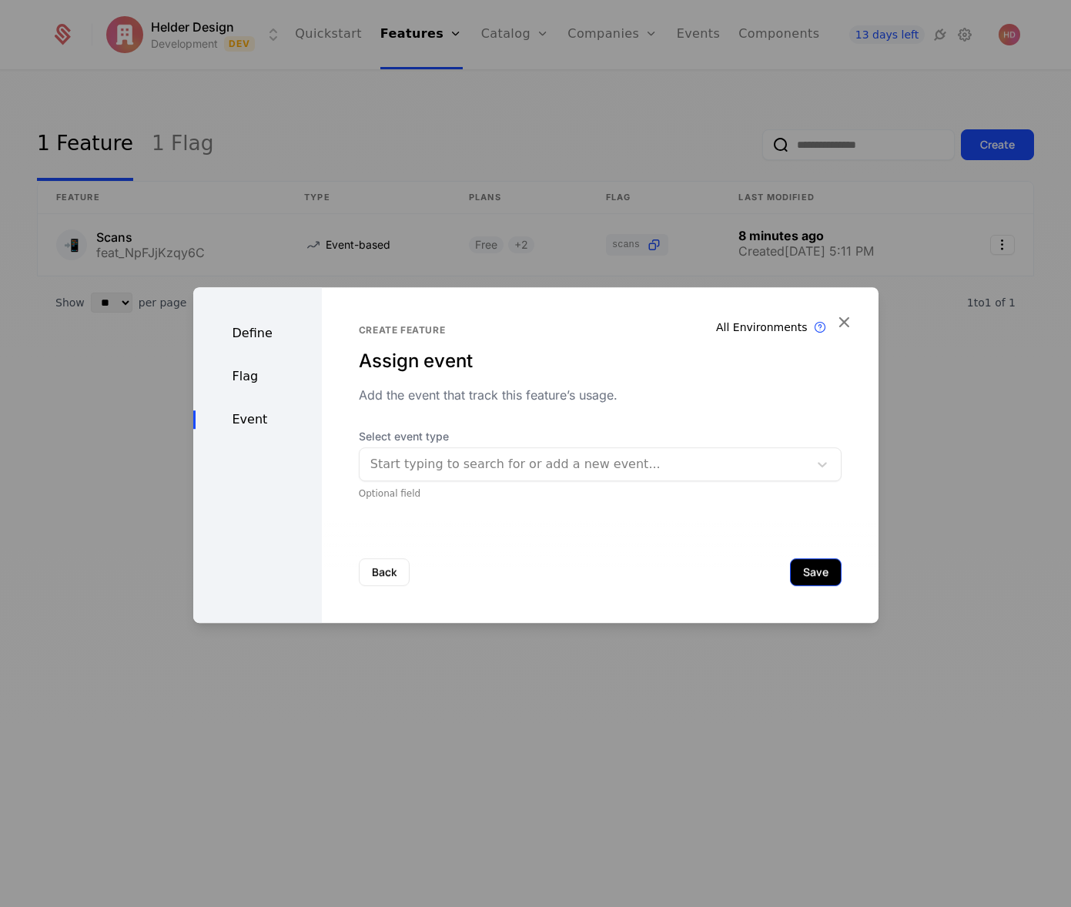
click at [809, 578] on button "Save" at bounding box center [816, 572] width 52 height 28
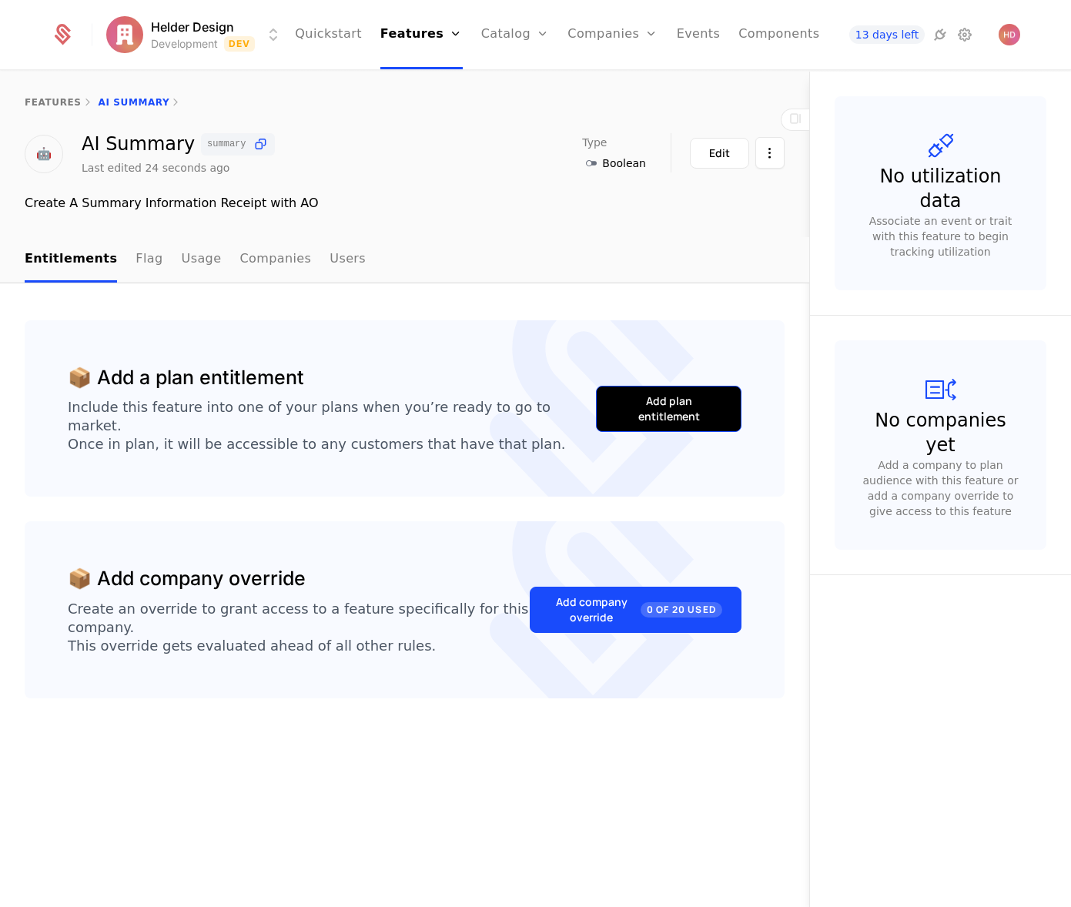
click at [684, 402] on div "Add plan entitlement" at bounding box center [668, 409] width 107 height 31
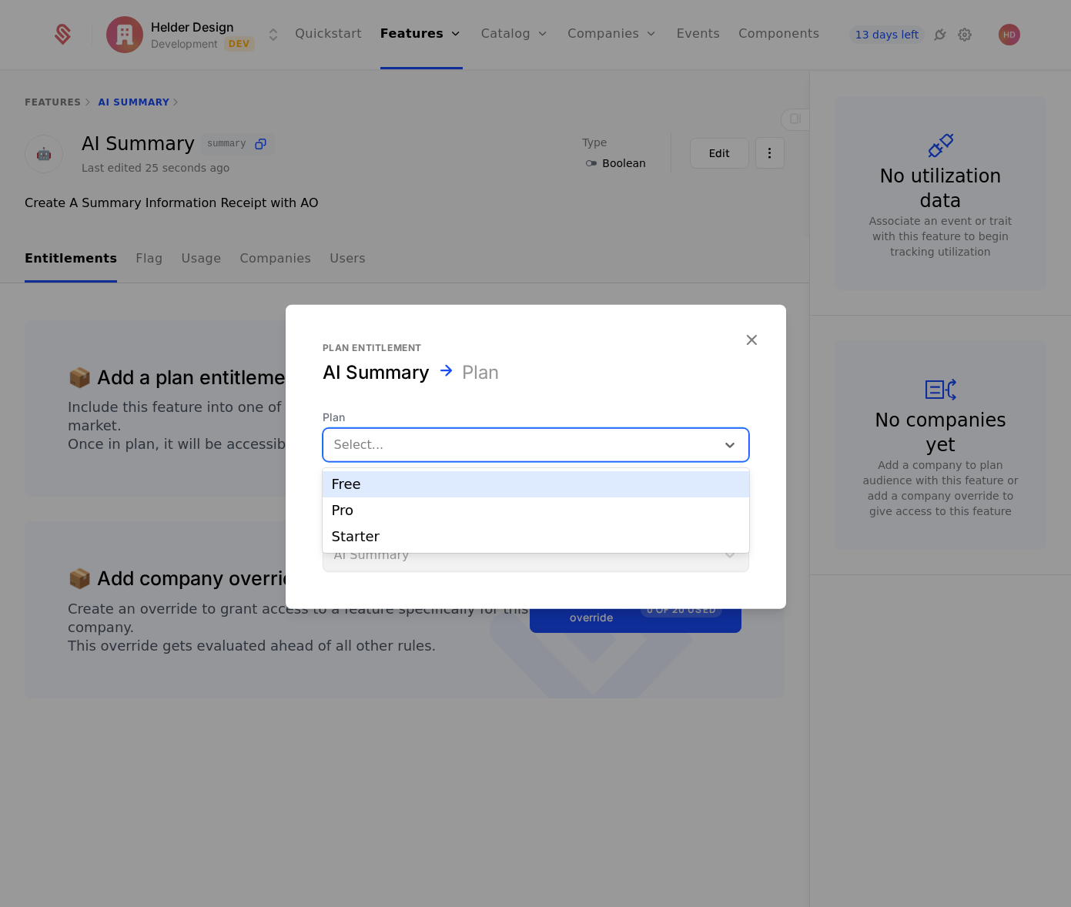
click at [454, 452] on div at bounding box center [519, 445] width 371 height 22
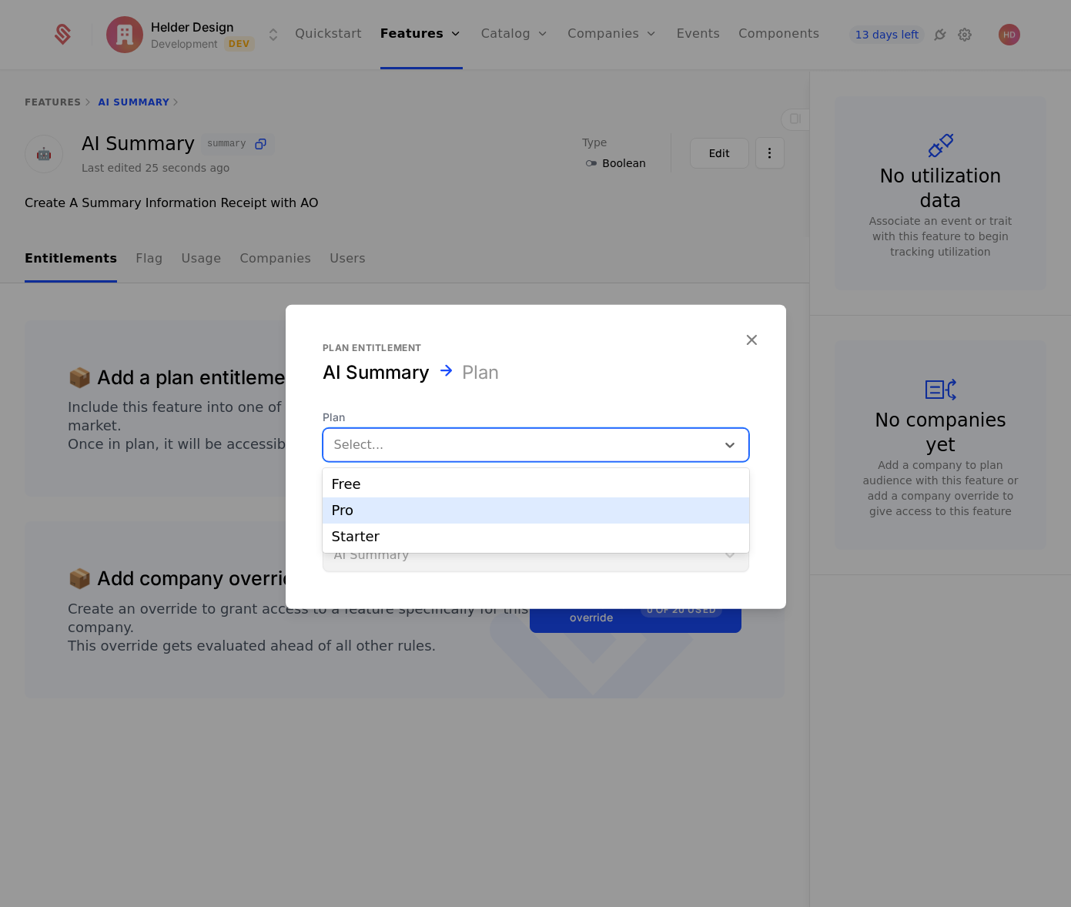
click at [357, 510] on div "Pro" at bounding box center [536, 511] width 408 height 14
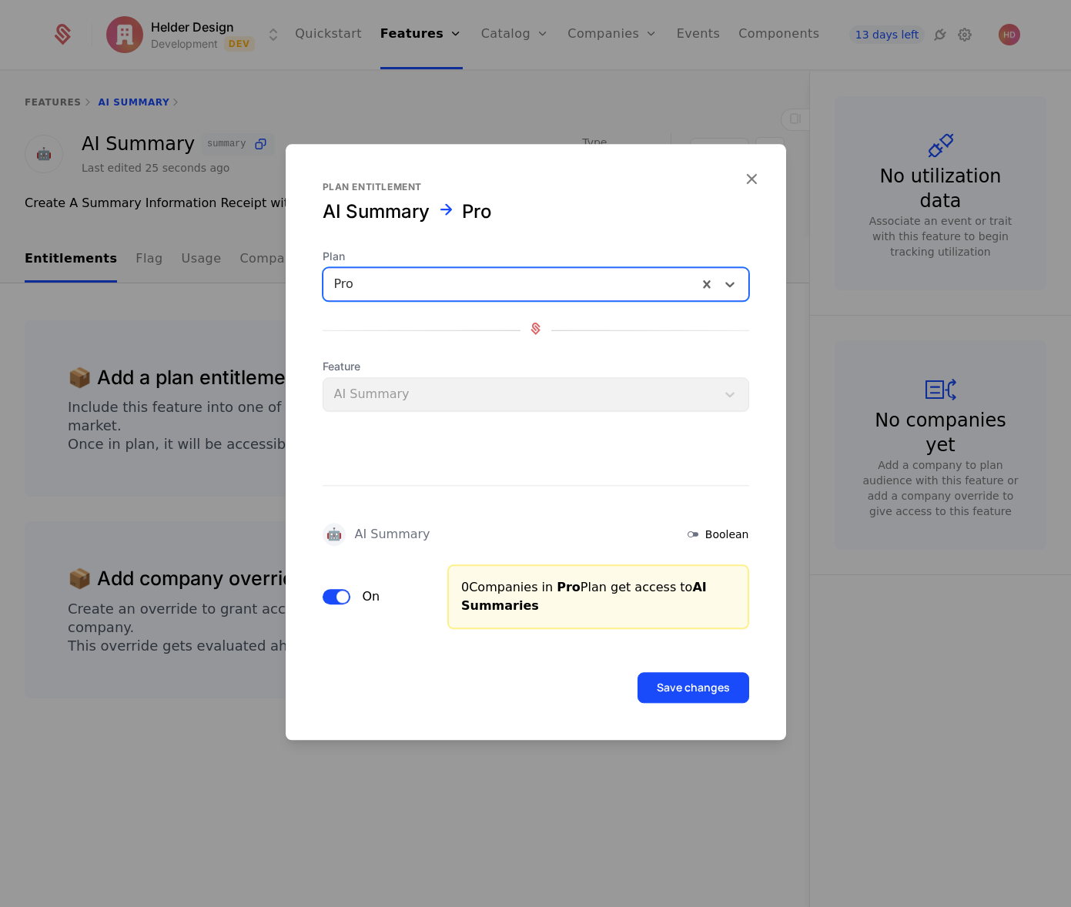
click at [376, 393] on div "Feature AI Summary" at bounding box center [536, 385] width 427 height 52
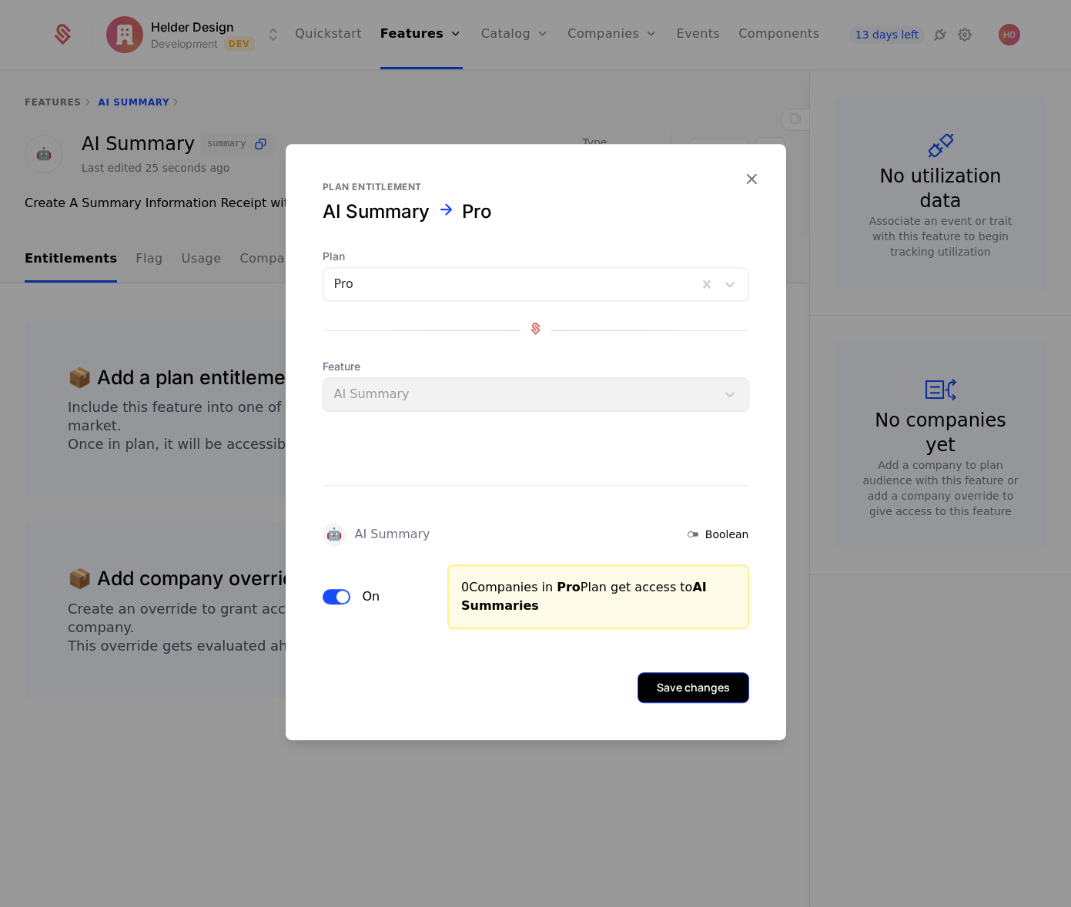
click at [703, 693] on button "Save changes" at bounding box center [694, 687] width 112 height 31
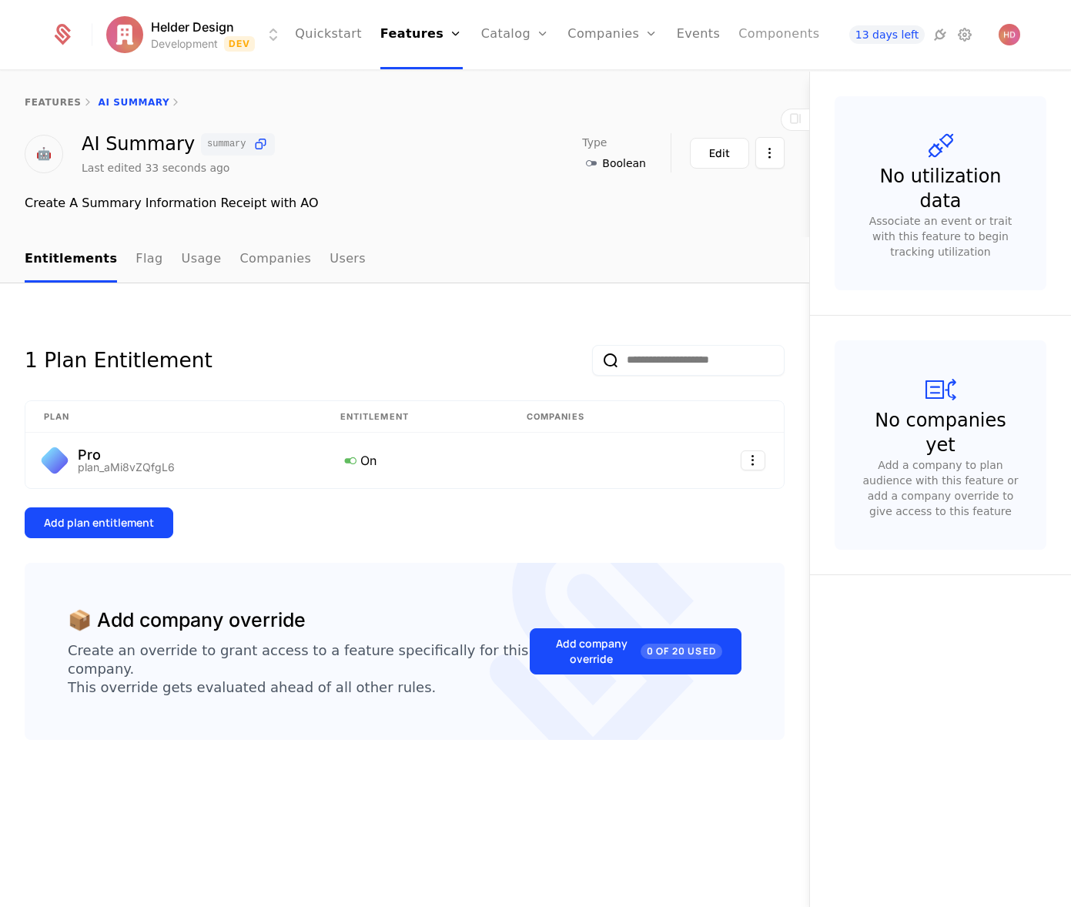
click at [751, 42] on link "Components" at bounding box center [779, 34] width 81 height 69
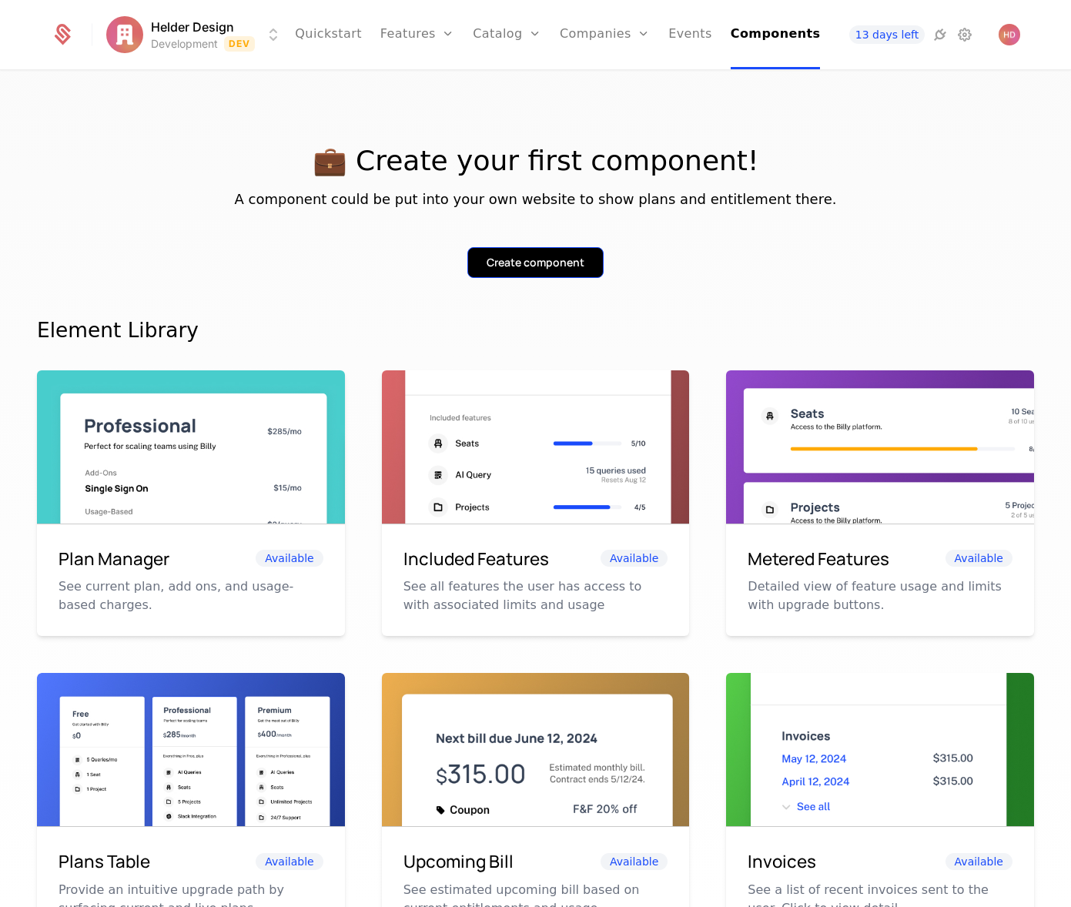
click at [513, 267] on div "Create component" at bounding box center [536, 262] width 98 height 15
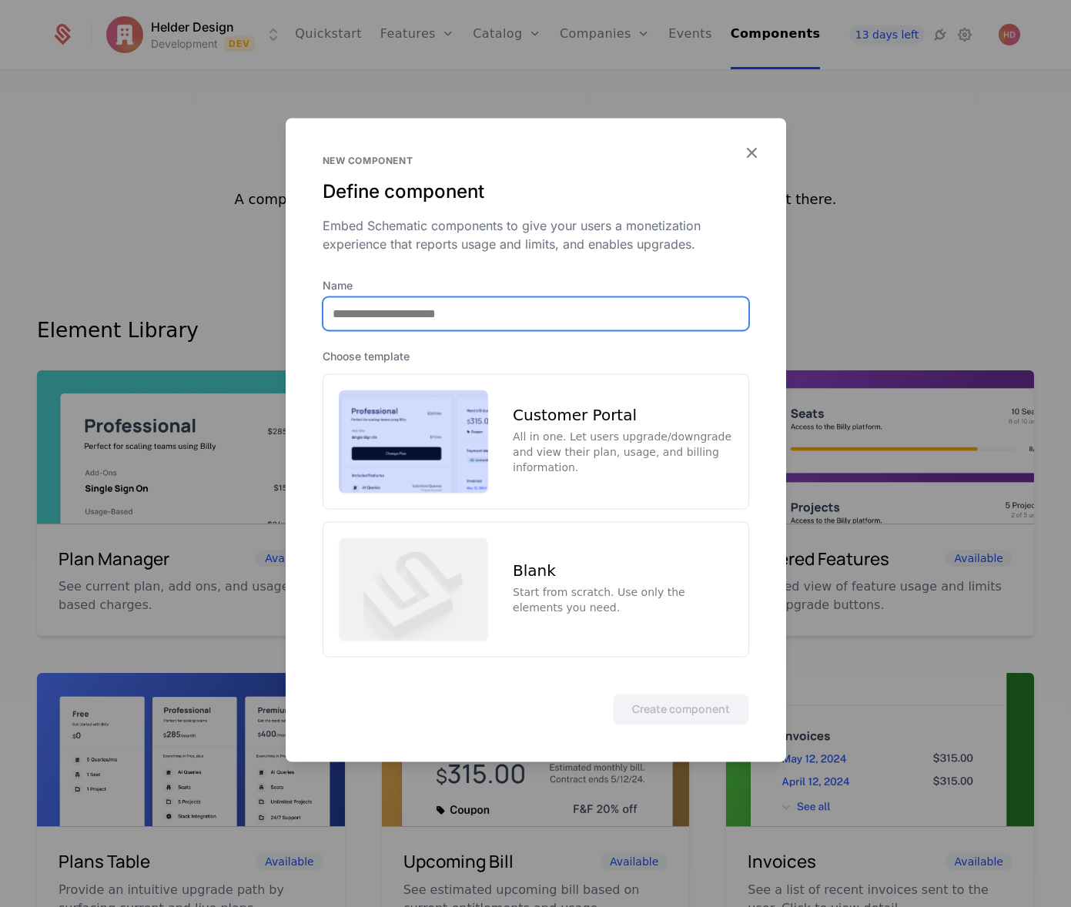
click at [383, 309] on input "Name" at bounding box center [535, 313] width 425 height 32
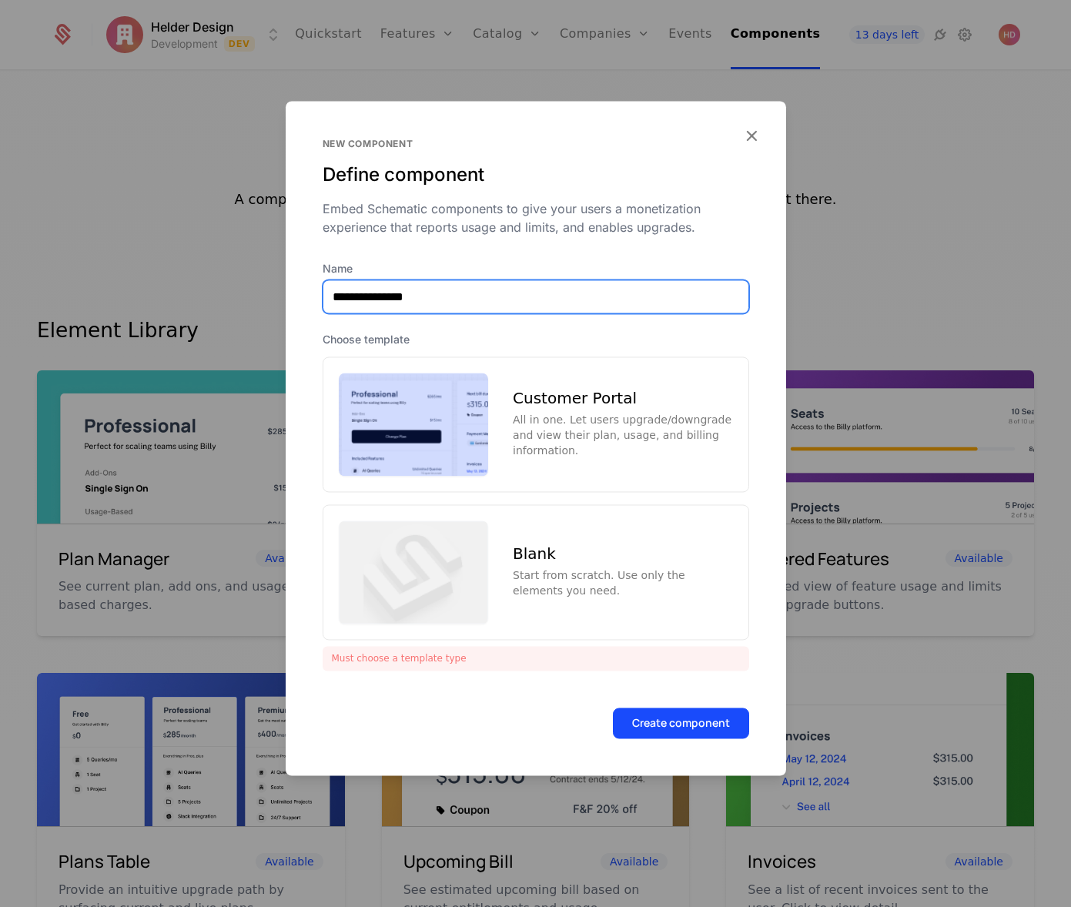
type input "**********"
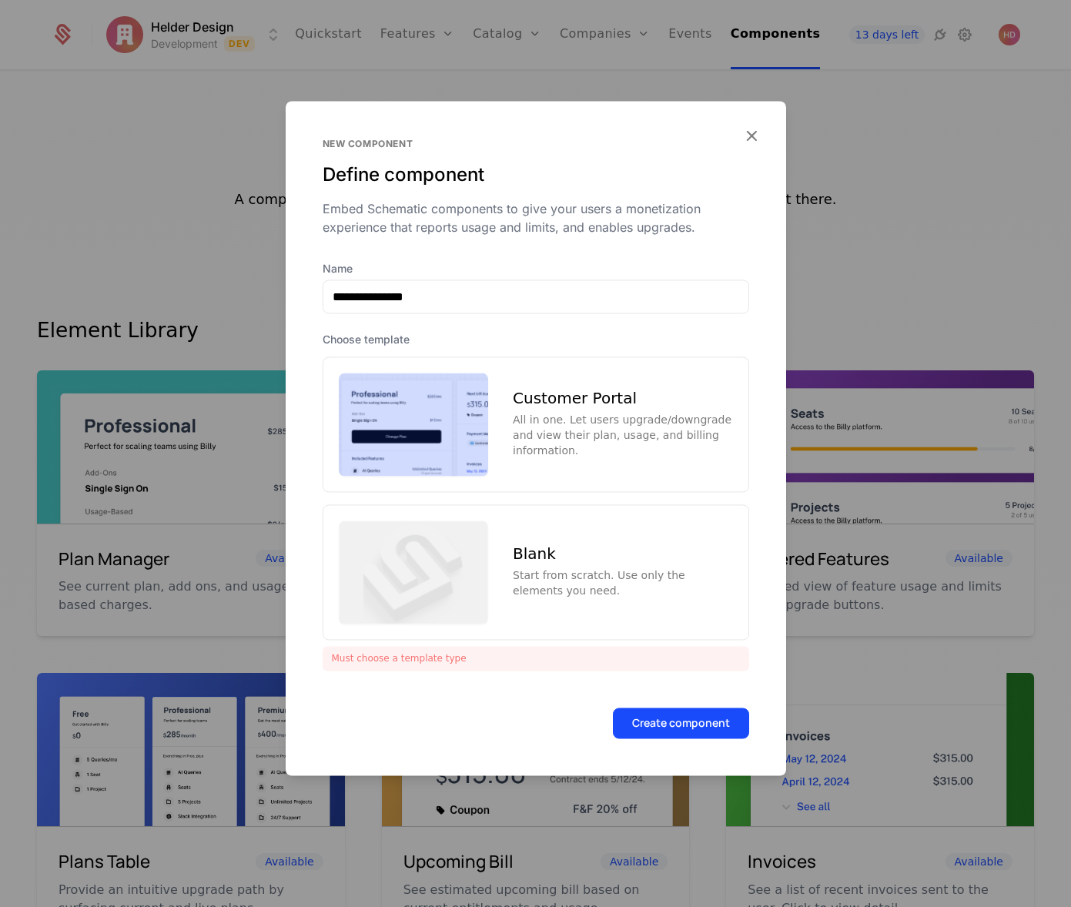
click at [550, 417] on div "All in one. Let users upgrade/downgrade and view their plan, usage, and billing…" at bounding box center [622, 435] width 219 height 46
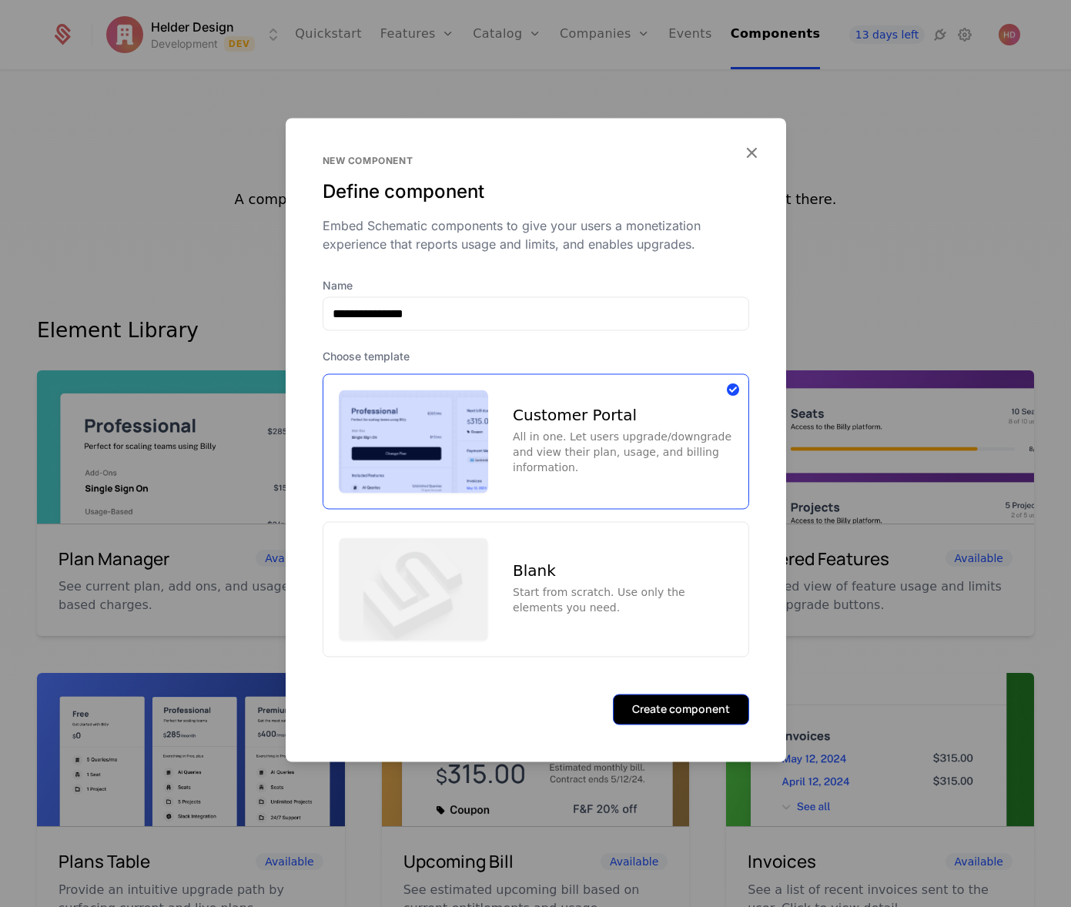
click at [695, 710] on button "Create component" at bounding box center [681, 709] width 136 height 31
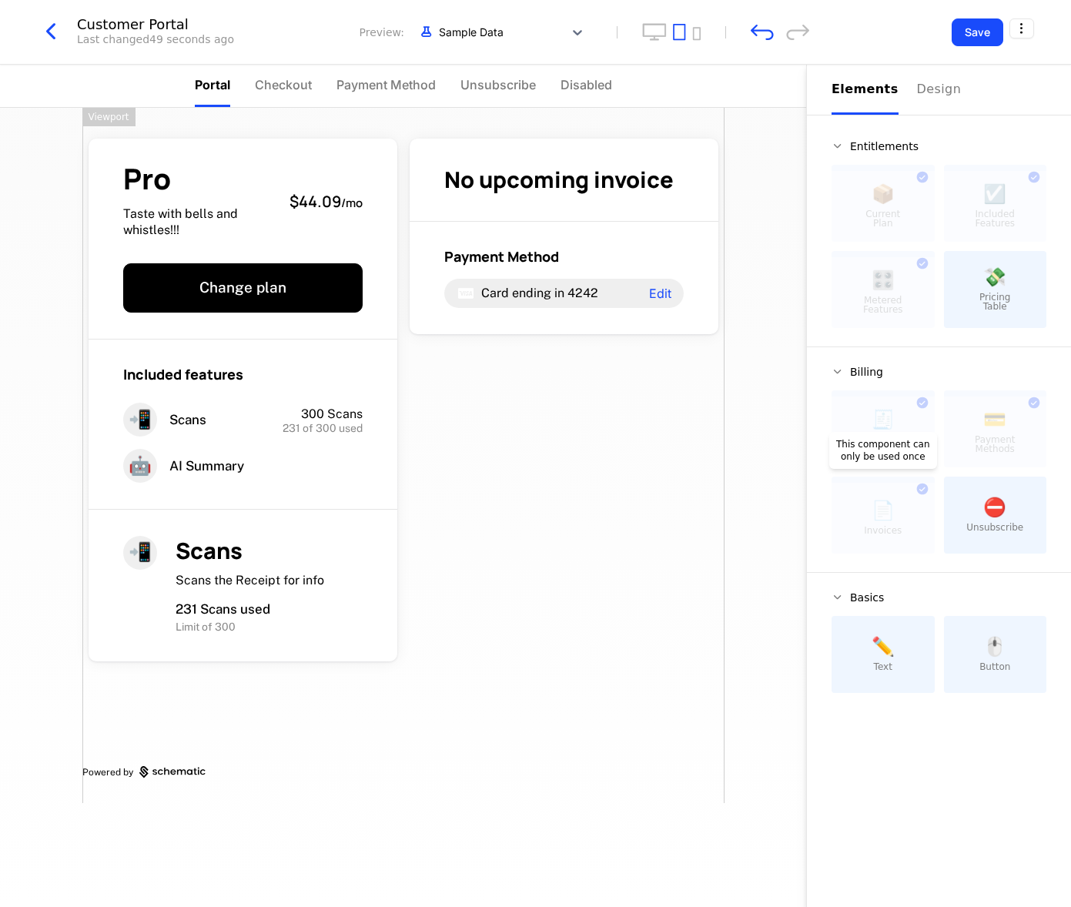
drag, startPoint x: 882, startPoint y: 519, endPoint x: 890, endPoint y: 521, distance: 7.9
click at [890, 521] on div at bounding box center [883, 518] width 103 height 71
drag, startPoint x: 881, startPoint y: 524, endPoint x: 569, endPoint y: 566, distance: 314.8
click at [569, 565] on div "Portal Checkout Payment Method Unsubscribe Disabled Pro Taste with bells and wh…" at bounding box center [535, 486] width 1071 height 843
click at [616, 492] on div "Pro Taste with bells and whistles!!! $44.09 / mo Change plan Included features …" at bounding box center [403, 455] width 642 height 695
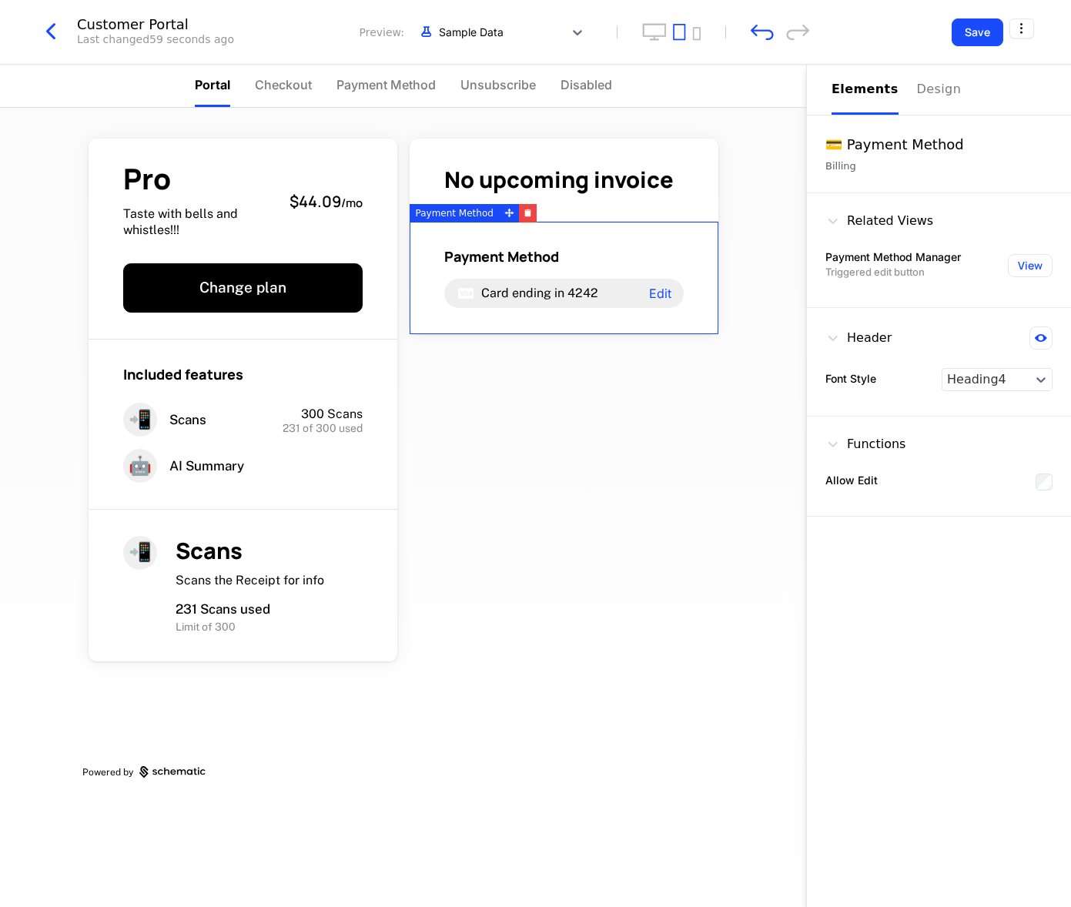
click at [561, 322] on div "Payment Method Card ending in 4242 Edit" at bounding box center [564, 278] width 309 height 112
click at [917, 91] on div "Design" at bounding box center [941, 89] width 49 height 18
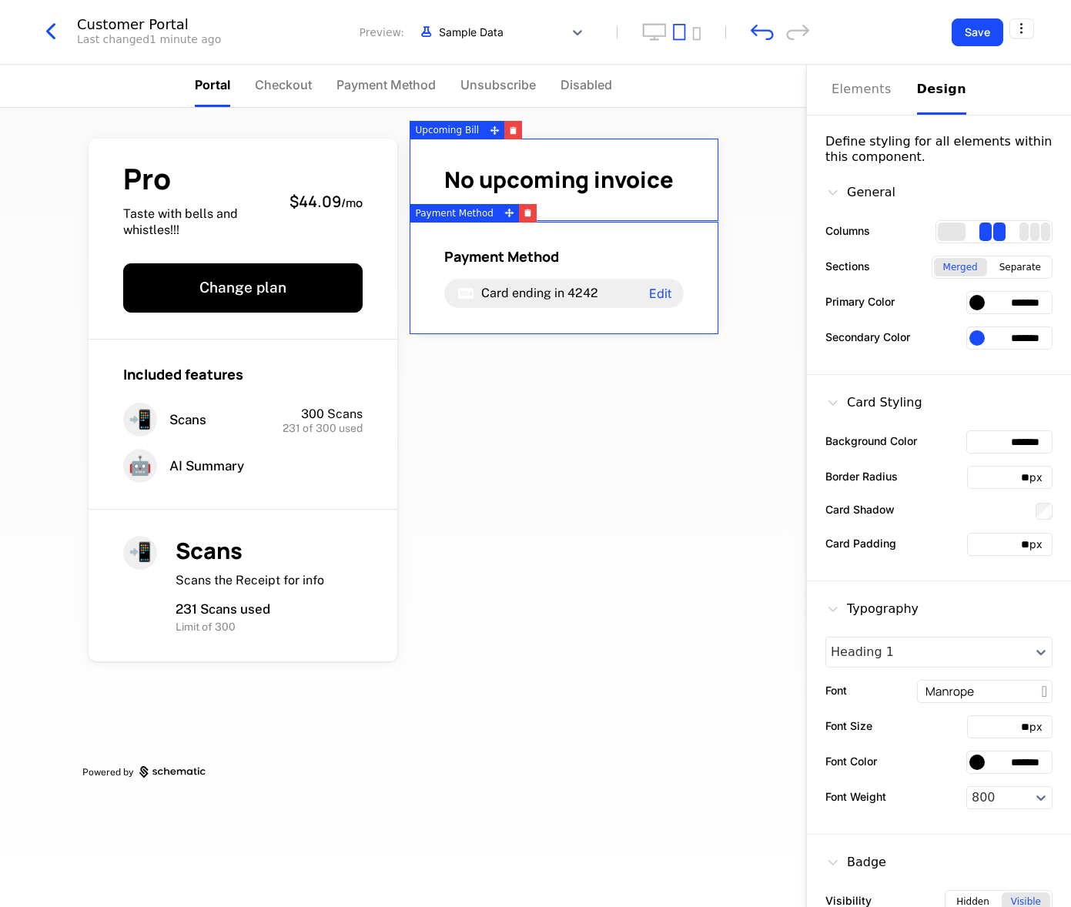
click at [534, 155] on div "No upcoming invoice" at bounding box center [564, 180] width 309 height 83
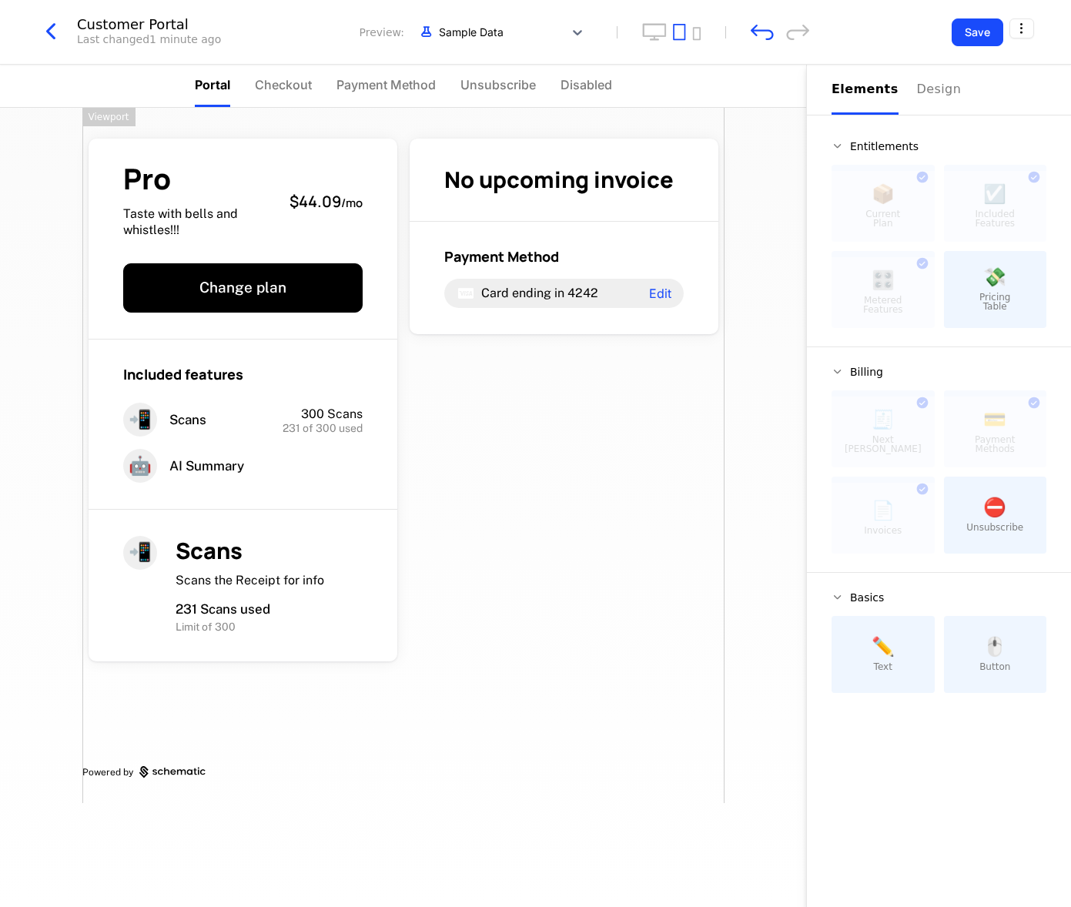
click at [213, 115] on div "Pro Taste with bells and whistles!!! $44.09 / mo Change plan Included features …" at bounding box center [403, 455] width 642 height 695
click at [645, 594] on div "Pro Taste with bells and whistles!!! $44.09 / mo Change plan Included features …" at bounding box center [403, 455] width 642 height 695
click at [893, 517] on div at bounding box center [883, 518] width 103 height 71
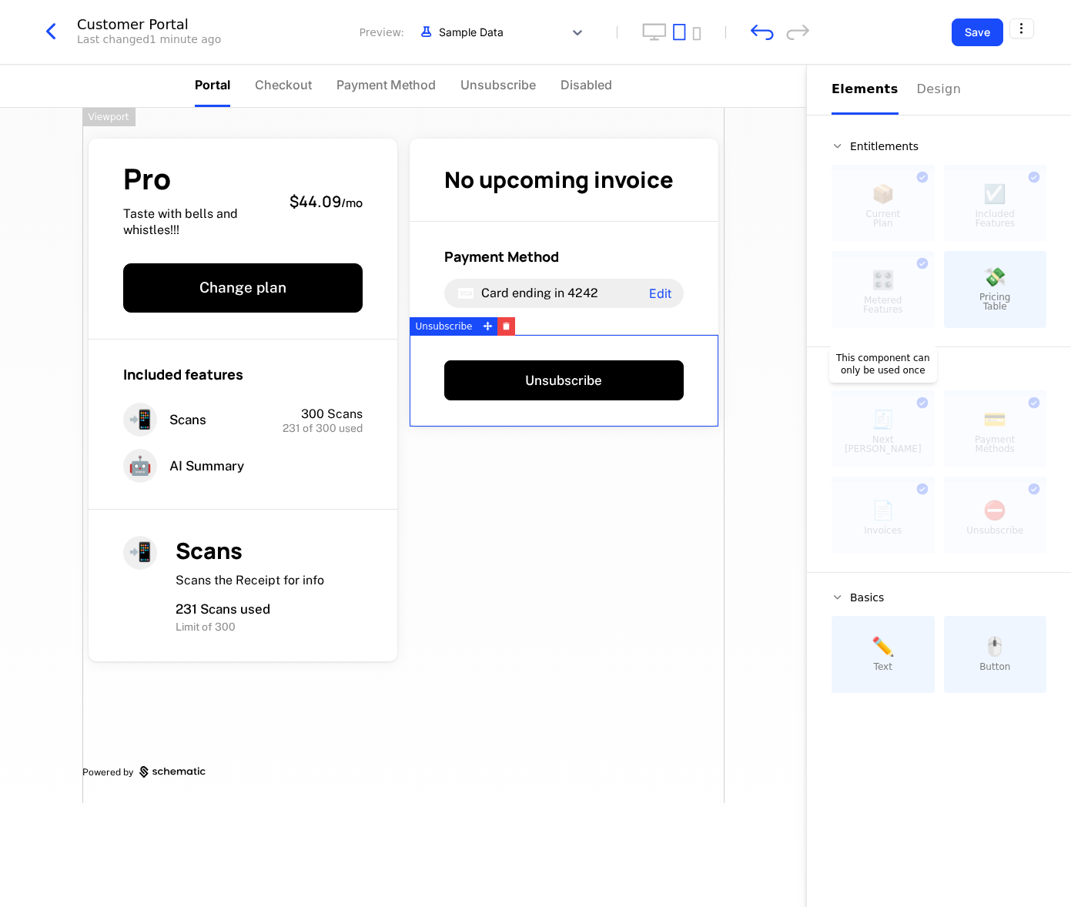
click at [856, 415] on div at bounding box center [883, 432] width 103 height 71
click at [994, 378] on div "Billing 🧾 Next Bill Due This component can only be used once 💳 Payment Methods …" at bounding box center [939, 460] width 215 height 188
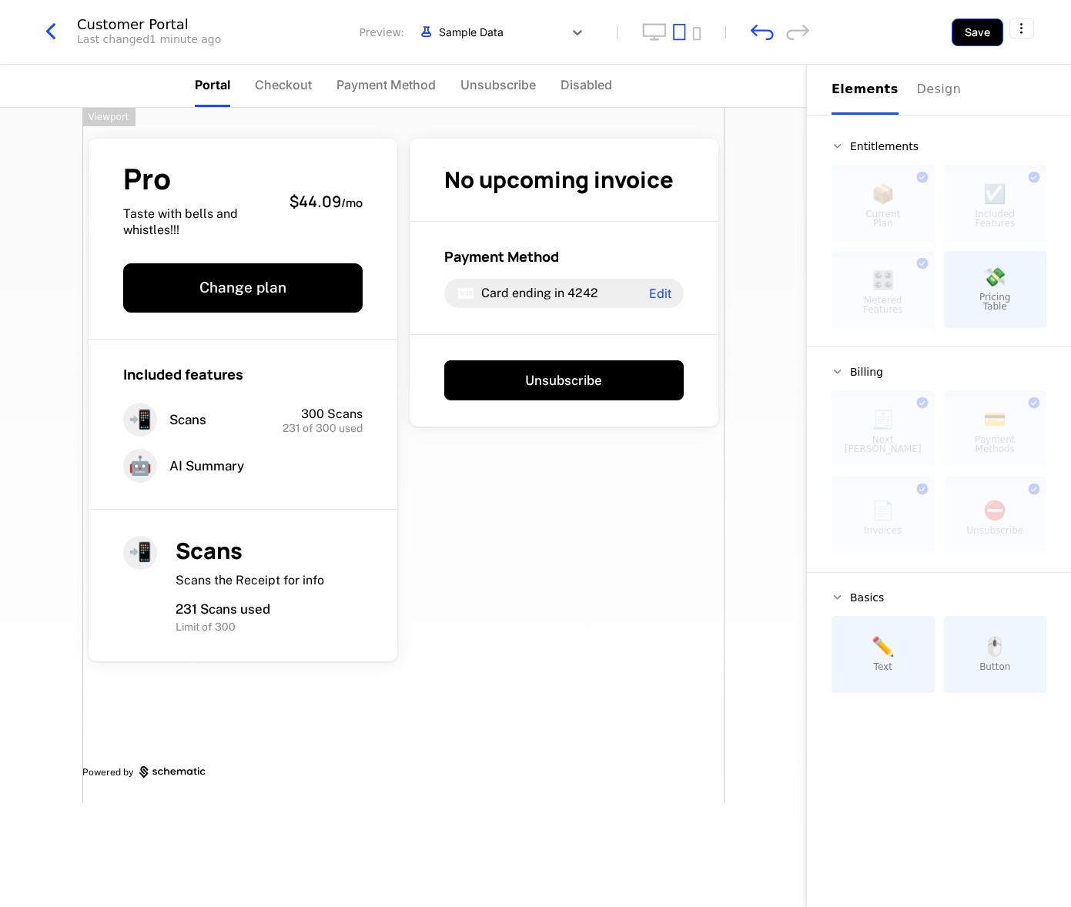
click at [982, 35] on button "Save" at bounding box center [978, 32] width 52 height 28
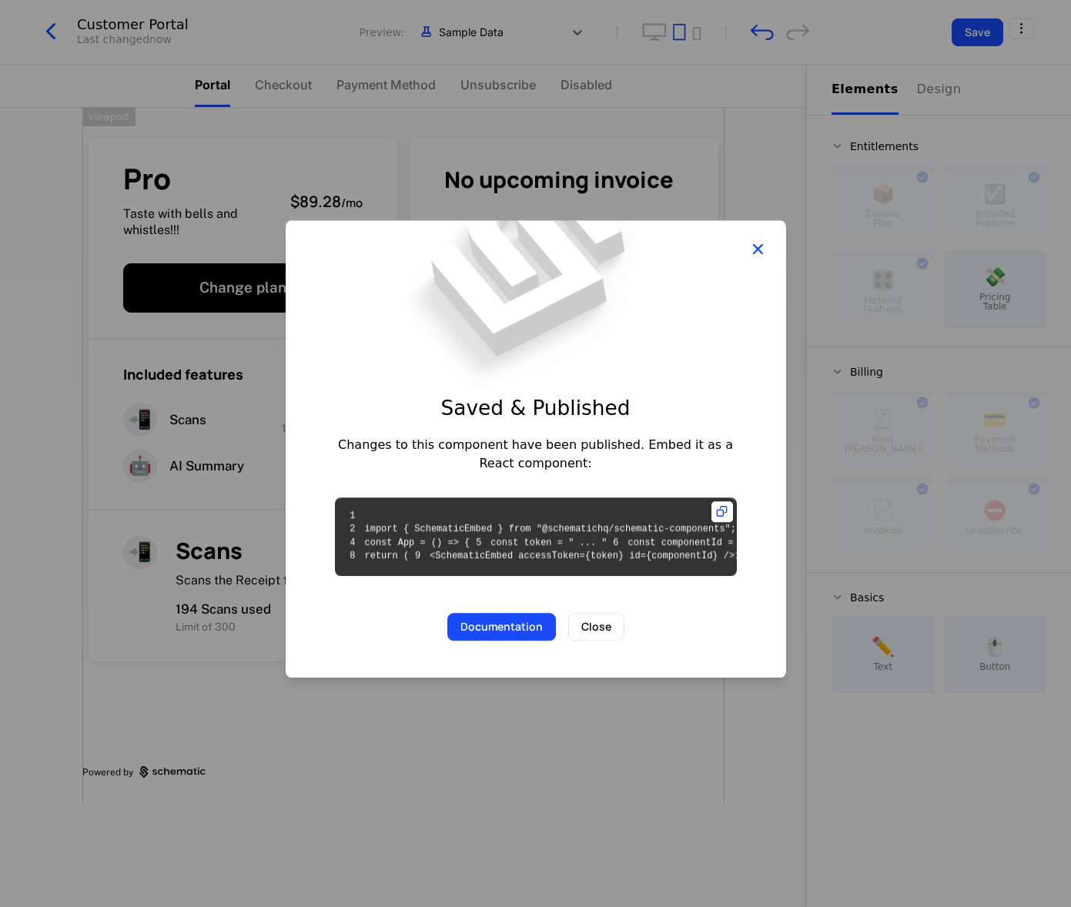
click at [756, 239] on icon "button" at bounding box center [758, 249] width 20 height 20
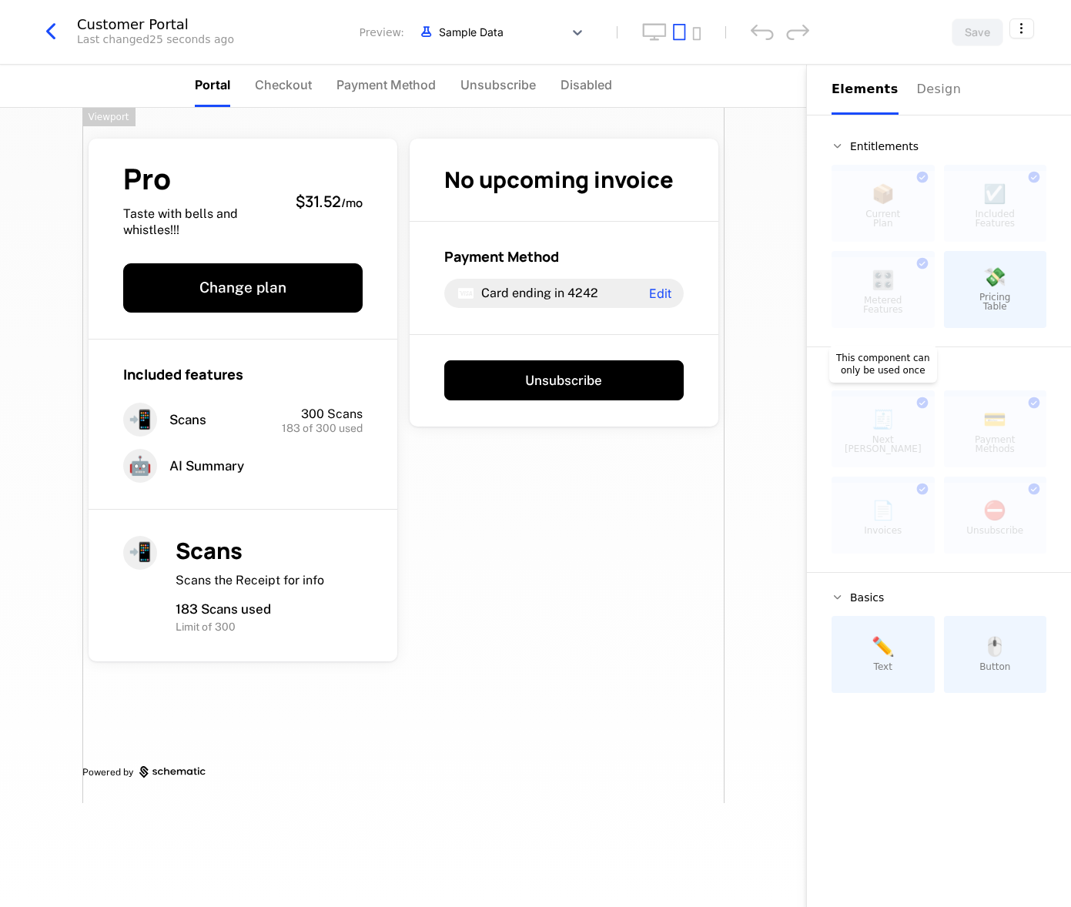
click at [906, 436] on div at bounding box center [883, 432] width 103 height 71
click at [888, 407] on div at bounding box center [883, 432] width 103 height 71
click at [882, 446] on div at bounding box center [883, 432] width 103 height 71
click at [994, 436] on div at bounding box center [995, 432] width 103 height 71
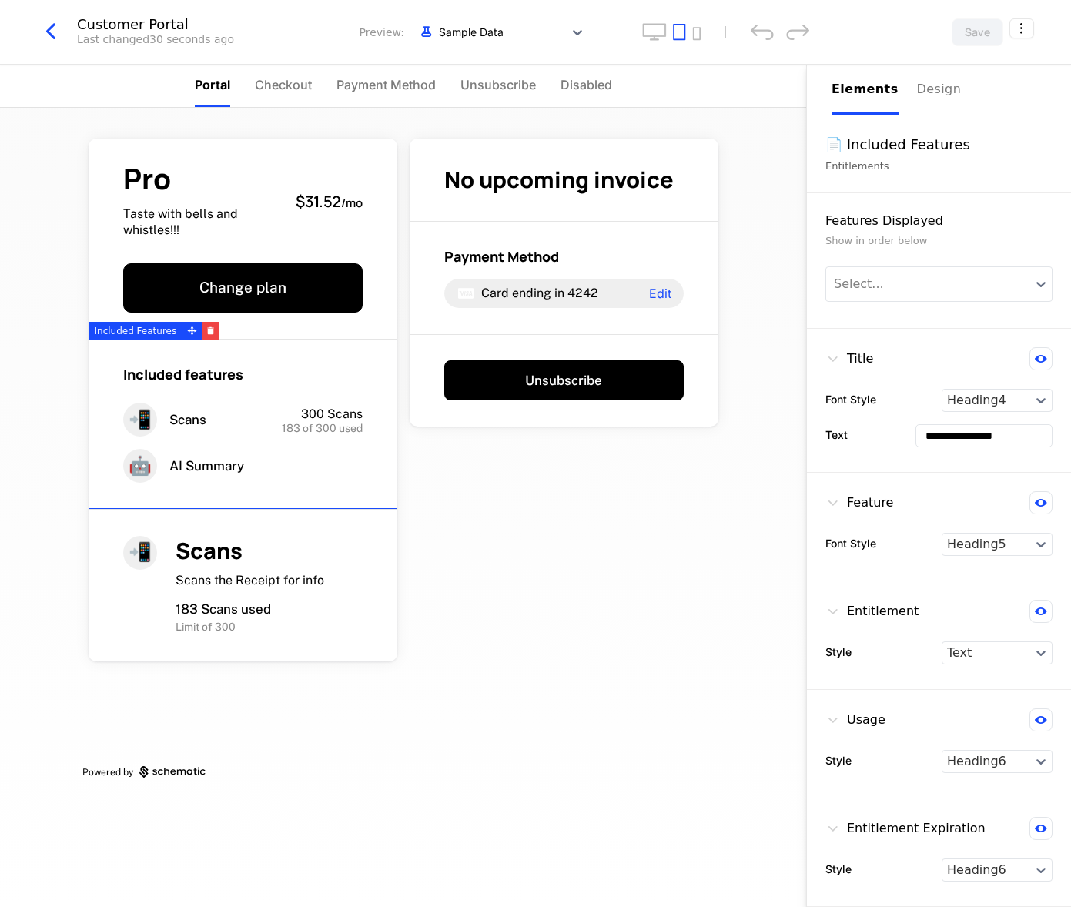
click at [283, 411] on div "300 Scans" at bounding box center [306, 414] width 112 height 17
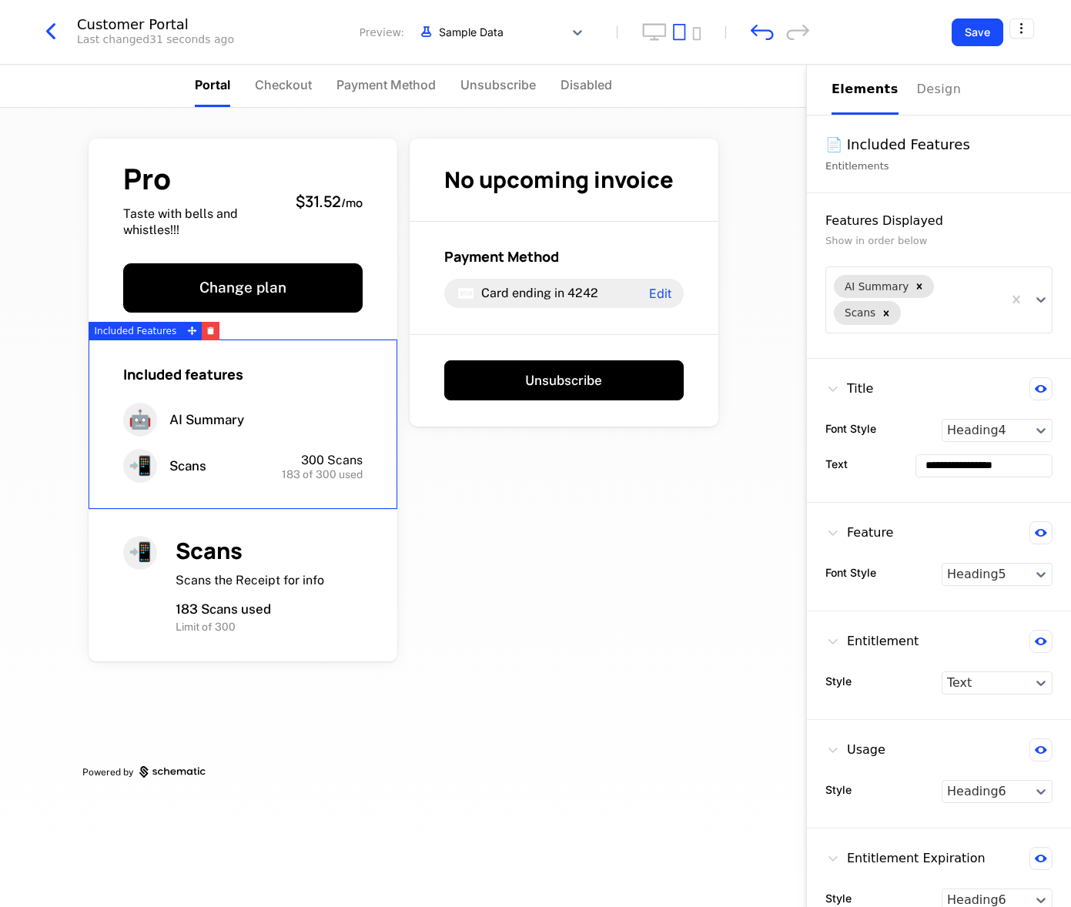
click at [870, 92] on div "Elements" at bounding box center [865, 89] width 67 height 18
click at [870, 91] on div "Elements" at bounding box center [865, 89] width 67 height 18
click at [212, 86] on span "Portal" at bounding box center [212, 84] width 35 height 18
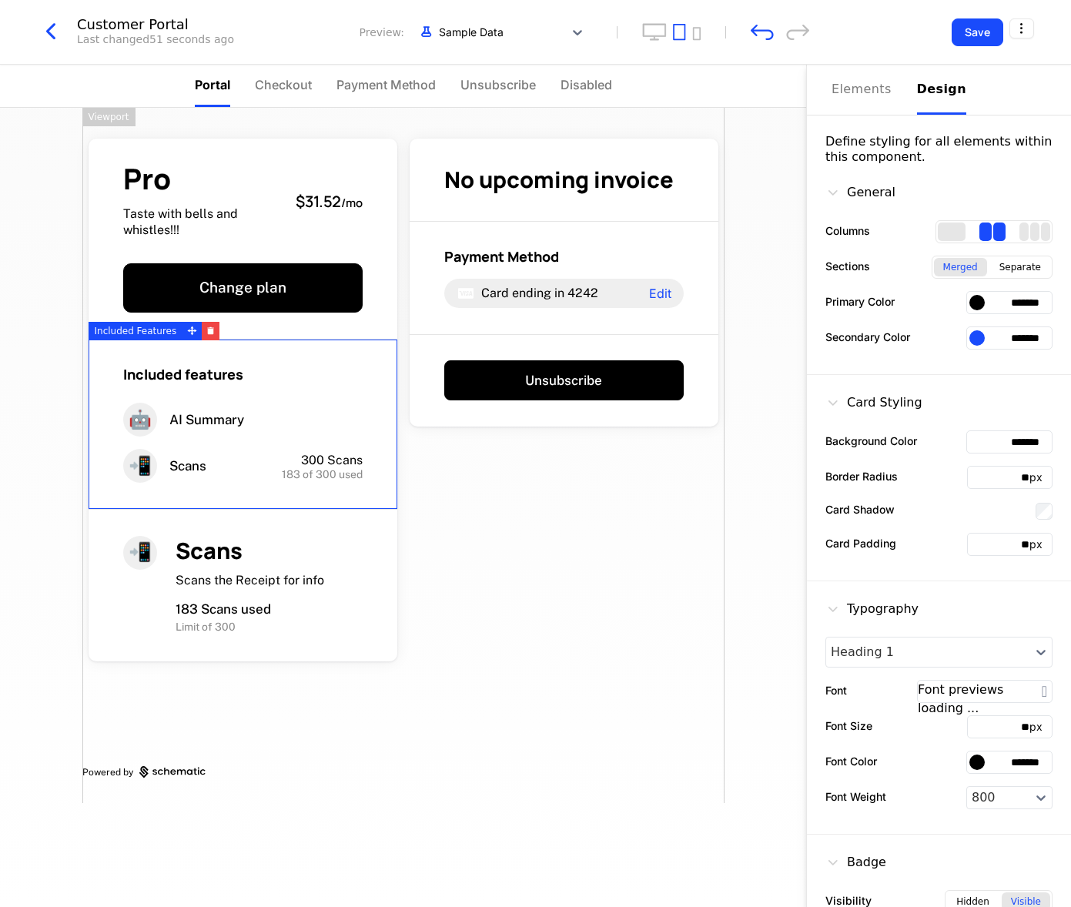
click at [933, 90] on div "Design" at bounding box center [941, 89] width 49 height 18
click at [864, 87] on div "Elements" at bounding box center [865, 89] width 67 height 18
click at [928, 89] on div "Design" at bounding box center [941, 89] width 49 height 18
click at [855, 83] on div "Elements" at bounding box center [865, 89] width 67 height 18
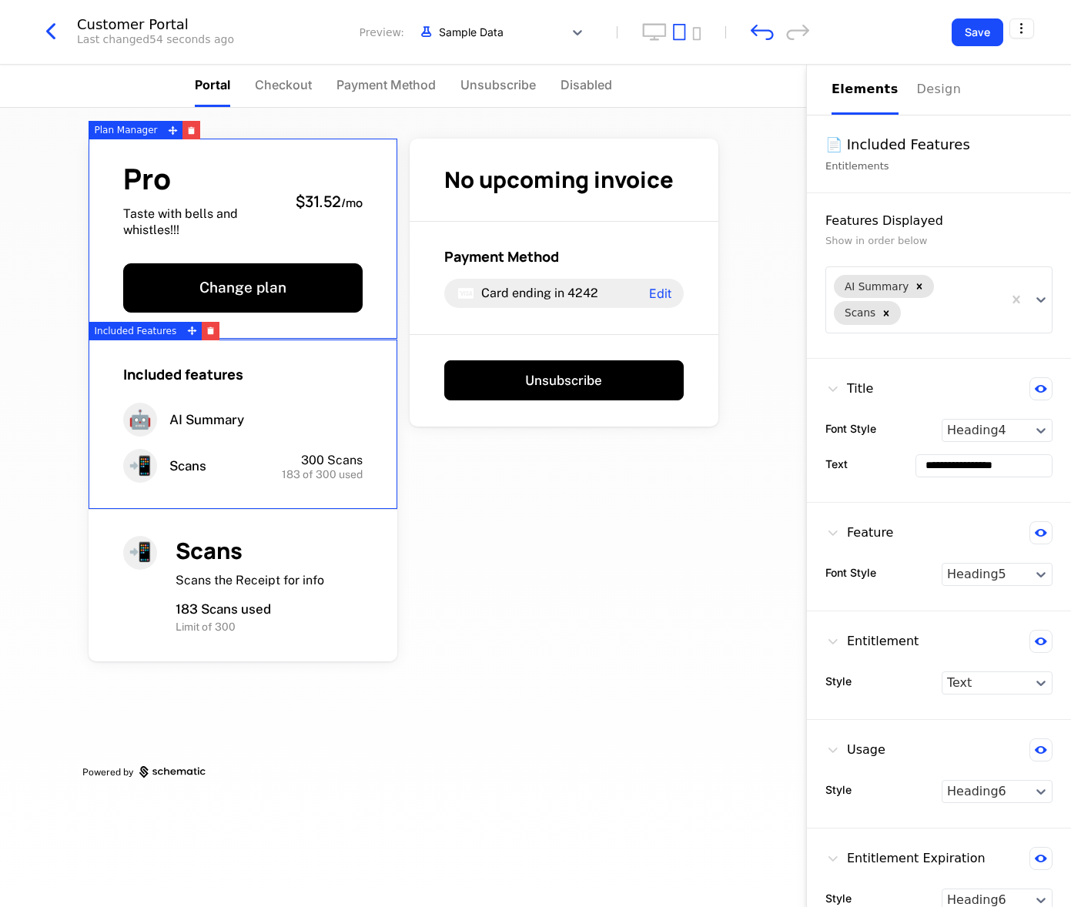
click at [926, 152] on div "📄 Included Features" at bounding box center [939, 145] width 227 height 22
click at [850, 176] on div "📄 Included Features Entitlements" at bounding box center [939, 155] width 264 height 78
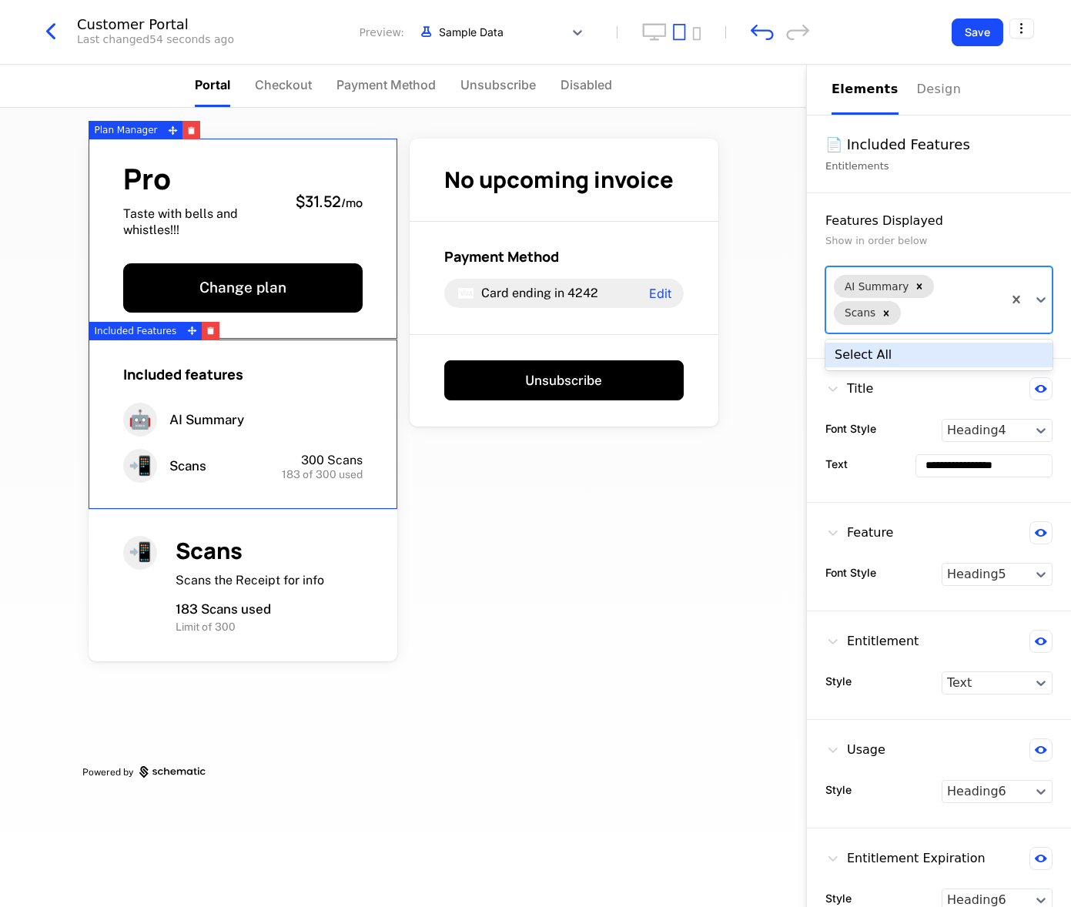
click at [950, 317] on div at bounding box center [949, 313] width 91 height 18
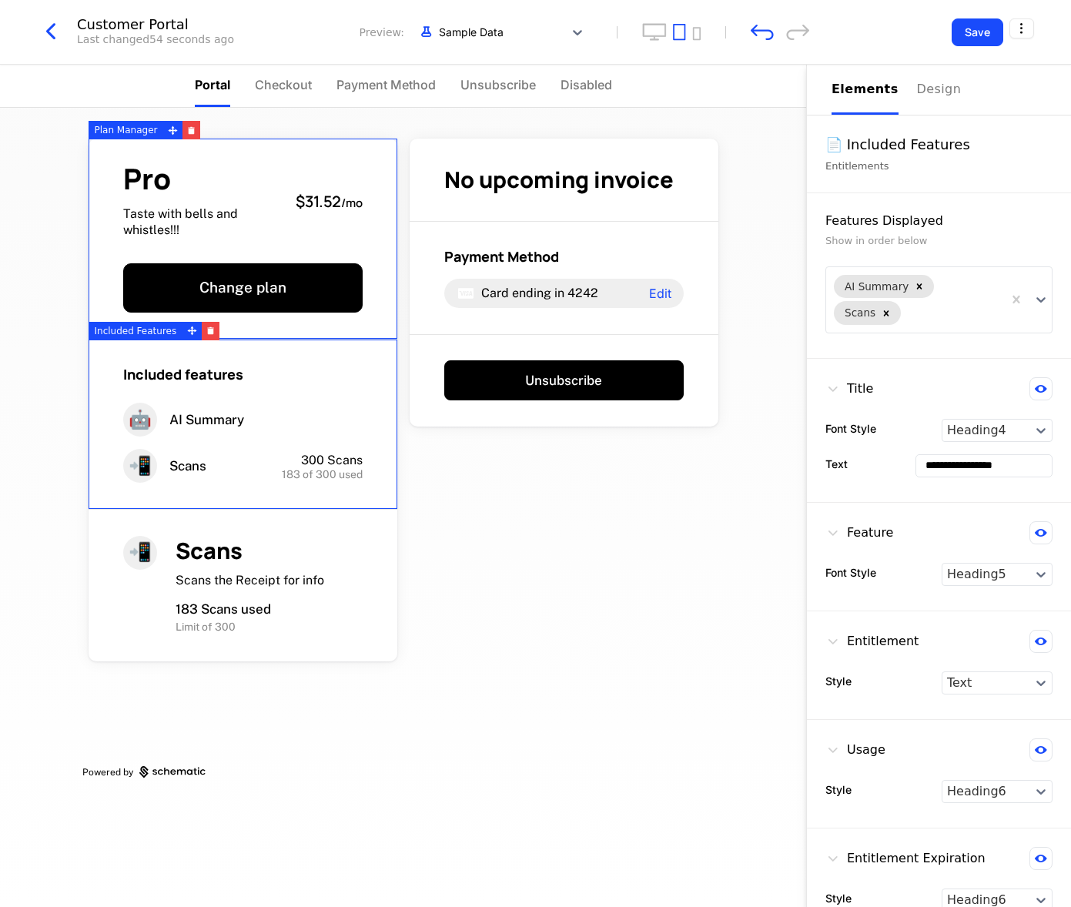
click at [738, 541] on div "Pro Taste with bells and whistles!!! $31.52 / mo Change plan Included features …" at bounding box center [403, 507] width 806 height 799
click at [282, 94] on li "Checkout" at bounding box center [283, 86] width 57 height 42
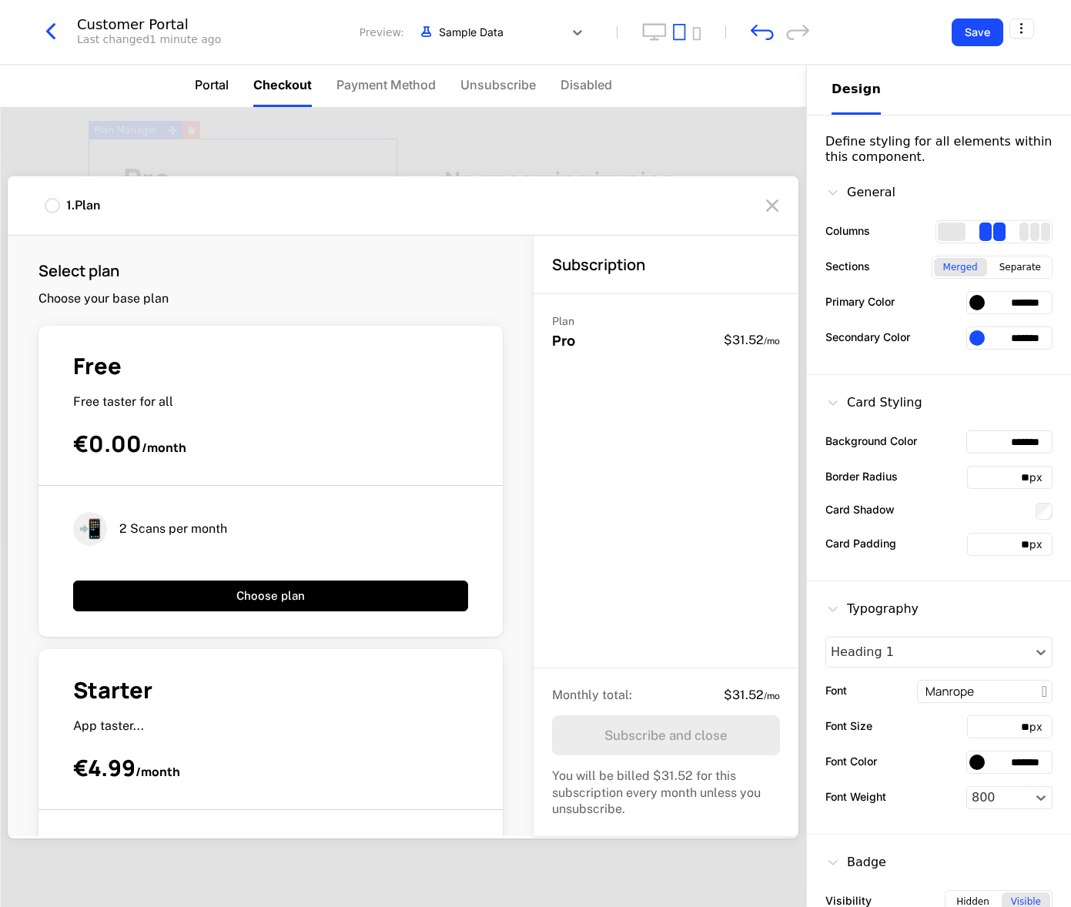
click at [215, 84] on span "Portal" at bounding box center [212, 84] width 34 height 18
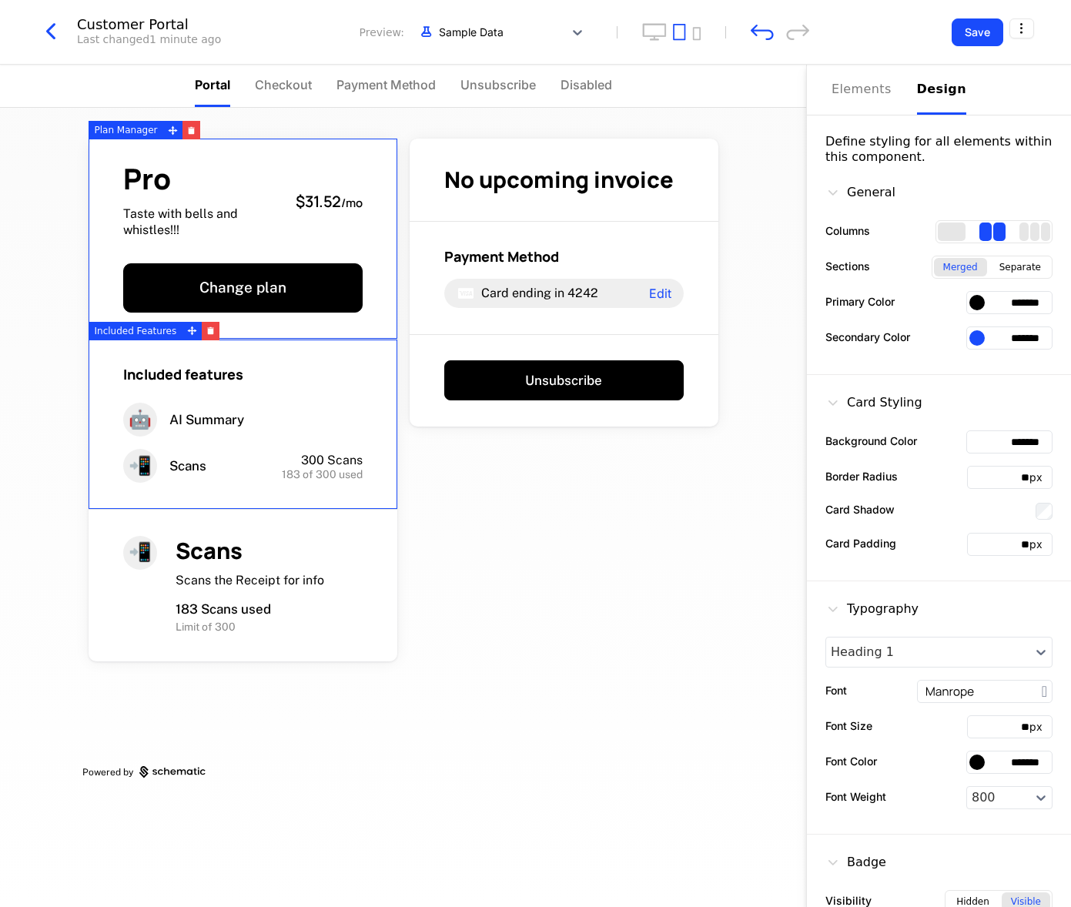
click at [146, 35] on div "Last changed 1 minute ago" at bounding box center [149, 39] width 144 height 15
click at [49, 37] on icon "button" at bounding box center [51, 32] width 28 height 28
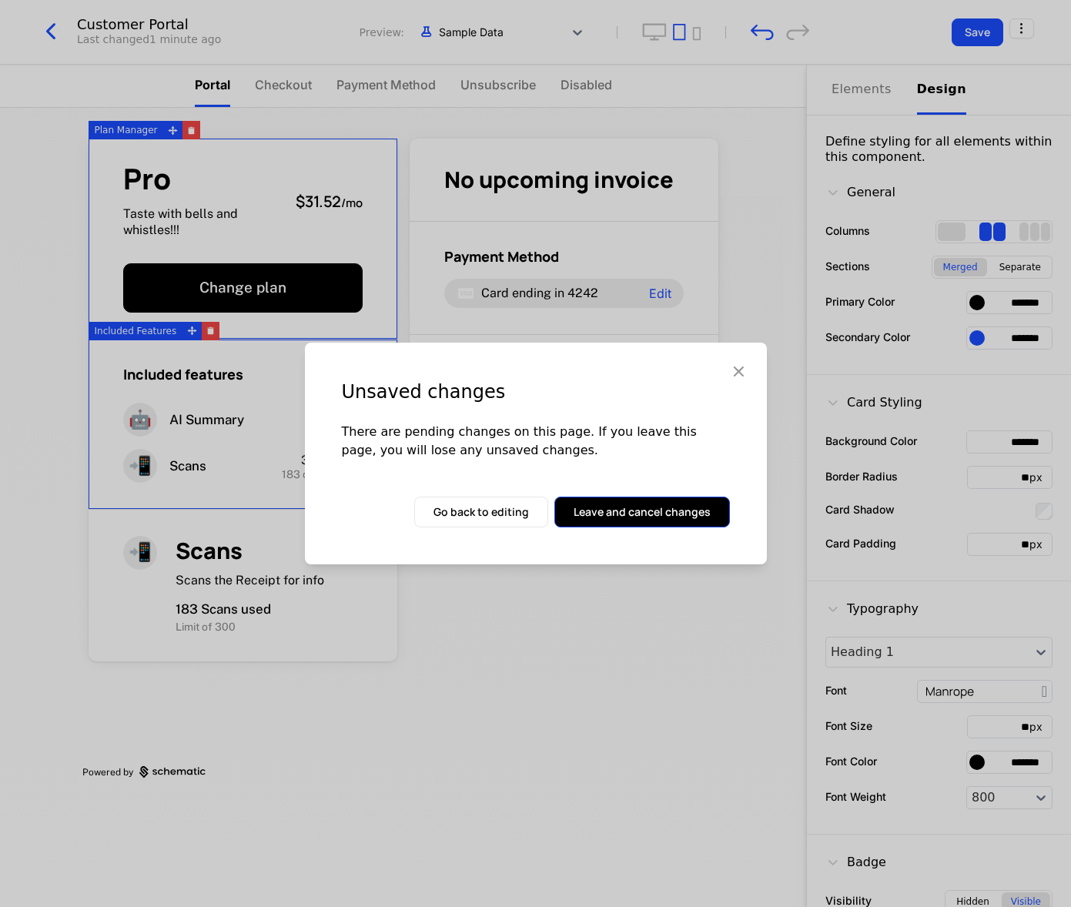
click at [658, 521] on button "Leave and cancel changes" at bounding box center [643, 512] width 176 height 31
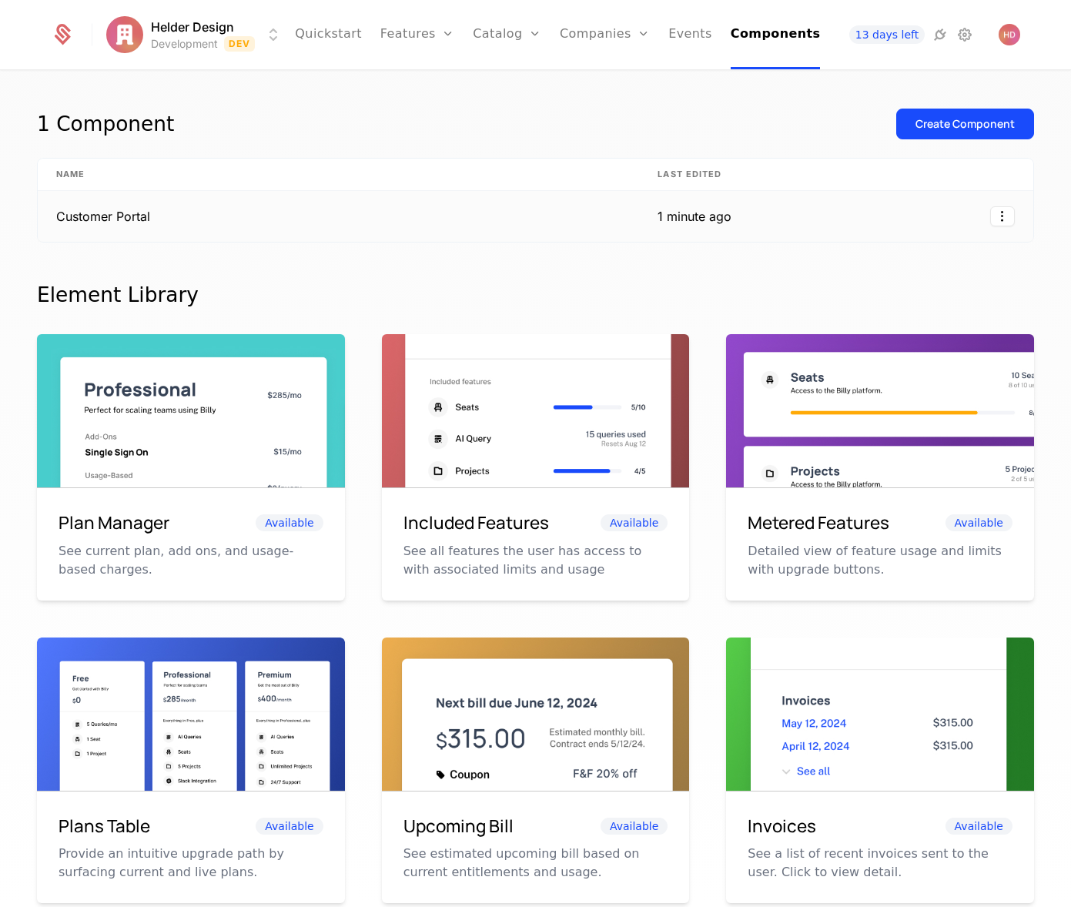
click at [107, 213] on td "Customer Portal" at bounding box center [339, 216] width 602 height 51
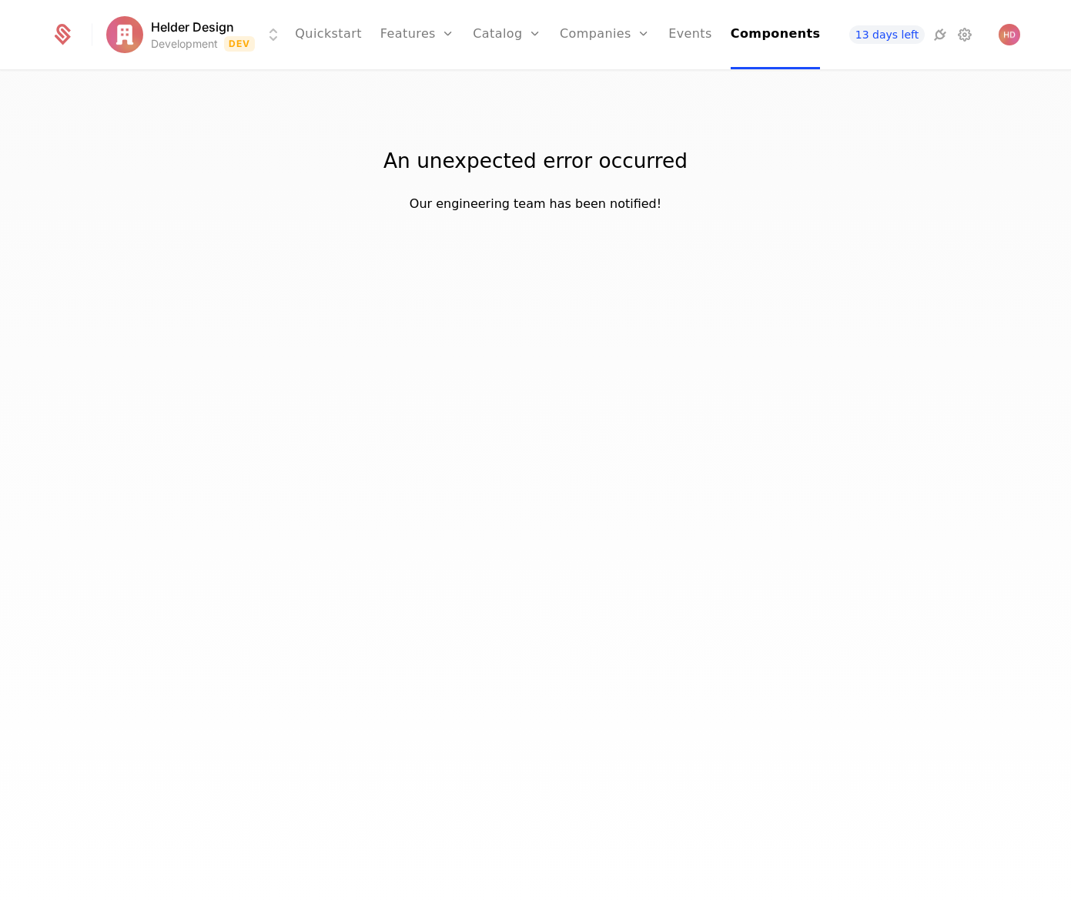
click at [484, 198] on div "Our engineering team has been notified!" at bounding box center [536, 204] width 252 height 18
click at [731, 34] on link "Components" at bounding box center [776, 34] width 90 height 69
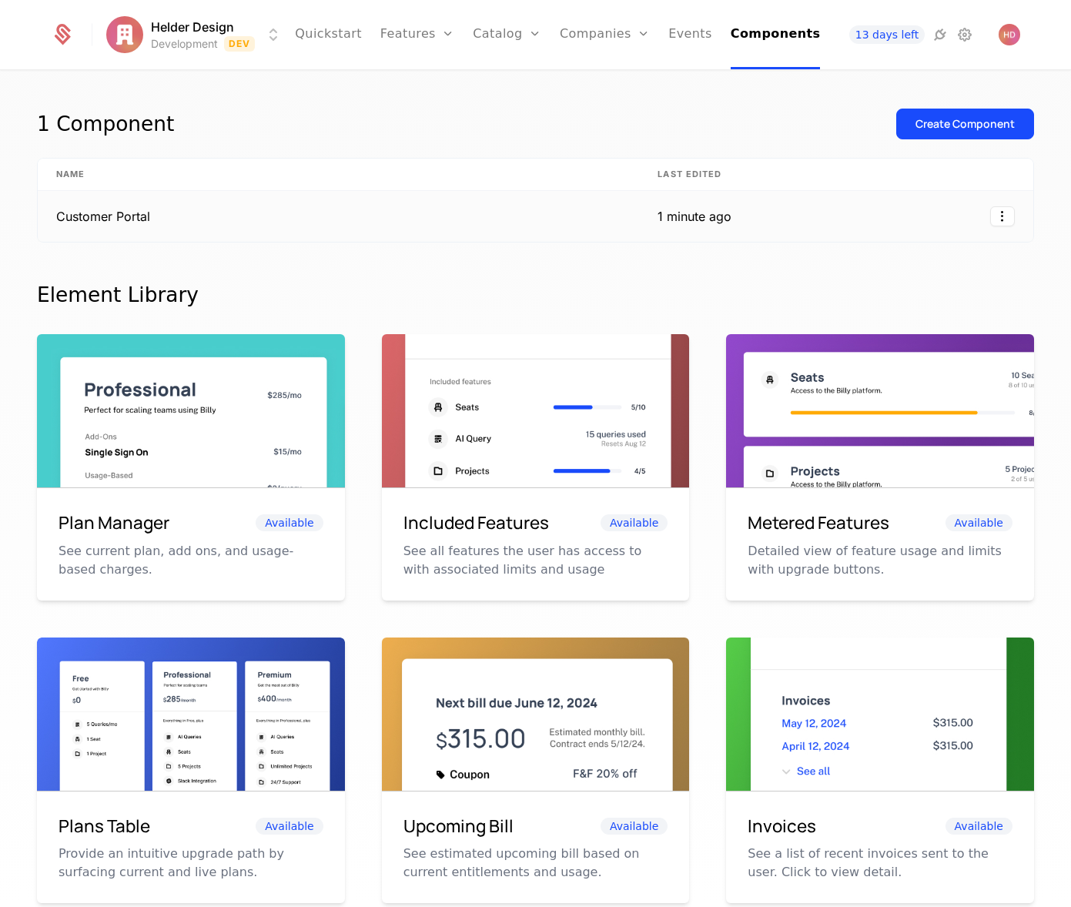
click at [97, 214] on td "Customer Portal" at bounding box center [339, 216] width 602 height 51
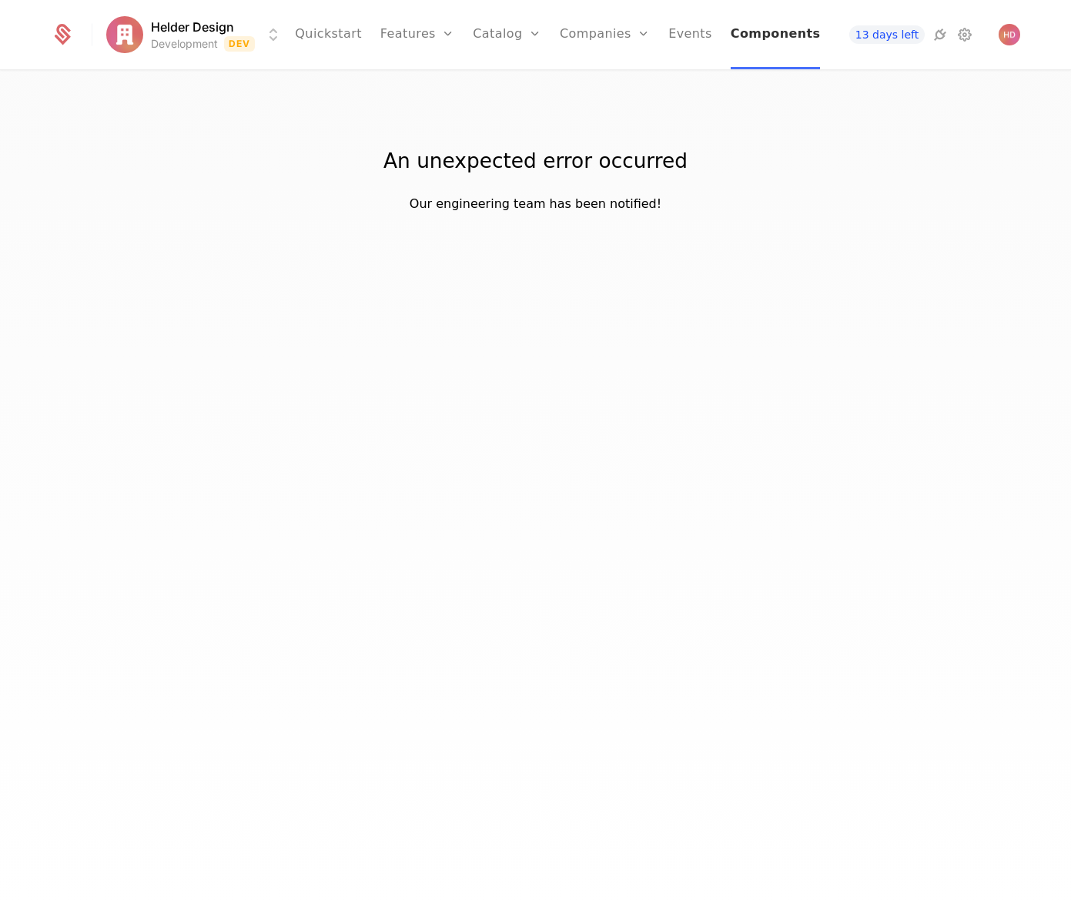
click at [745, 35] on link "Components" at bounding box center [776, 34] width 90 height 69
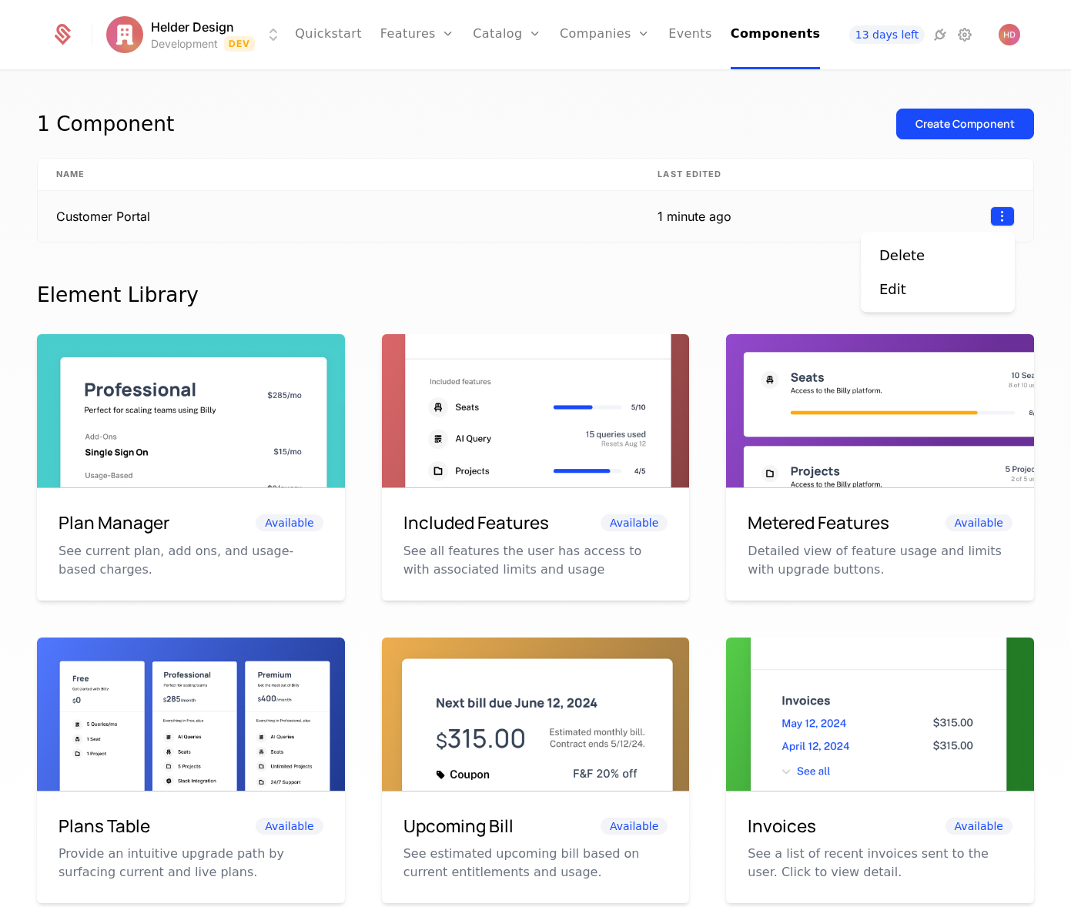
click at [999, 221] on html "Helder Design Development Dev Quickstart Features Features Flags Catalog Plans …" at bounding box center [535, 453] width 1071 height 907
click at [897, 290] on div "Edit" at bounding box center [893, 290] width 27 height 22
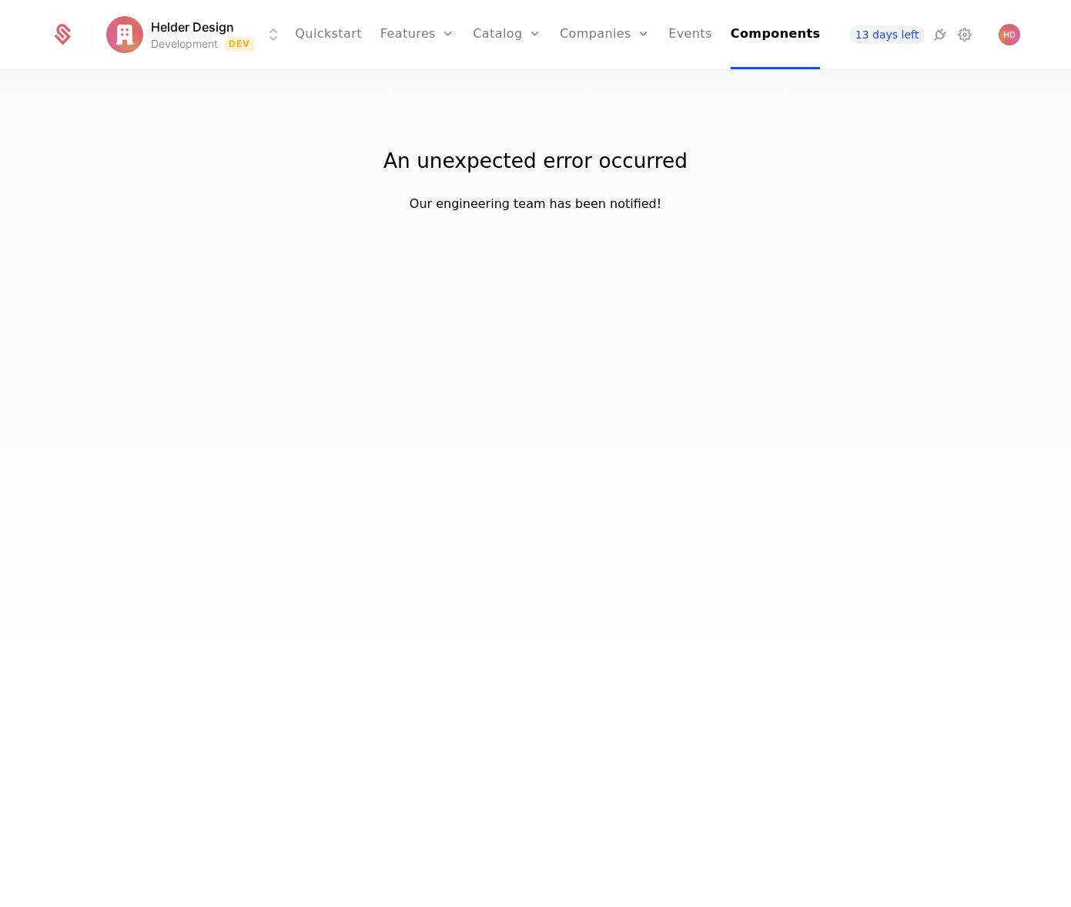
click at [572, 164] on div "An unexpected error occurred" at bounding box center [536, 161] width 304 height 31
click at [756, 38] on link "Components" at bounding box center [776, 34] width 90 height 69
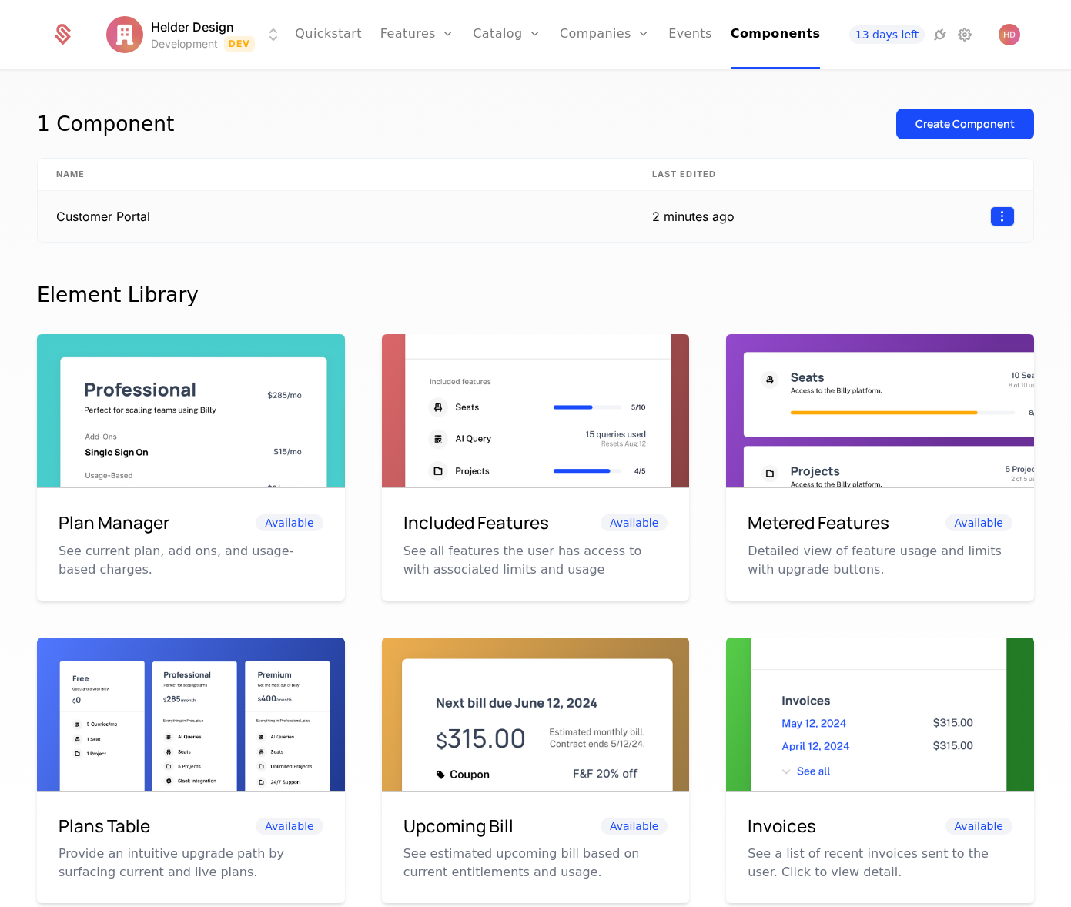
click at [1003, 221] on html "Helder Design Development Dev Quickstart Features Features Flags Catalog Plans …" at bounding box center [535, 453] width 1071 height 907
click at [904, 256] on div "Delete" at bounding box center [902, 256] width 45 height 22
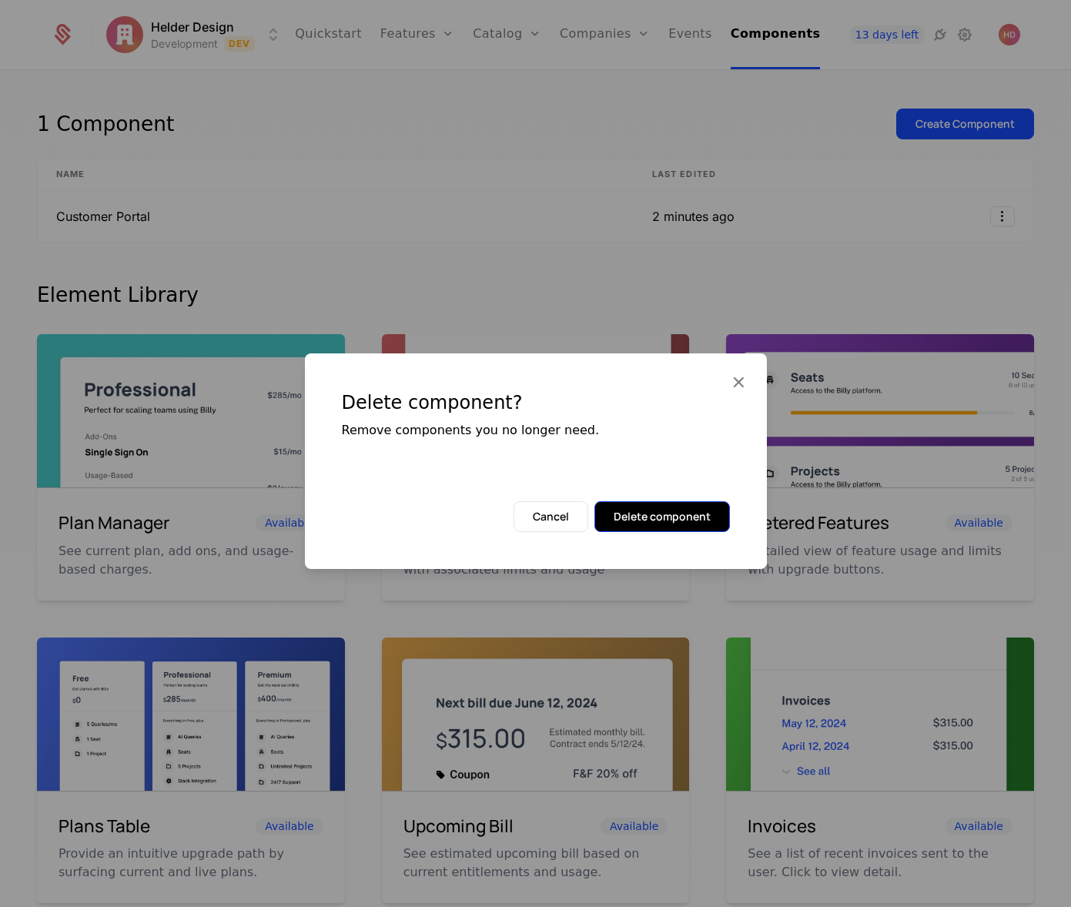
click at [643, 519] on button "Delete component" at bounding box center [663, 516] width 136 height 31
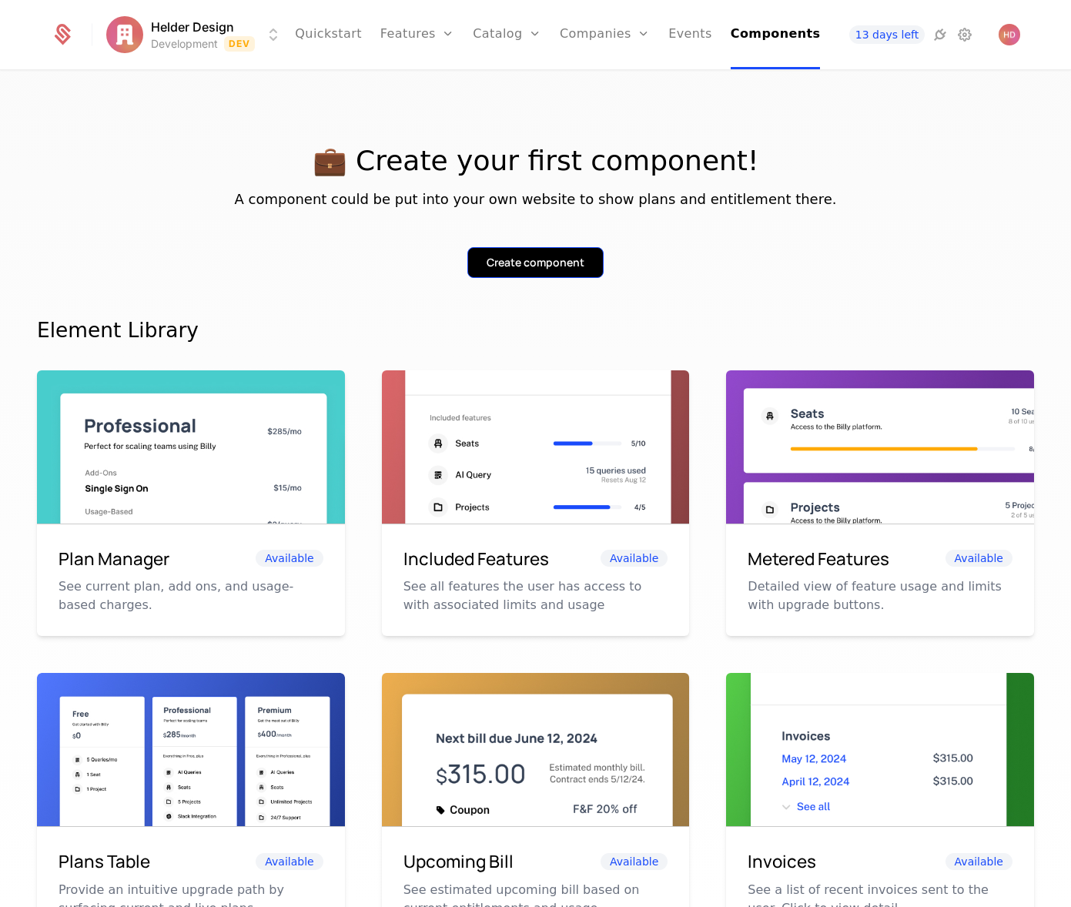
click at [517, 266] on div "Create component" at bounding box center [536, 262] width 98 height 15
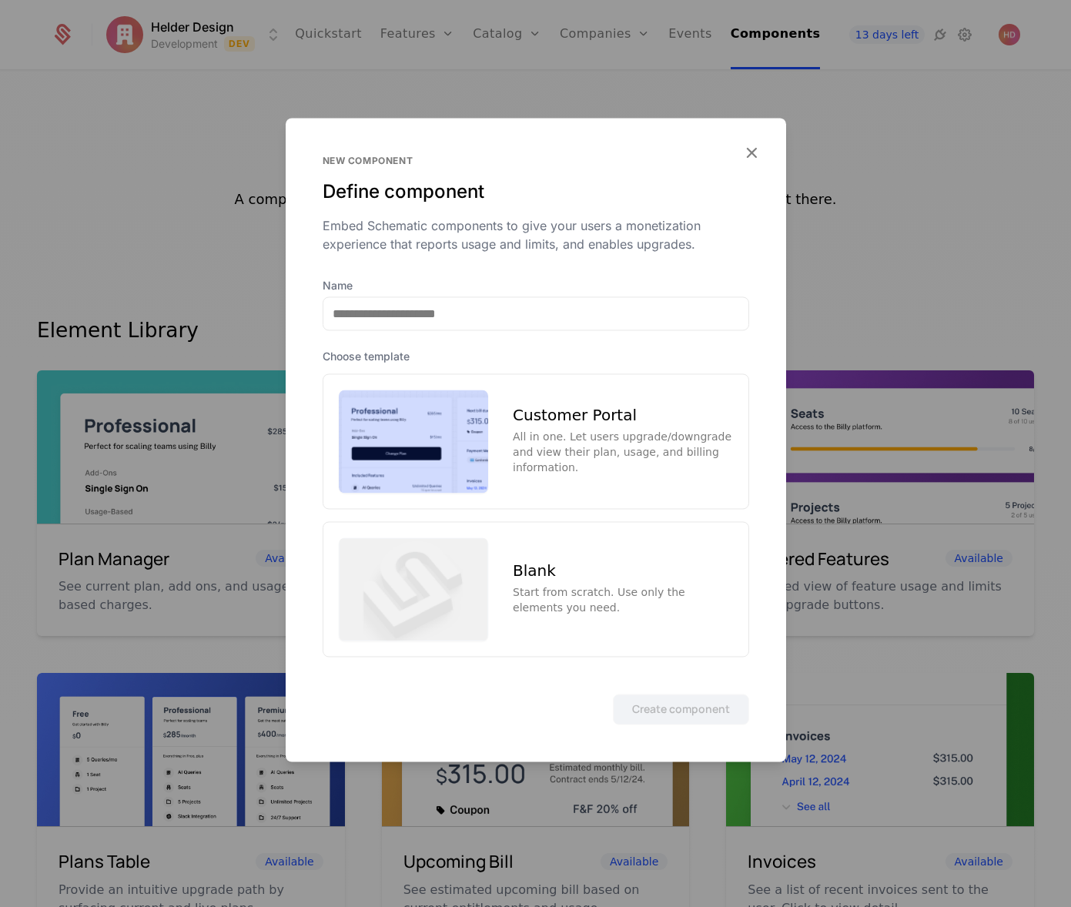
click at [595, 438] on div "All in one. Let users upgrade/downgrade and view their plan, usage, and billing…" at bounding box center [622, 452] width 219 height 46
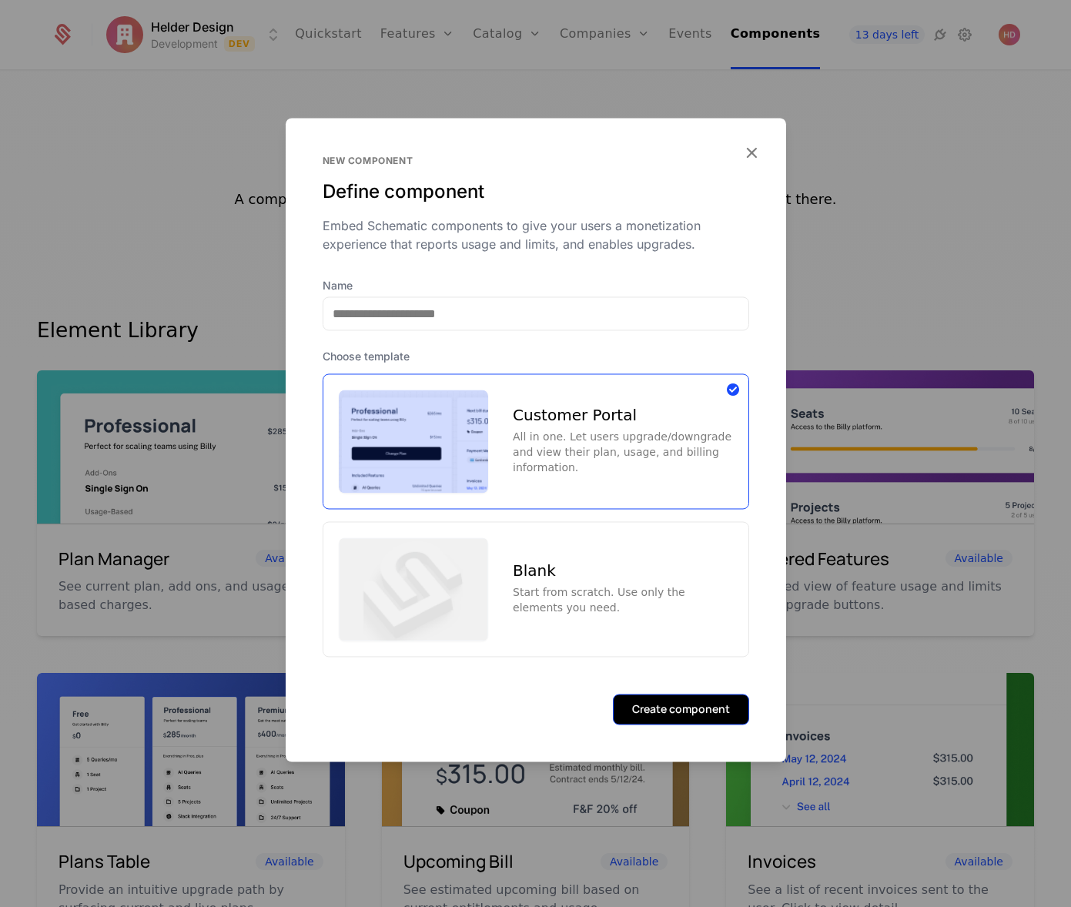
click at [664, 714] on button "Create component" at bounding box center [681, 709] width 136 height 31
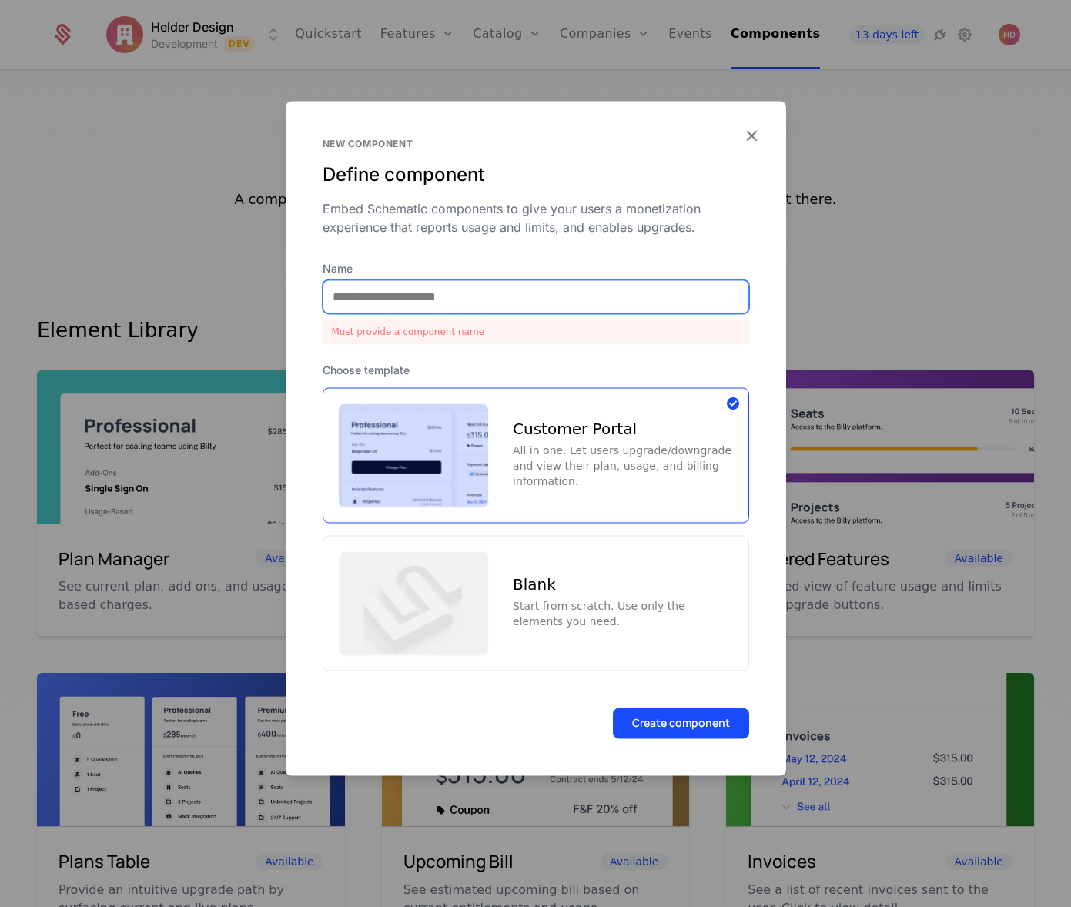
click at [454, 299] on input "Name" at bounding box center [535, 296] width 425 height 32
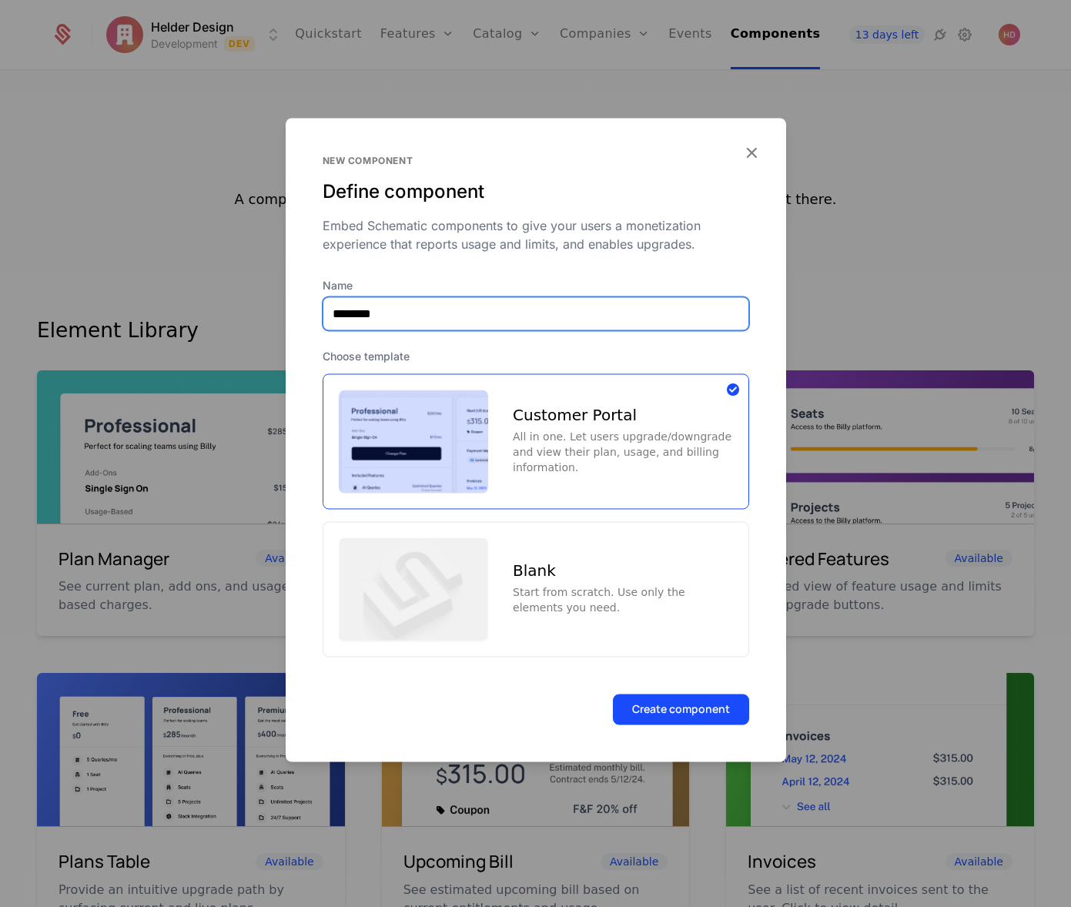
type input "**********"
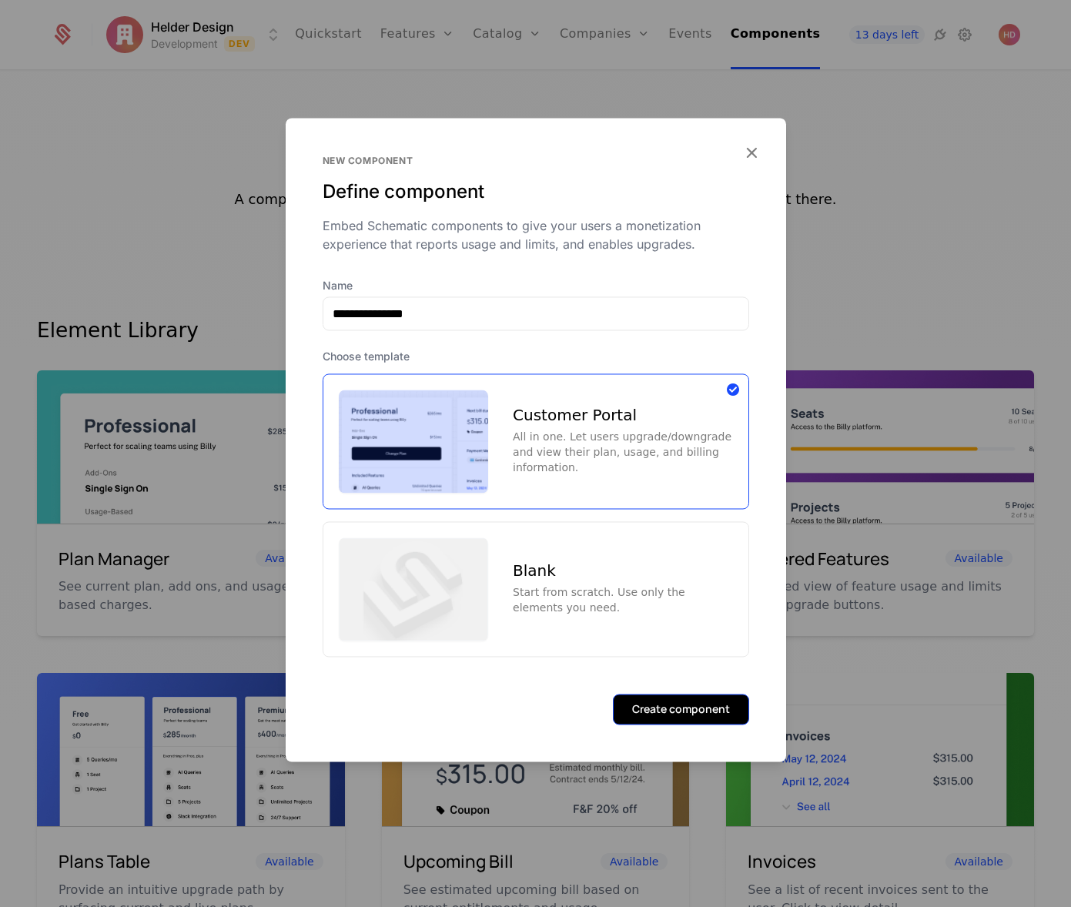
click at [679, 717] on button "Create component" at bounding box center [681, 709] width 136 height 31
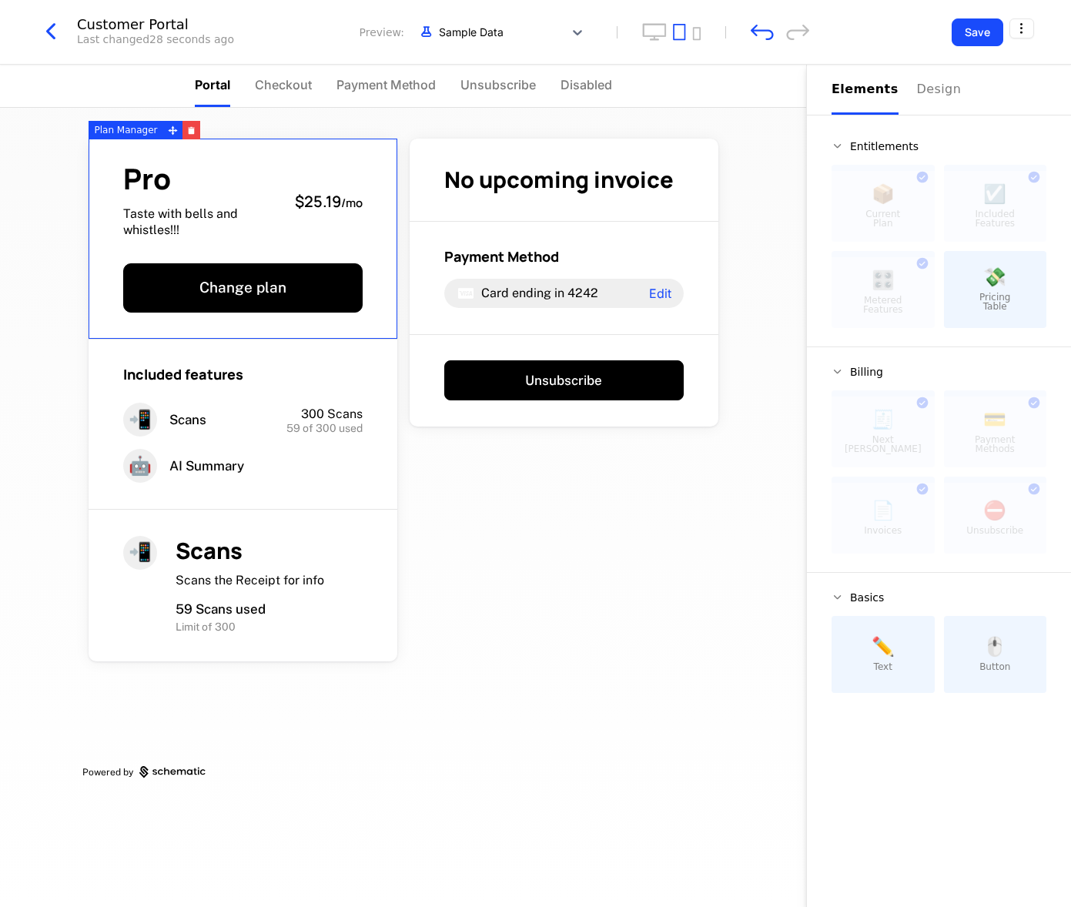
click at [52, 35] on icon "button" at bounding box center [51, 32] width 28 height 28
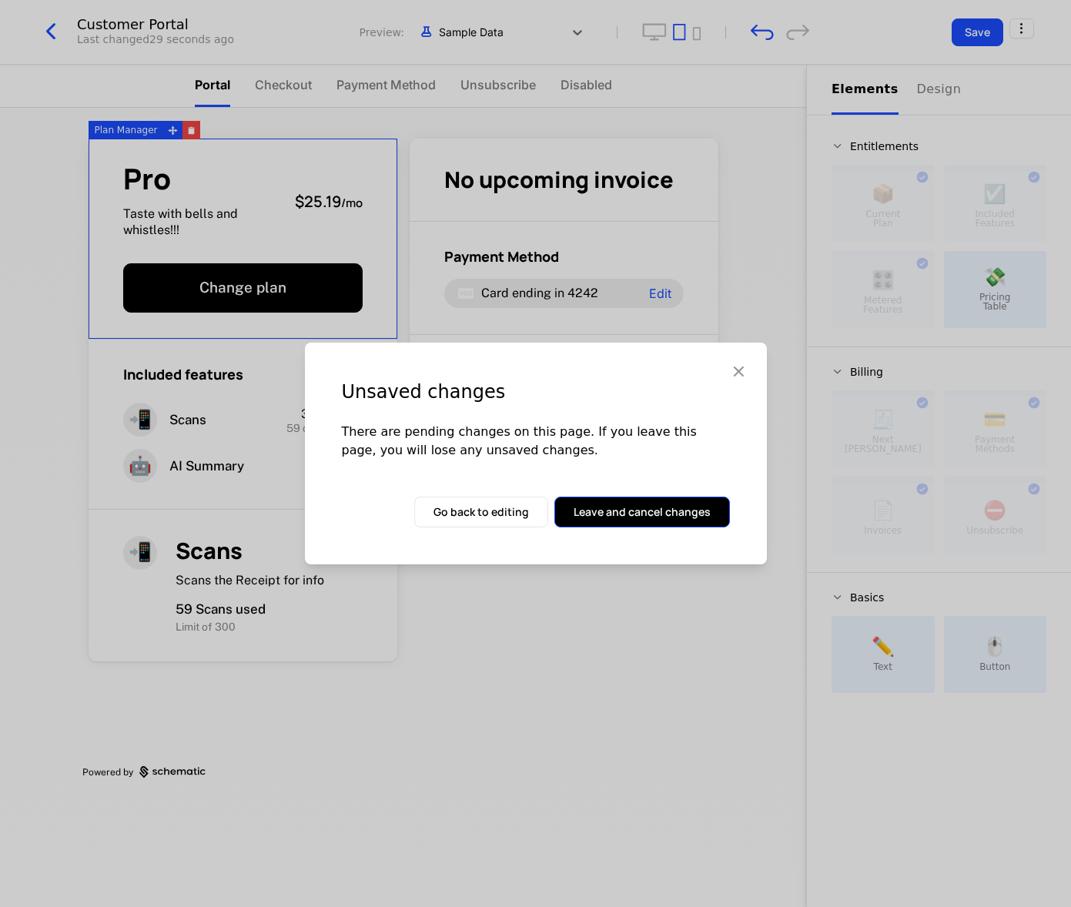
click at [634, 521] on button "Leave and cancel changes" at bounding box center [643, 512] width 176 height 31
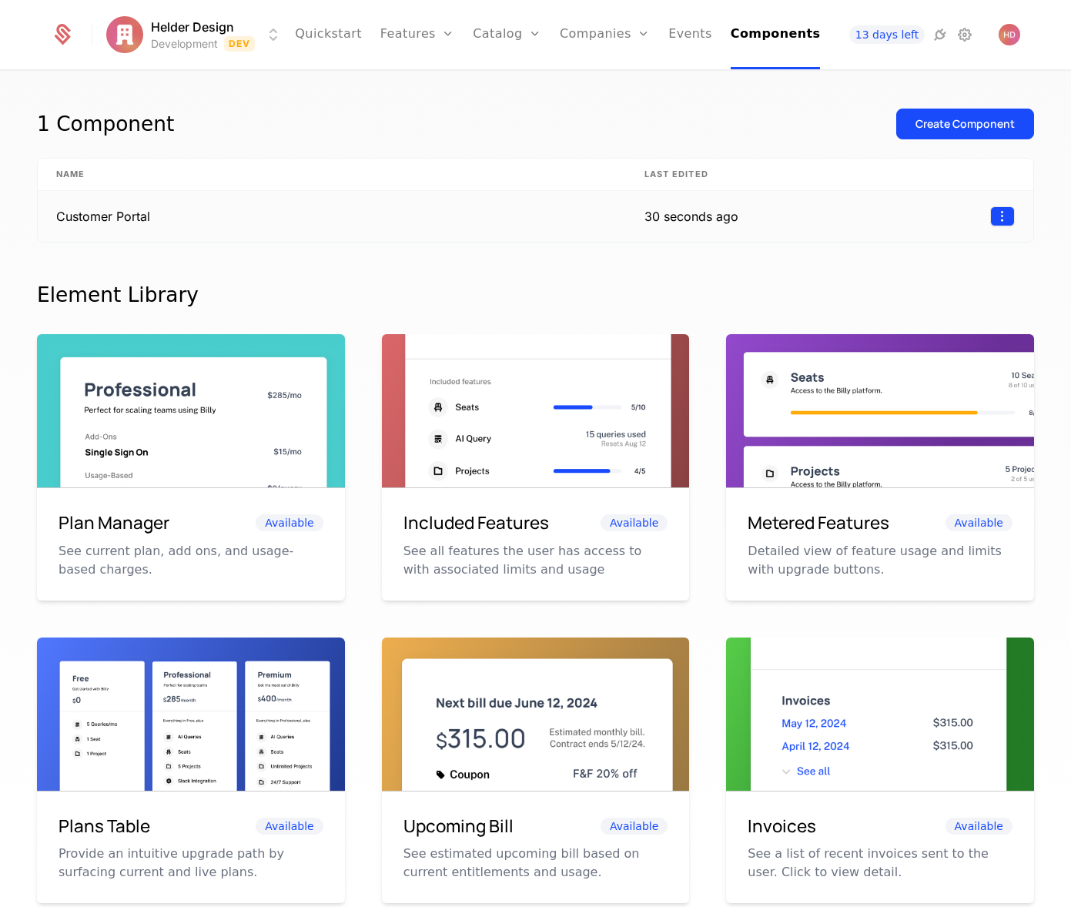
click at [1008, 221] on html "Helder Design Development Dev Quickstart Features Features Flags Catalog Plans …" at bounding box center [535, 453] width 1071 height 907
click at [906, 260] on div "Delete" at bounding box center [902, 256] width 45 height 22
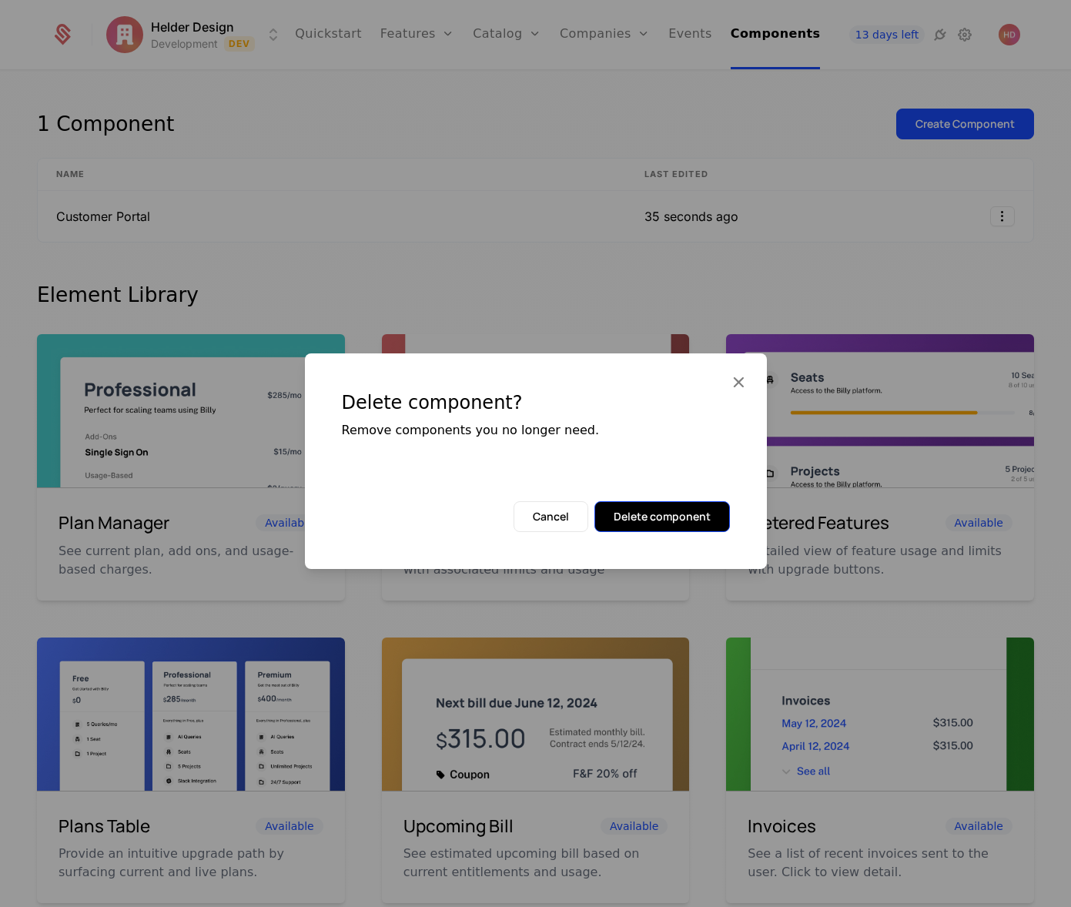
click at [658, 518] on button "Delete component" at bounding box center [663, 516] width 136 height 31
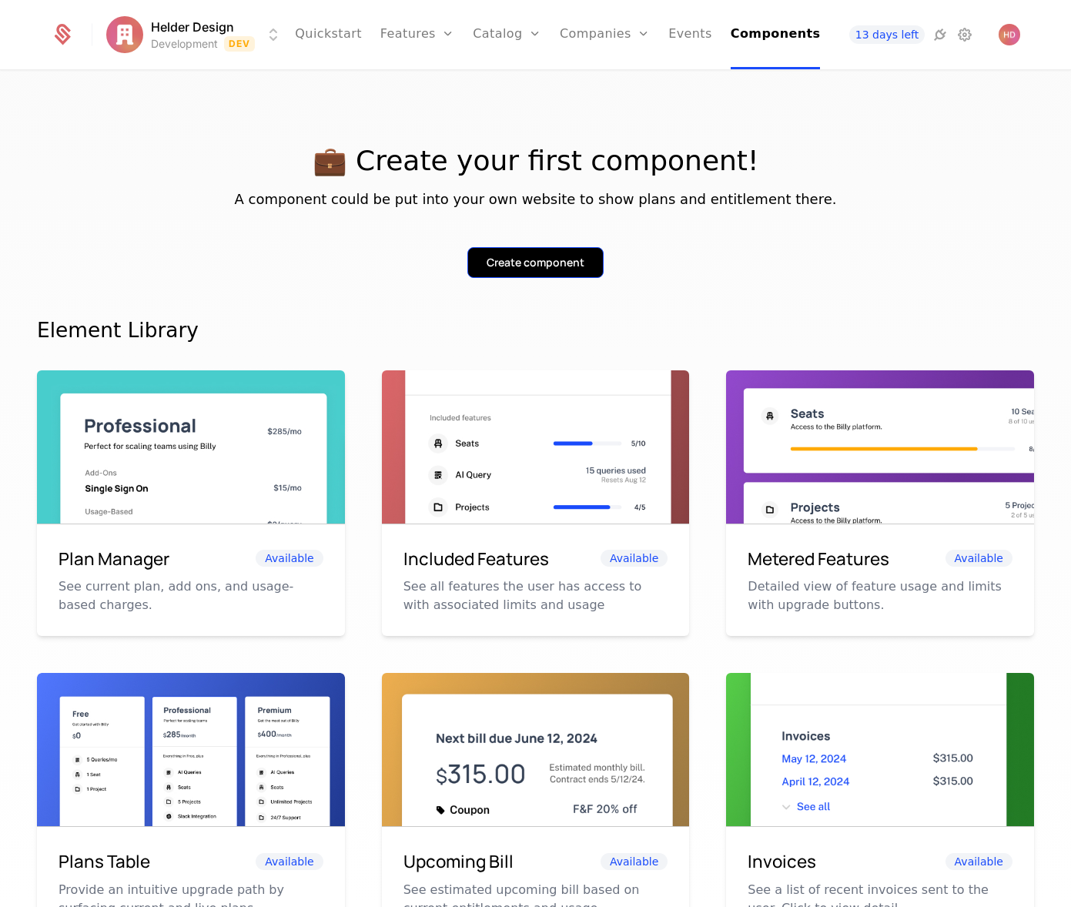
click at [552, 265] on div "Create component" at bounding box center [536, 262] width 98 height 15
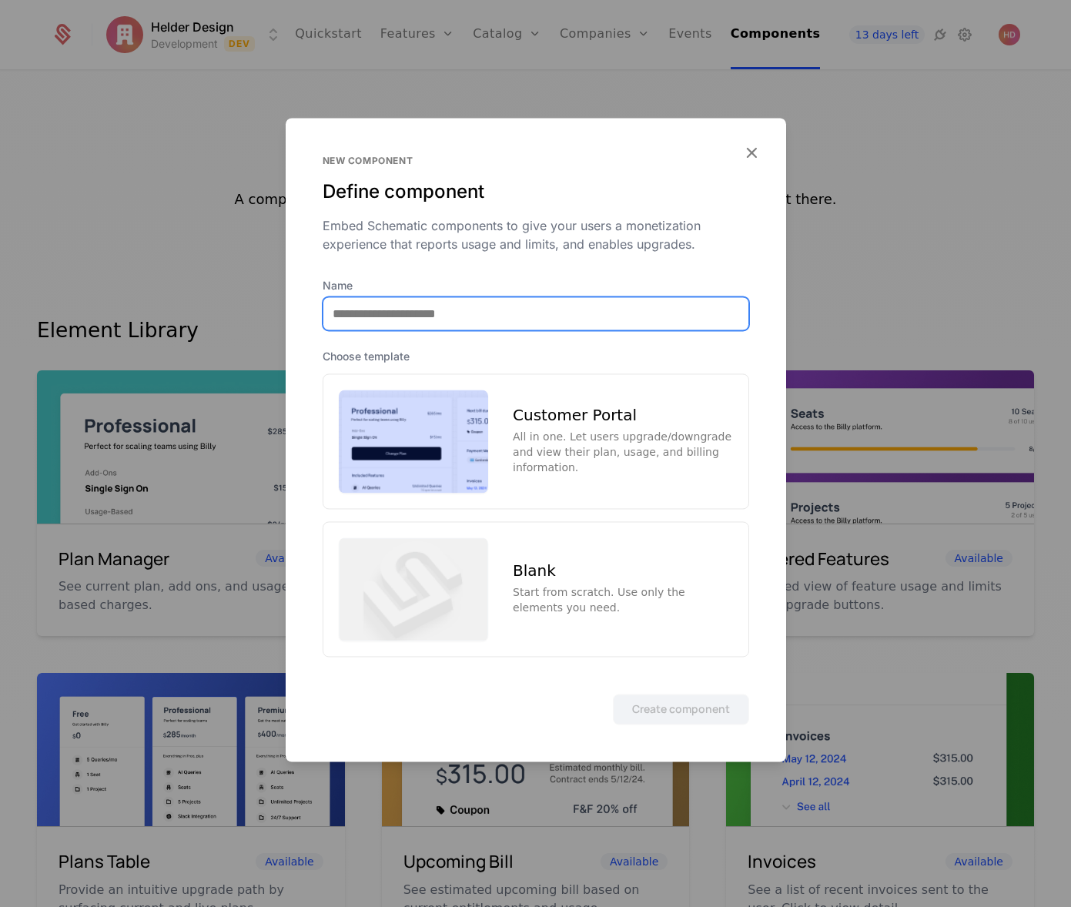
click at [434, 320] on input "Name" at bounding box center [535, 313] width 425 height 32
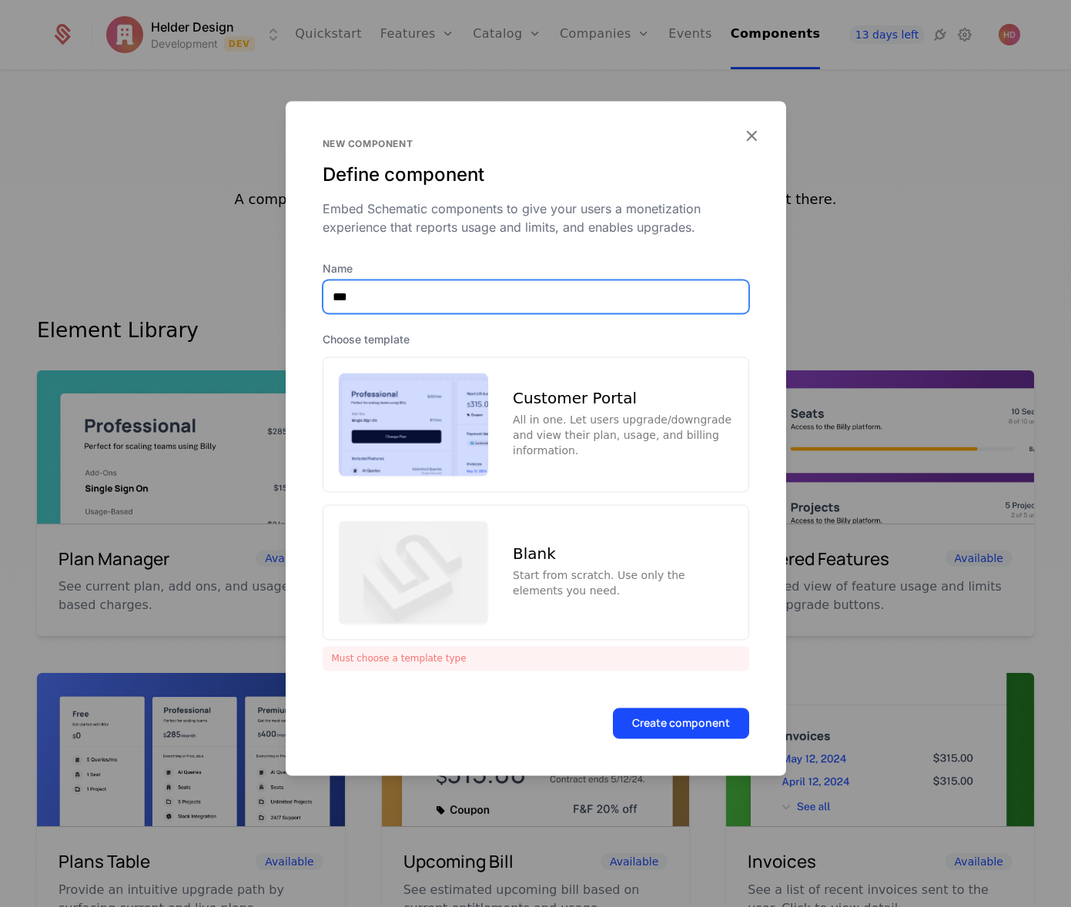
type input "**********"
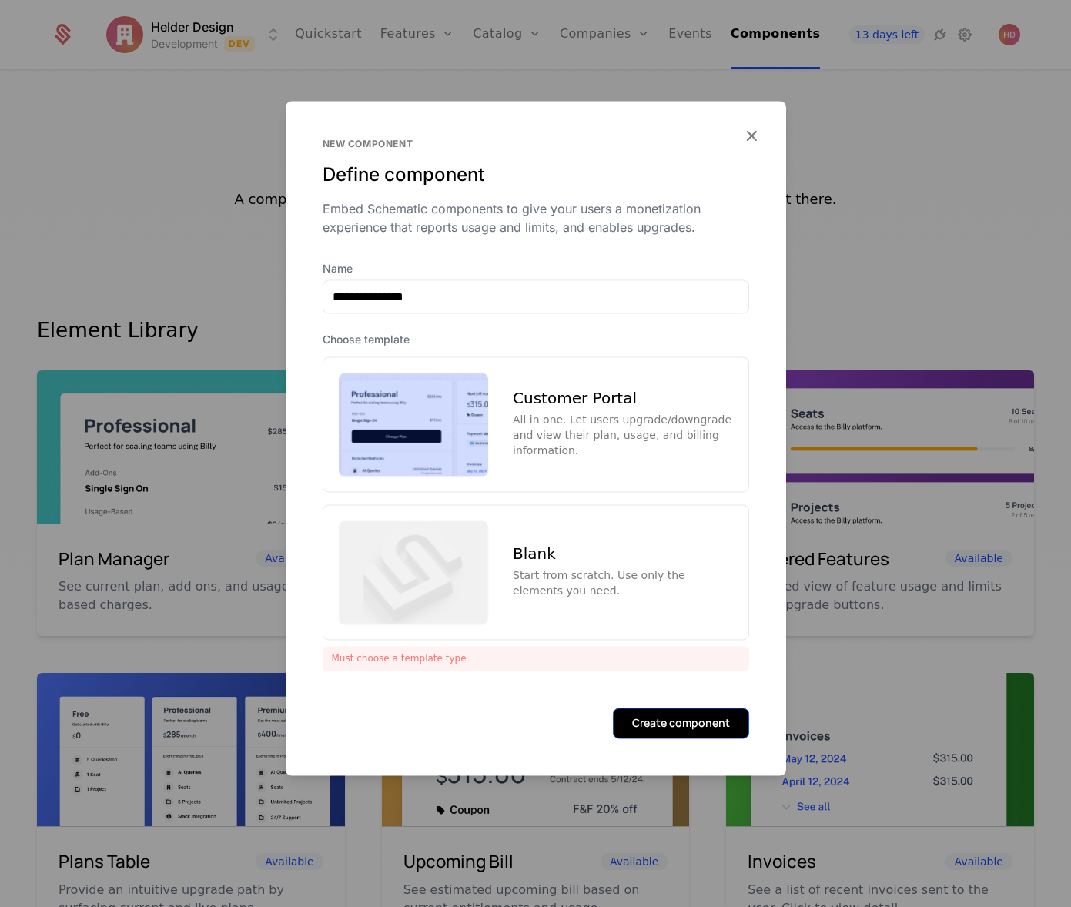
click at [662, 730] on button "Create component" at bounding box center [681, 723] width 136 height 31
click at [658, 722] on button "Create component" at bounding box center [681, 723] width 136 height 31
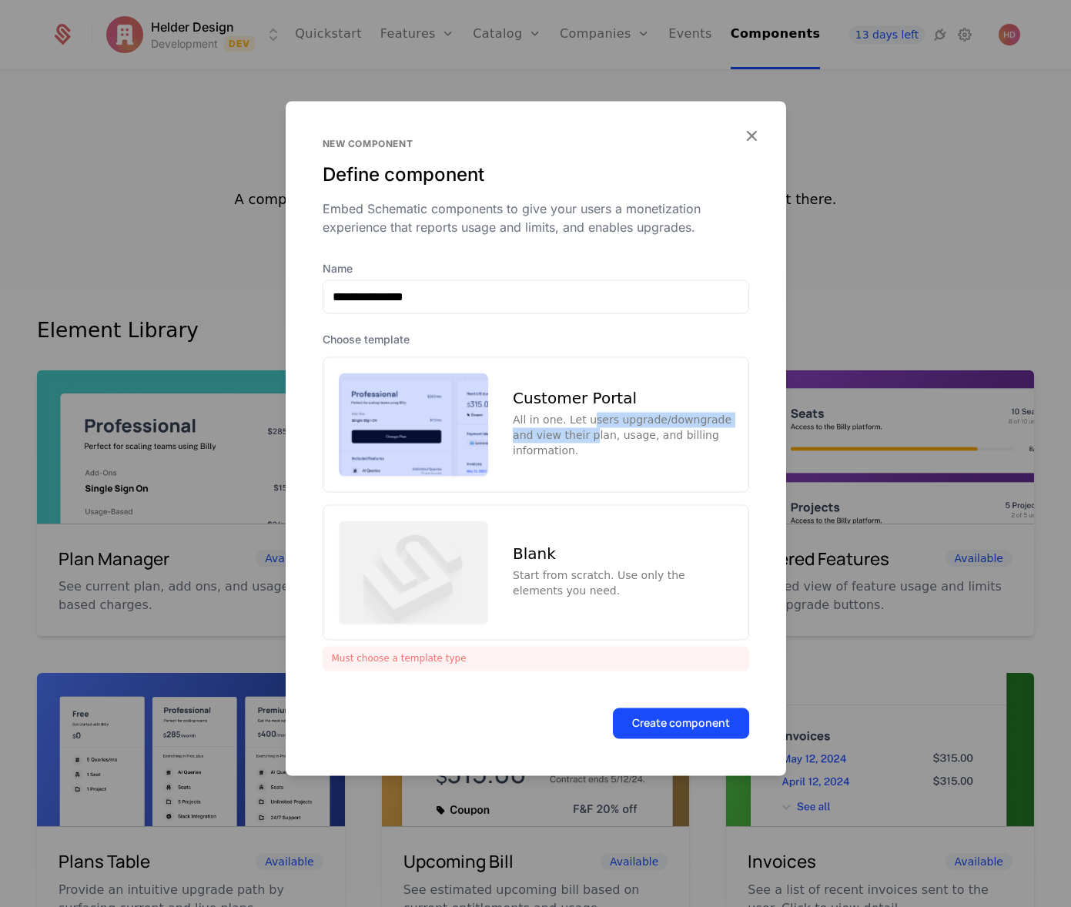
click at [585, 427] on div "All in one. Let users upgrade/downgrade and view their plan, usage, and billing…" at bounding box center [622, 435] width 219 height 46
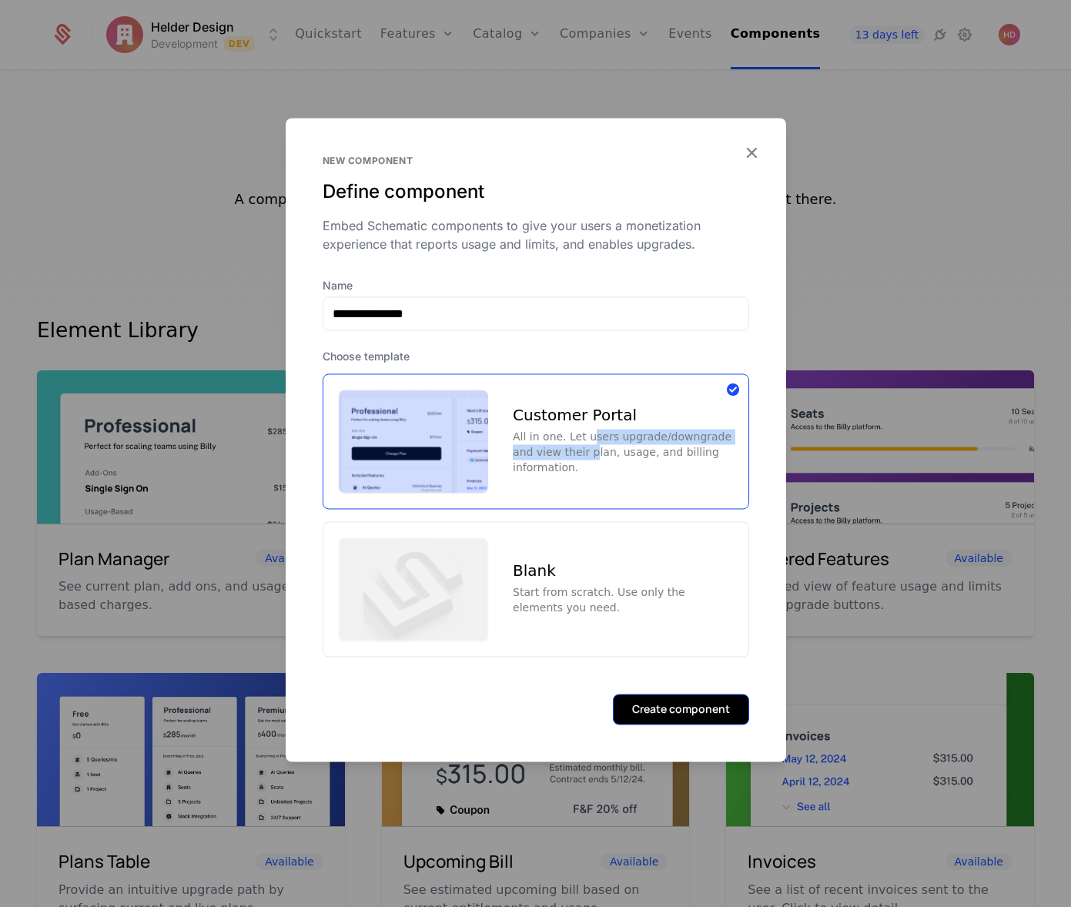
click at [669, 724] on button "Create component" at bounding box center [681, 709] width 136 height 31
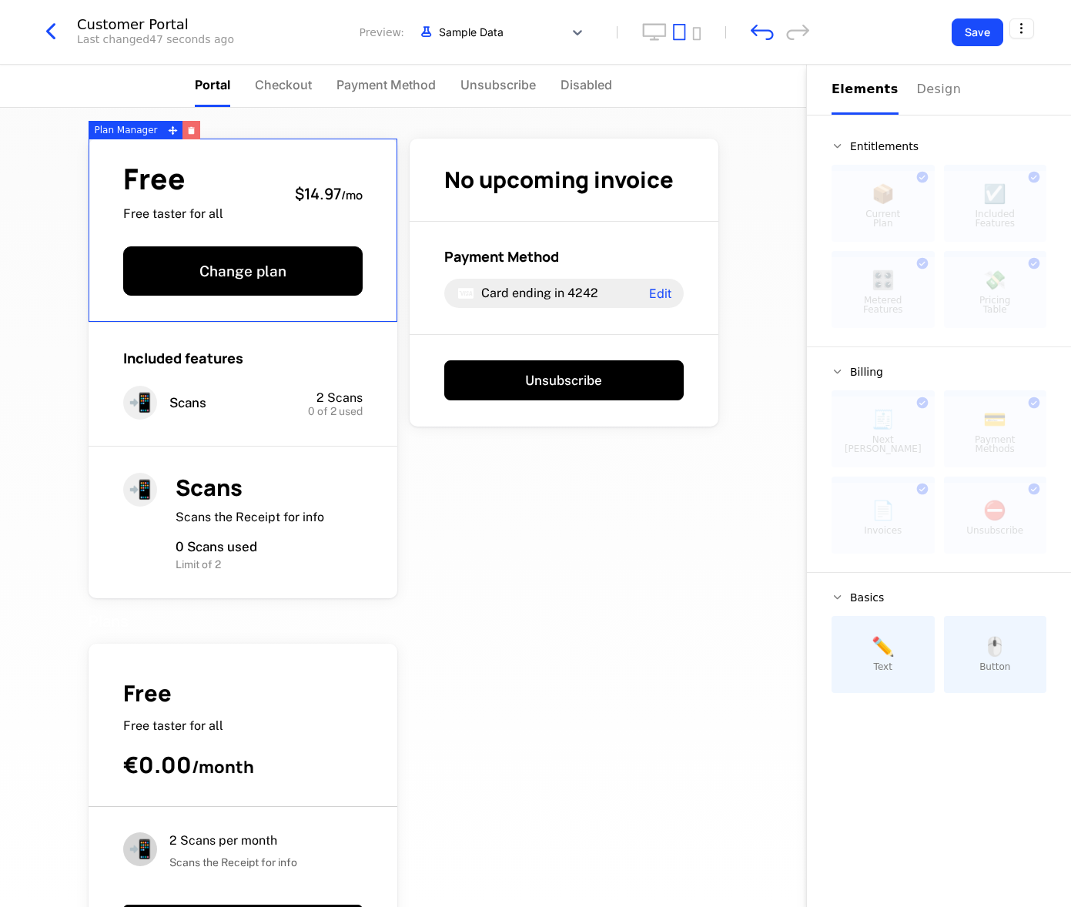
click at [189, 132] on icon "button" at bounding box center [192, 131] width 6 height 5
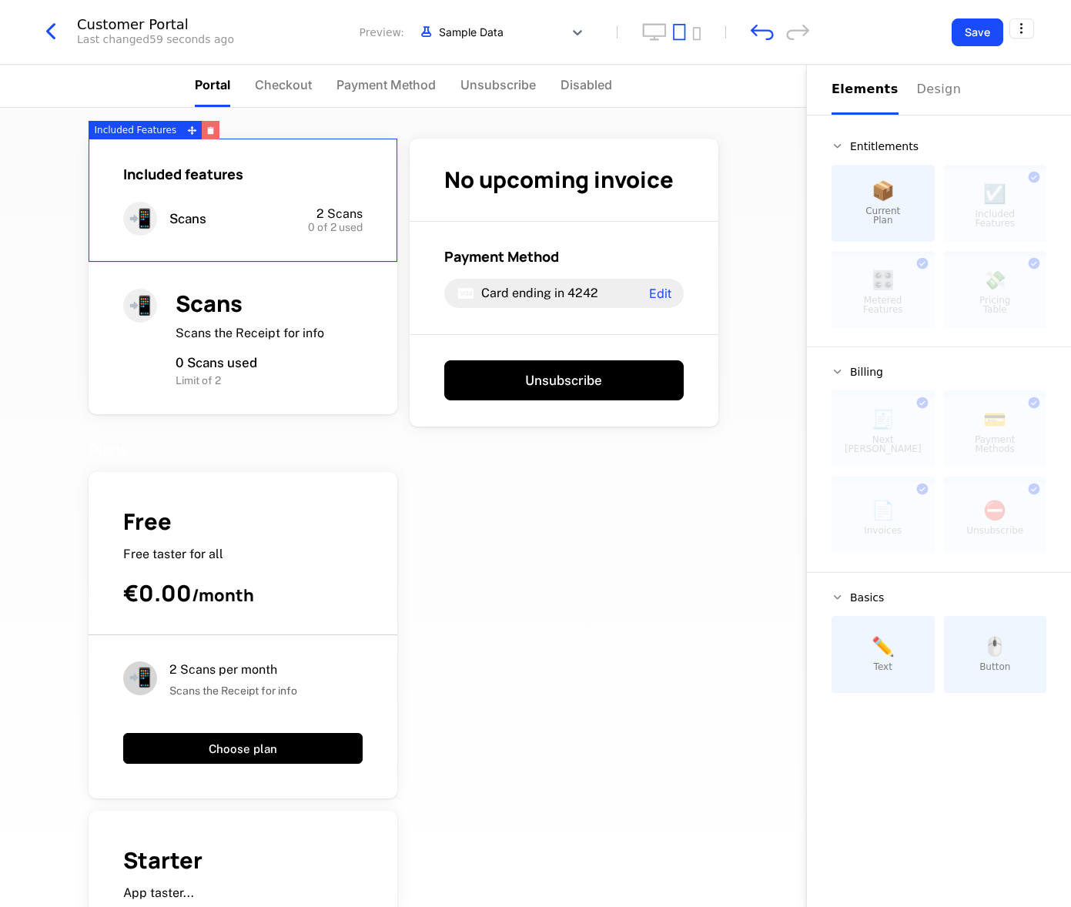
click at [208, 129] on icon "button" at bounding box center [211, 131] width 6 height 5
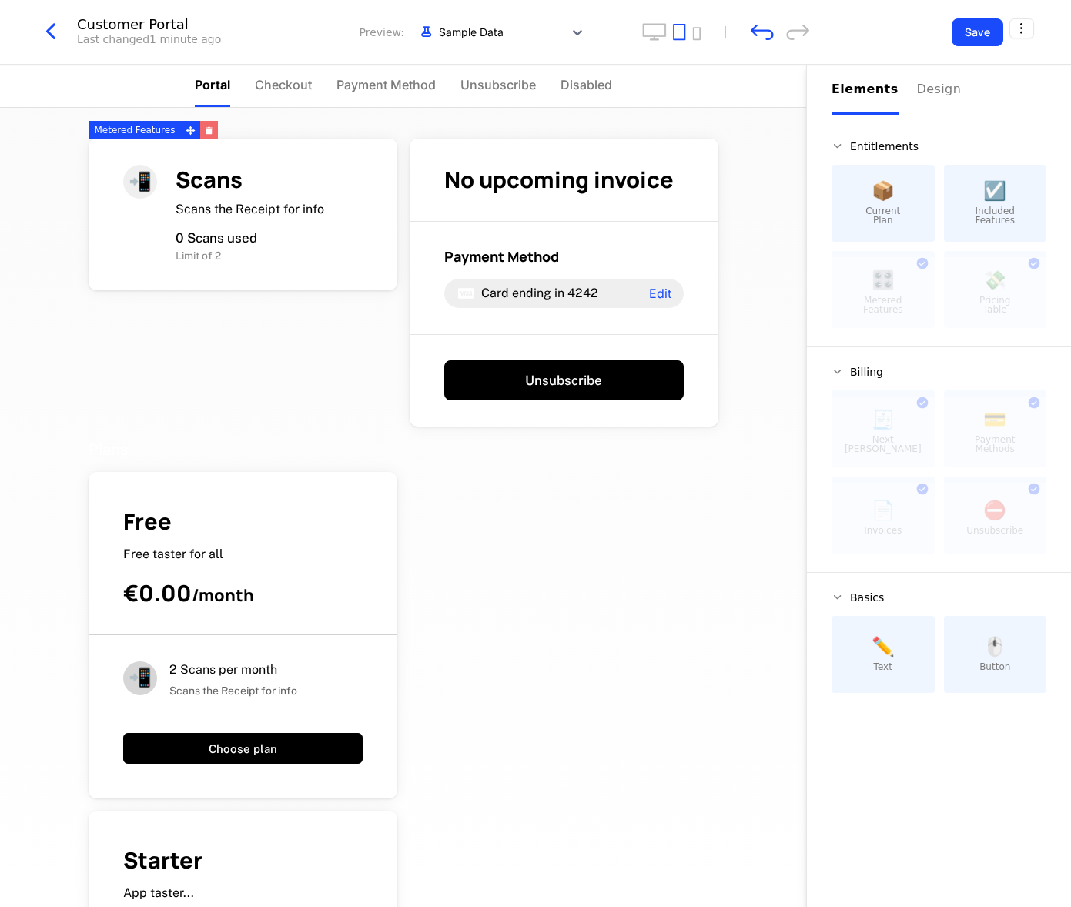
click at [207, 132] on icon "button" at bounding box center [209, 131] width 6 height 5
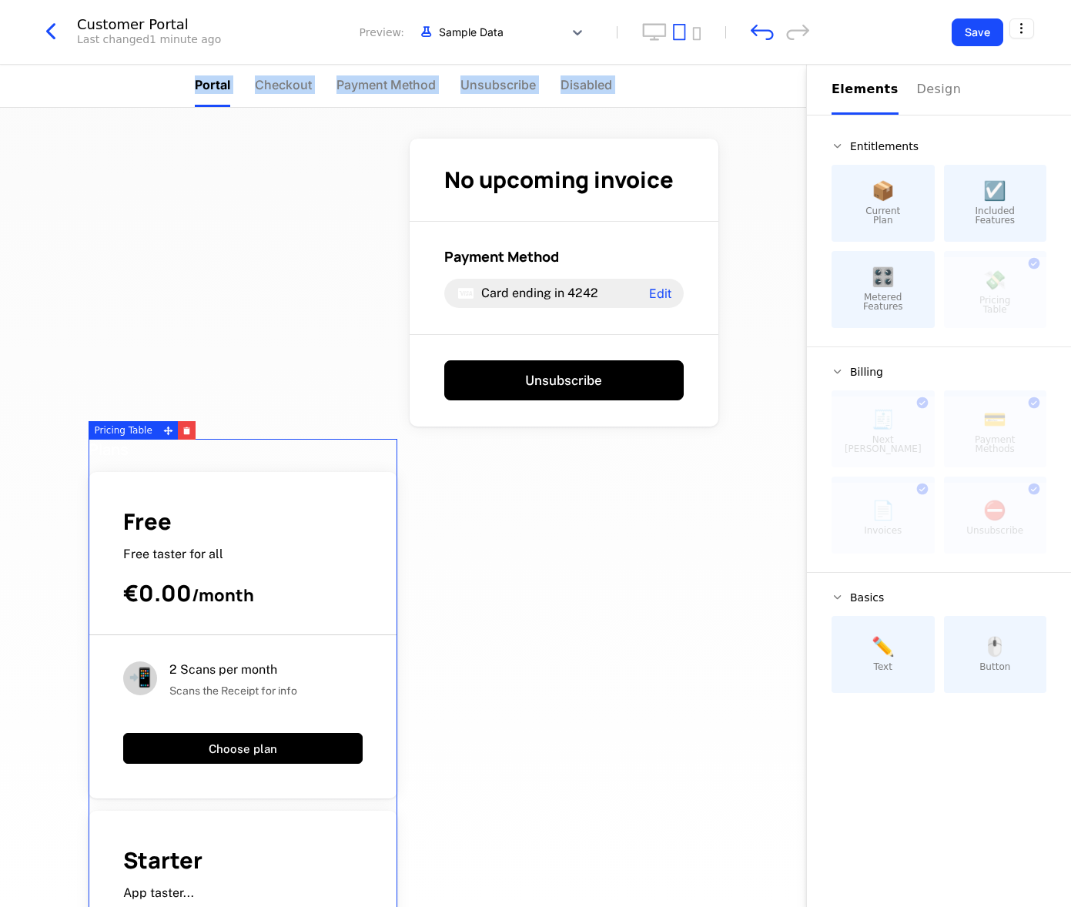
drag, startPoint x: 127, startPoint y: 434, endPoint x: 132, endPoint y: 481, distance: 48.0
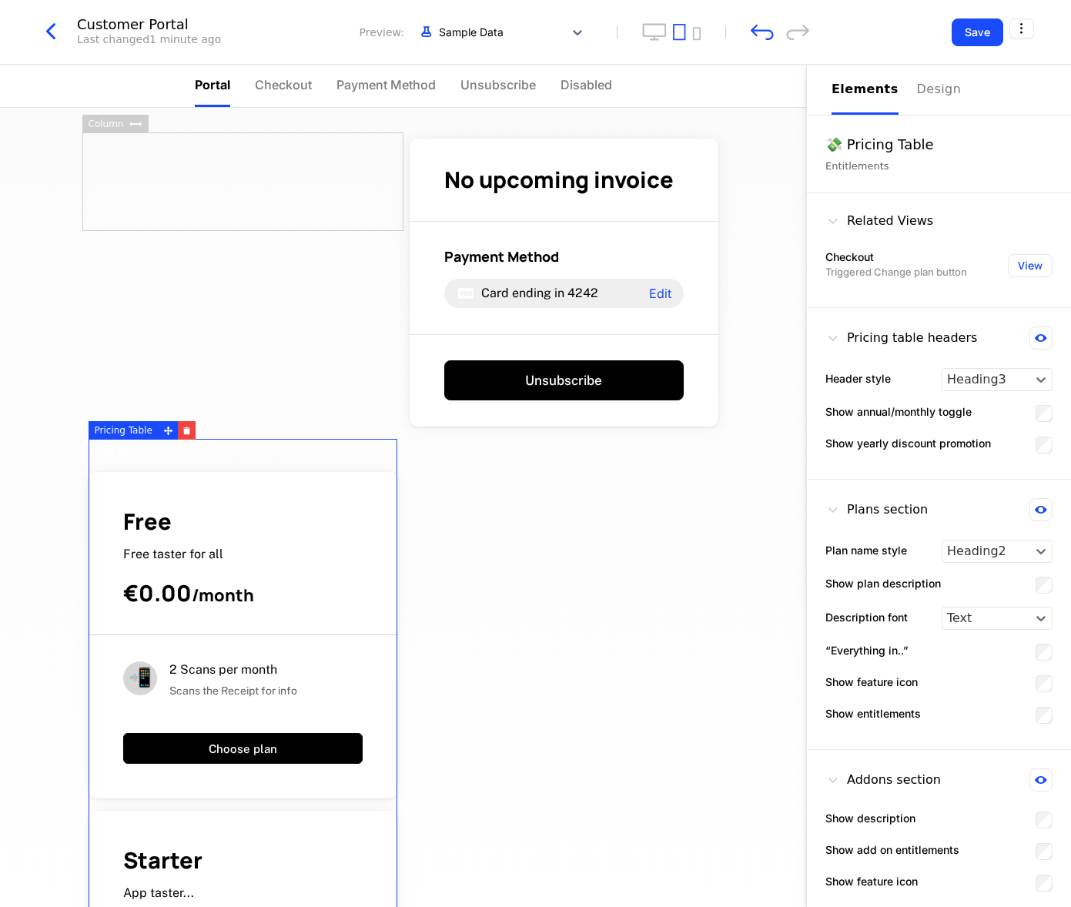
click at [139, 130] on div at bounding box center [138, 124] width 19 height 18
click at [131, 123] on icon at bounding box center [135, 124] width 12 height 5
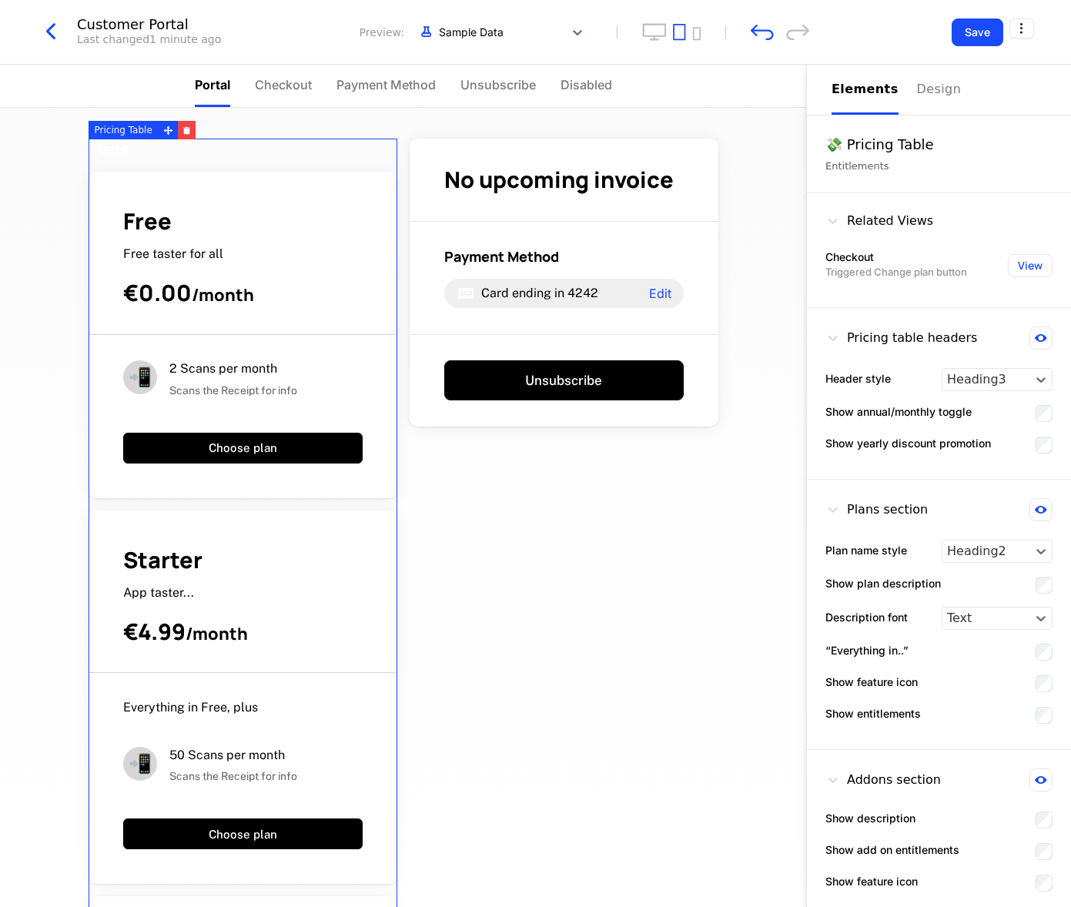
click at [295, 219] on div "Free" at bounding box center [243, 221] width 240 height 30
click at [131, 129] on div "Pricing Table" at bounding box center [124, 130] width 70 height 18
click at [591, 550] on div "Plans Free Free taster for all €0.00 / month 📲 2 Scans per month Scans the Rece…" at bounding box center [403, 804] width 642 height 1393
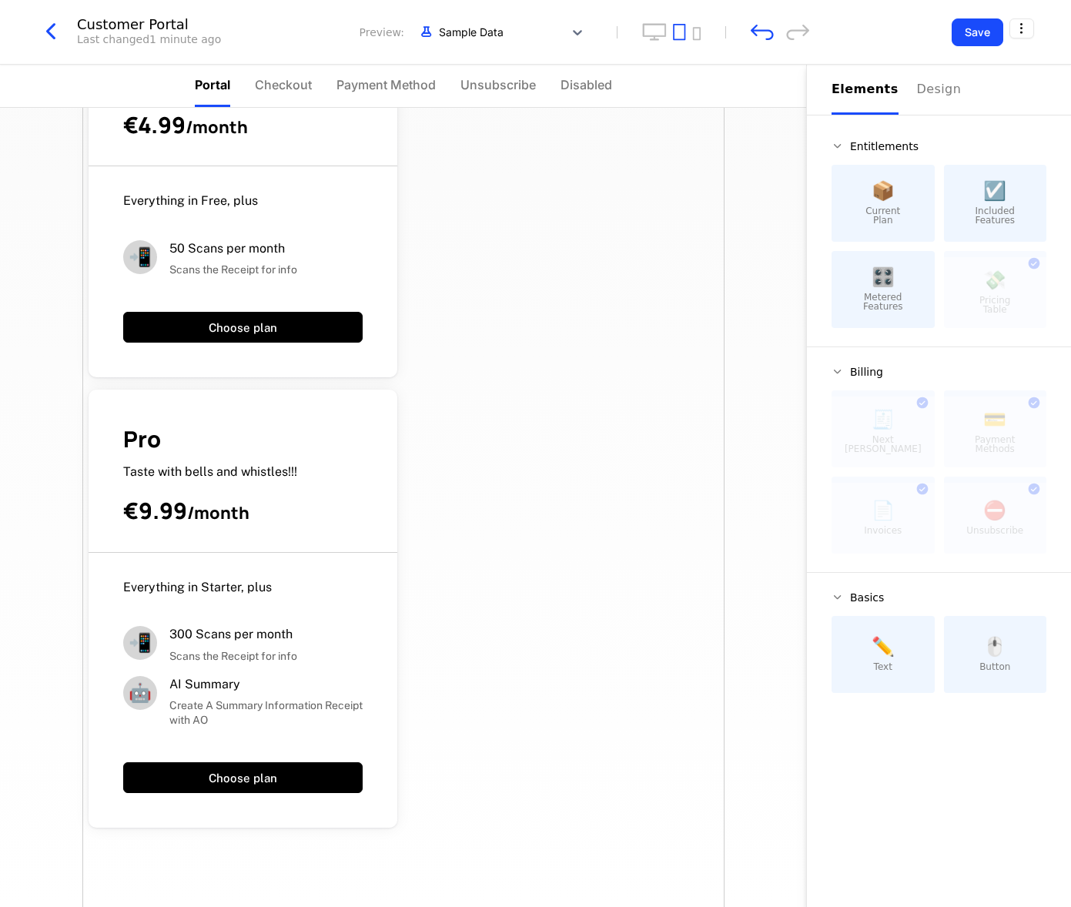
scroll to position [583, 0]
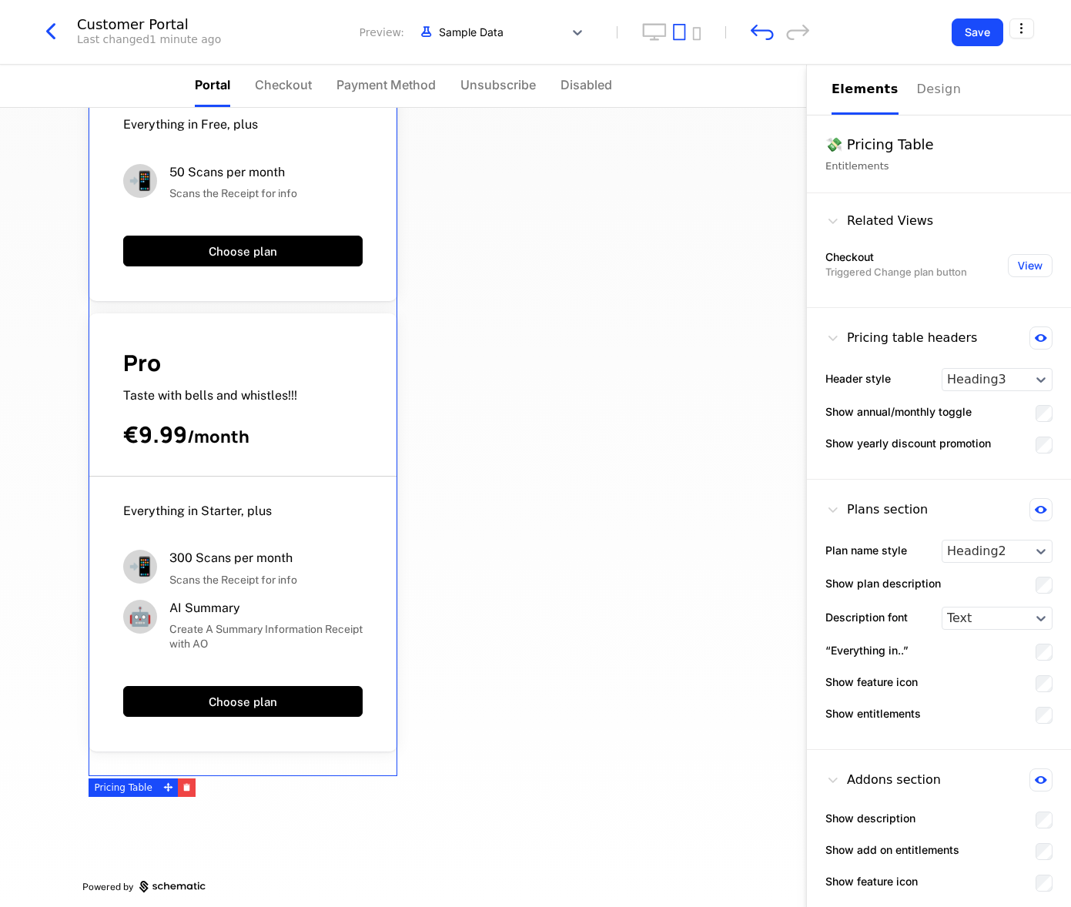
click at [318, 513] on div "Everything in Starter, plus" at bounding box center [243, 511] width 240 height 17
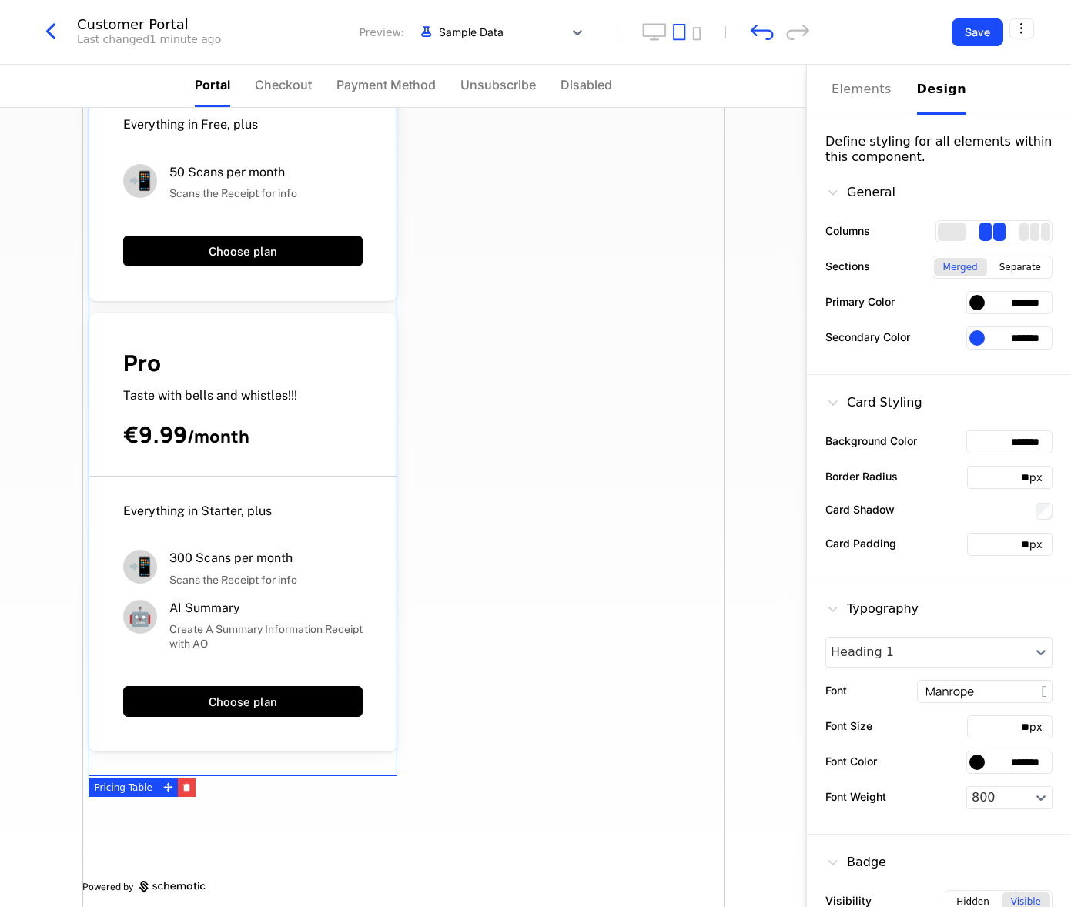
click at [930, 84] on div "Design" at bounding box center [941, 89] width 49 height 18
click at [976, 337] on div at bounding box center [977, 337] width 15 height 15
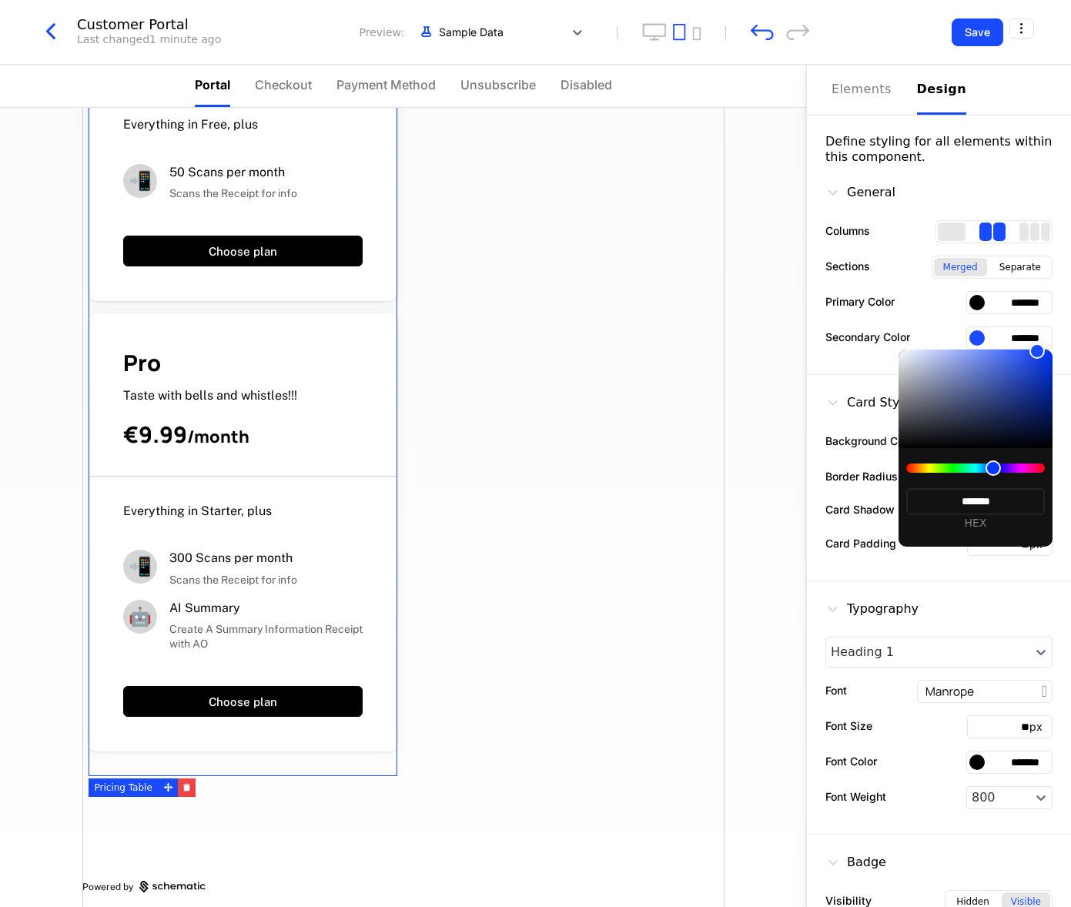
type input "*******"
click at [948, 468] on div at bounding box center [975, 468] width 139 height 9
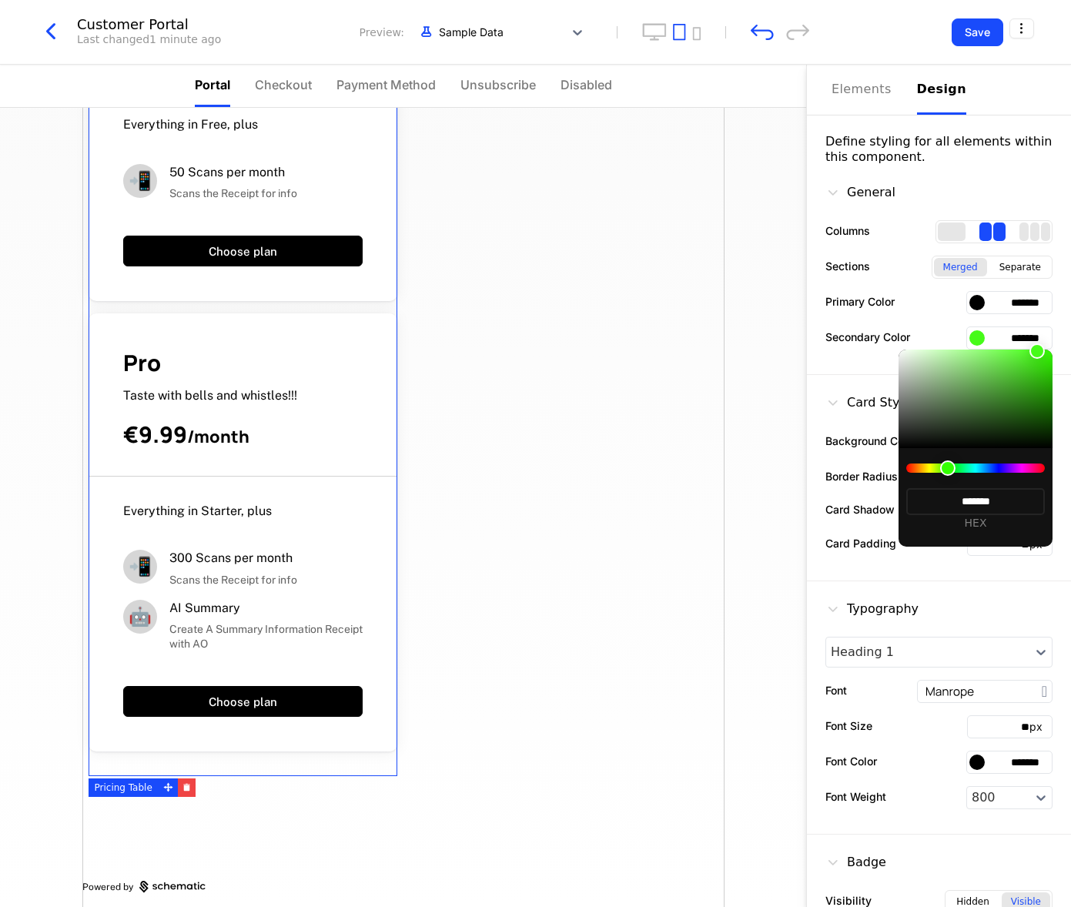
type input "*******"
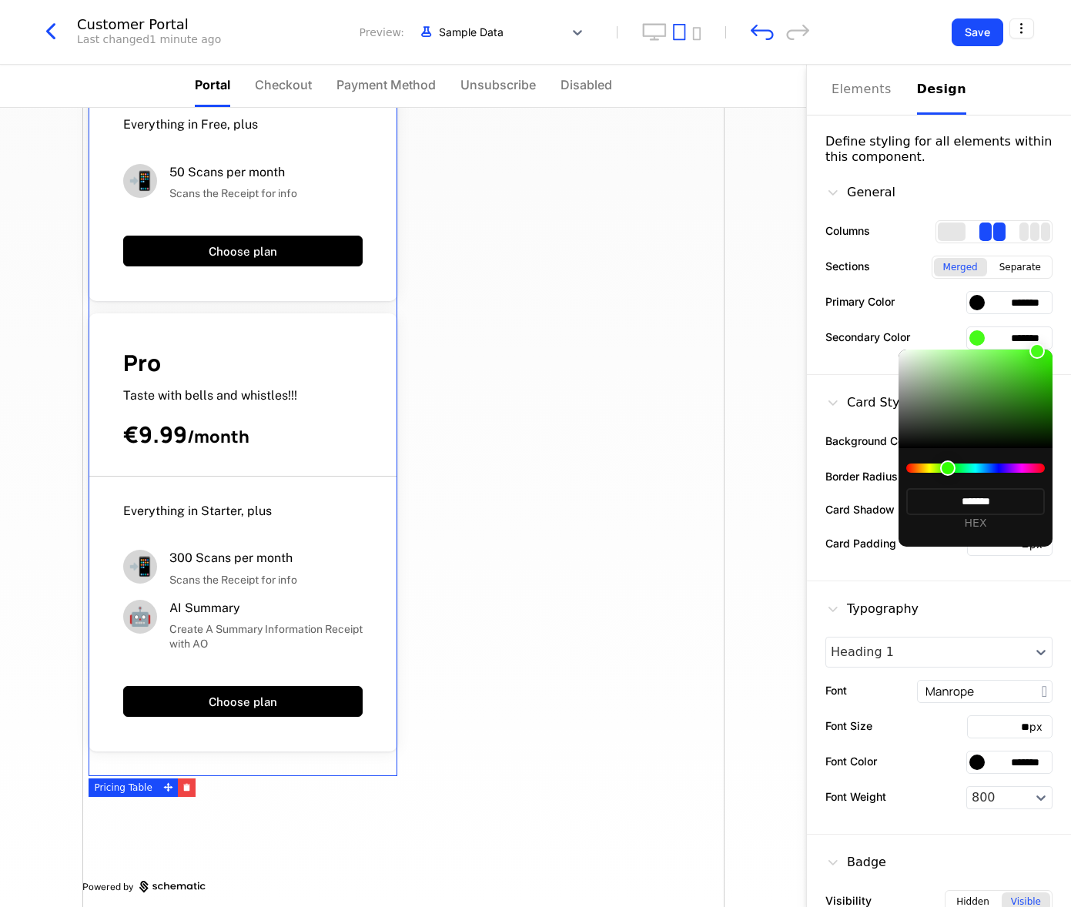
type input "*******"
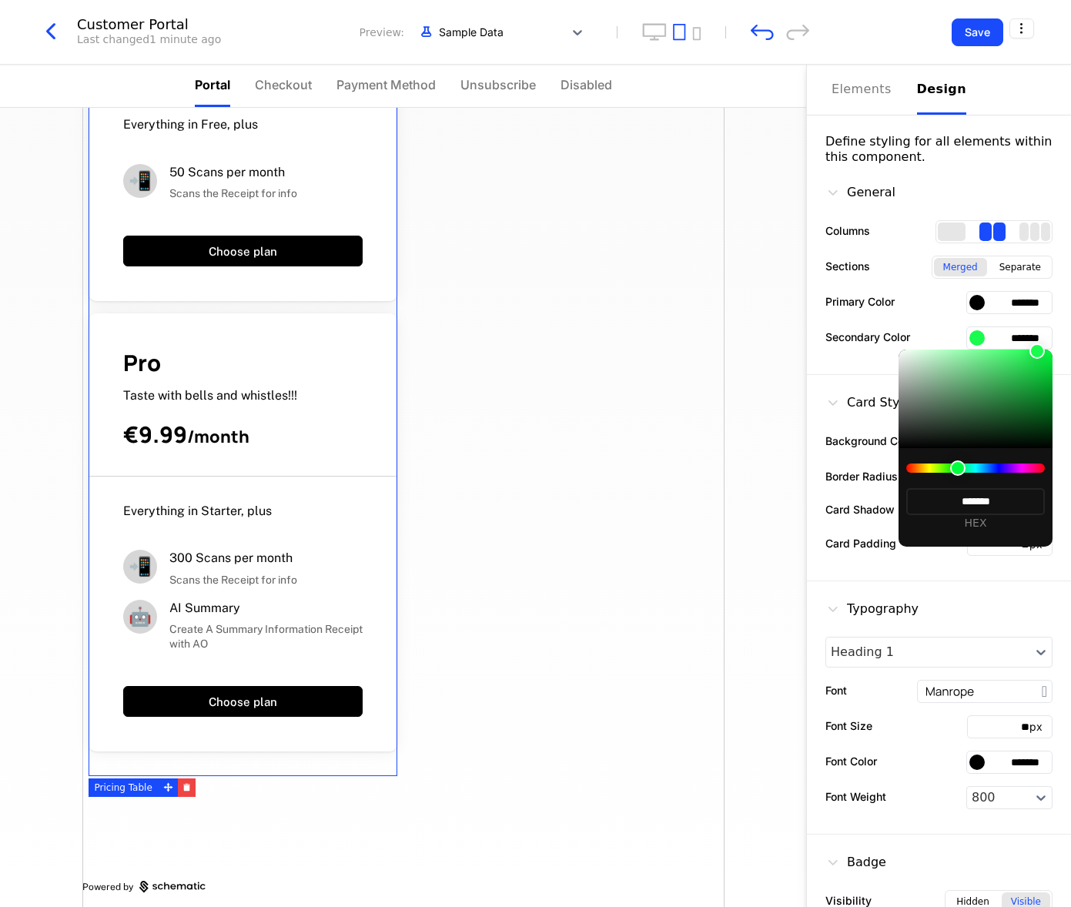
type input "*******"
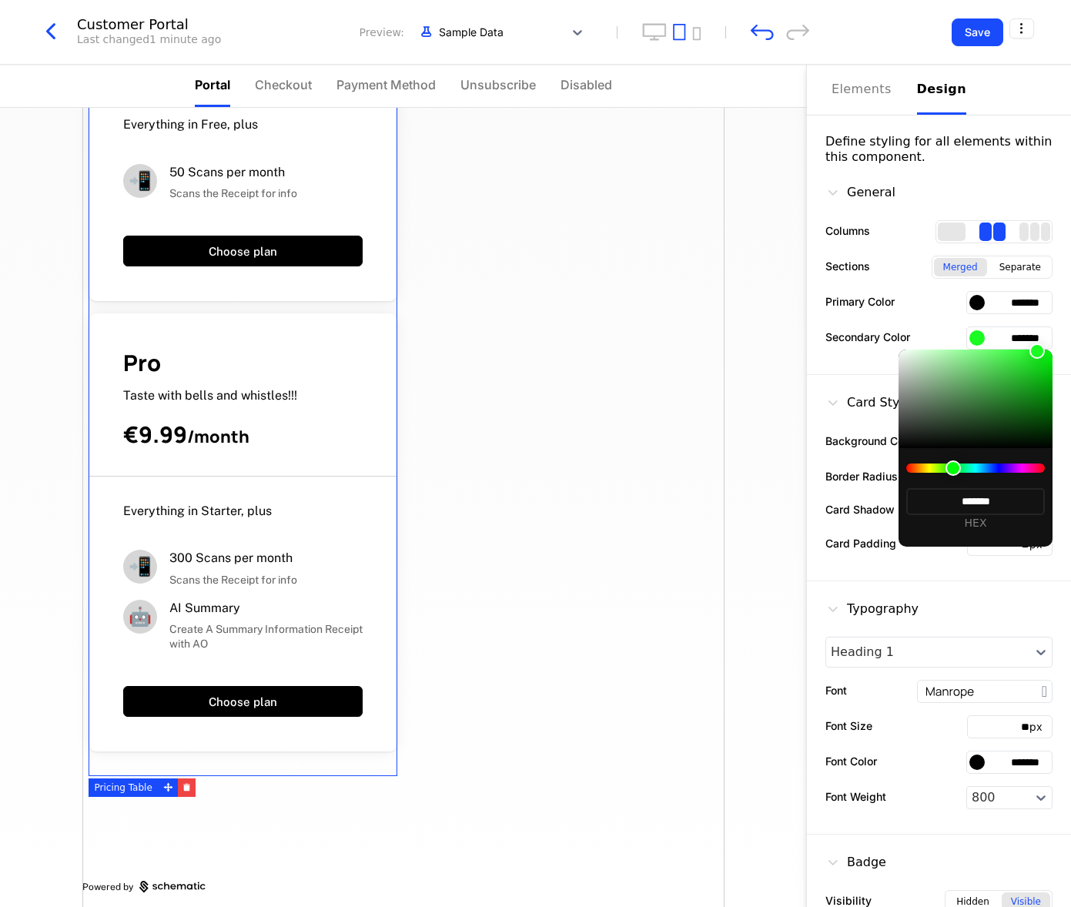
type input "*******"
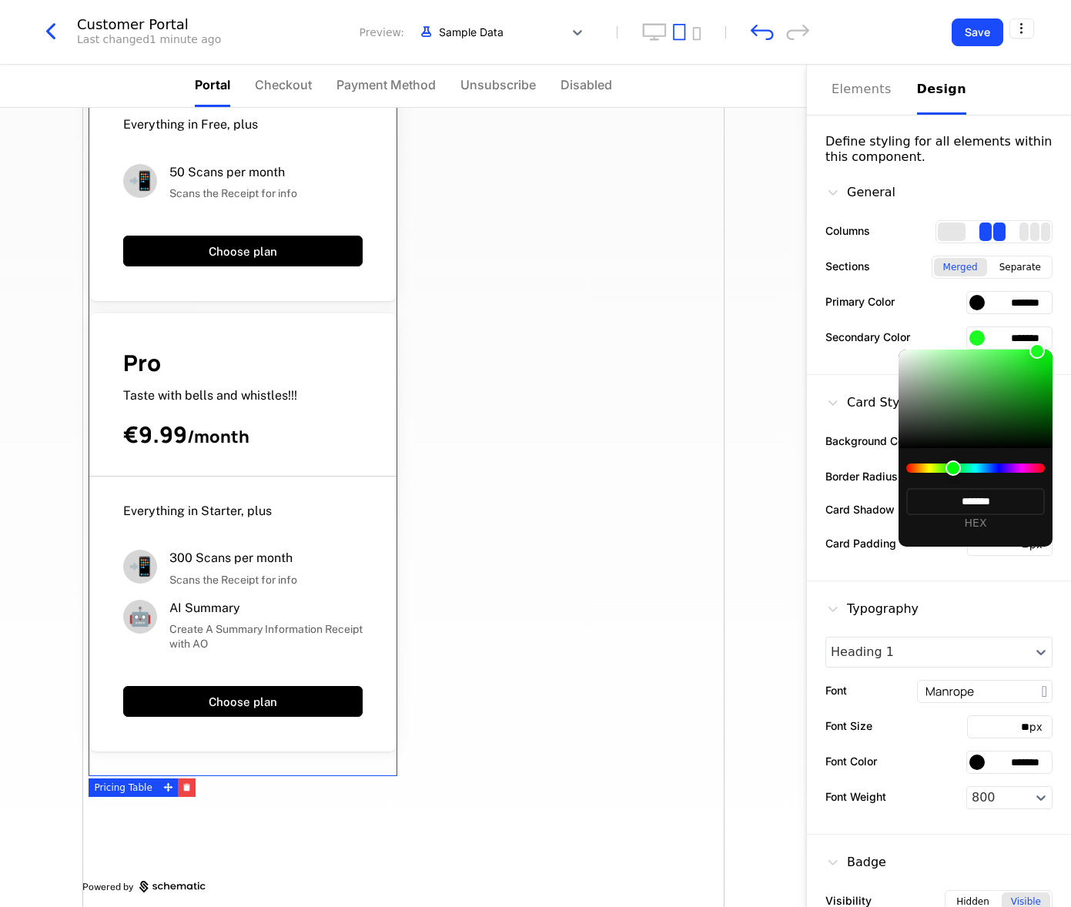
type input "*******"
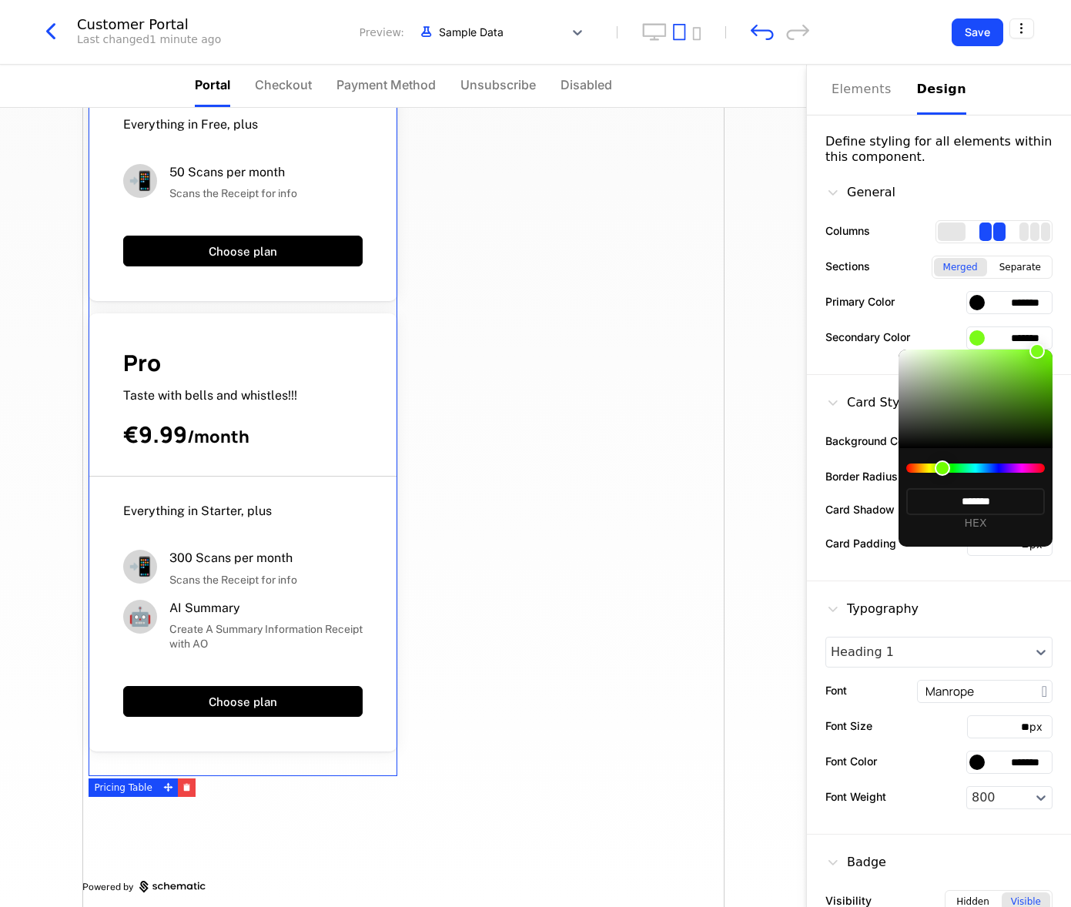
type input "*******"
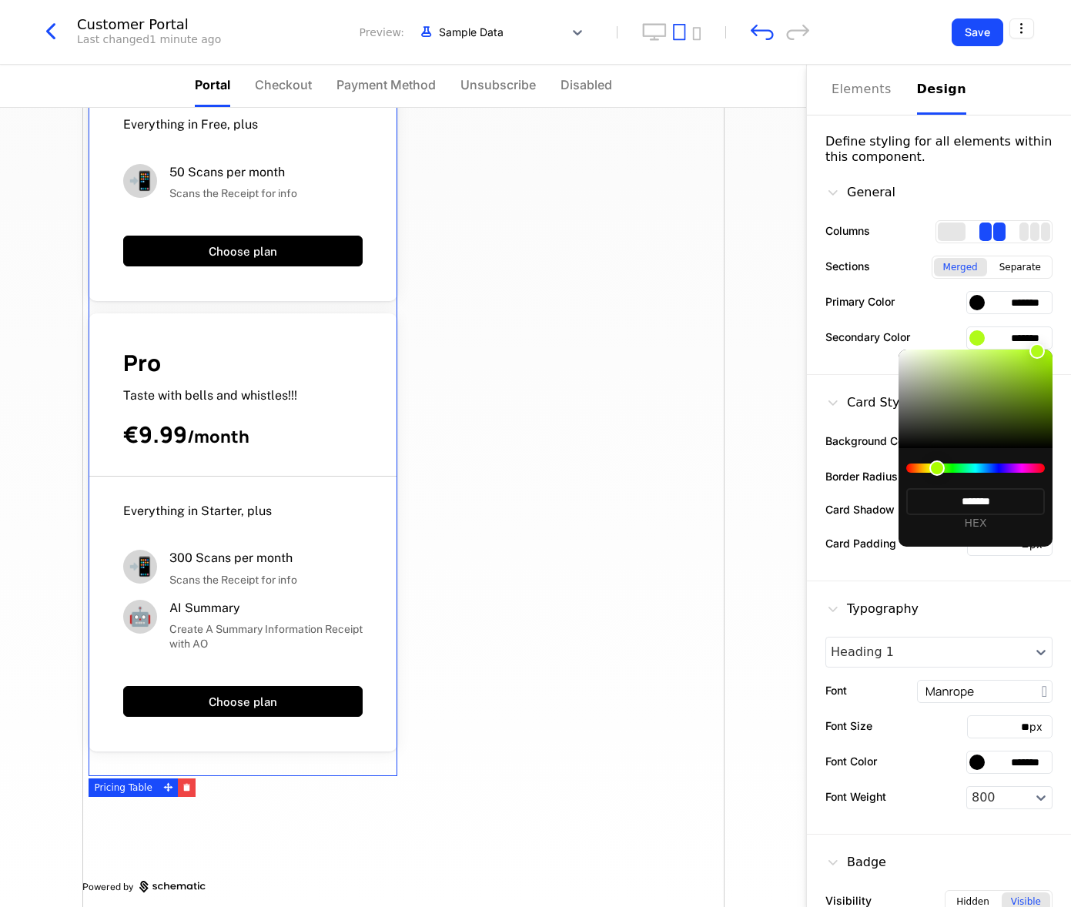
type input "*******"
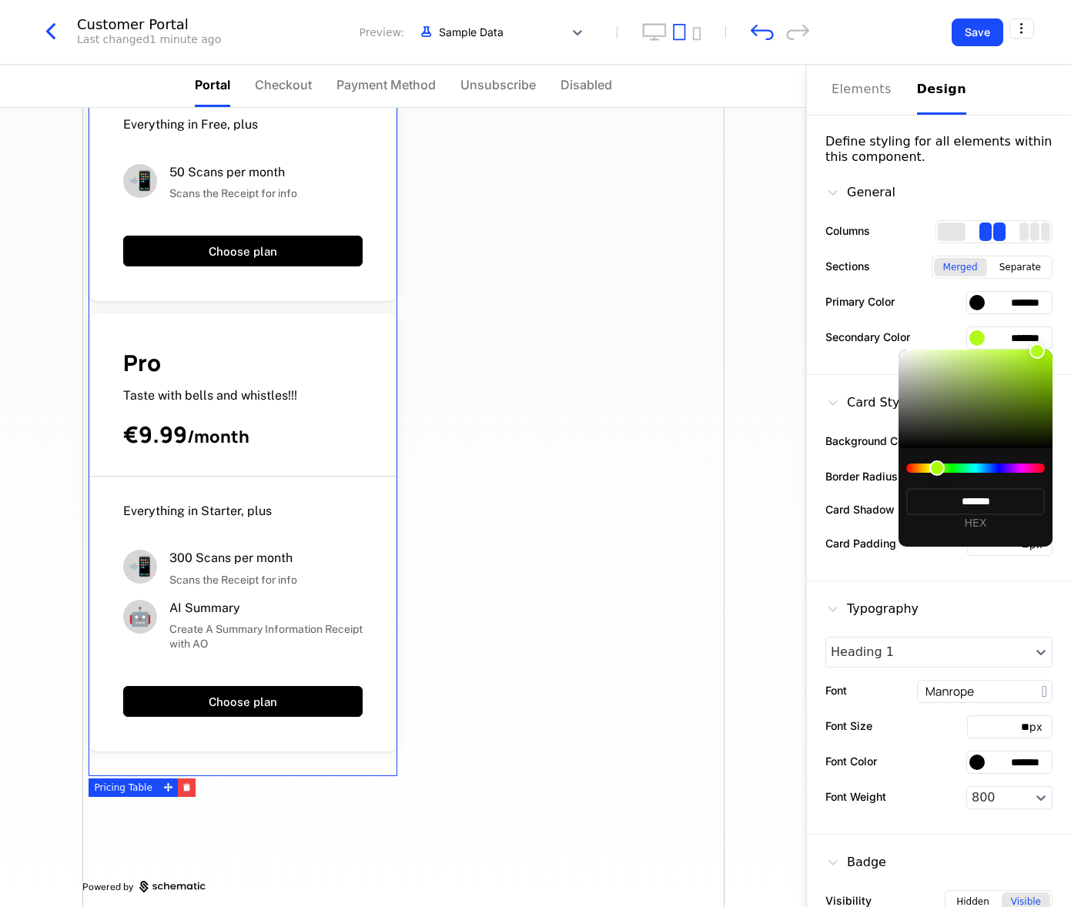
type input "*******"
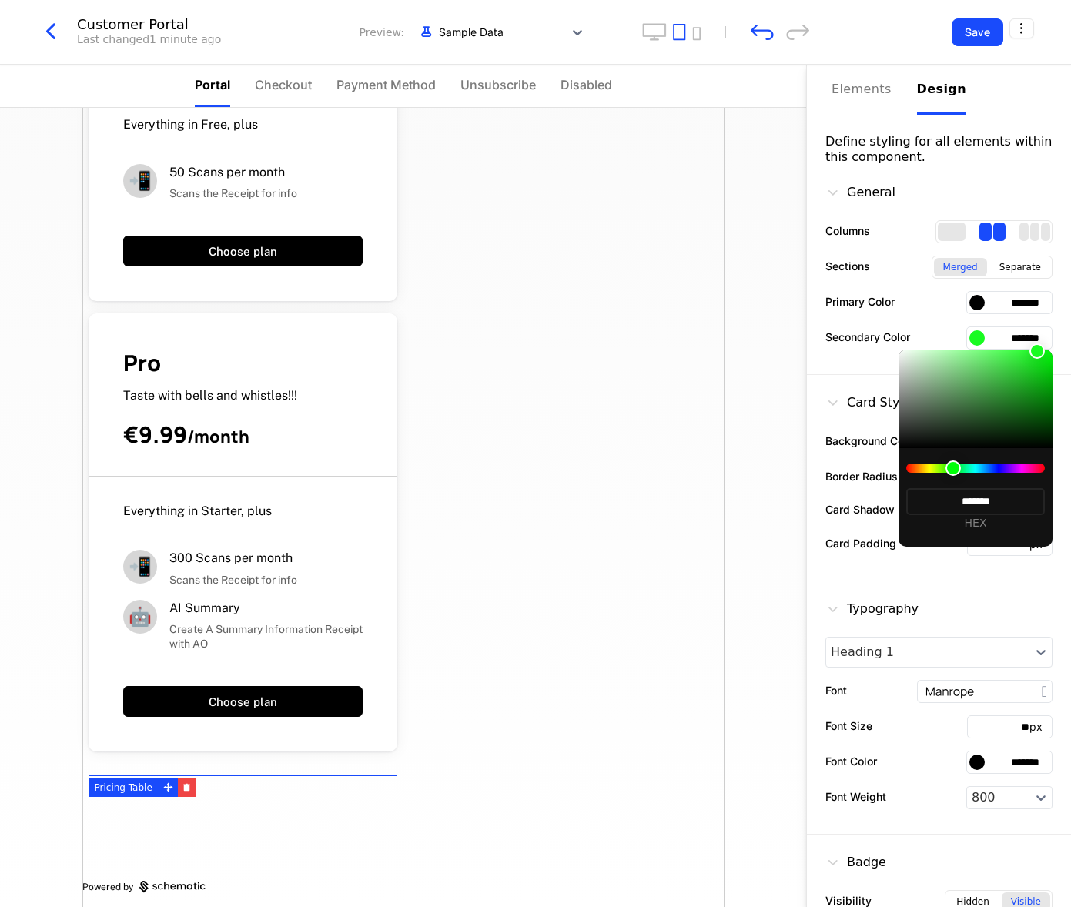
type input "*******"
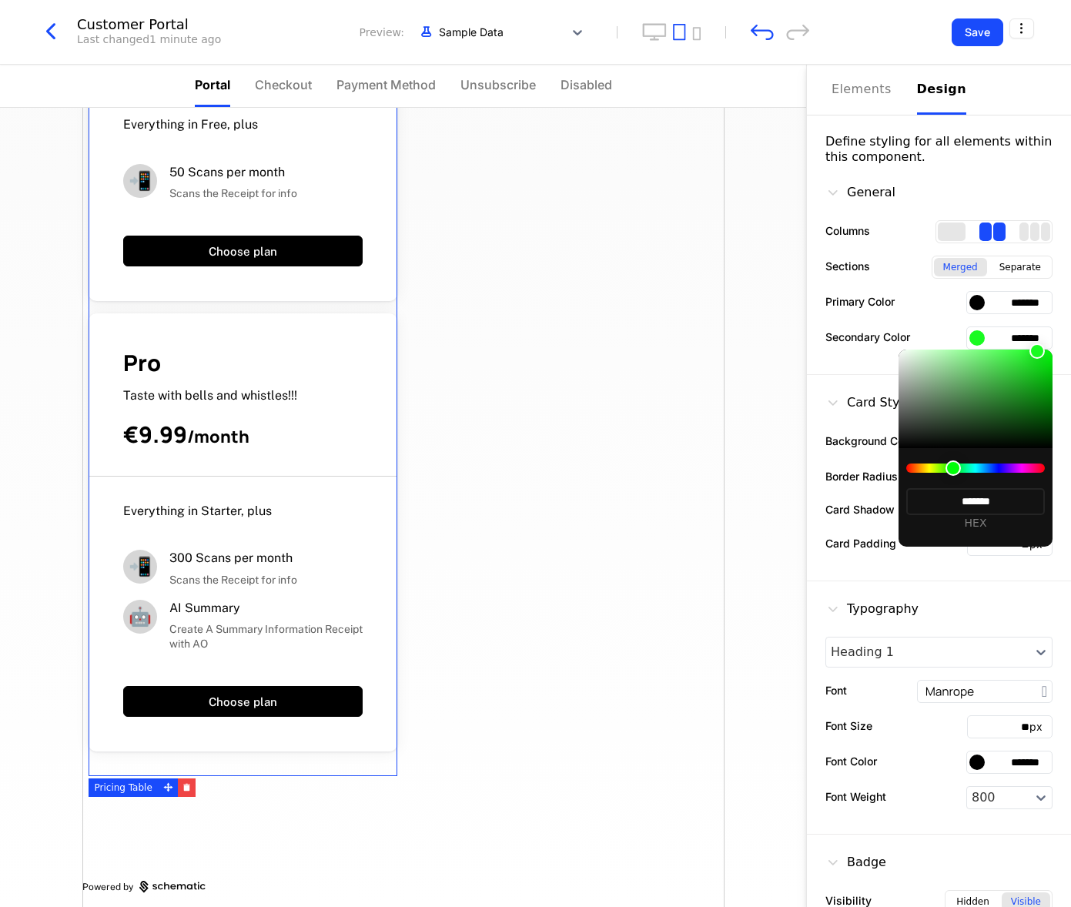
type input "*******"
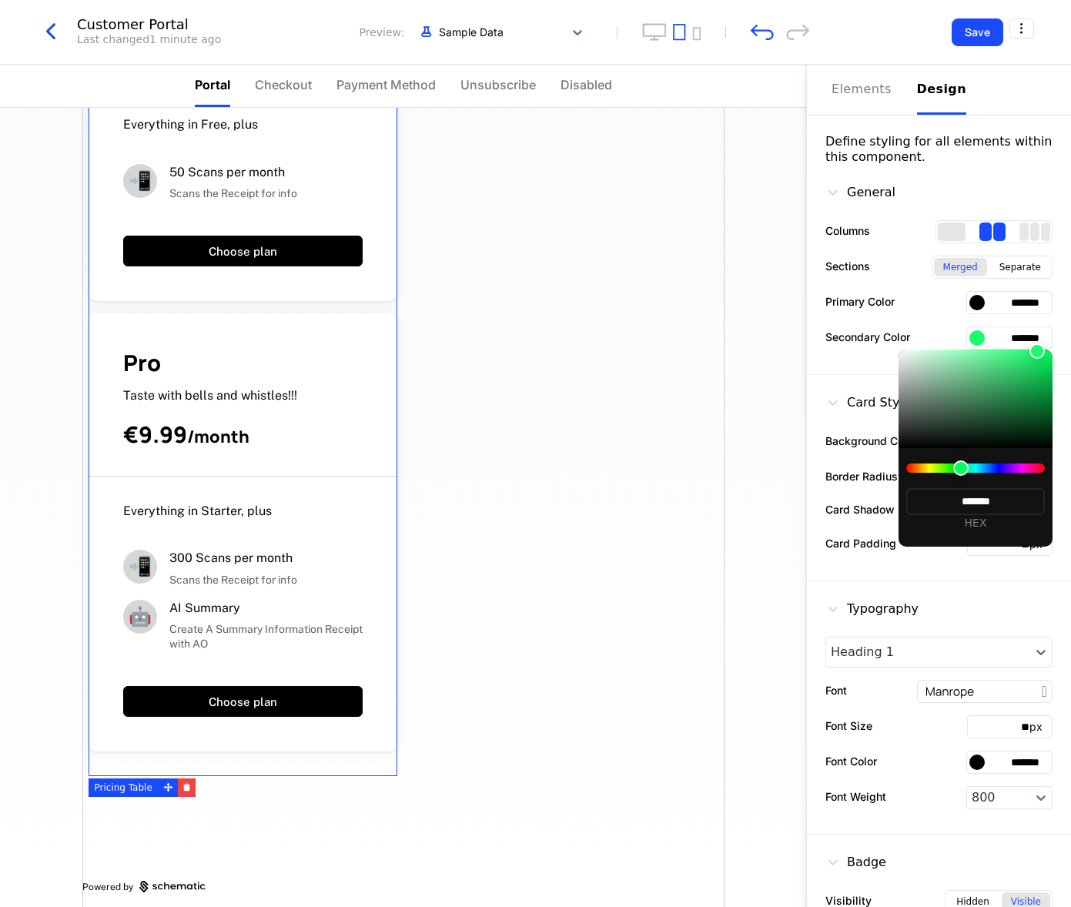
type input "*******"
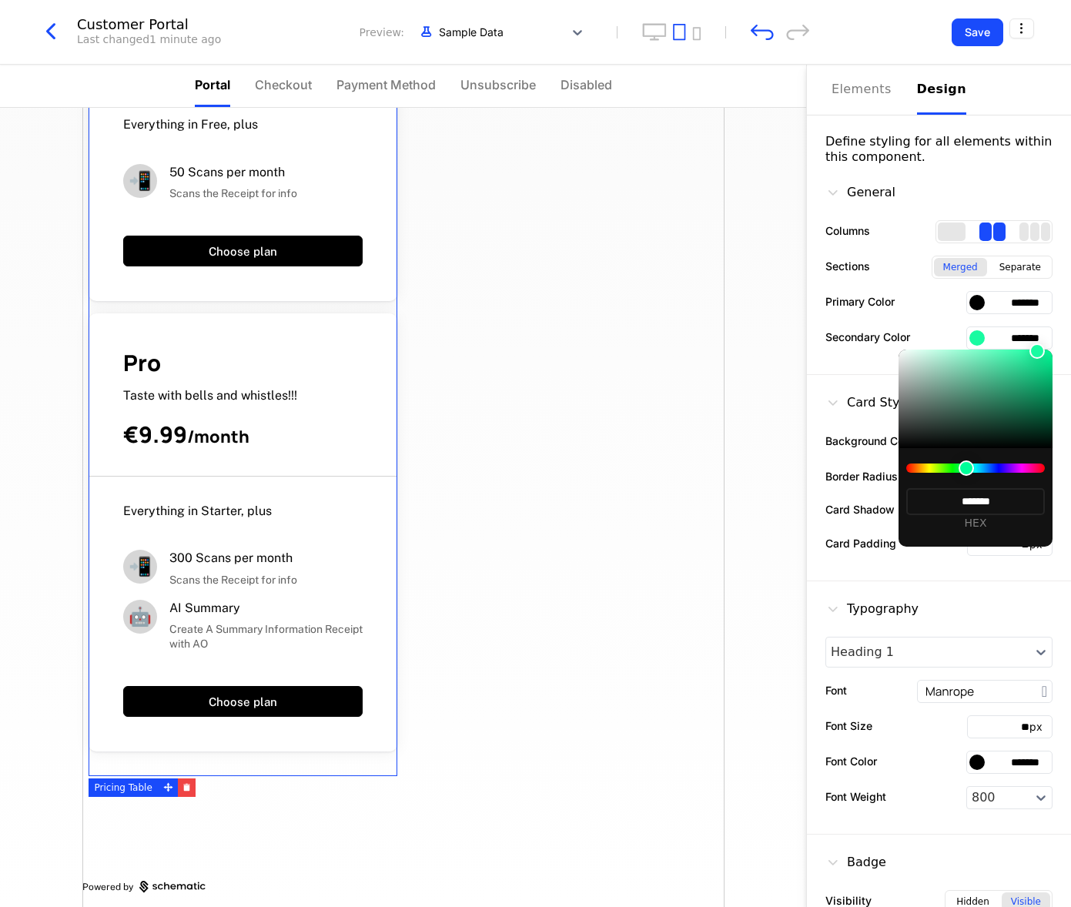
type input "*******"
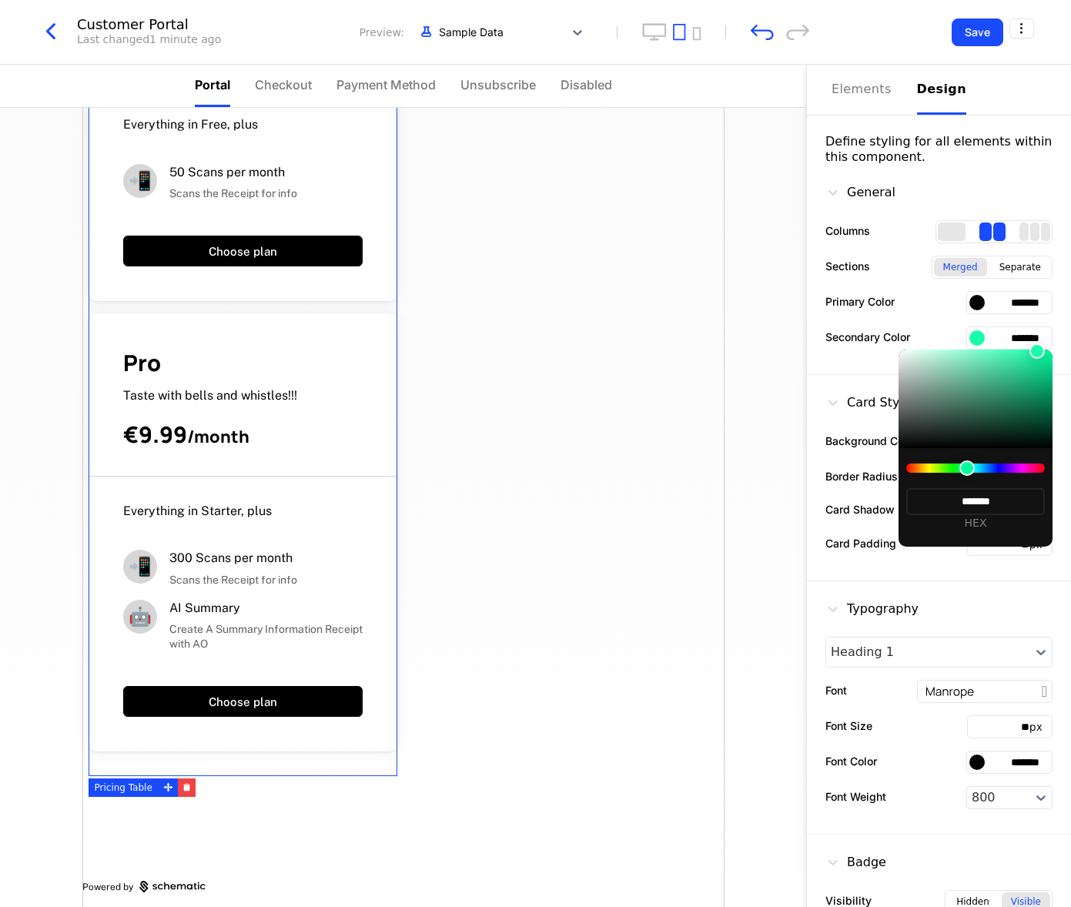
type input "*******"
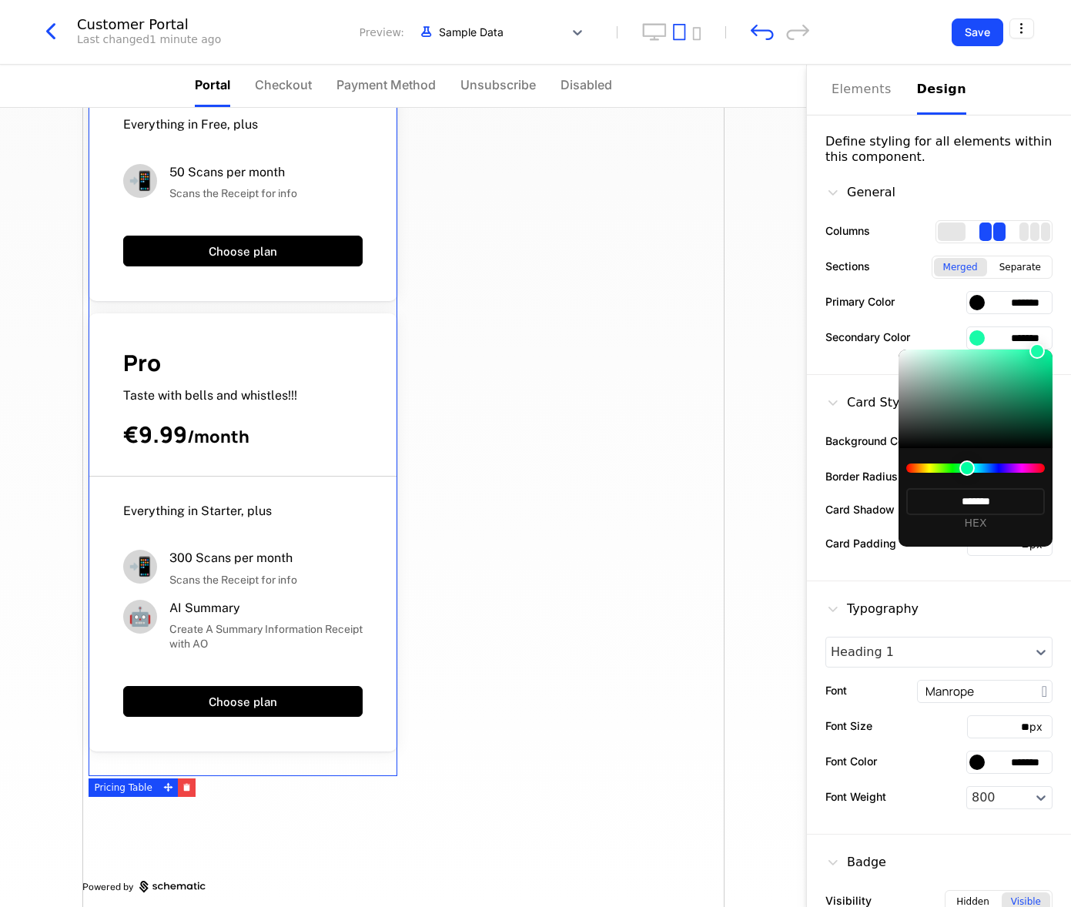
type input "*******"
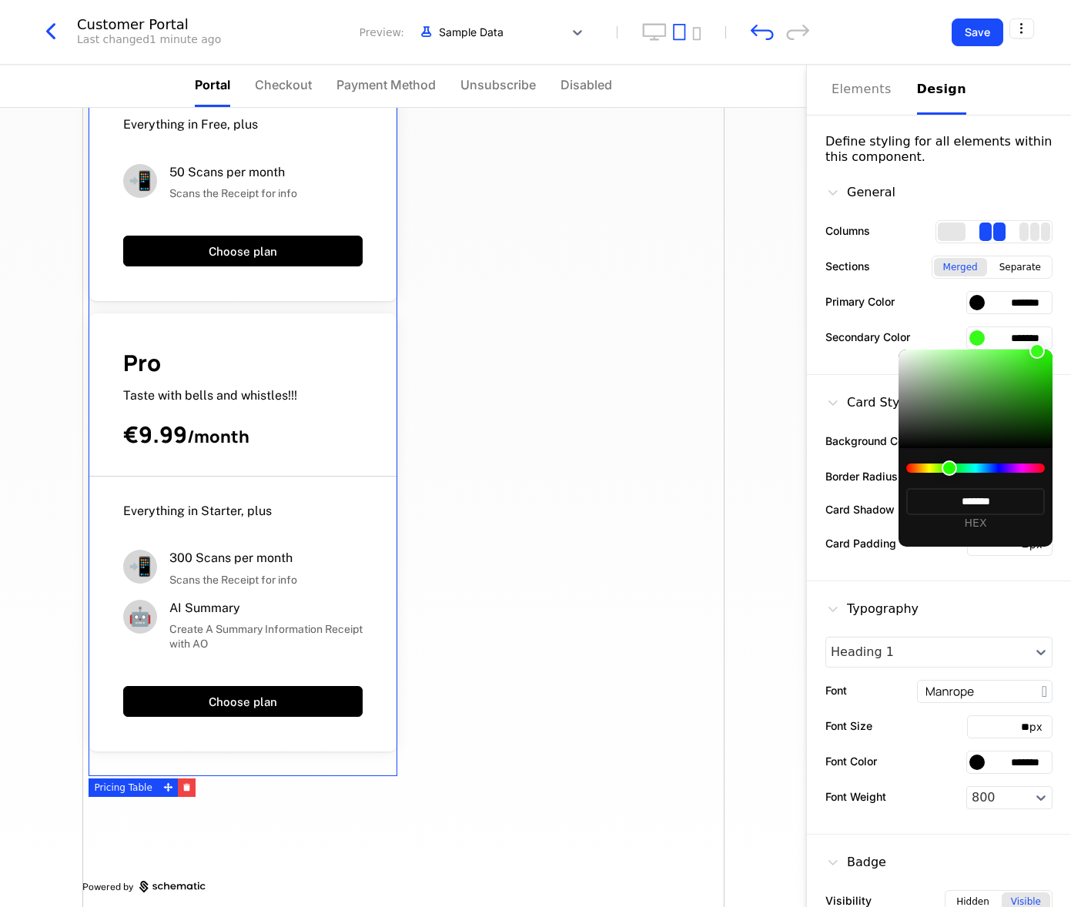
type input "*******"
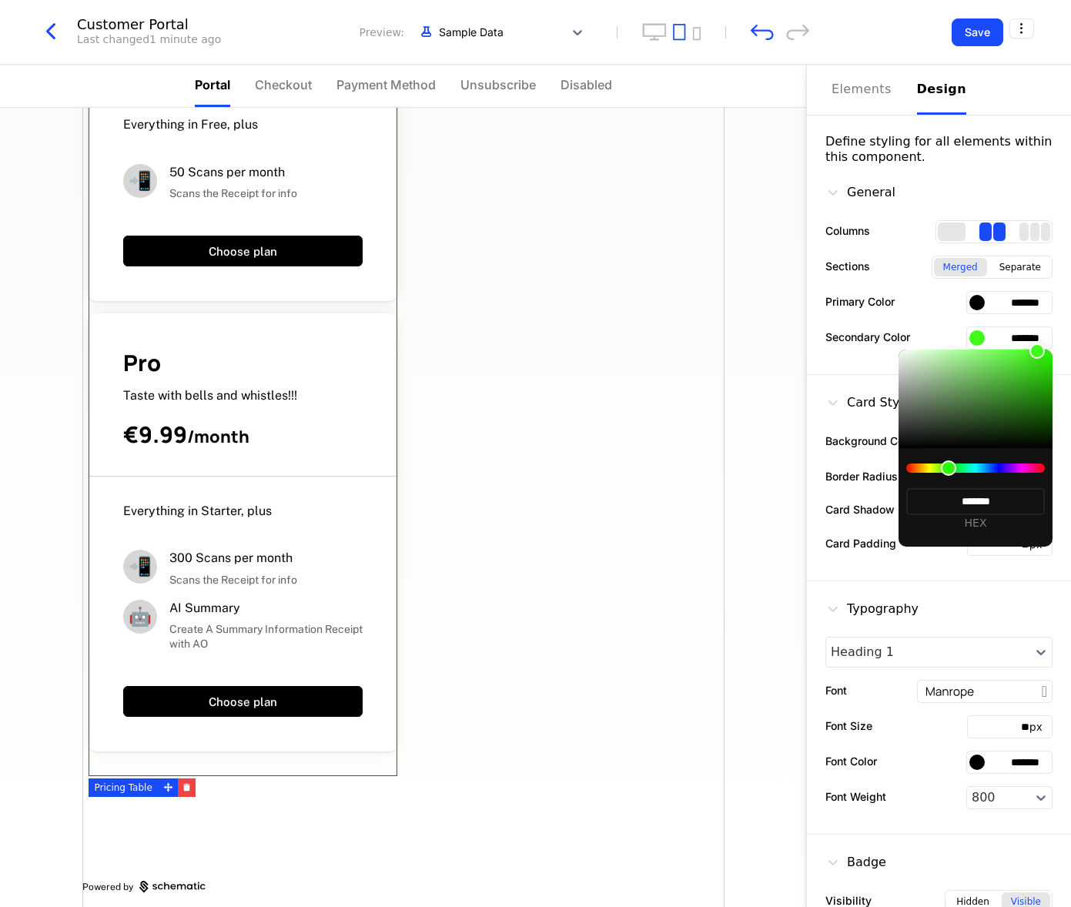
type input "*******"
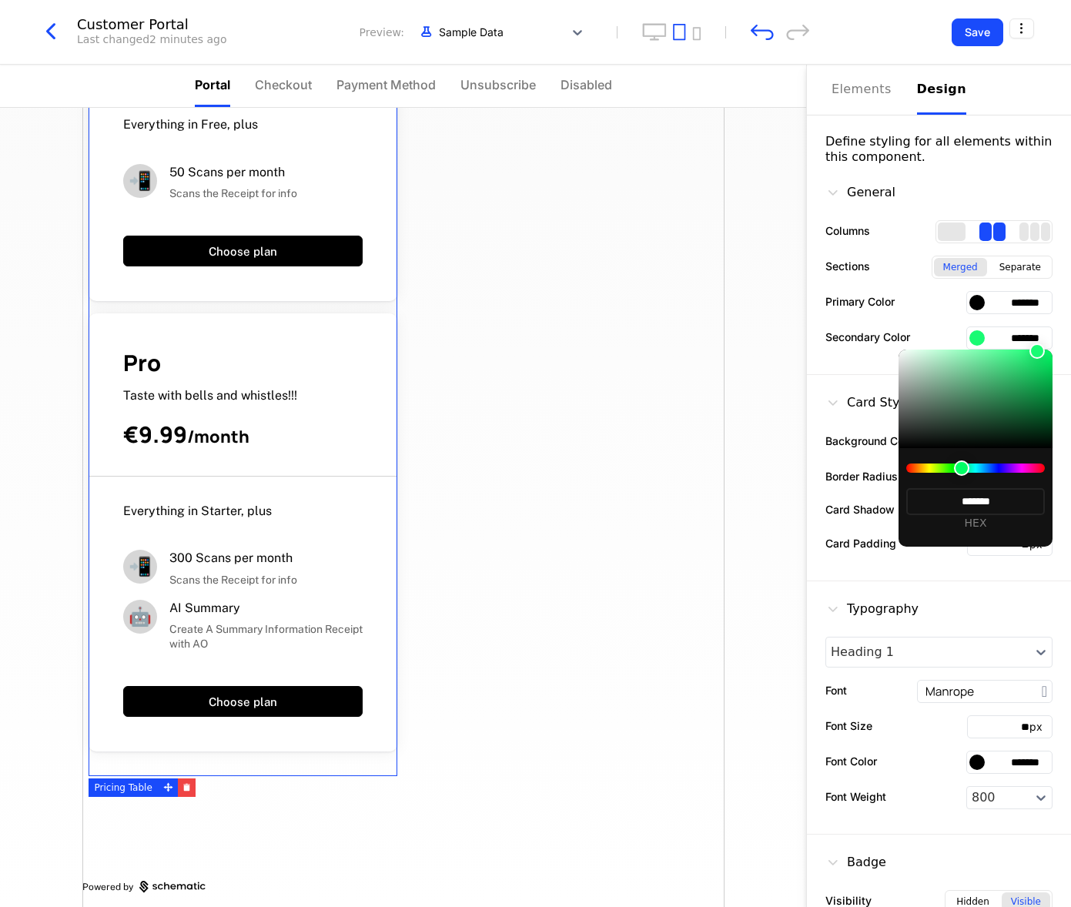
type input "*******"
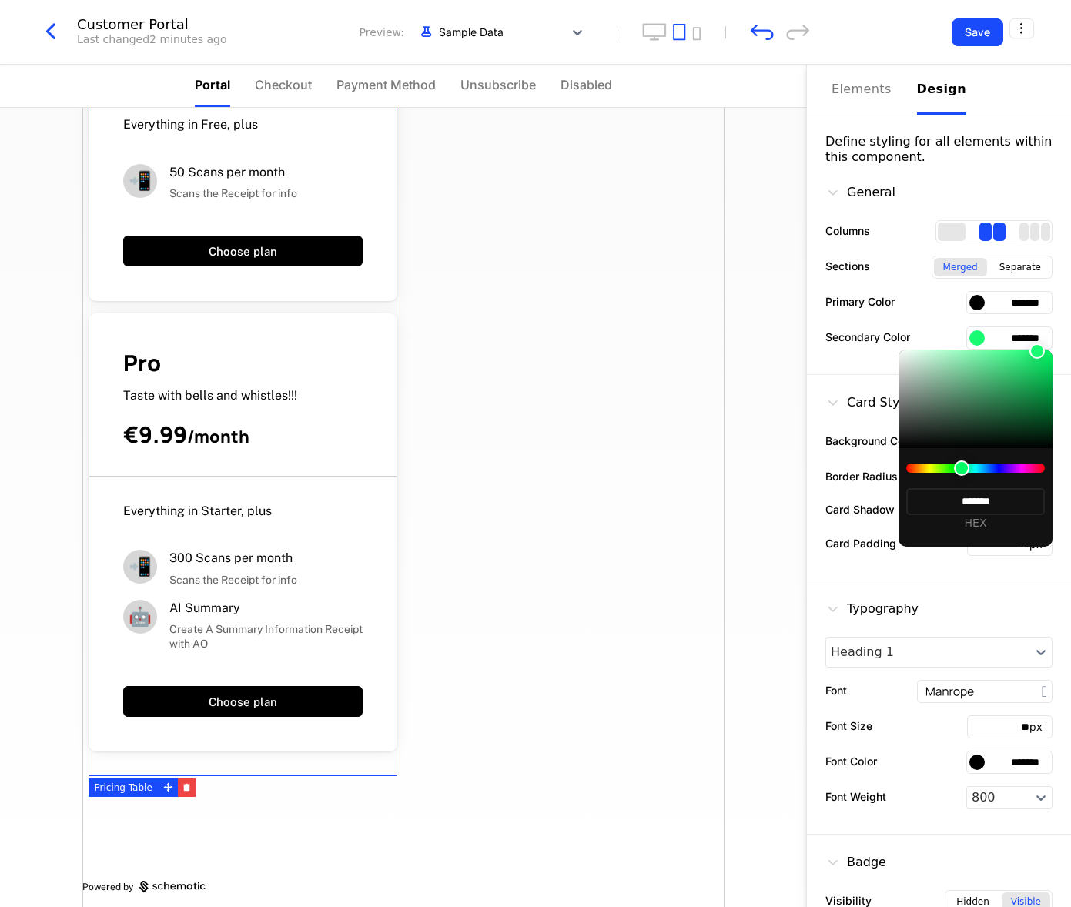
type input "*******"
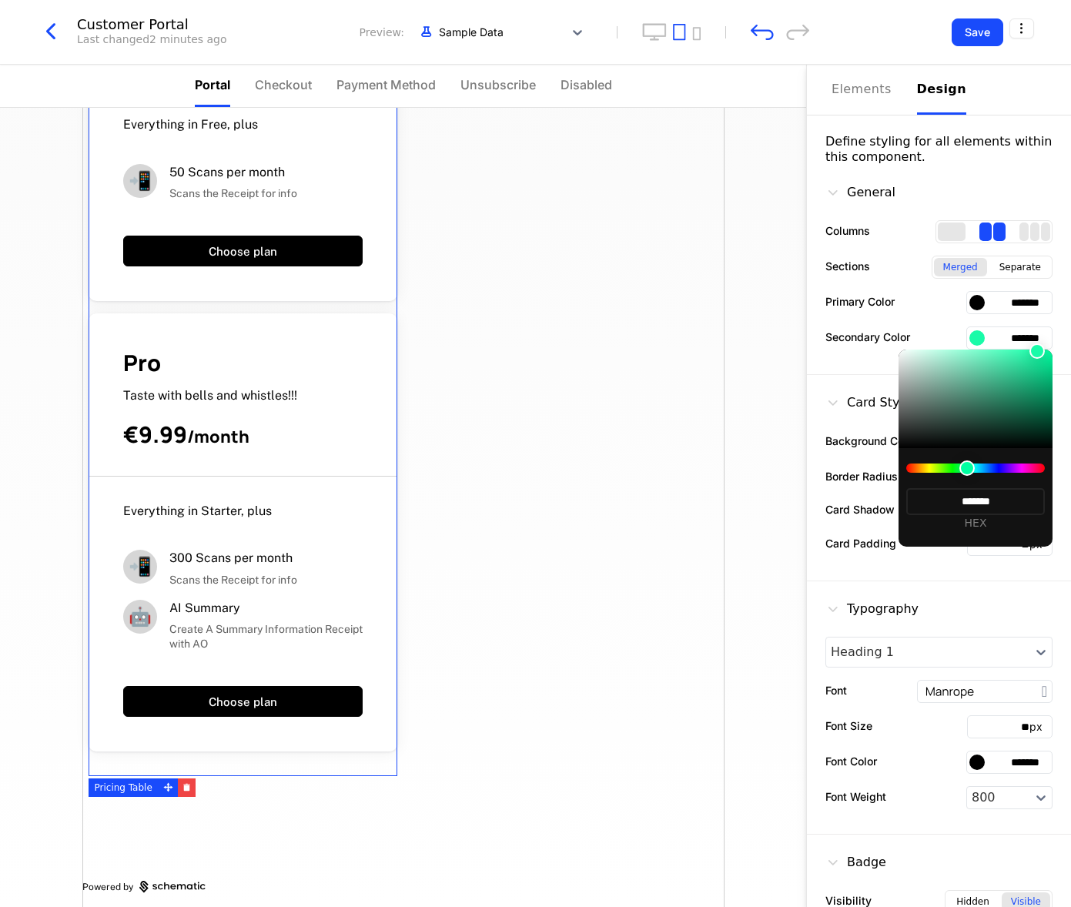
drag, startPoint x: 948, startPoint y: 468, endPoint x: 967, endPoint y: 466, distance: 19.4
click at [967, 466] on div at bounding box center [967, 468] width 15 height 15
click at [984, 229] on div at bounding box center [535, 453] width 1071 height 907
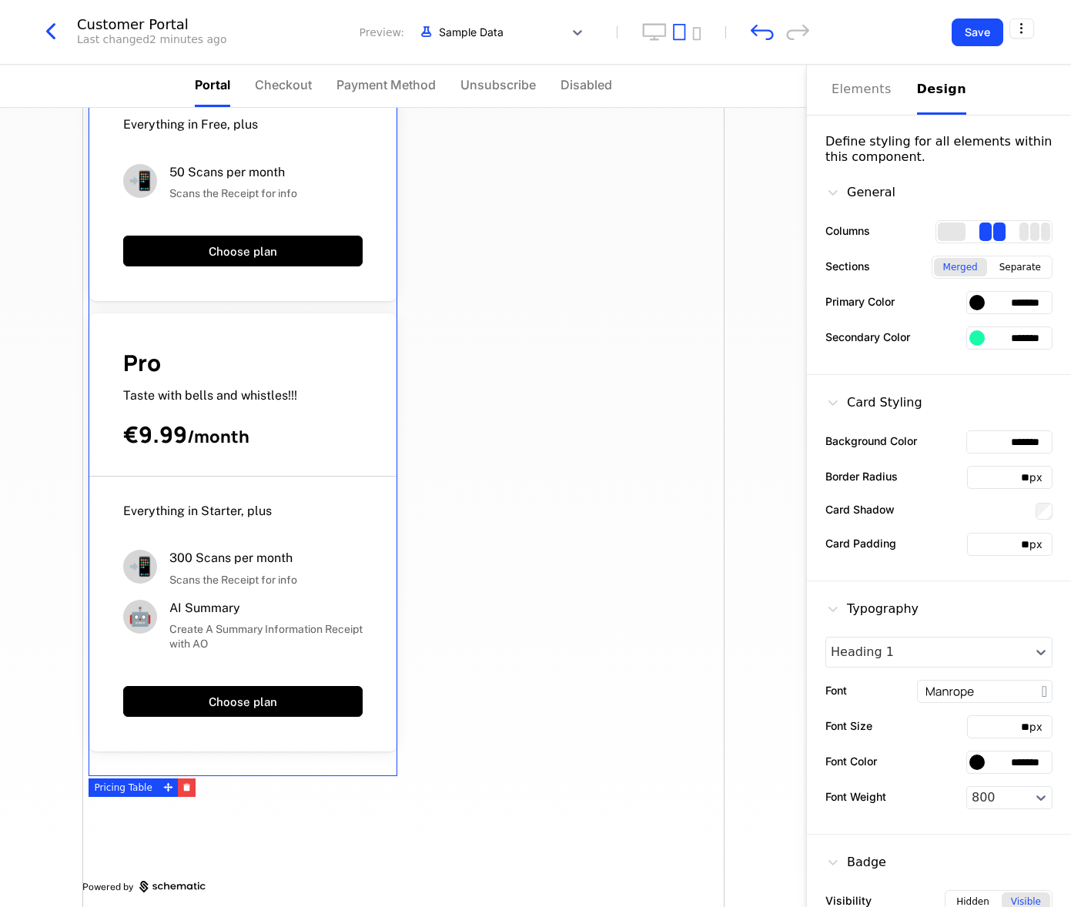
click at [984, 233] on div "2 columns" at bounding box center [986, 232] width 12 height 18
click at [576, 477] on div "Plans Free Free taster for all €0.00 / month 📲 2 Scans per month Scans the Rece…" at bounding box center [403, 221] width 642 height 1393
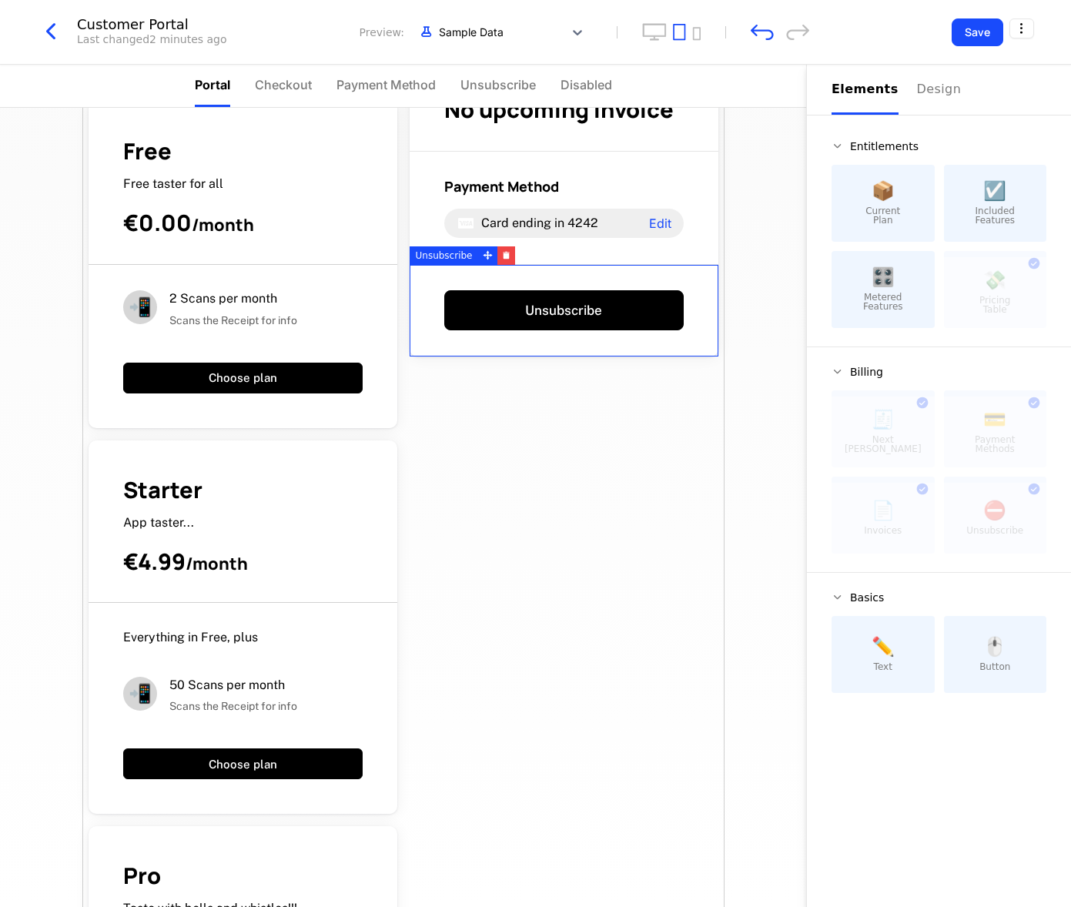
scroll to position [76, 0]
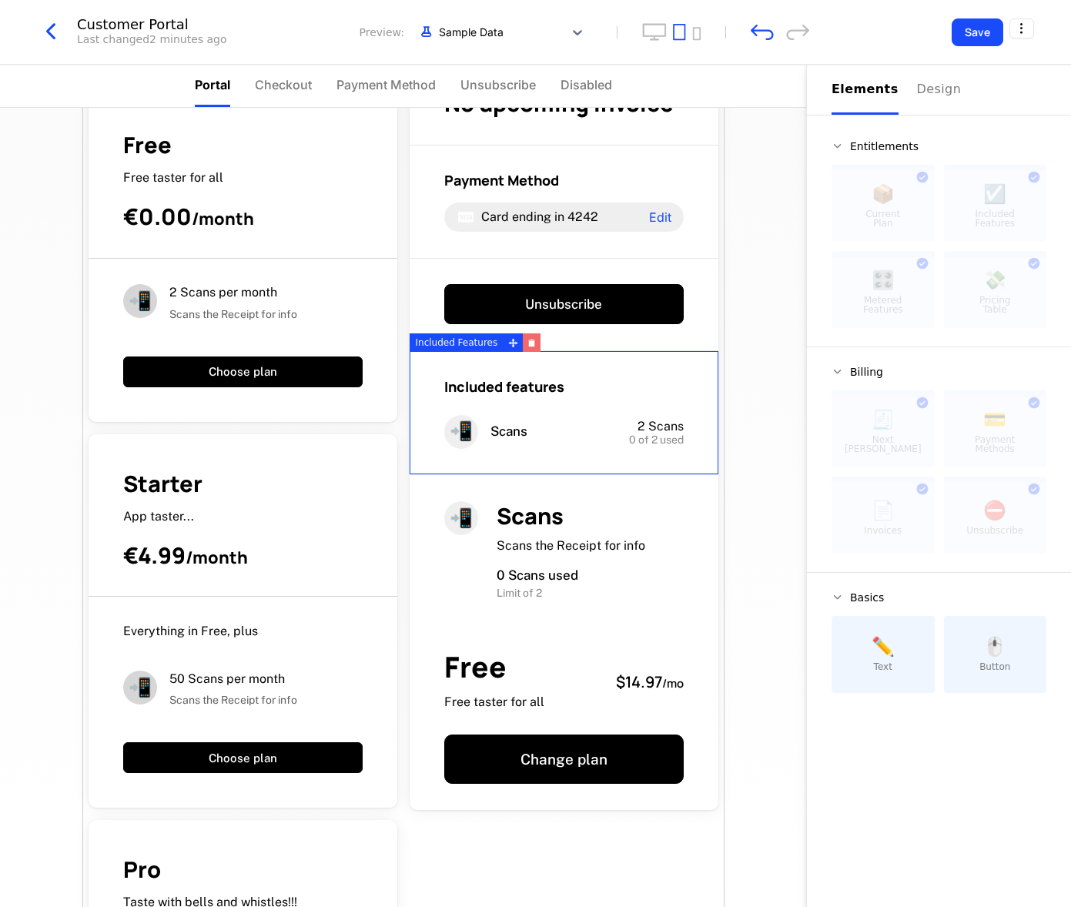
click at [531, 347] on icon "button" at bounding box center [532, 343] width 8 height 8
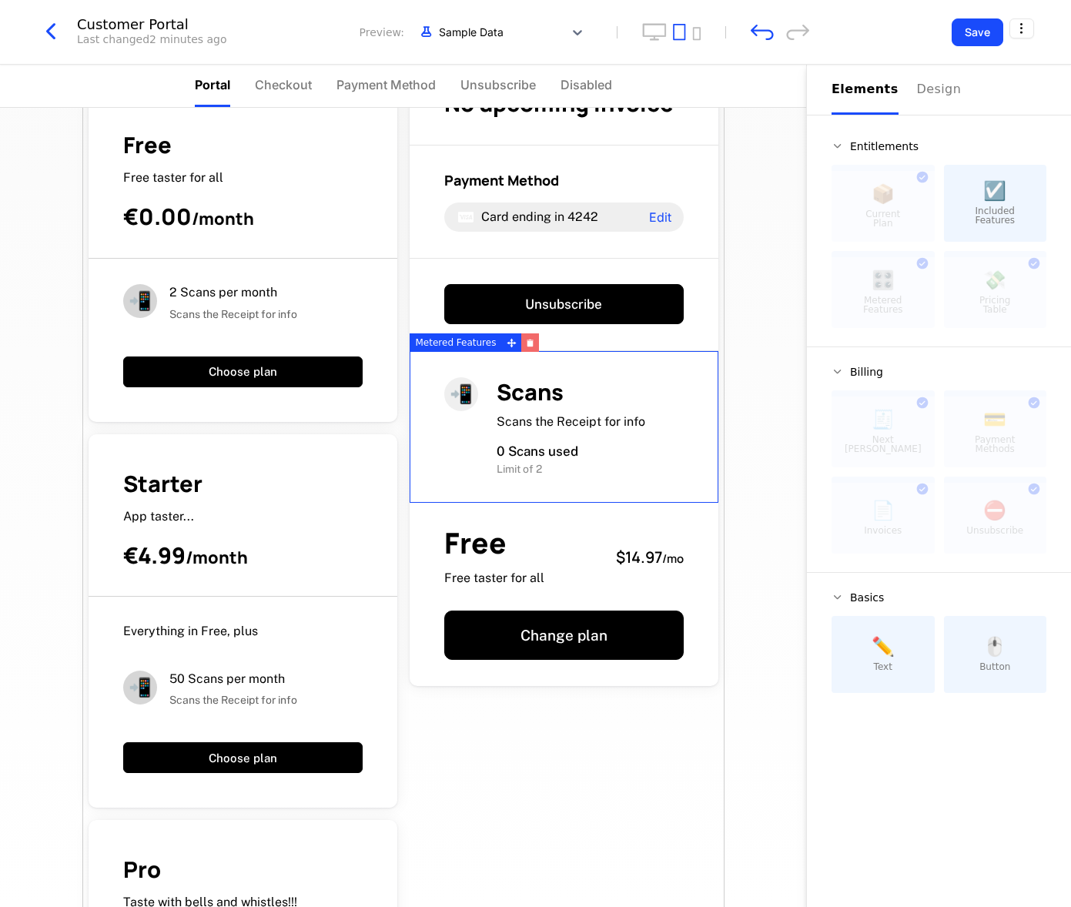
click at [528, 345] on icon "button" at bounding box center [531, 343] width 6 height 5
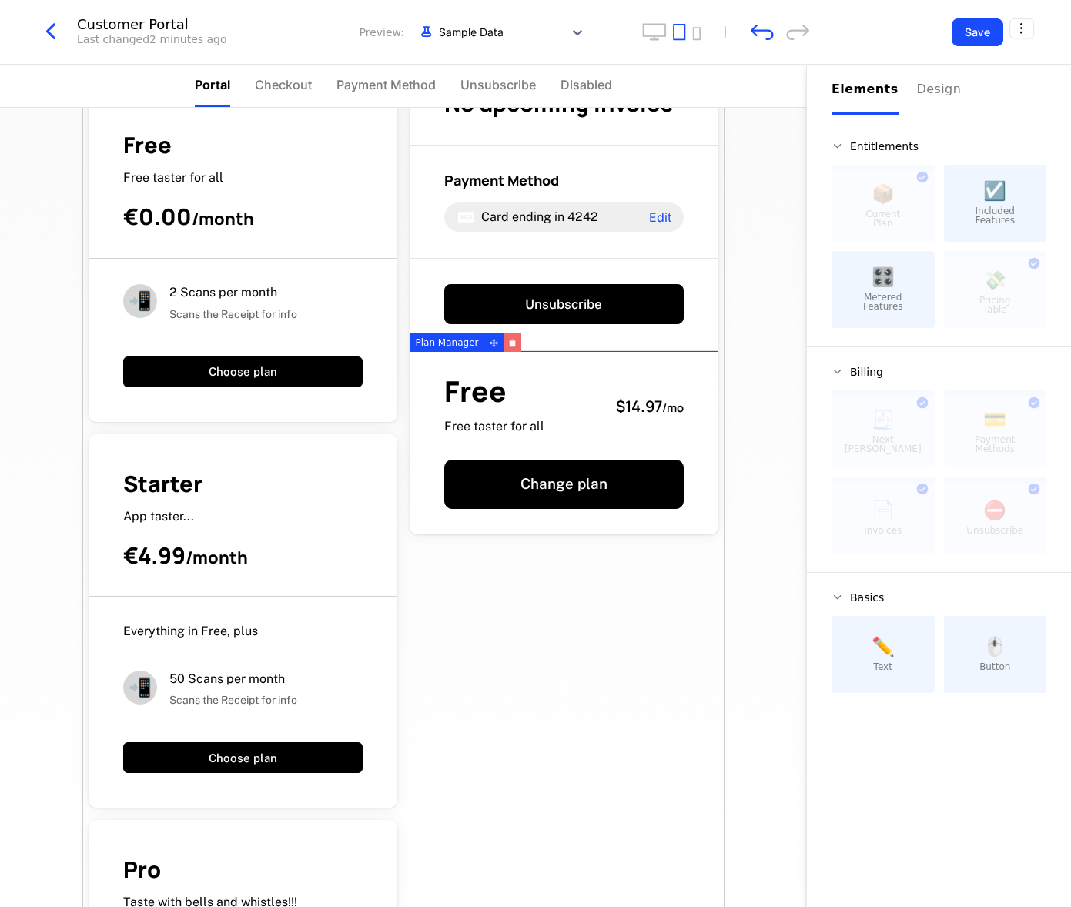
click at [509, 349] on button "button" at bounding box center [513, 342] width 18 height 18
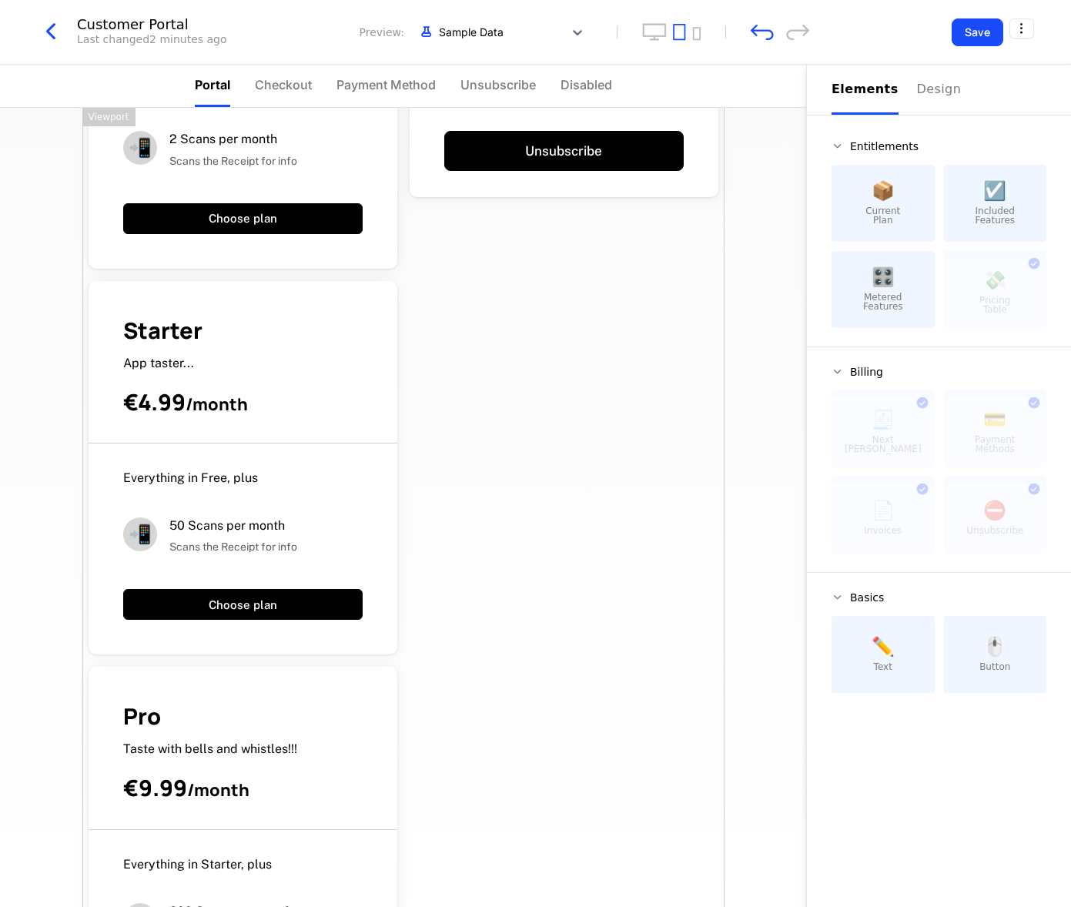
scroll to position [0, 0]
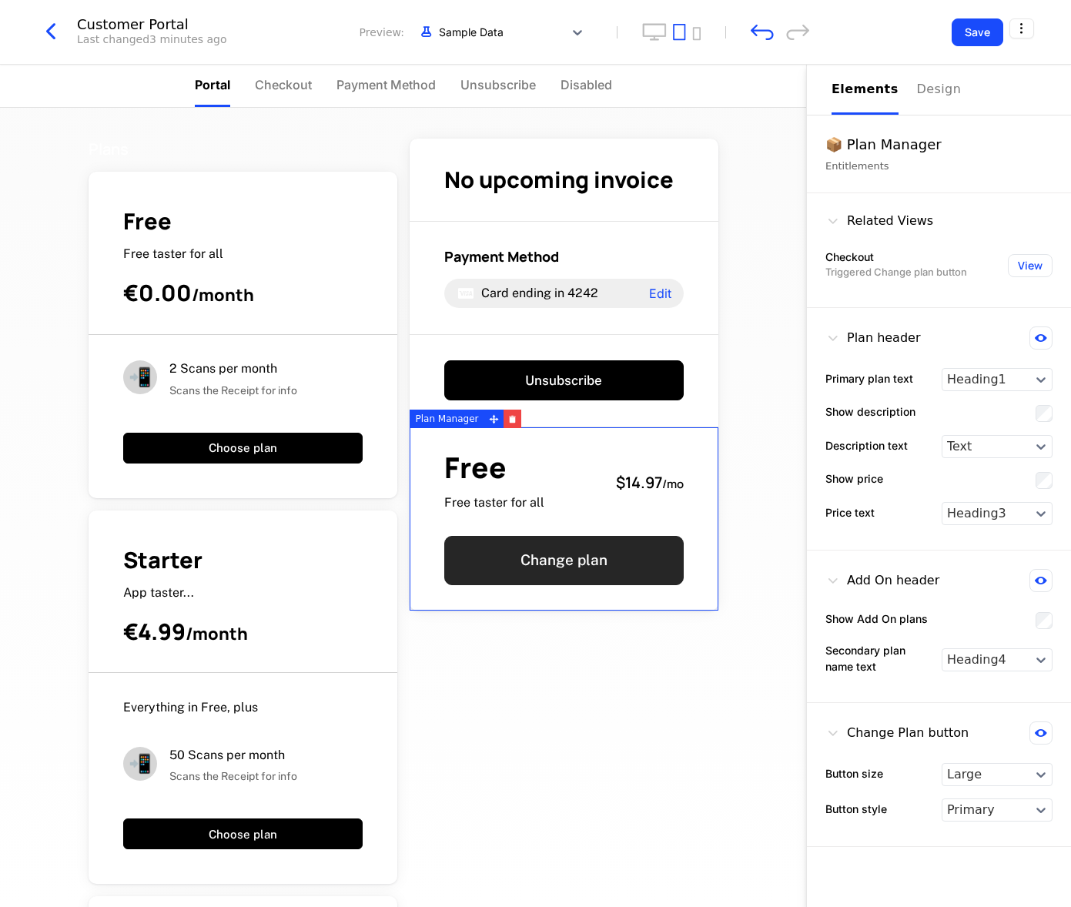
click at [565, 565] on button "Change plan" at bounding box center [564, 560] width 240 height 49
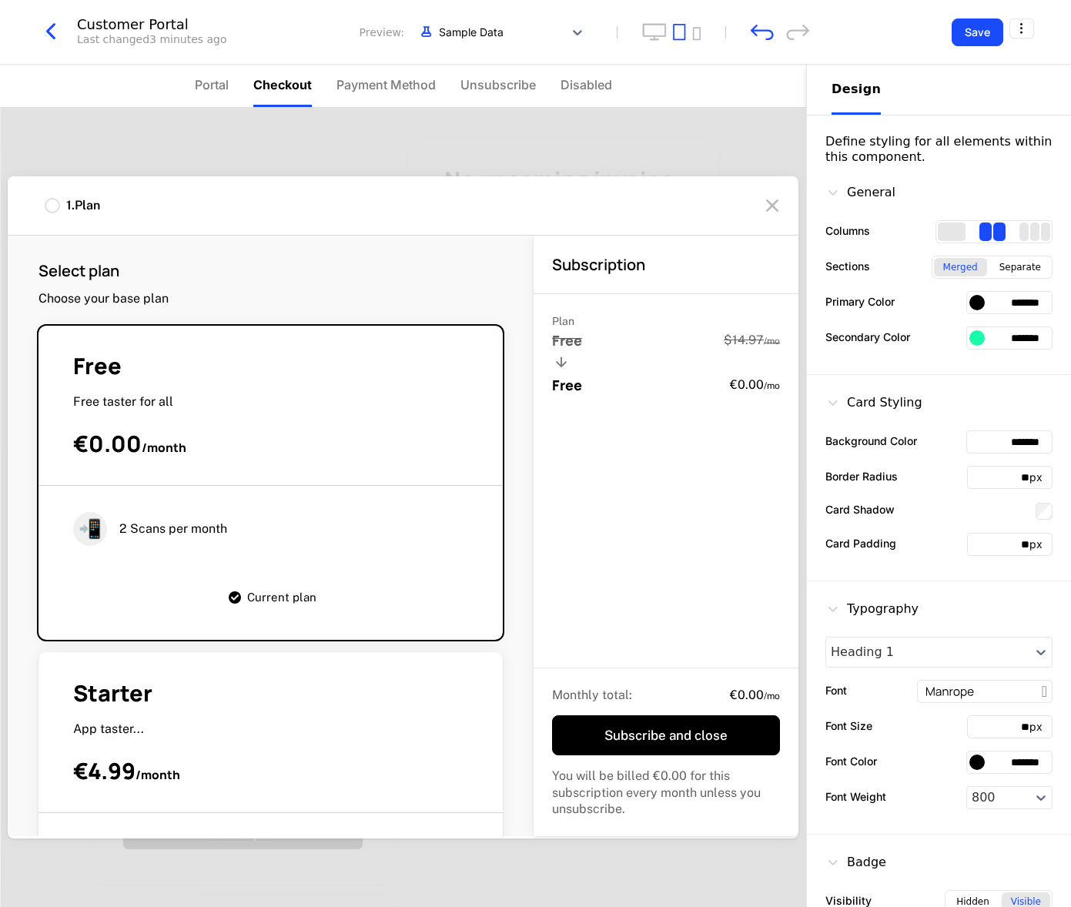
click at [782, 206] on icon at bounding box center [772, 205] width 25 height 25
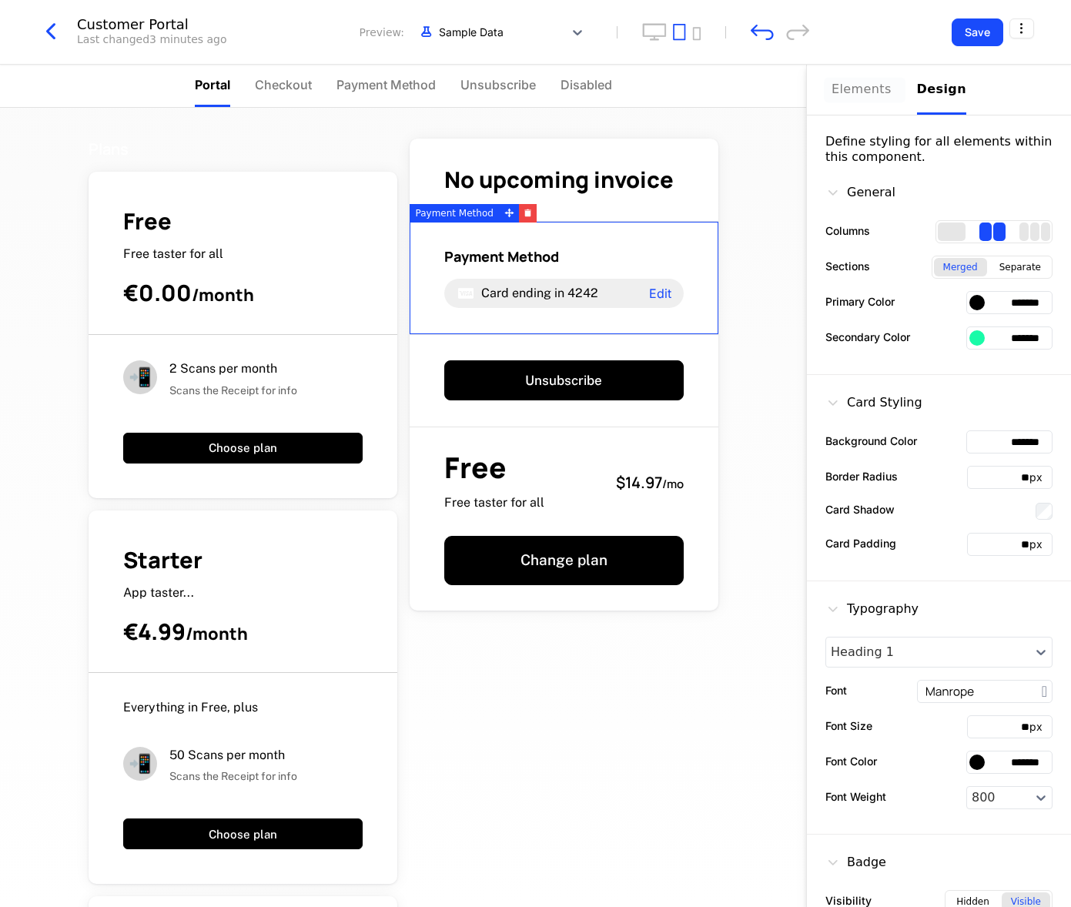
click at [870, 92] on div "Elements" at bounding box center [865, 89] width 67 height 18
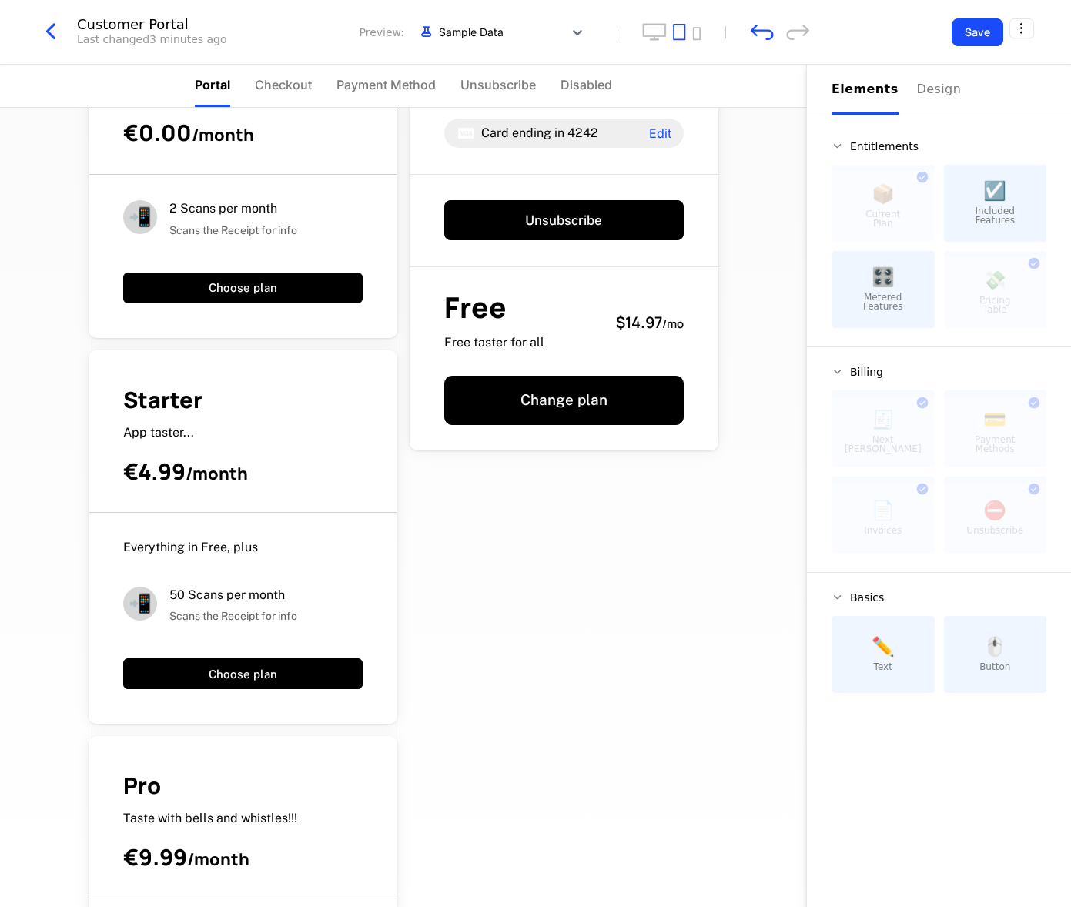
scroll to position [15, 0]
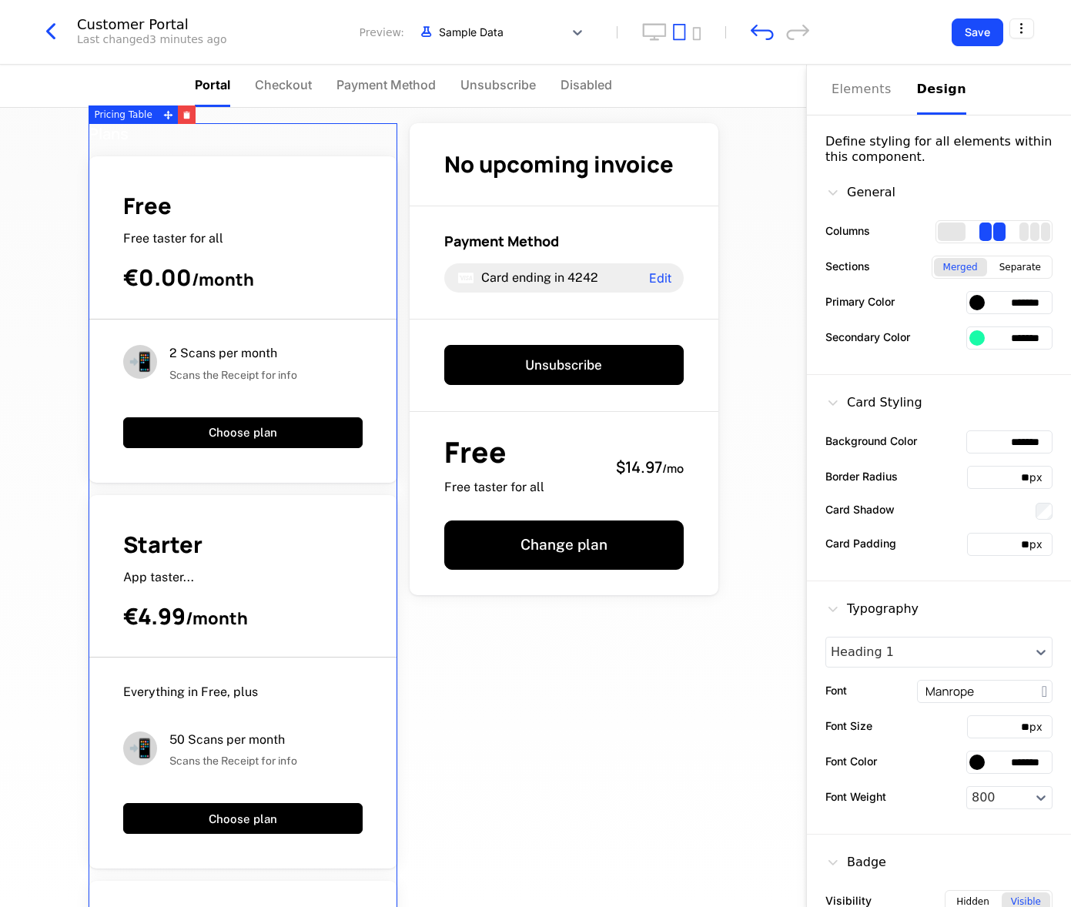
click at [939, 95] on div "Design" at bounding box center [941, 89] width 49 height 18
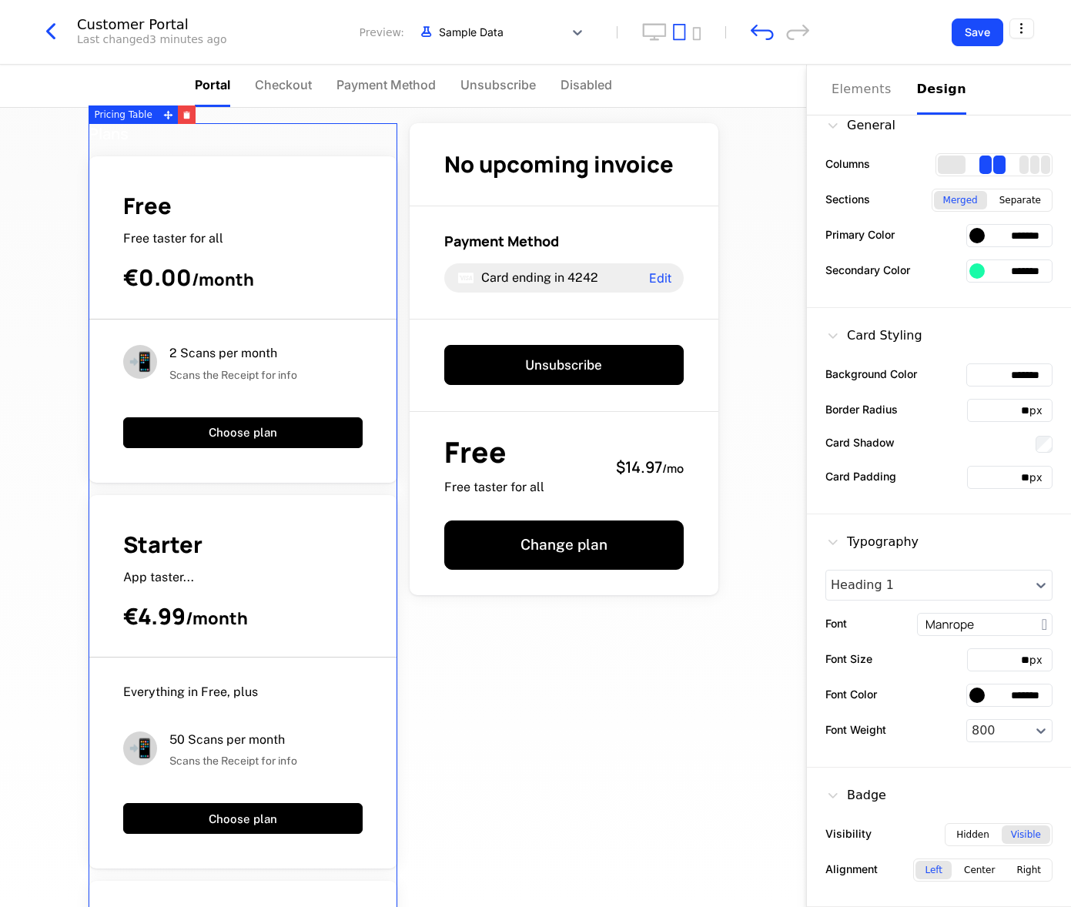
click at [978, 233] on div at bounding box center [977, 235] width 15 height 15
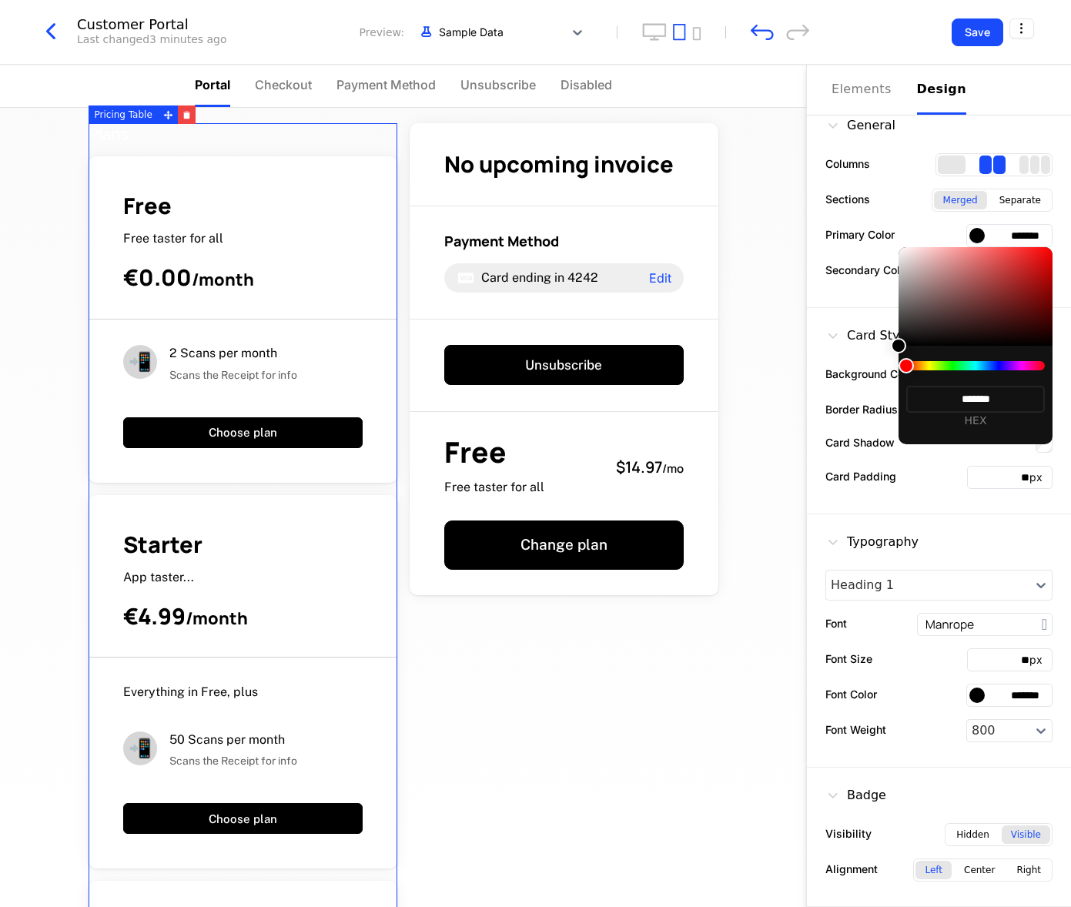
drag, startPoint x: 909, startPoint y: 370, endPoint x: 970, endPoint y: 371, distance: 60.9
click at [970, 370] on div "******* HEX" at bounding box center [976, 395] width 154 height 99
click at [953, 367] on div at bounding box center [975, 365] width 139 height 9
drag, startPoint x: 905, startPoint y: 361, endPoint x: 941, endPoint y: 362, distance: 36.2
click at [942, 362] on div at bounding box center [975, 365] width 139 height 9
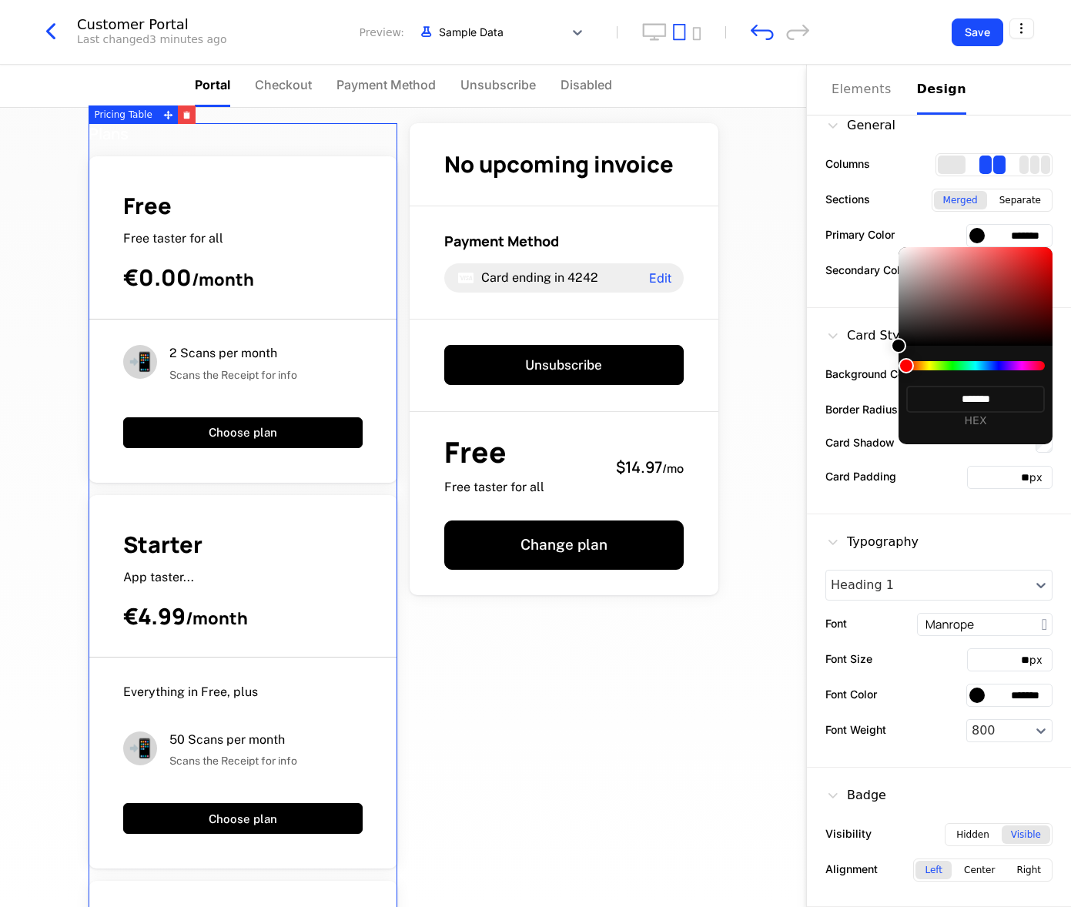
click at [938, 366] on div at bounding box center [975, 365] width 139 height 9
drag, startPoint x: 906, startPoint y: 364, endPoint x: 924, endPoint y: 364, distance: 17.7
click at [935, 365] on div at bounding box center [975, 365] width 139 height 9
click at [924, 364] on div at bounding box center [975, 365] width 139 height 9
click at [932, 256] on div at bounding box center [976, 296] width 154 height 99
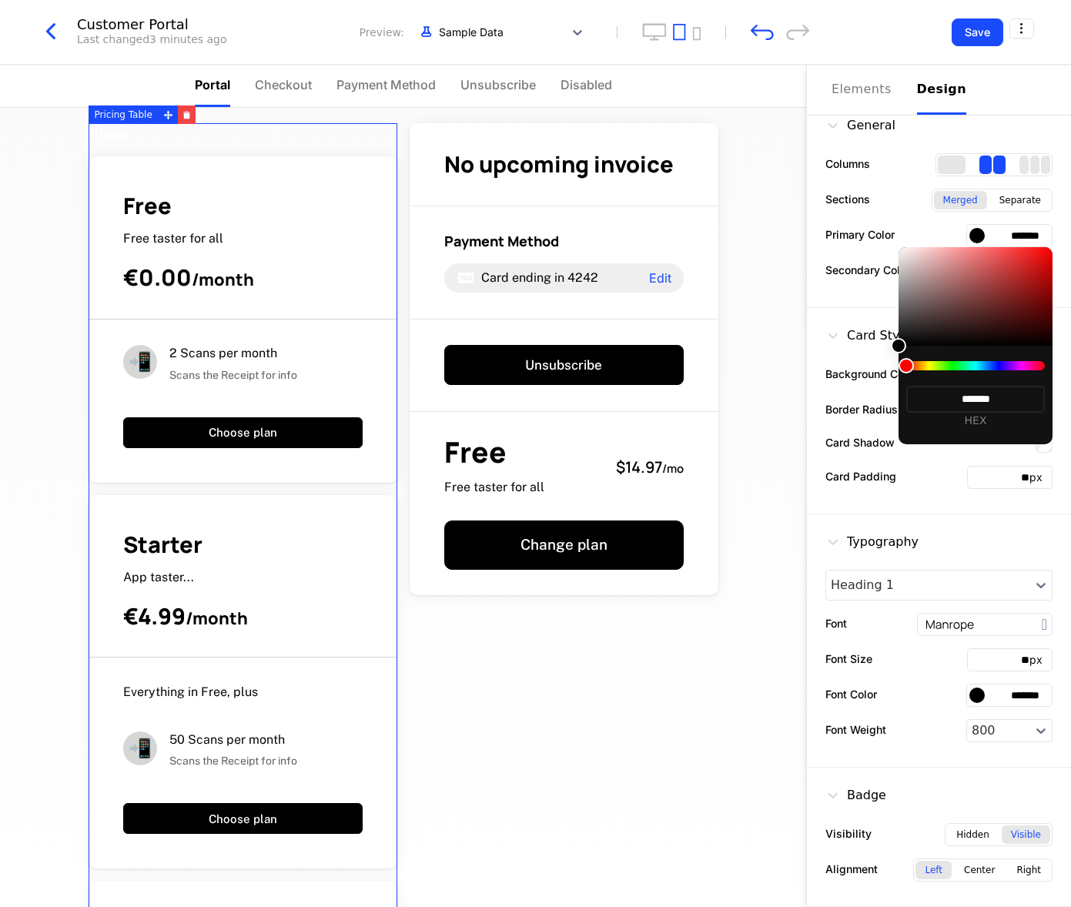
type input "*******"
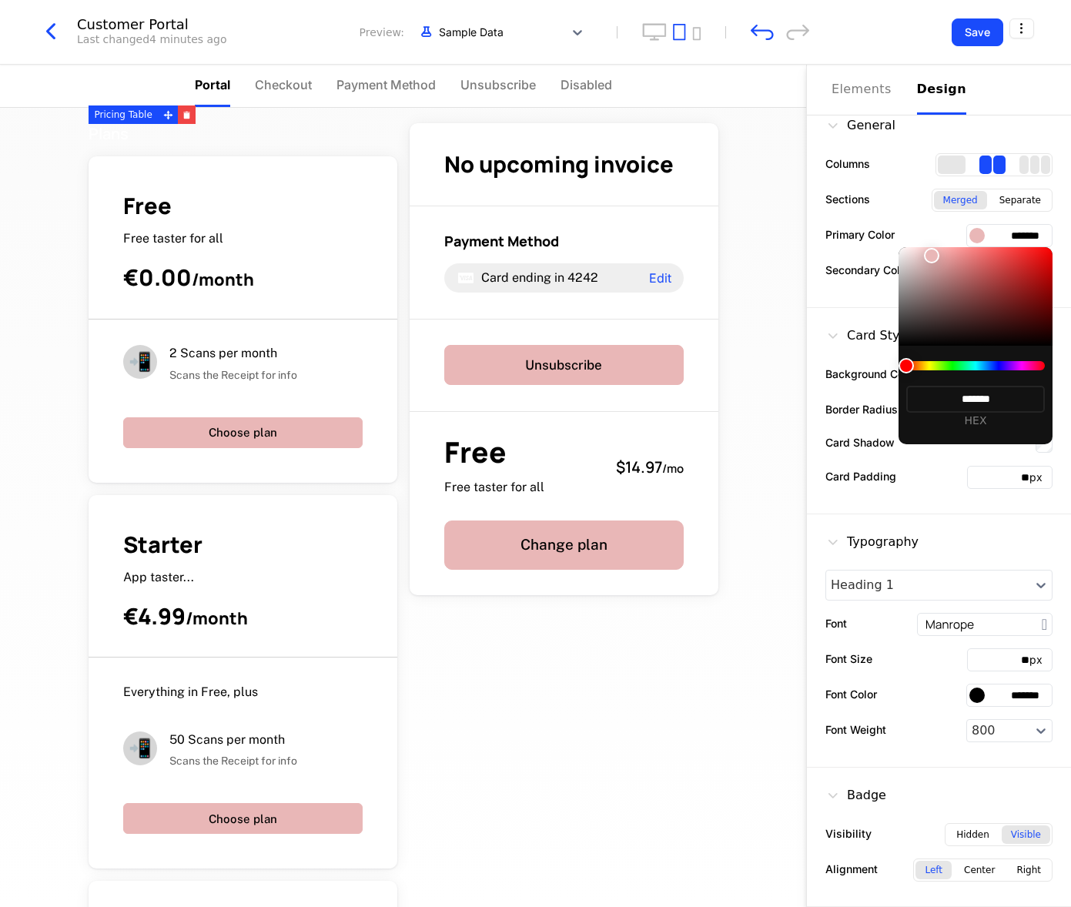
click at [990, 303] on div at bounding box center [976, 296] width 154 height 99
type input "*******"
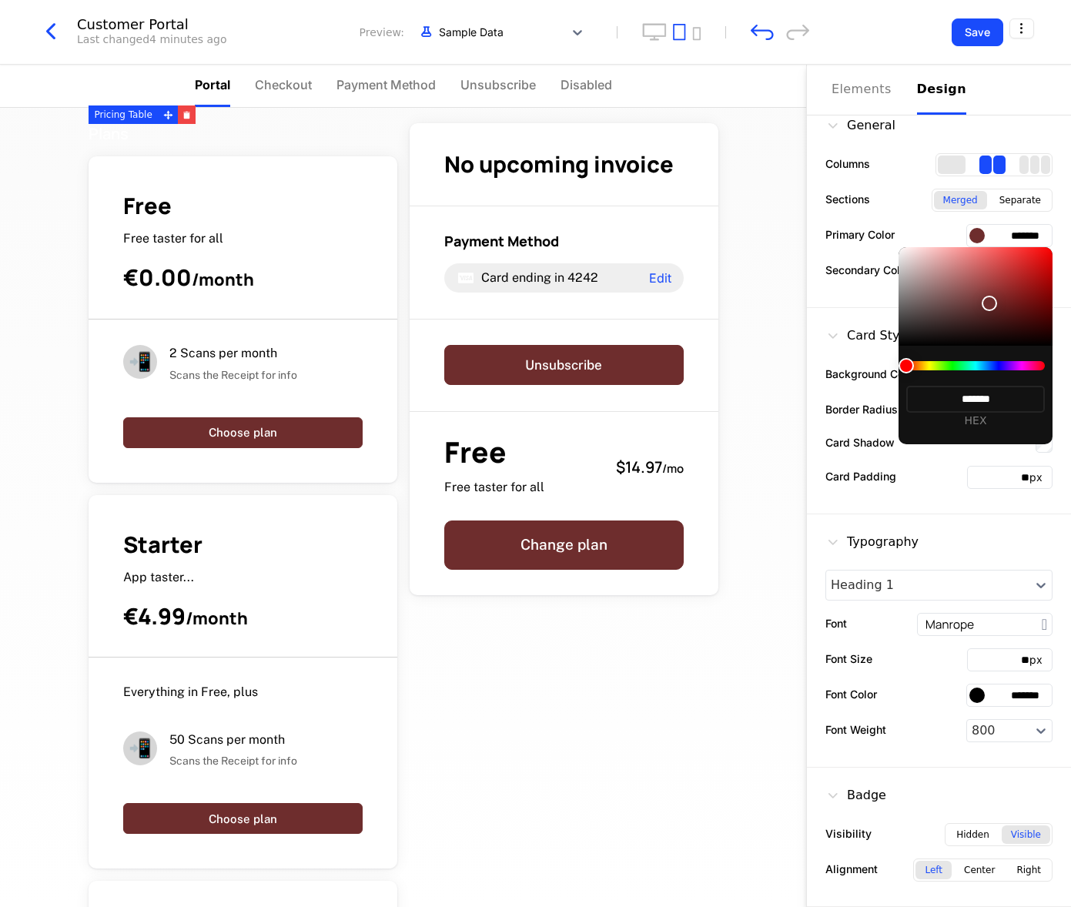
click at [960, 352] on div "******* HEX" at bounding box center [976, 395] width 154 height 99
click at [987, 370] on div "******* HEX" at bounding box center [976, 395] width 154 height 99
click at [988, 366] on div at bounding box center [975, 365] width 139 height 9
type input "*******"
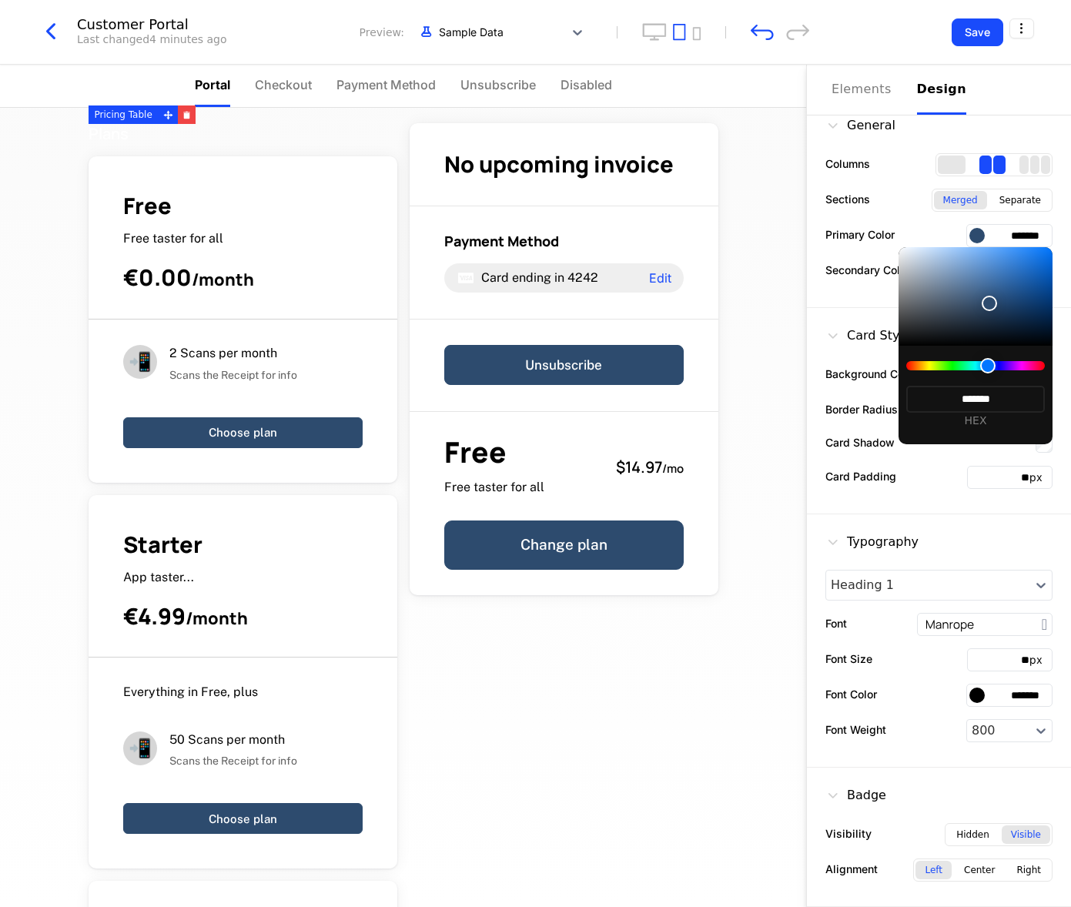
click at [962, 367] on div at bounding box center [975, 365] width 139 height 9
type input "*******"
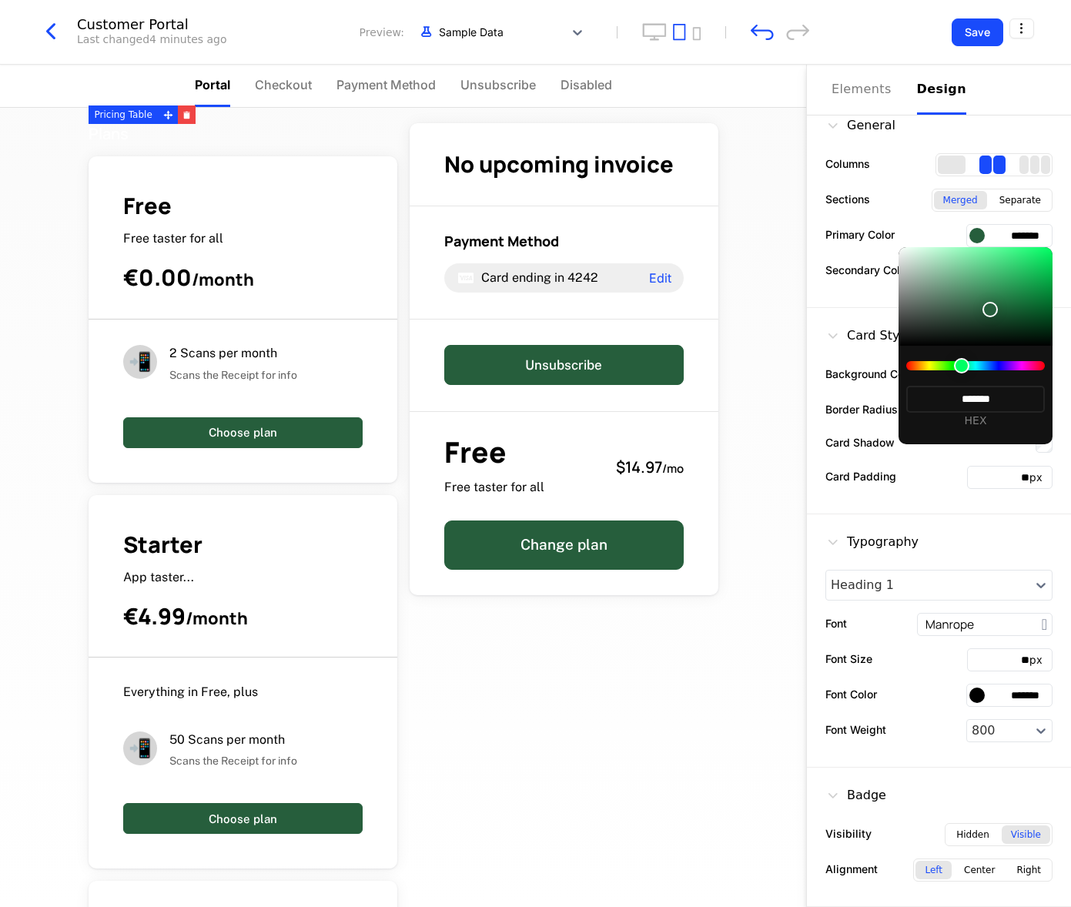
type input "*******"
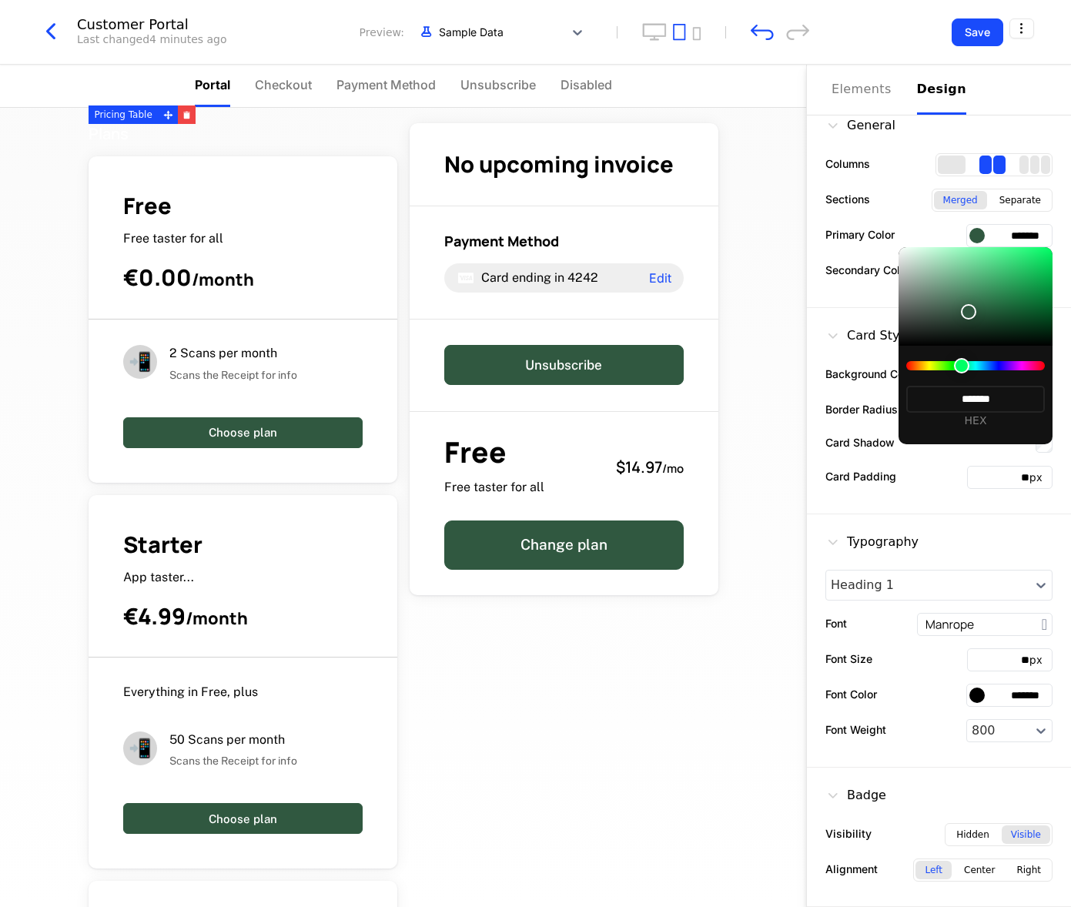
type input "*******"
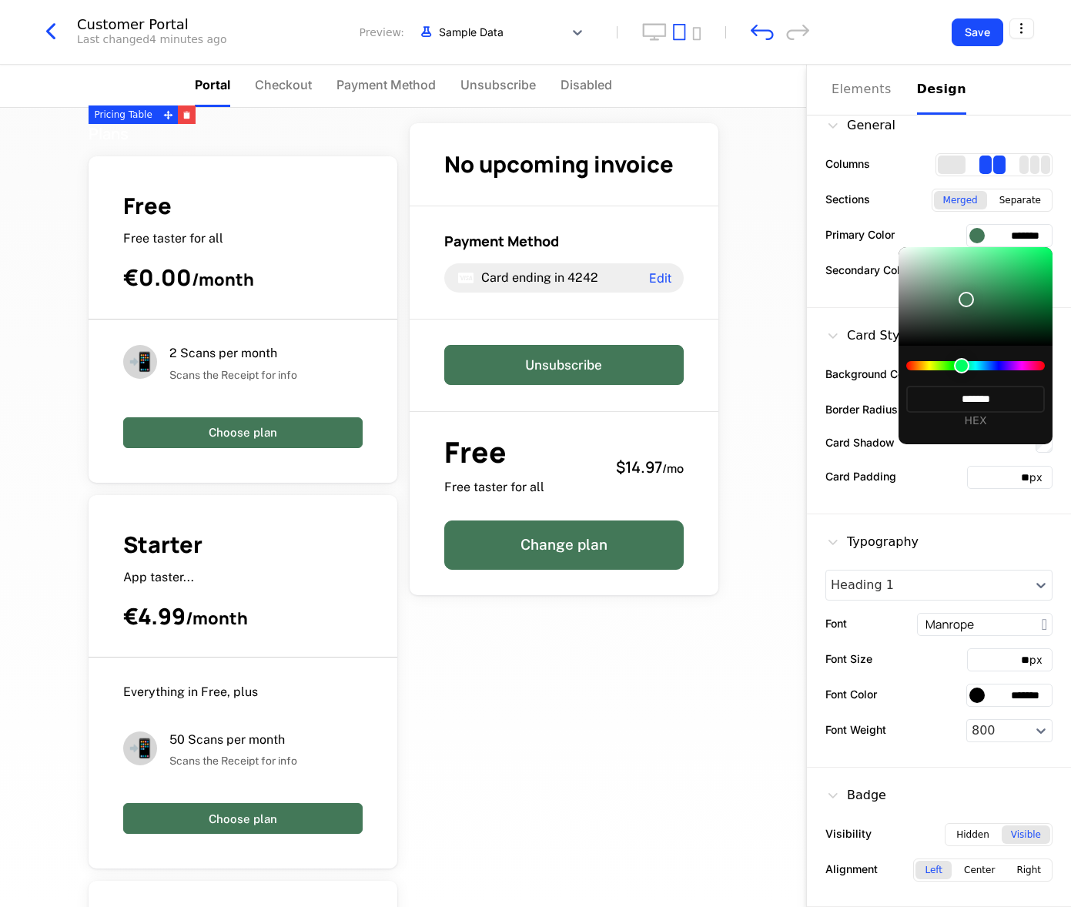
type input "*******"
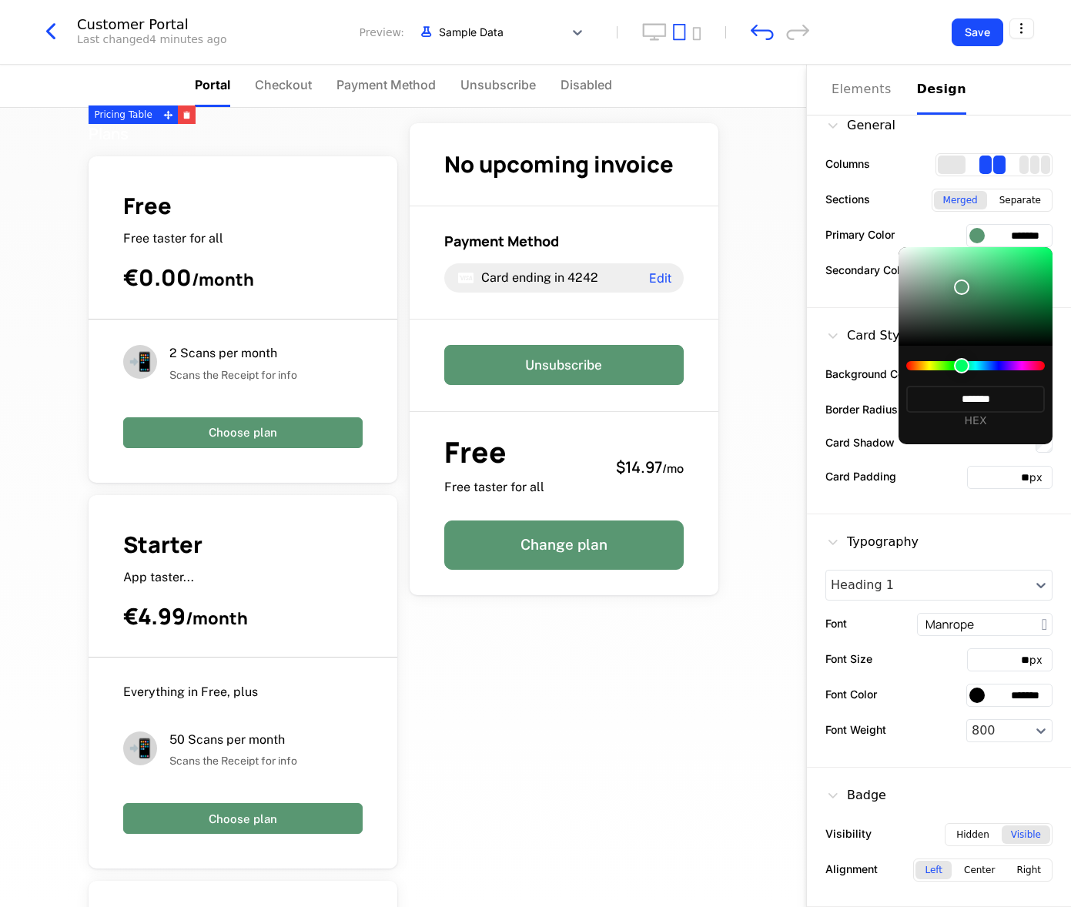
type input "*******"
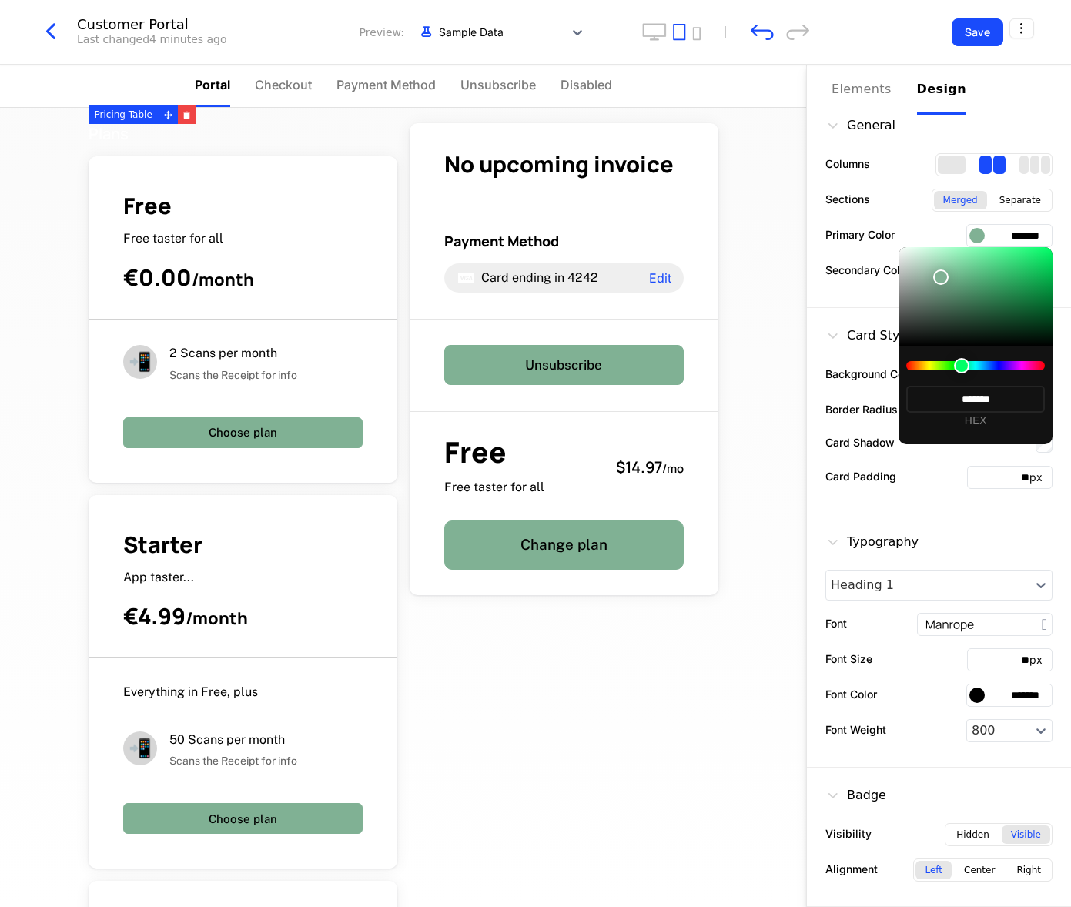
type input "*******"
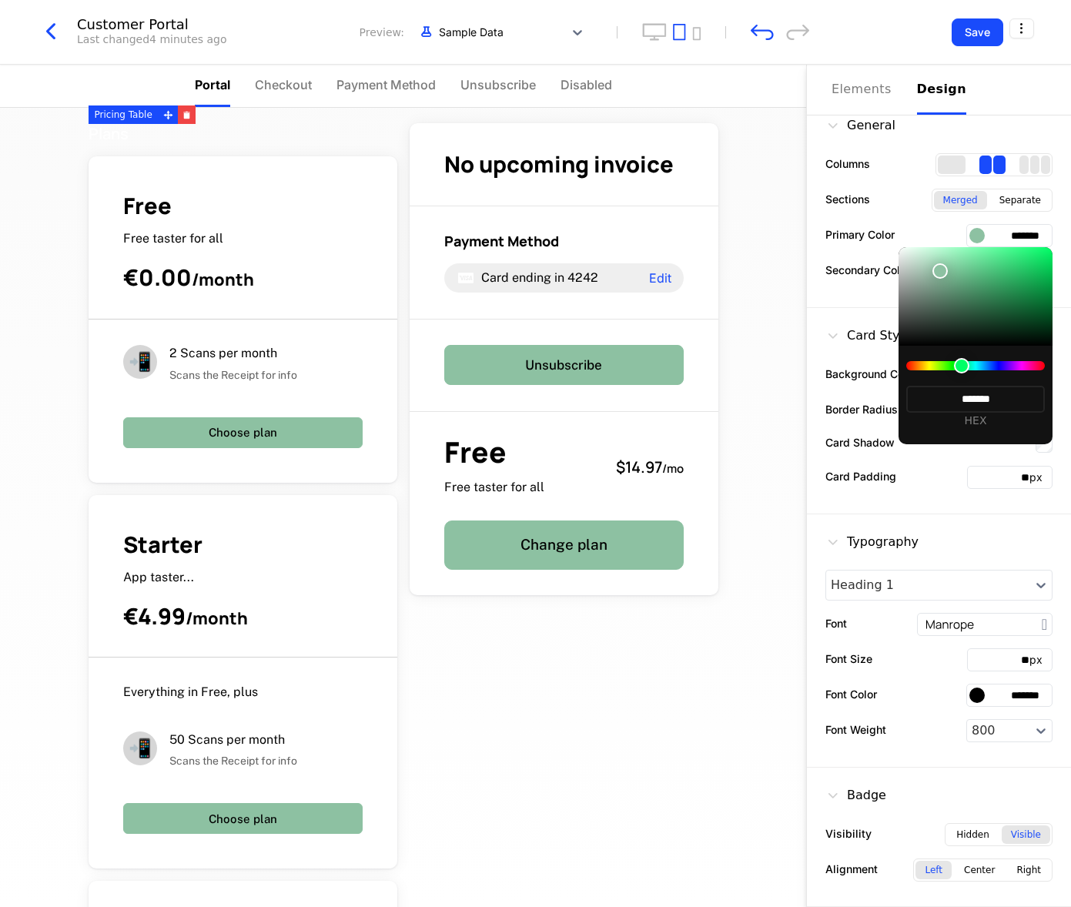
type input "*******"
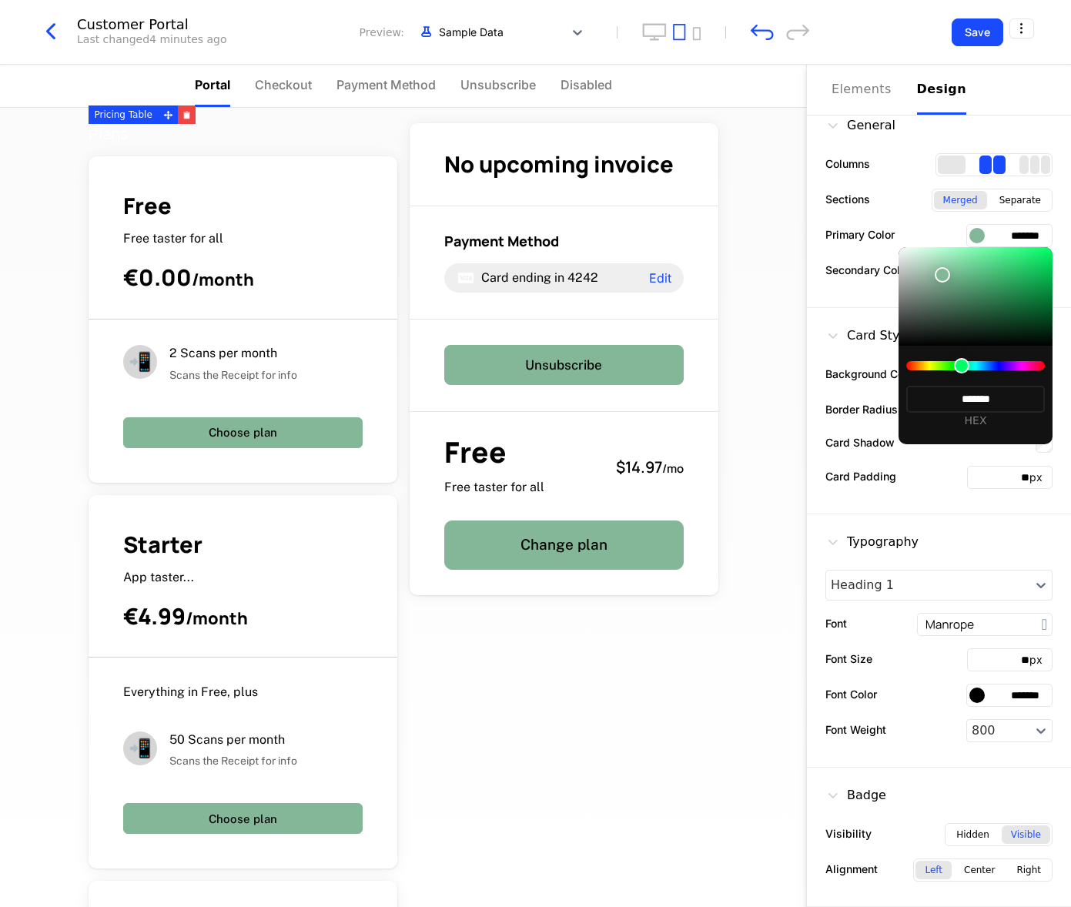
type input "*******"
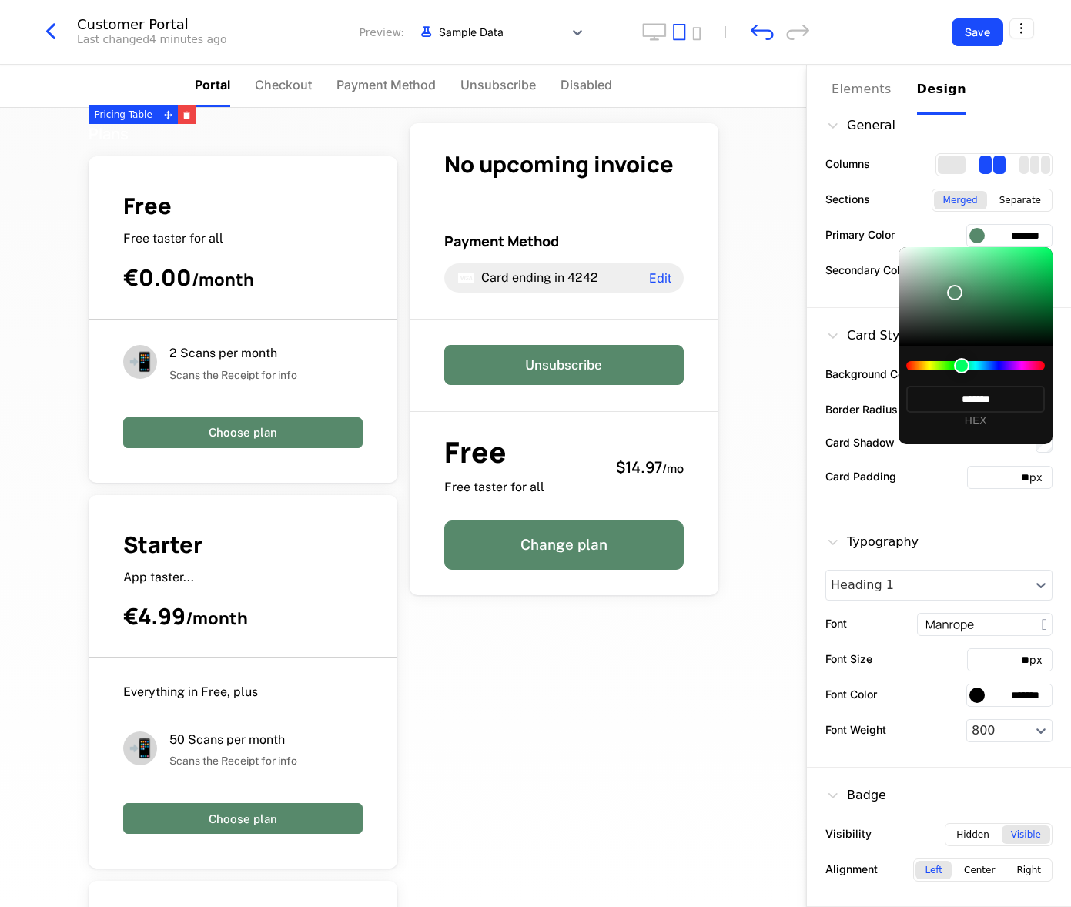
type input "*******"
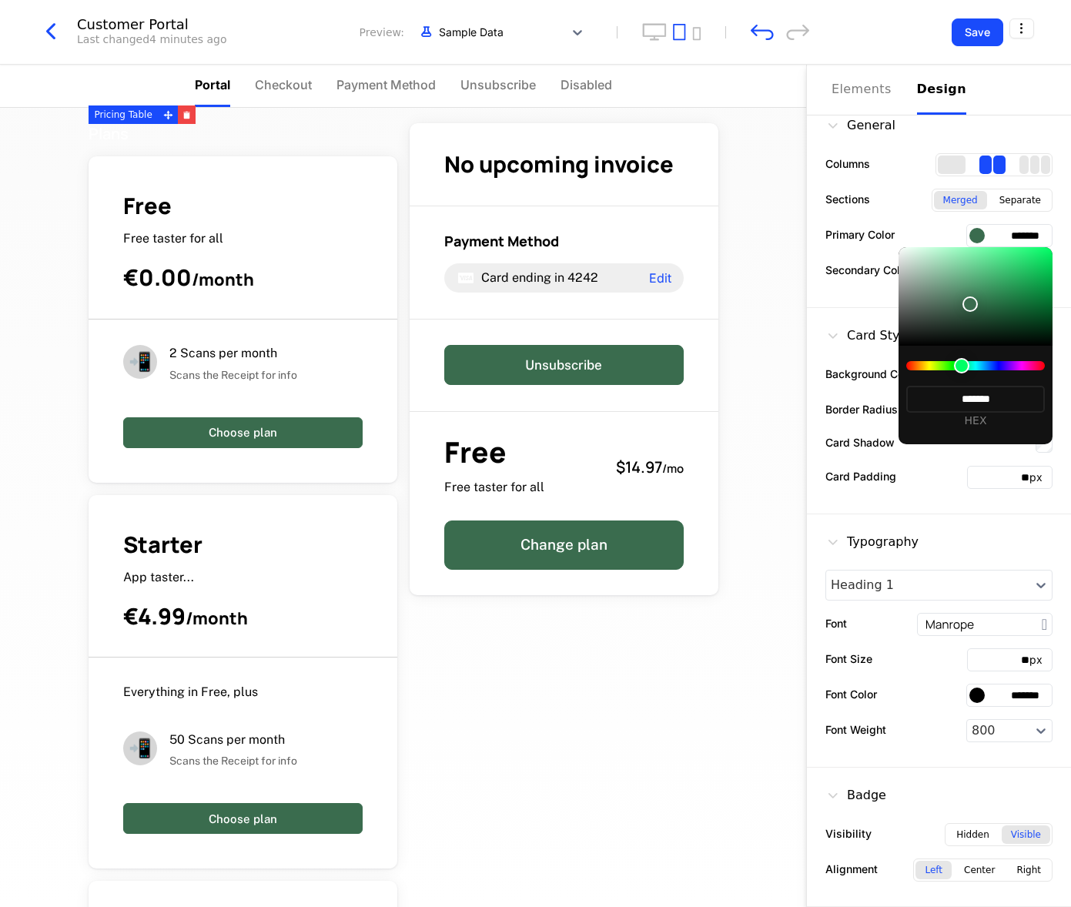
type input "*******"
drag, startPoint x: 987, startPoint y: 320, endPoint x: 967, endPoint y: 297, distance: 30.0
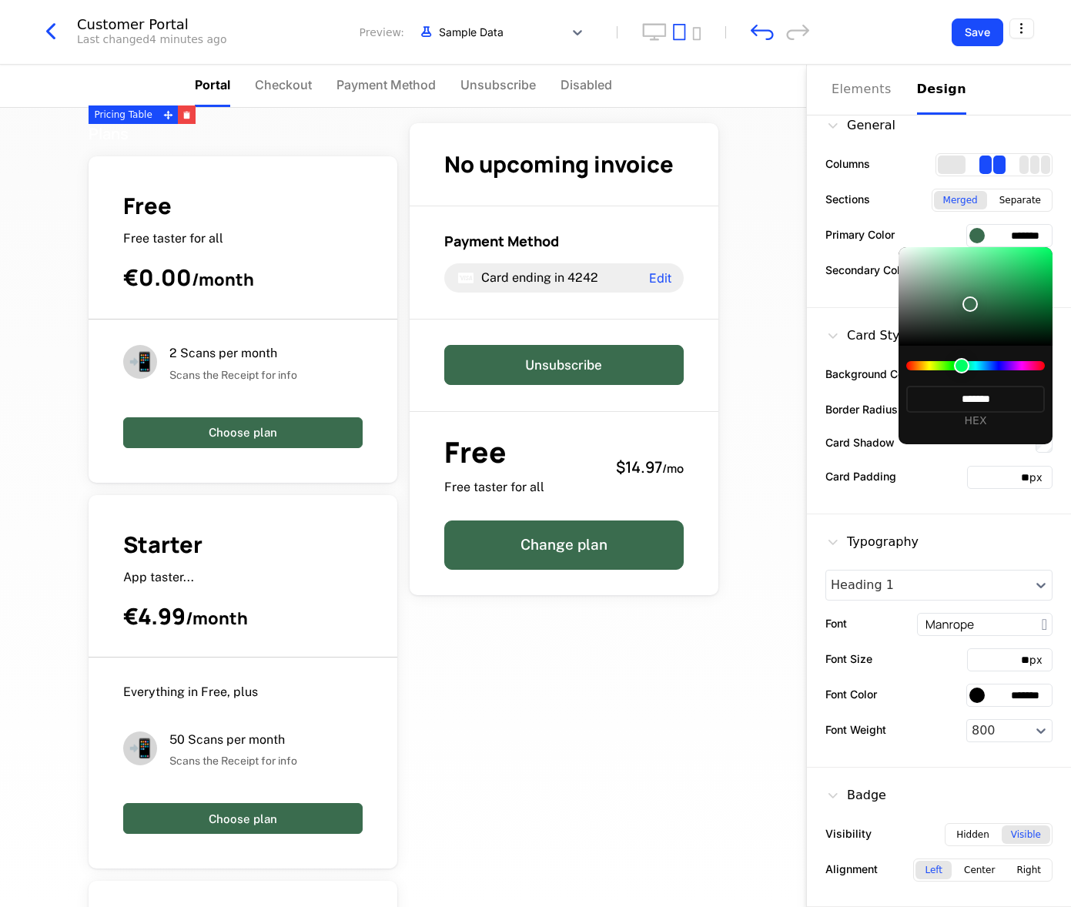
click at [967, 297] on div at bounding box center [970, 304] width 15 height 15
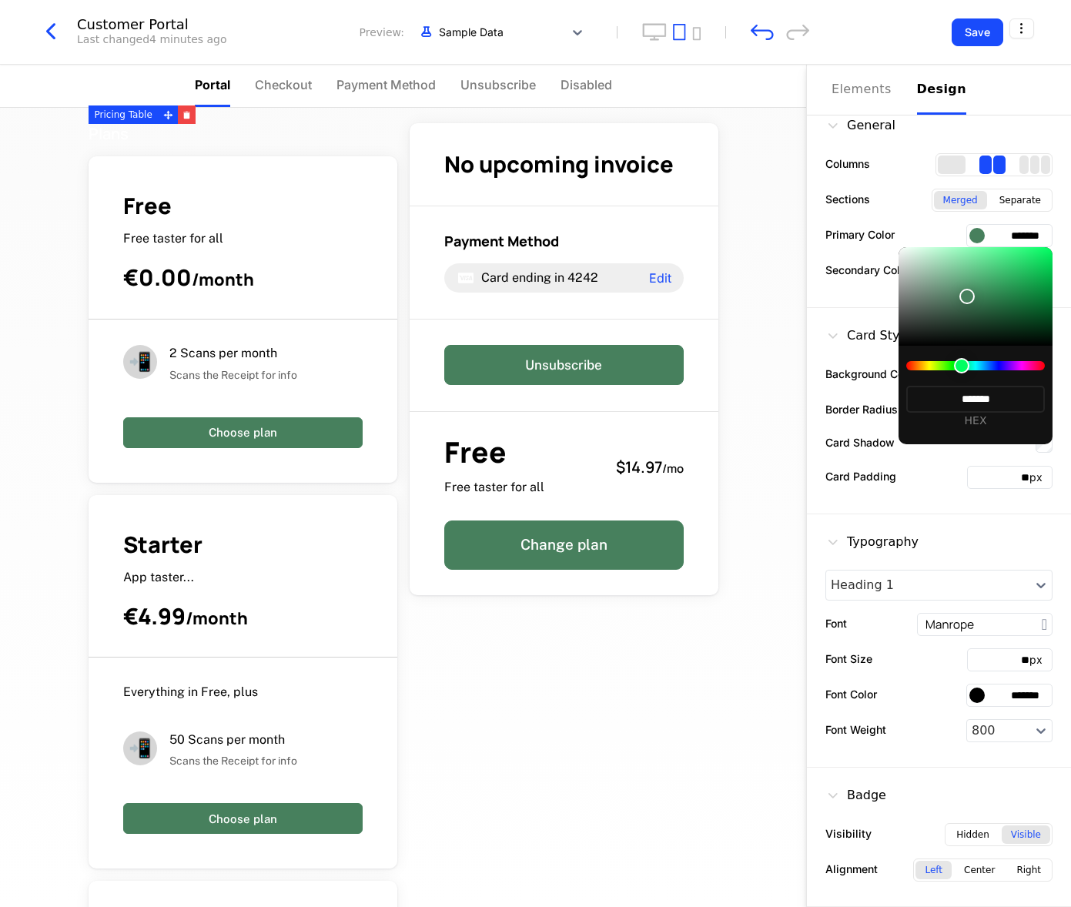
type input "*******"
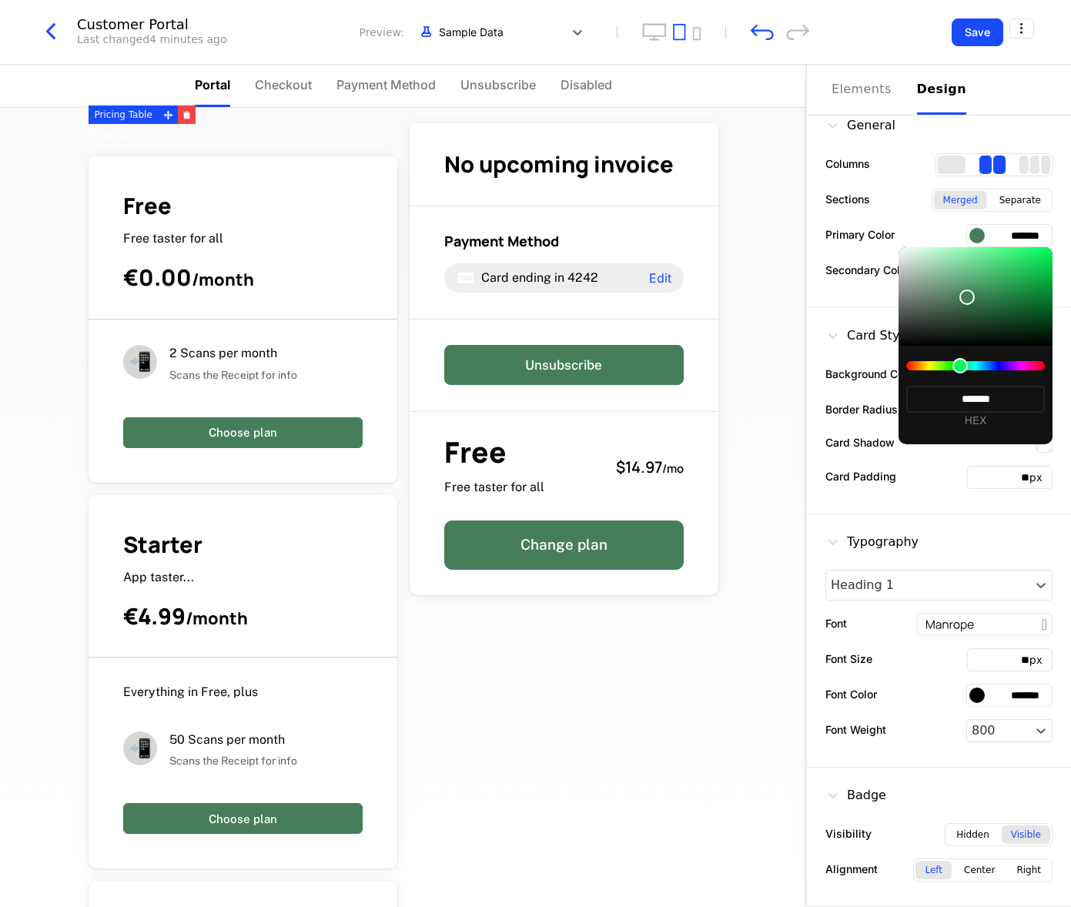
type input "*******"
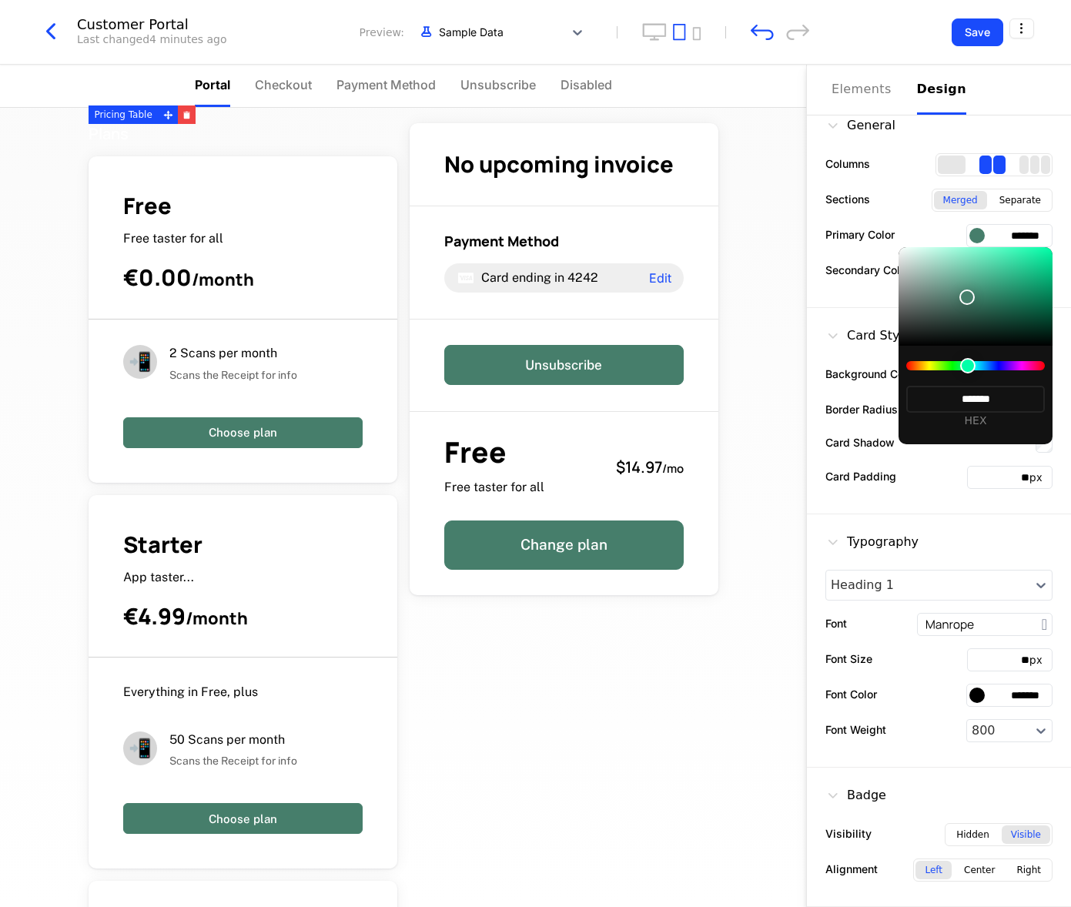
type input "*******"
click at [966, 366] on div at bounding box center [967, 365] width 15 height 15
type input "*******"
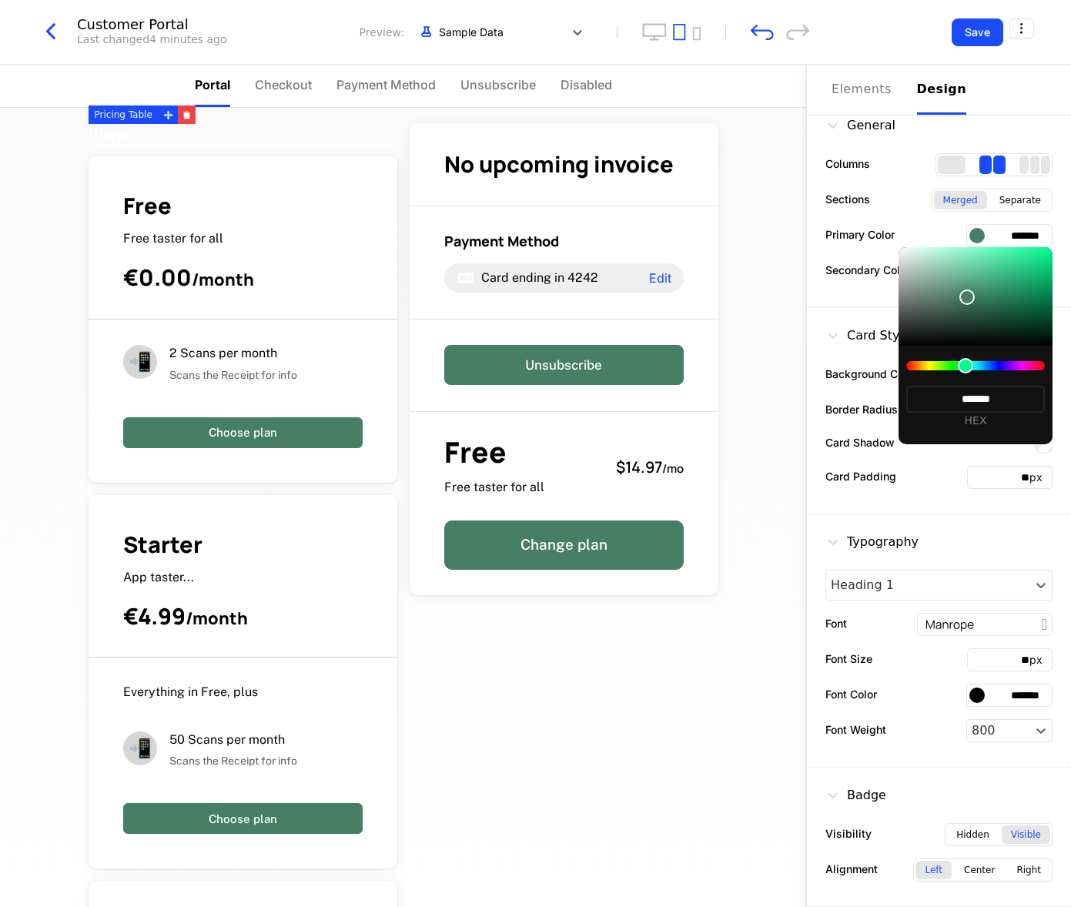
click at [1020, 240] on div at bounding box center [535, 453] width 1071 height 907
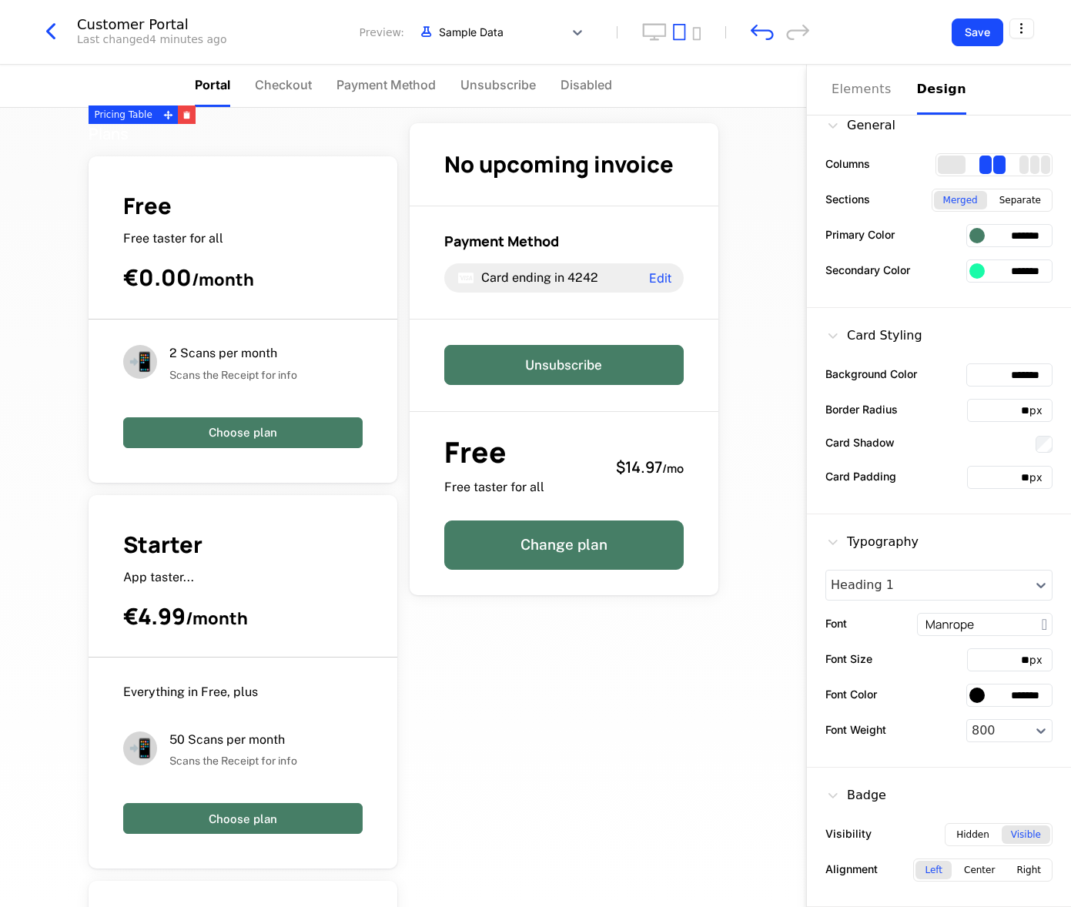
click at [1020, 240] on input "*******" at bounding box center [1010, 235] width 86 height 23
paste input "*"
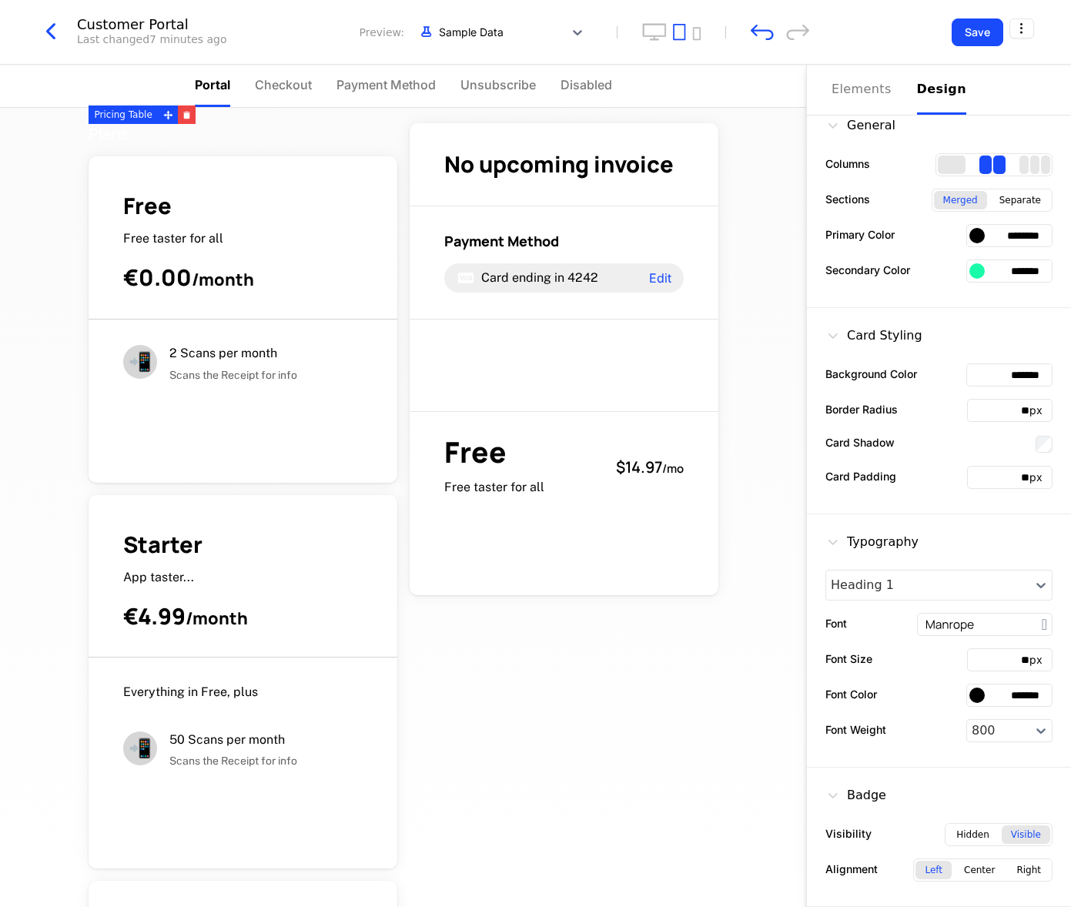
click at [1006, 236] on input "********" at bounding box center [1010, 235] width 86 height 23
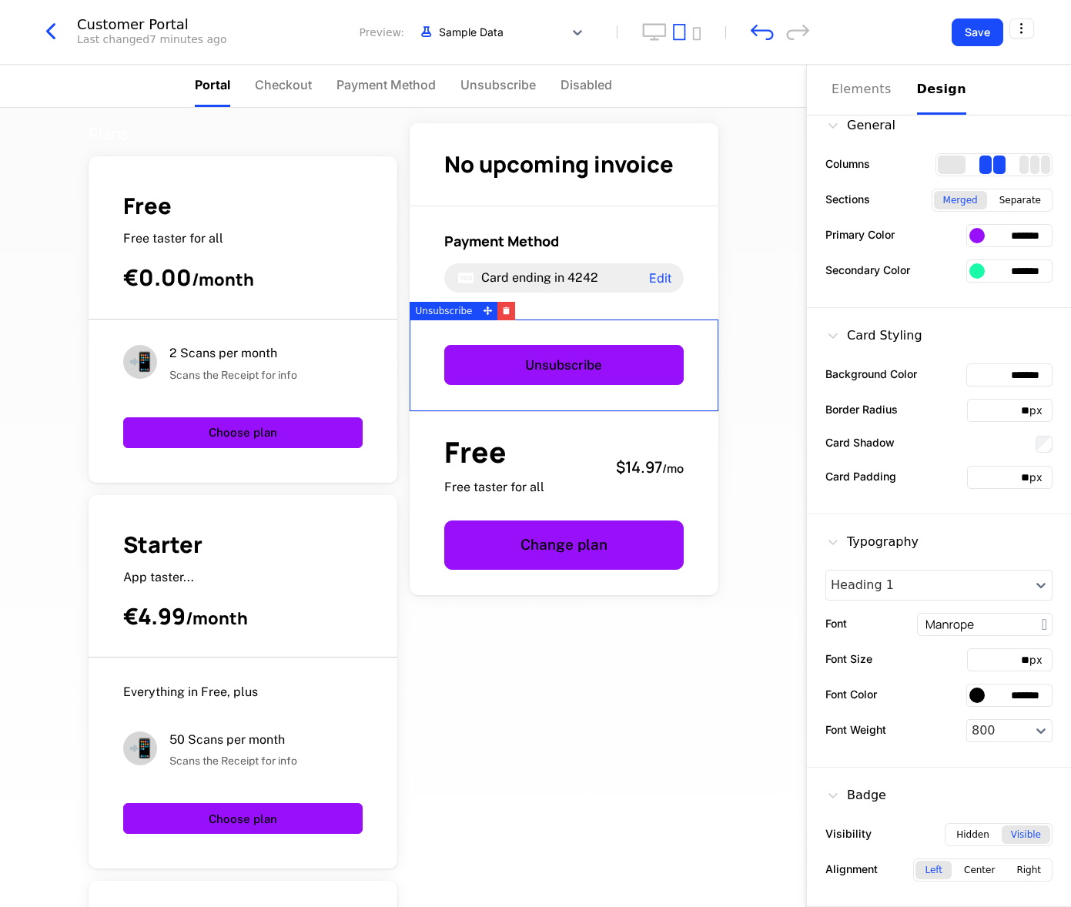
click at [973, 341] on div "Card Styling" at bounding box center [939, 339] width 227 height 25
click at [980, 240] on div at bounding box center [977, 235] width 15 height 15
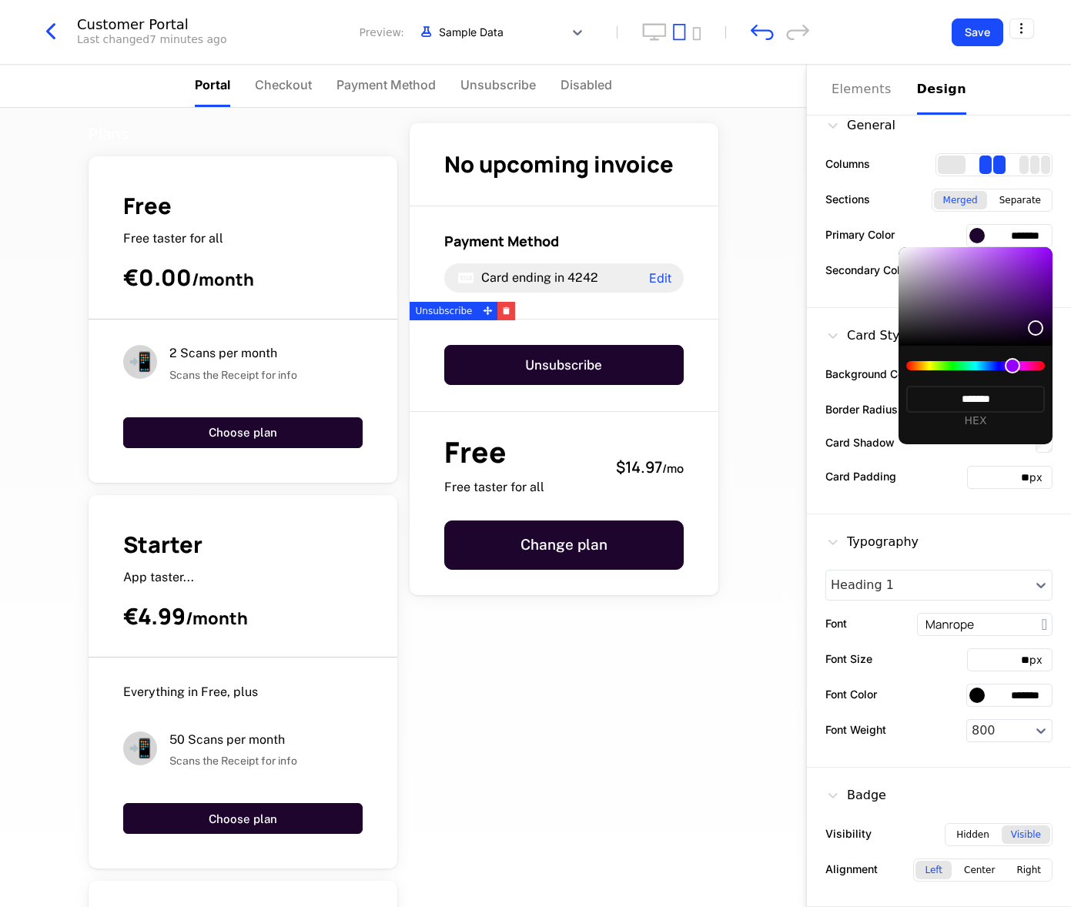
drag, startPoint x: 1041, startPoint y: 253, endPoint x: 1017, endPoint y: 227, distance: 34.9
click at [1054, 209] on body "Helder Design Development Dev Quickstart Features Features Flags Catalog Plans …" at bounding box center [535, 453] width 1071 height 907
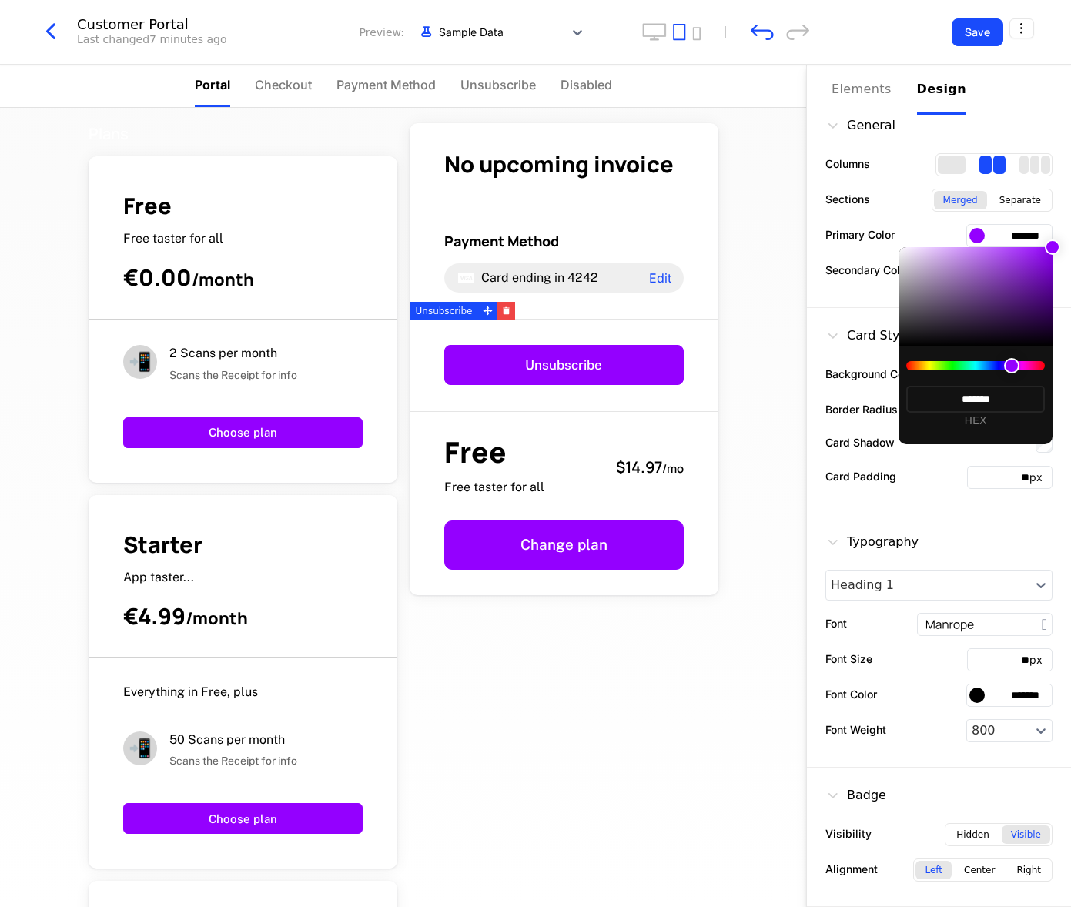
click at [1017, 227] on div at bounding box center [535, 453] width 1071 height 907
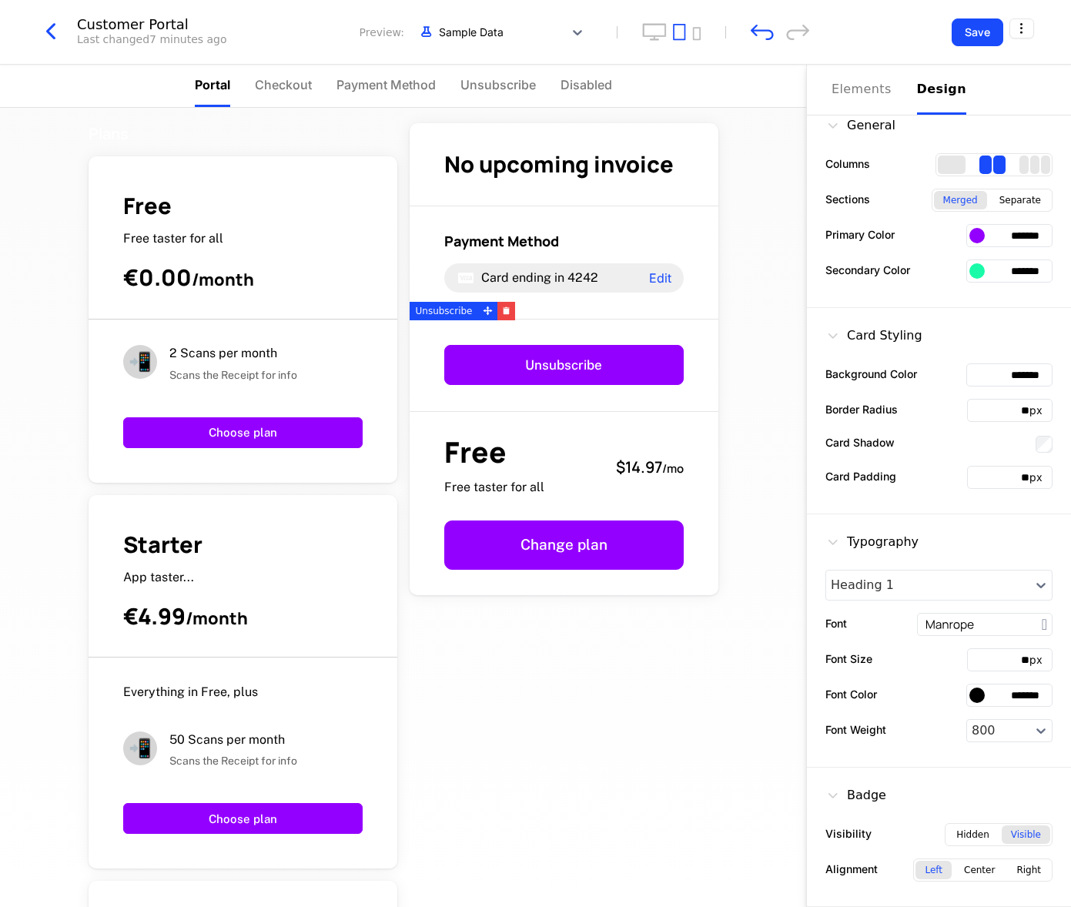
click at [1017, 227] on input "*******" at bounding box center [1010, 235] width 86 height 23
click at [1017, 229] on input "*******" at bounding box center [1010, 235] width 86 height 23
click at [1047, 243] on input "*******" at bounding box center [1010, 235] width 86 height 23
drag, startPoint x: 1045, startPoint y: 237, endPoint x: 937, endPoint y: 220, distance: 109.1
click at [937, 220] on div "General Columns Sections Merged Separate Primary Color ******* Secondary Color …" at bounding box center [939, 203] width 264 height 210
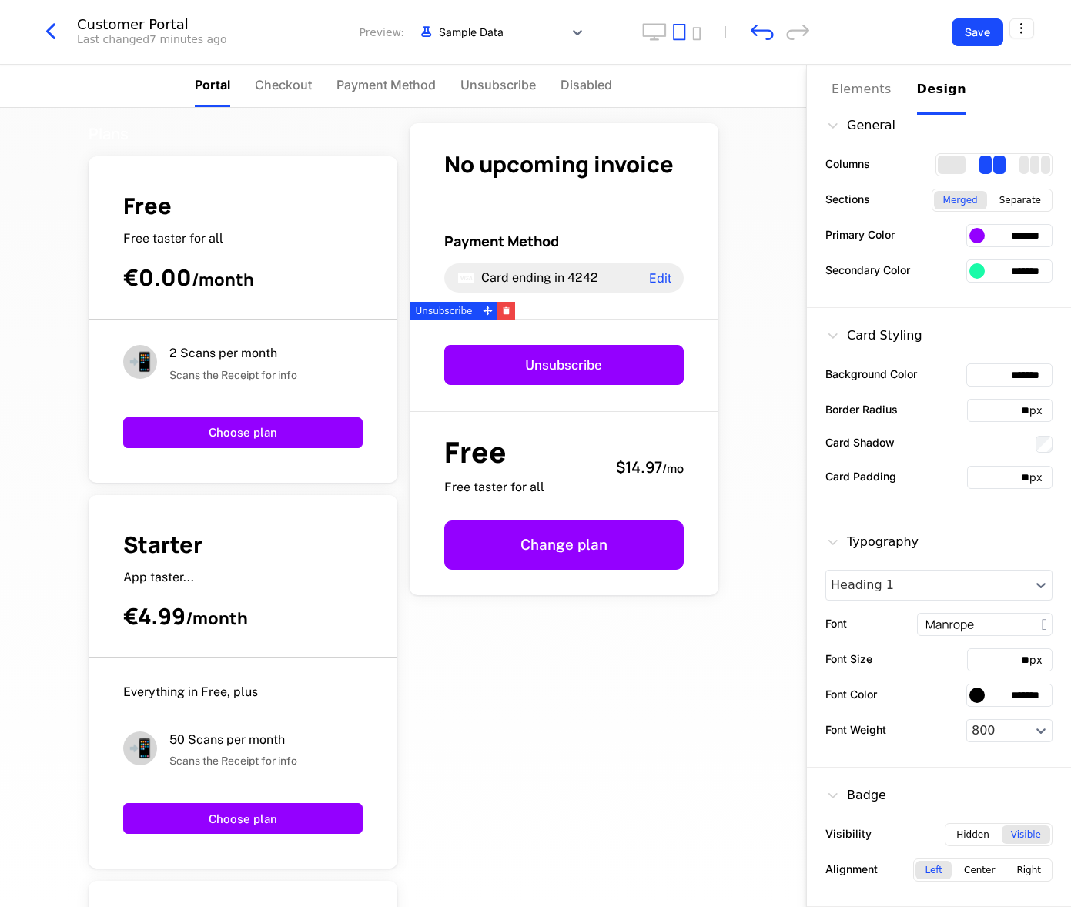
paste input "text"
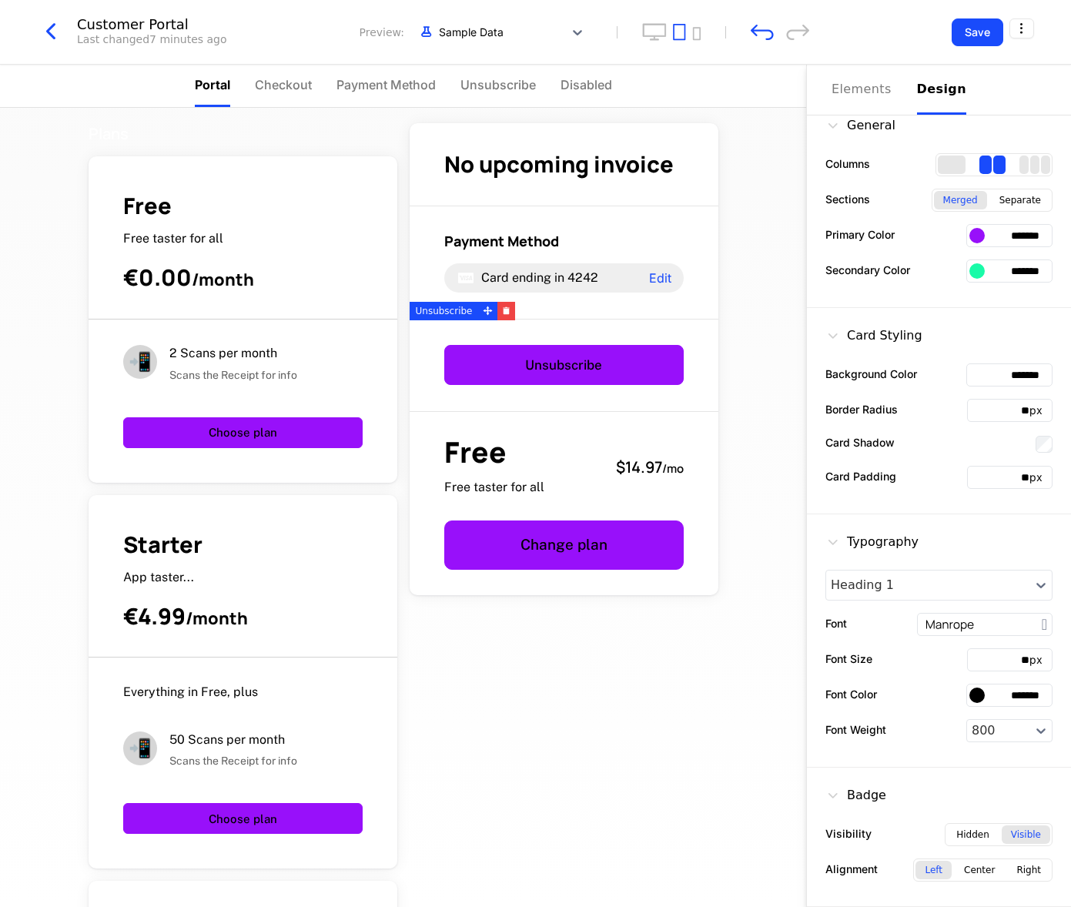
type input "*******"
click at [937, 236] on div "Primary Color *******" at bounding box center [939, 235] width 227 height 23
click at [981, 273] on div at bounding box center [977, 270] width 15 height 15
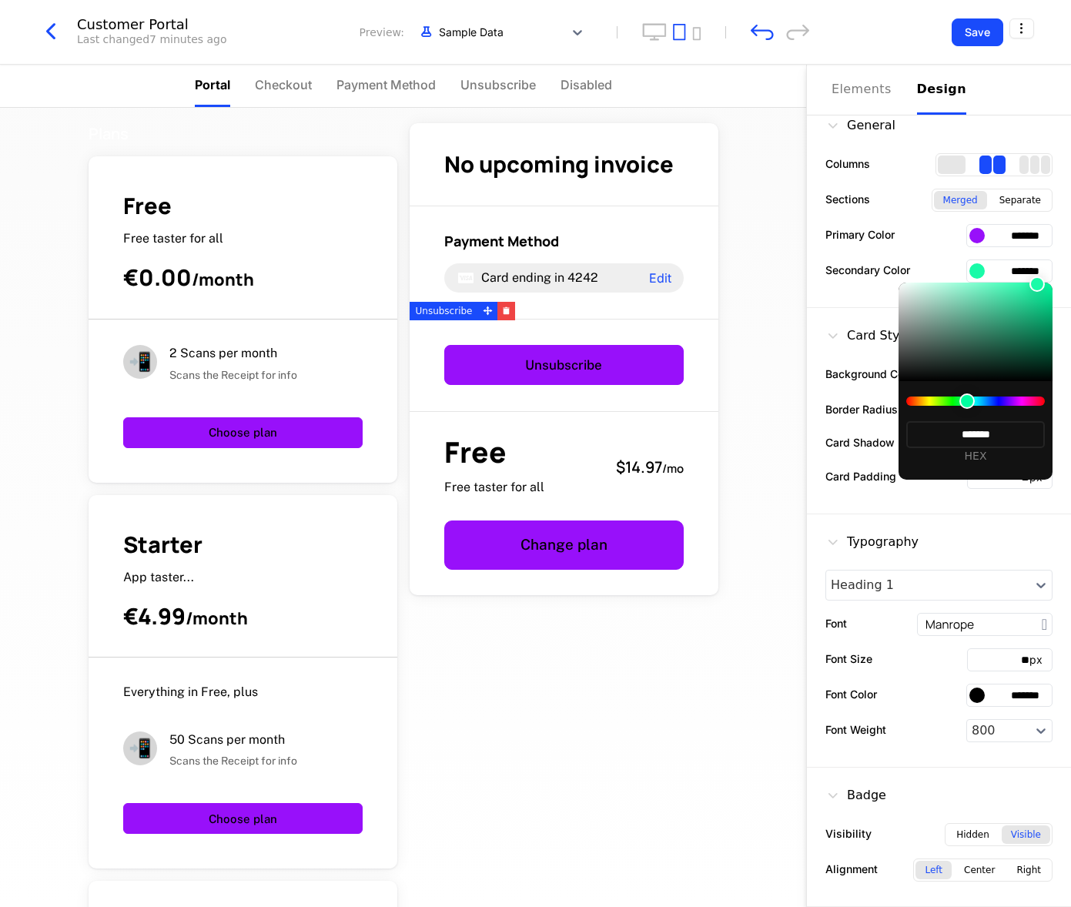
click at [1014, 402] on div at bounding box center [975, 401] width 139 height 9
type input "*******"
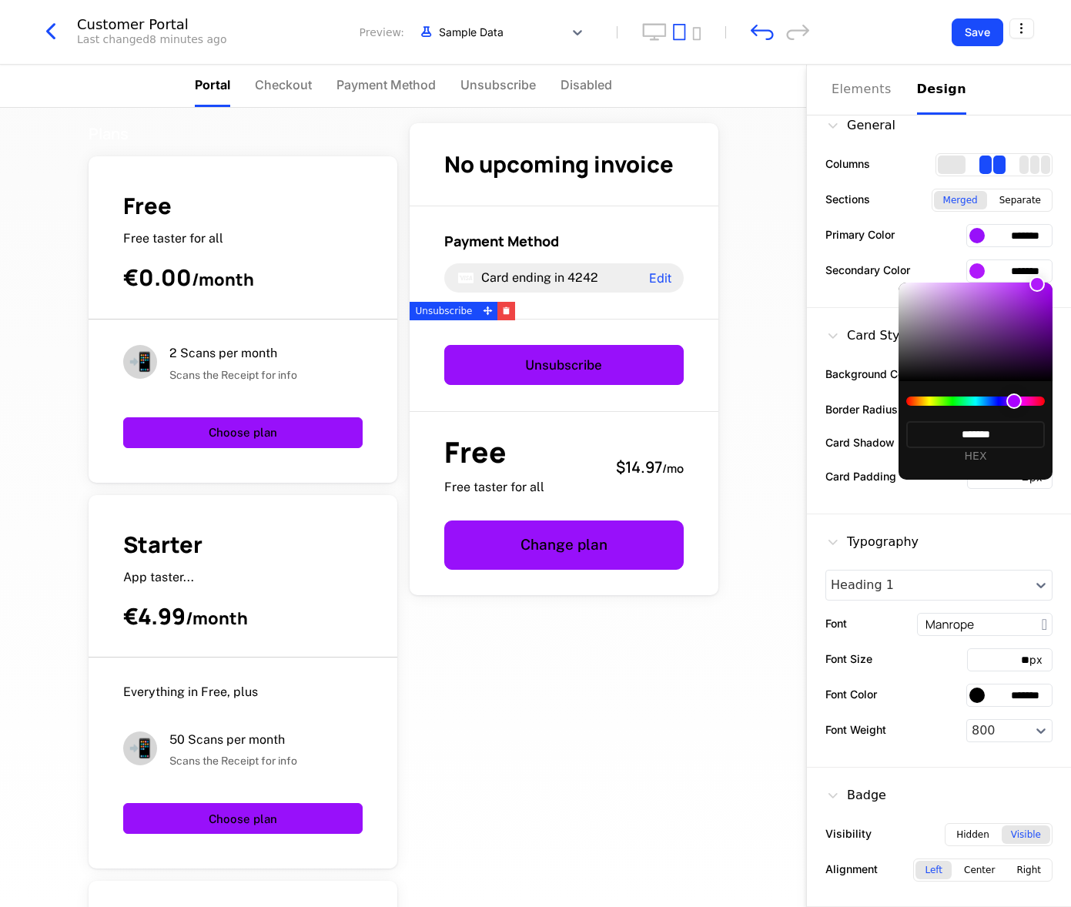
type input "*******"
click at [1017, 269] on div at bounding box center [535, 453] width 1071 height 907
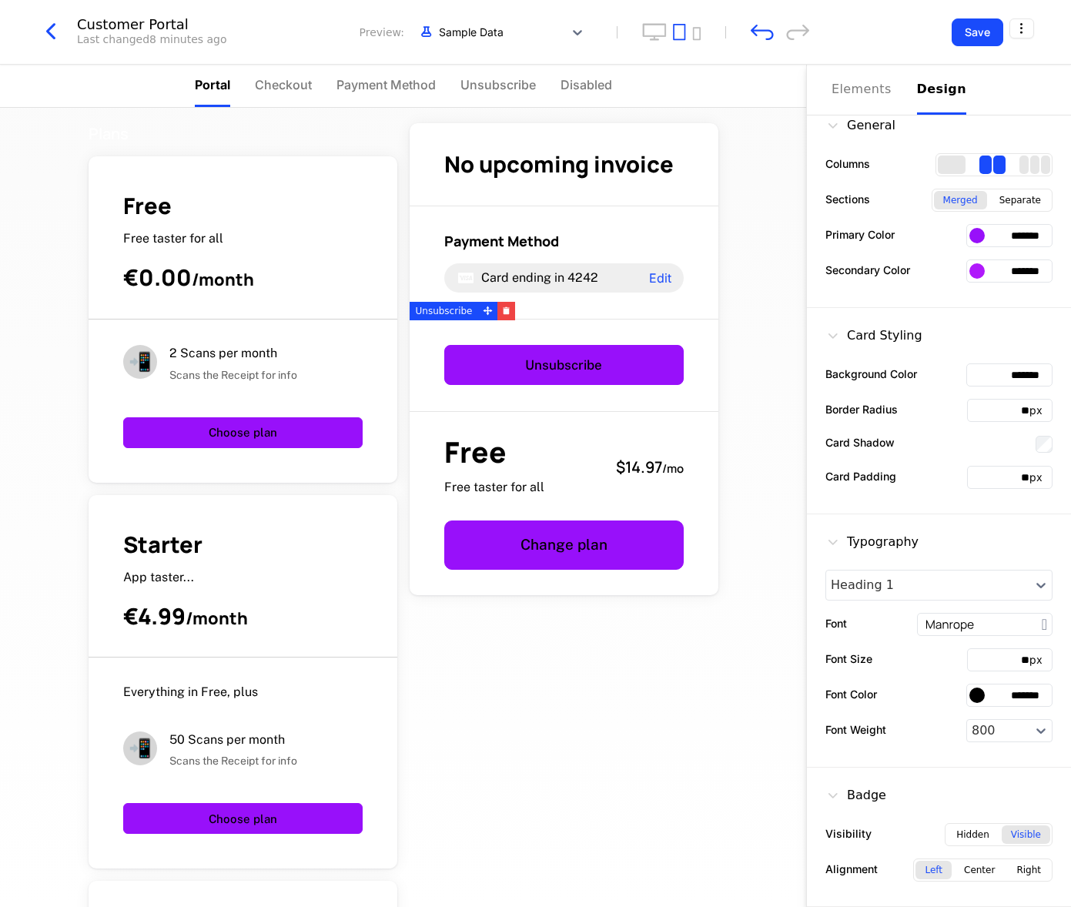
click at [1017, 269] on input "*******" at bounding box center [1010, 271] width 86 height 23
type input "*"
paste input "*******"
click at [974, 273] on div at bounding box center [977, 270] width 15 height 15
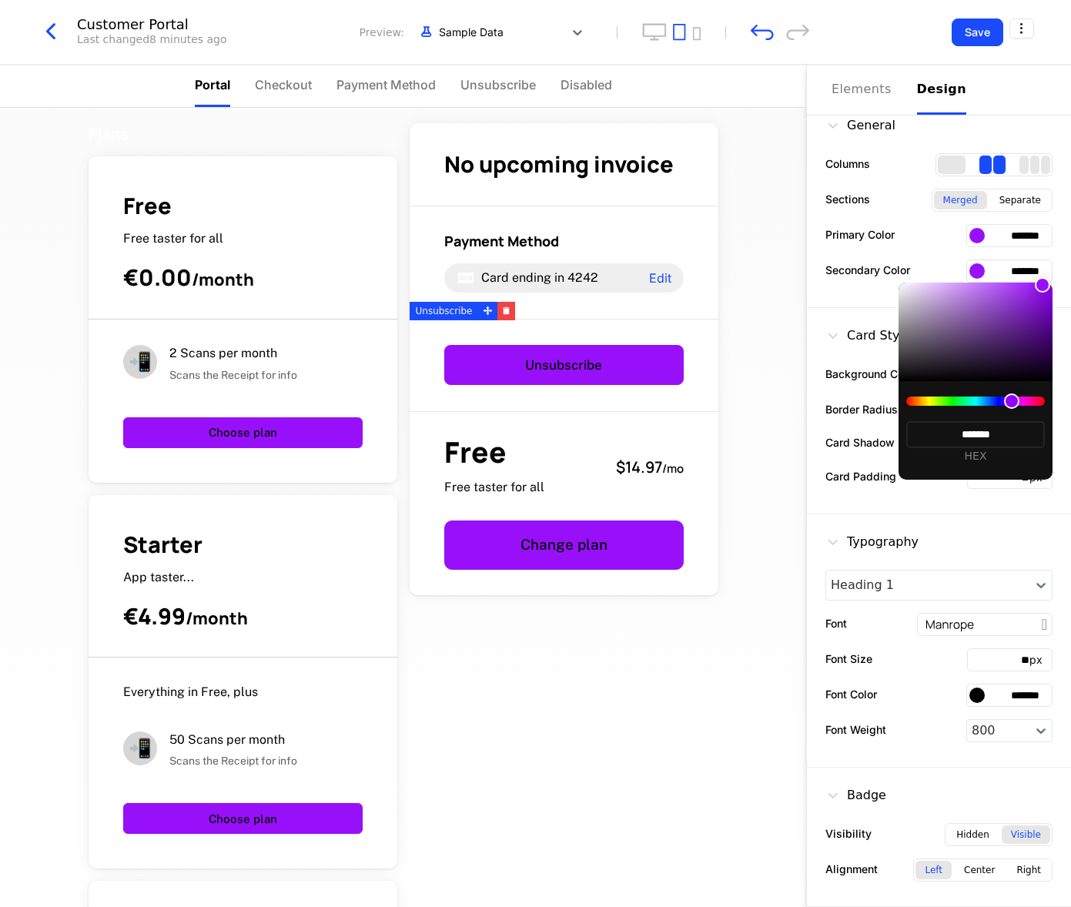
type input "*******"
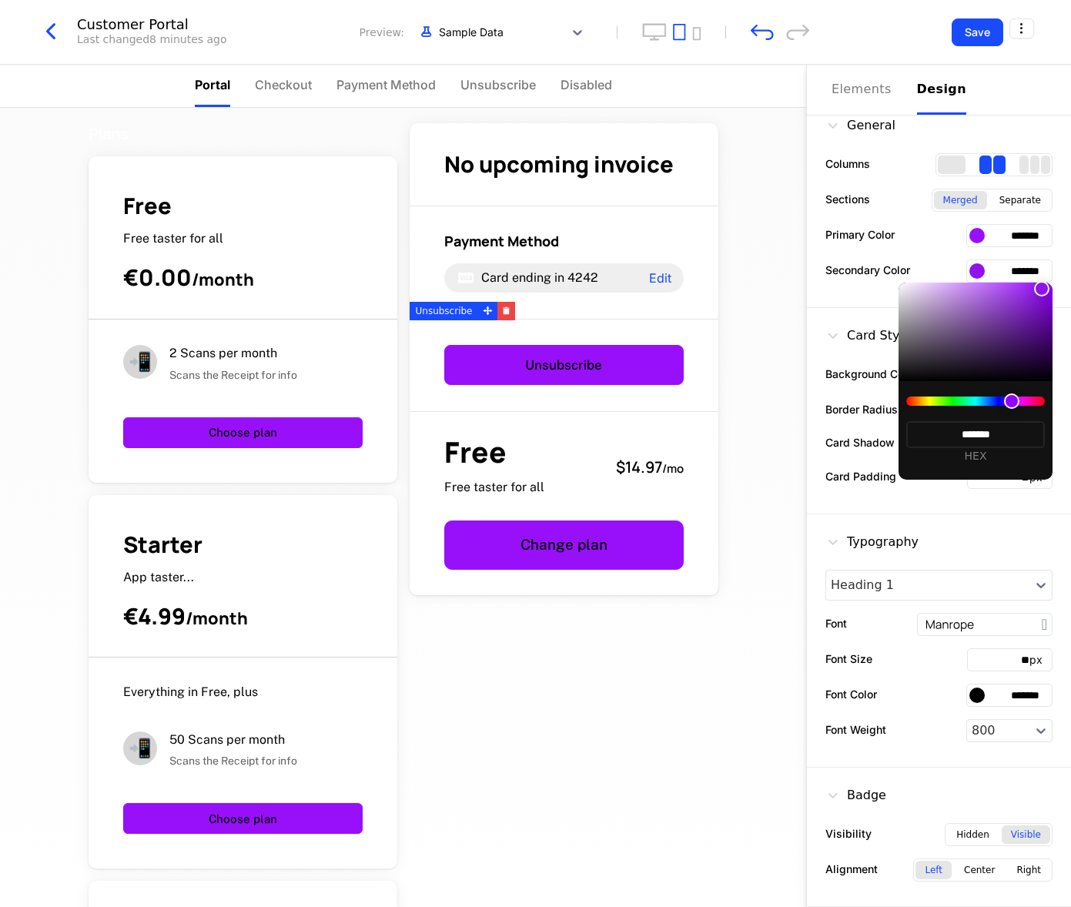
type input "*******"
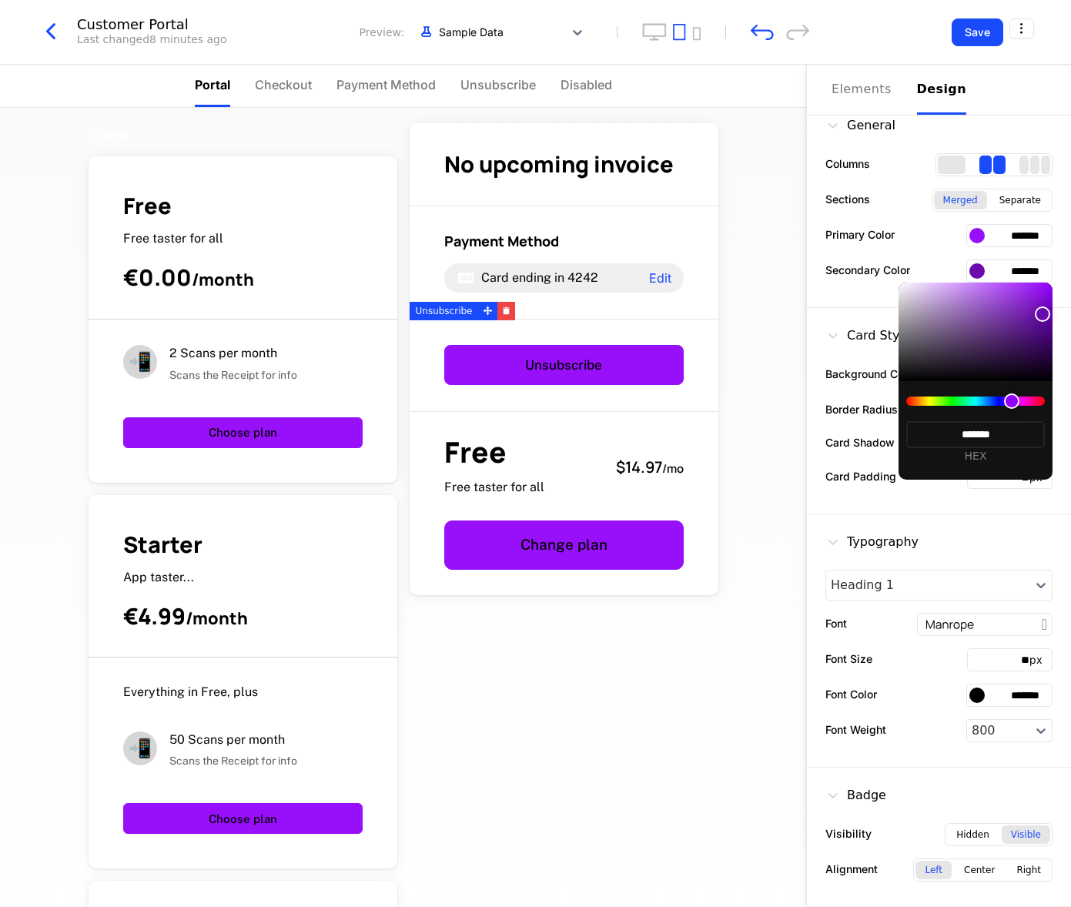
type input "*******"
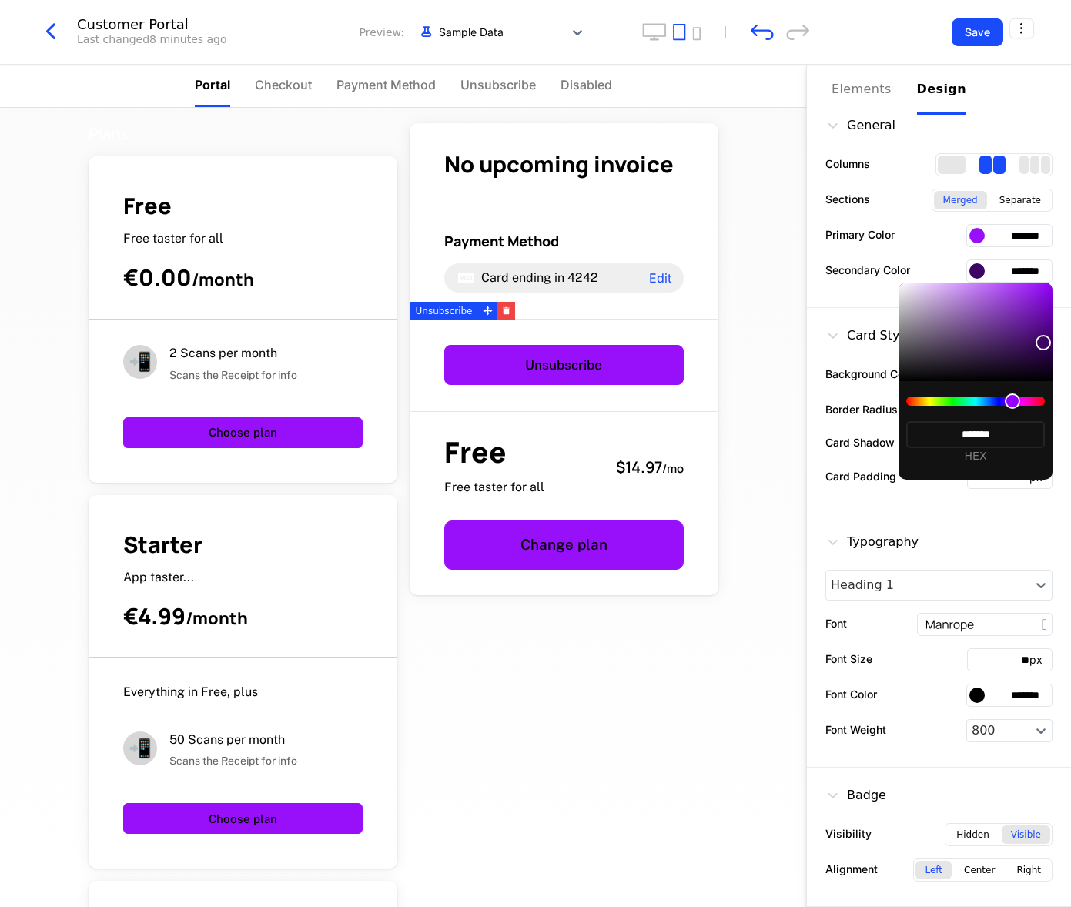
type input "*******"
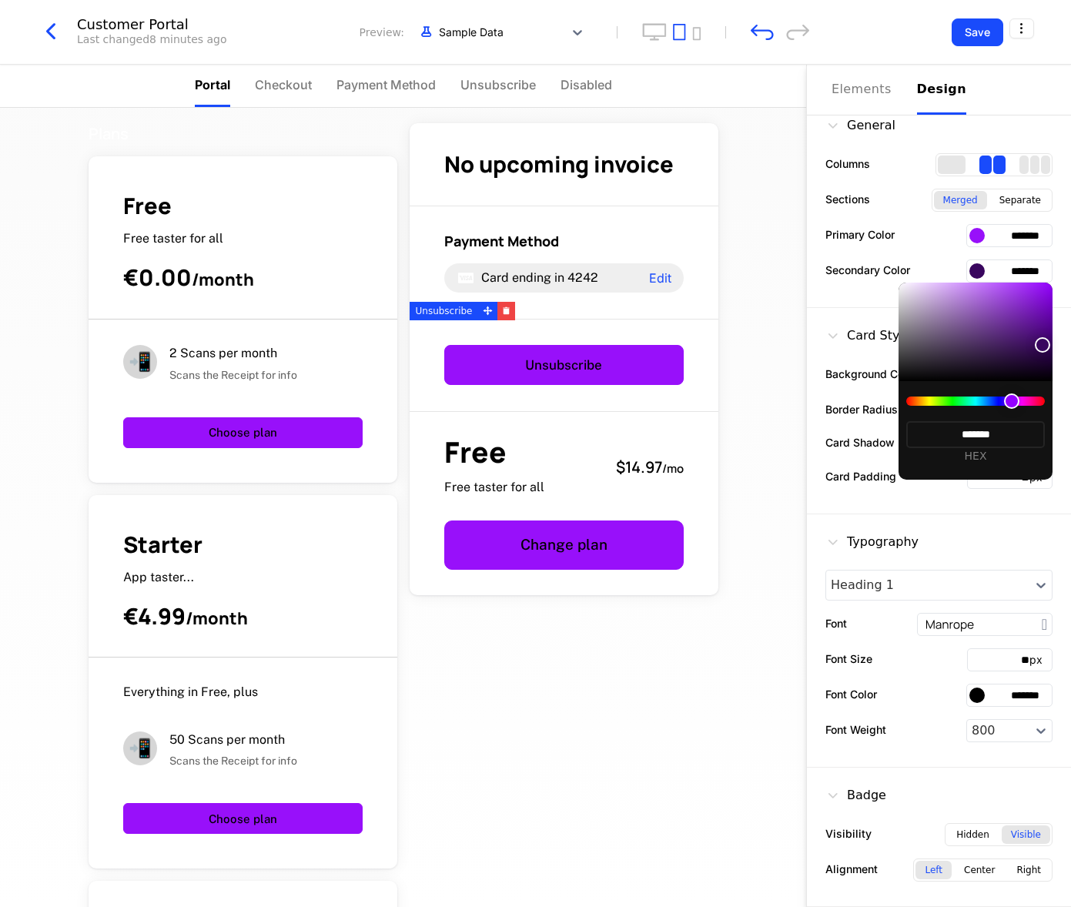
type input "*******"
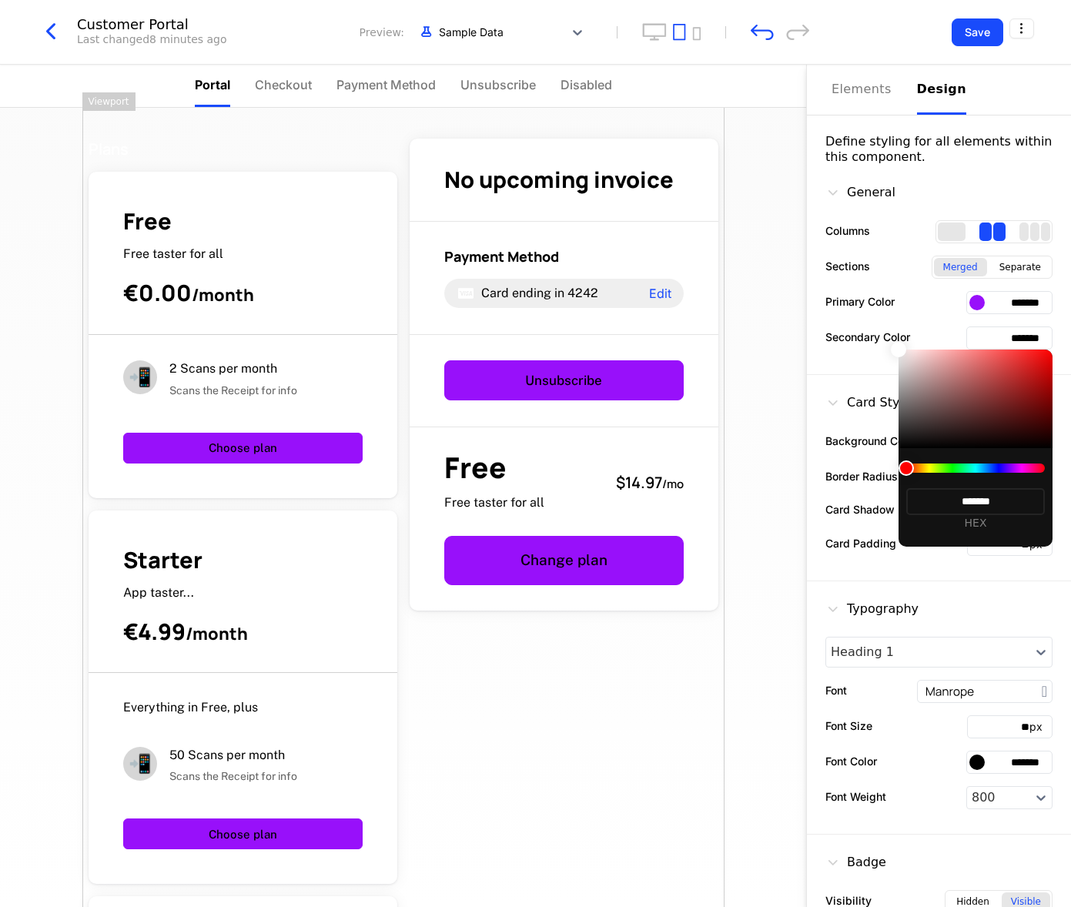
scroll to position [15, 0]
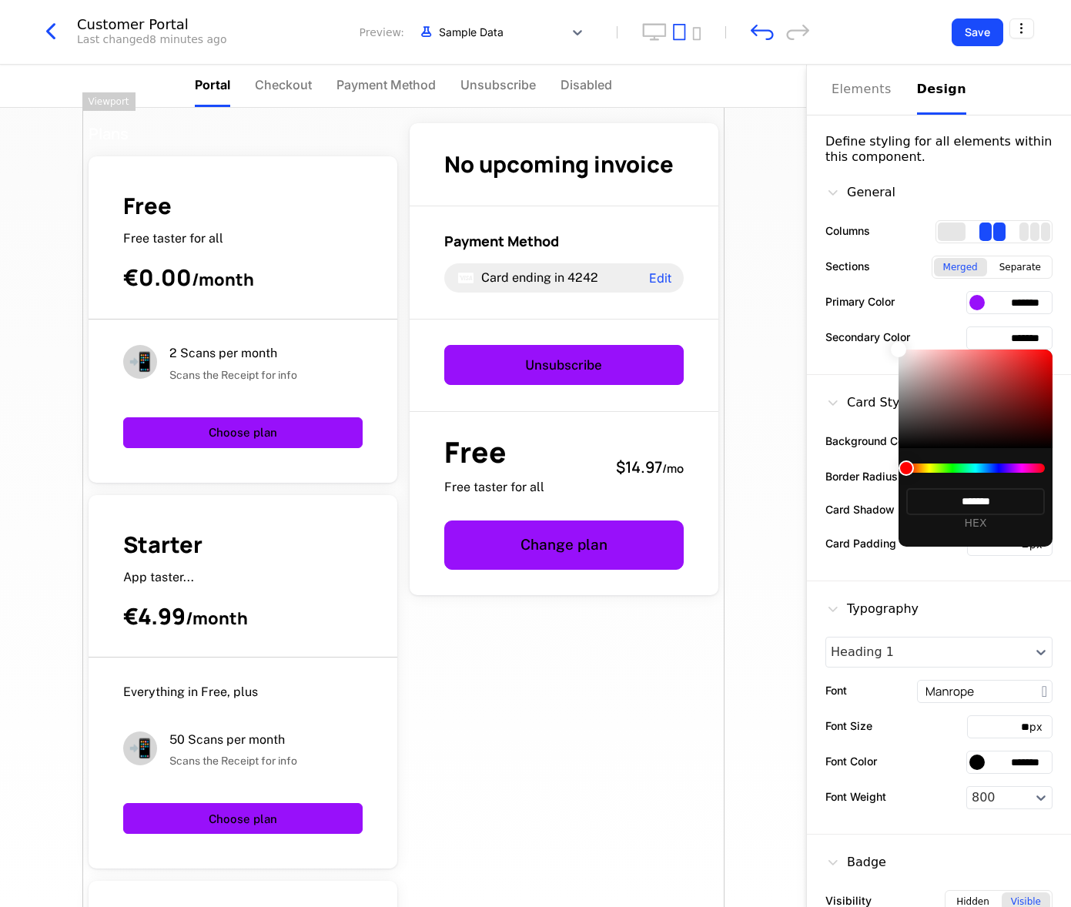
click at [934, 326] on div at bounding box center [535, 453] width 1071 height 907
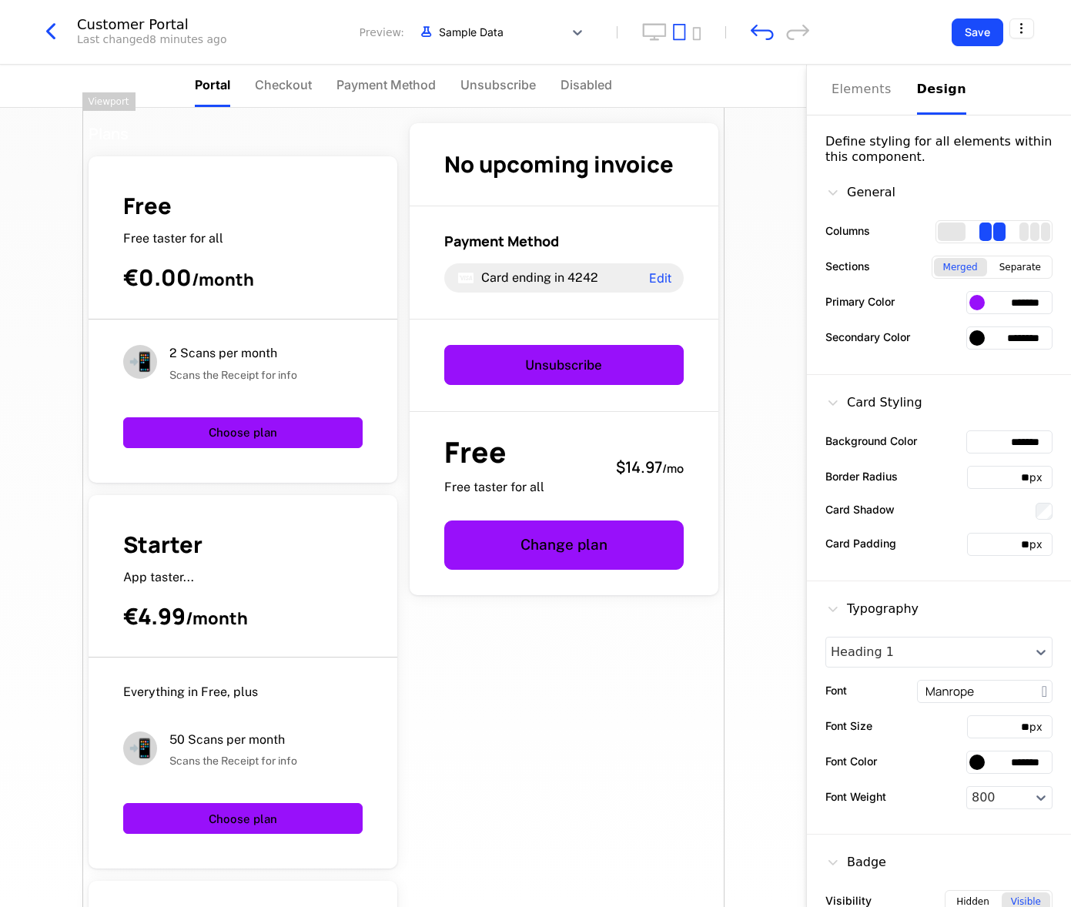
click at [1014, 329] on input "********" at bounding box center [1010, 338] width 86 height 23
drag, startPoint x: 1043, startPoint y: 340, endPoint x: 643, endPoint y: 326, distance: 400.0
click at [644, 326] on div "Portal Checkout Payment Method Unsubscribe Disabled Plans Free Free taster for …" at bounding box center [535, 486] width 1071 height 843
paste input "text"
click at [977, 340] on div at bounding box center [977, 337] width 15 height 15
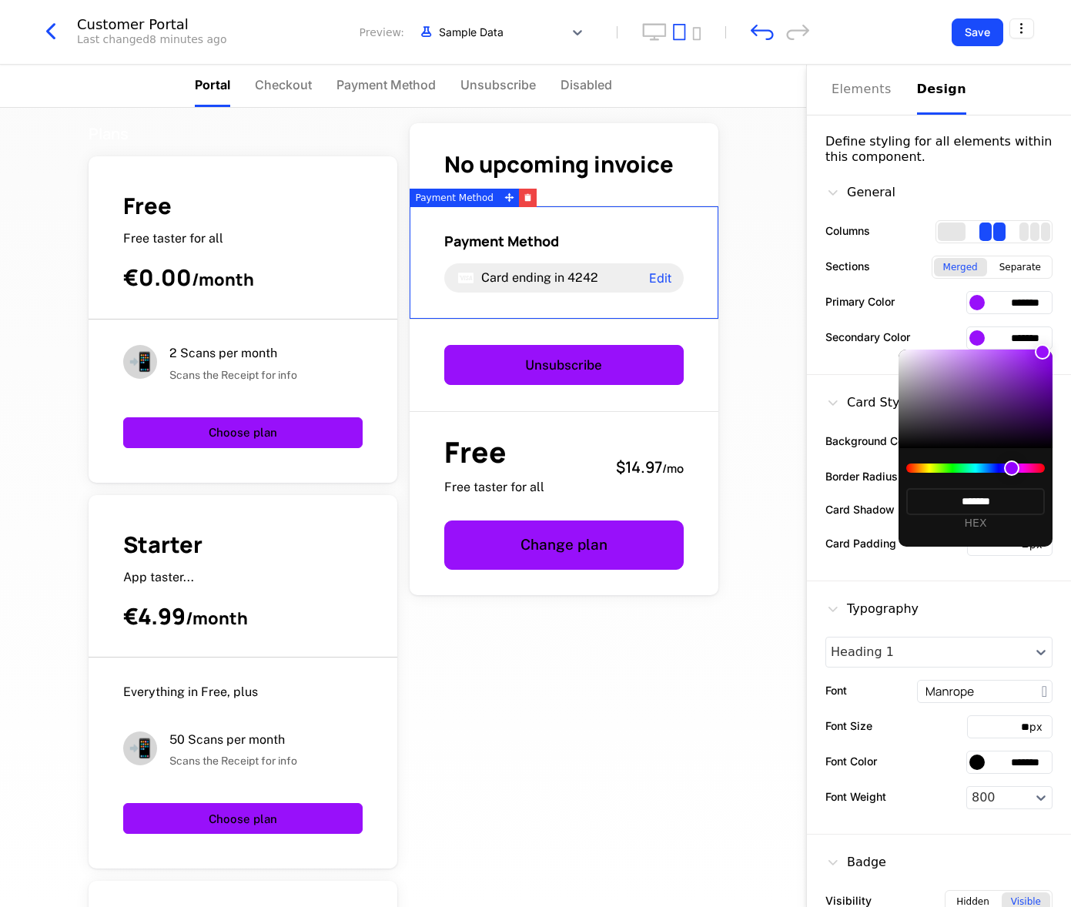
type input "*******"
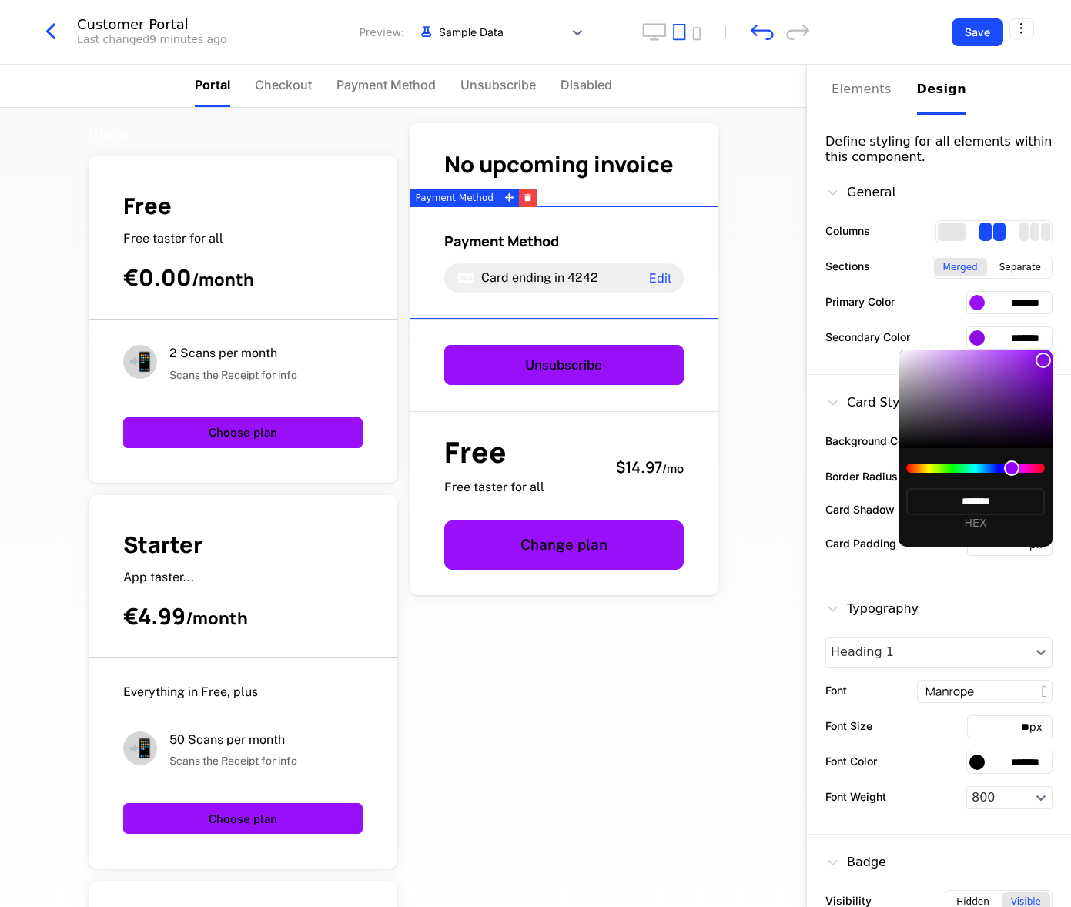
type input "*******"
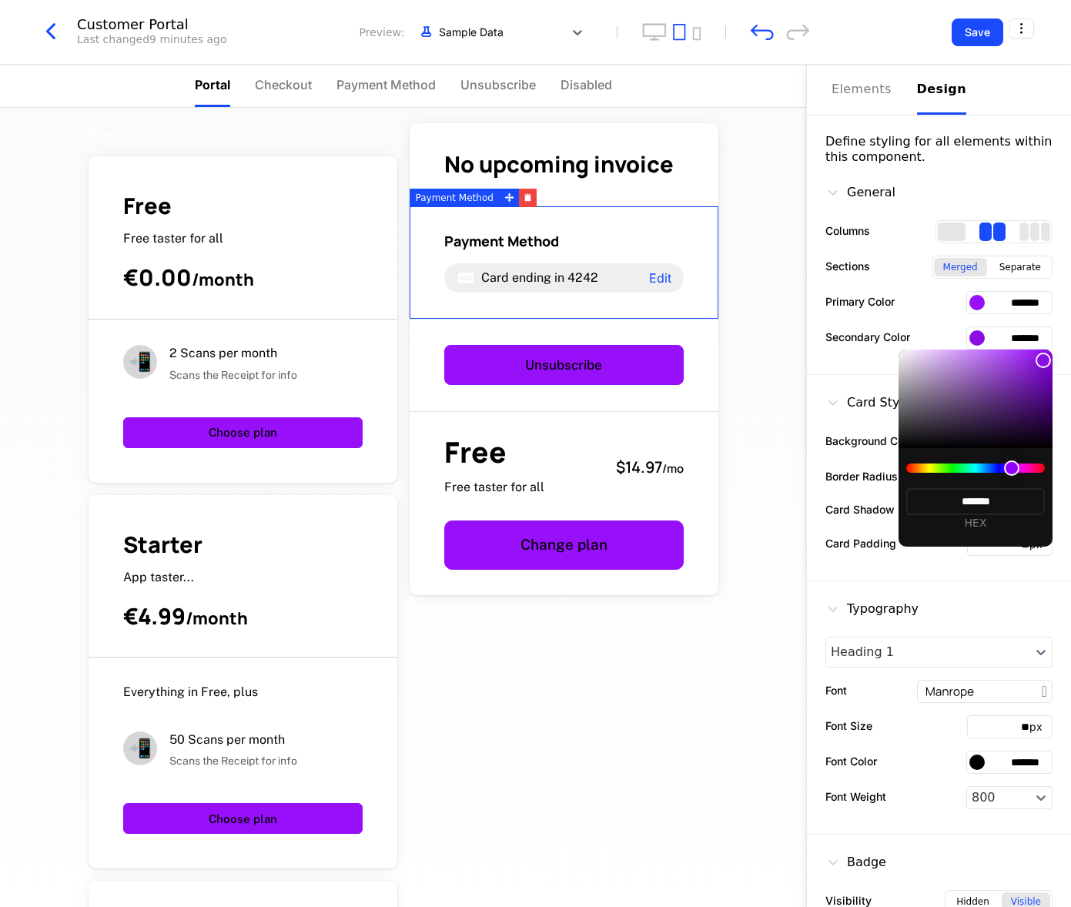
type input "*******"
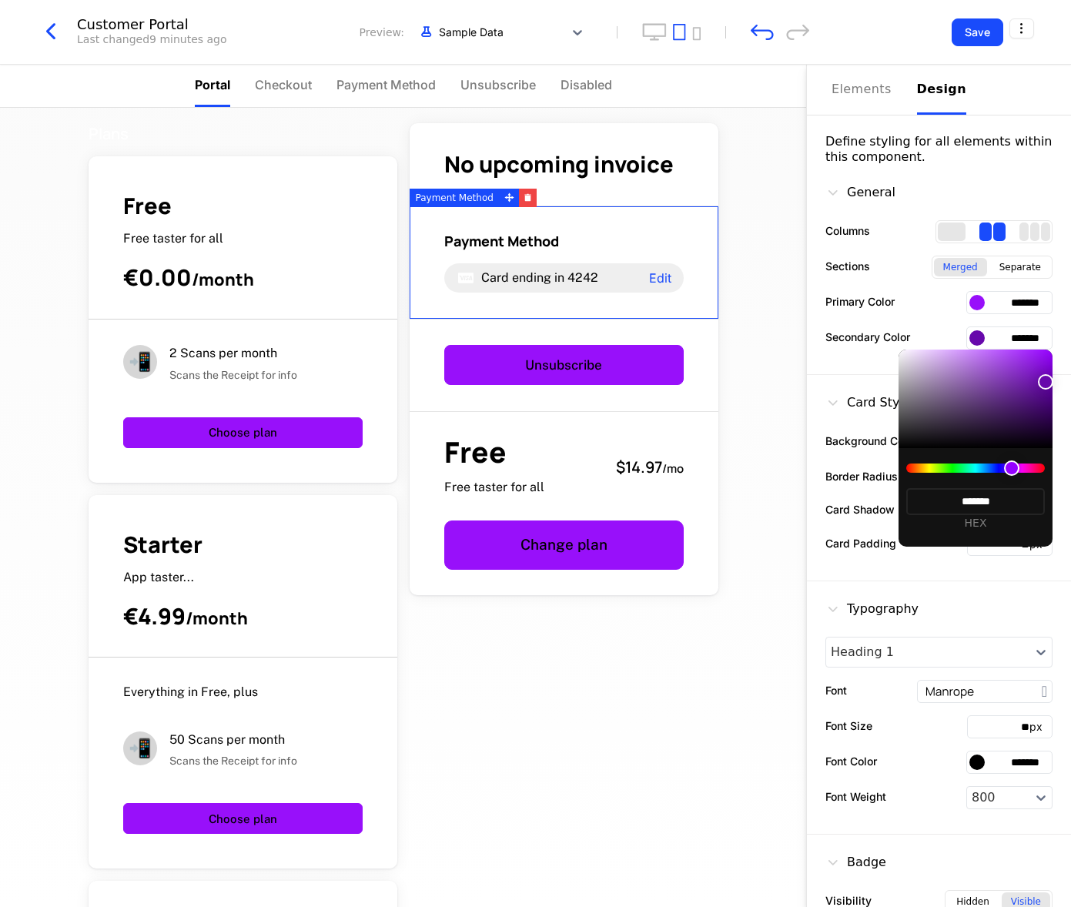
type input "*******"
drag, startPoint x: 1044, startPoint y: 354, endPoint x: 1047, endPoint y: 384, distance: 31.0
click at [1047, 384] on div at bounding box center [1046, 384] width 15 height 15
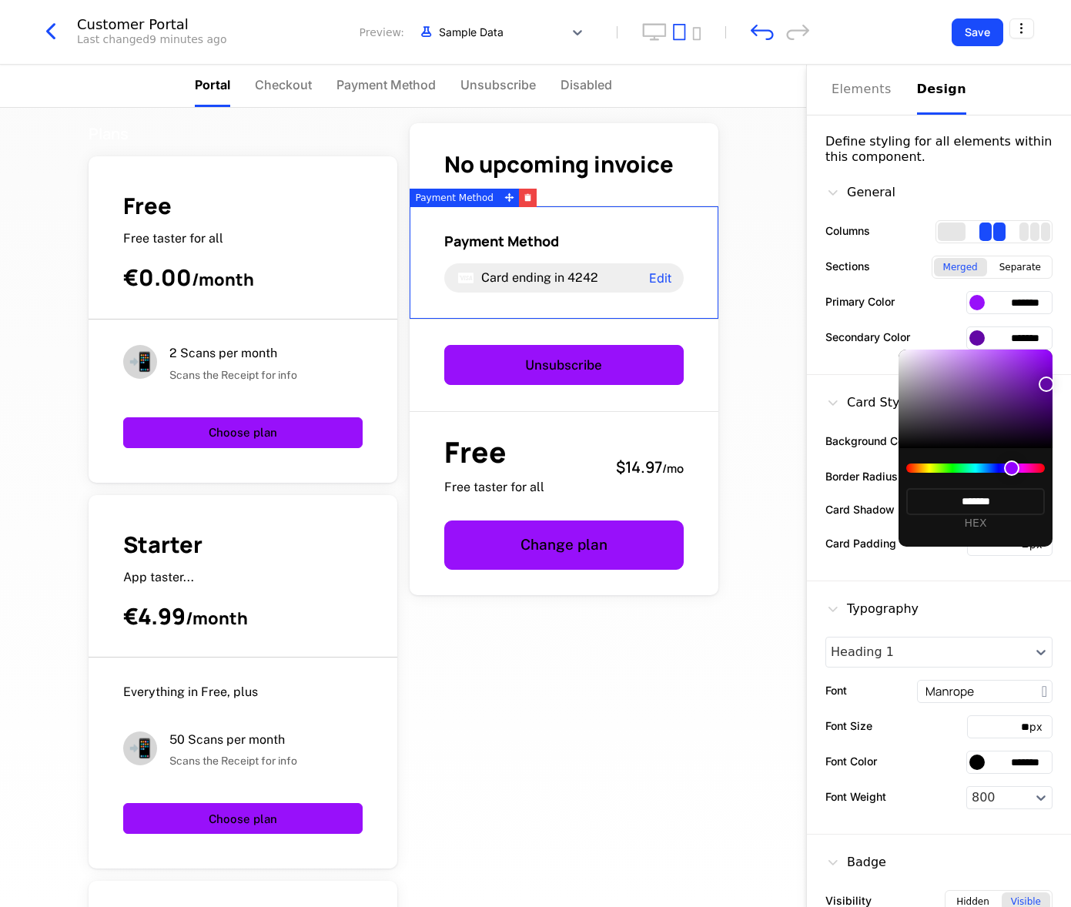
click at [931, 304] on div at bounding box center [535, 453] width 1071 height 907
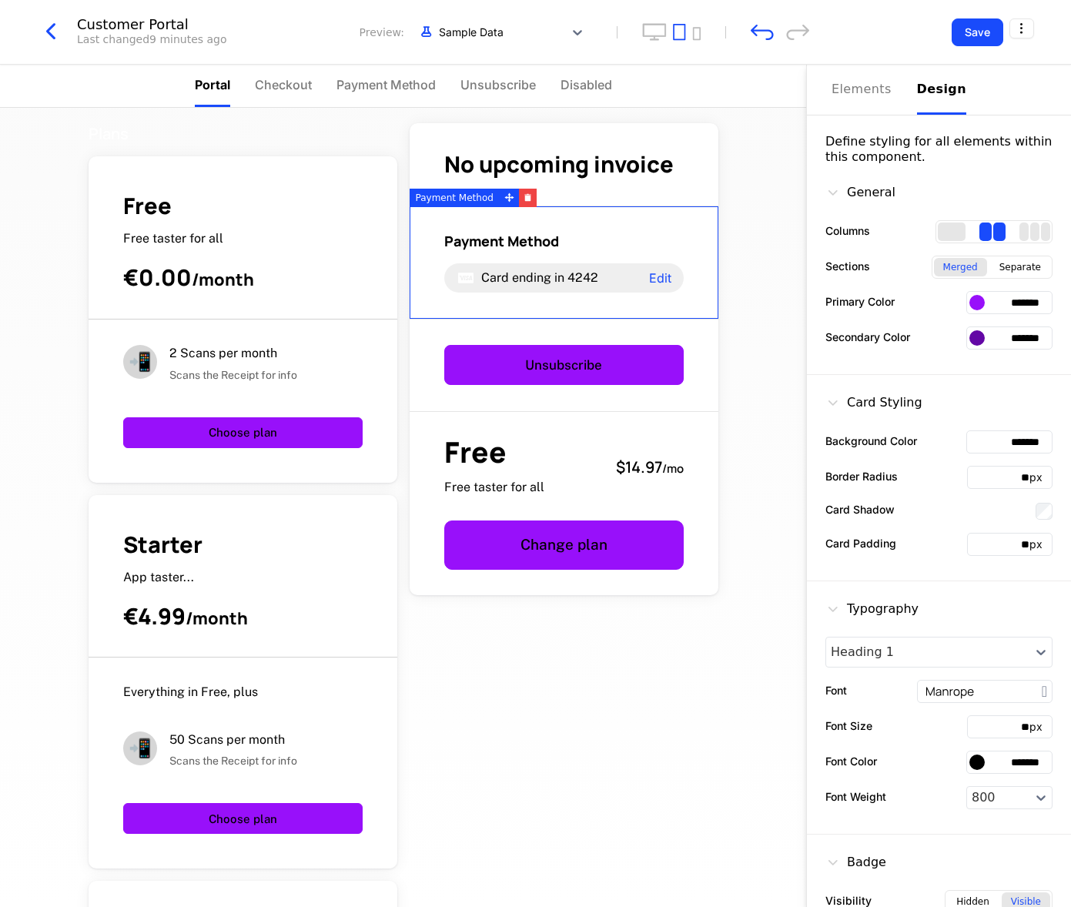
scroll to position [67, 0]
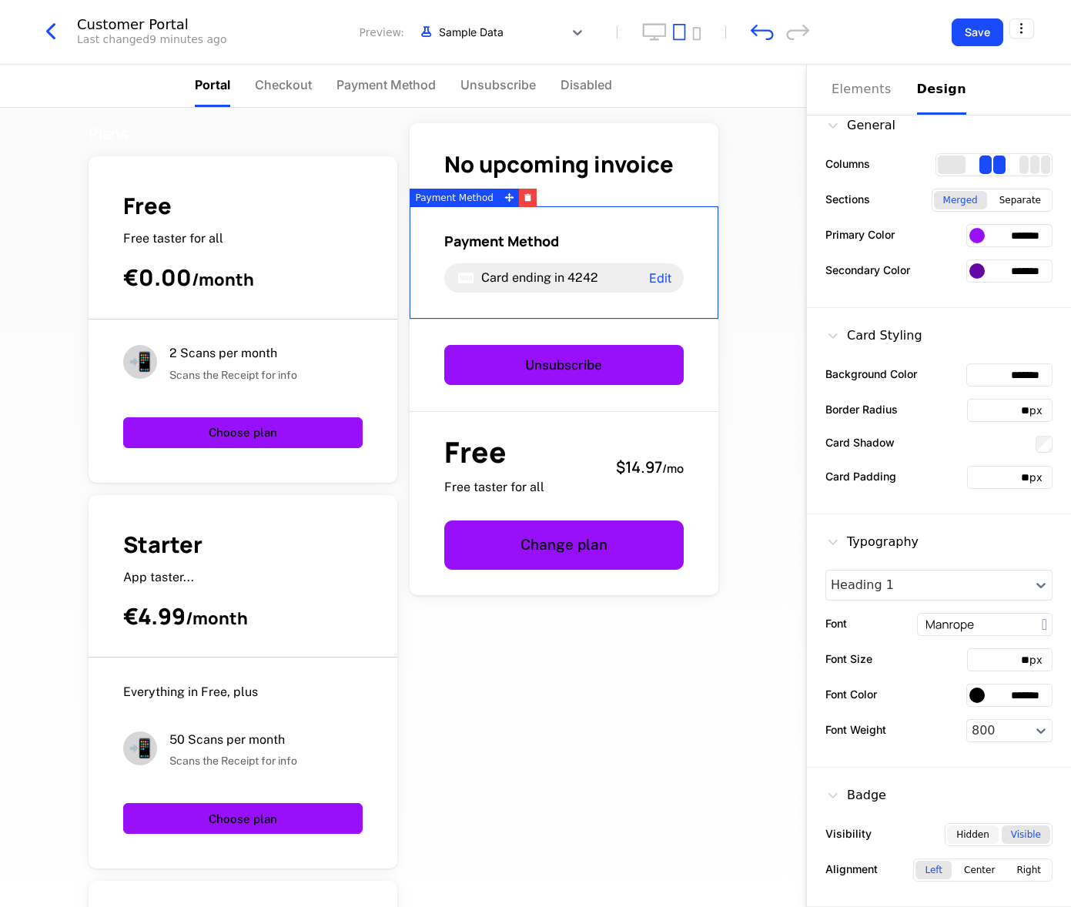
click at [972, 837] on div "Hidden" at bounding box center [973, 835] width 52 height 18
click at [1034, 836] on div "Visible" at bounding box center [1026, 835] width 49 height 18
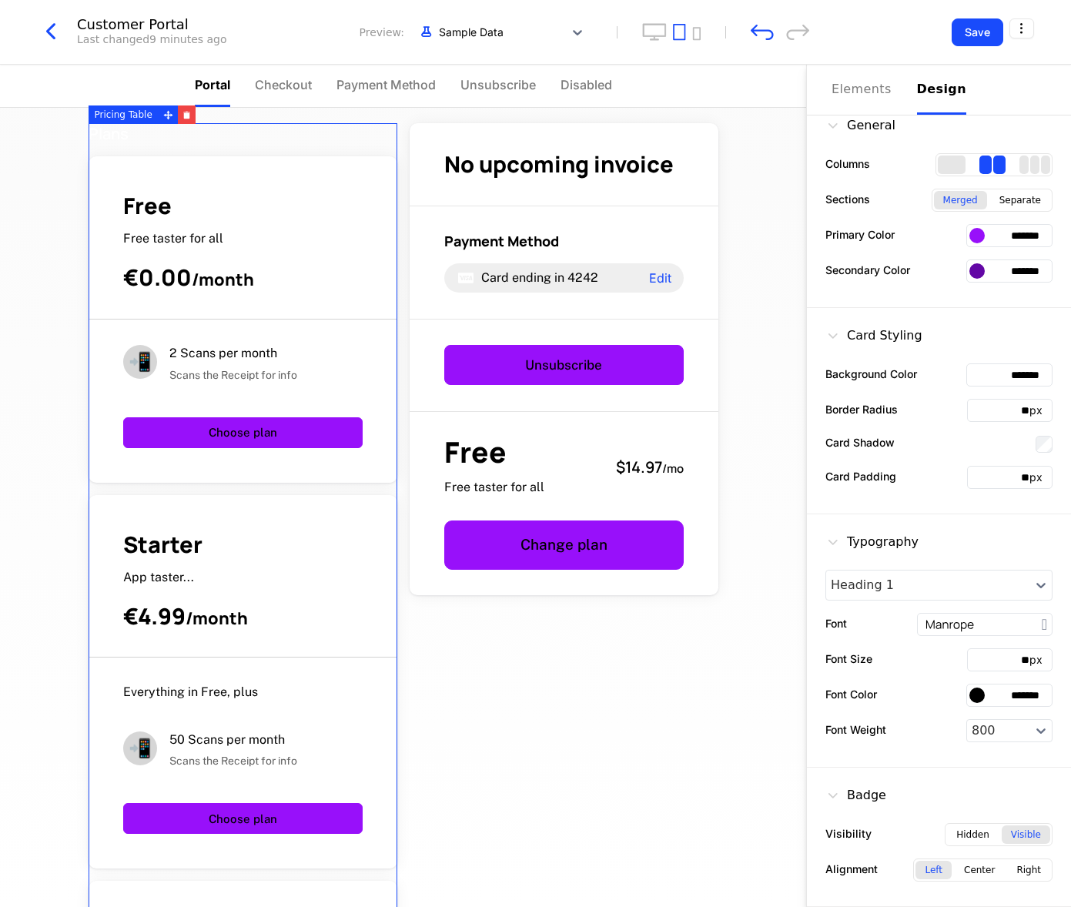
click at [978, 236] on div at bounding box center [977, 235] width 15 height 15
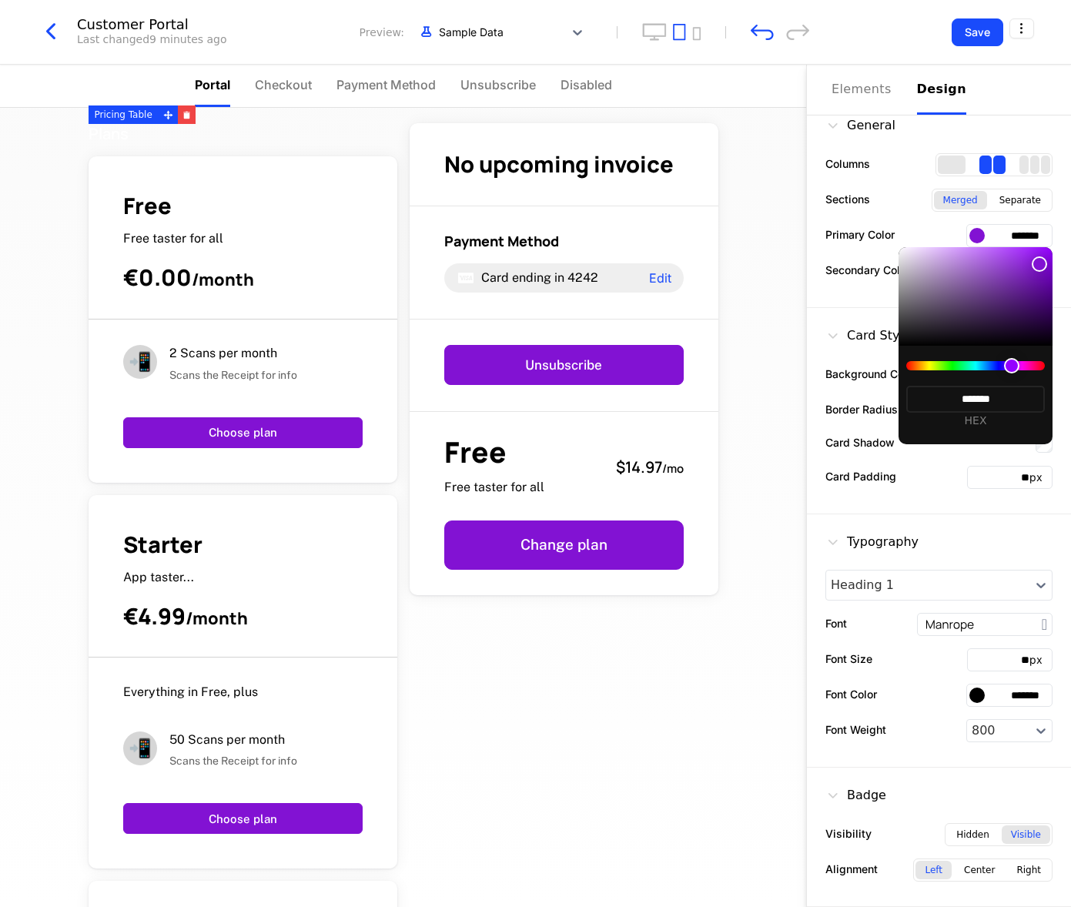
type input "*******"
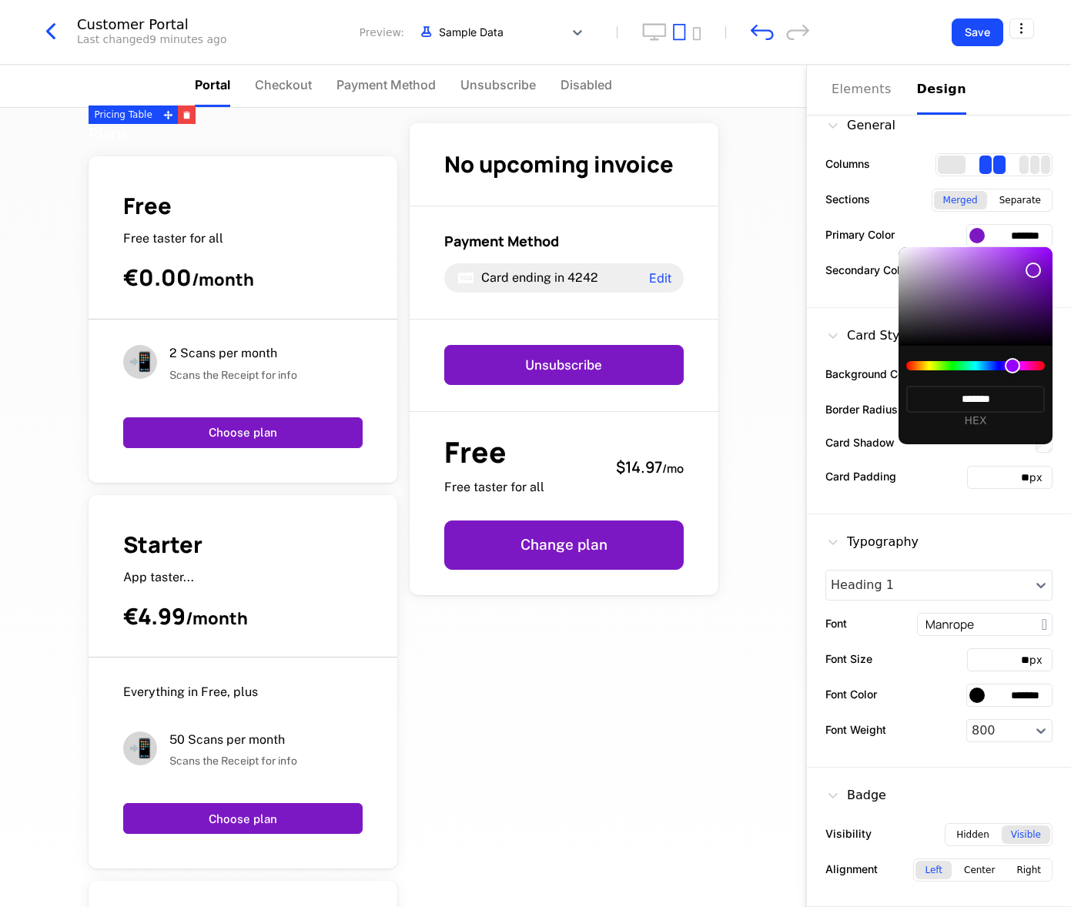
type input "*******"
drag, startPoint x: 1040, startPoint y: 264, endPoint x: 740, endPoint y: 367, distance: 316.9
click at [1034, 268] on div at bounding box center [1033, 270] width 15 height 15
click at [766, 448] on div at bounding box center [535, 453] width 1071 height 907
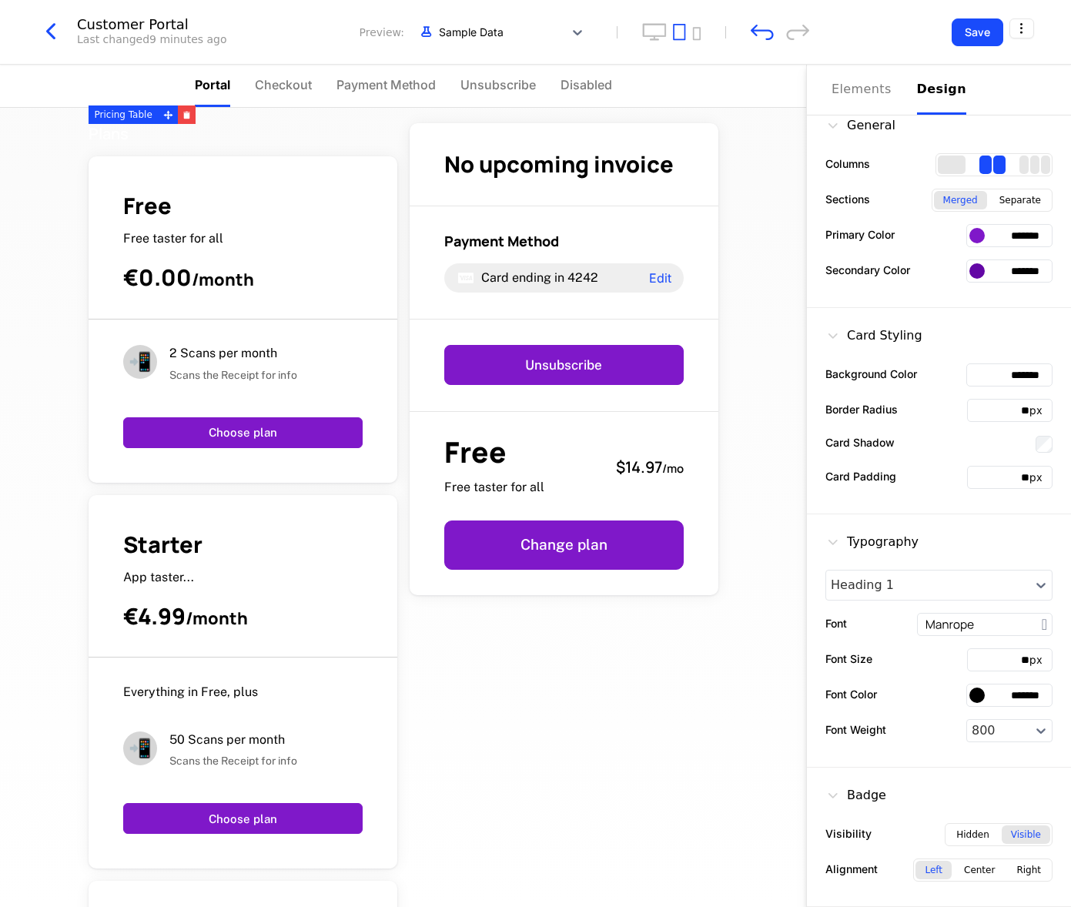
type input "*******"
click at [982, 33] on button "Save" at bounding box center [978, 32] width 52 height 28
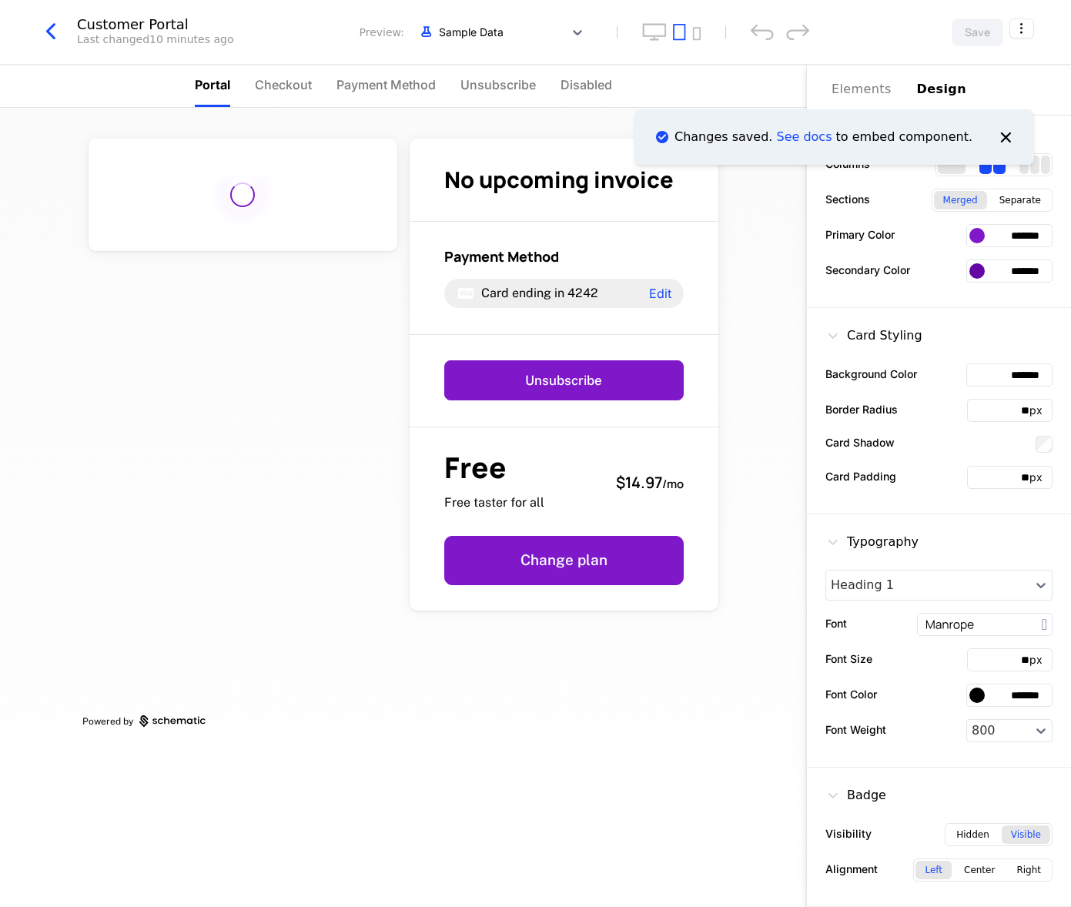
scroll to position [0, 0]
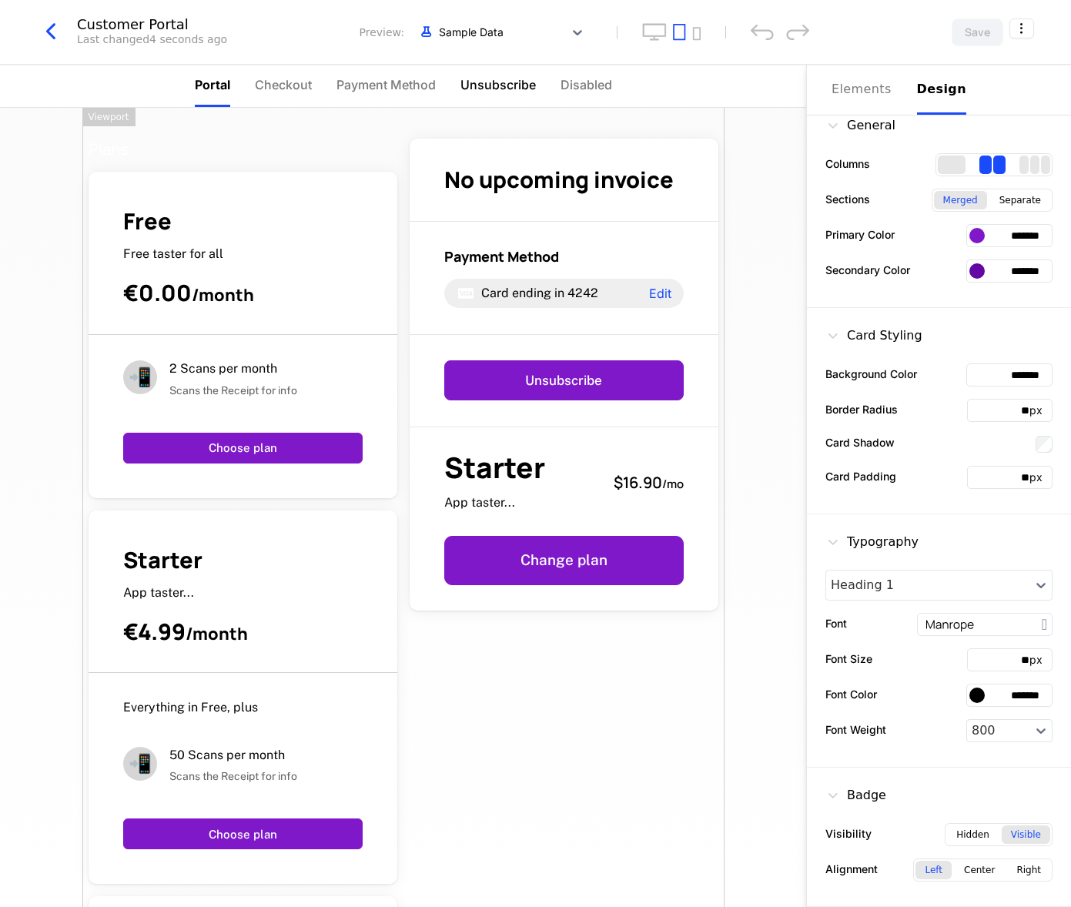
click at [487, 94] on li "Unsubscribe" at bounding box center [498, 86] width 75 height 42
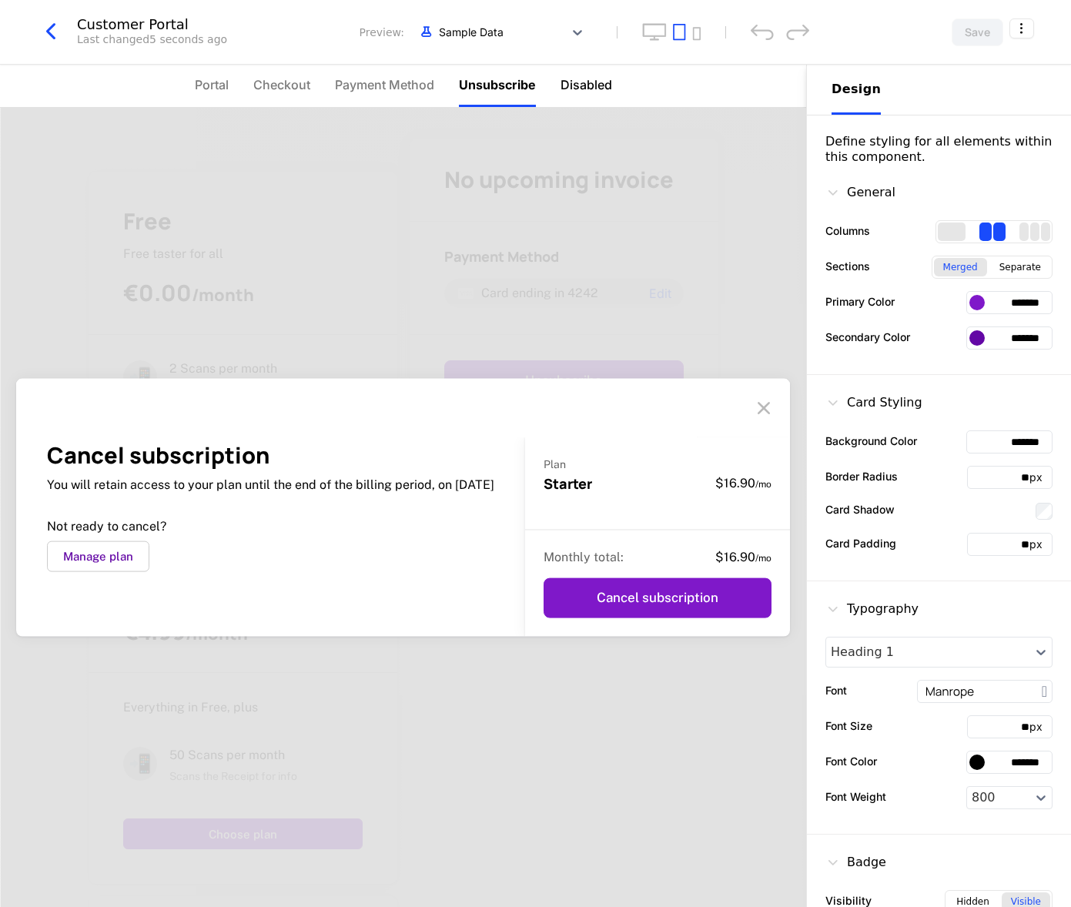
click at [582, 86] on span "Disabled" at bounding box center [587, 84] width 52 height 18
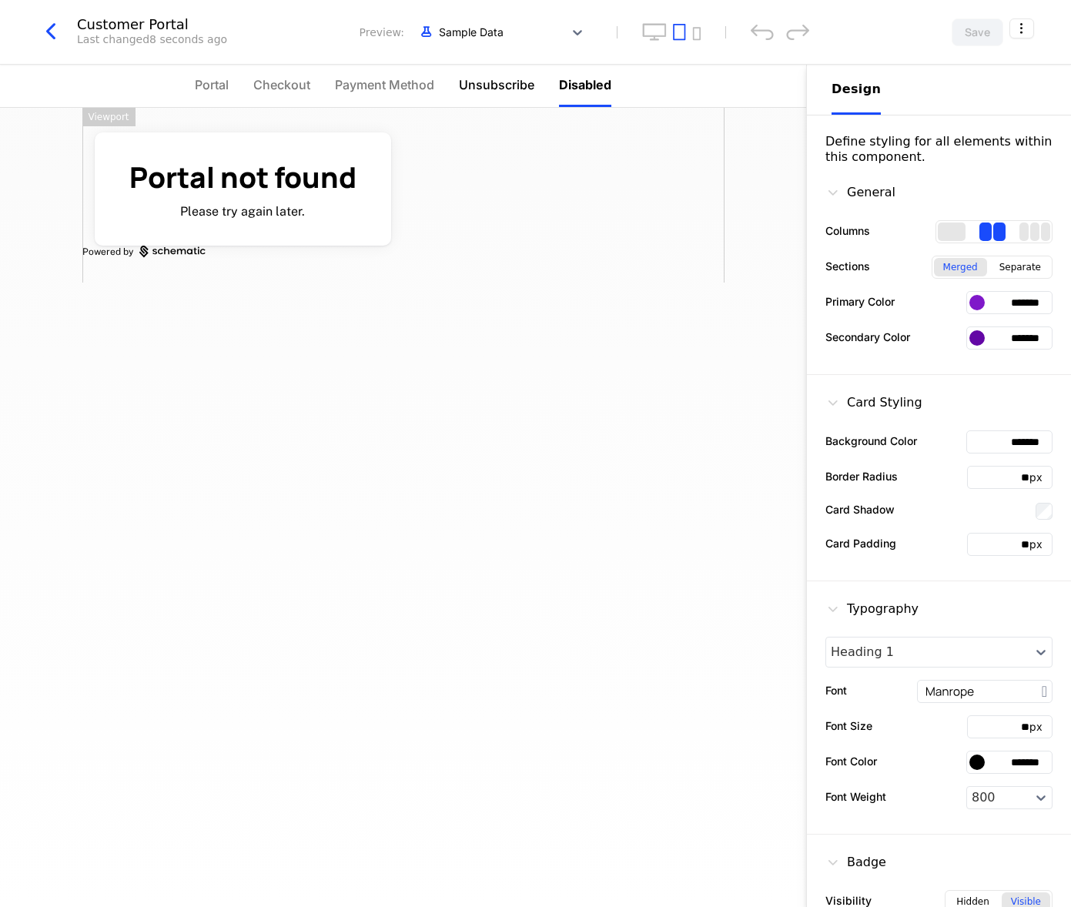
click at [491, 86] on span "Unsubscribe" at bounding box center [496, 84] width 75 height 18
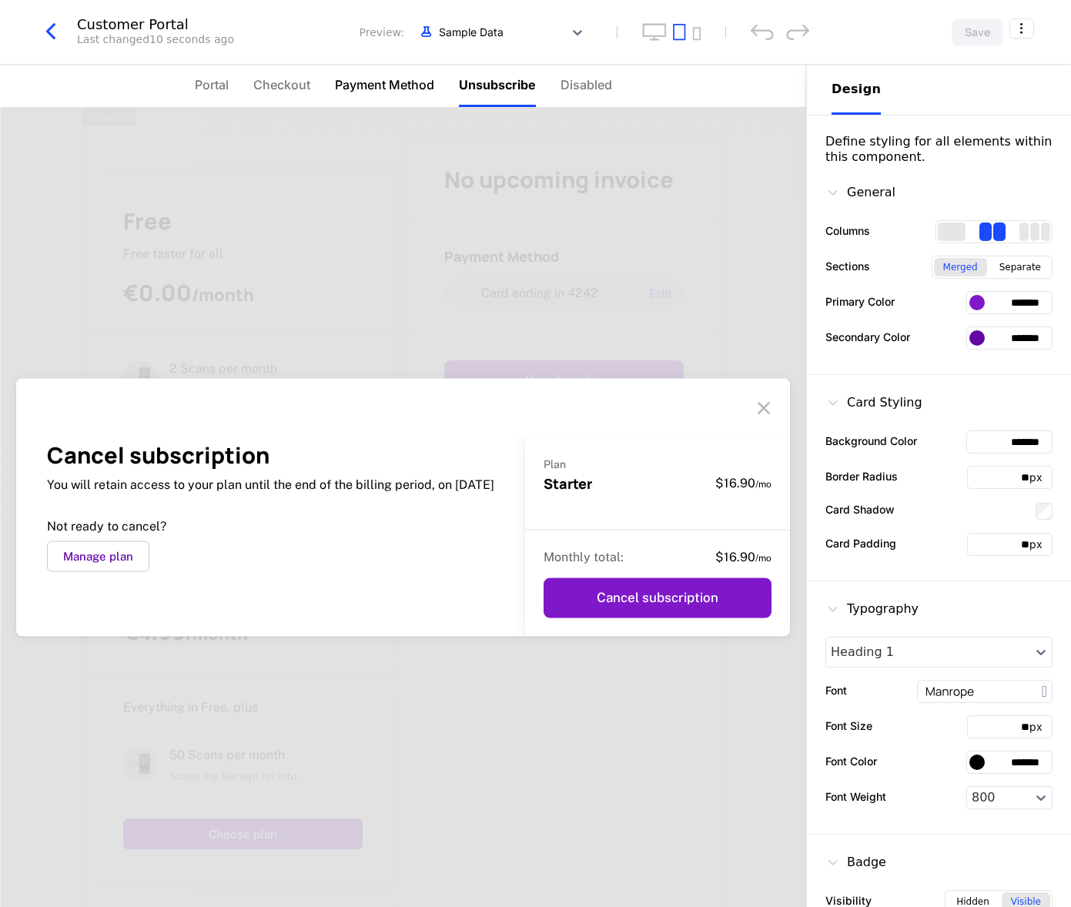
click at [387, 86] on span "Payment Method" at bounding box center [384, 84] width 99 height 18
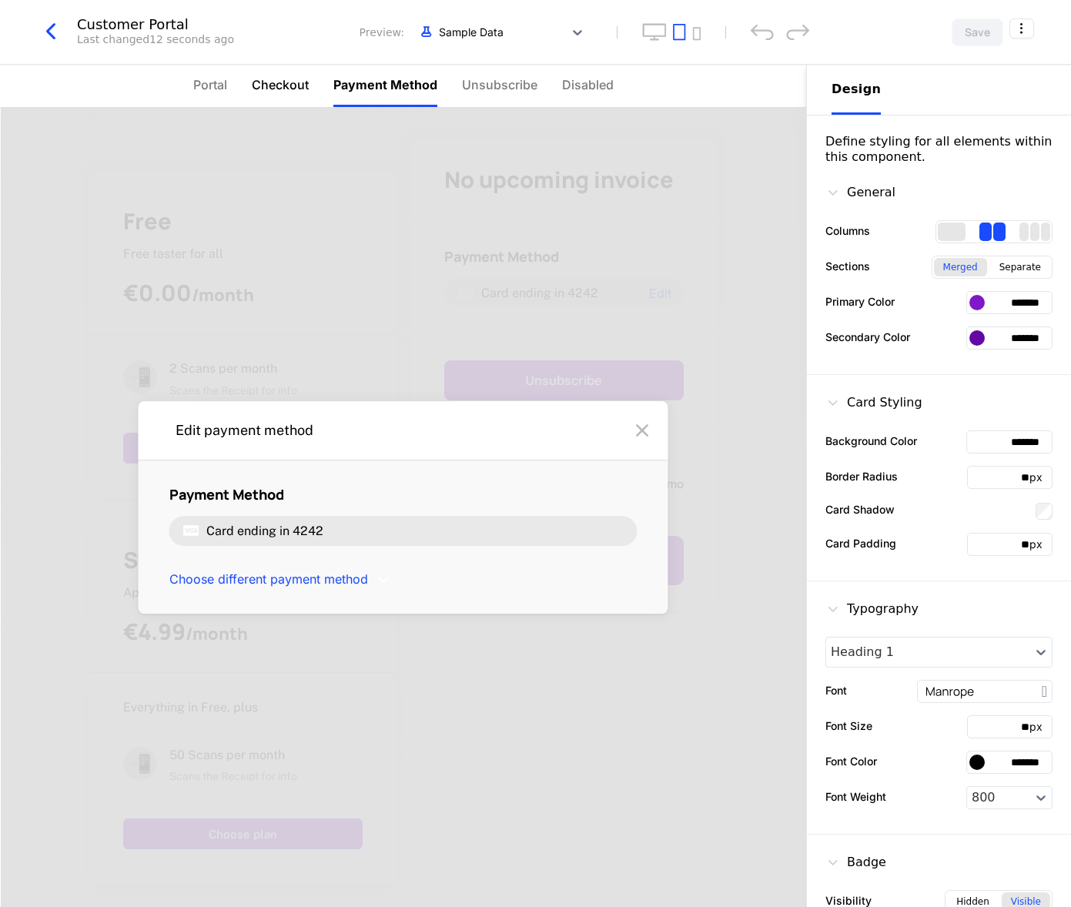
click at [262, 92] on span "Checkout" at bounding box center [280, 84] width 57 height 18
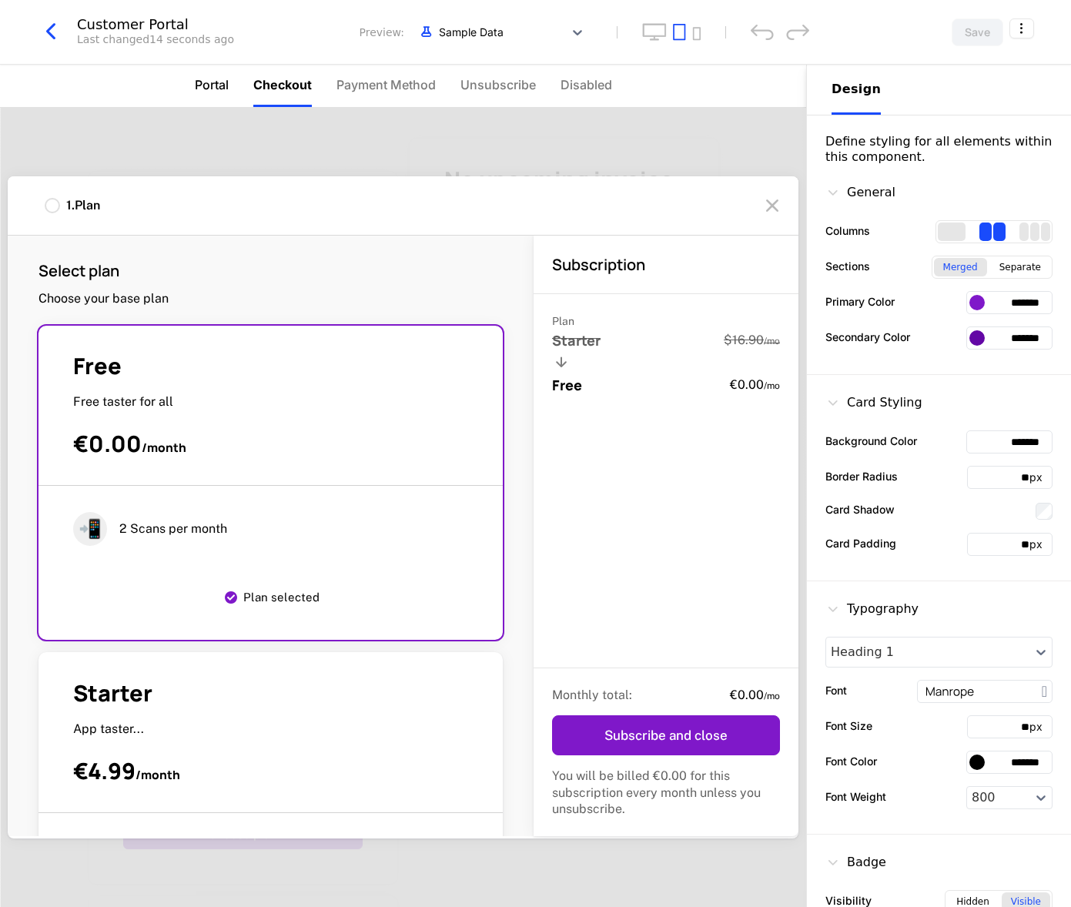
click at [212, 90] on span "Portal" at bounding box center [212, 84] width 34 height 18
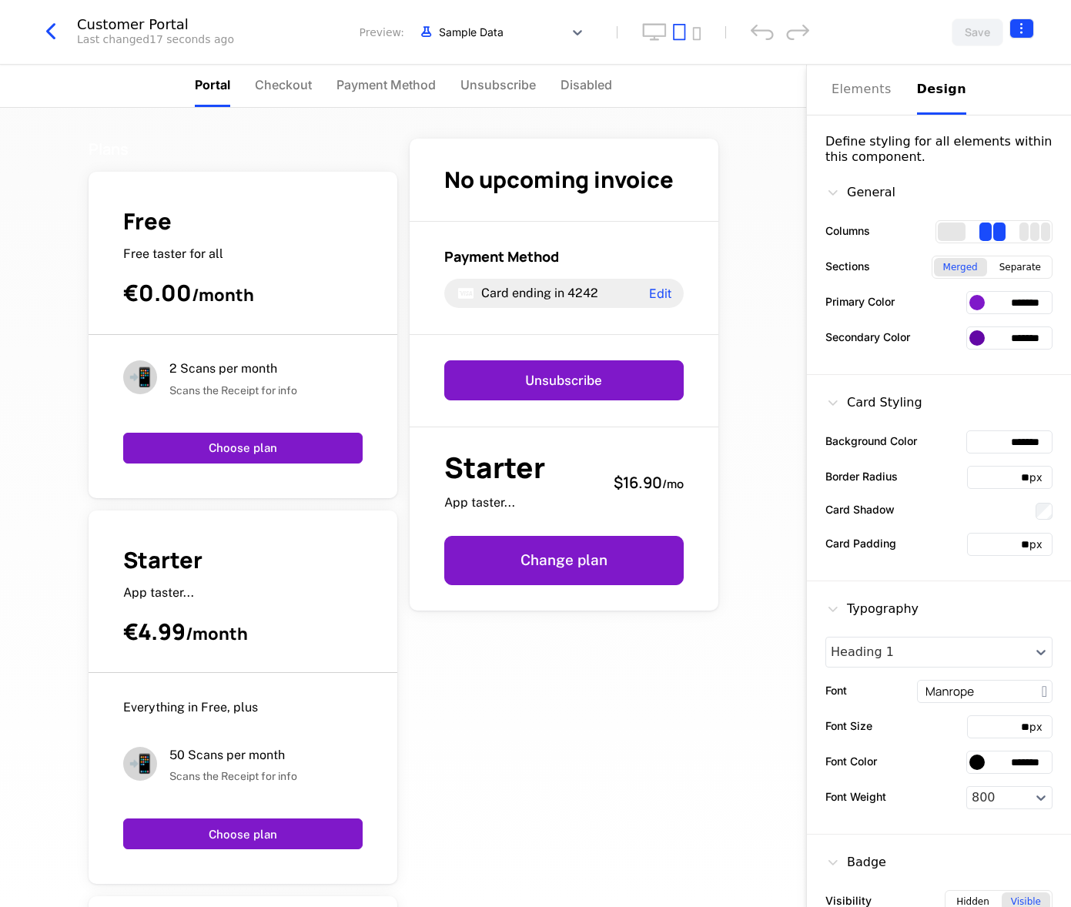
click at [1020, 31] on html "Helder Design Development Dev Quickstart Features Features Flags Catalog Plans …" at bounding box center [535, 453] width 1071 height 907
click at [1000, 122] on icon "button" at bounding box center [1001, 126] width 16 height 16
click at [943, 91] on div "How to install" at bounding box center [933, 92] width 84 height 15
click at [1020, 32] on html "Helder Design Development Dev Quickstart Features Features Flags Catalog Plans …" at bounding box center [535, 453] width 1071 height 907
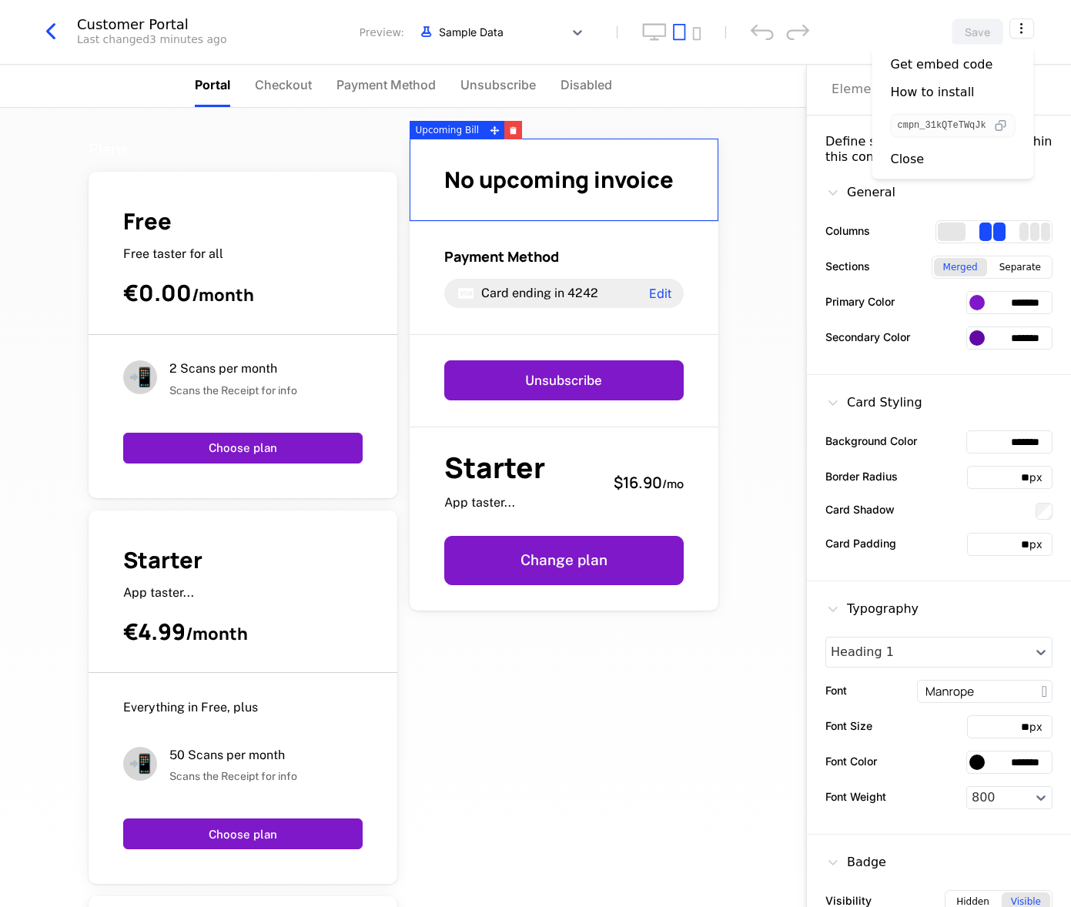
click at [1001, 127] on icon "button" at bounding box center [1001, 126] width 16 height 16
click at [752, 89] on html "Helder Design Development Dev Quickstart Features Features Flags Catalog Plans …" at bounding box center [535, 453] width 1071 height 907
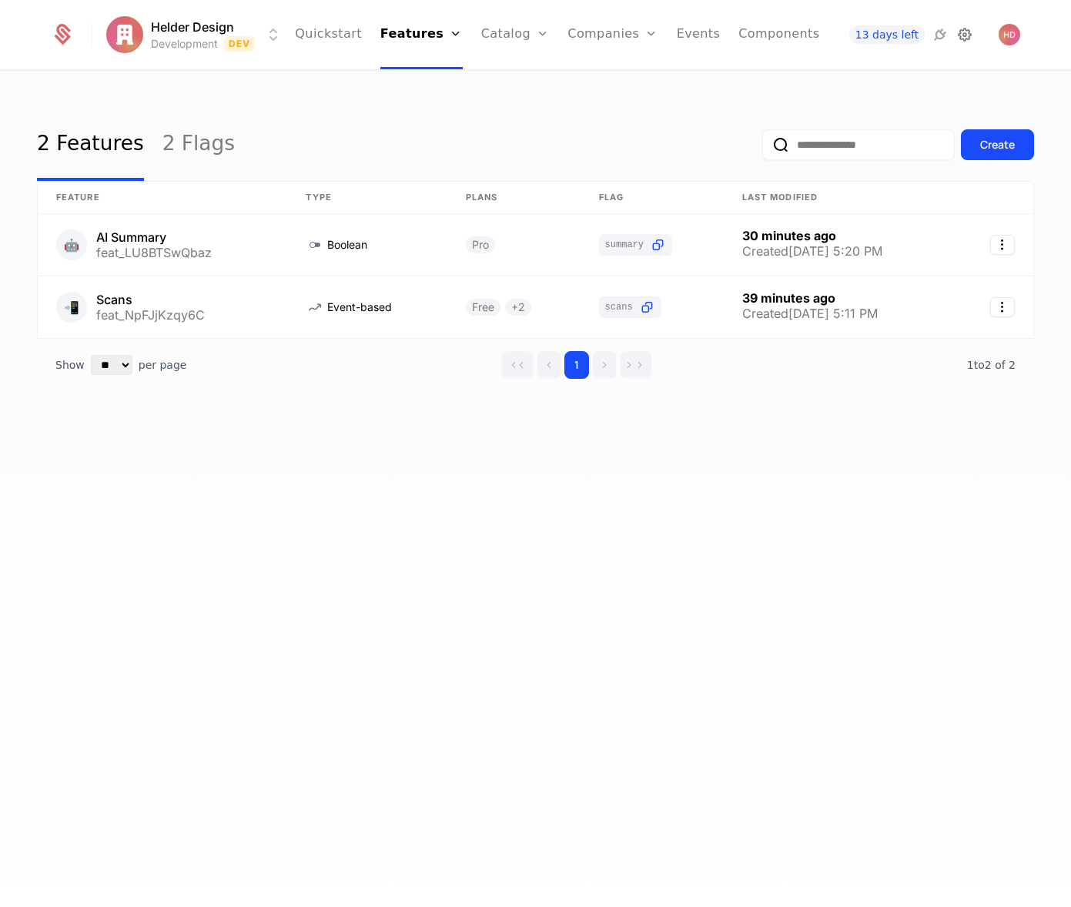
click at [964, 40] on icon at bounding box center [965, 34] width 18 height 18
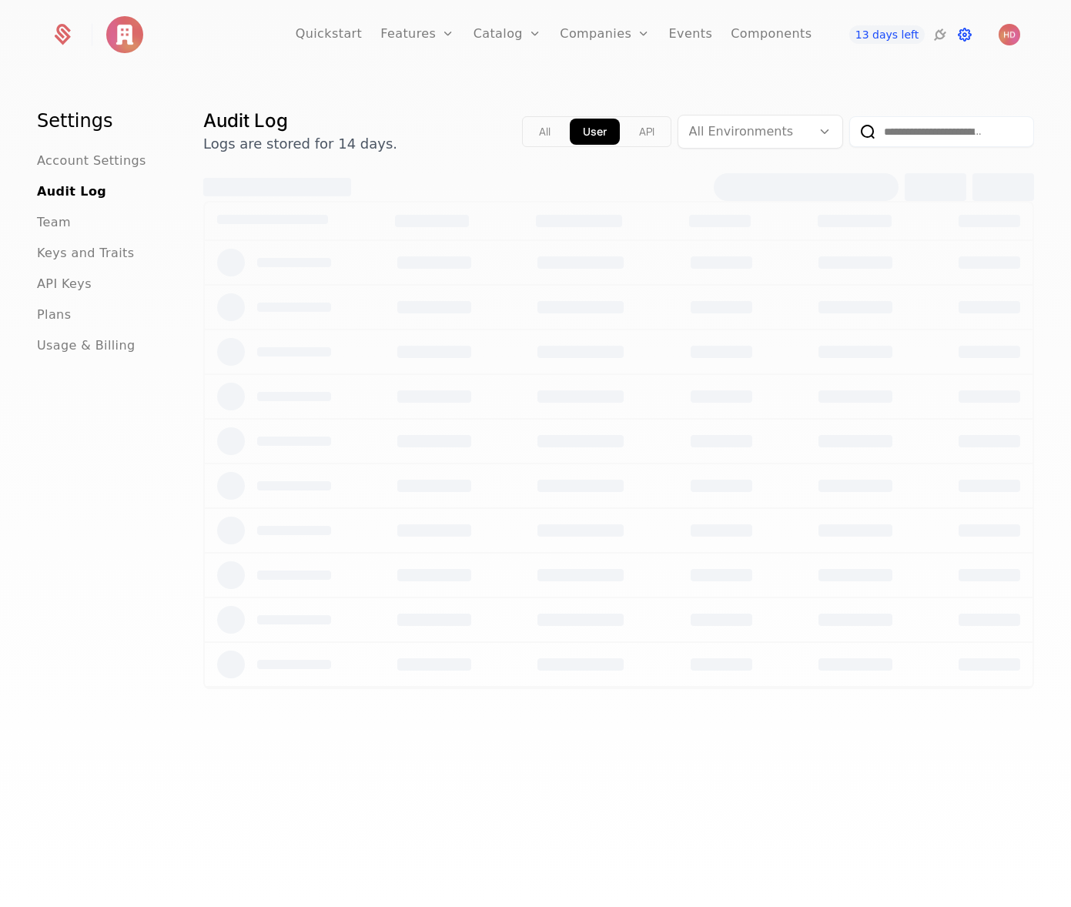
click at [964, 40] on icon at bounding box center [965, 34] width 18 height 18
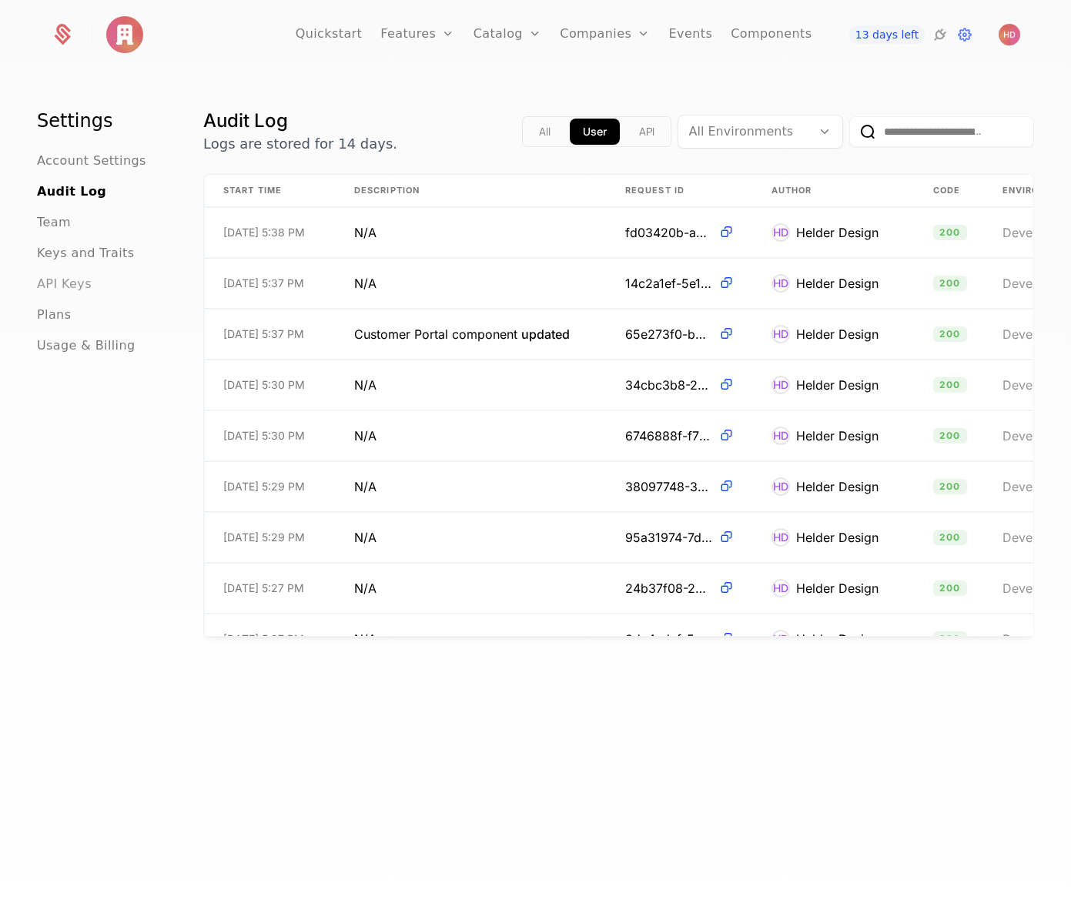
click at [45, 280] on span "API Keys" at bounding box center [64, 284] width 55 height 18
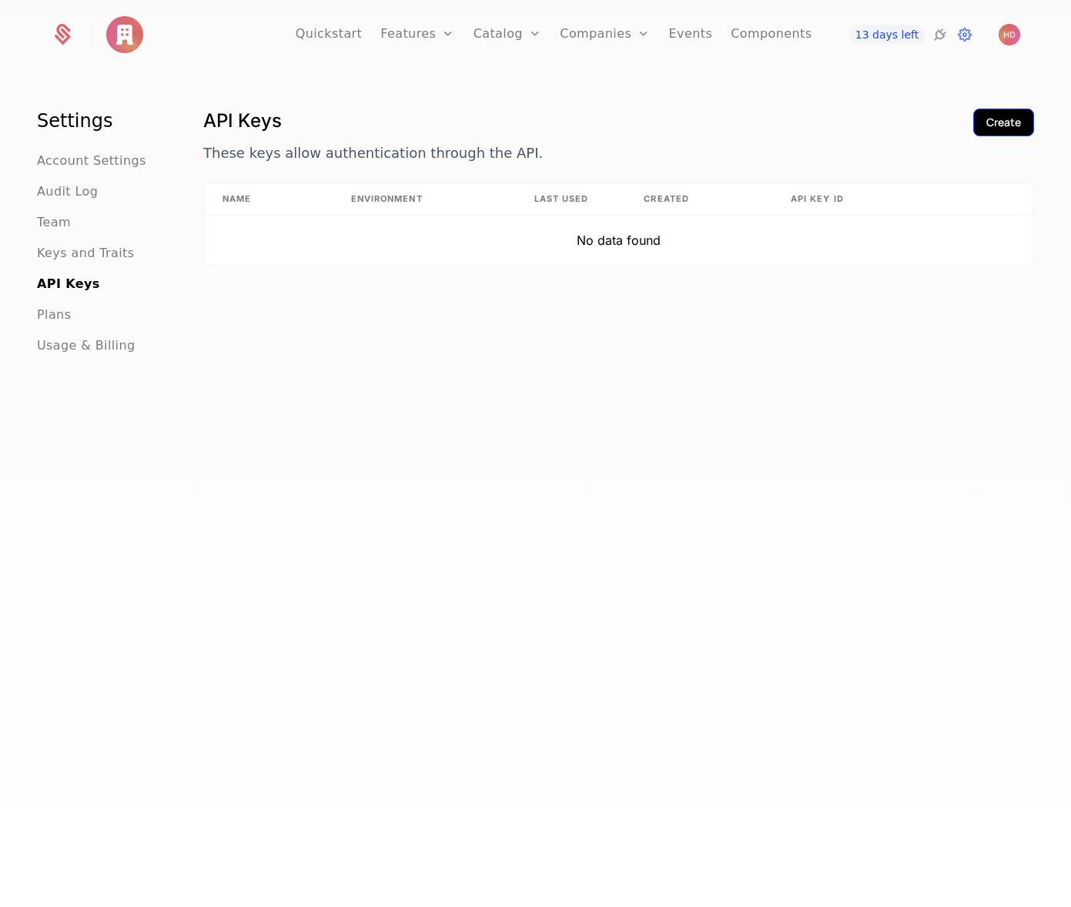
click at [1001, 123] on div "Create" at bounding box center [1004, 122] width 35 height 15
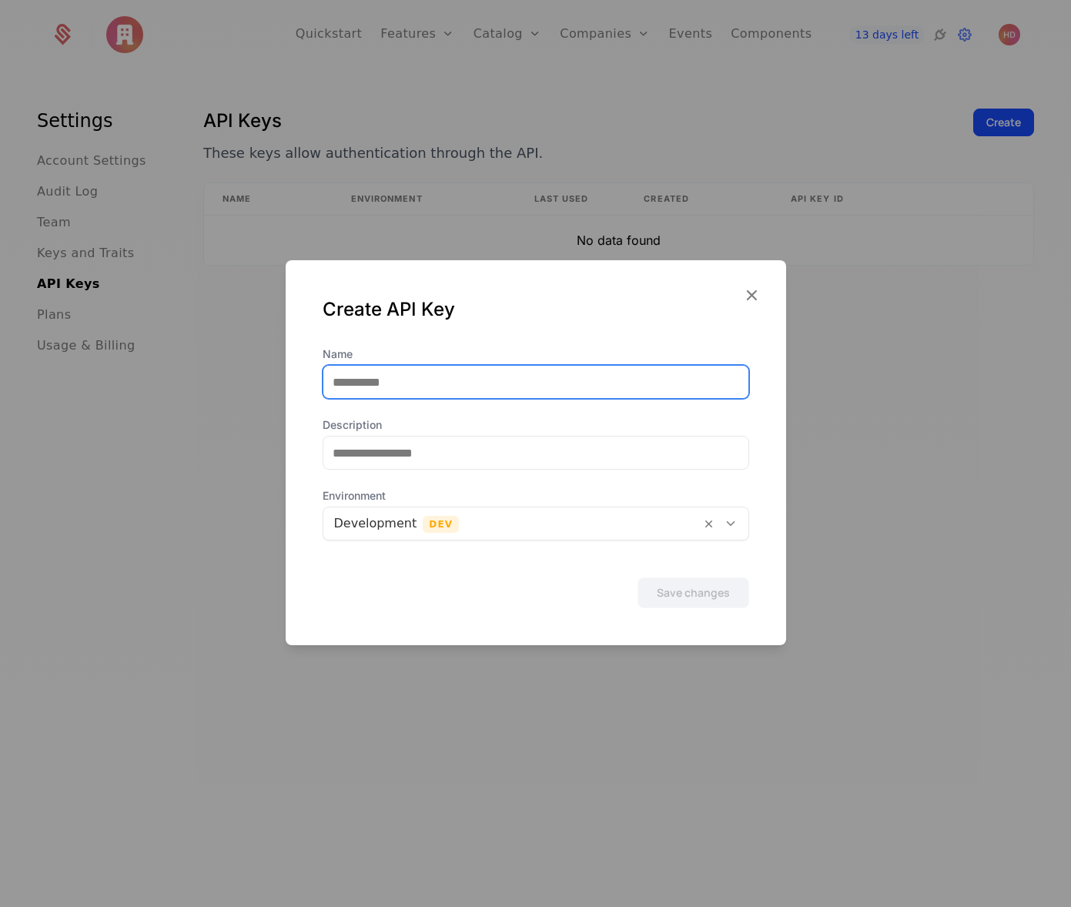
click at [390, 384] on input "Name" at bounding box center [535, 382] width 425 height 32
type input "******"
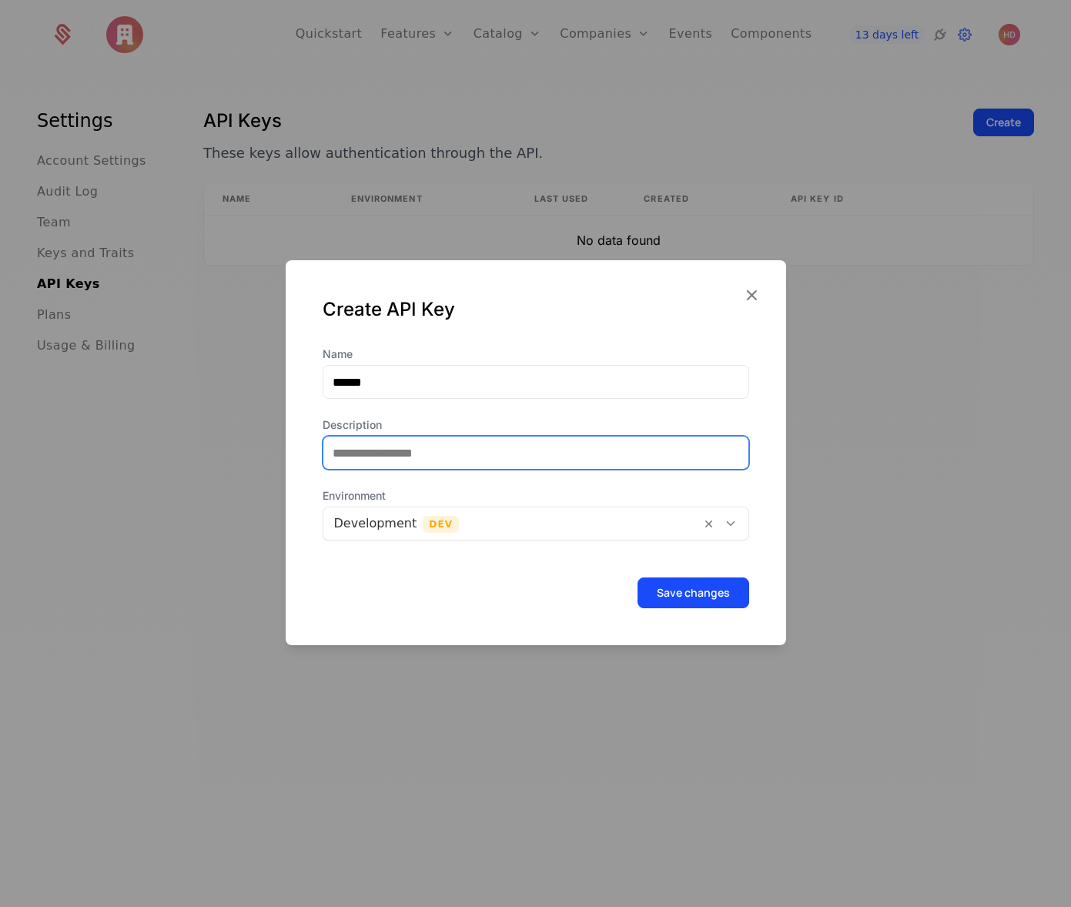
click at [432, 460] on input "Description" at bounding box center [535, 453] width 425 height 32
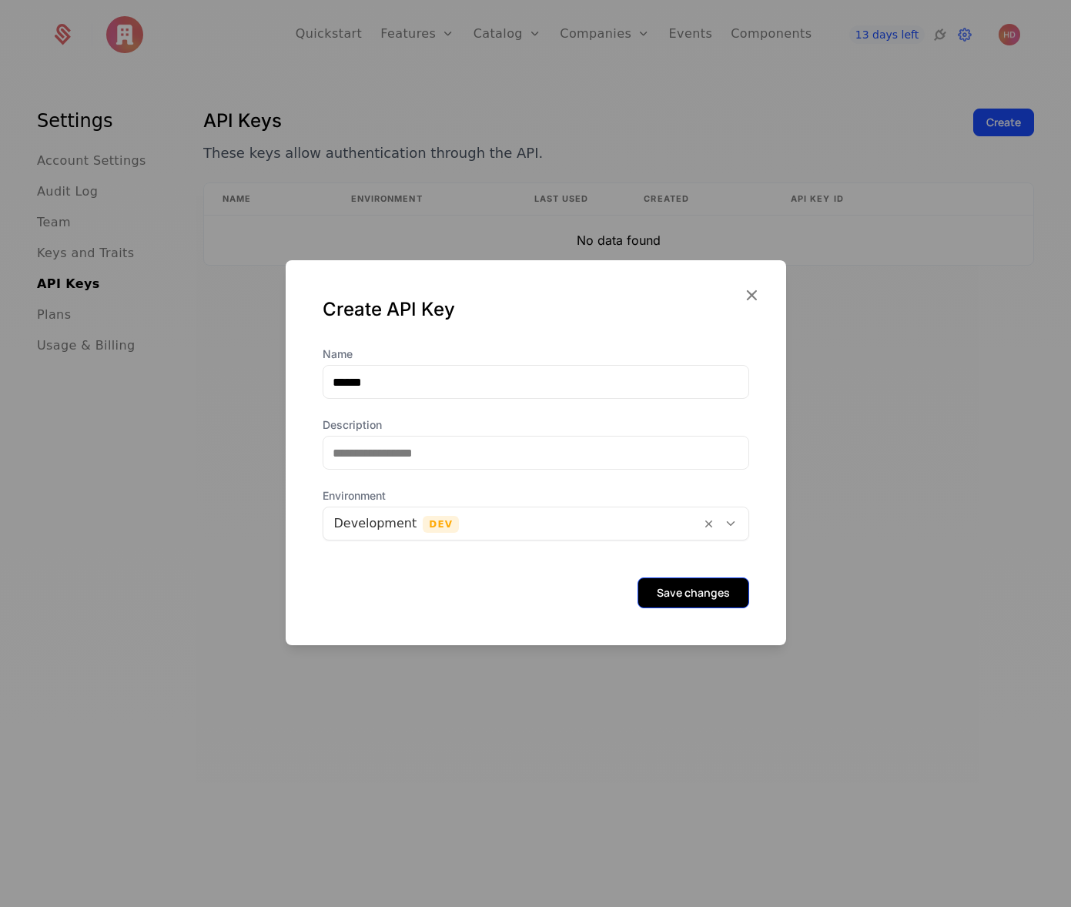
click at [681, 591] on button "Save changes" at bounding box center [694, 593] width 112 height 31
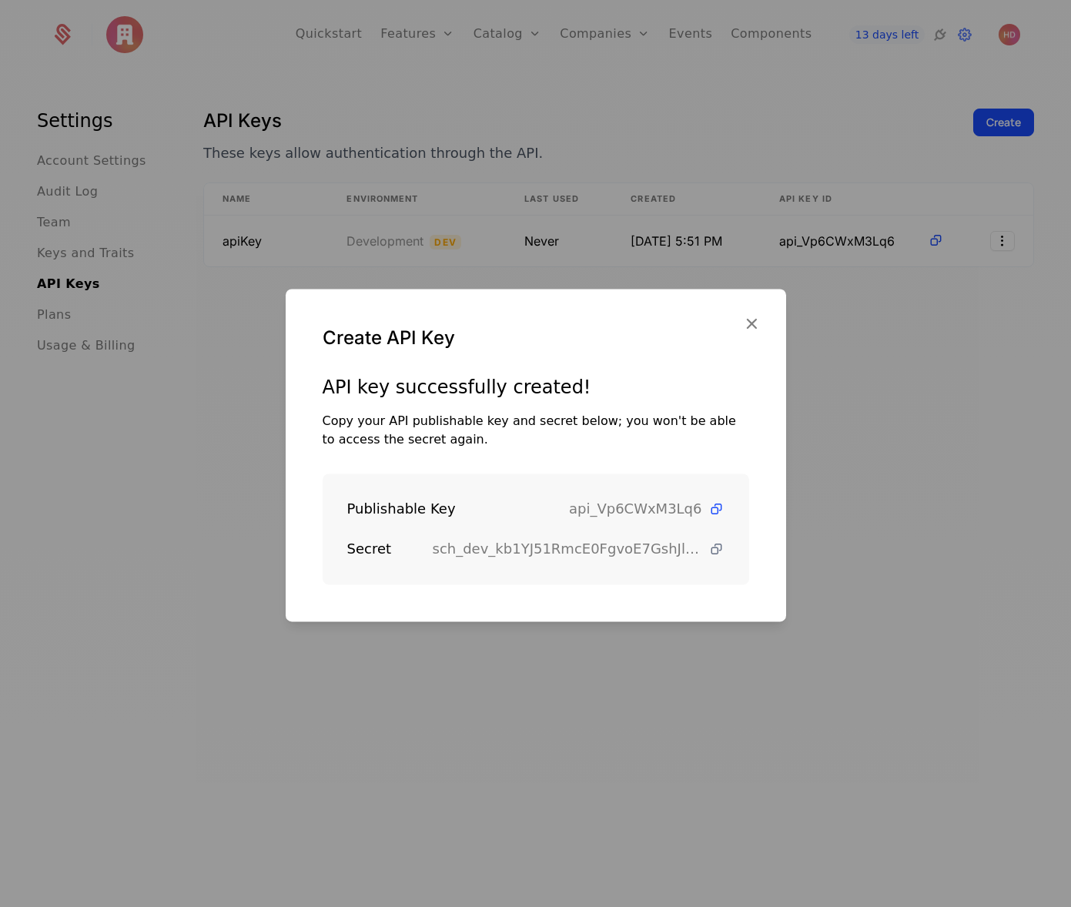
click at [713, 550] on icon at bounding box center [717, 549] width 16 height 16
click at [717, 509] on icon at bounding box center [717, 509] width 16 height 16
click at [756, 325] on icon "button" at bounding box center [752, 323] width 20 height 20
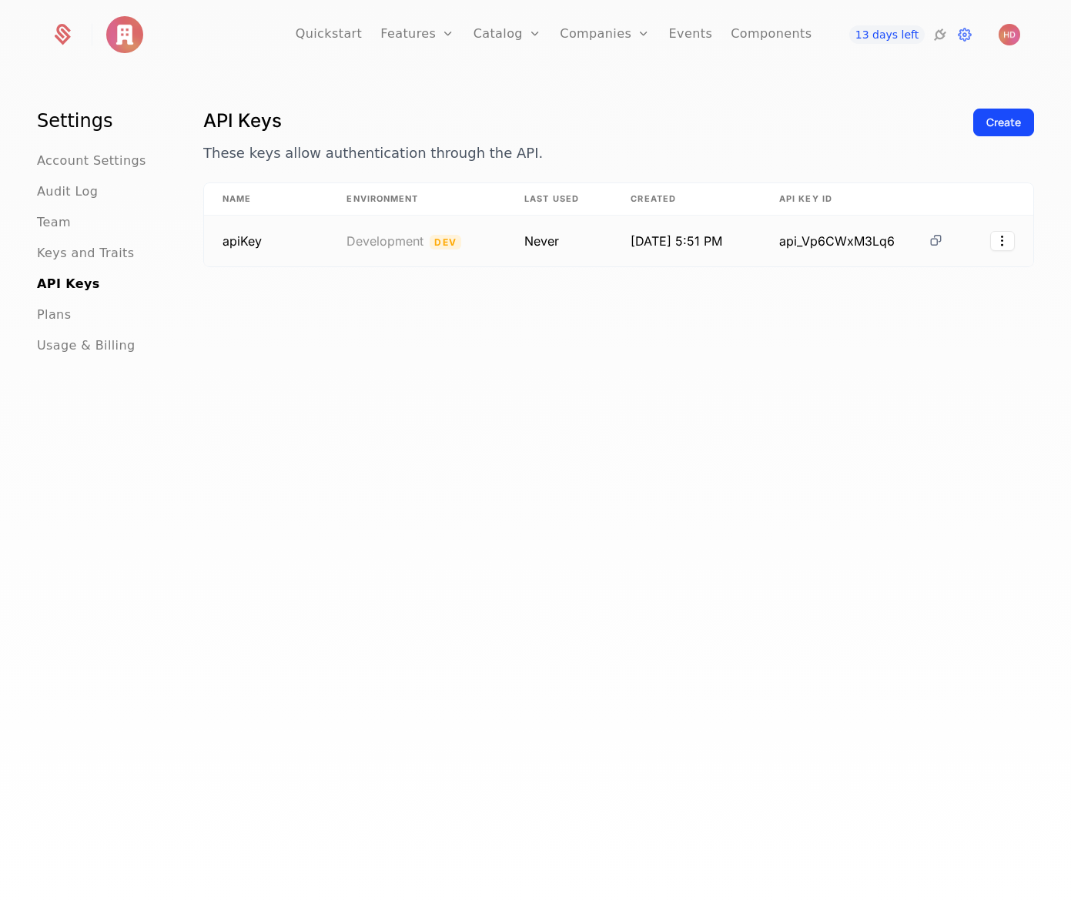
click at [934, 240] on icon at bounding box center [936, 241] width 16 height 16
click at [933, 243] on icon at bounding box center [936, 241] width 16 height 16
click at [874, 444] on div "API Keys These keys allow authentication through the API. Create Name Environme…" at bounding box center [618, 512] width 831 height 807
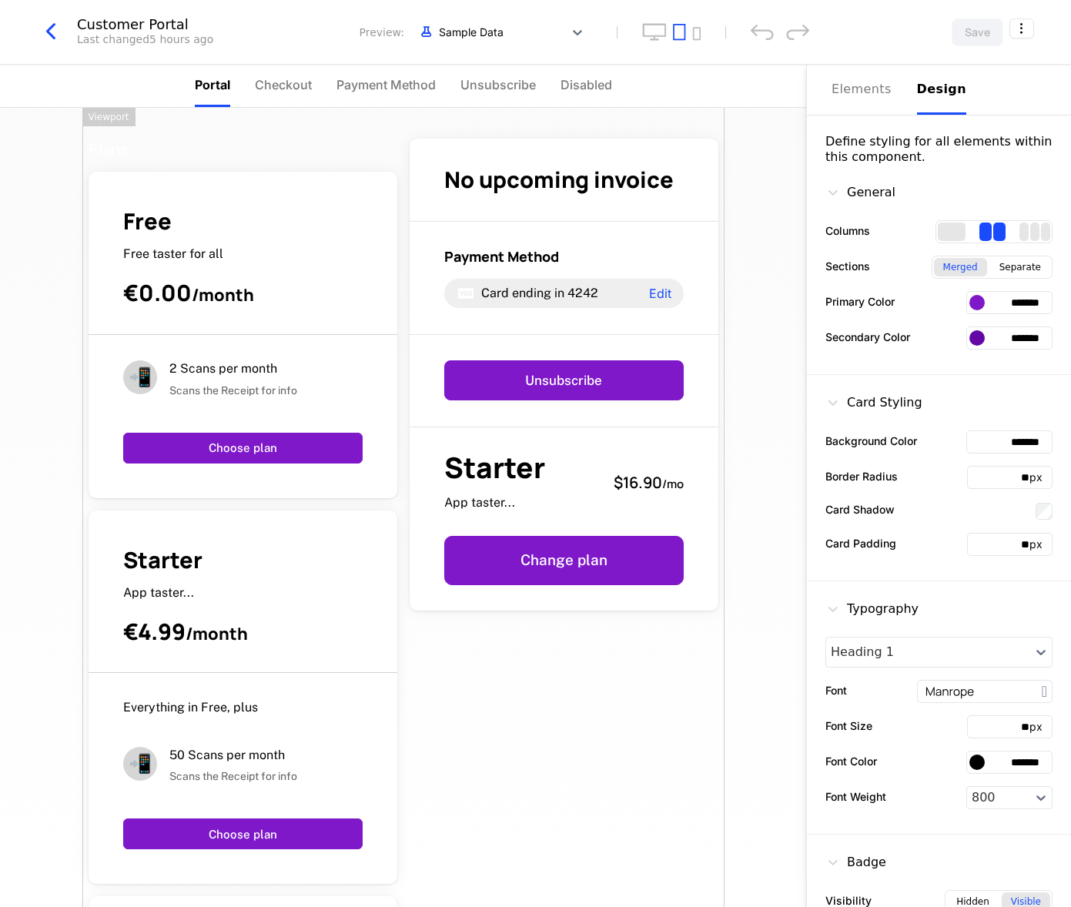
click at [764, 809] on div "Plans Free Free taster for all €0.00 / month 📲 2 Scans per month Scans the Rece…" at bounding box center [403, 507] width 806 height 799
